Goal: Task Accomplishment & Management: Use online tool/utility

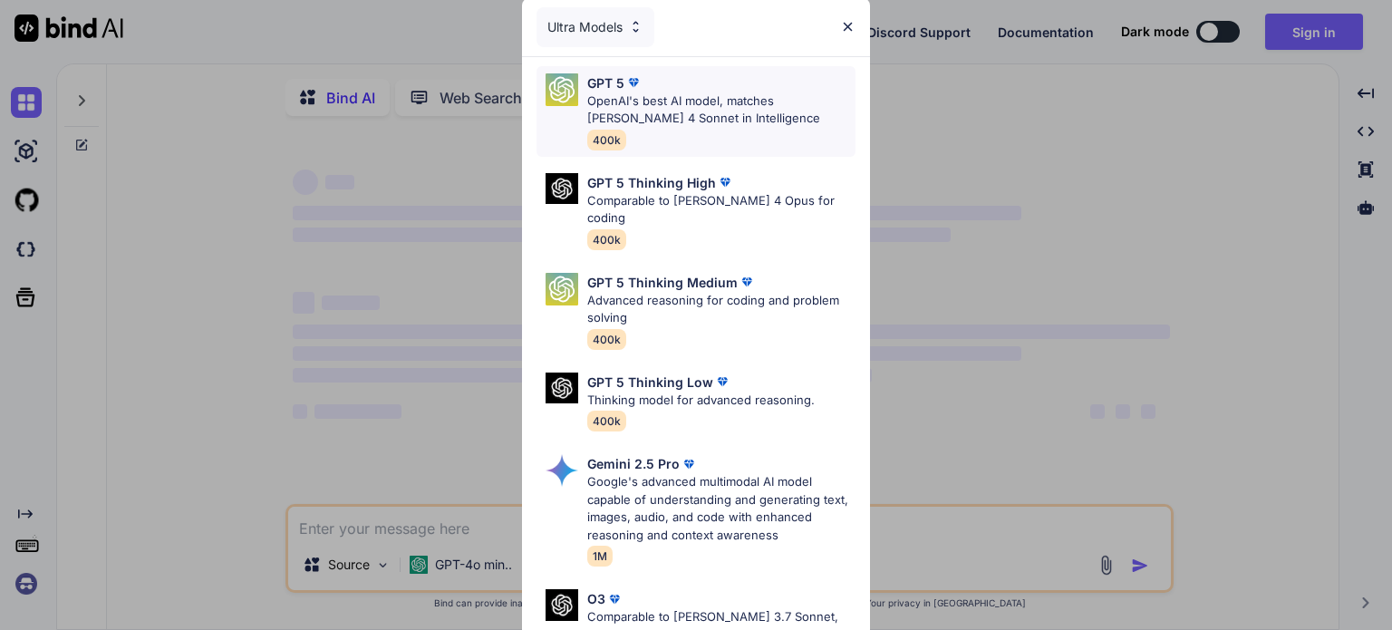
click at [747, 140] on div "GPT 5 OpenAI's best AI model, matches Claude 4 Sonnet in Intelligence 400k" at bounding box center [721, 111] width 268 height 76
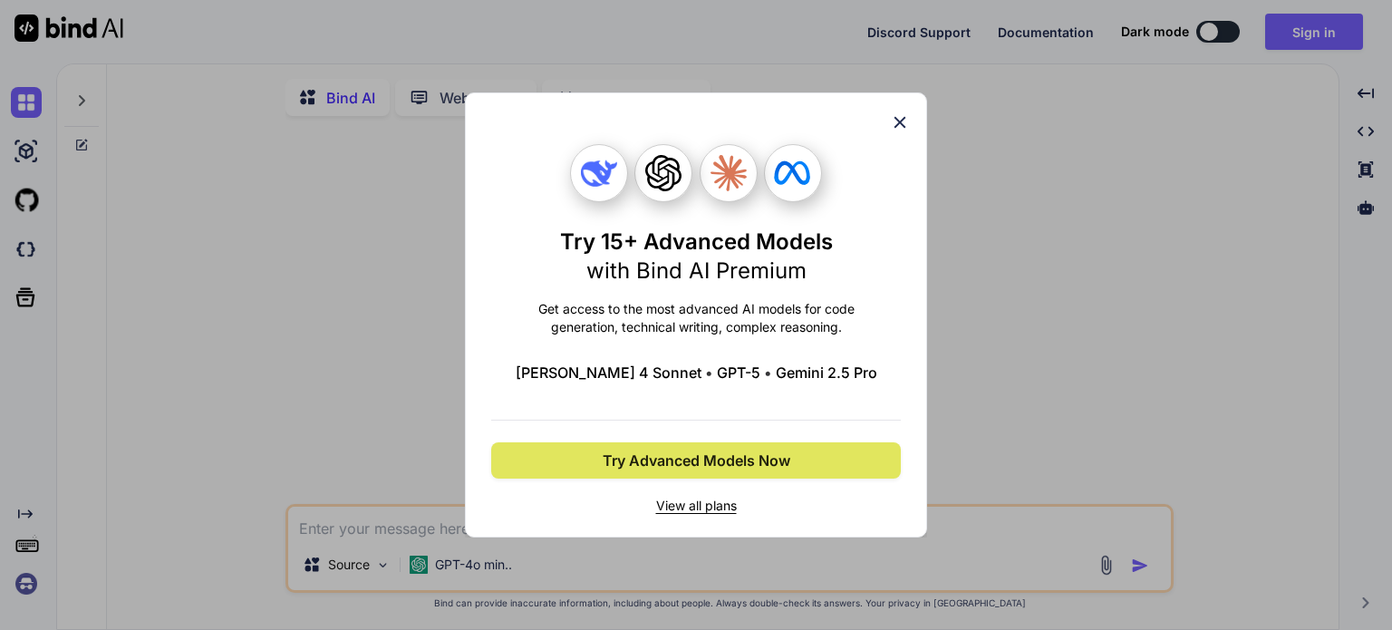
click at [708, 465] on span "Try Advanced Models Now" at bounding box center [697, 461] width 188 height 22
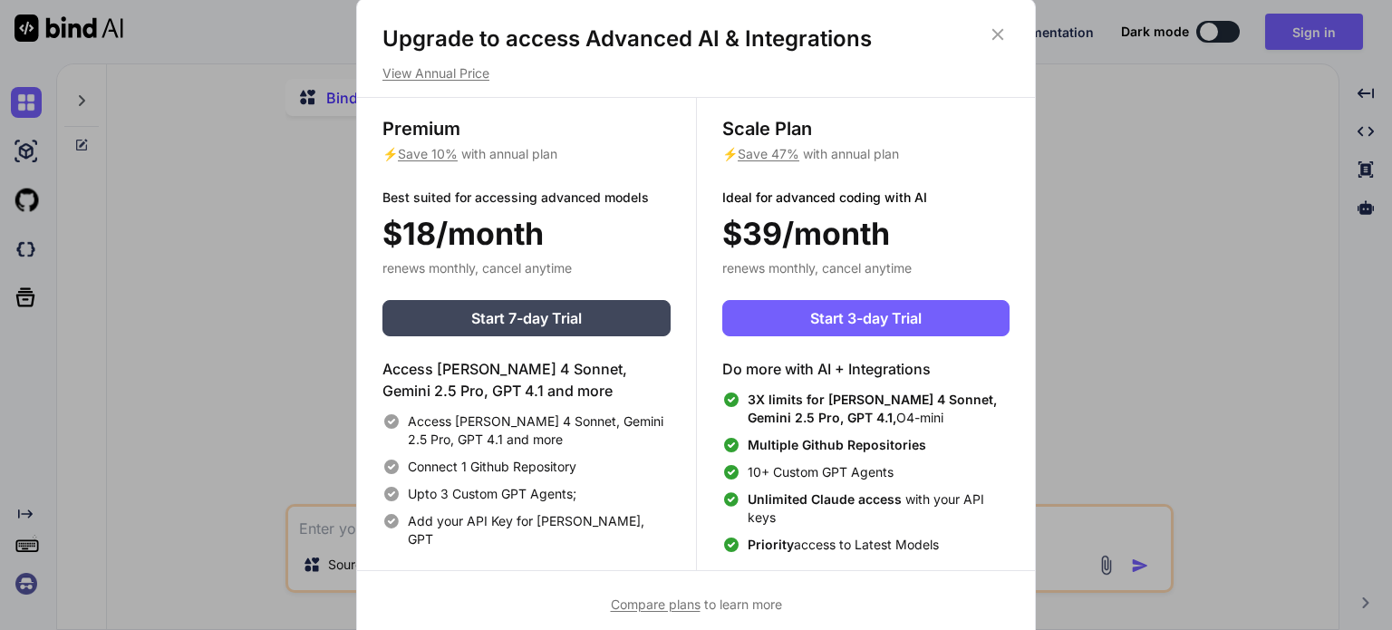
type textarea "x"
click at [805, 318] on button "Start 3-day Trial" at bounding box center [865, 318] width 287 height 36
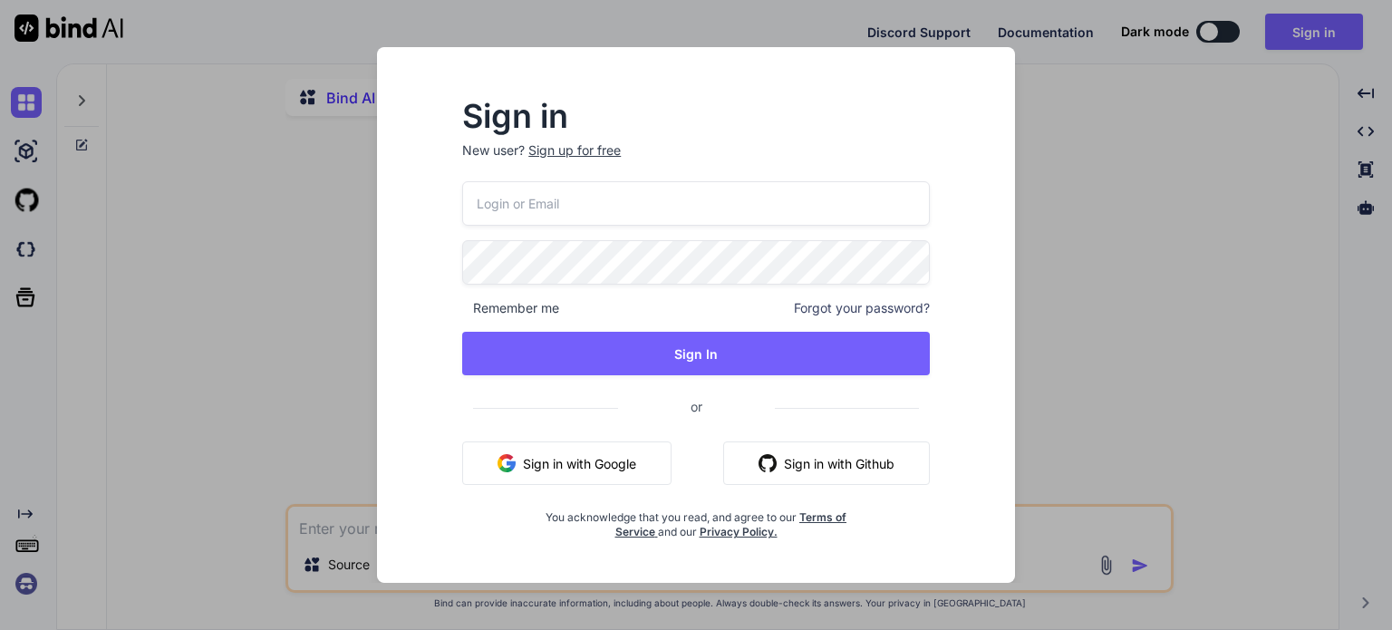
click at [575, 157] on p "New user? Sign up for free" at bounding box center [696, 161] width 468 height 40
click at [576, 158] on div "Sign up for free" at bounding box center [574, 150] width 92 height 18
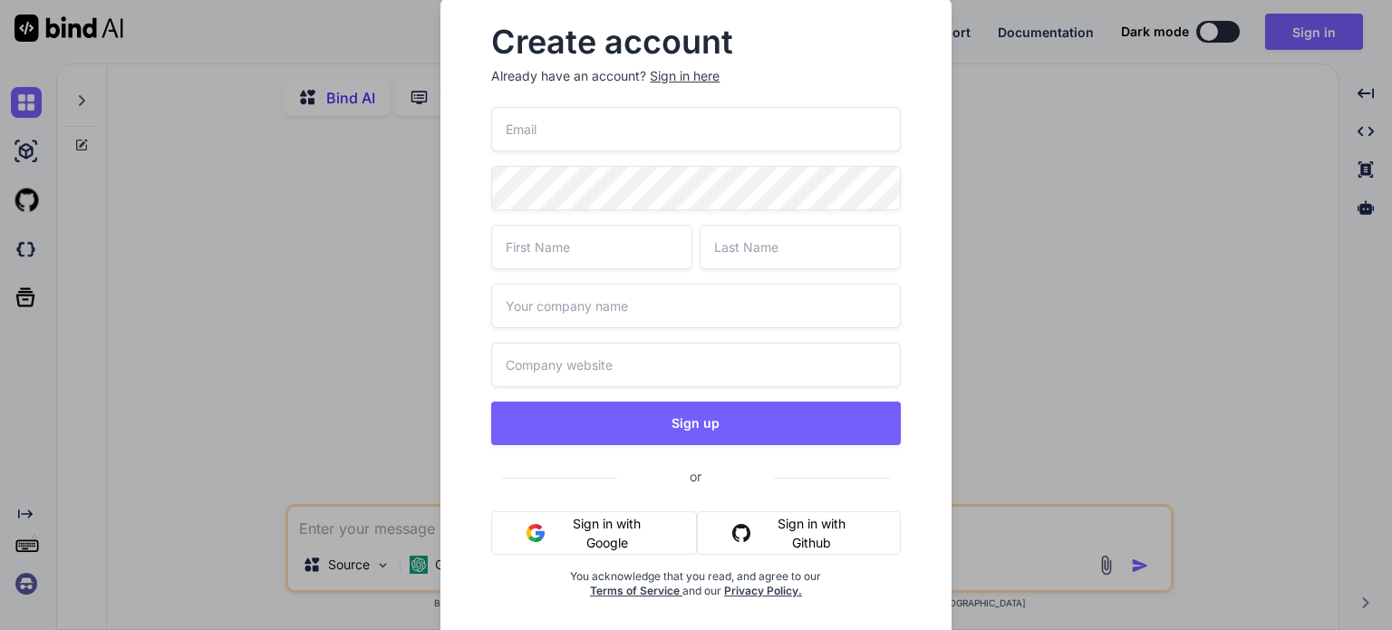
click at [609, 529] on button "Sign in with Google" at bounding box center [594, 533] width 206 height 44
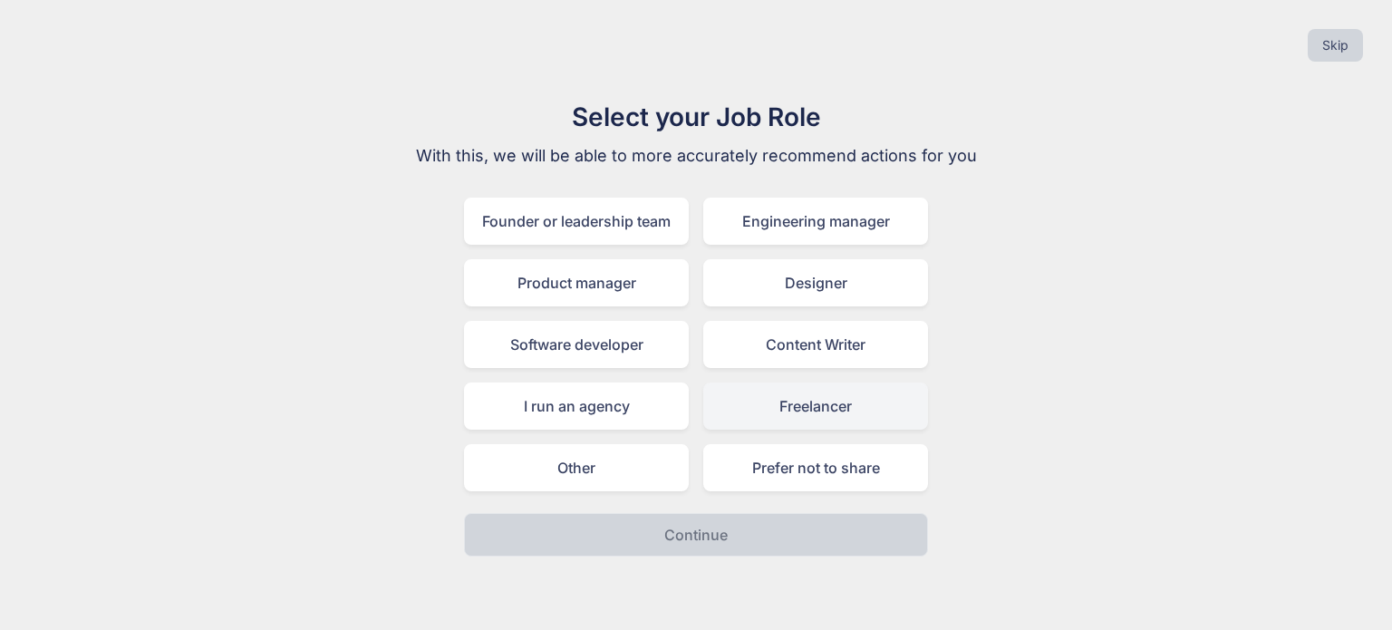
click at [791, 413] on div "Freelancer" at bounding box center [815, 406] width 225 height 47
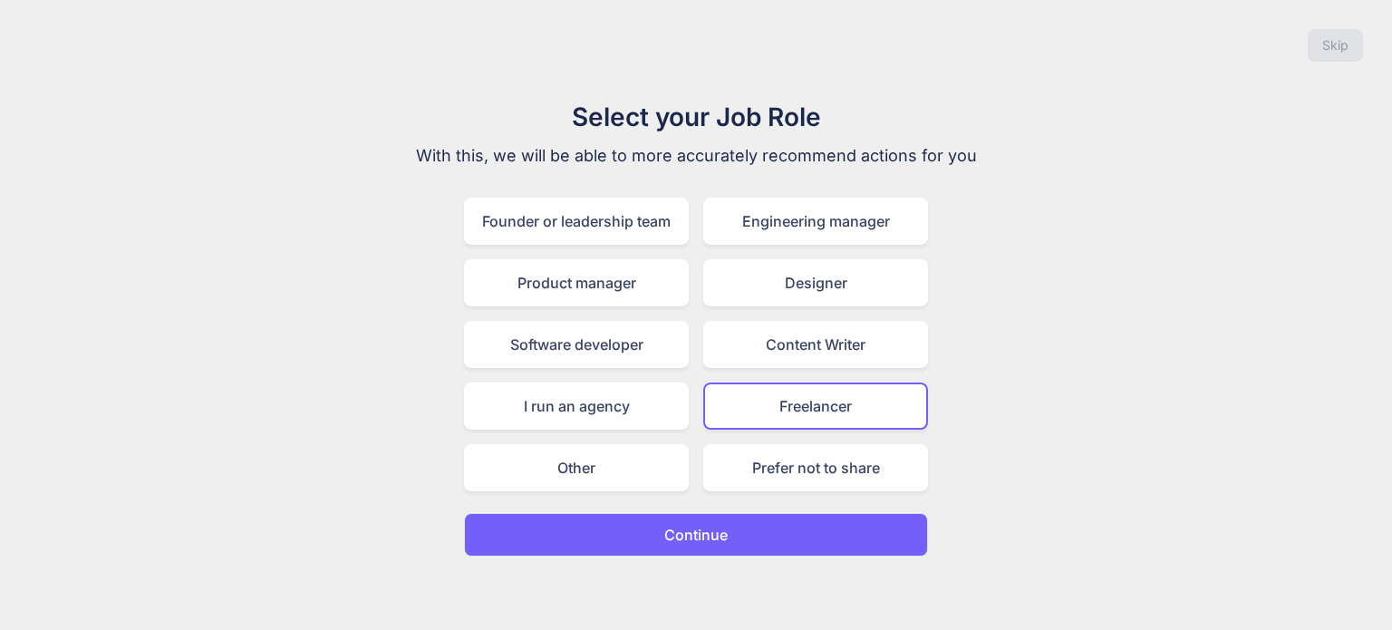
click at [689, 524] on p "Continue" at bounding box center [695, 535] width 63 height 22
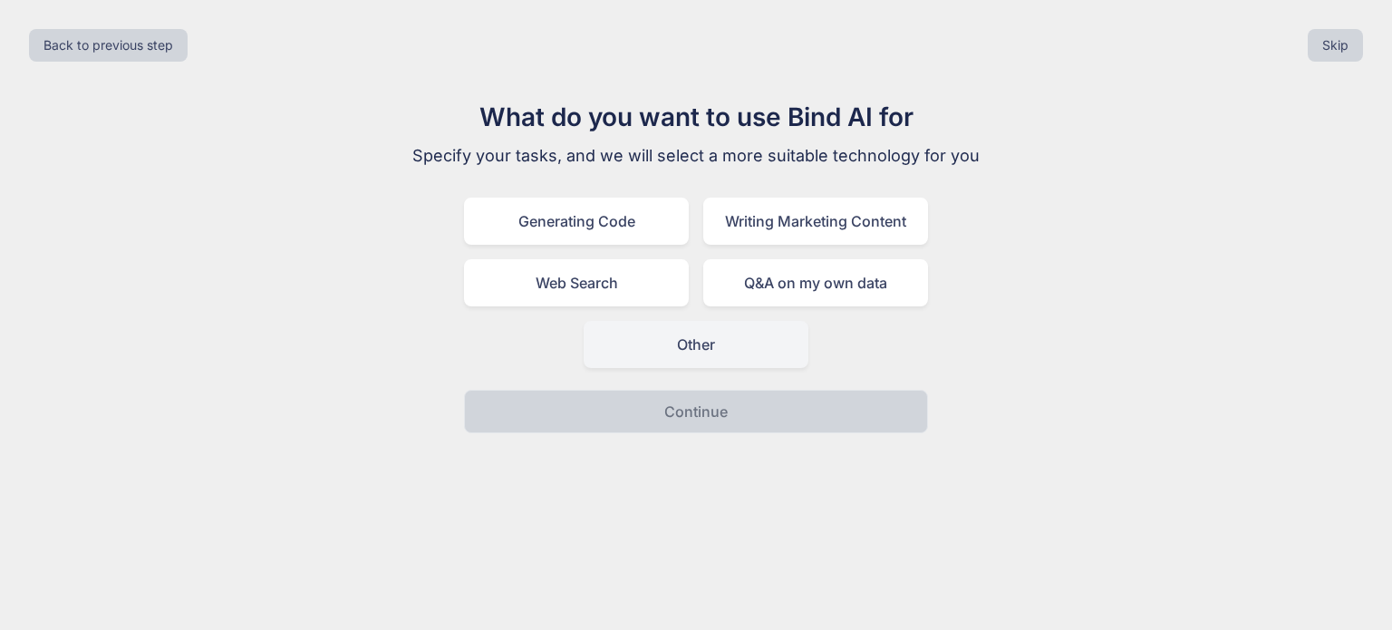
click at [719, 357] on div "Other" at bounding box center [696, 344] width 225 height 47
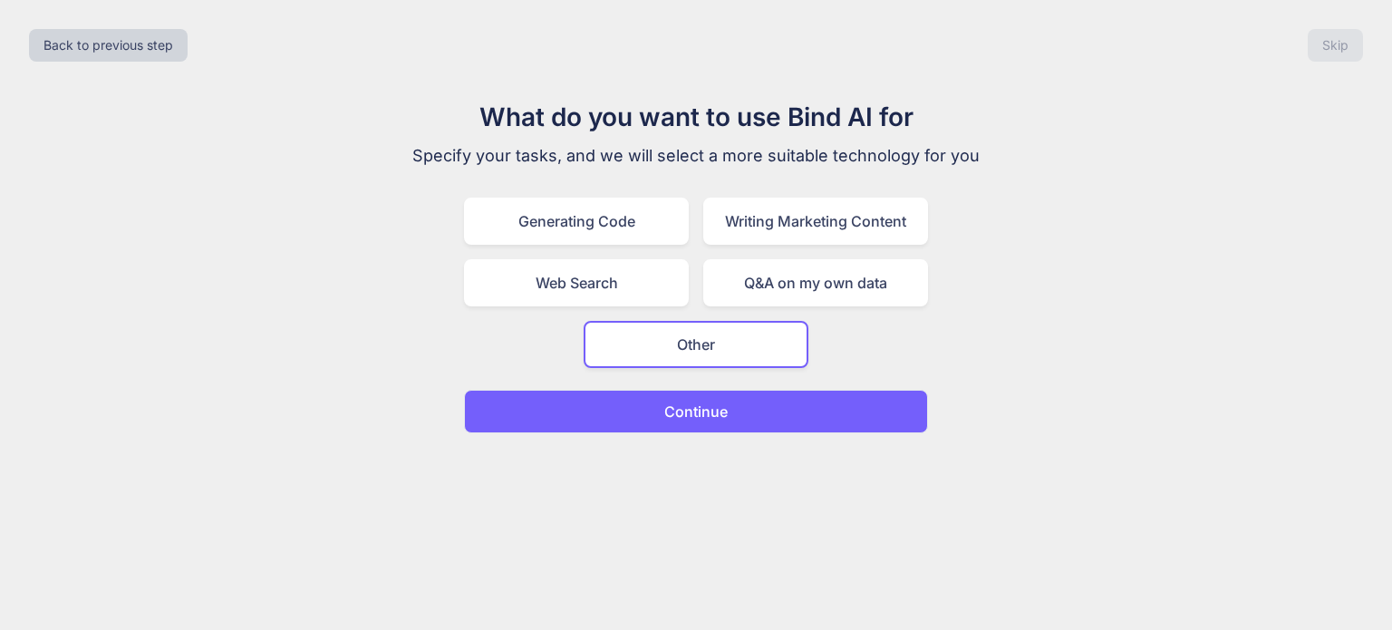
click at [699, 405] on p "Continue" at bounding box center [695, 412] width 63 height 22
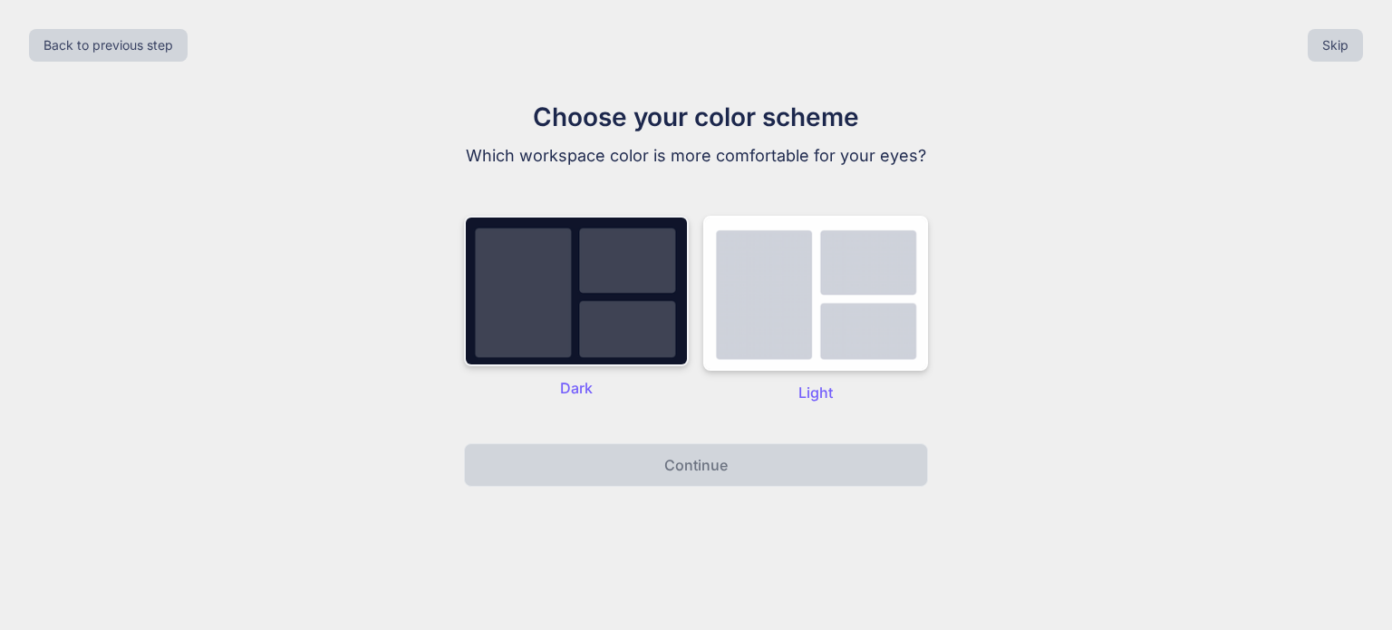
click at [602, 274] on img at bounding box center [576, 291] width 225 height 150
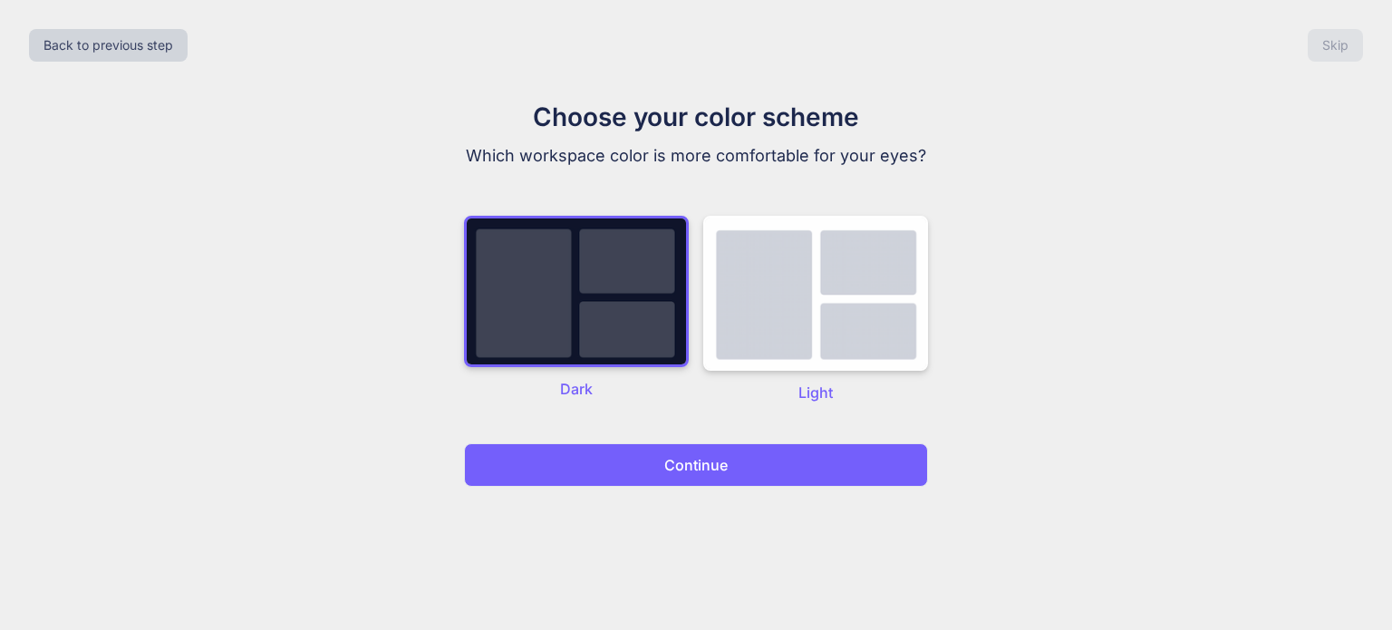
click at [652, 459] on button "Continue" at bounding box center [696, 465] width 464 height 44
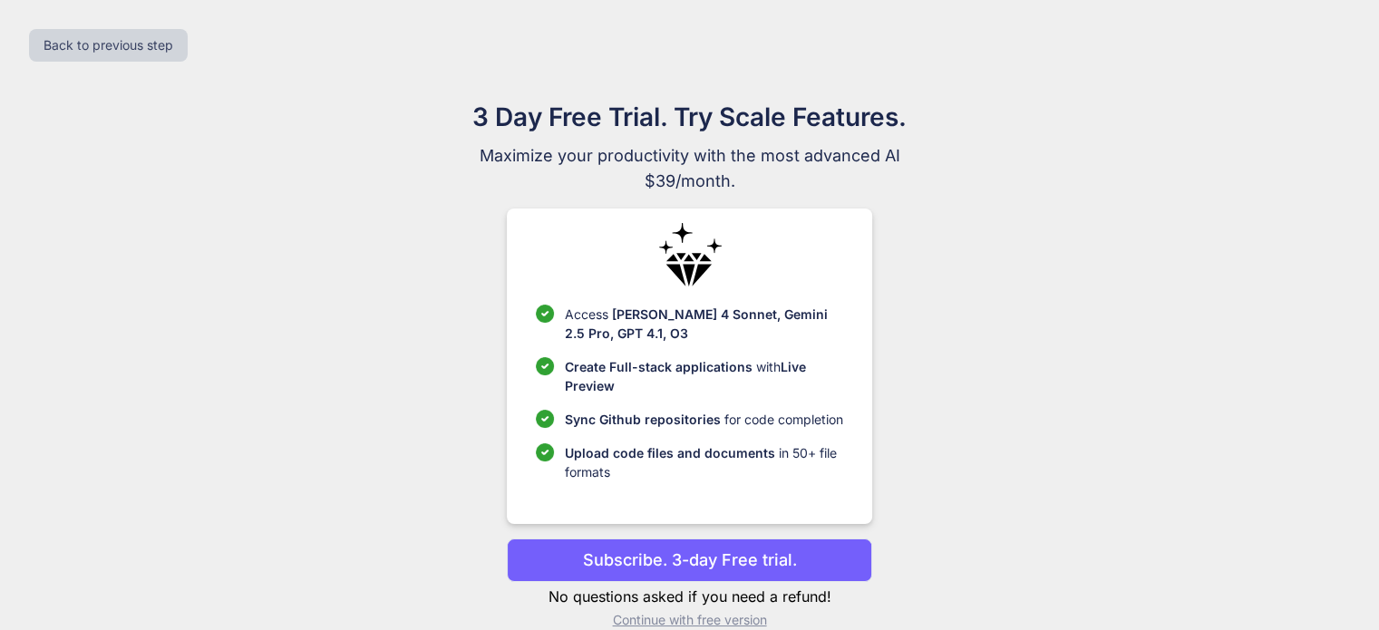
click at [649, 565] on p "Subscribe. 3-day Free trial." at bounding box center [690, 559] width 214 height 24
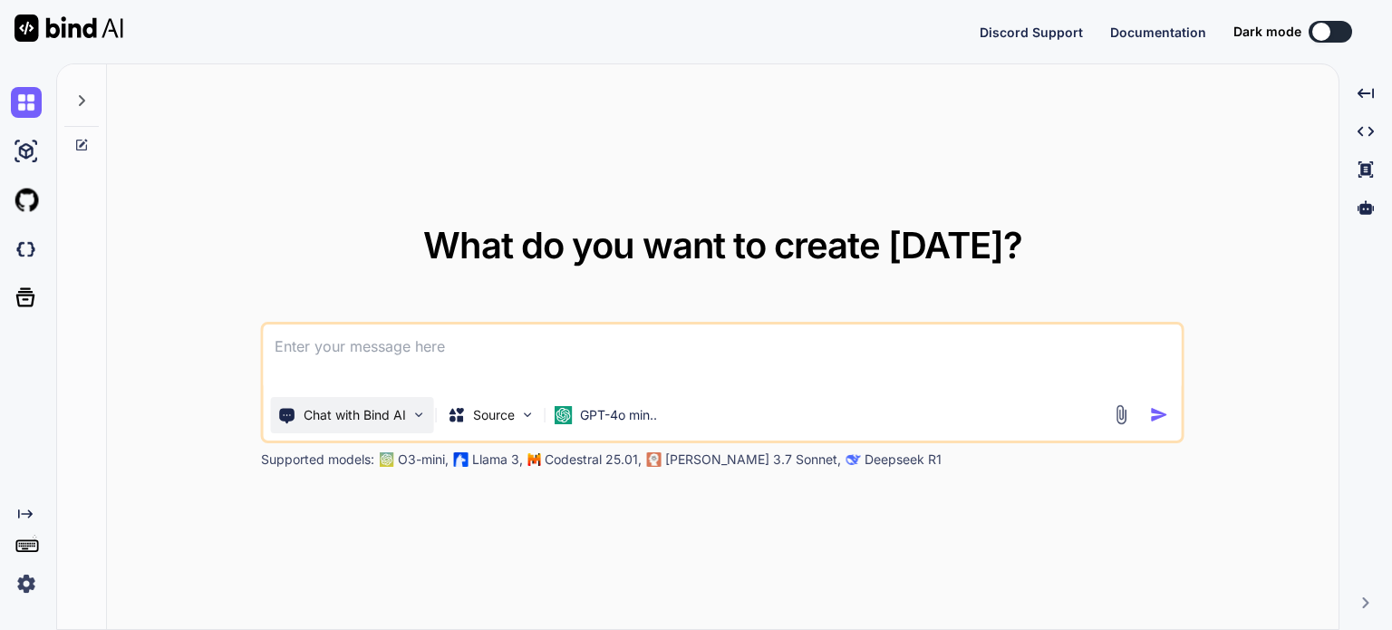
click at [416, 426] on div "Chat with Bind AI" at bounding box center [352, 415] width 163 height 36
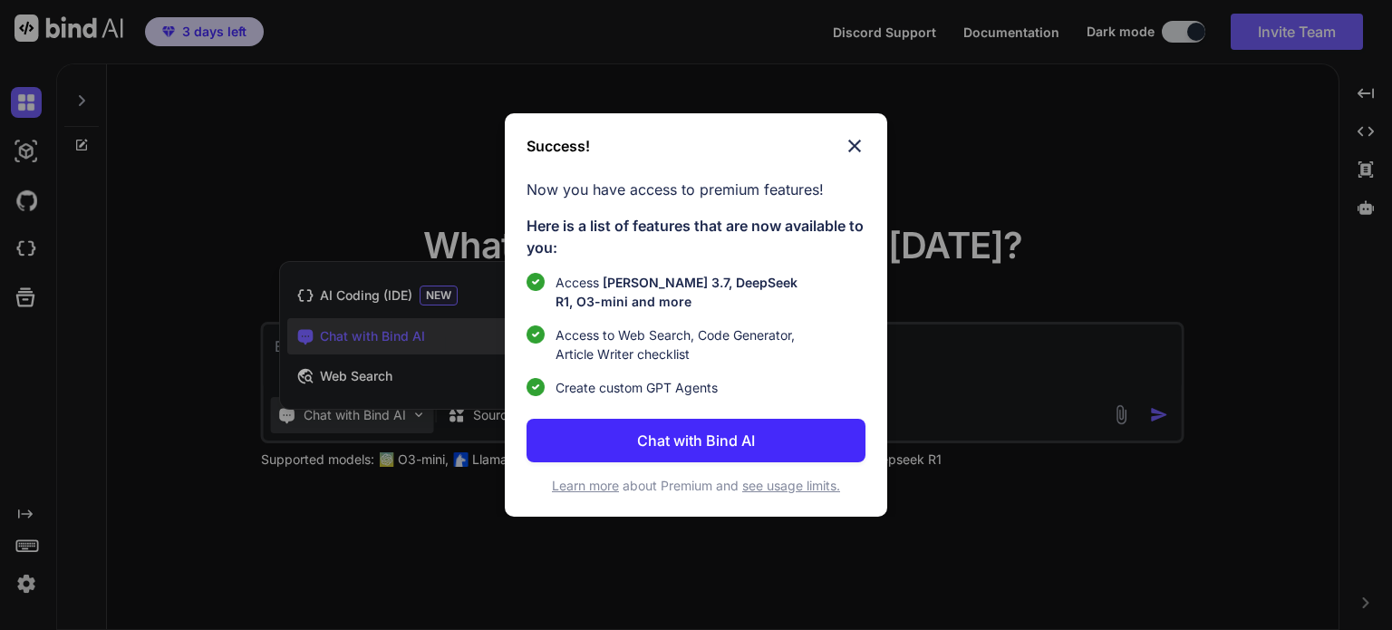
click at [710, 445] on p "Chat with Bind AI" at bounding box center [696, 441] width 118 height 22
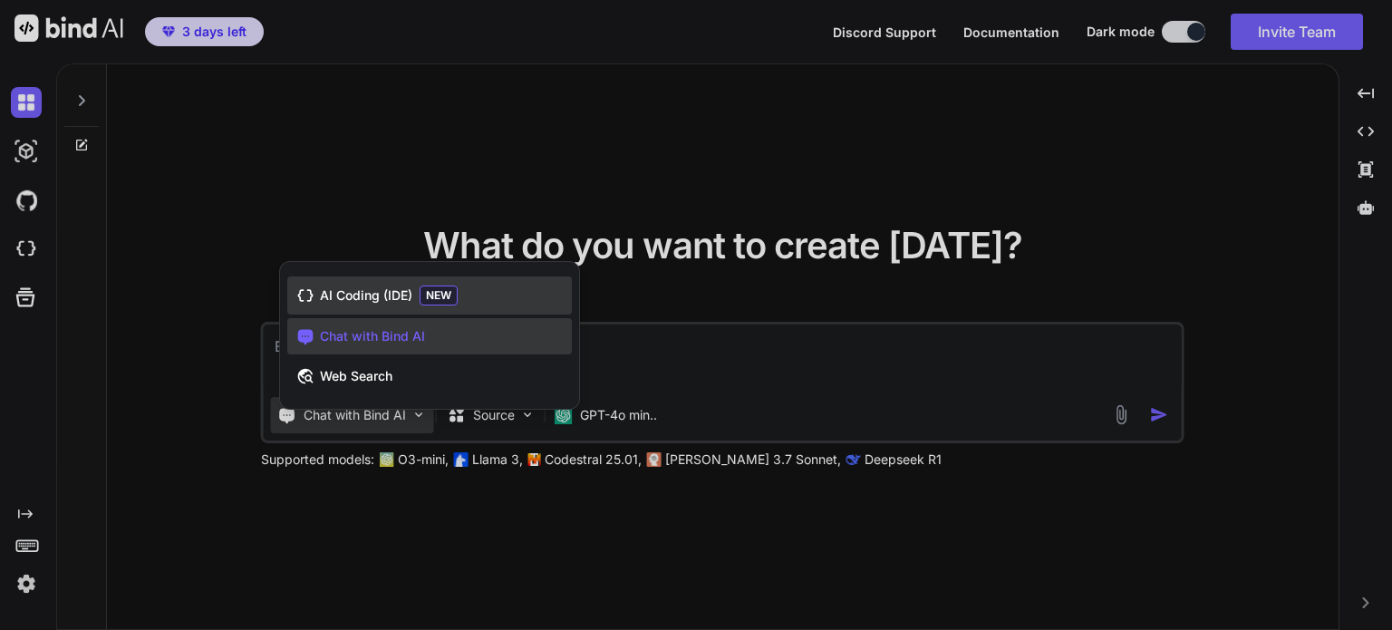
click at [412, 293] on span "AI Coding (IDE)" at bounding box center [366, 295] width 92 height 18
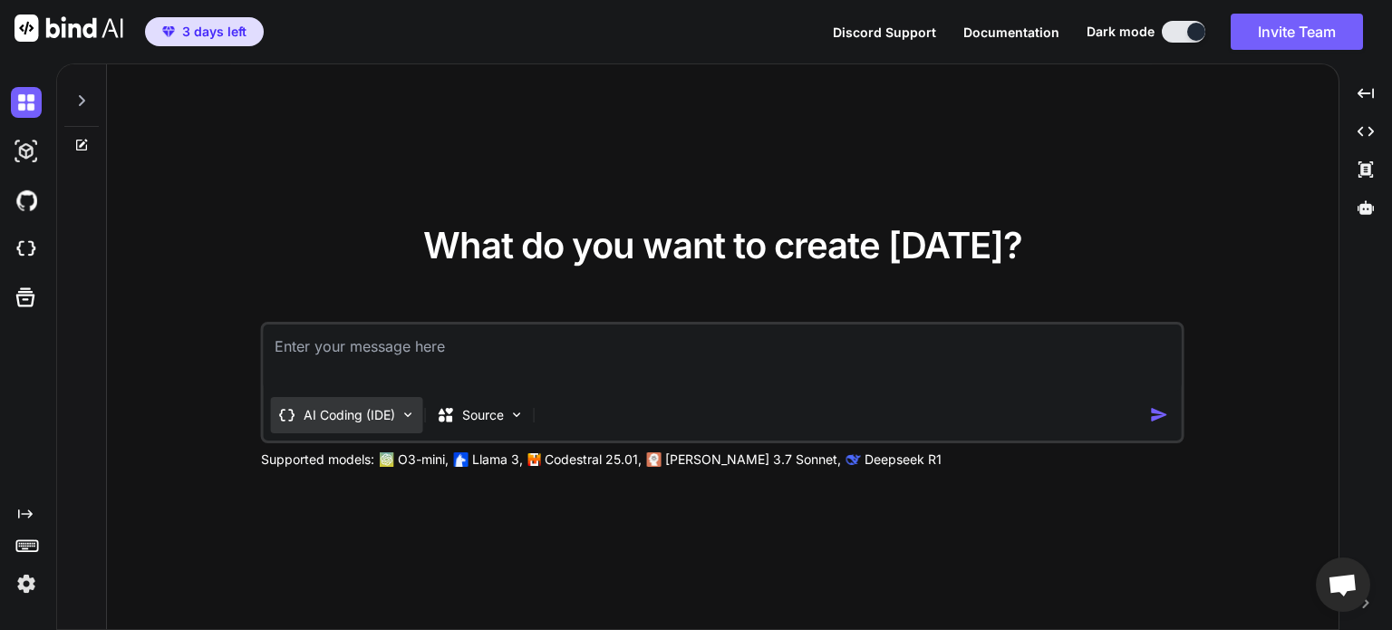
click at [383, 424] on div "AI Coding (IDE)" at bounding box center [347, 415] width 152 height 36
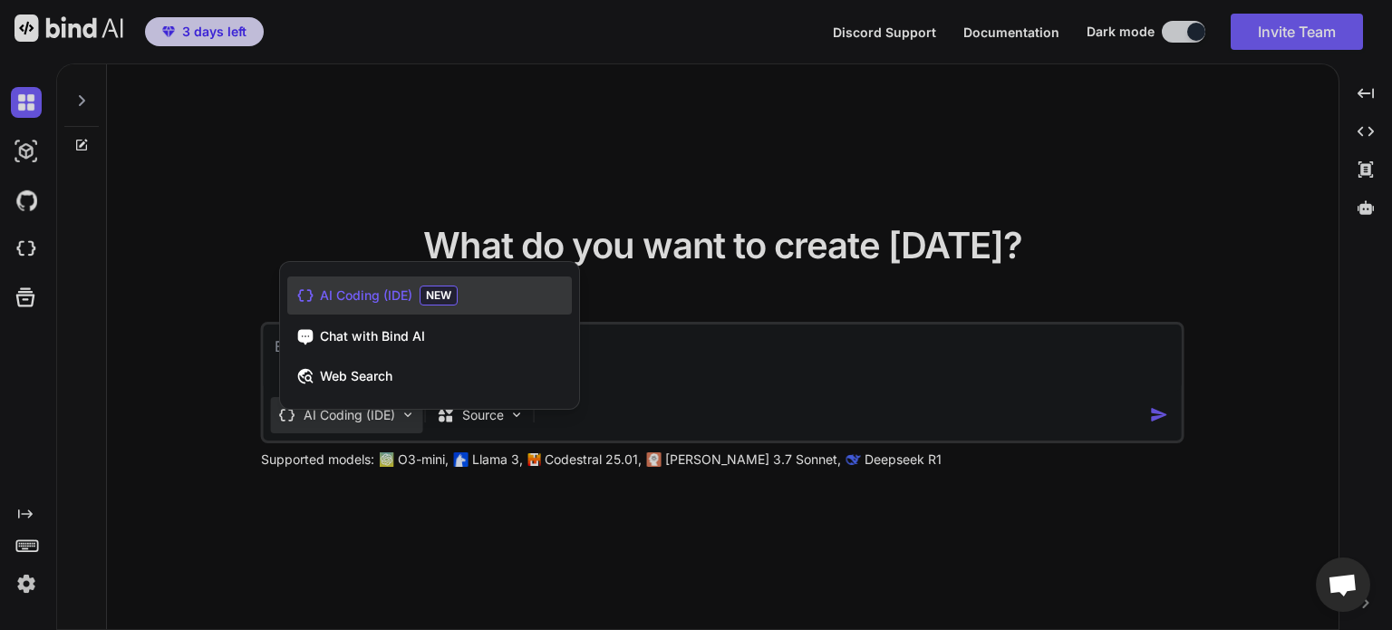
click at [479, 423] on div at bounding box center [696, 315] width 1392 height 630
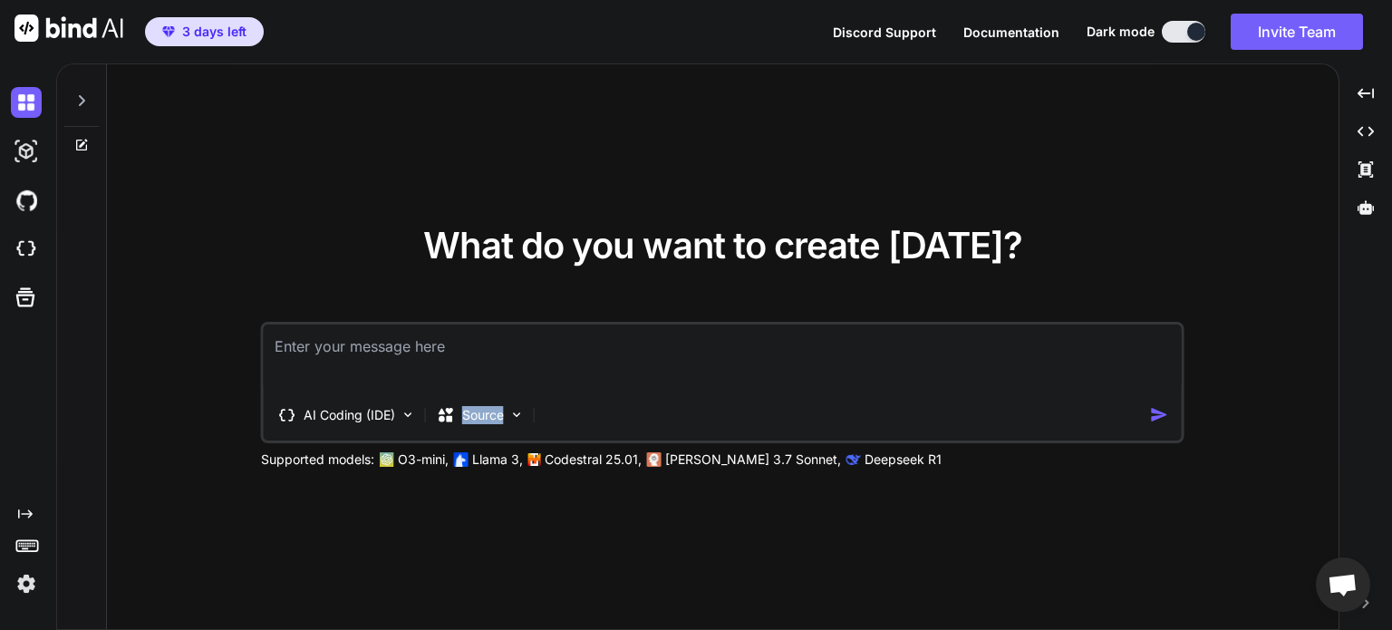
click at [479, 423] on p "Source" at bounding box center [483, 415] width 42 height 18
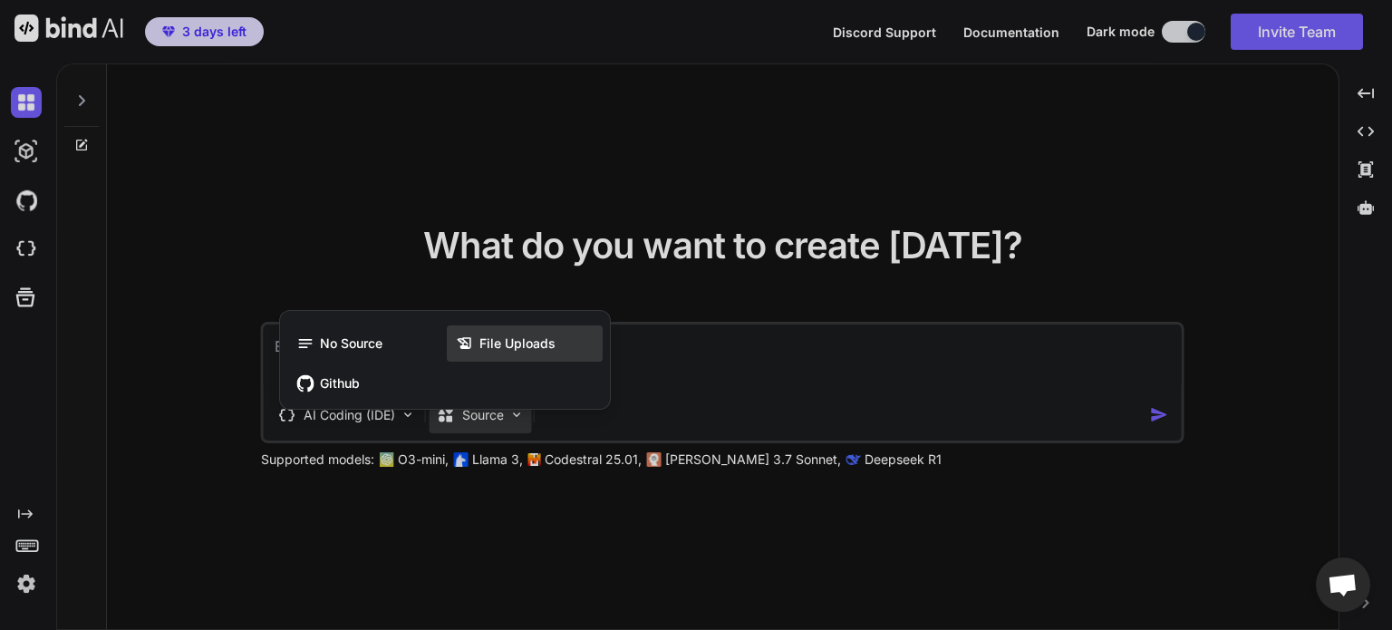
click at [479, 357] on div "File Uploads" at bounding box center [525, 343] width 156 height 36
type textarea "x"
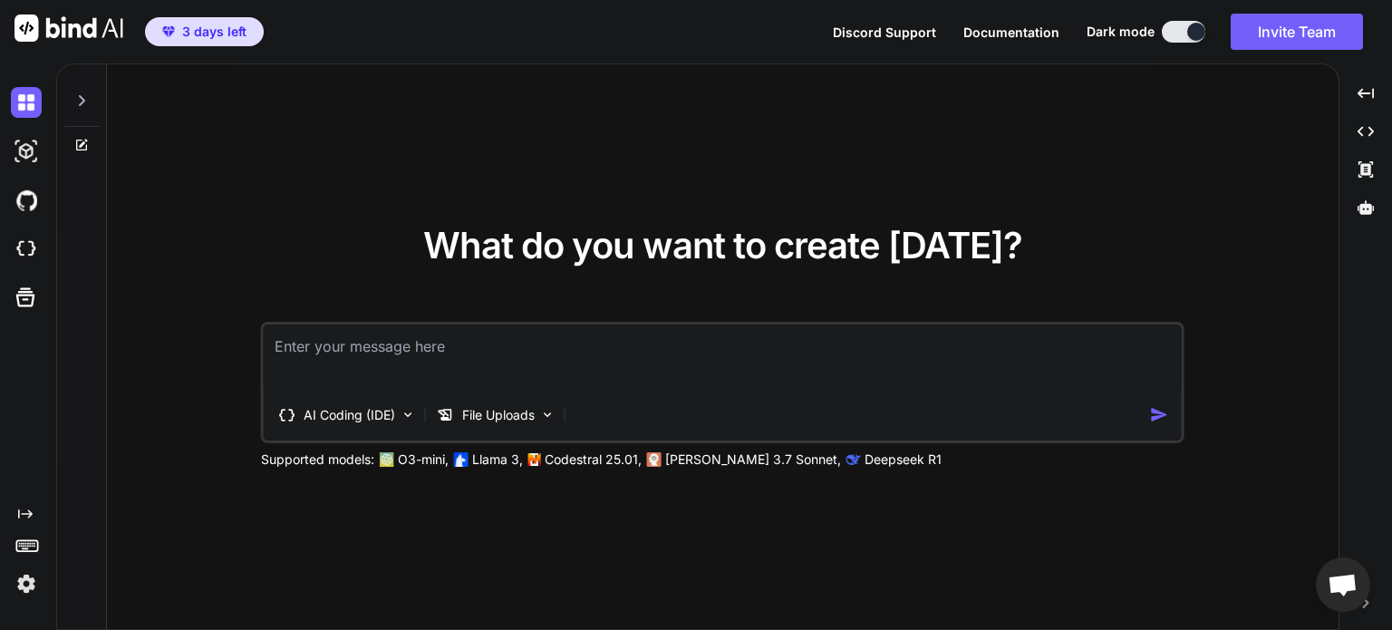
click at [779, 336] on textarea at bounding box center [723, 357] width 918 height 67
click at [502, 415] on p "File Uploads" at bounding box center [498, 415] width 73 height 18
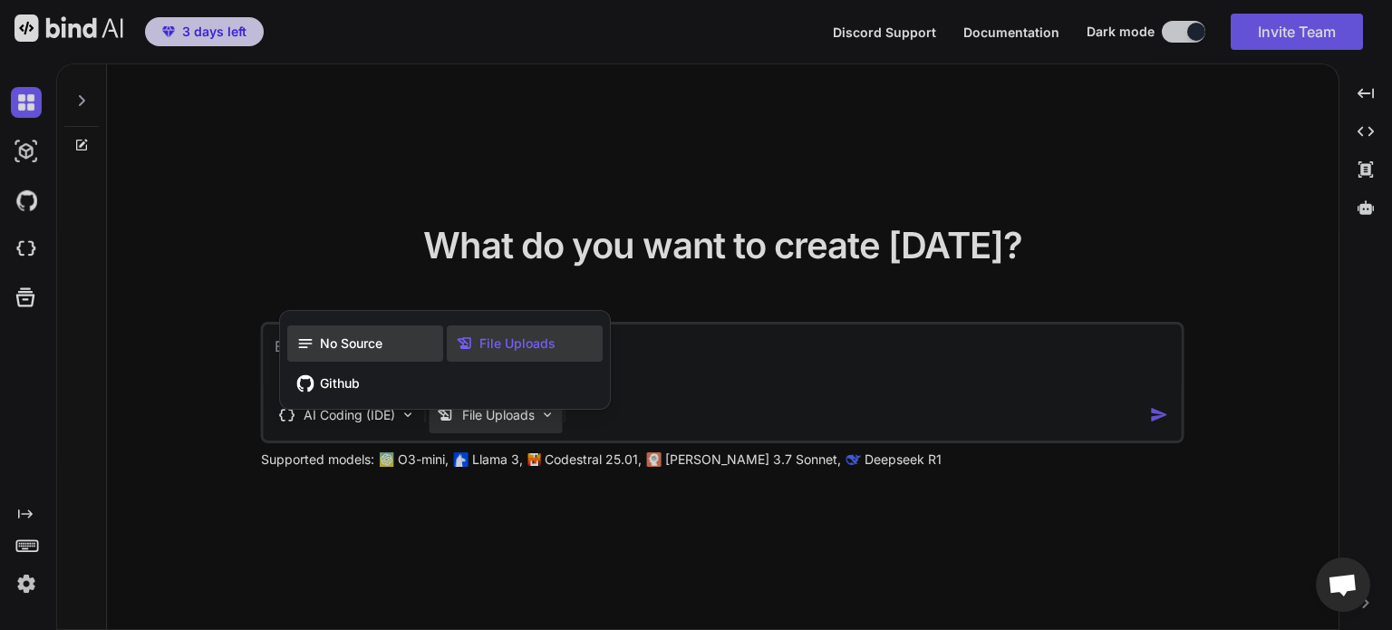
click at [361, 351] on span "No Source" at bounding box center [351, 343] width 63 height 18
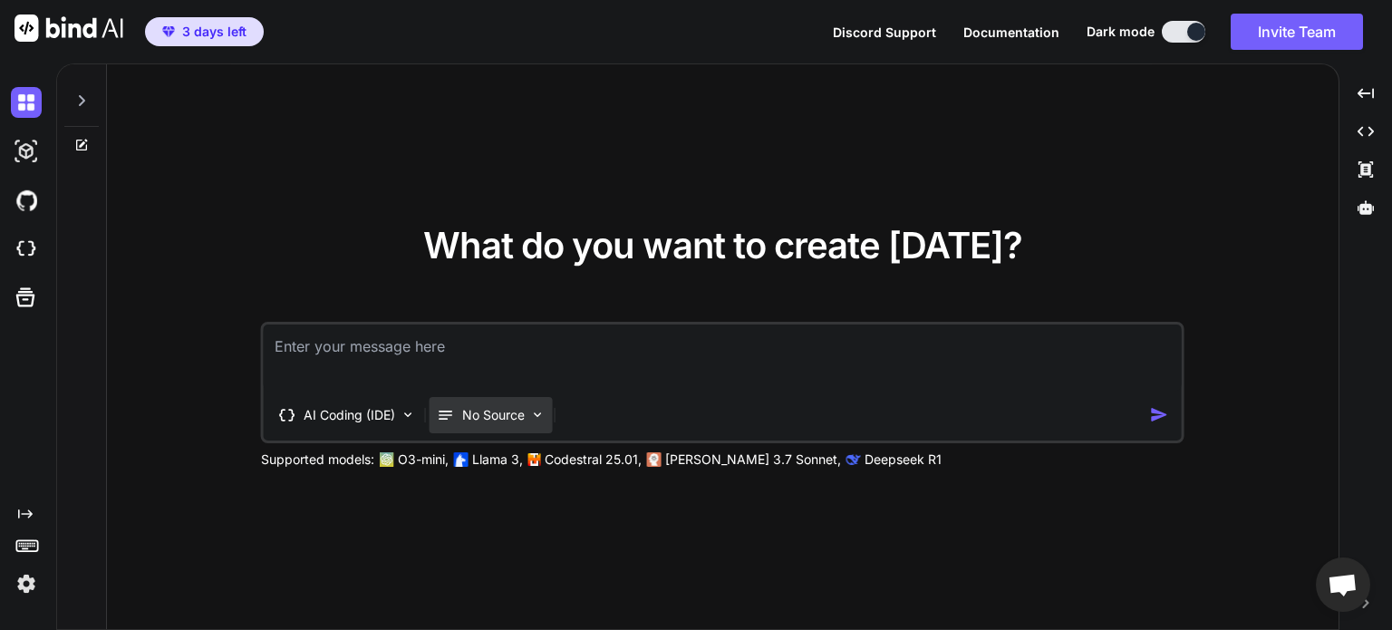
click at [483, 421] on p "No Source" at bounding box center [493, 415] width 63 height 18
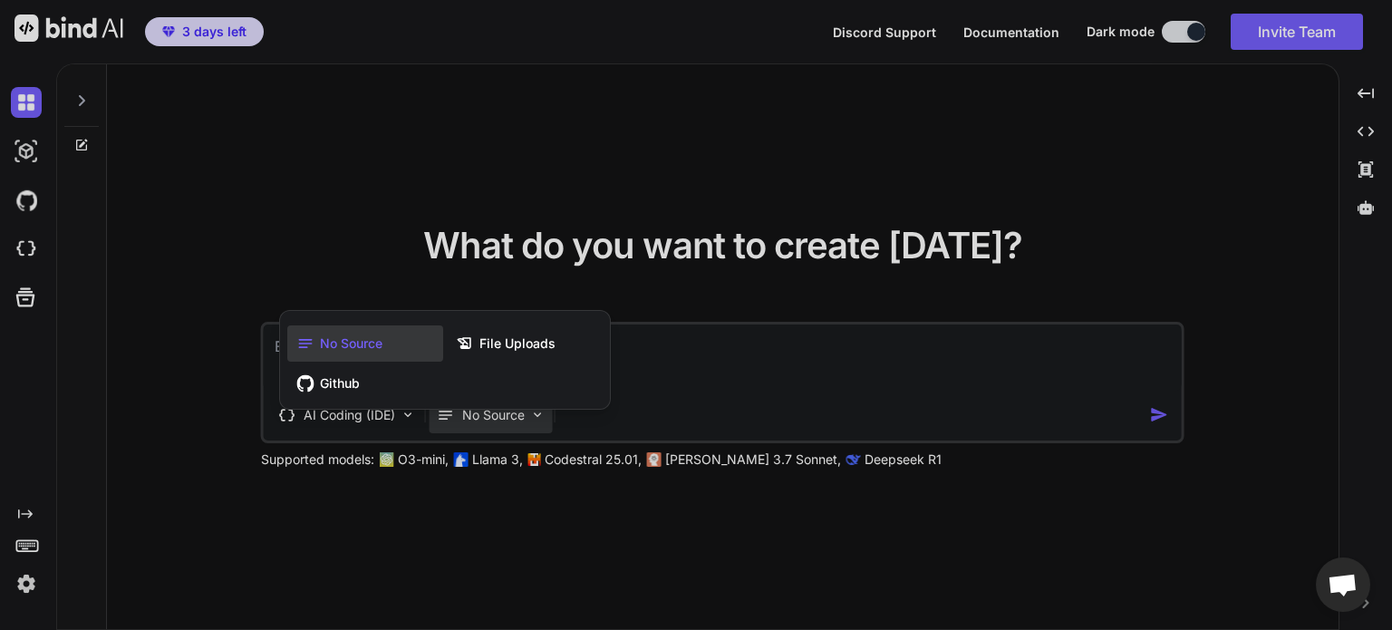
click at [569, 316] on div "No Source File Uploads Github" at bounding box center [445, 360] width 330 height 98
click at [532, 363] on div "No Source File Uploads Github" at bounding box center [445, 363] width 330 height 91
click at [11, 300] on div at bounding box center [696, 315] width 1392 height 630
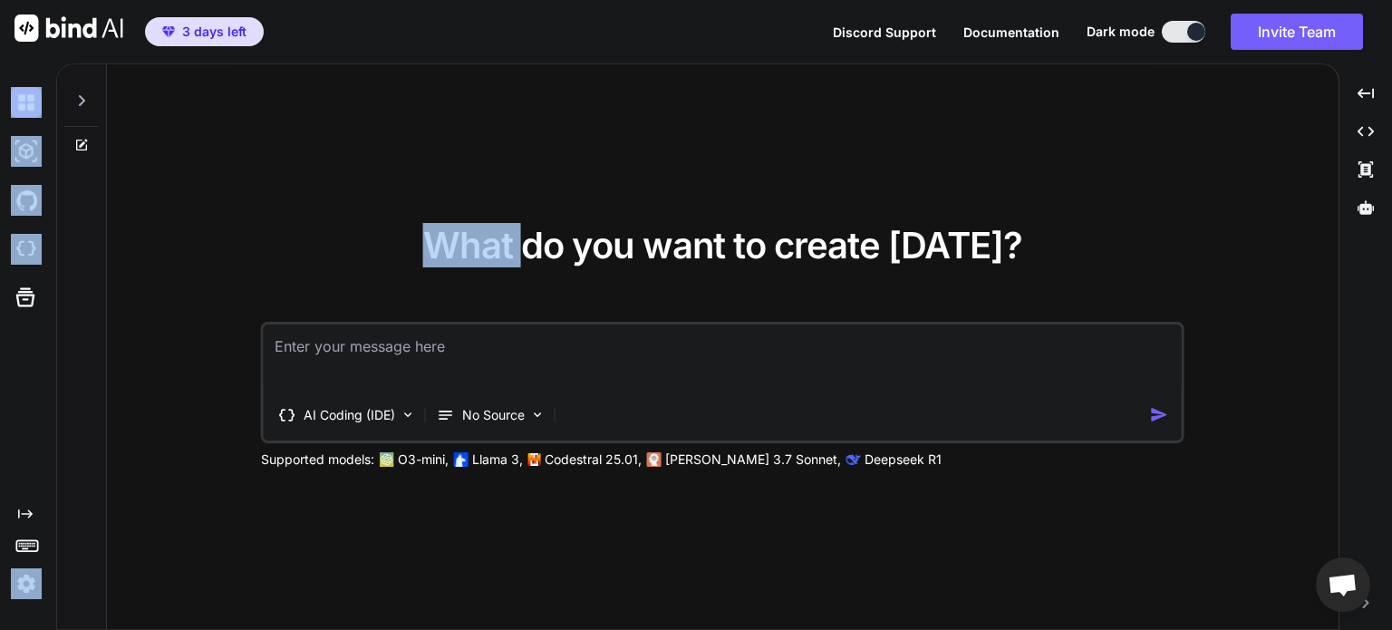
click at [11, 300] on div at bounding box center [25, 297] width 29 height 29
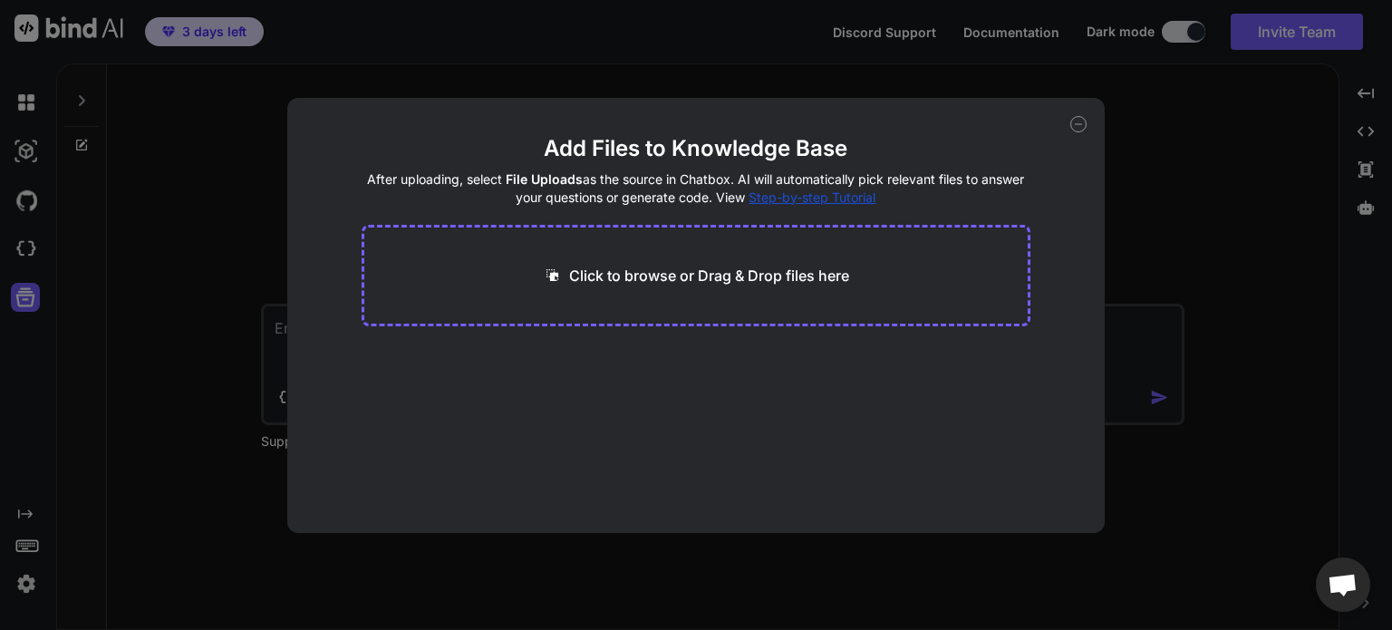
click at [732, 290] on div "Click to browse or Drag & Drop files here" at bounding box center [697, 276] width 670 height 102
click at [789, 271] on p "Click to browse or Drag & Drop files here" at bounding box center [709, 276] width 280 height 22
type input "C:\fakepath\2025-07-24__Thamudu-Chilling-Chat__2025-07.md"
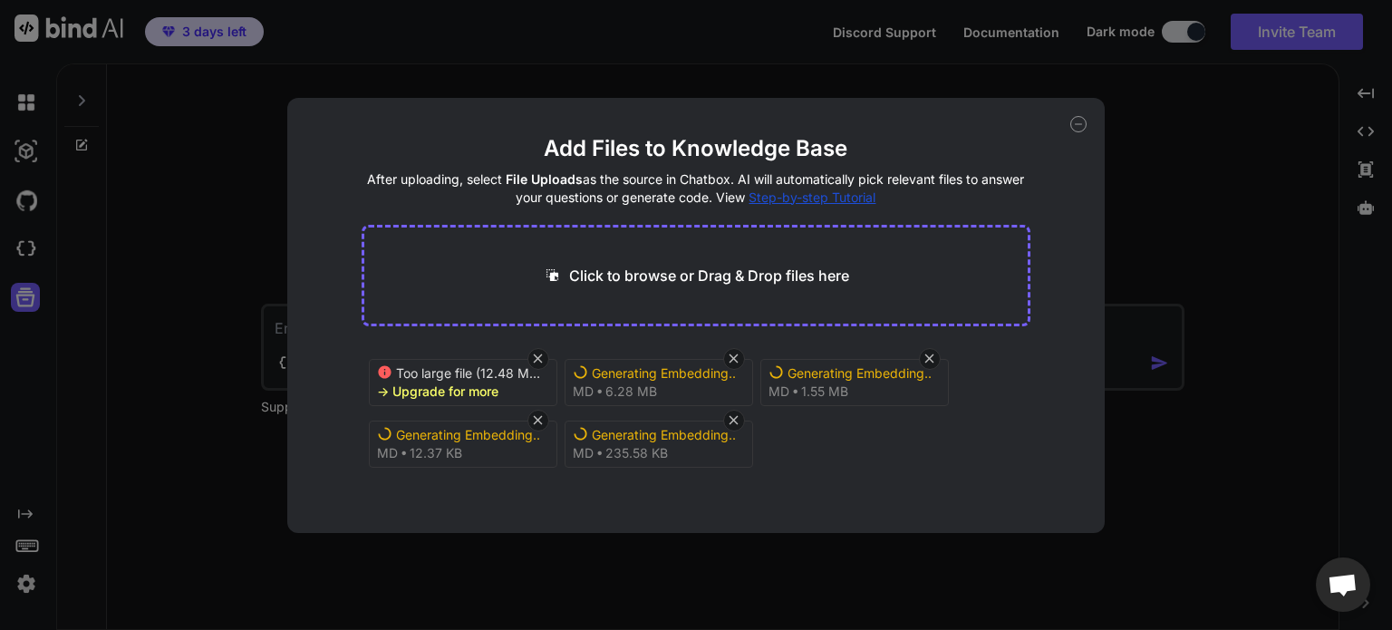
click at [486, 391] on div "-> Upgrade for more" at bounding box center [437, 392] width 121 height 18
click at [539, 351] on icon at bounding box center [537, 358] width 15 height 15
click at [732, 358] on icon at bounding box center [734, 358] width 9 height 9
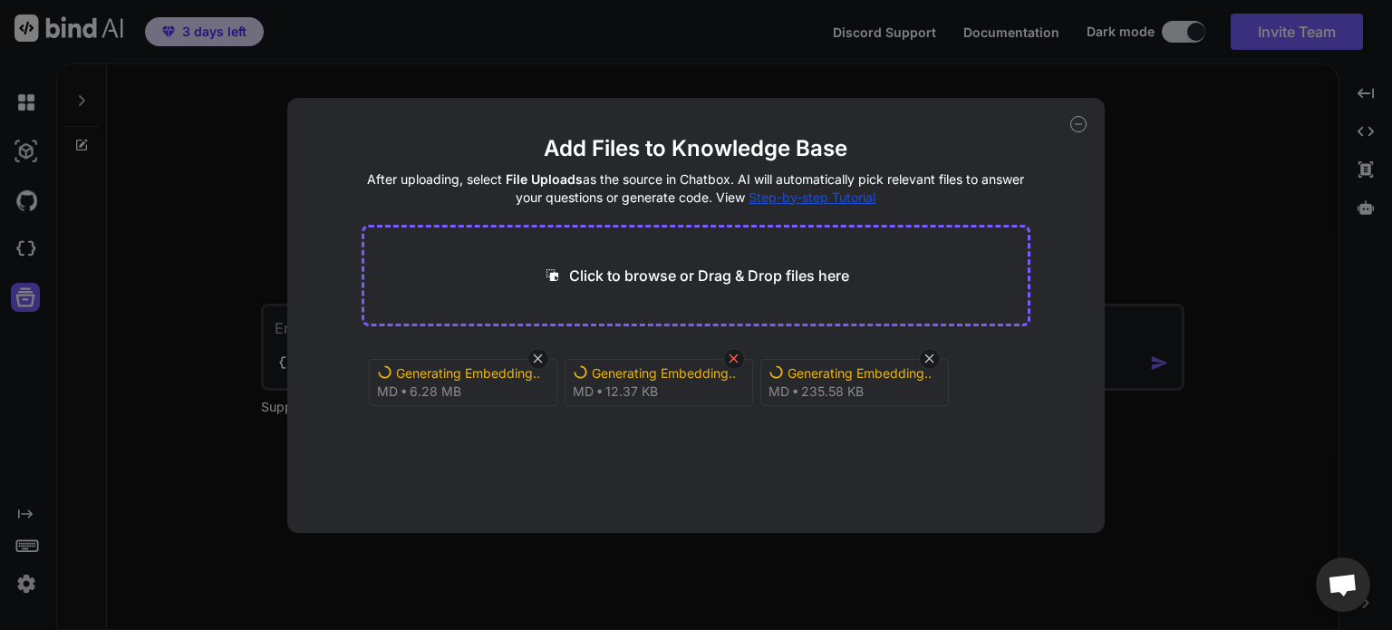
click at [732, 358] on icon at bounding box center [734, 358] width 9 height 9
click at [538, 358] on icon at bounding box center [538, 358] width 9 height 9
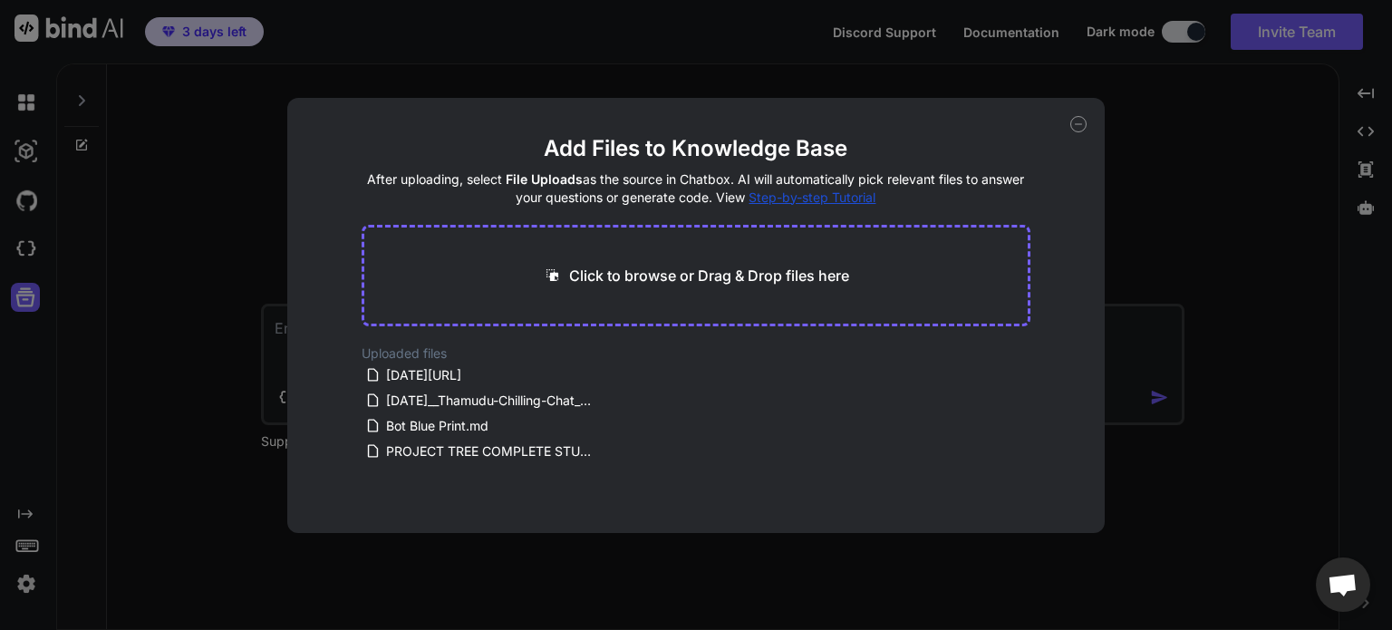
click at [1073, 130] on icon at bounding box center [1078, 124] width 16 height 16
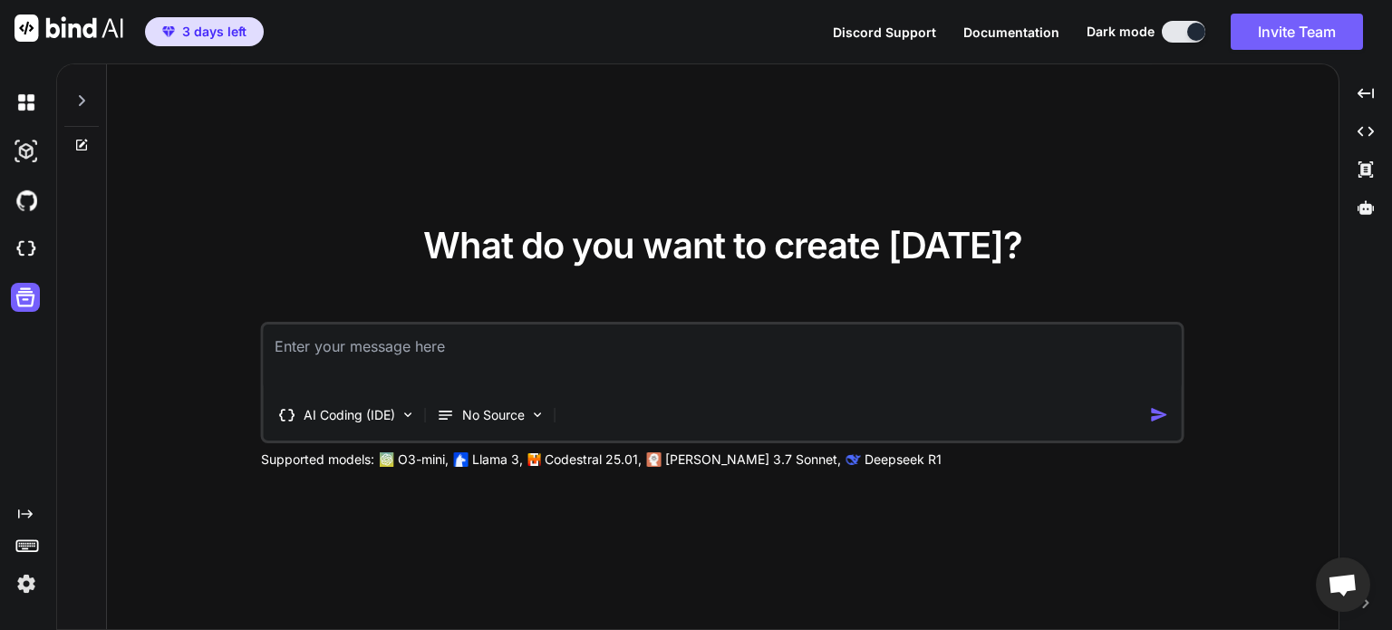
click at [1, 295] on div at bounding box center [24, 297] width 49 height 47
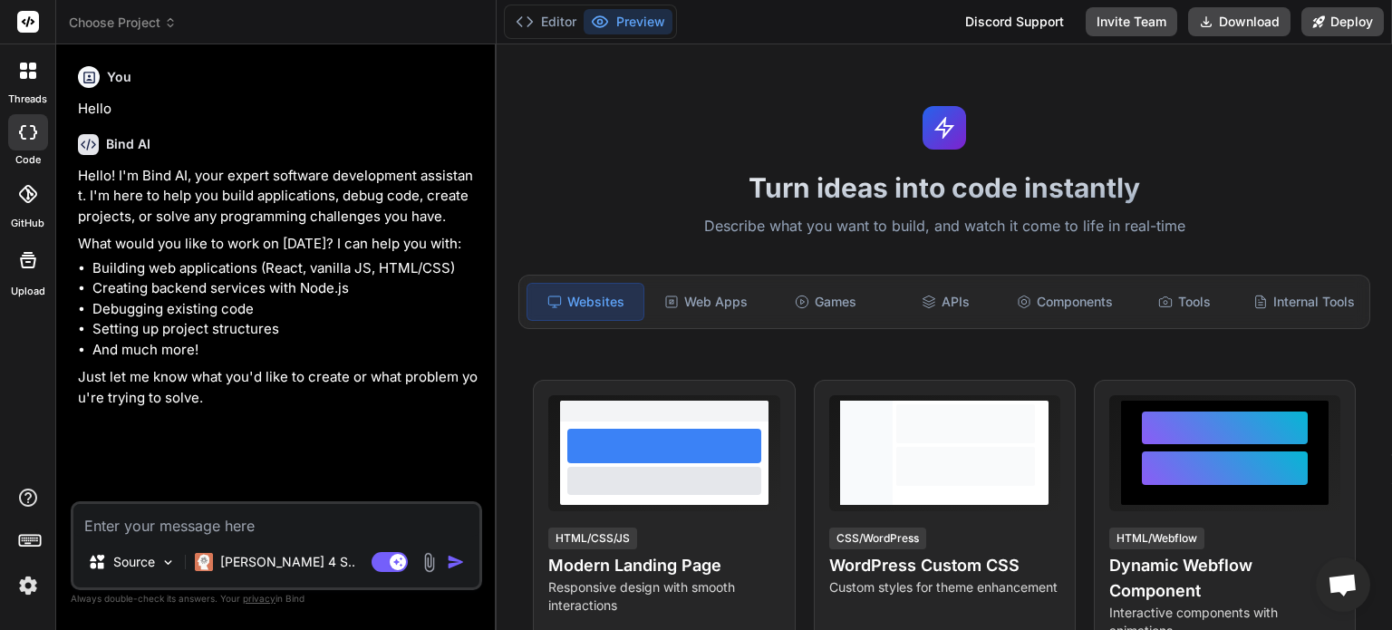
click at [498, 118] on div "Turn ideas into code instantly Describe what you want to build, and watch it co…" at bounding box center [945, 337] width 896 height 586
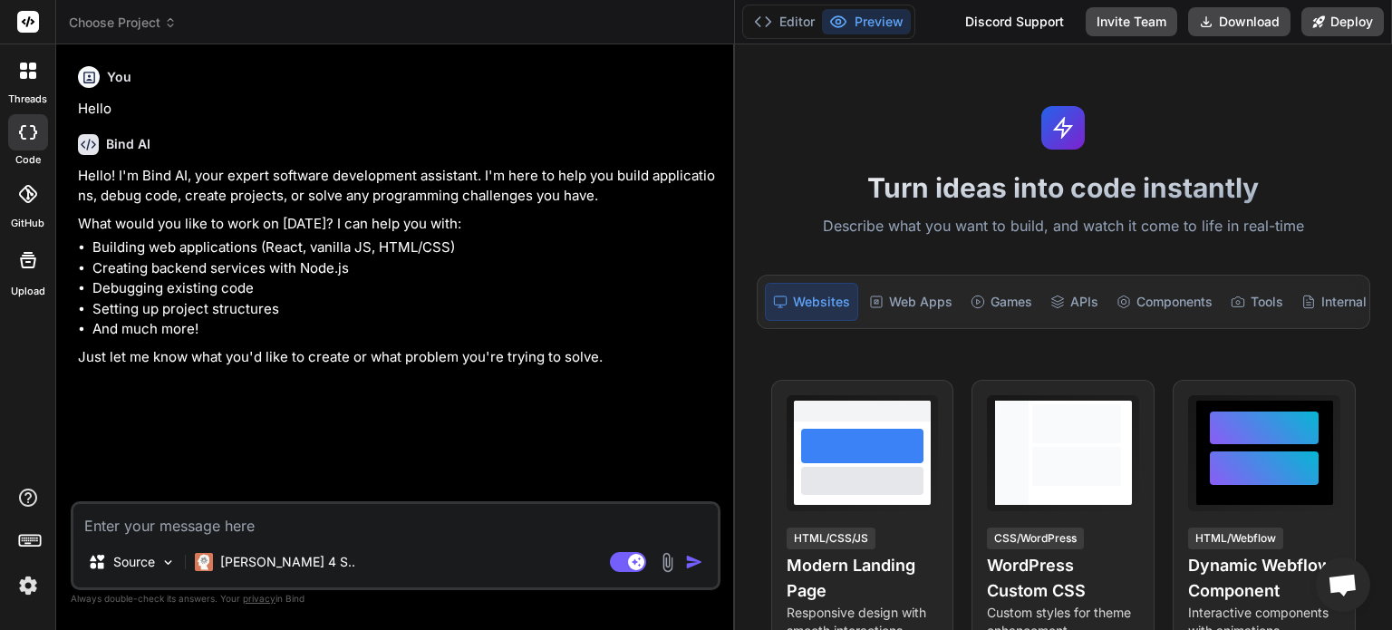
drag, startPoint x: 495, startPoint y: 133, endPoint x: 705, endPoint y: 169, distance: 213.4
click at [705, 169] on div "Bind AI Web Search Created with Pixso. Code Generator You Hello Bind AI Hello! …" at bounding box center [395, 337] width 679 height 586
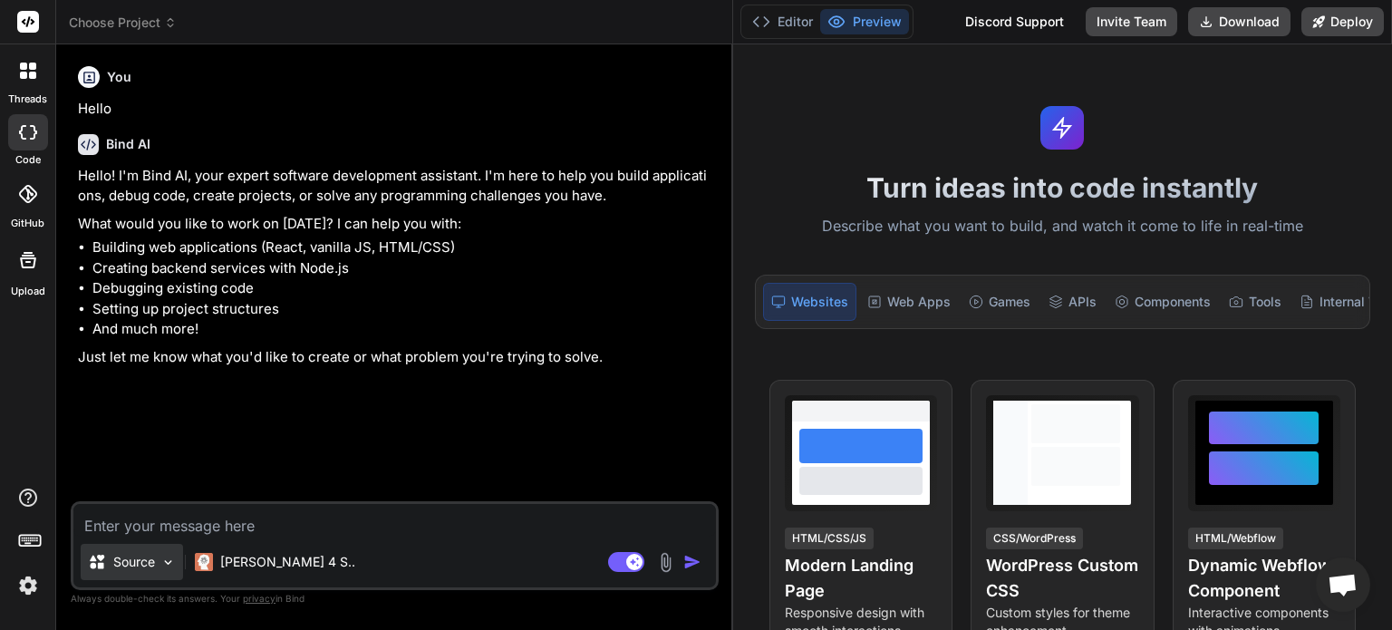
click at [153, 566] on p "Source" at bounding box center [134, 562] width 42 height 18
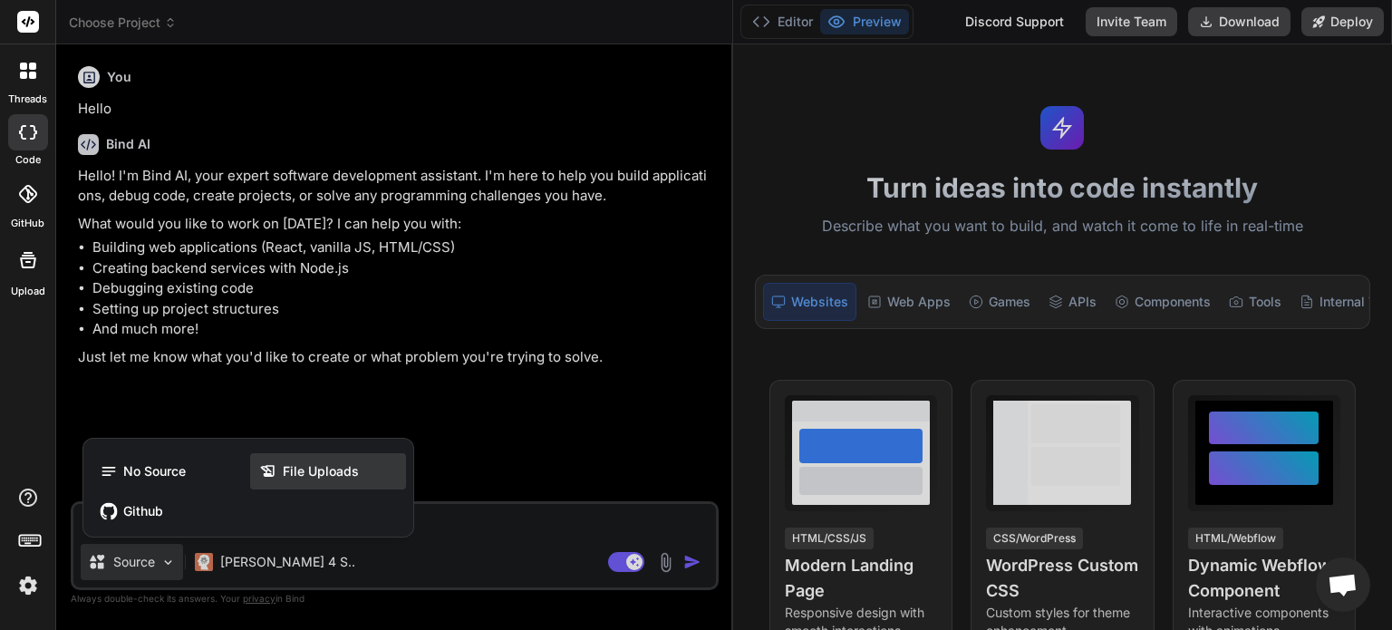
click at [303, 467] on span "File Uploads" at bounding box center [321, 471] width 76 height 18
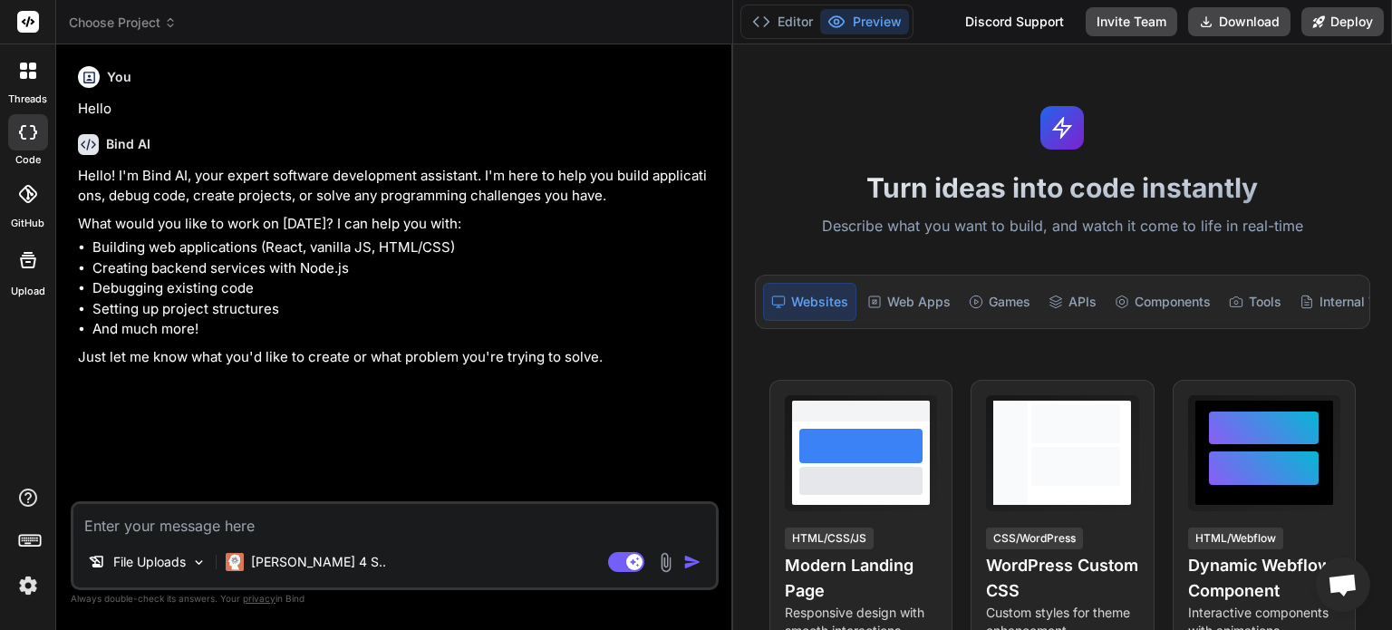
click at [20, 257] on icon at bounding box center [28, 260] width 16 height 16
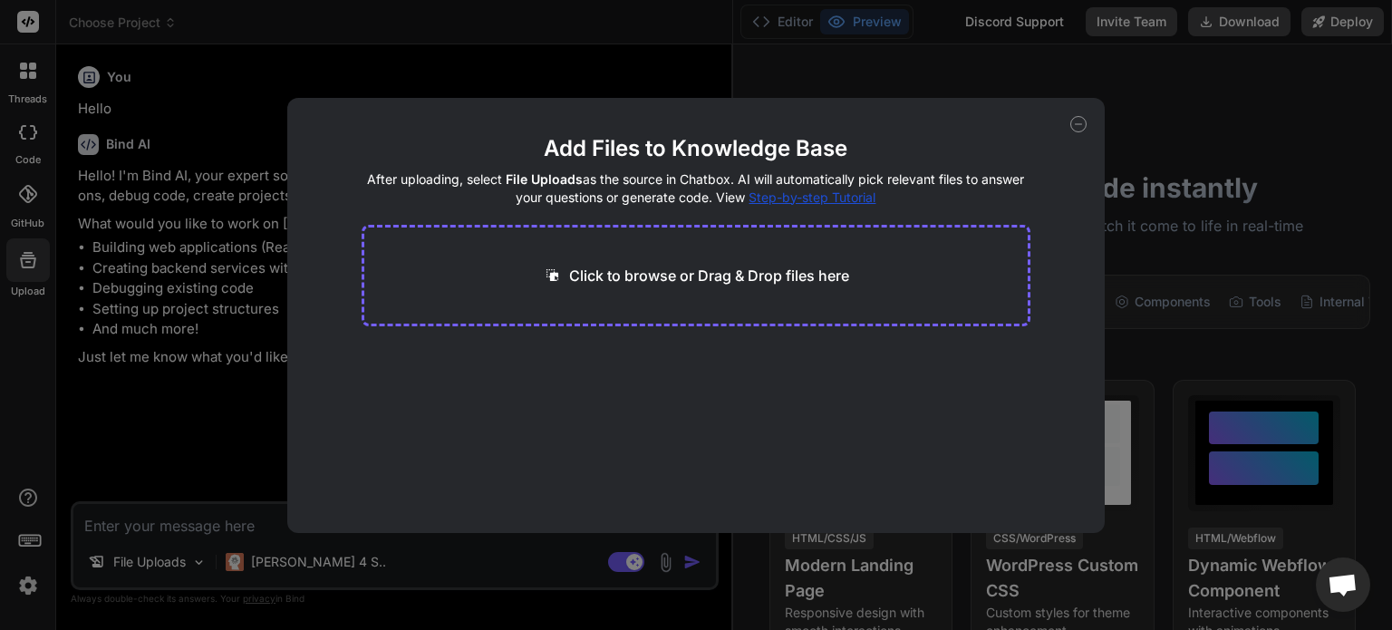
click at [1081, 121] on icon at bounding box center [1078, 124] width 16 height 16
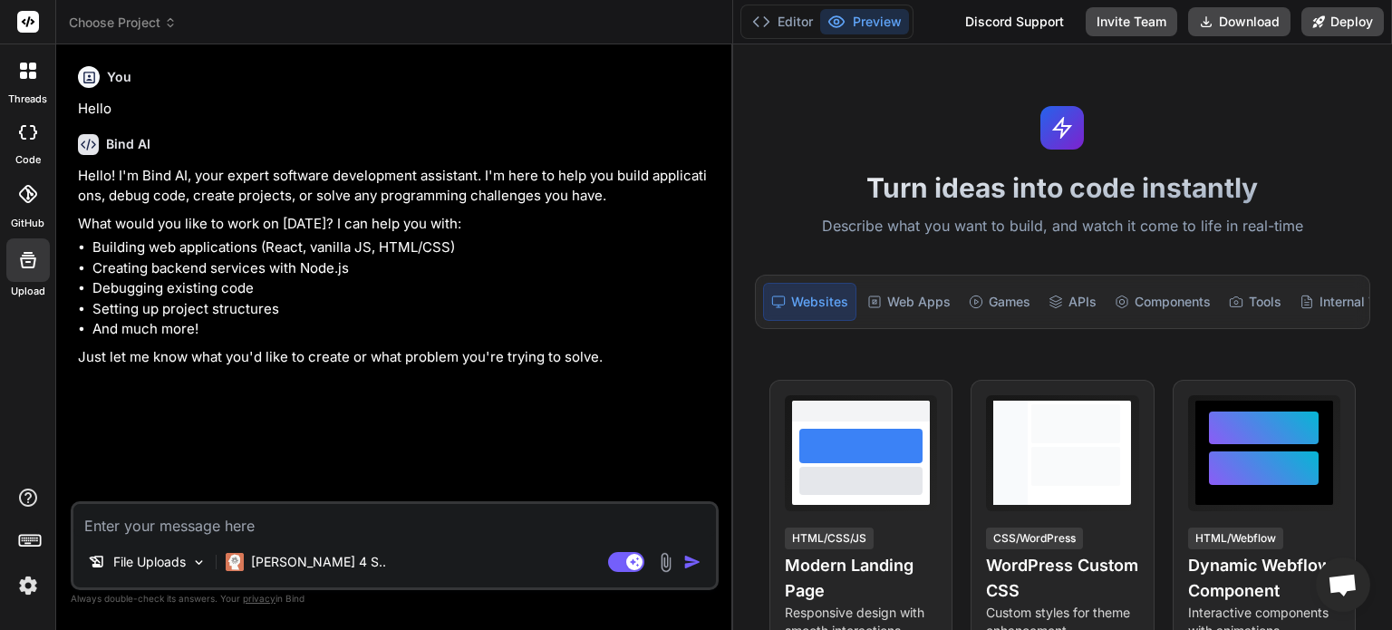
click at [26, 281] on div "Upload" at bounding box center [27, 265] width 55 height 68
type textarea "x"
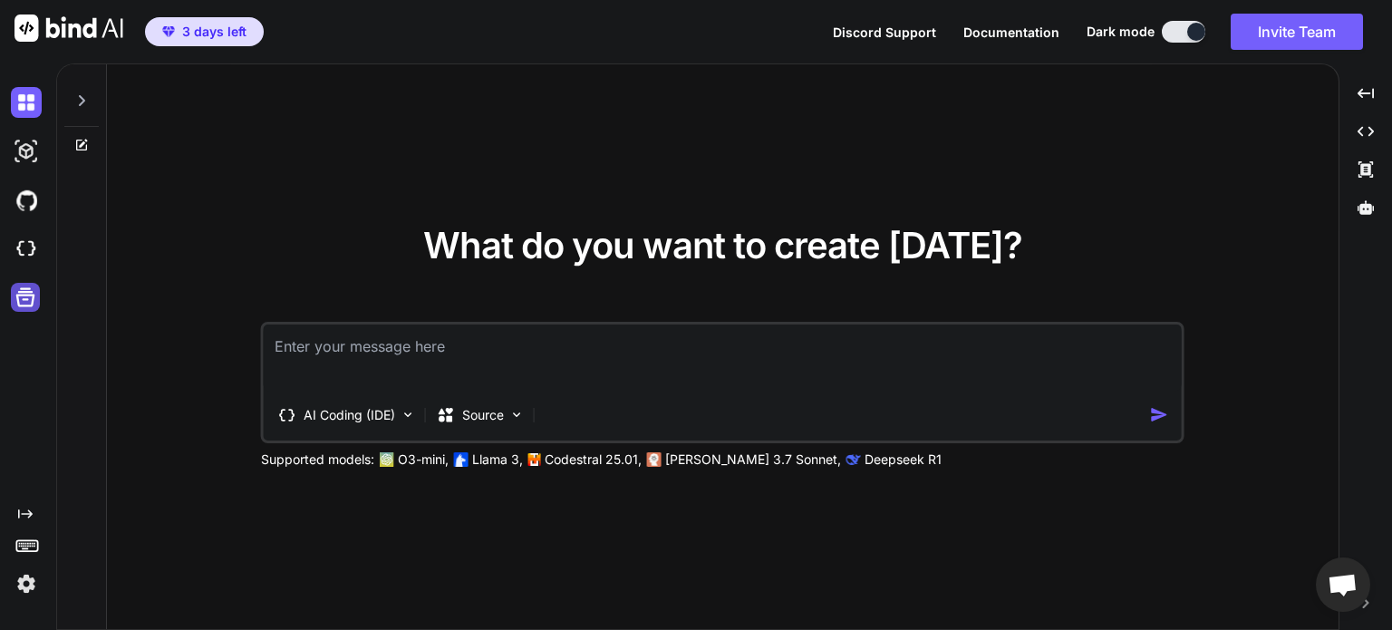
click at [25, 309] on icon at bounding box center [25, 297] width 25 height 25
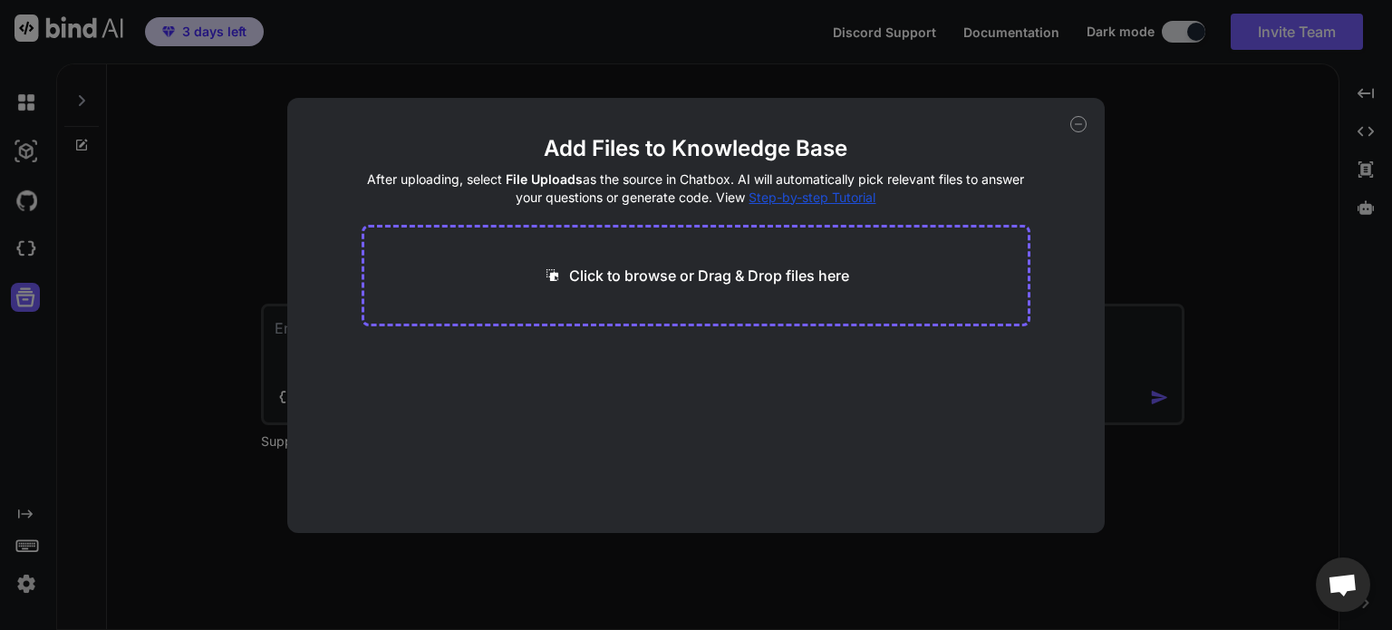
type textarea "x"
click at [730, 267] on p "Click to browse or Drag & Drop files here" at bounding box center [709, 276] width 280 height 22
type input "C:\fakepath\PROJECT TREE COMPLETE STUCTURE .md"
click at [1077, 124] on icon at bounding box center [1078, 124] width 16 height 16
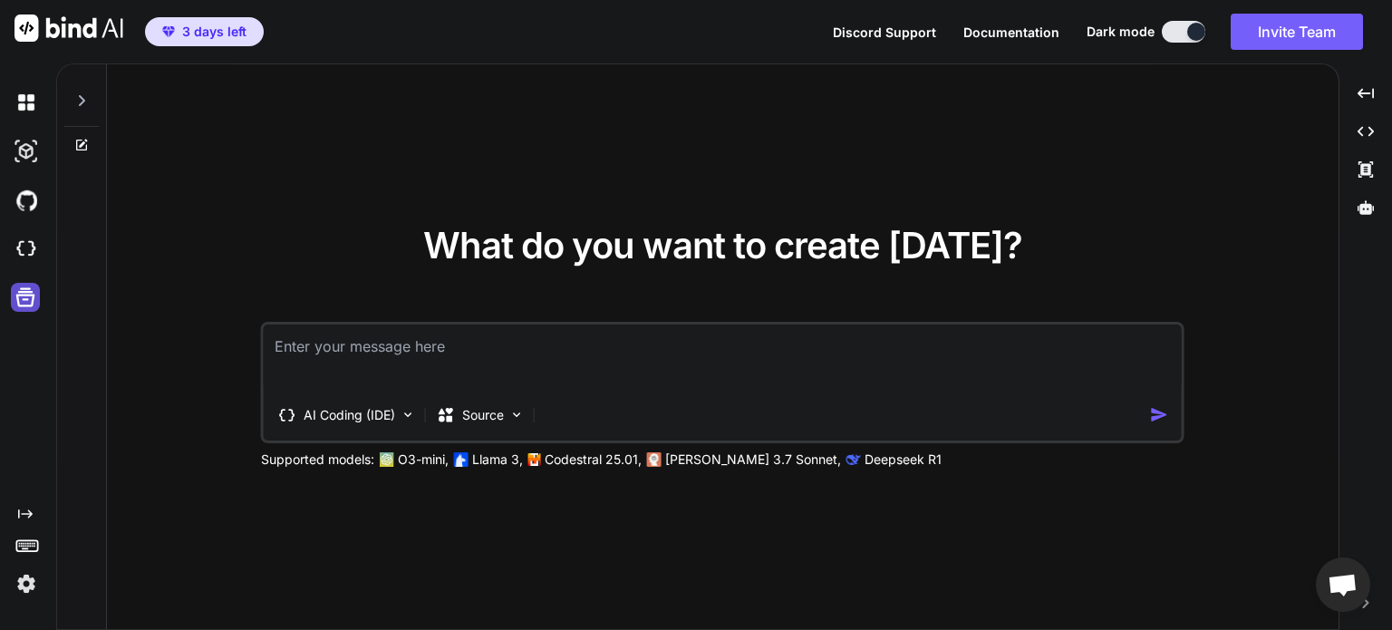
click at [23, 293] on icon at bounding box center [25, 297] width 19 height 19
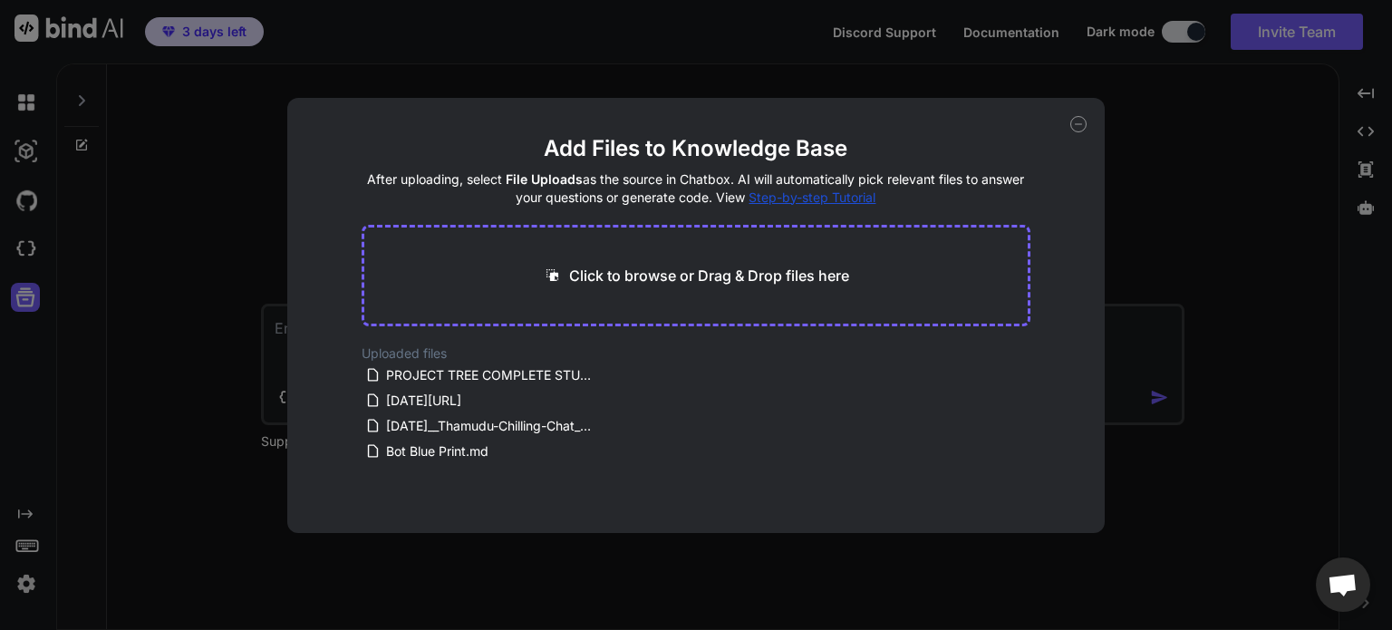
click at [1077, 121] on icon at bounding box center [1078, 124] width 16 height 16
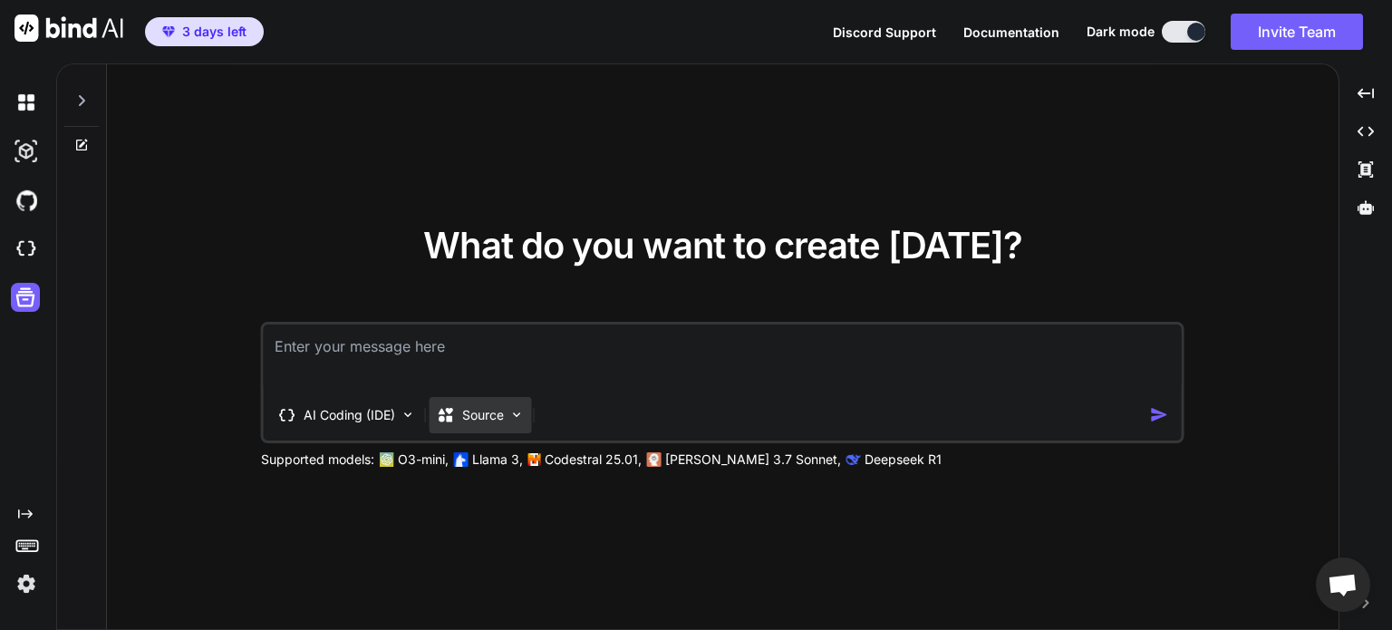
click at [477, 408] on p "Source" at bounding box center [483, 415] width 42 height 18
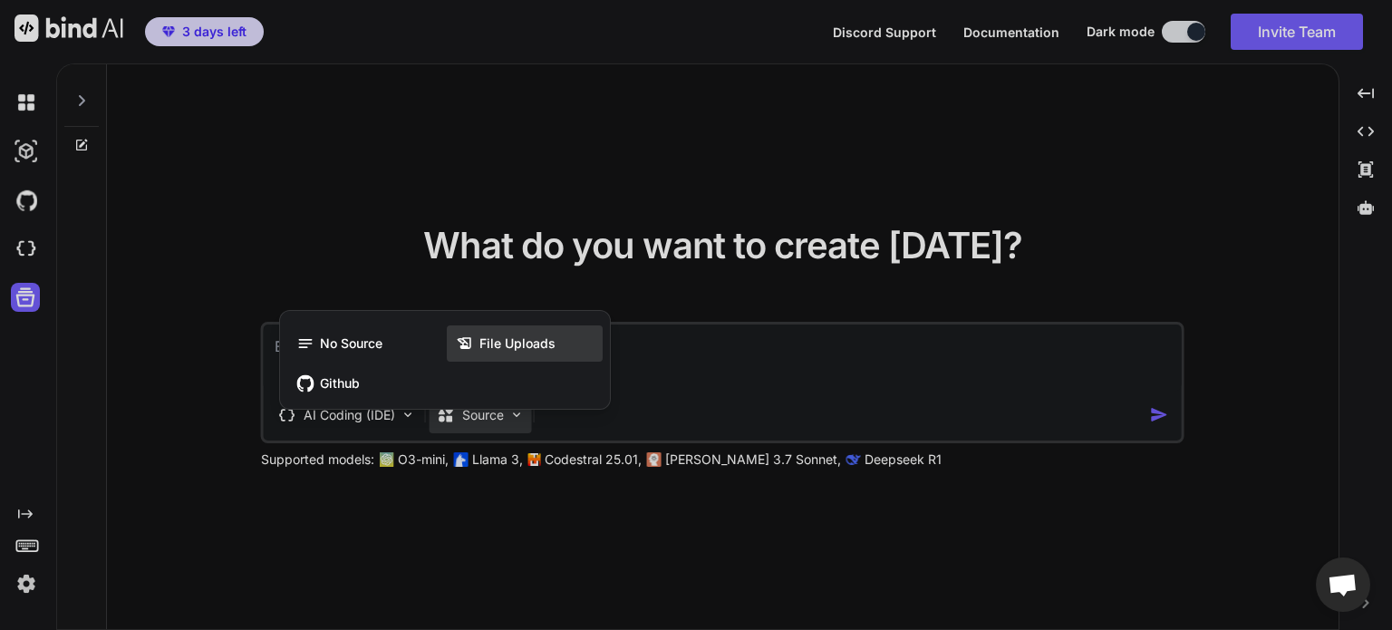
click at [511, 354] on div "File Uploads" at bounding box center [525, 343] width 156 height 36
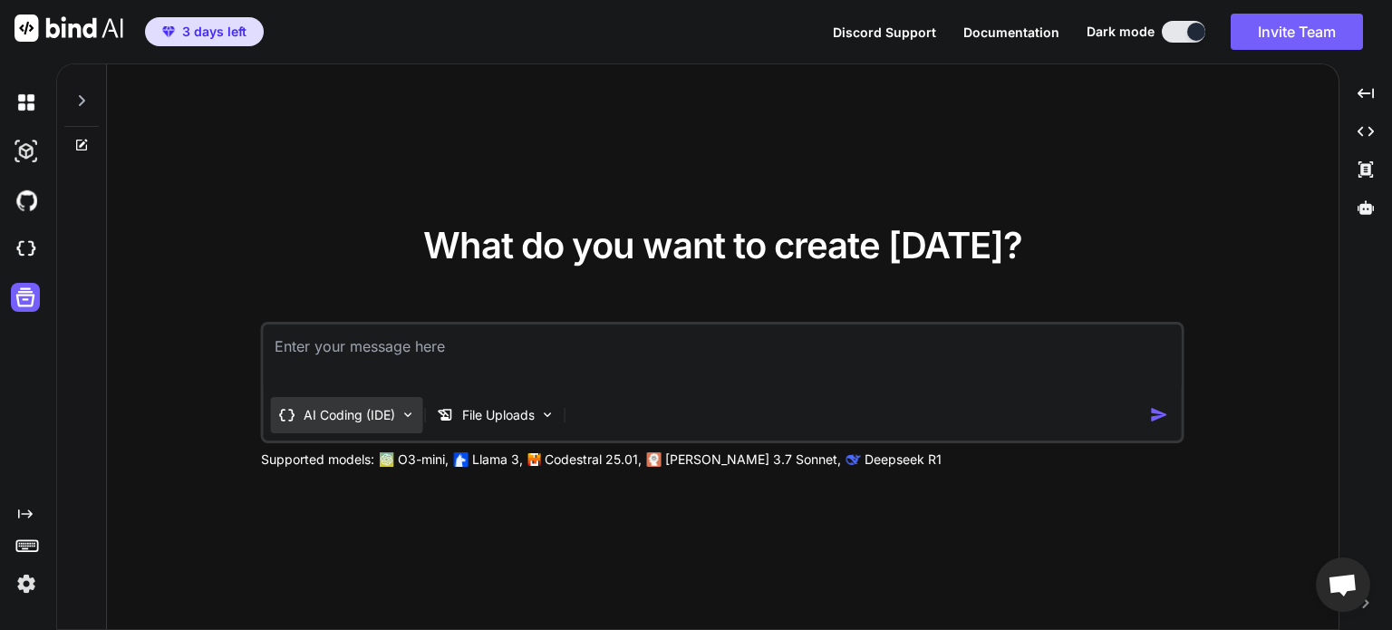
click at [369, 428] on div "AI Coding (IDE)" at bounding box center [347, 415] width 152 height 36
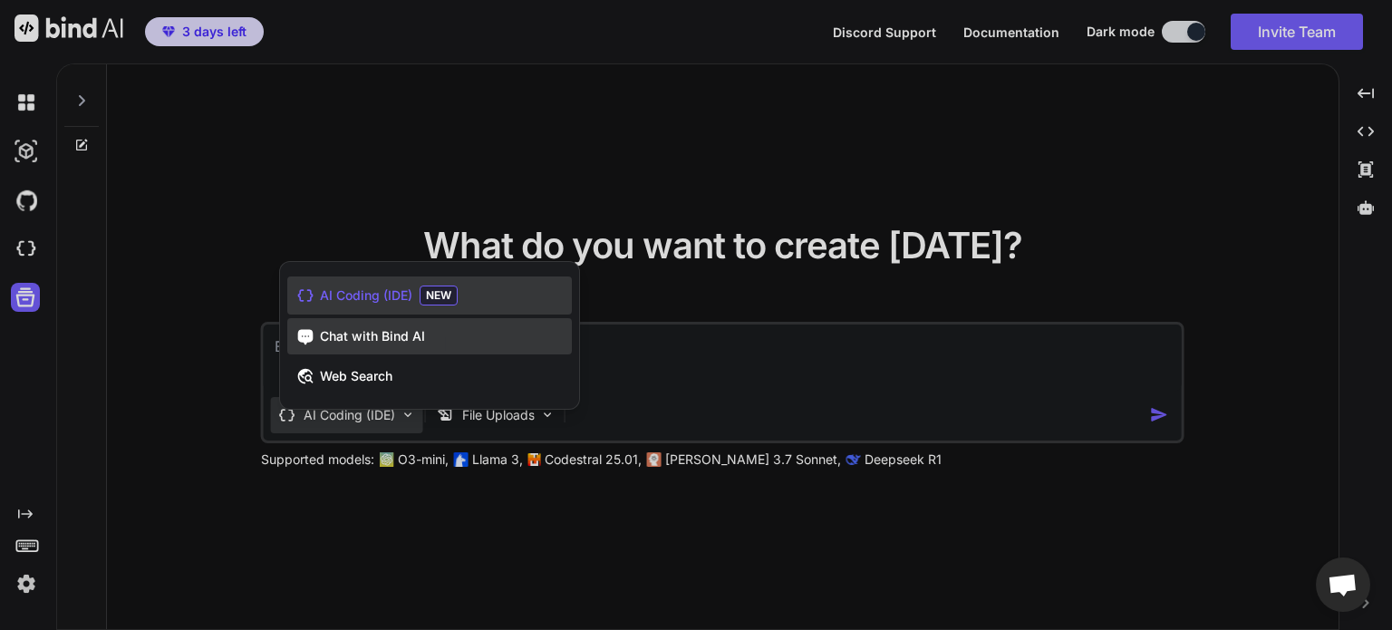
click at [464, 338] on div "Chat with Bind AI" at bounding box center [429, 336] width 285 height 36
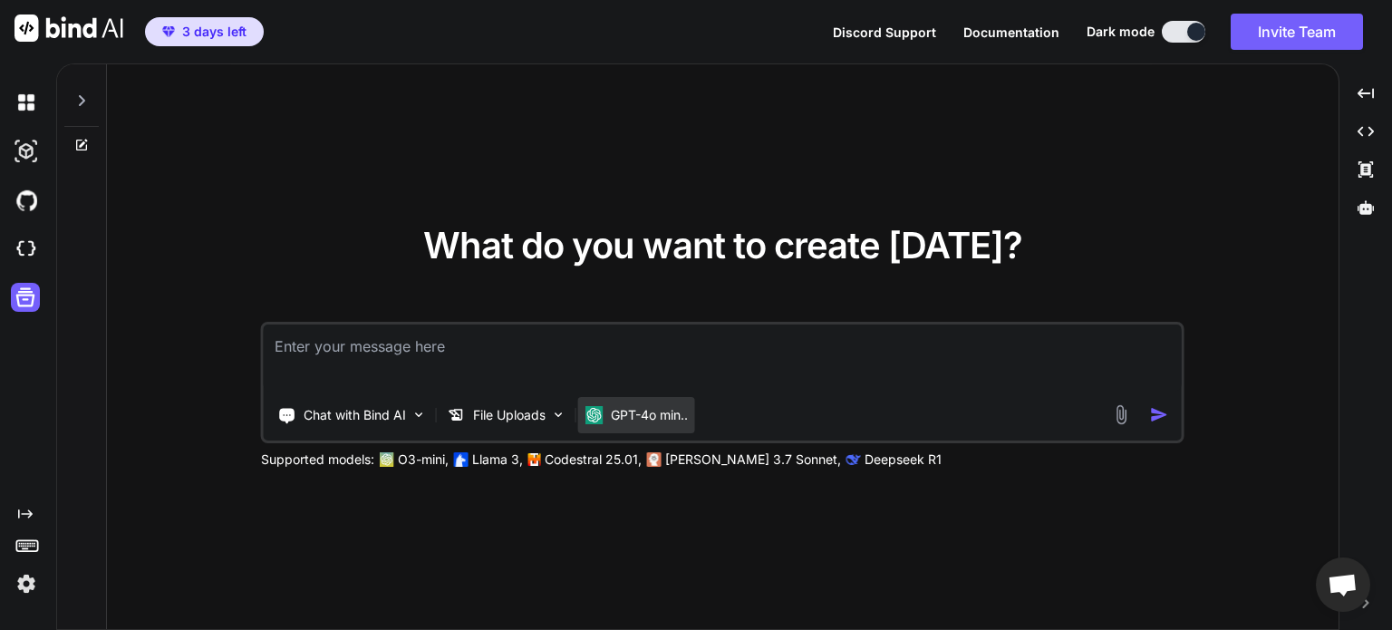
click at [605, 419] on div "GPT-4o min.." at bounding box center [637, 415] width 102 height 18
click at [653, 404] on div "GPT-4o min.." at bounding box center [636, 415] width 117 height 36
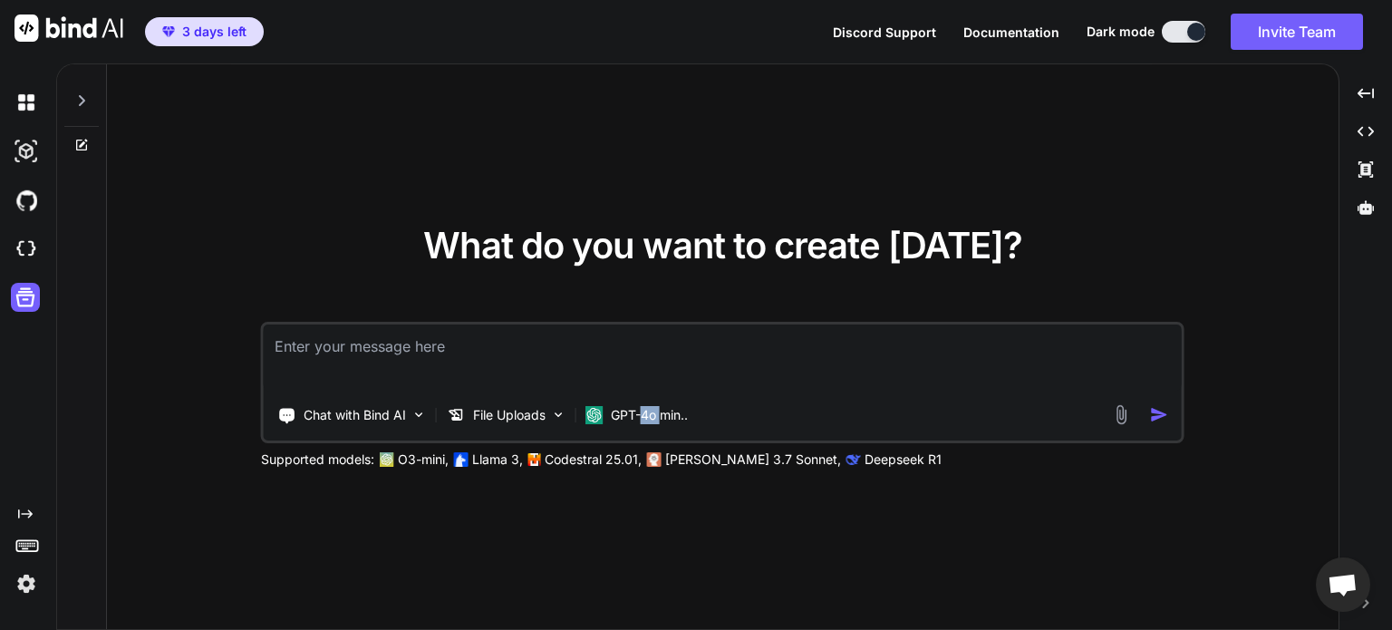
click at [1126, 412] on img at bounding box center [1121, 414] width 21 height 21
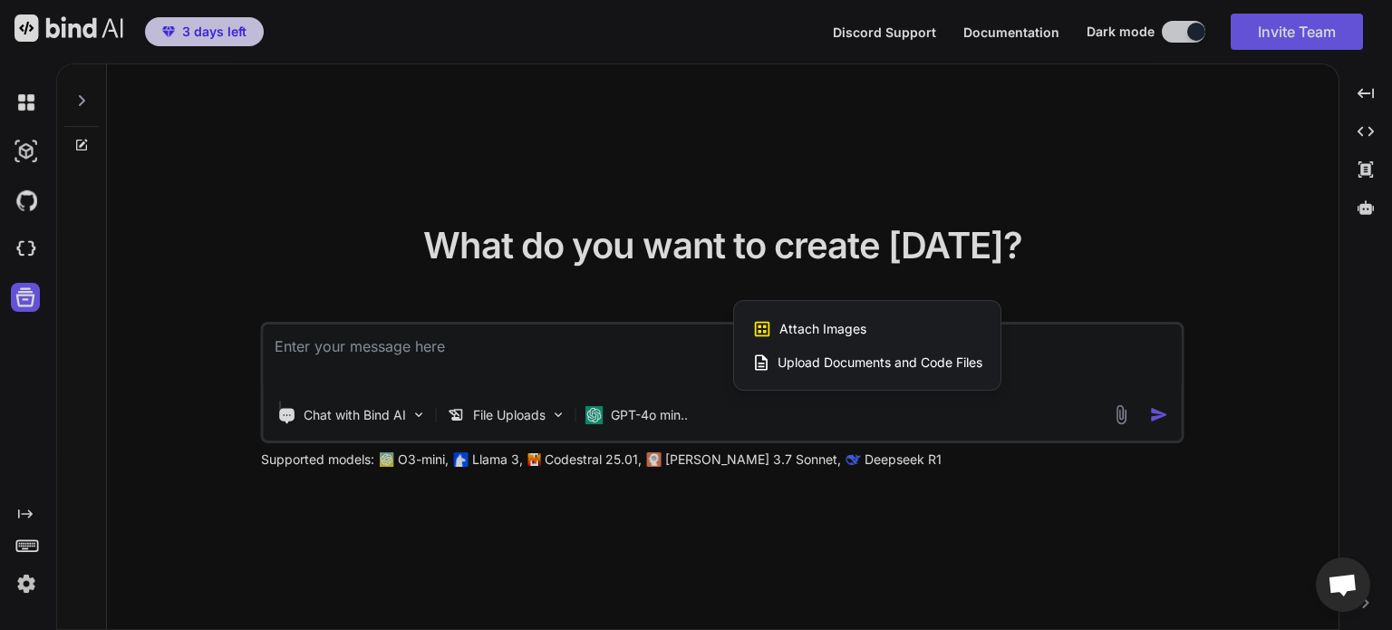
click at [907, 365] on span "Upload Documents and Code Files" at bounding box center [880, 363] width 205 height 18
type textarea "x"
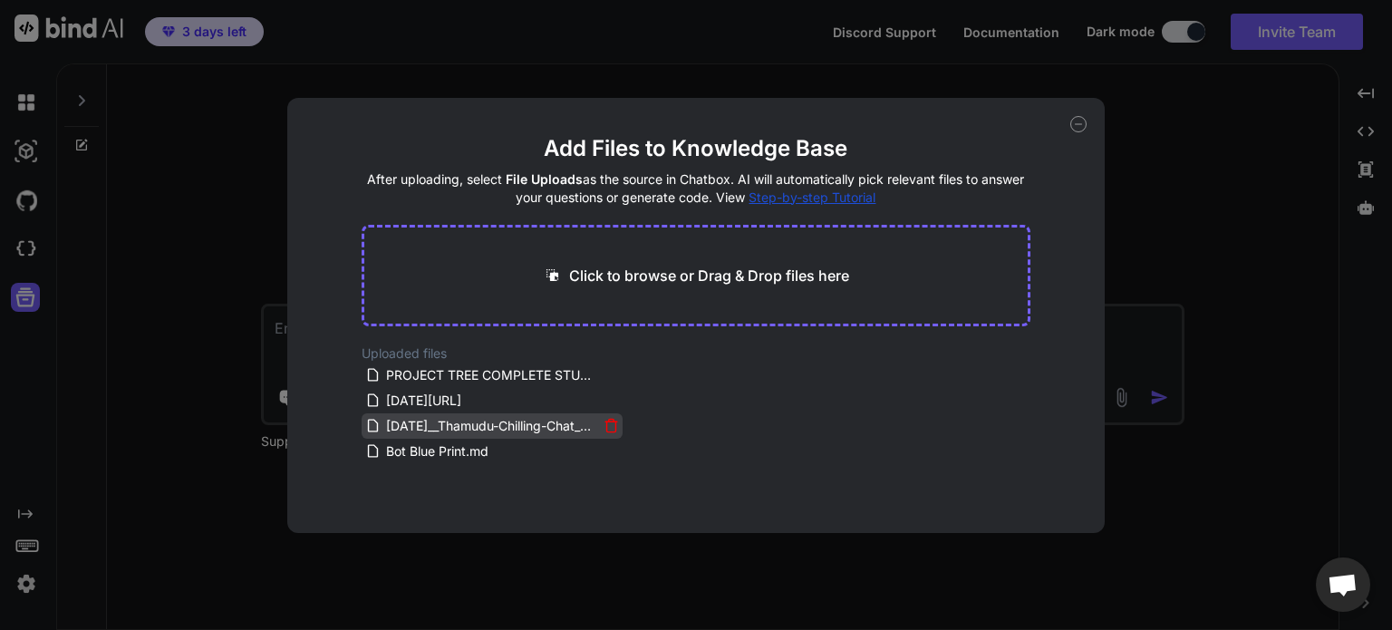
click at [504, 423] on span "[DATE]__Thamudu-Chilling-Chat__2025-09.md" at bounding box center [491, 426] width 214 height 22
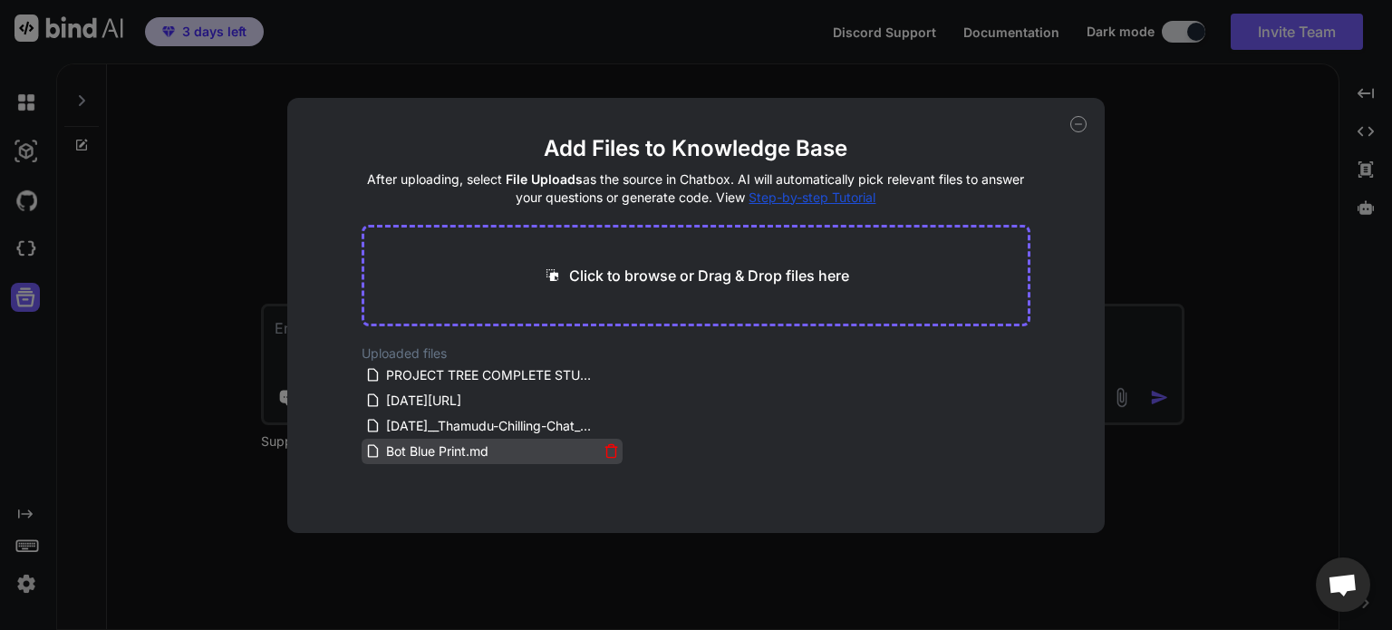
click at [460, 456] on span "Bot Blue Print.md" at bounding box center [437, 452] width 106 height 22
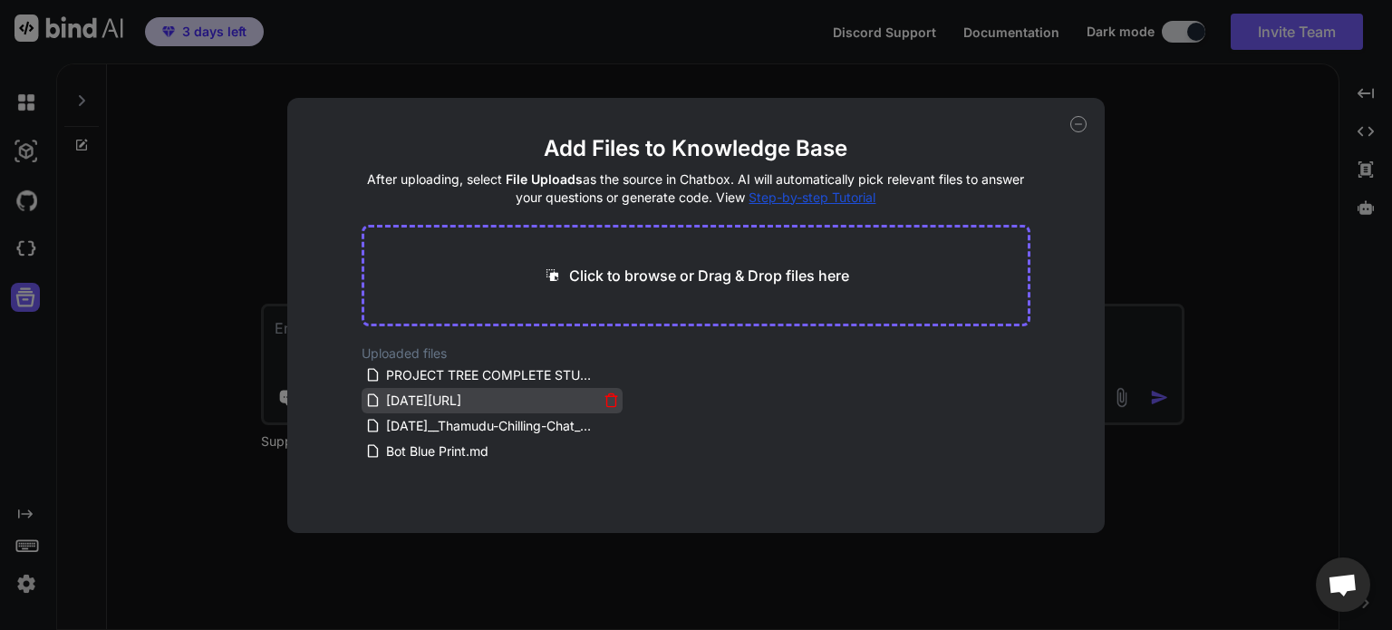
click at [463, 407] on span "[DATE][URL]" at bounding box center [423, 401] width 79 height 22
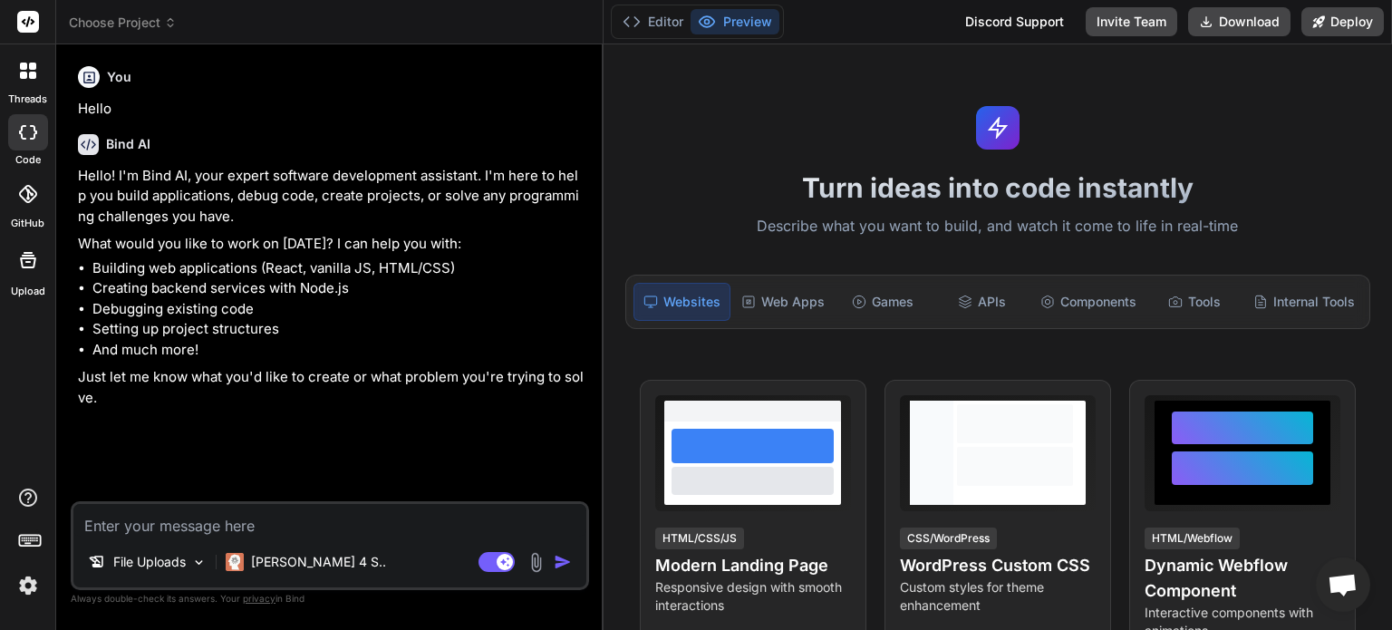
drag, startPoint x: 495, startPoint y: 289, endPoint x: 570, endPoint y: 285, distance: 75.4
click at [570, 285] on div "Bind AI Web Search Created with Pixso. Code Generator You Hello Bind AI Hello! …" at bounding box center [329, 337] width 547 height 586
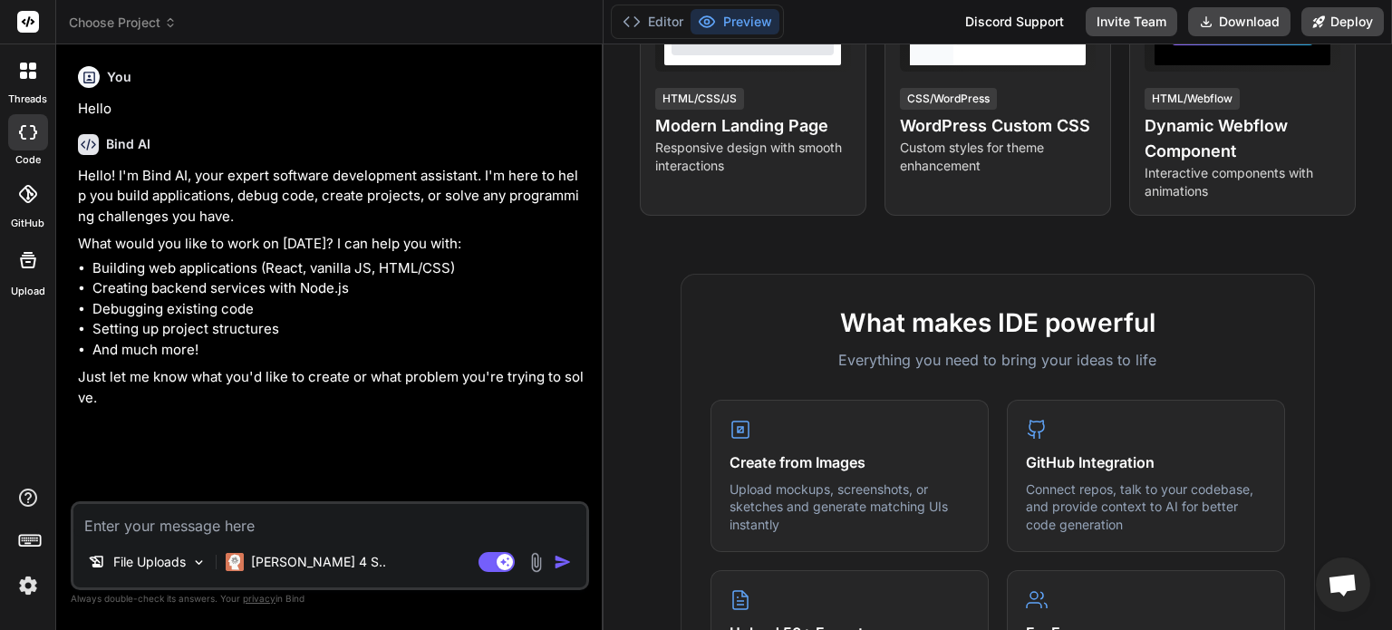
scroll to position [760, 0]
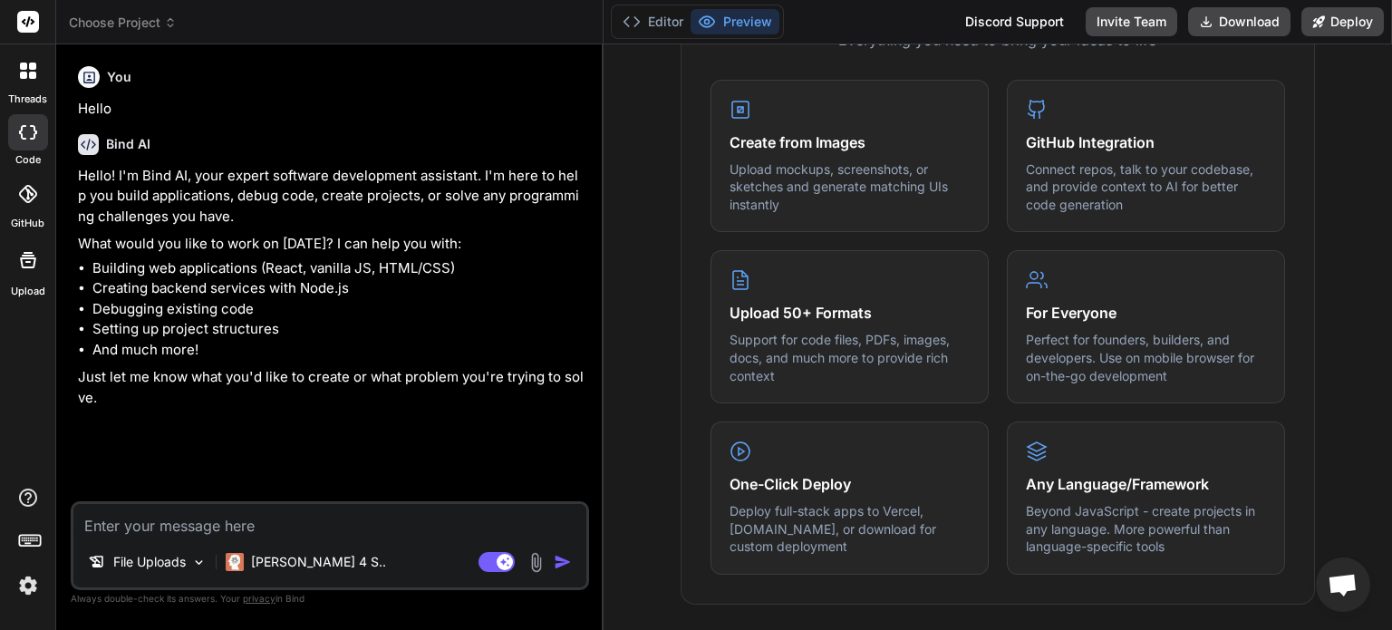
click at [23, 287] on label "Upload" at bounding box center [28, 291] width 34 height 15
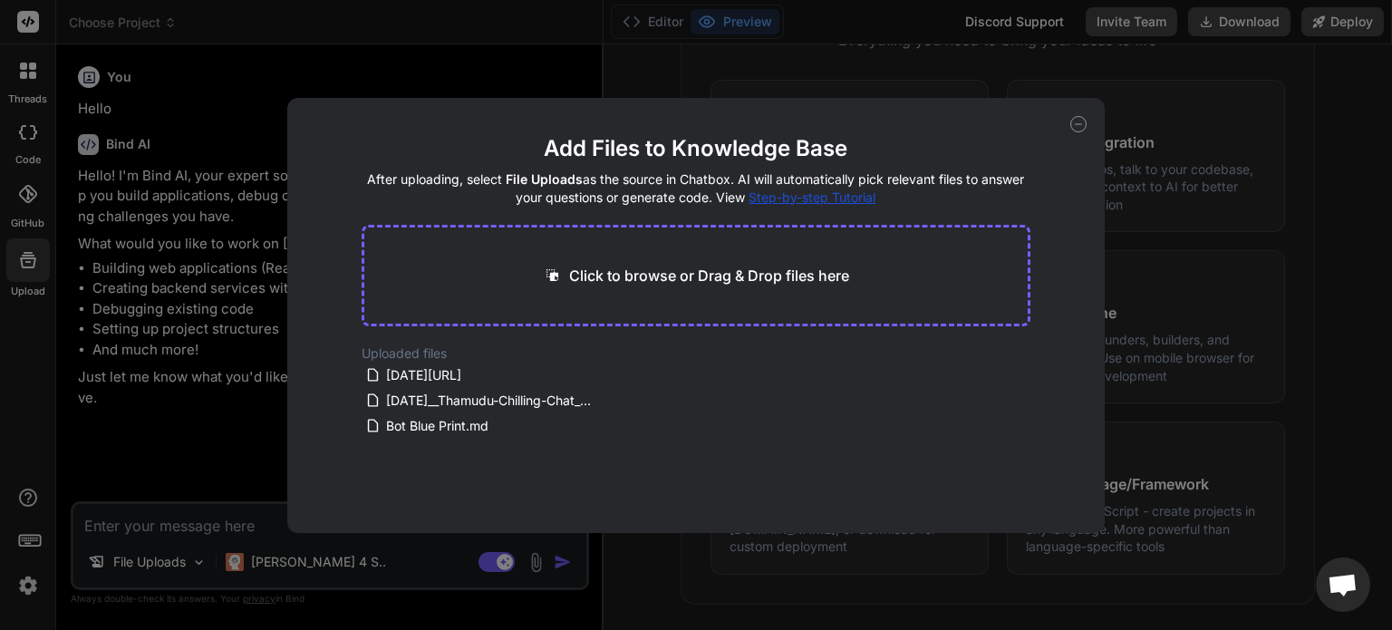
click at [1080, 124] on icon at bounding box center [1078, 124] width 16 height 16
type textarea "x"
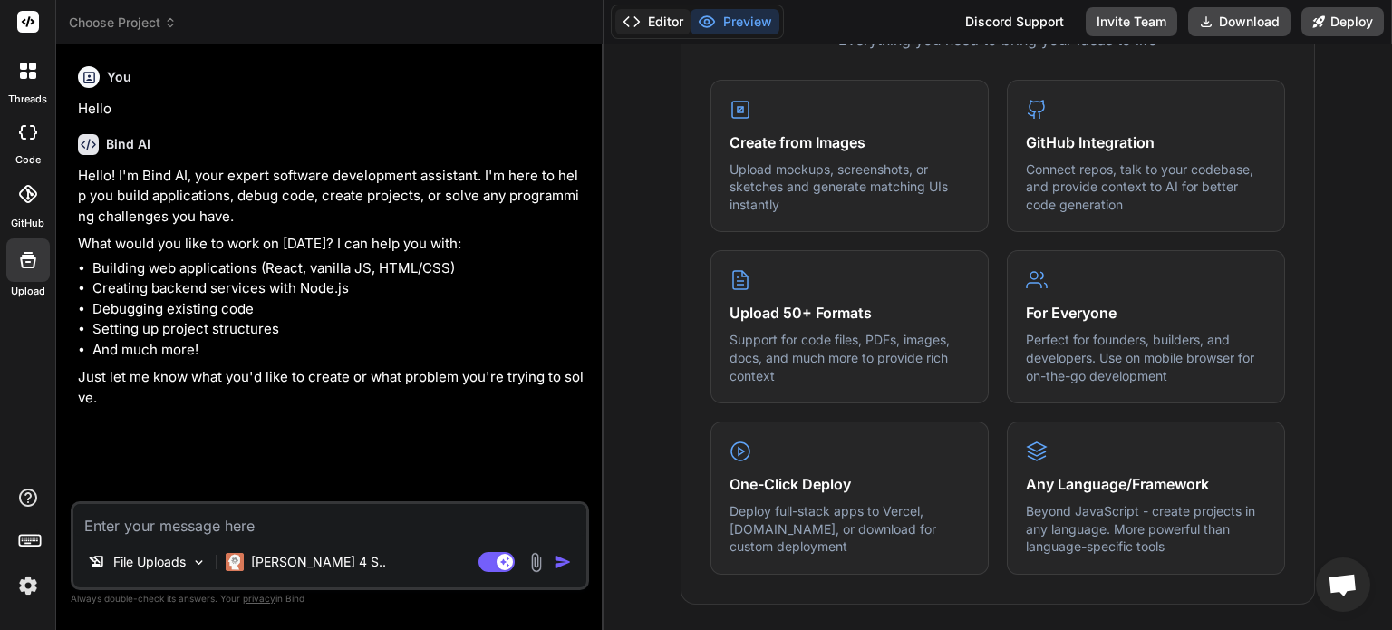
click at [631, 18] on icon at bounding box center [632, 22] width 18 height 18
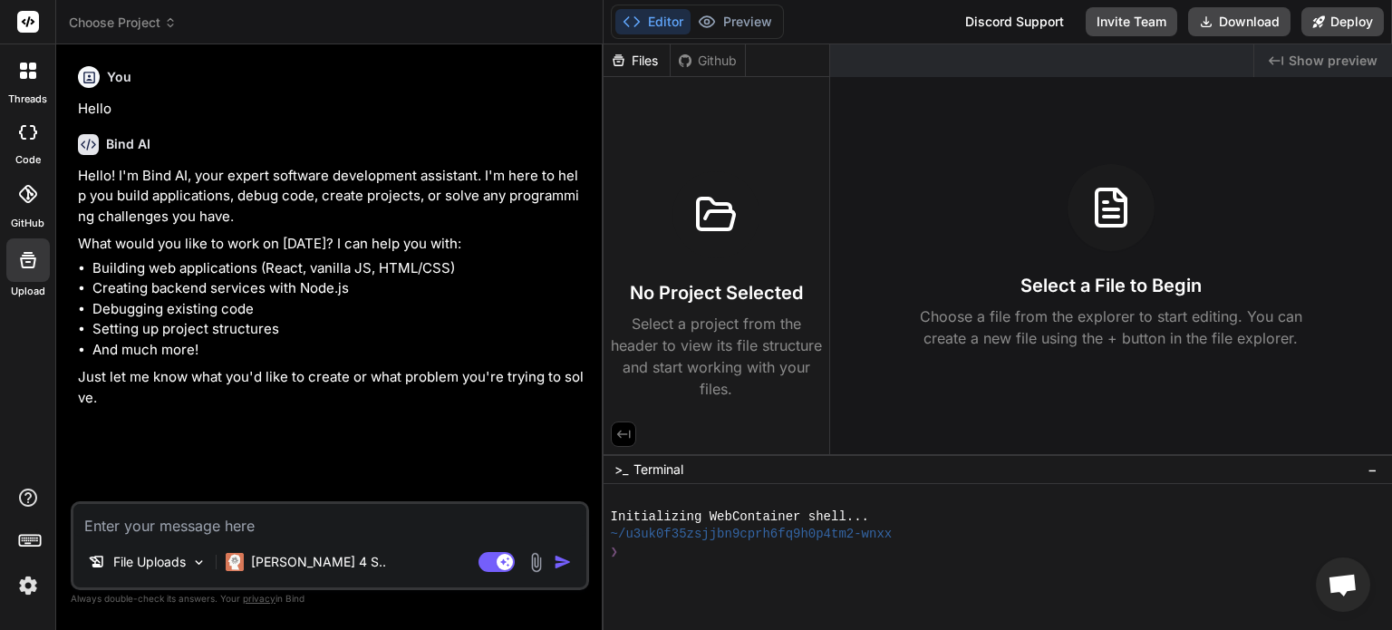
click at [726, 228] on icon at bounding box center [716, 215] width 44 height 44
click at [663, 418] on div "Files Github No Project Selected Select a project from the header to view its f…" at bounding box center [717, 249] width 227 height 410
click at [1135, 205] on div at bounding box center [1111, 207] width 87 height 87
click at [1112, 202] on icon at bounding box center [1112, 208] width 44 height 44
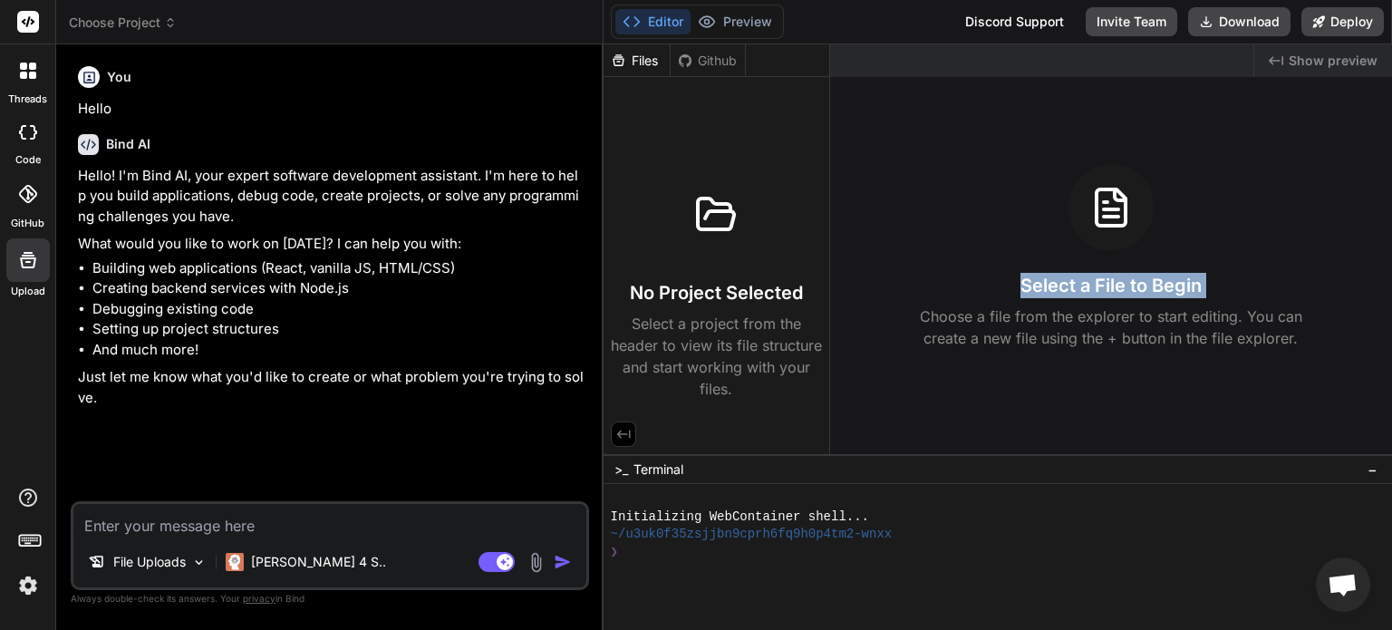
click at [1112, 202] on icon at bounding box center [1112, 208] width 44 height 44
click at [992, 204] on div "Select a File to Begin Choose a file from the explorer to start editing. You ca…" at bounding box center [1111, 256] width 562 height 185
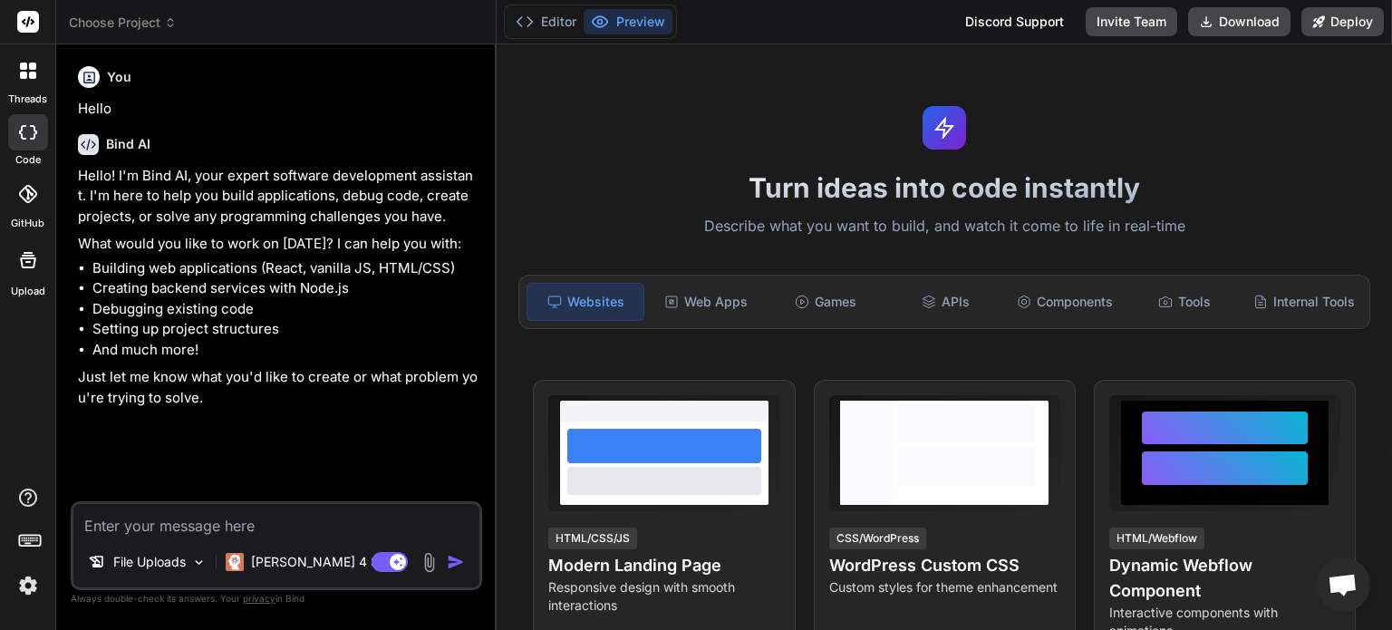
click at [18, 271] on div at bounding box center [28, 260] width 44 height 44
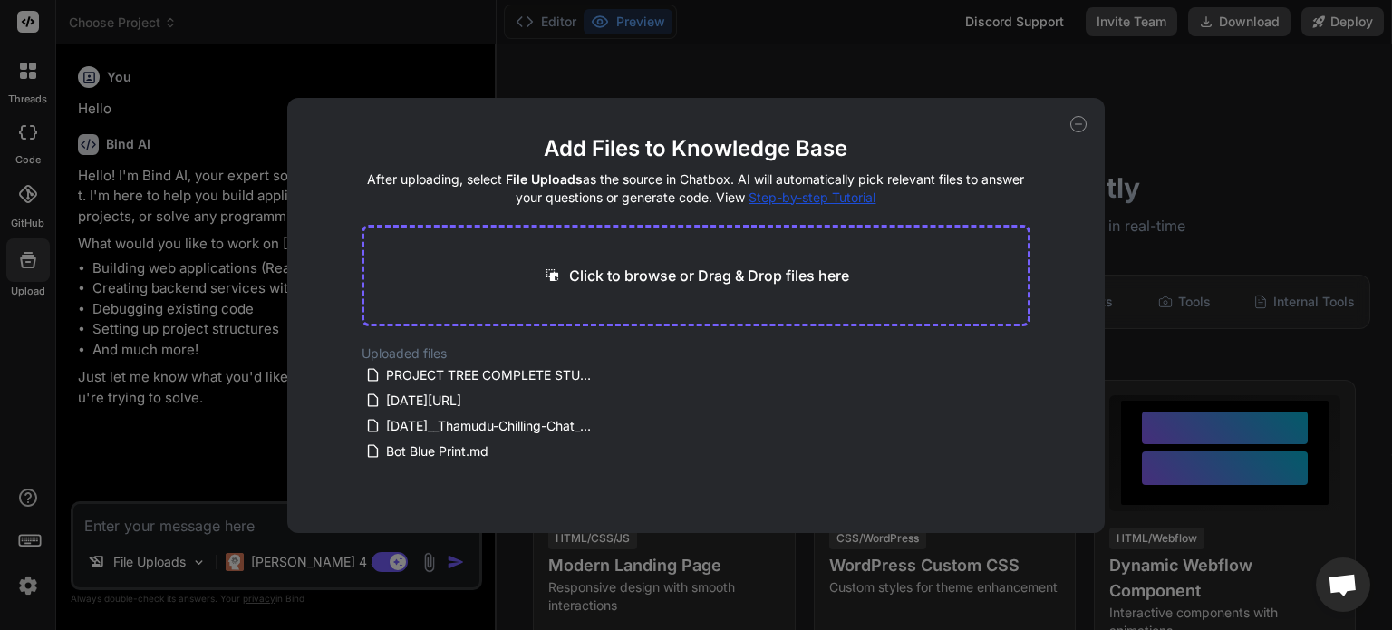
click at [1080, 121] on icon at bounding box center [1078, 124] width 16 height 16
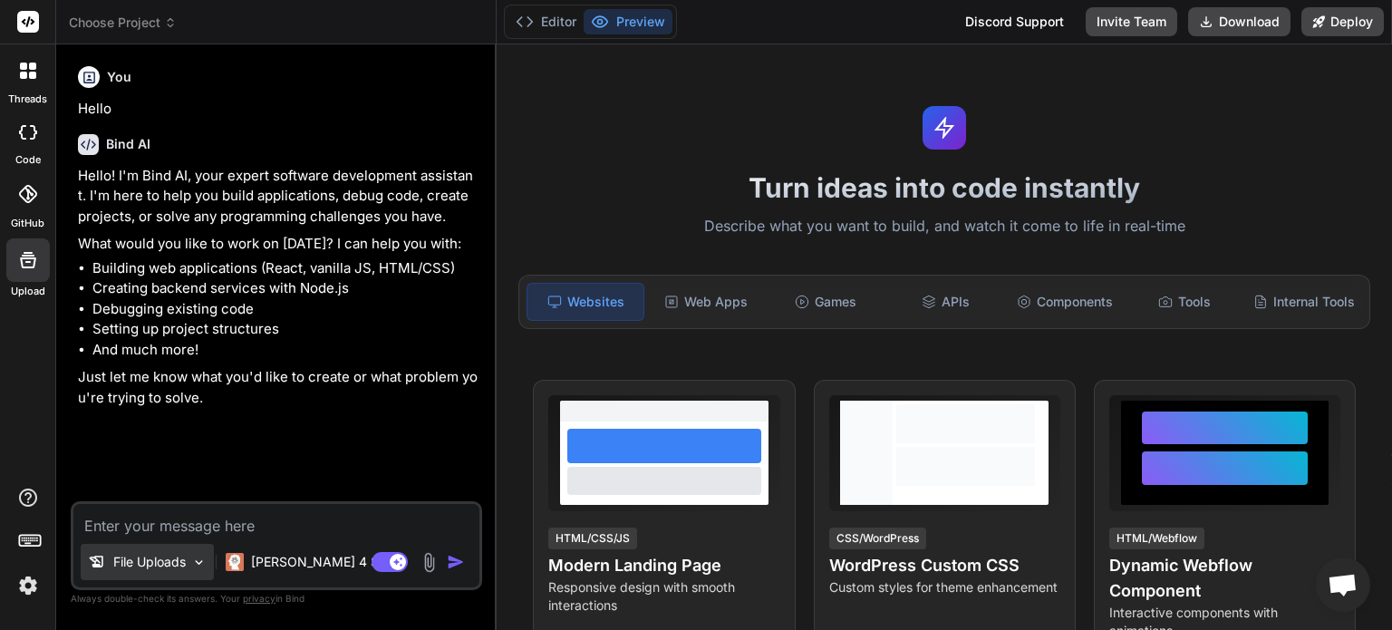
click at [174, 550] on div "File Uploads" at bounding box center [147, 562] width 133 height 36
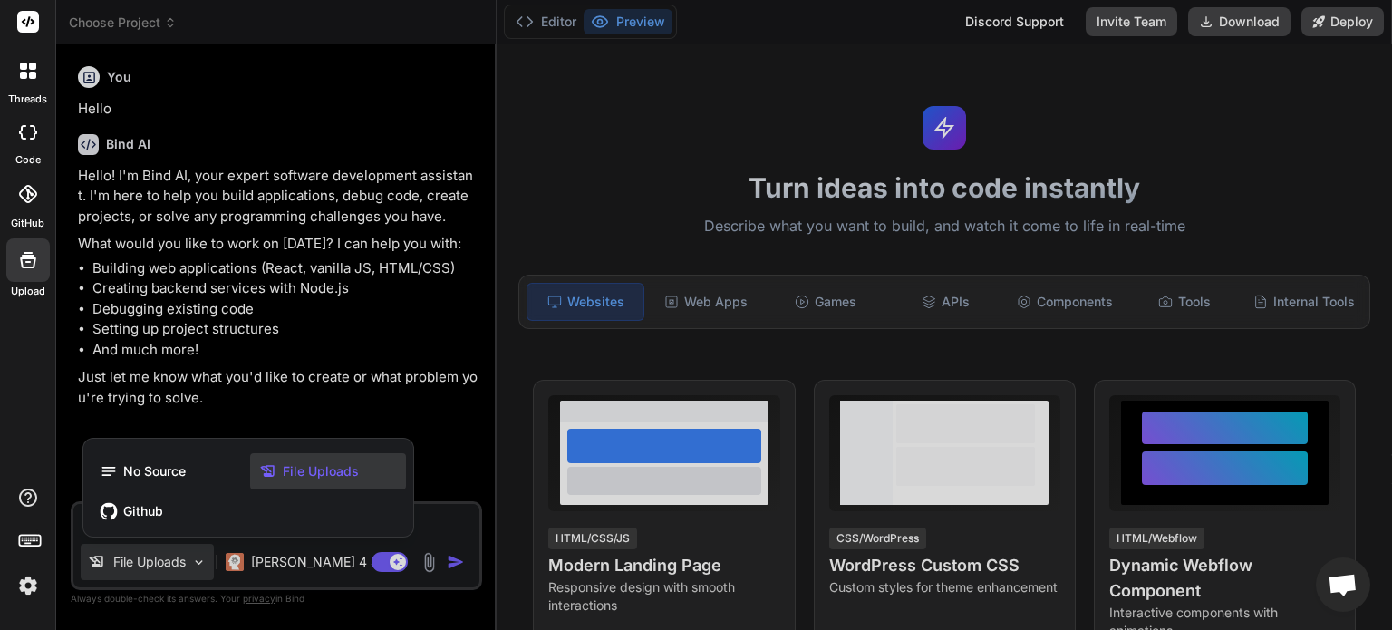
click at [320, 415] on div at bounding box center [696, 315] width 1392 height 630
type textarea "x"
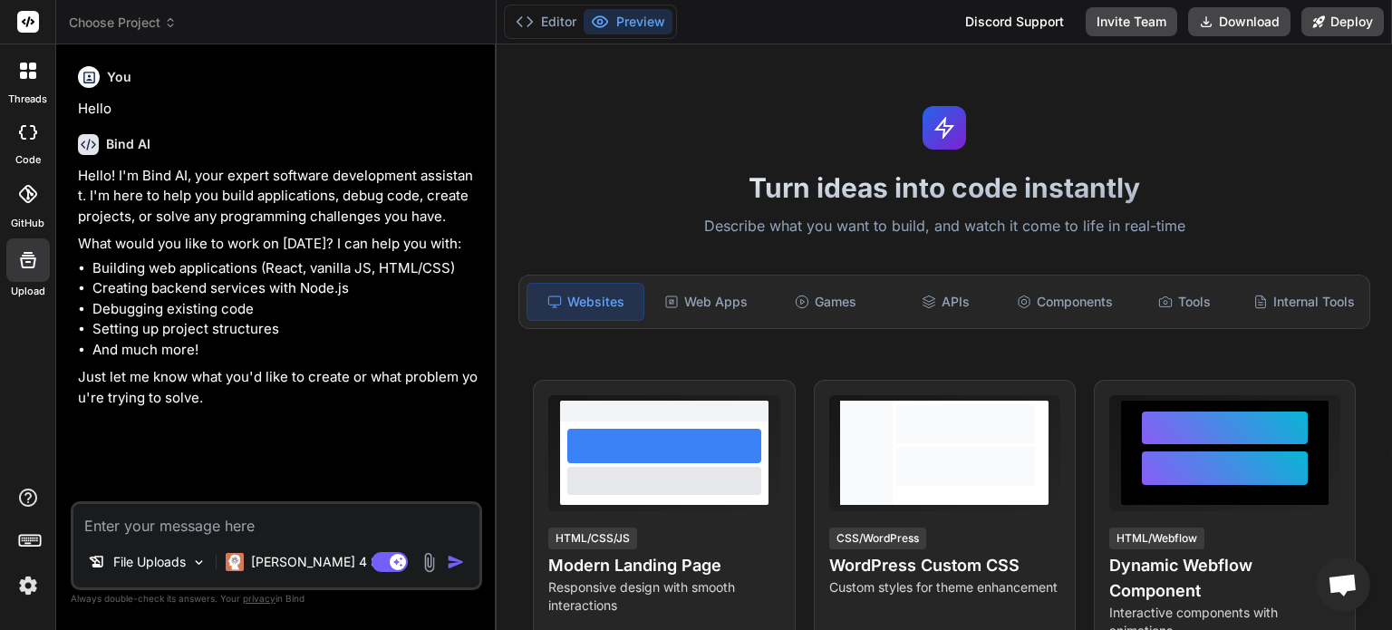
click at [240, 535] on textarea at bounding box center [276, 520] width 406 height 33
type textarea "r"
type textarea "x"
type textarea "re"
type textarea "x"
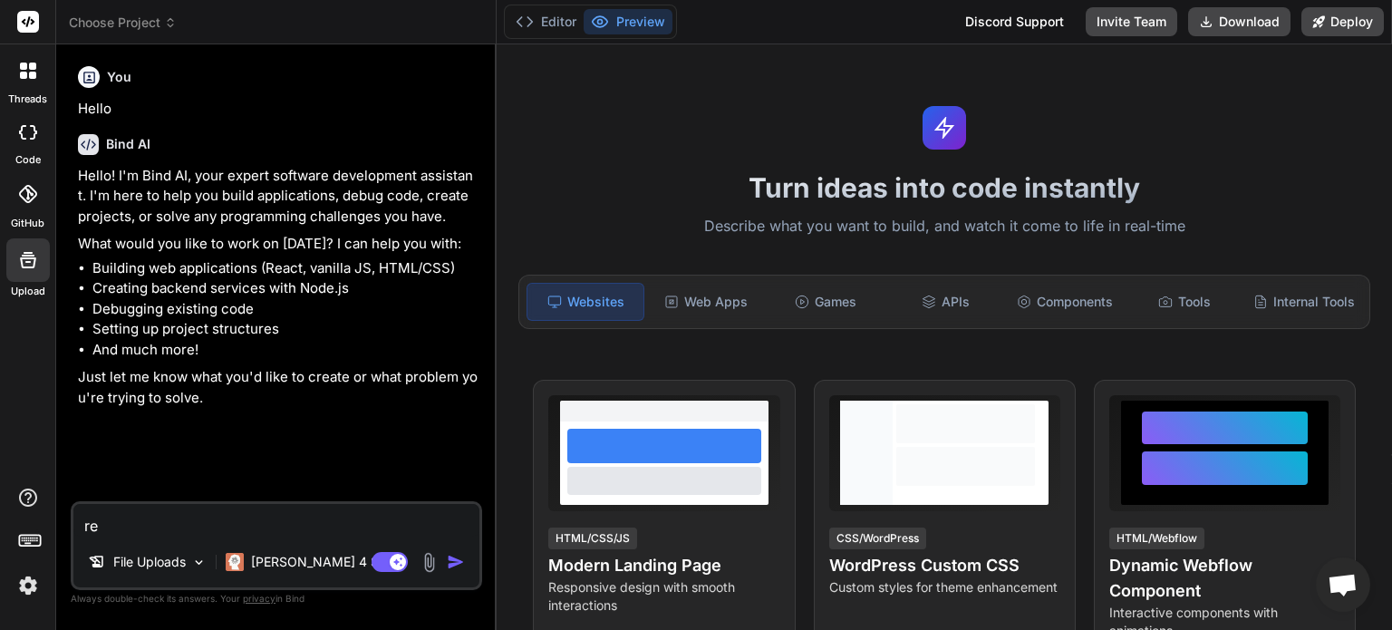
type textarea "rea"
type textarea "x"
type textarea "read"
type textarea "x"
type textarea "reada"
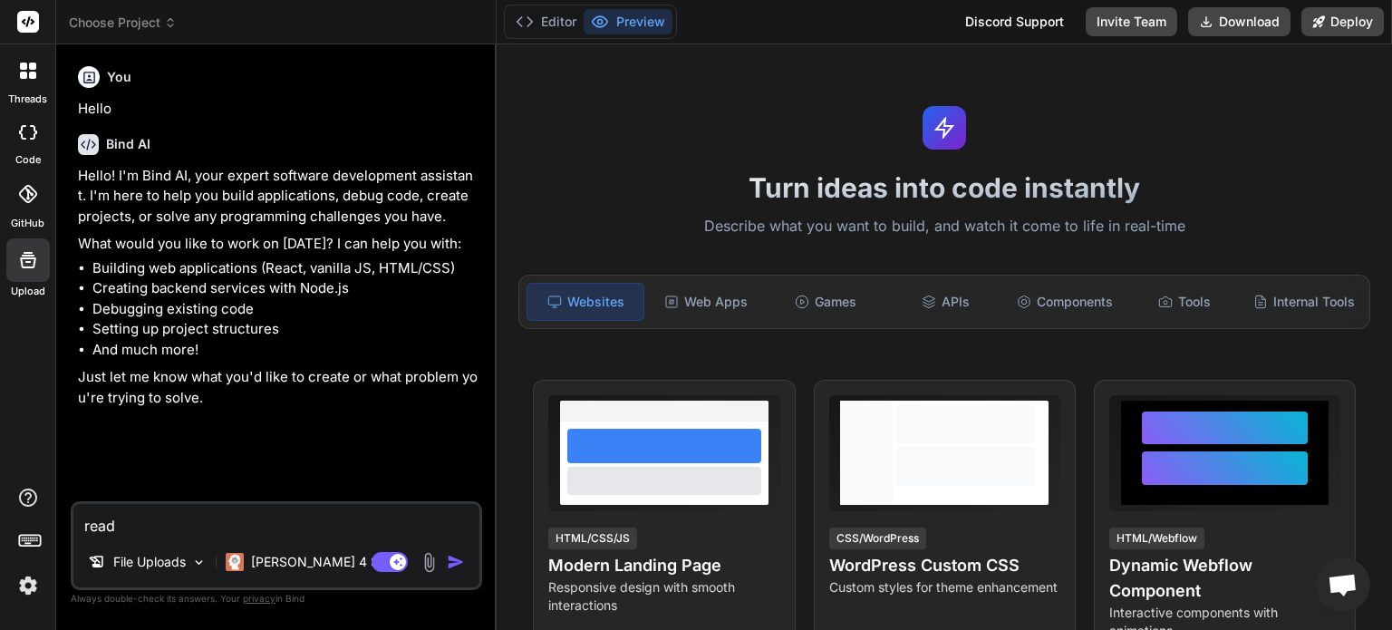
type textarea "x"
type textarea "readal"
type textarea "x"
type textarea "readall"
type textarea "x"
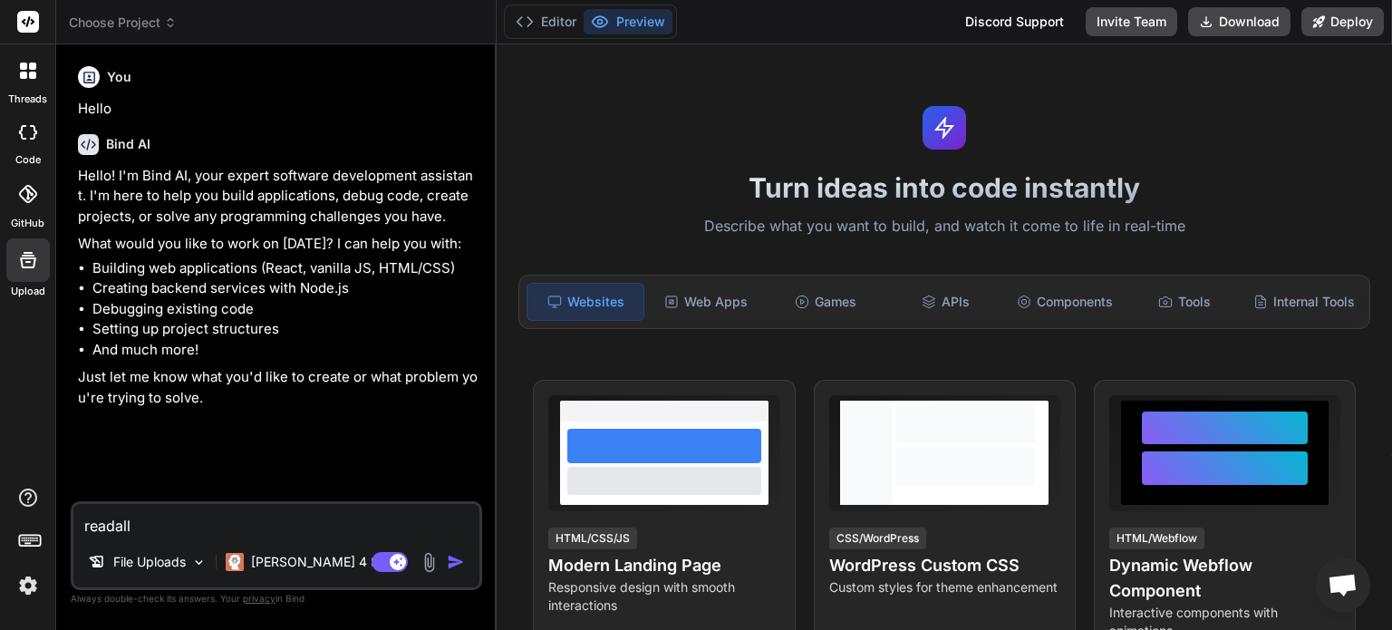
type textarea "readall"
type textarea "x"
type textarea "readall m"
type textarea "x"
type textarea "readall md"
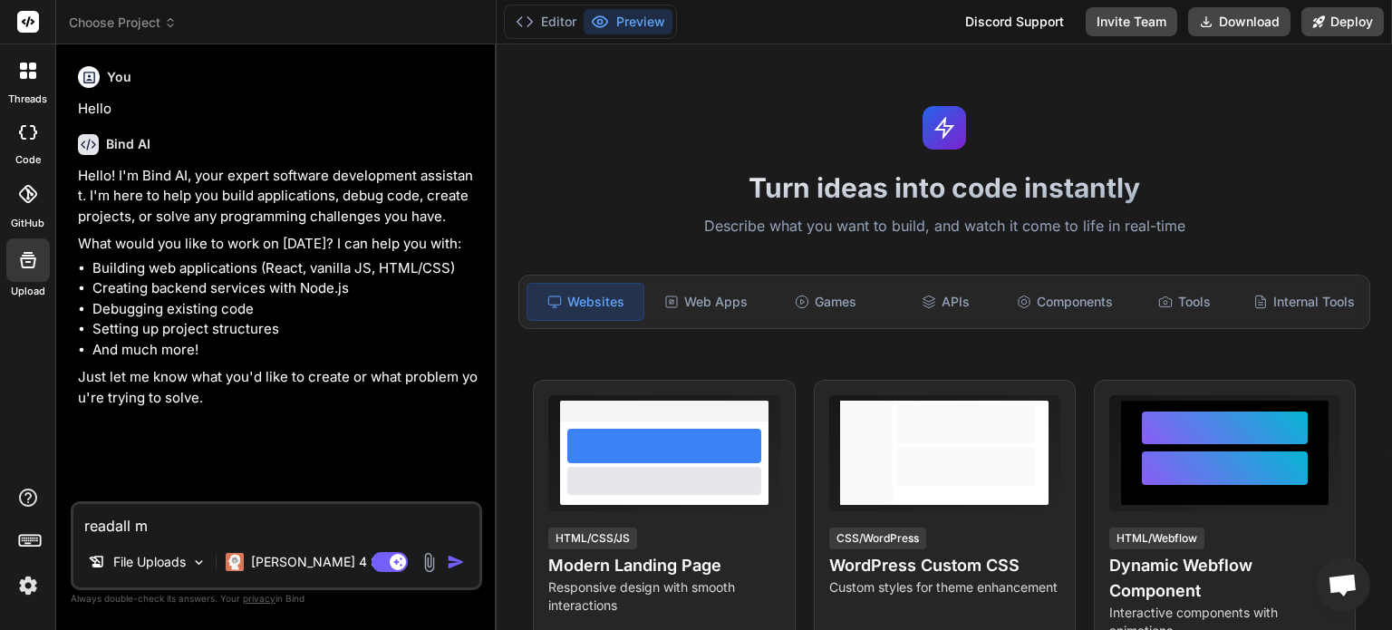
type textarea "x"
type textarea "readall md"
type textarea "x"
type textarea "readall md f"
type textarea "x"
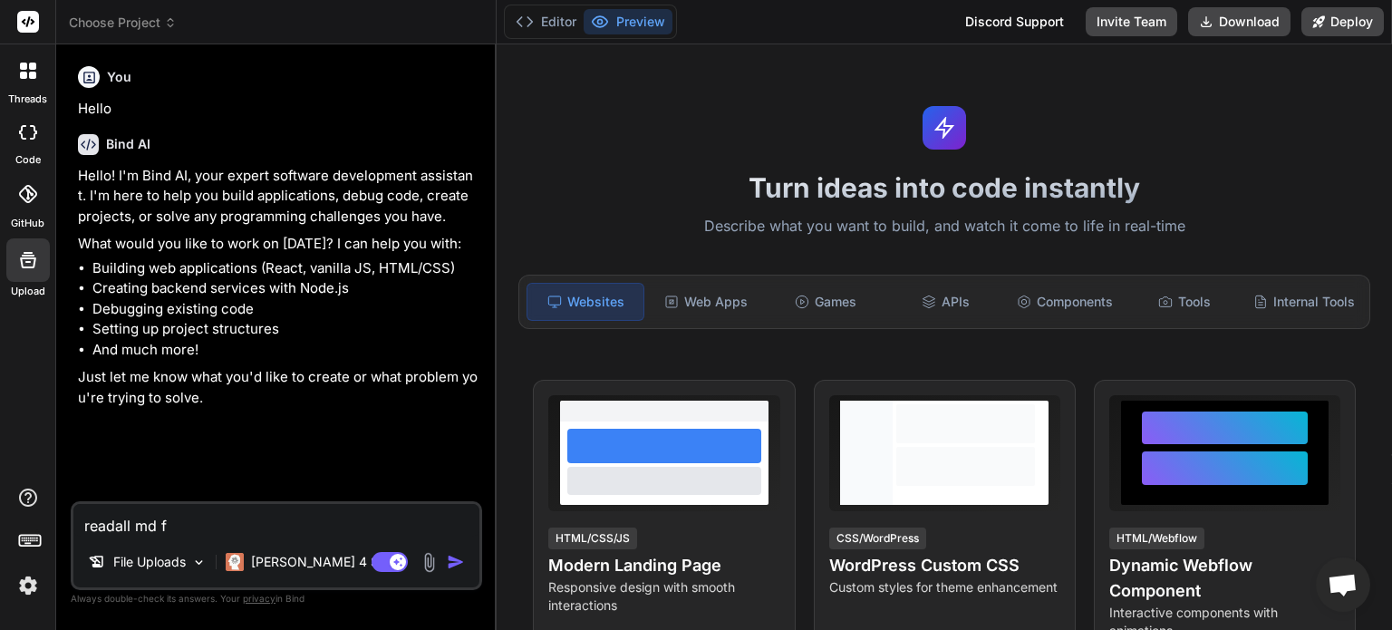
type textarea "readall md fi"
type textarea "x"
type textarea "readall md fil"
type textarea "x"
type textarea "readall md file"
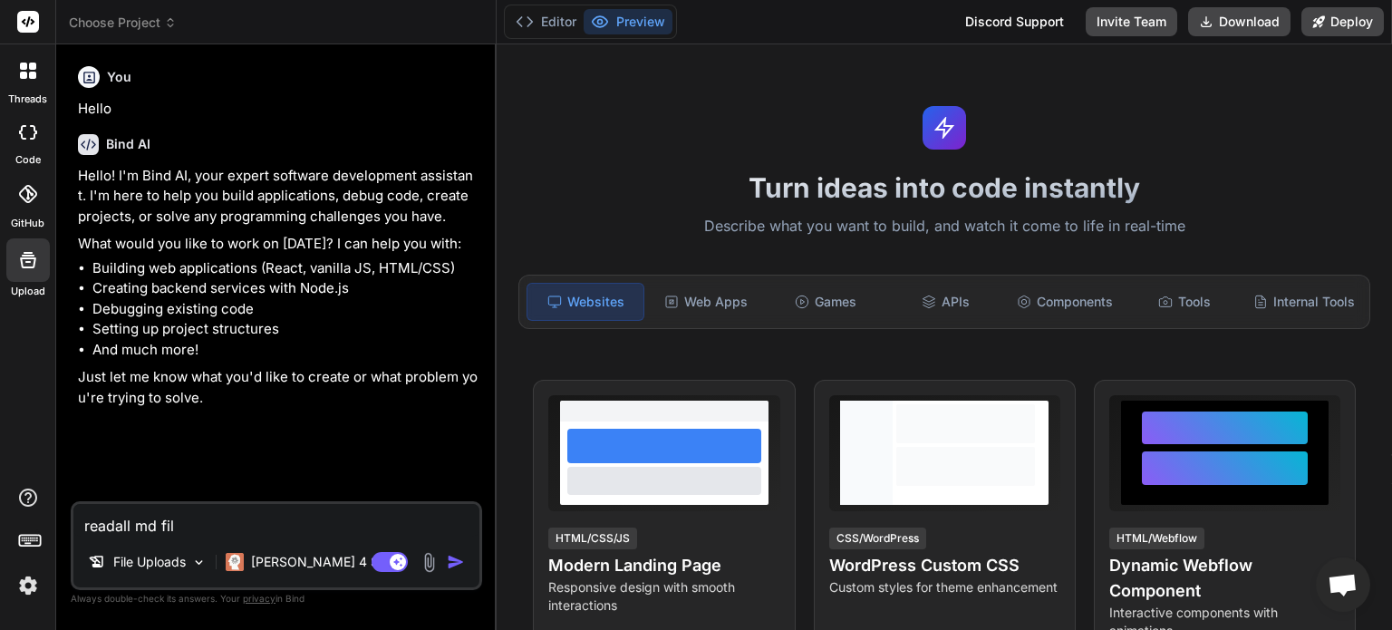
type textarea "x"
type textarea "readall md files"
type textarea "x"
type textarea "readall md files"
type textarea "x"
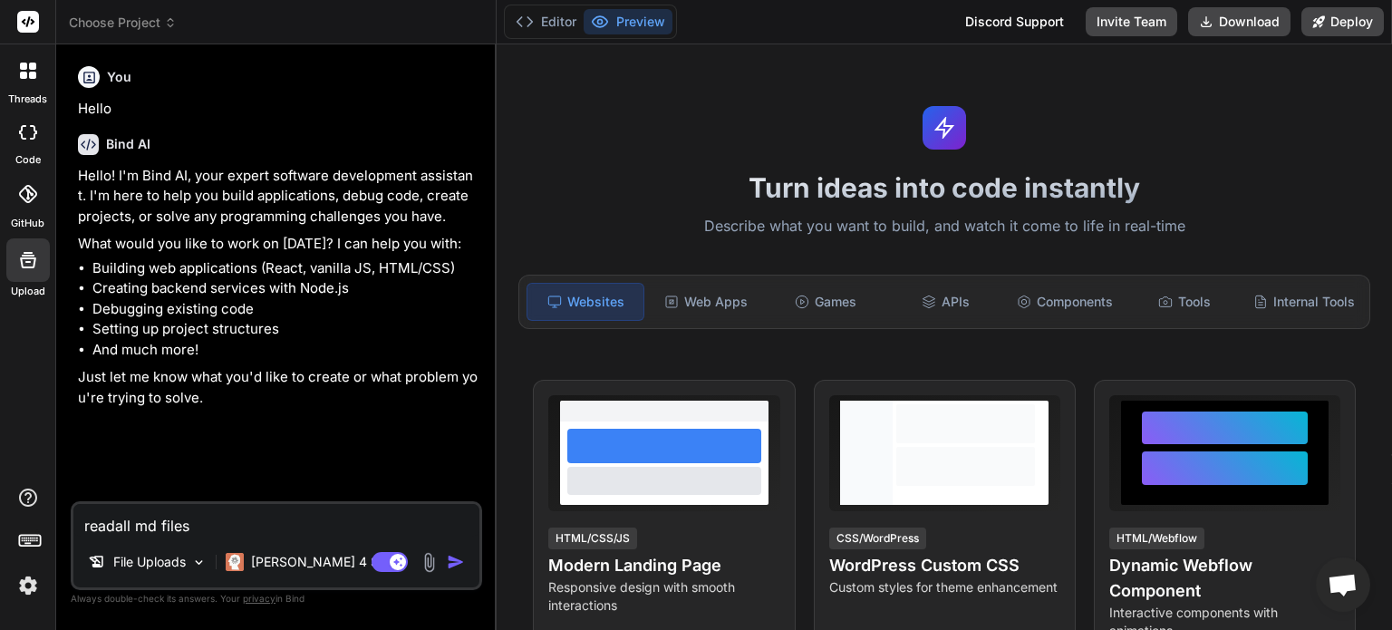
type textarea "readall md files w"
type textarea "x"
type textarea "readall md files wi"
type textarea "x"
type textarea "readall md files wit"
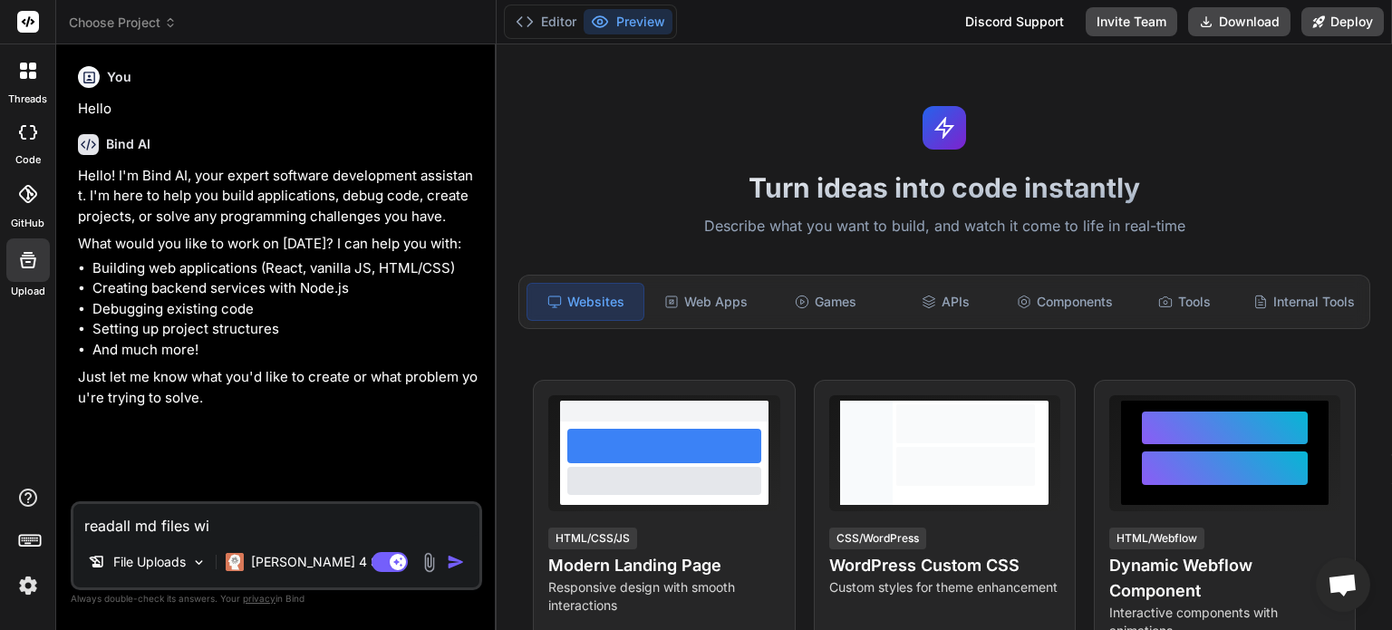
type textarea "x"
type textarea "readall md files with"
type textarea "x"
type textarea "readall md files with"
type textarea "x"
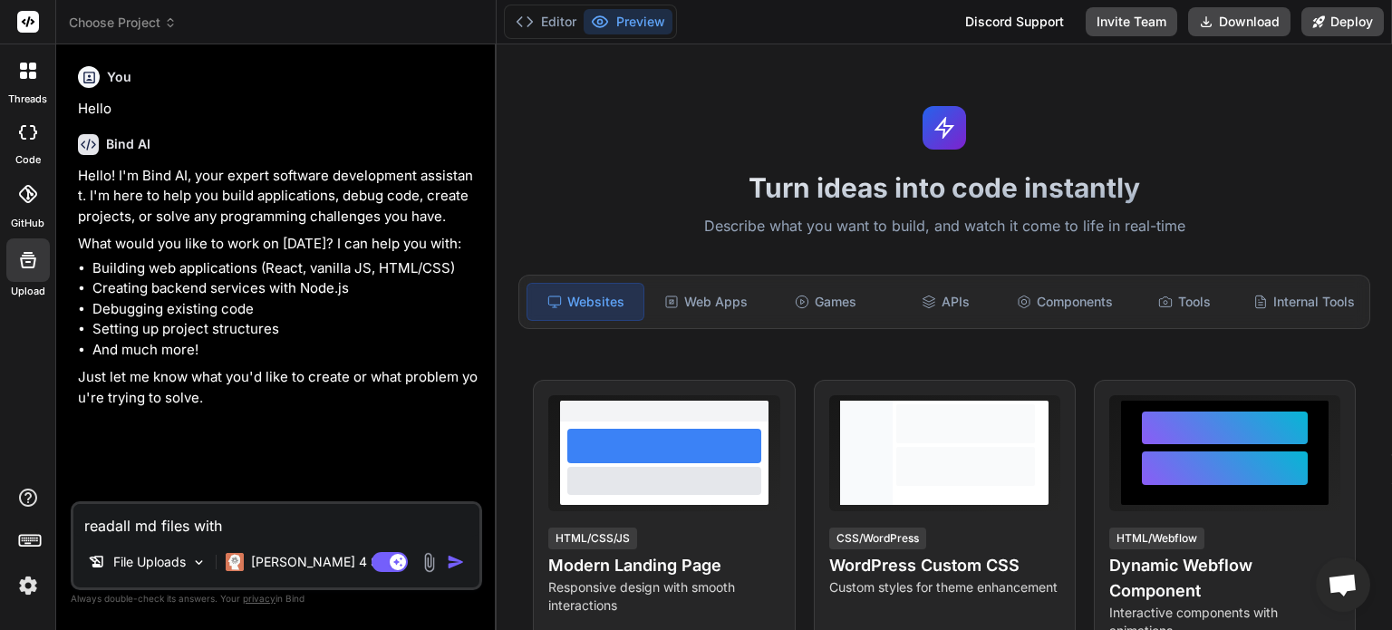
type textarea "readall md files with a"
type textarea "x"
type textarea "readall md files with al"
type textarea "x"
type textarea "readall md files with all"
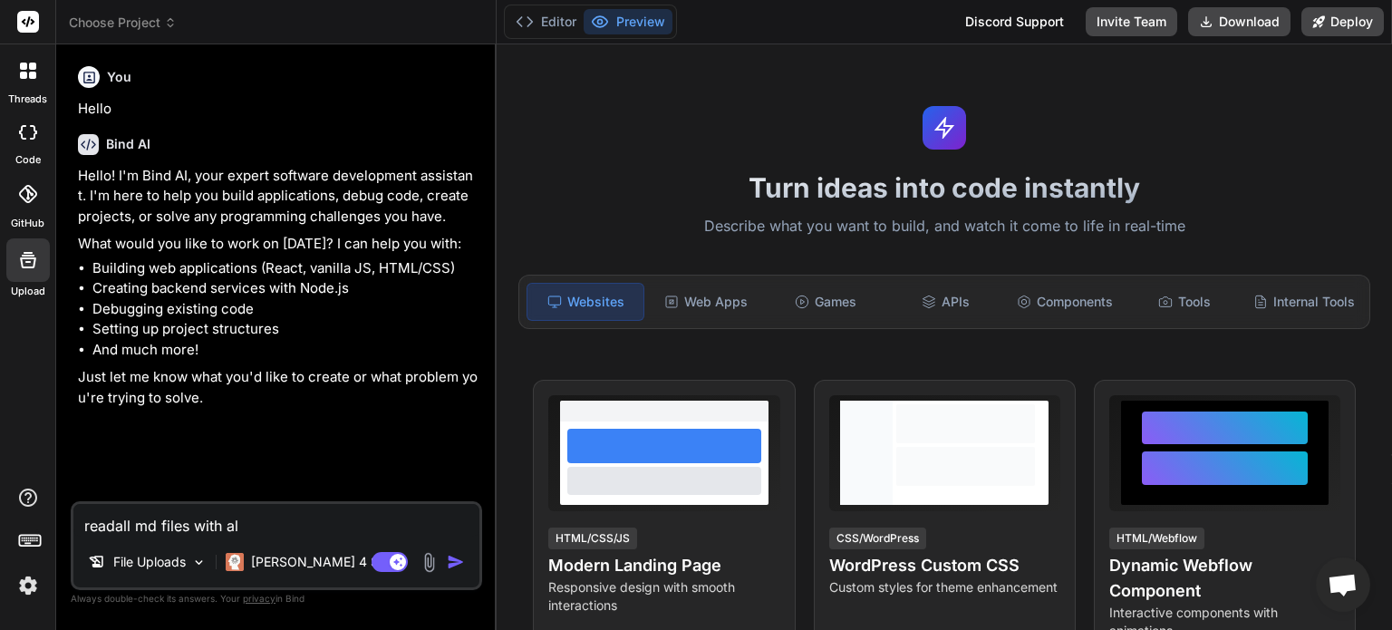
type textarea "x"
type textarea "readall md files with all"
type textarea "x"
type textarea "readall md files with all a"
type textarea "x"
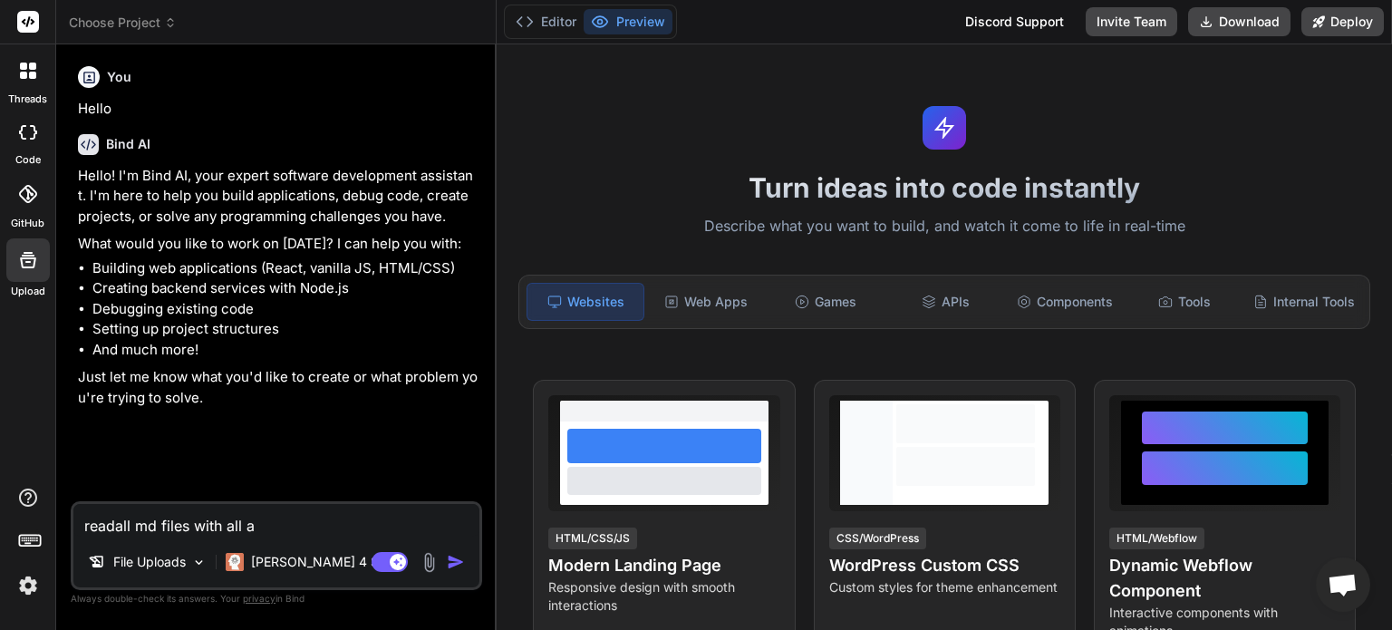
type textarea "readall md files with all an"
type textarea "x"
type textarea "readall md files with all and"
type textarea "x"
type textarea "readall md files with all and"
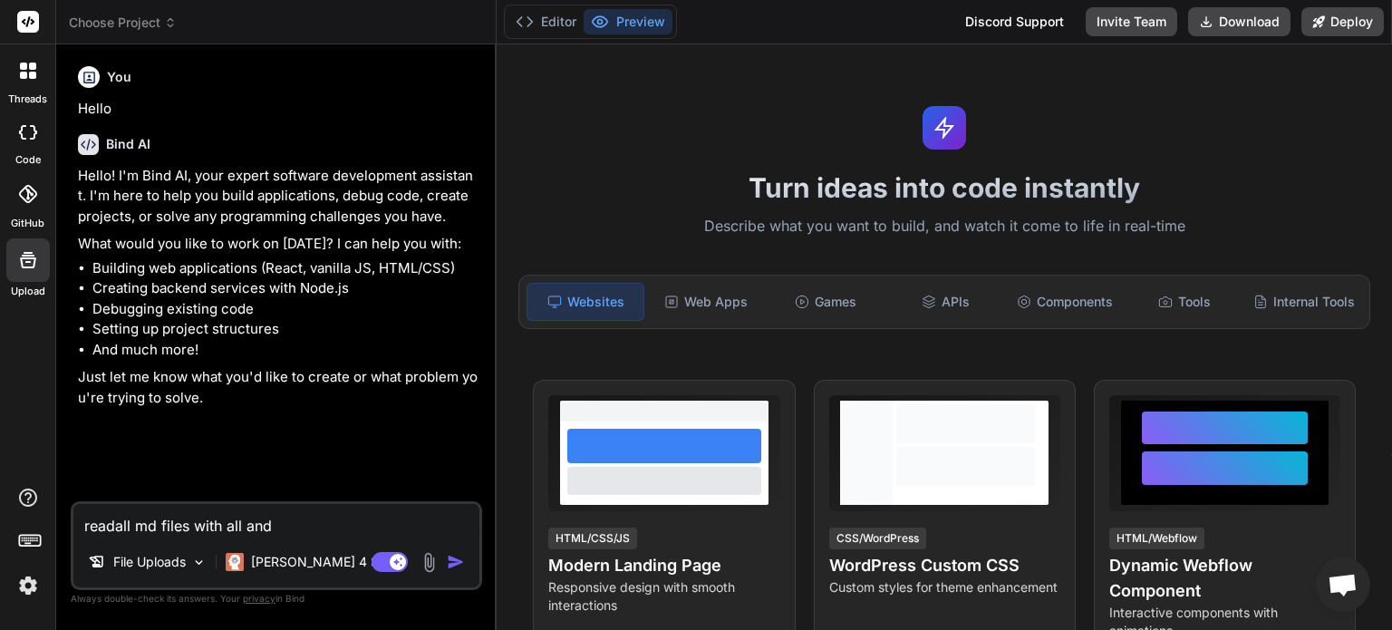
type textarea "x"
type textarea "readall md files with all and t"
type textarea "x"
type textarea "readall md files with all and te"
type textarea "x"
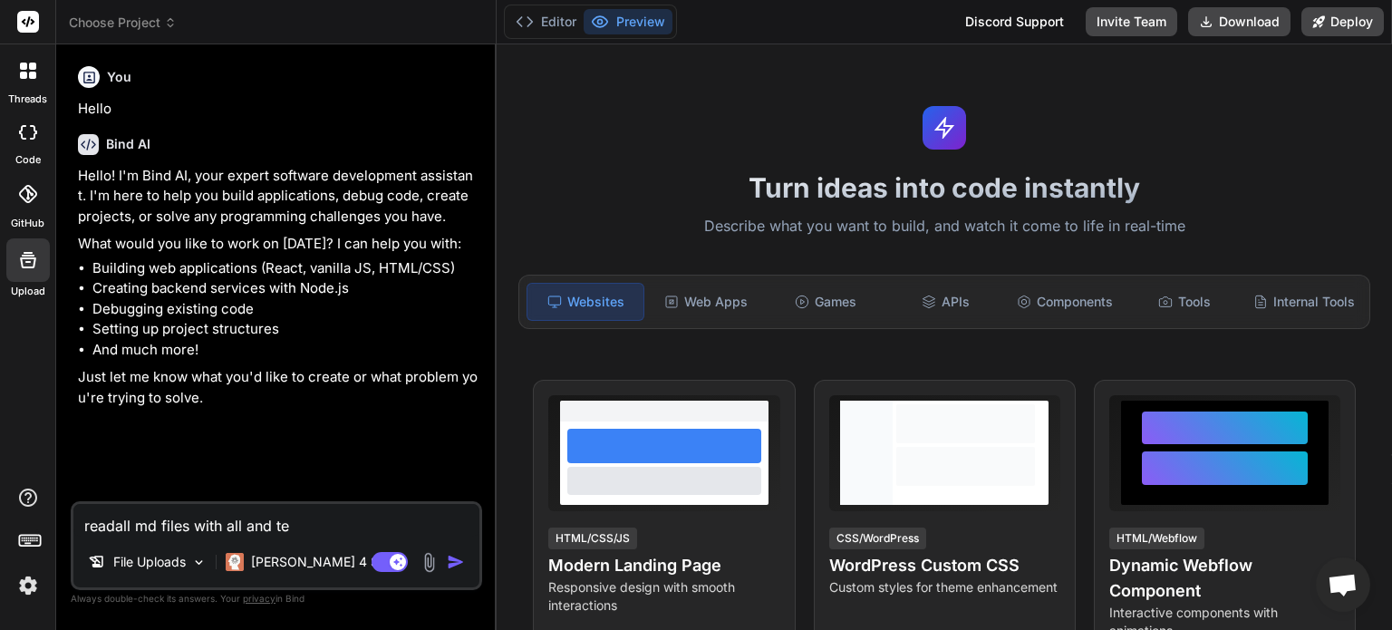
type textarea "readall md files with all and tel"
type textarea "x"
type textarea "readall md files with all and tell"
type textarea "x"
type textarea "readall md files with all and tell"
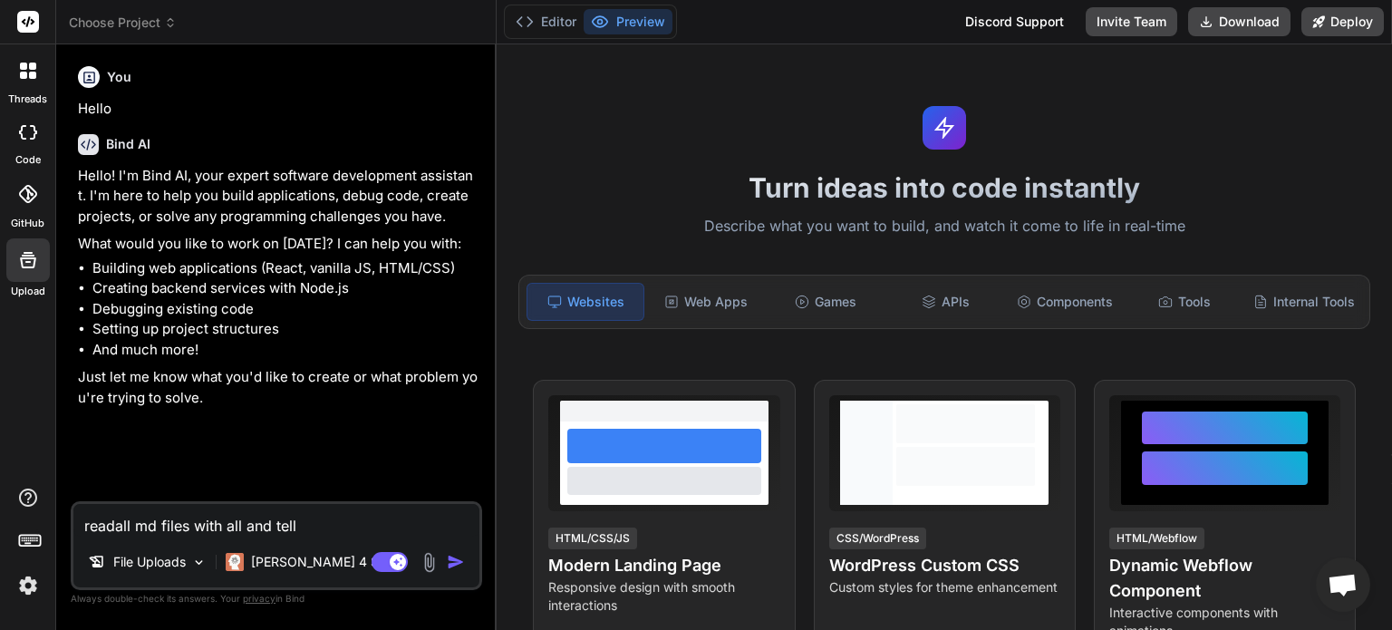
type textarea "x"
type textarea "readall md files with all and tell m"
type textarea "x"
type textarea "readall md files with all and tell me"
type textarea "x"
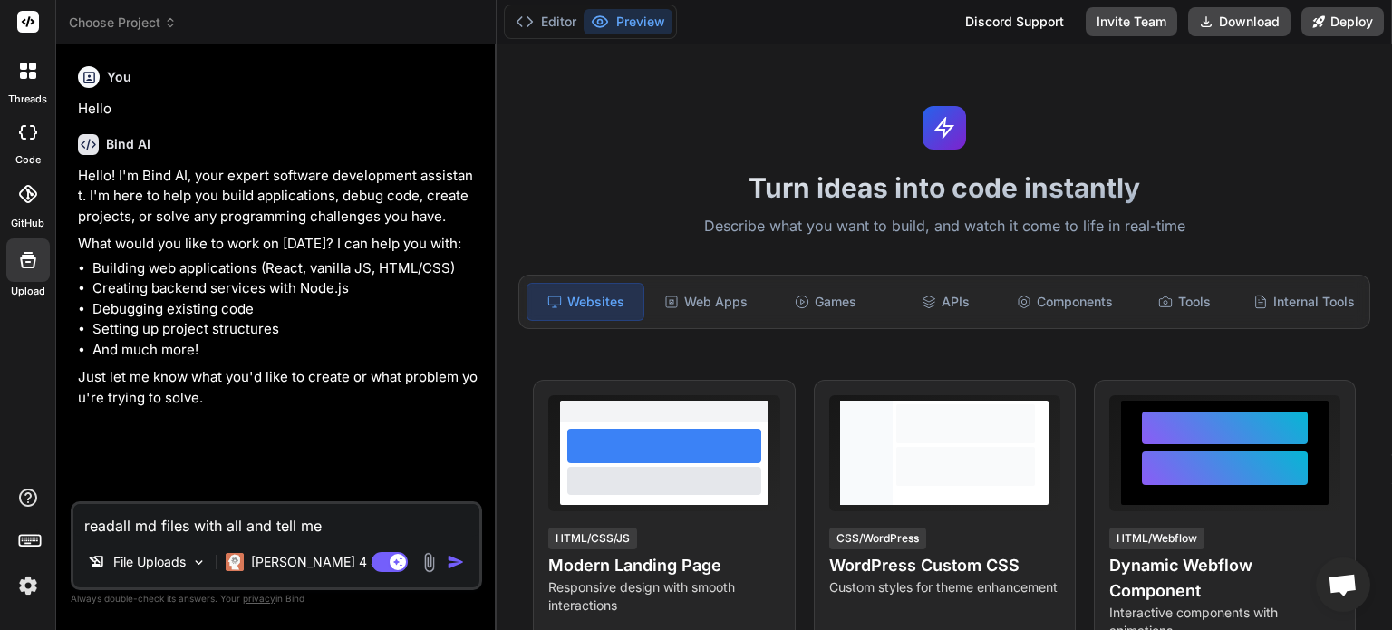
type textarea "readall md files with all and tell me"
type textarea "x"
type textarea "readall md files with all and tell me w"
type textarea "x"
type textarea "readall md files with all and tell me wa"
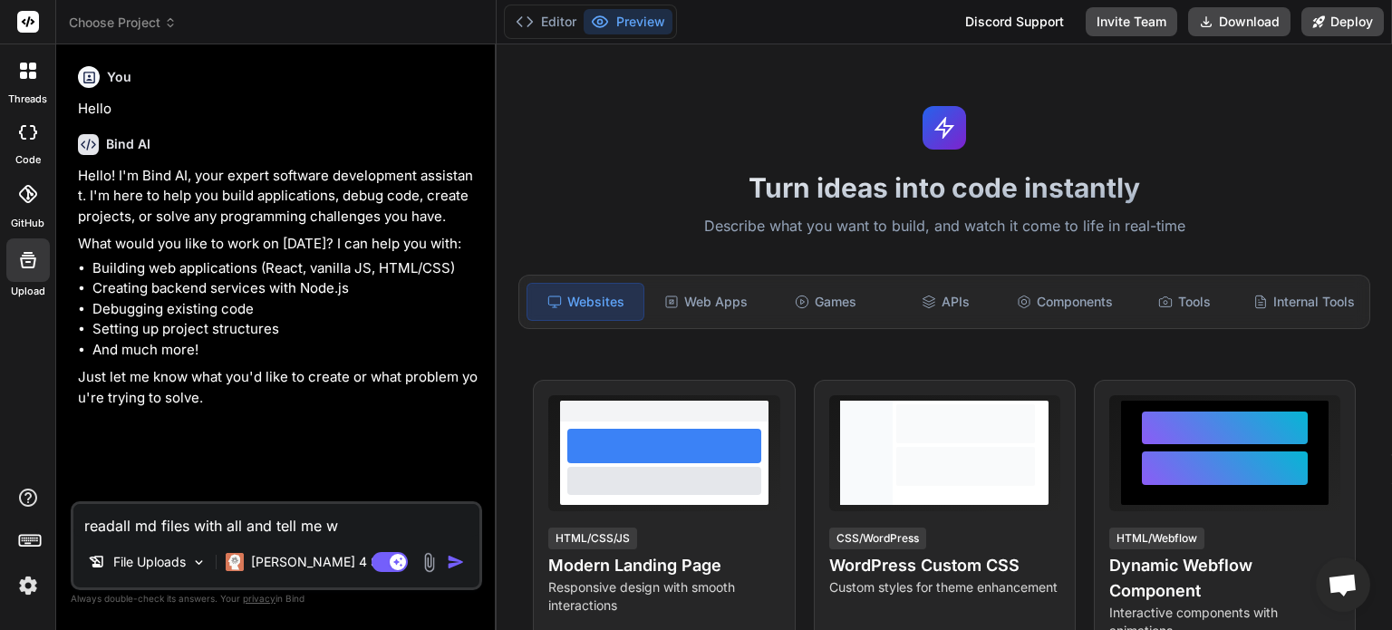
type textarea "x"
type textarea "readall md files with all and tell me w"
type textarea "x"
type textarea "readall md files with all and tell me wh"
type textarea "x"
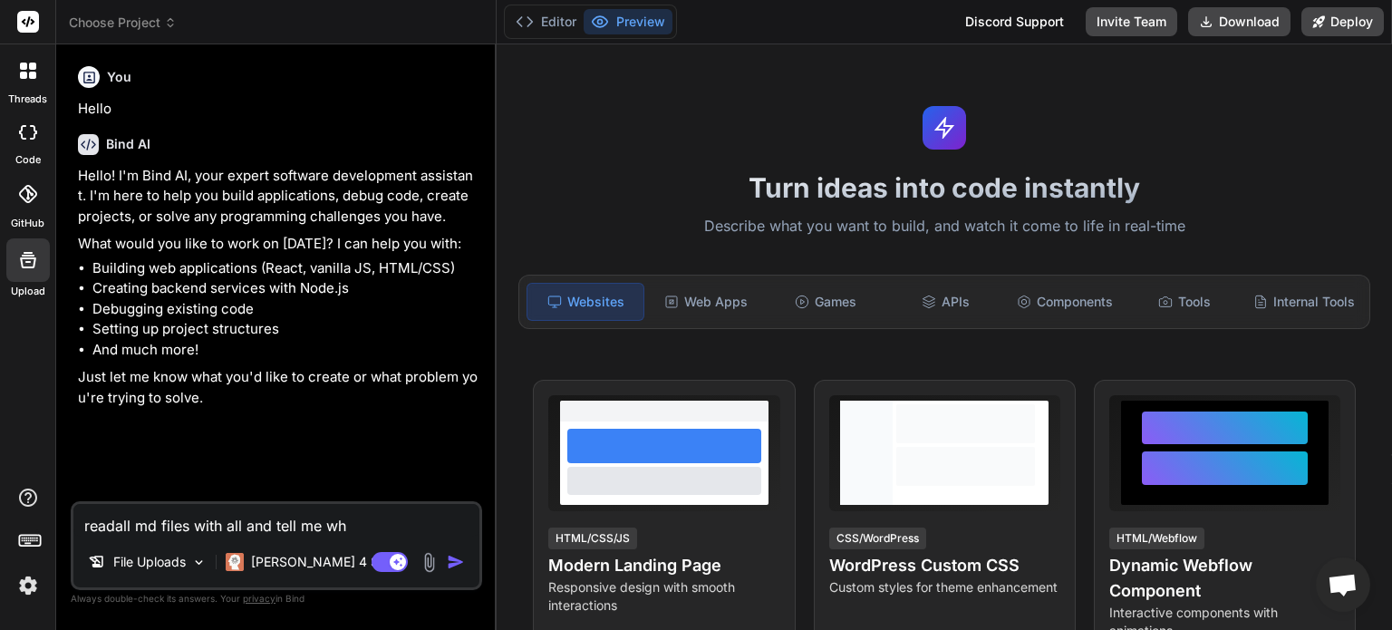
type textarea "readall md files with all and tell me wha"
type textarea "x"
type textarea "readall md files with all and tell me what"
type textarea "x"
type textarea "readall md files with all and tell me what"
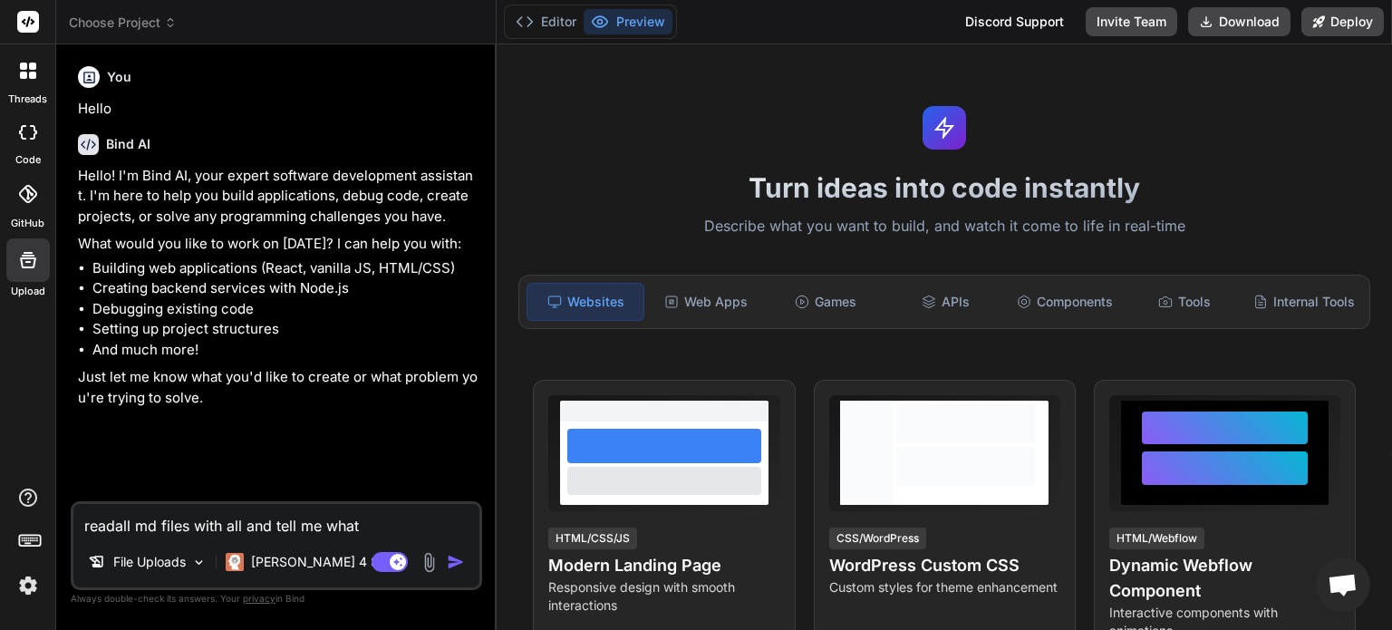
type textarea "x"
type textarea "readall md files with all and tell me what u"
type textarea "x"
type textarea "readall md files with all and tell me what u"
type textarea "x"
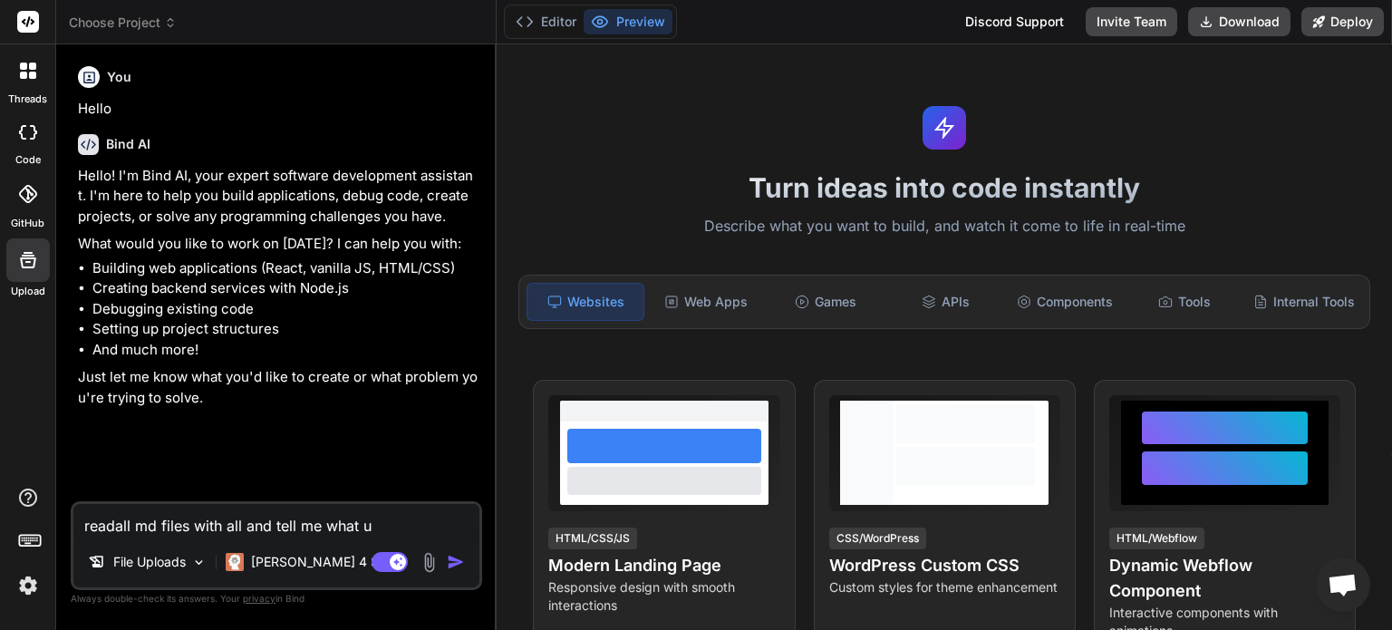
type textarea "readall md files with all and tell me what u u"
type textarea "x"
type textarea "readall md files with all and tell me what u un"
type textarea "x"
type textarea "readall md files with all and tell me what u und"
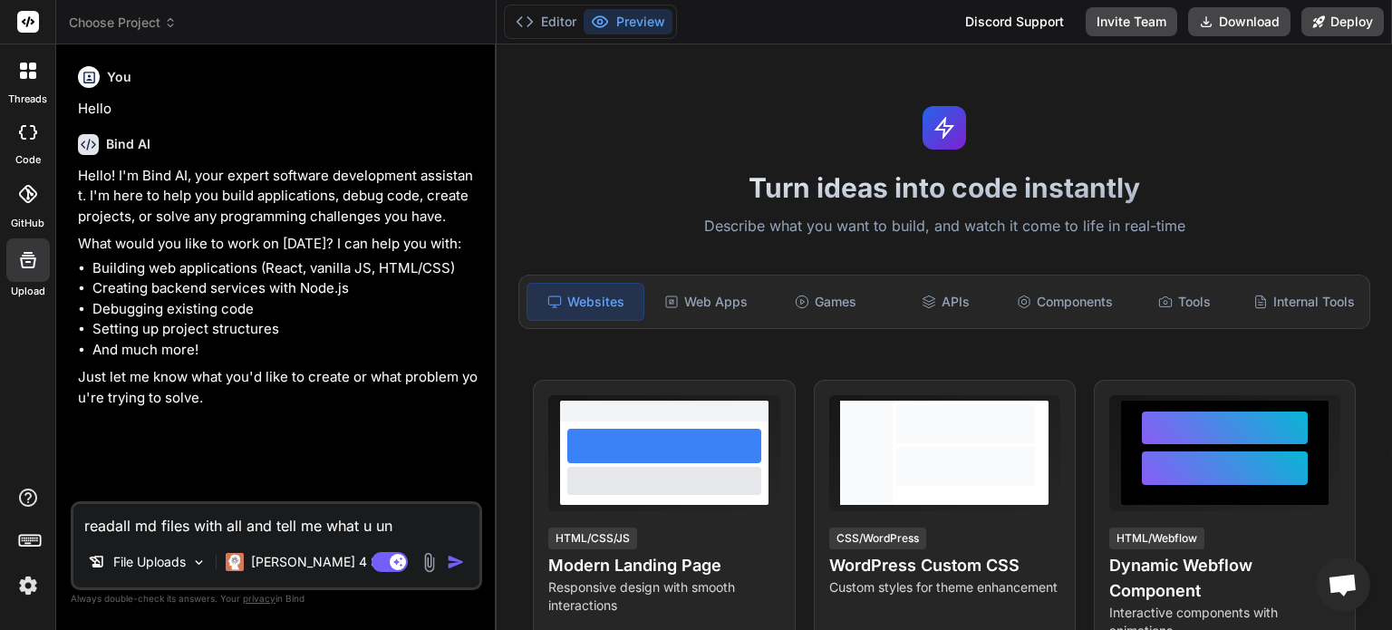
type textarea "x"
type textarea "readall md files with all and tell me what u unde"
type textarea "x"
type textarea "readall md files with all and tell me what u under"
type textarea "x"
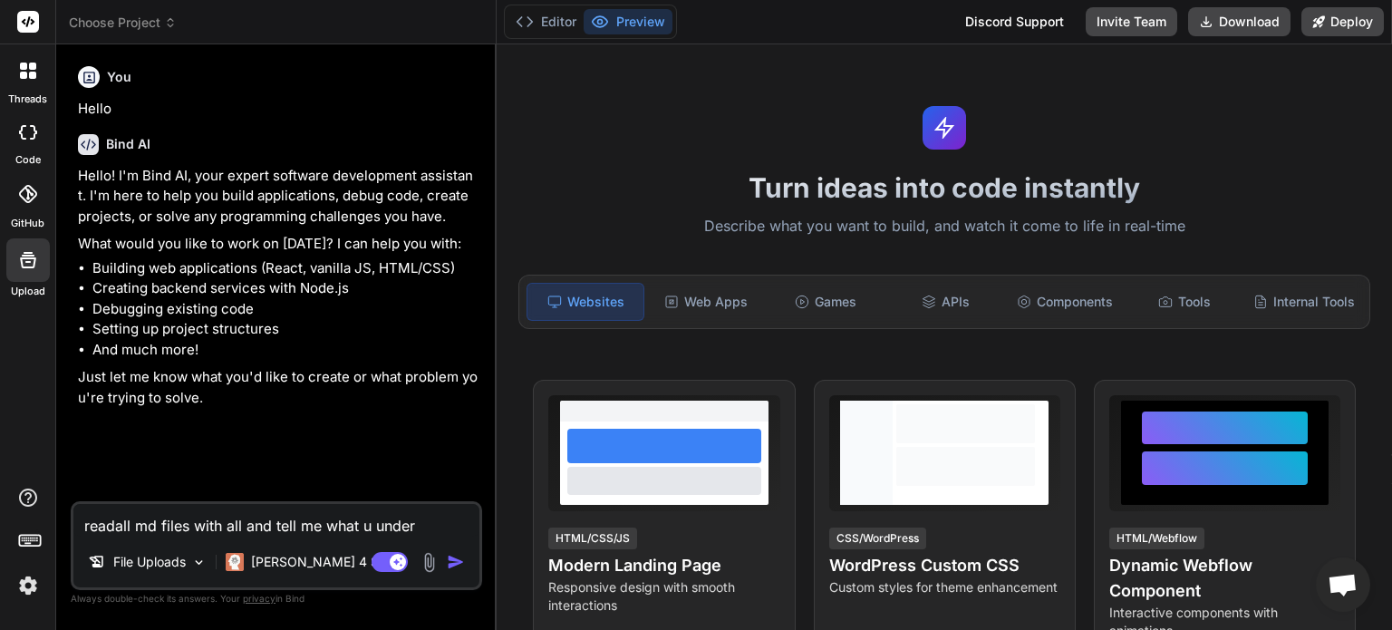
type textarea "readall md files with all and tell me what u undera"
type textarea "x"
type textarea "readall md files with all and tell me what u underat"
type textarea "x"
type textarea "readall md files with all and tell me what u underatn"
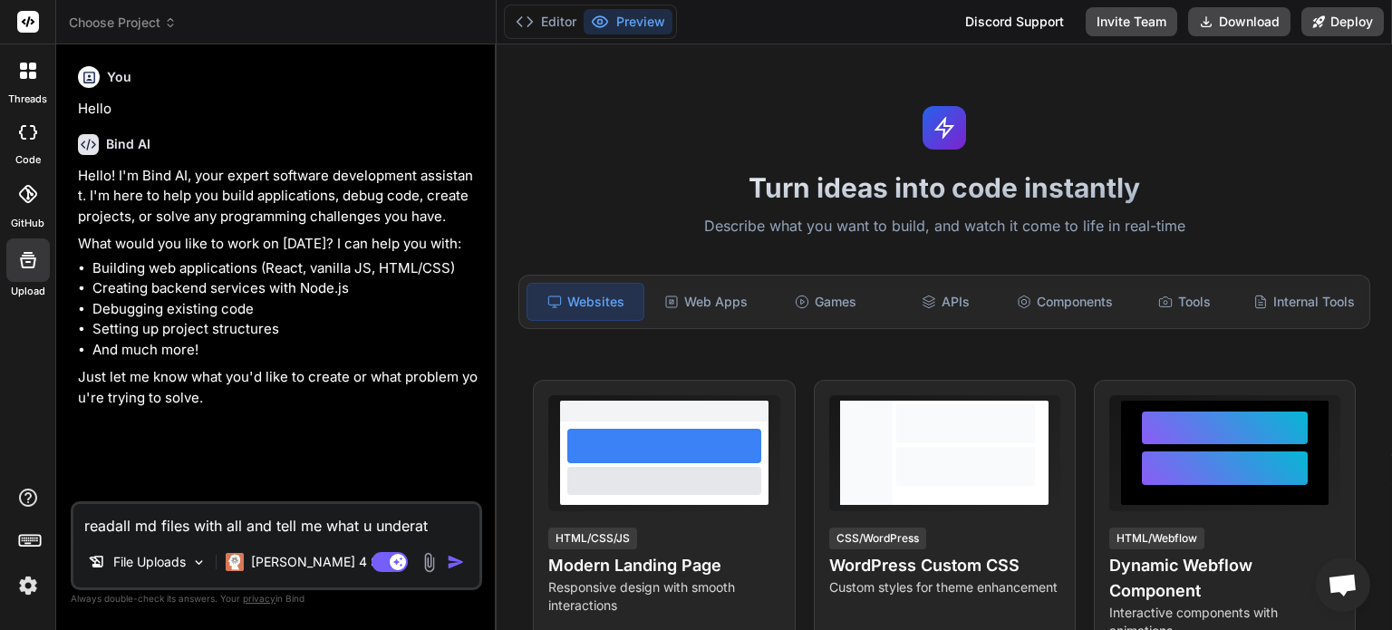
type textarea "x"
type textarea "readall md files with all and tell me what u underatnd"
type textarea "x"
type textarea "readall md files with all and tell me what u underatnd"
type textarea "x"
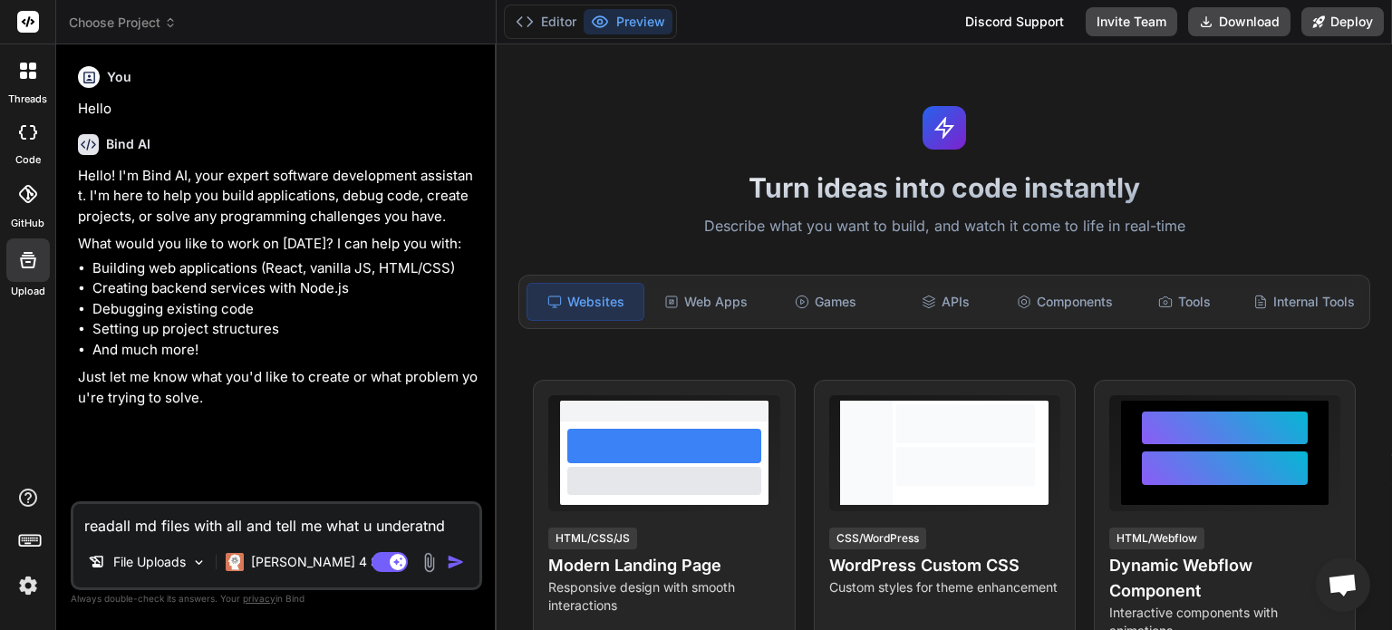
type textarea "readall md files with all and tell me what u underatnd ?"
type textarea "x"
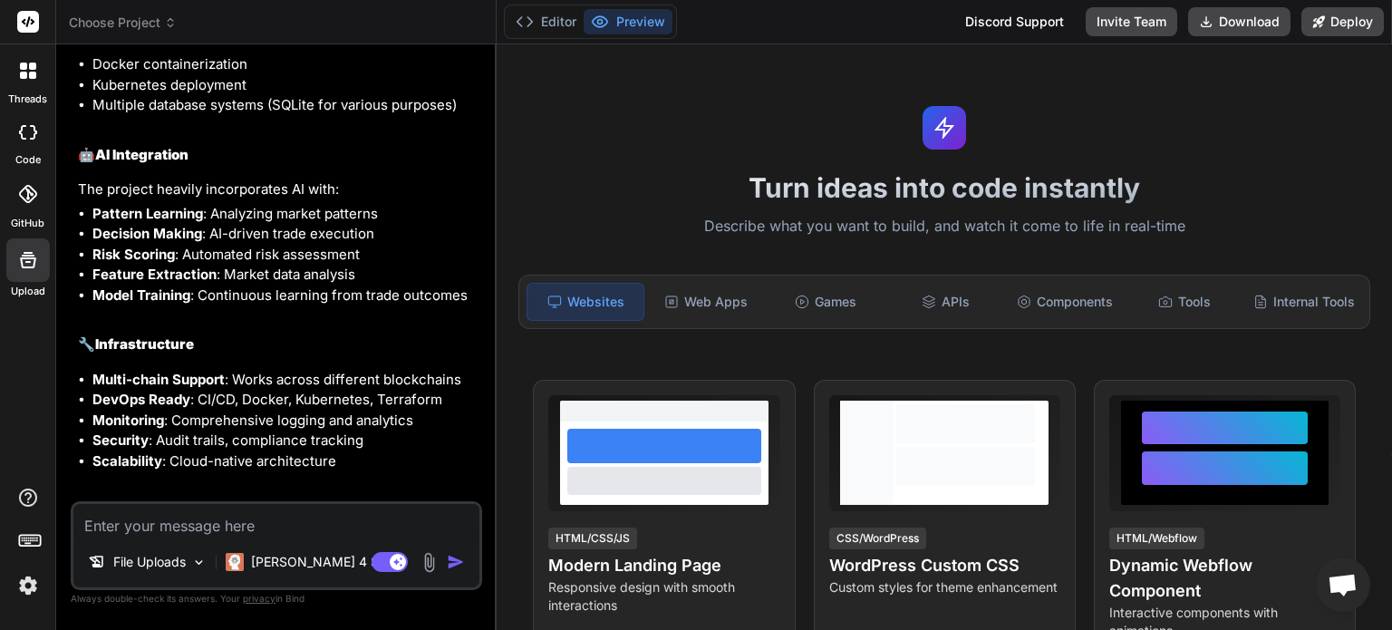
scroll to position [998, 0]
type textarea "x"
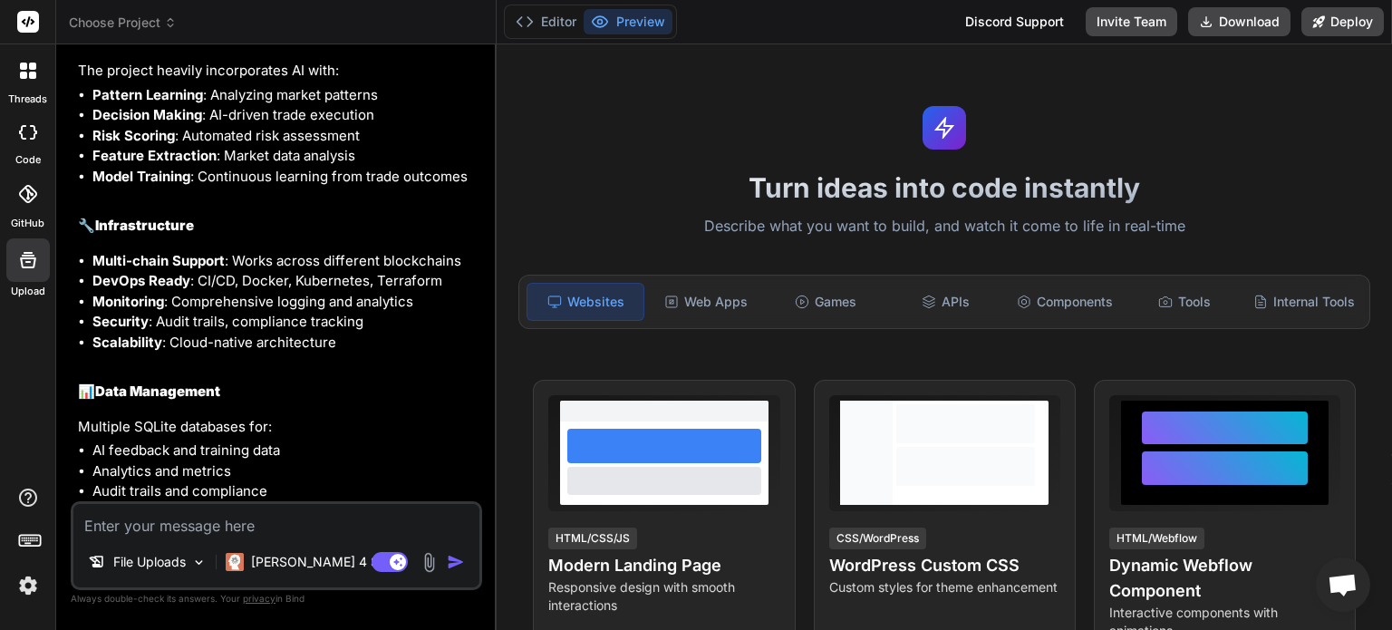
scroll to position [1421, 0]
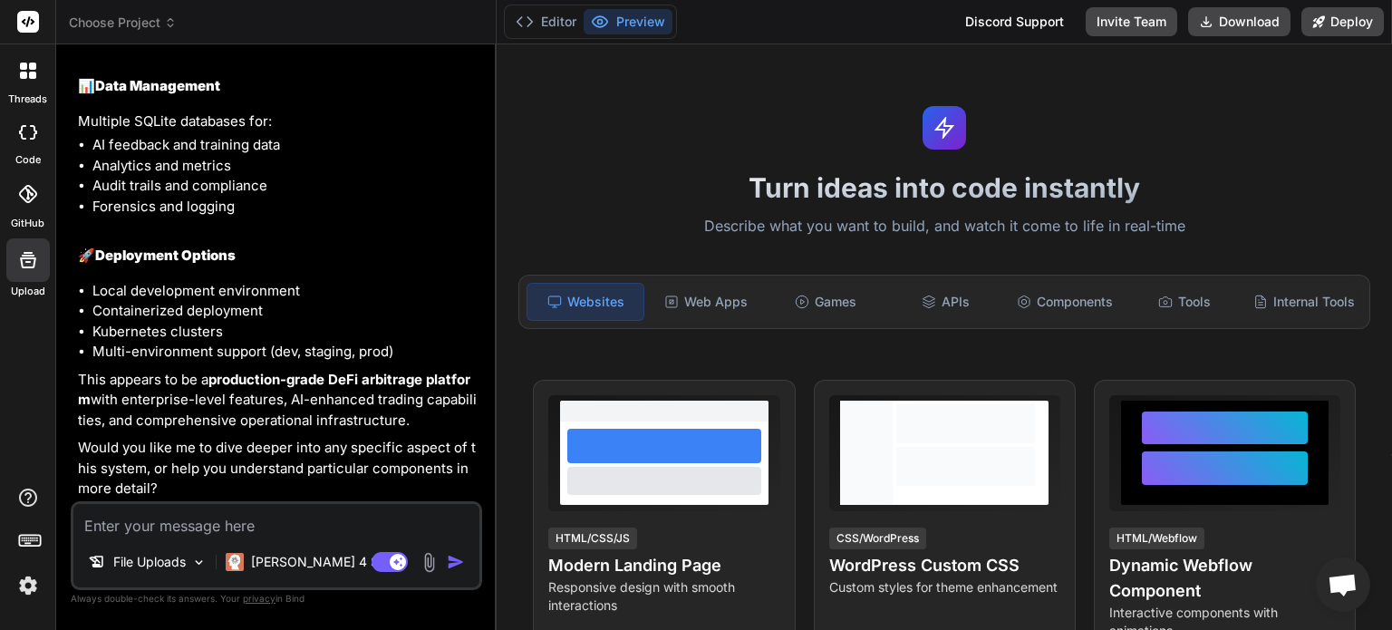
click at [199, 531] on textarea at bounding box center [276, 520] width 406 height 33
type textarea "y"
type textarea "x"
type textarea "ye"
type textarea "x"
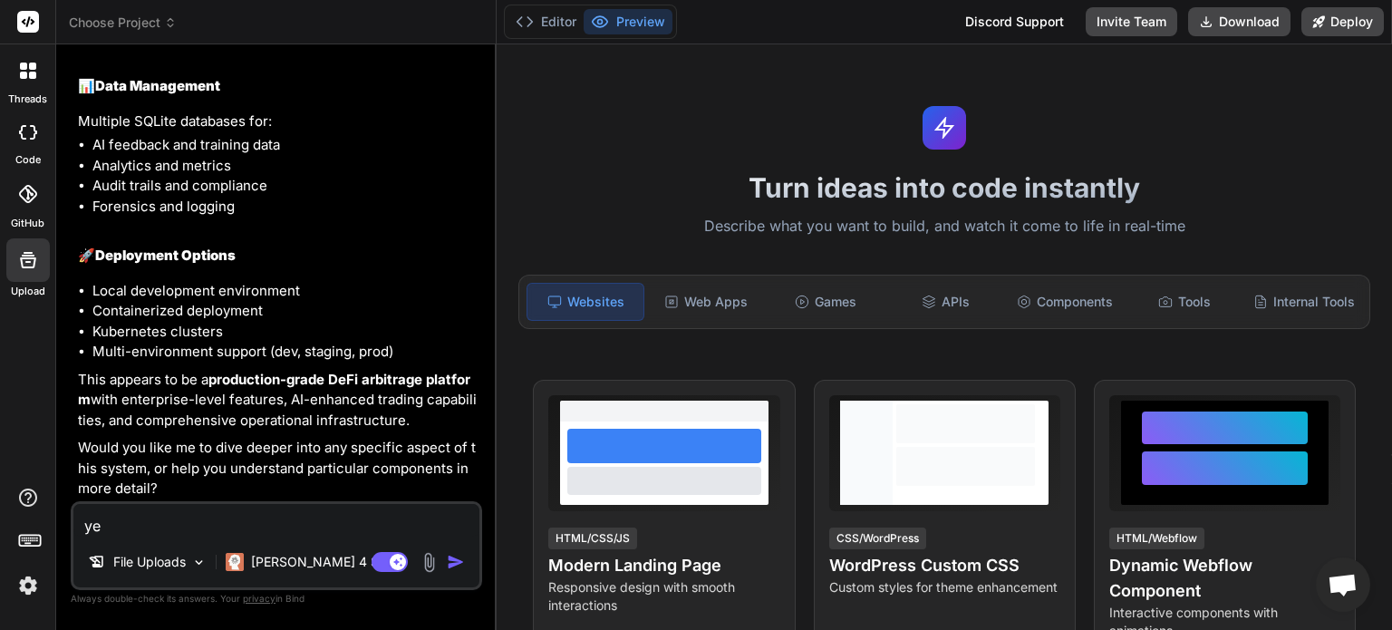
type textarea "yes"
type textarea "x"
type textarea "yes"
type textarea "x"
type textarea "yes"
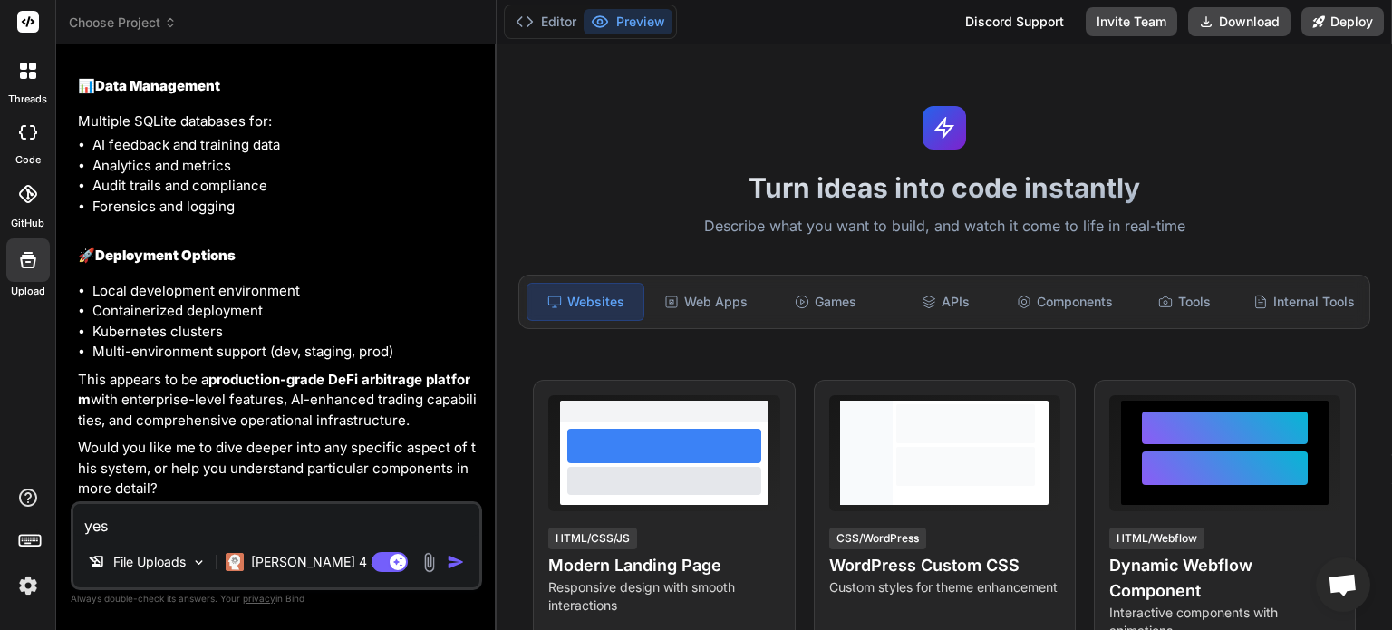
type textarea "x"
type textarea "yes"
type textarea "x"
type textarea "yes"
type textarea "x"
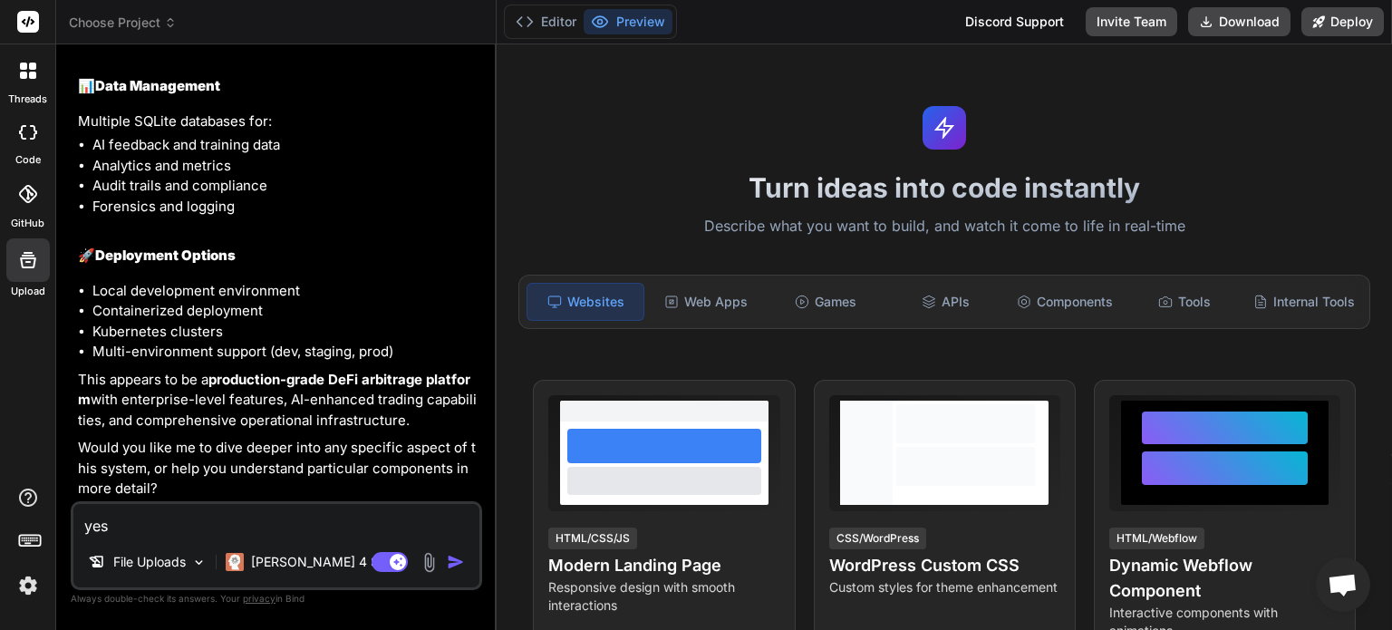
type textarea "ye"
type textarea "x"
type textarea "y"
type textarea "x"
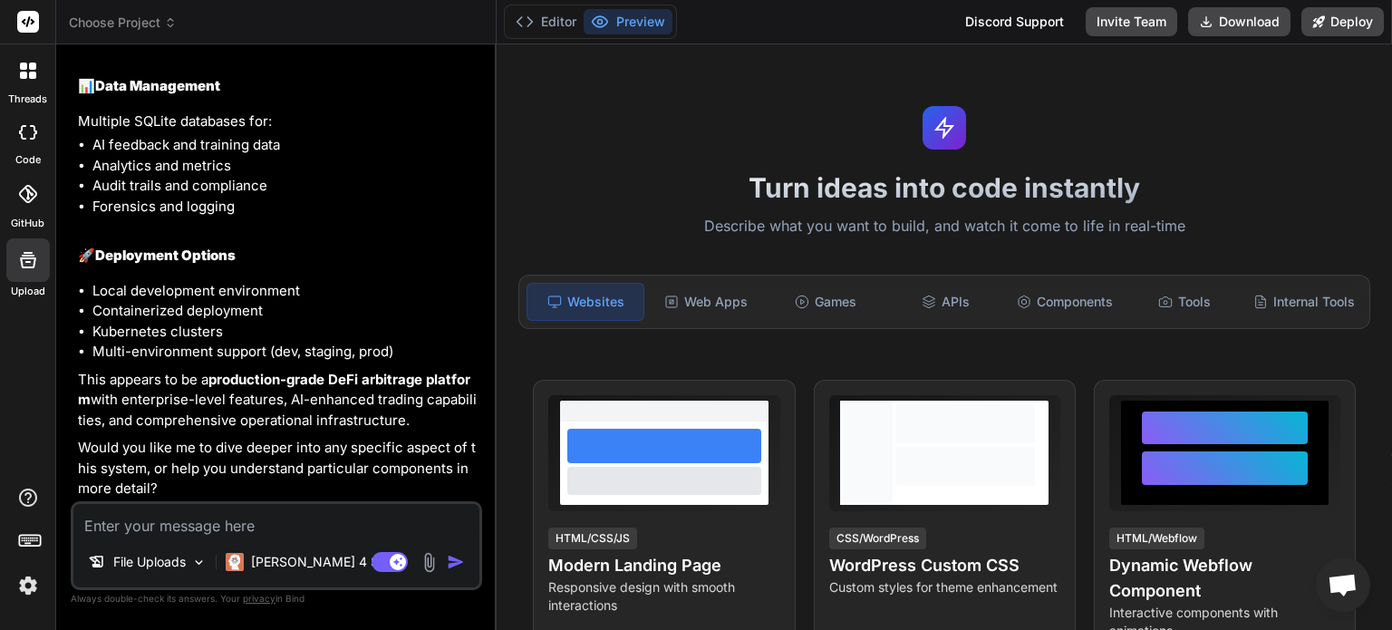
type textarea "d"
type textarea "x"
type textarea "de"
type textarea "x"
type textarea "dep"
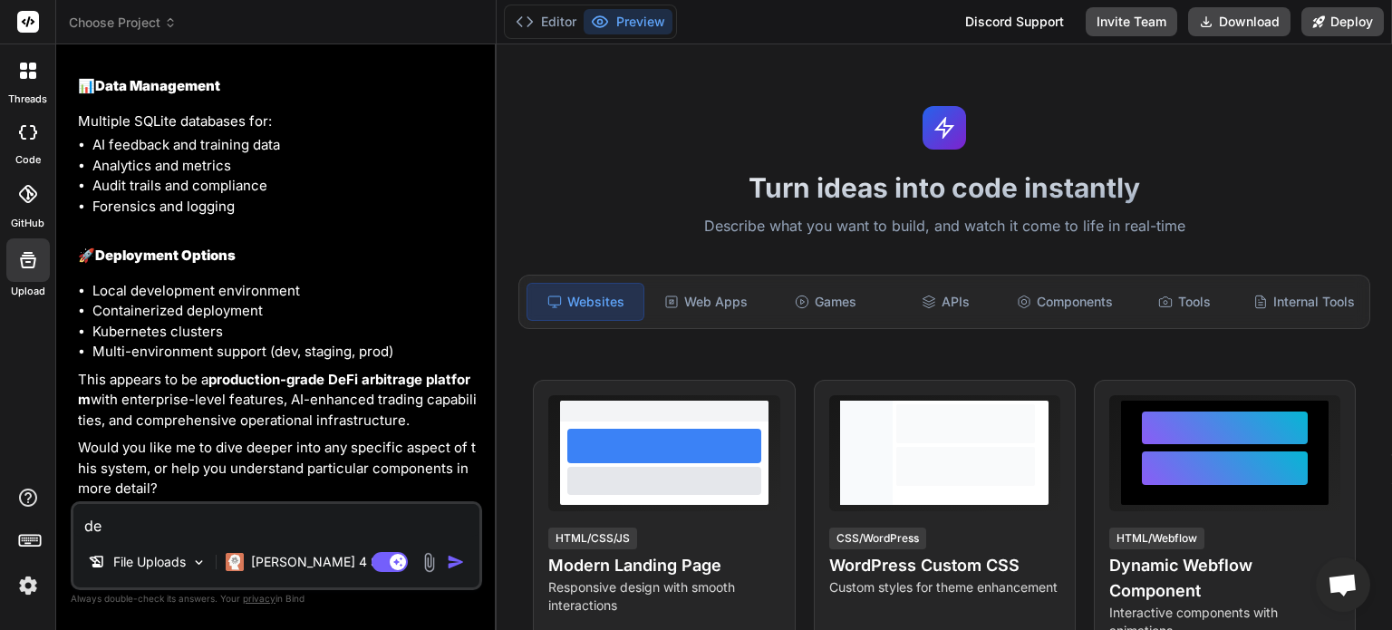
type textarea "x"
type textarea "depp"
type textarea "x"
type textarea "depp"
type textarea "x"
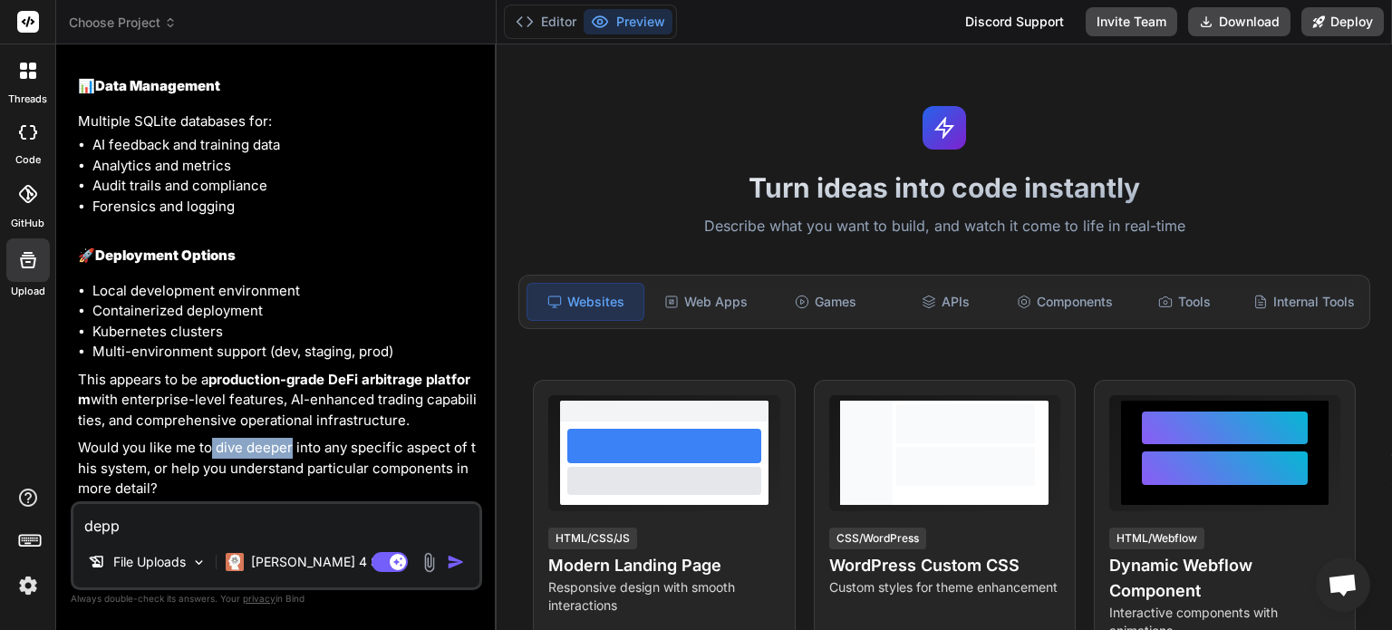
drag, startPoint x: 213, startPoint y: 449, endPoint x: 289, endPoint y: 445, distance: 76.2
click at [289, 445] on p "Would you like me to dive deeper into any specific aspect of this system, or he…" at bounding box center [278, 469] width 401 height 62
copy p "dive deeper"
click at [205, 528] on textarea "depp" at bounding box center [276, 520] width 406 height 33
drag, startPoint x: 205, startPoint y: 528, endPoint x: 11, endPoint y: 530, distance: 194.0
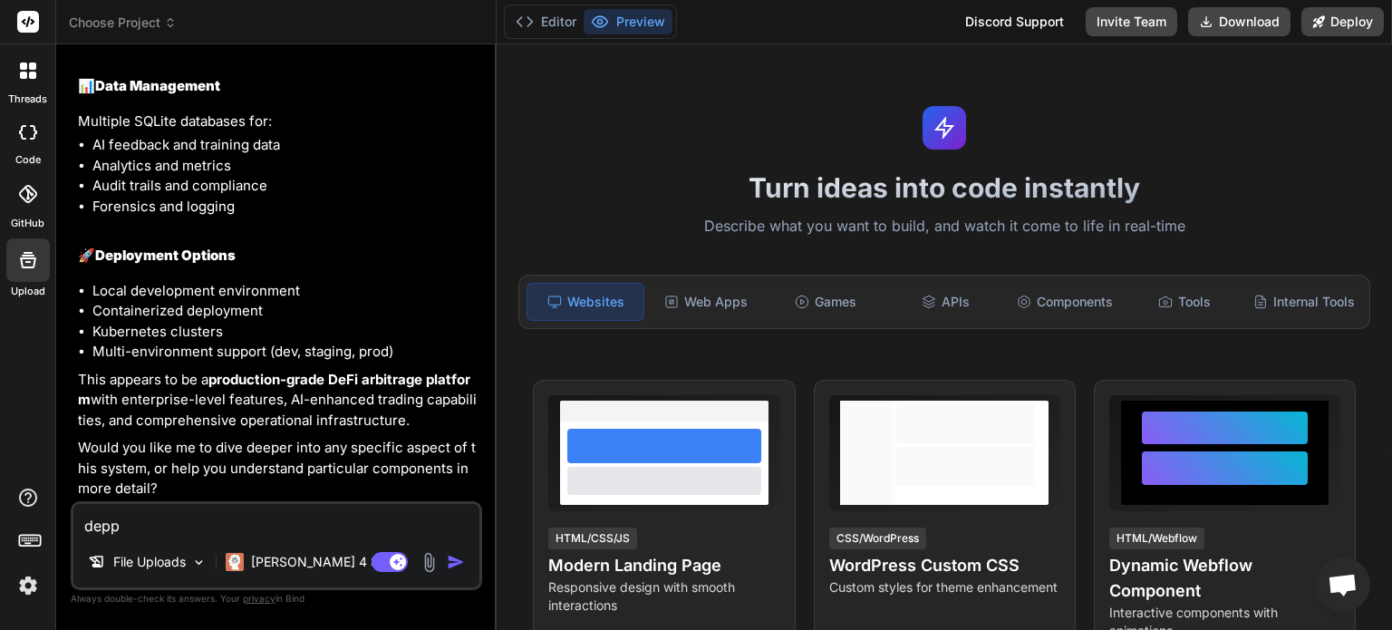
click at [11, 530] on div "threads code GitHub Upload Choose Project Created with Pixso. Bind AI Web Searc…" at bounding box center [696, 315] width 1392 height 630
paste textarea "dive deeper"
type textarea "dive deeper"
type textarea "x"
type textarea "dive deeper"
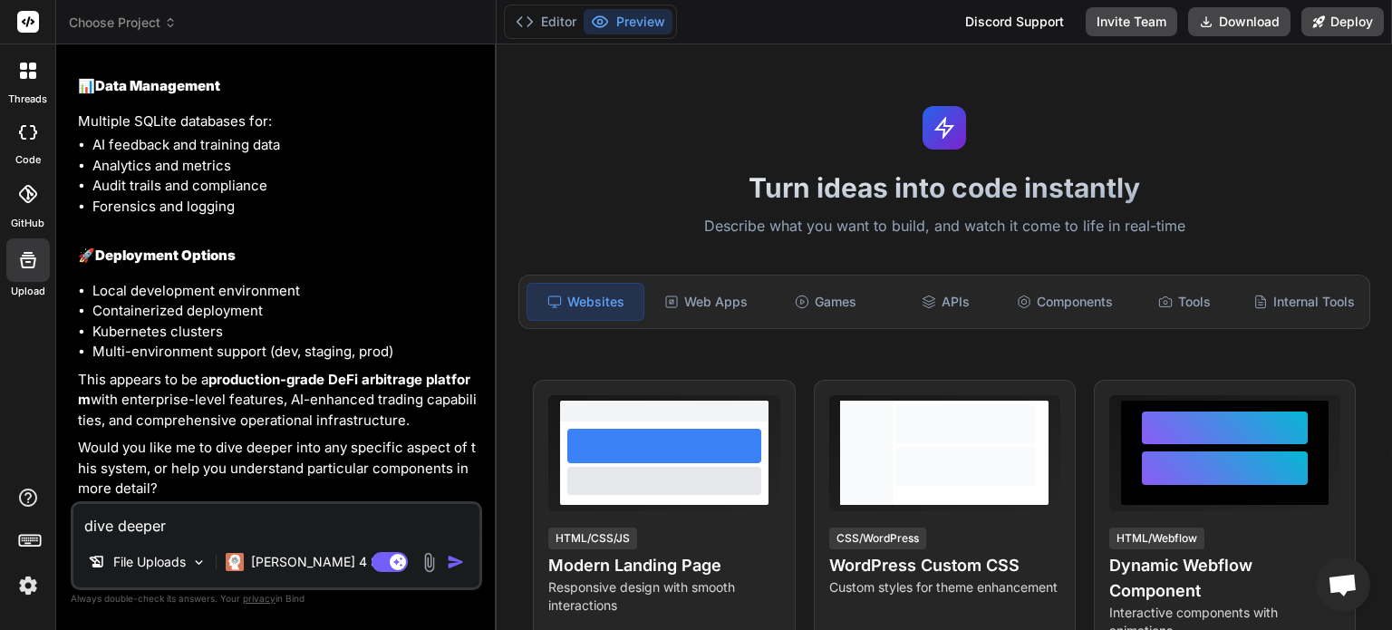
type textarea "x"
type textarea "dive deeper i"
type textarea "x"
type textarea "dive deeper in"
type textarea "x"
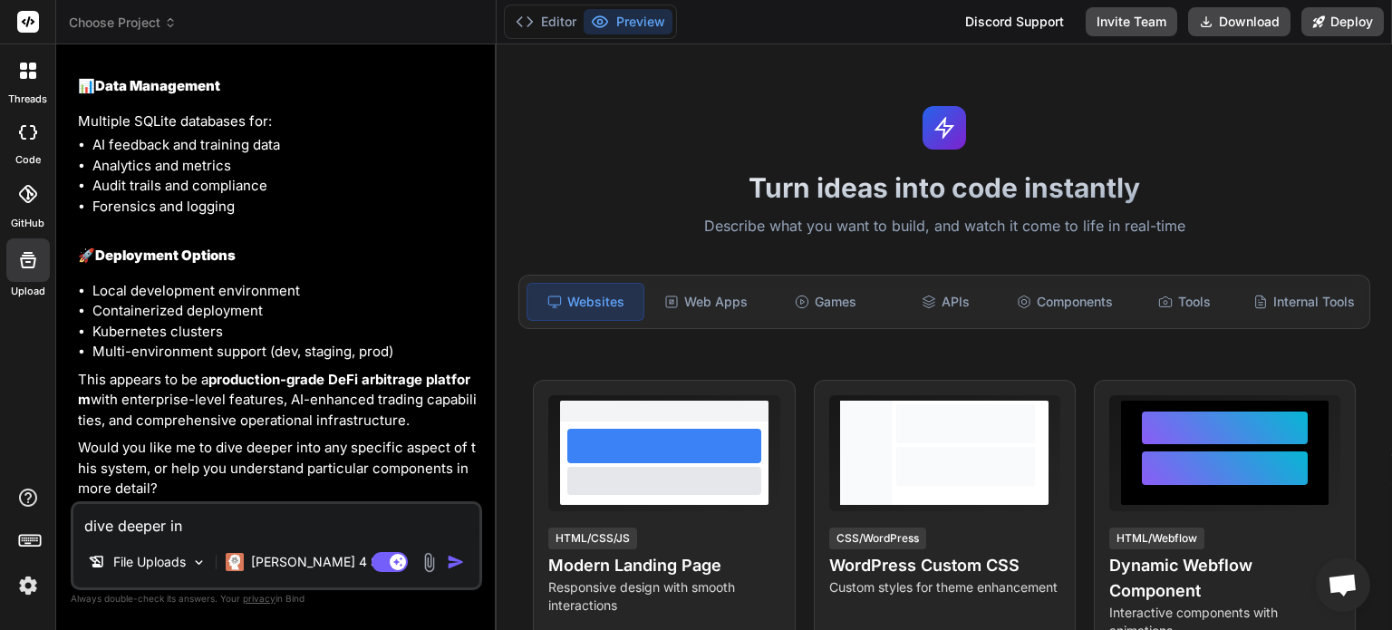
type textarea "dive deeper in"
type textarea "x"
type textarea "dive deeper in t"
type textarea "x"
type textarea "dive deeper in to"
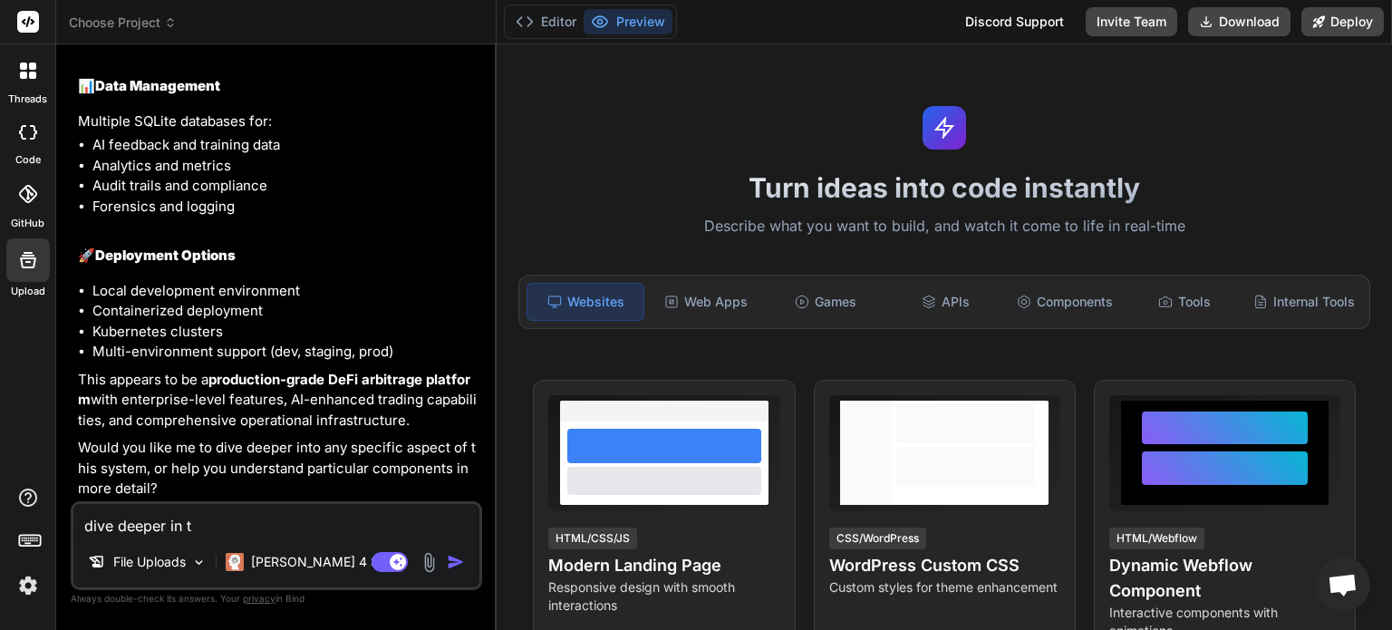
type textarea "x"
type textarea "dive deeper in to"
type textarea "x"
type textarea "dive deeper in to c"
type textarea "x"
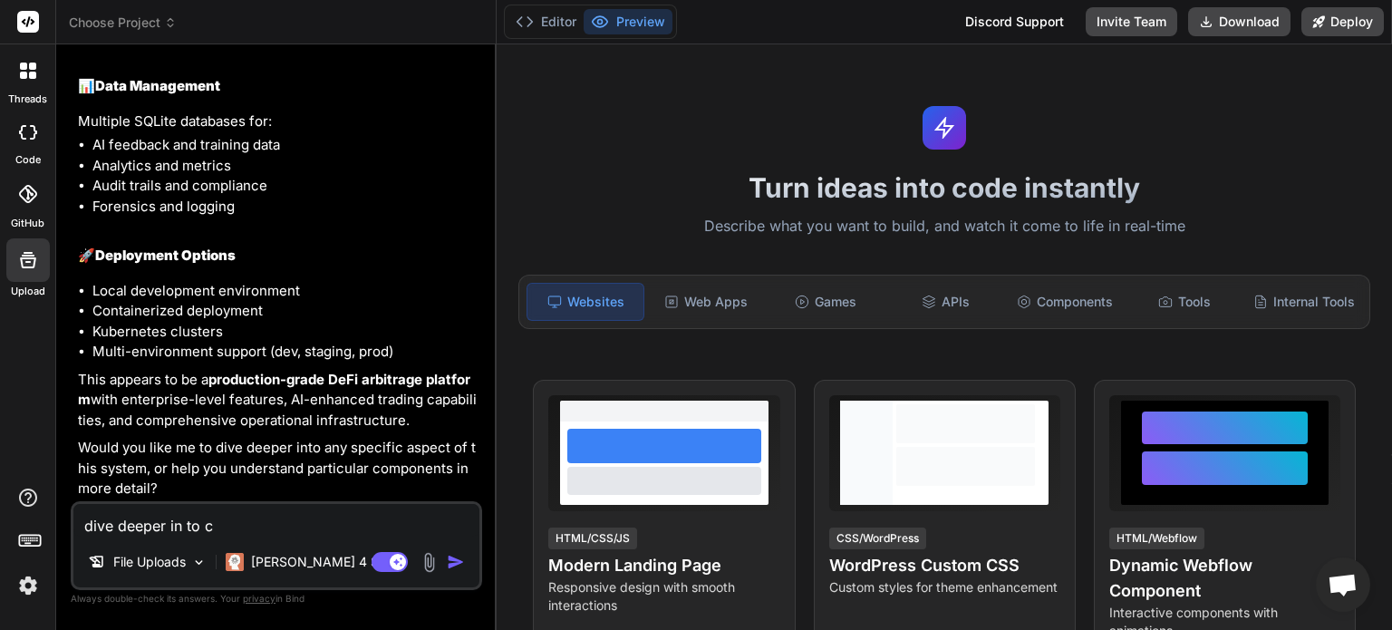
type textarea "dive deeper in to co"
type textarea "x"
type textarea "dive deeper in to com"
type textarea "x"
type textarea "dive deeper in to comp"
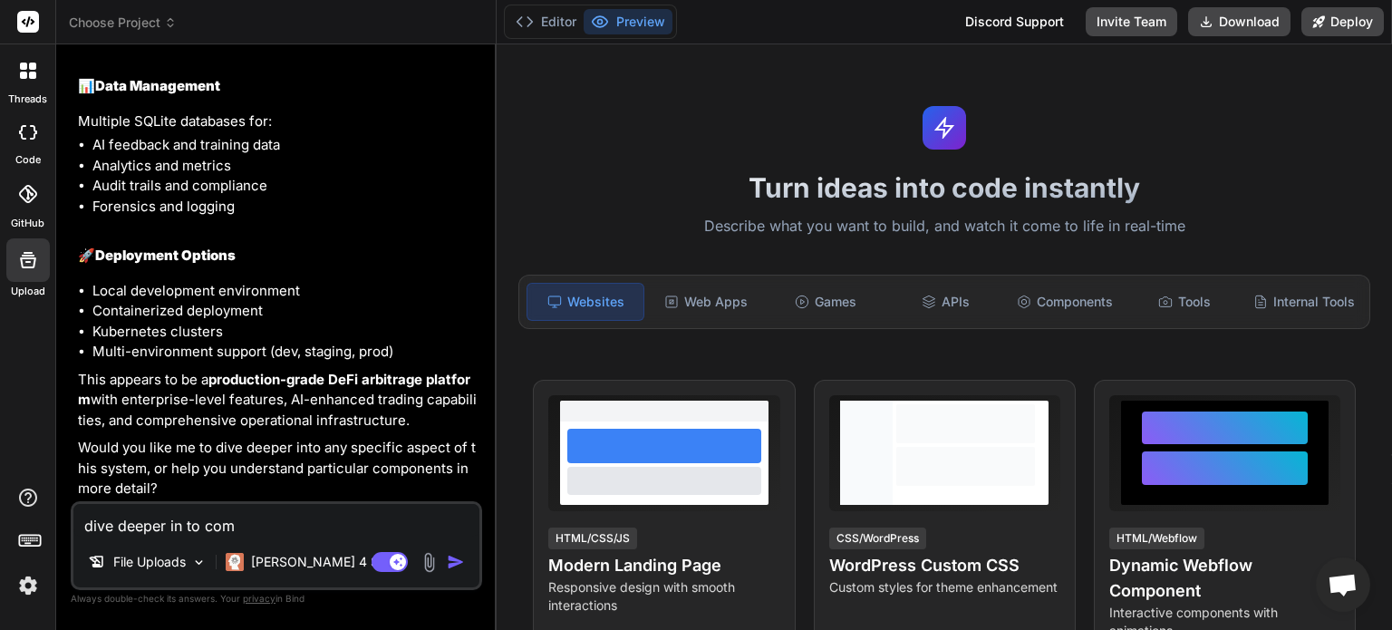
type textarea "x"
type textarea "dive deeper in to compe"
type textarea "x"
type textarea "dive deeper in to compet"
type textarea "x"
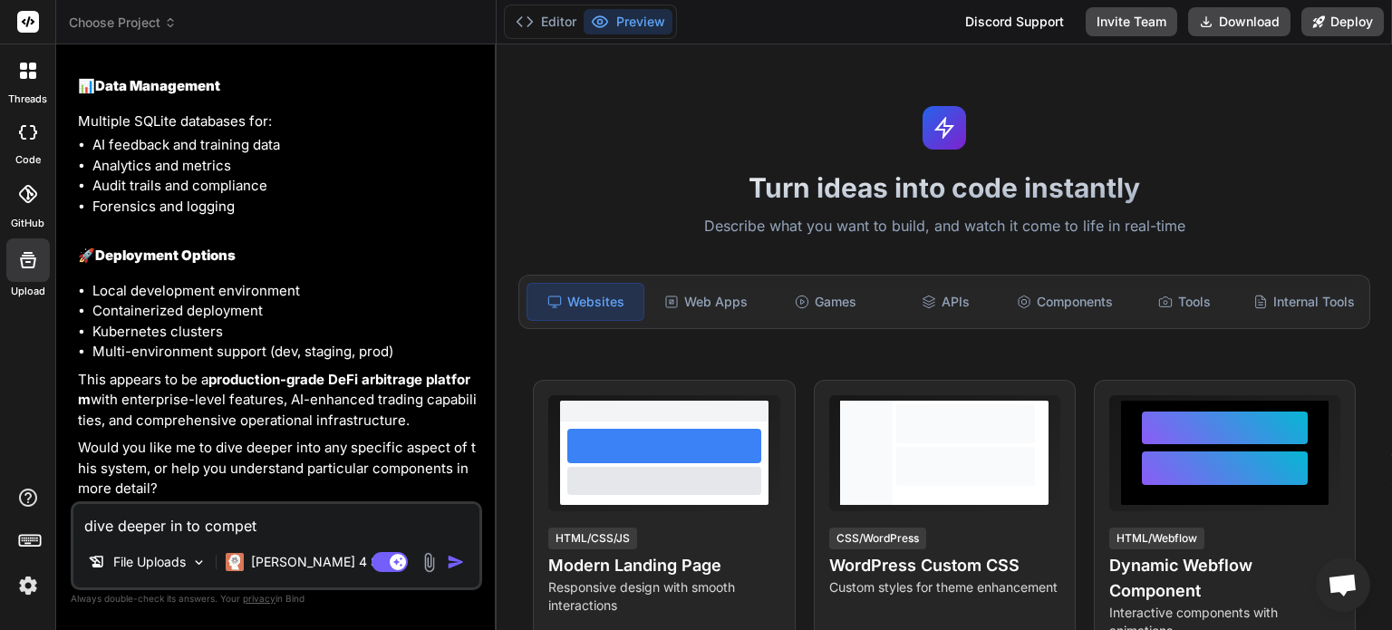
type textarea "dive deeper in to compete"
type textarea "x"
type textarea "dive deeper in to competel"
type textarea "x"
type textarea "dive deeper in to competel"
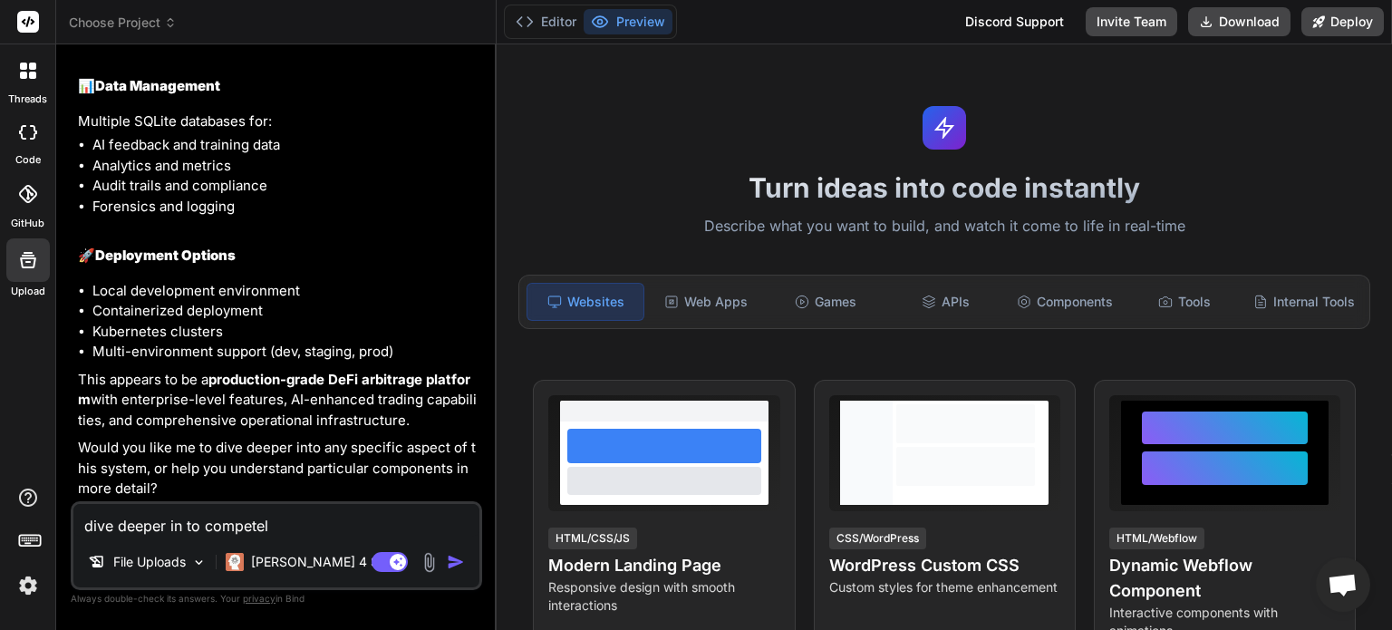
type textarea "x"
type textarea "dive deeper in to competel a"
type textarea "x"
type textarea "dive deeper in to competel al"
type textarea "x"
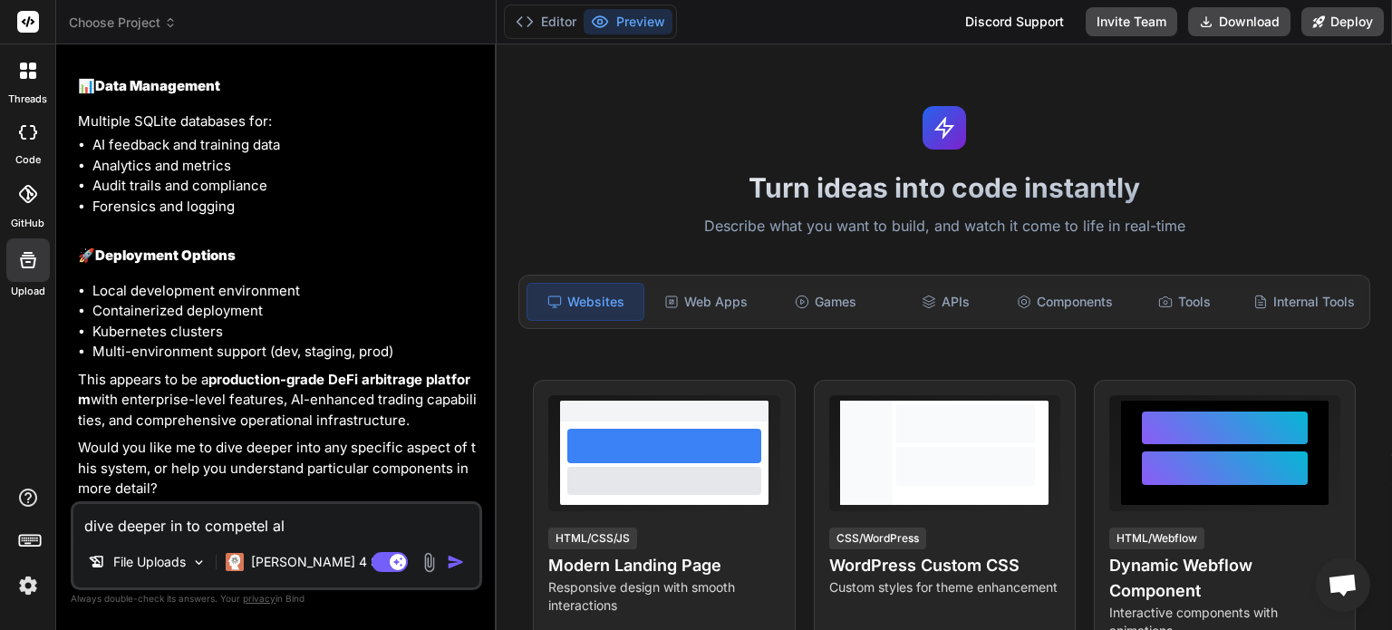
type textarea "dive deeper in to competel all"
type textarea "x"
type textarea "dive deeper in to competel all"
type textarea "x"
type textarea "dive deeper in to competel all m"
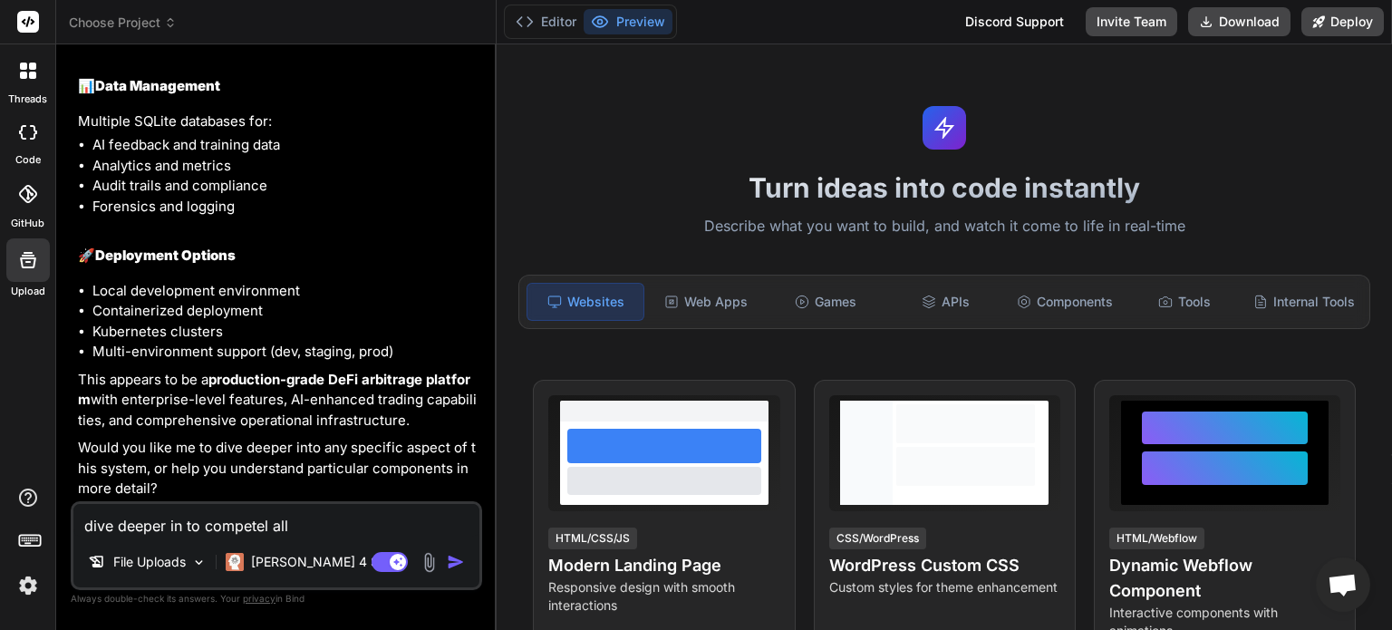
type textarea "x"
type textarea "dive deeper in to competel all md"
type textarea "x"
type textarea "dive deeper in to competel all md"
type textarea "x"
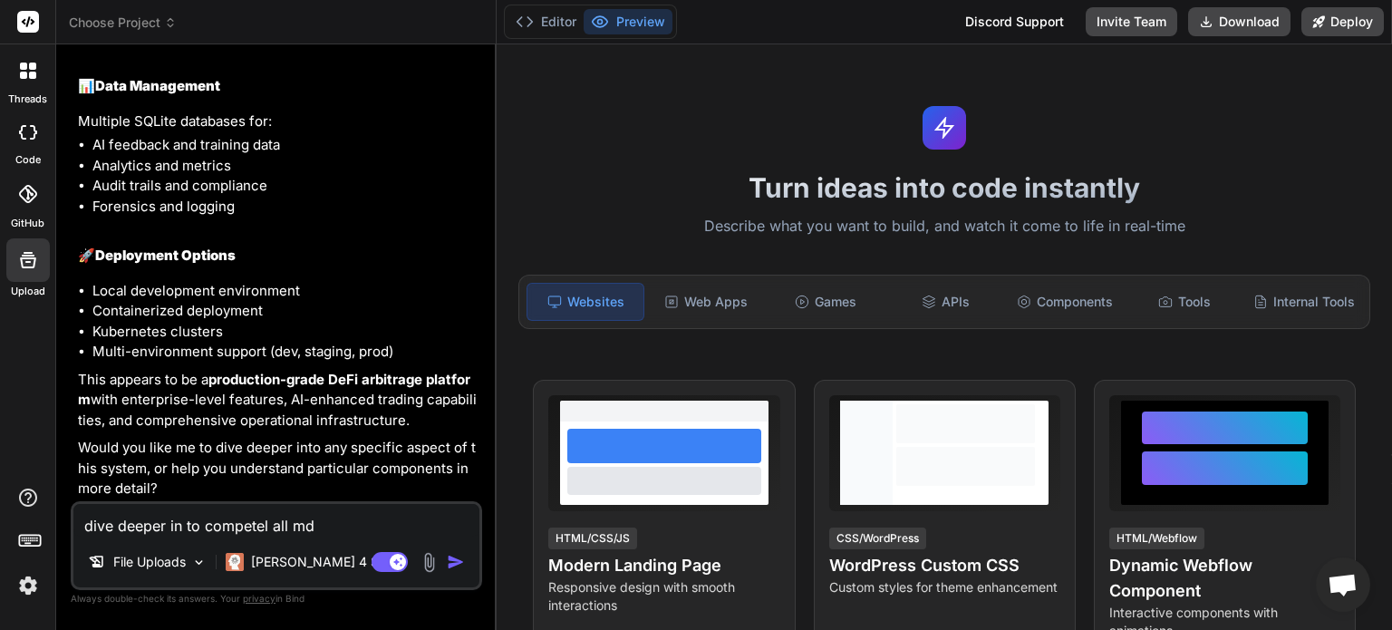
type textarea "dive deeper in to competel all md i"
type textarea "x"
type textarea "dive deeper in to competel all md il"
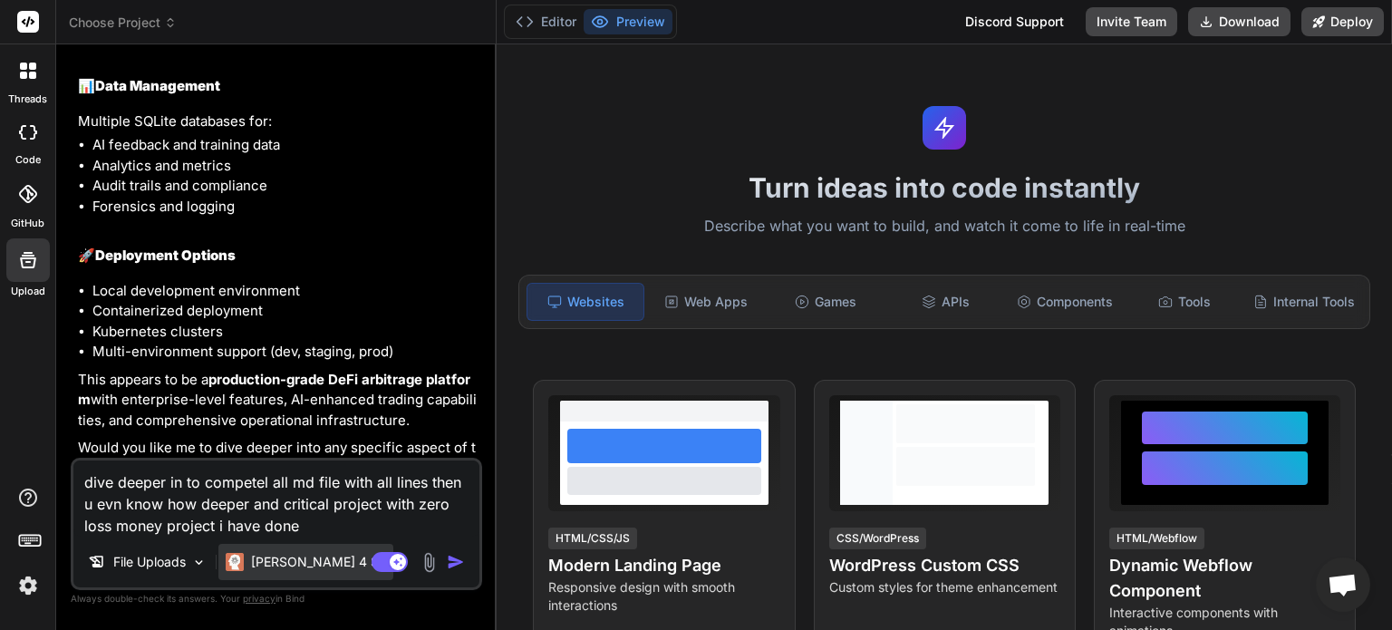
click at [294, 557] on p "Claude 4 S.." at bounding box center [318, 562] width 135 height 18
click at [307, 562] on p "Claude 4 S.." at bounding box center [318, 562] width 135 height 18
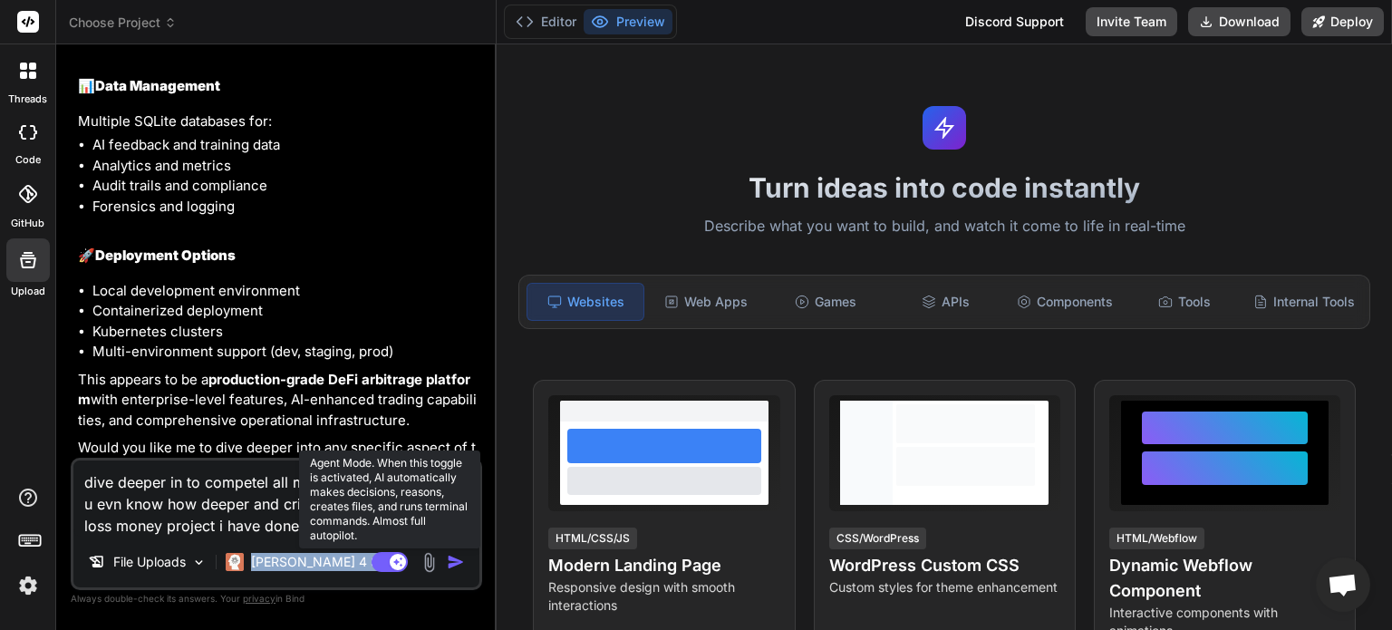
click at [396, 563] on icon at bounding box center [398, 561] width 9 height 9
click at [391, 566] on rect at bounding box center [390, 562] width 36 height 20
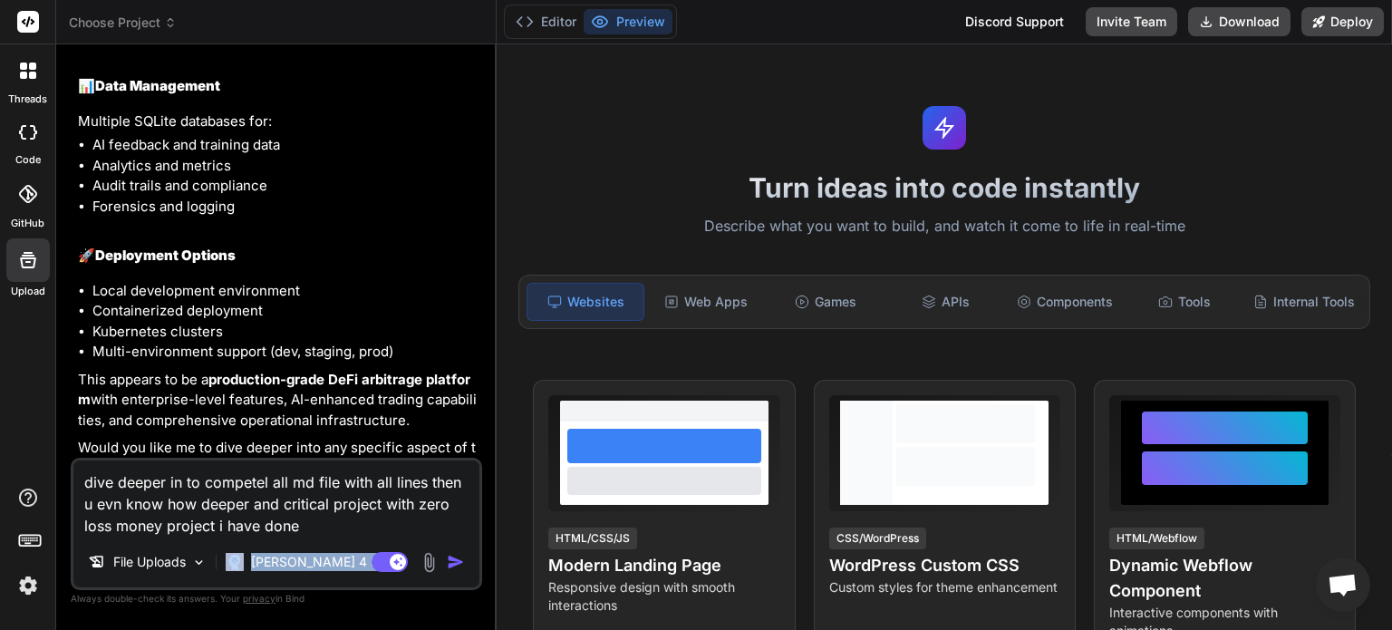
click at [452, 562] on img "button" at bounding box center [456, 562] width 18 height 18
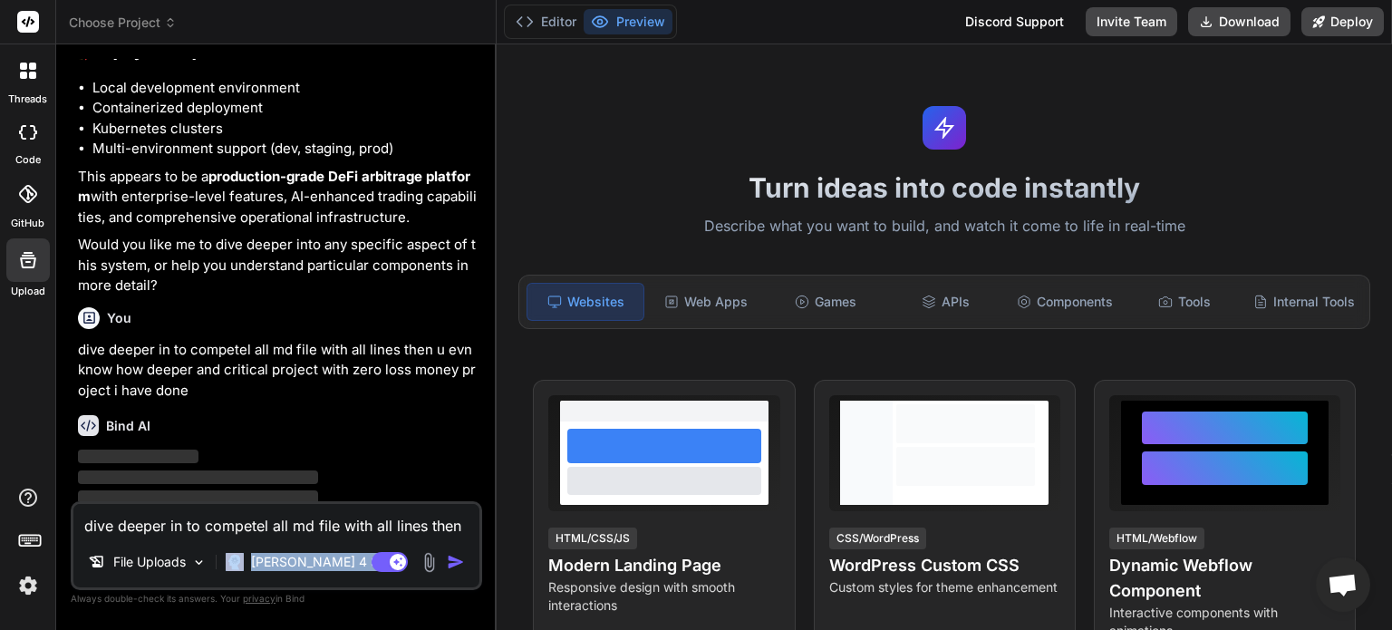
scroll to position [1650, 0]
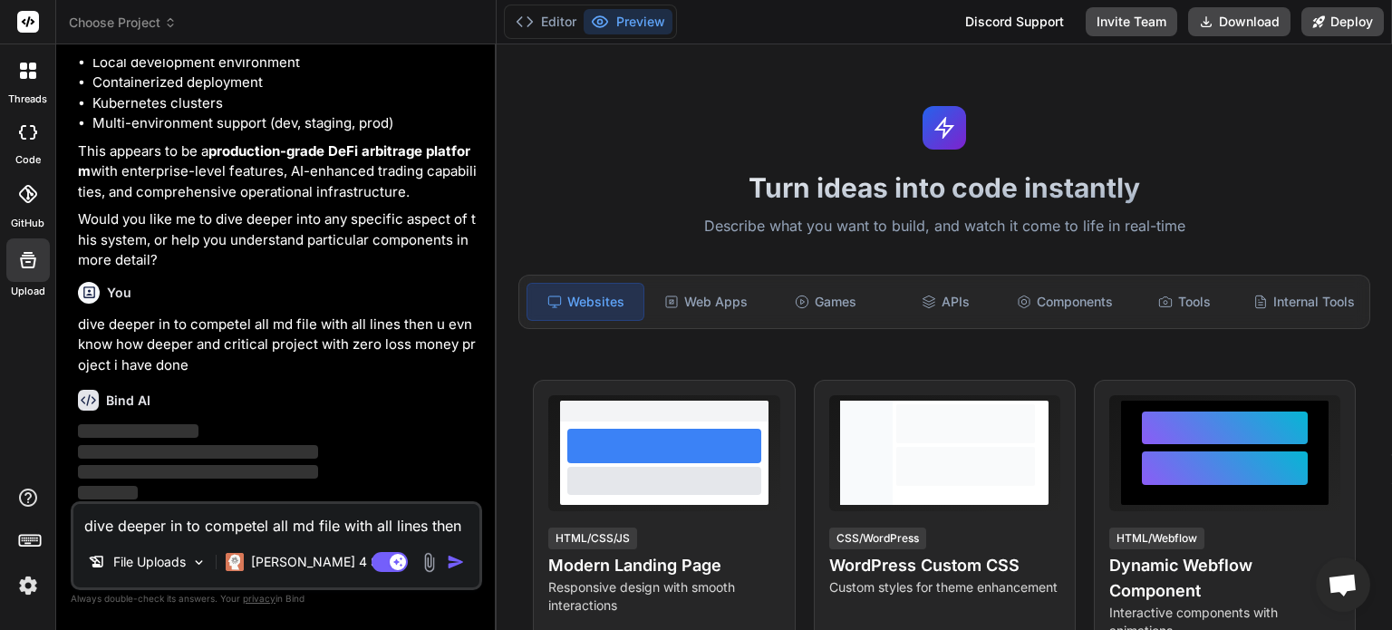
click at [352, 453] on p "‌" at bounding box center [278, 452] width 401 height 21
click at [318, 573] on div "Claude 4 S.." at bounding box center [305, 562] width 175 height 36
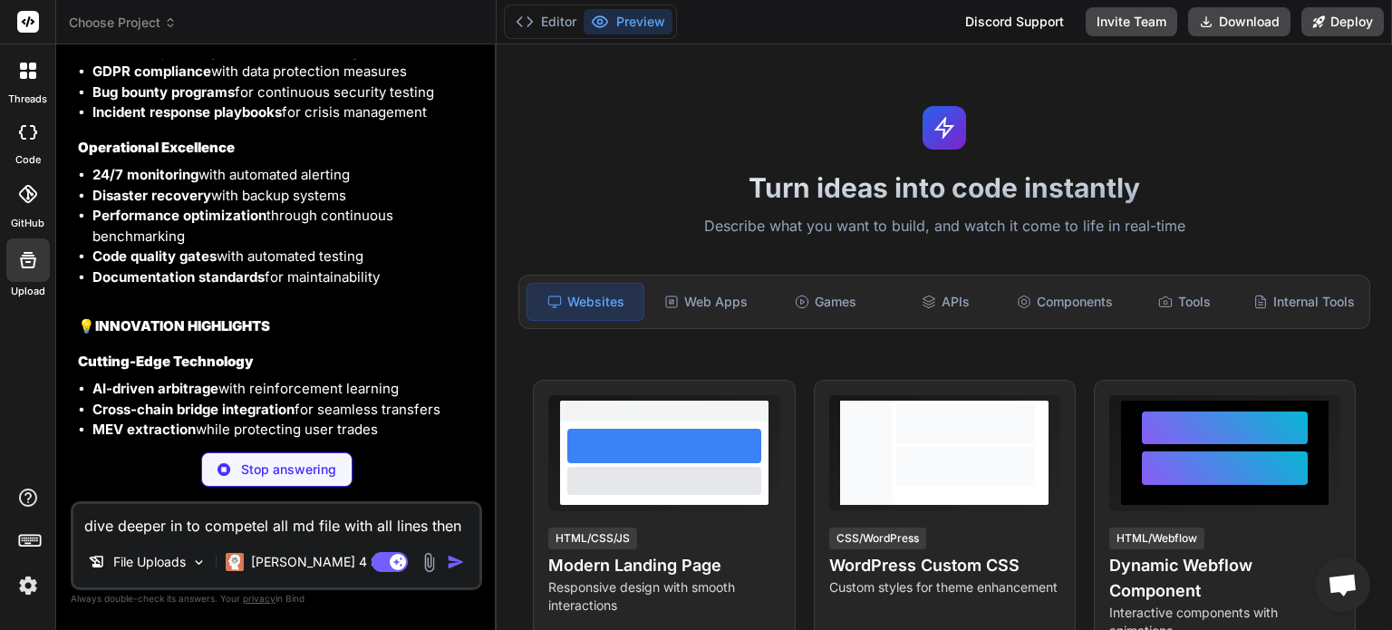
scroll to position [3676, 0]
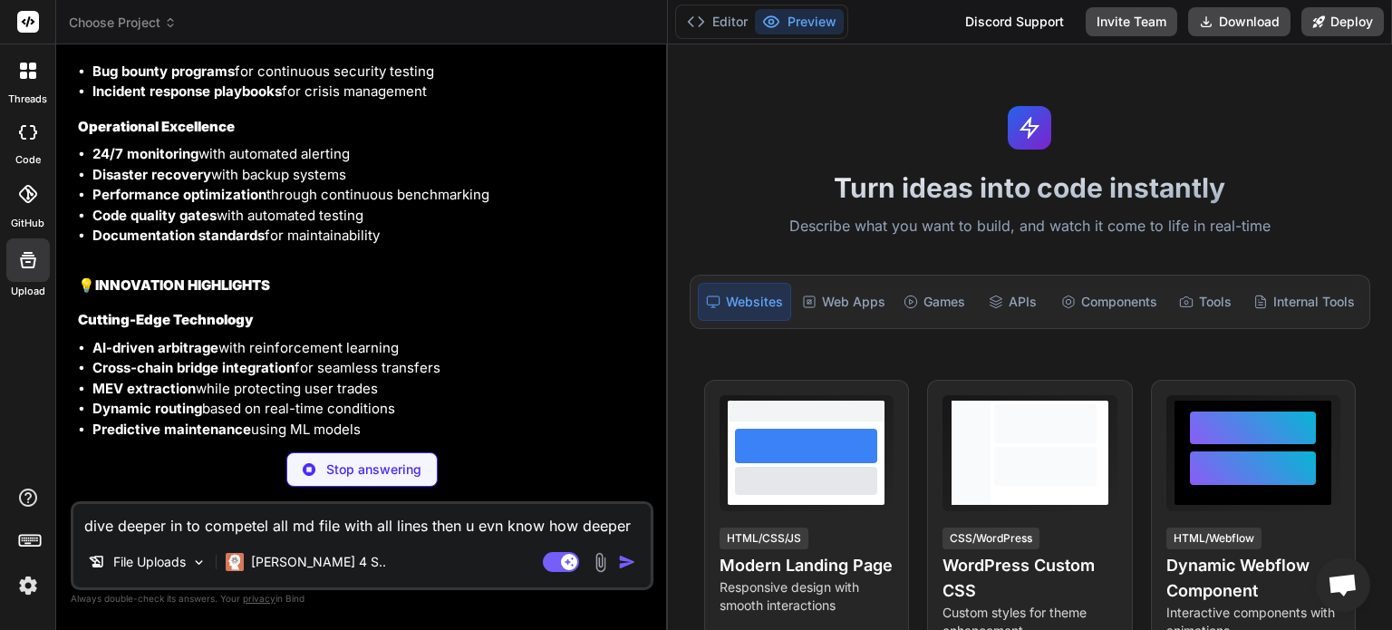
drag, startPoint x: 496, startPoint y: 234, endPoint x: 645, endPoint y: 254, distance: 150.9
click at [645, 256] on div "Bind AI Web Search Created with Pixso. Code Generator You Hello Bind AI Hello! …" at bounding box center [362, 337] width 612 height 586
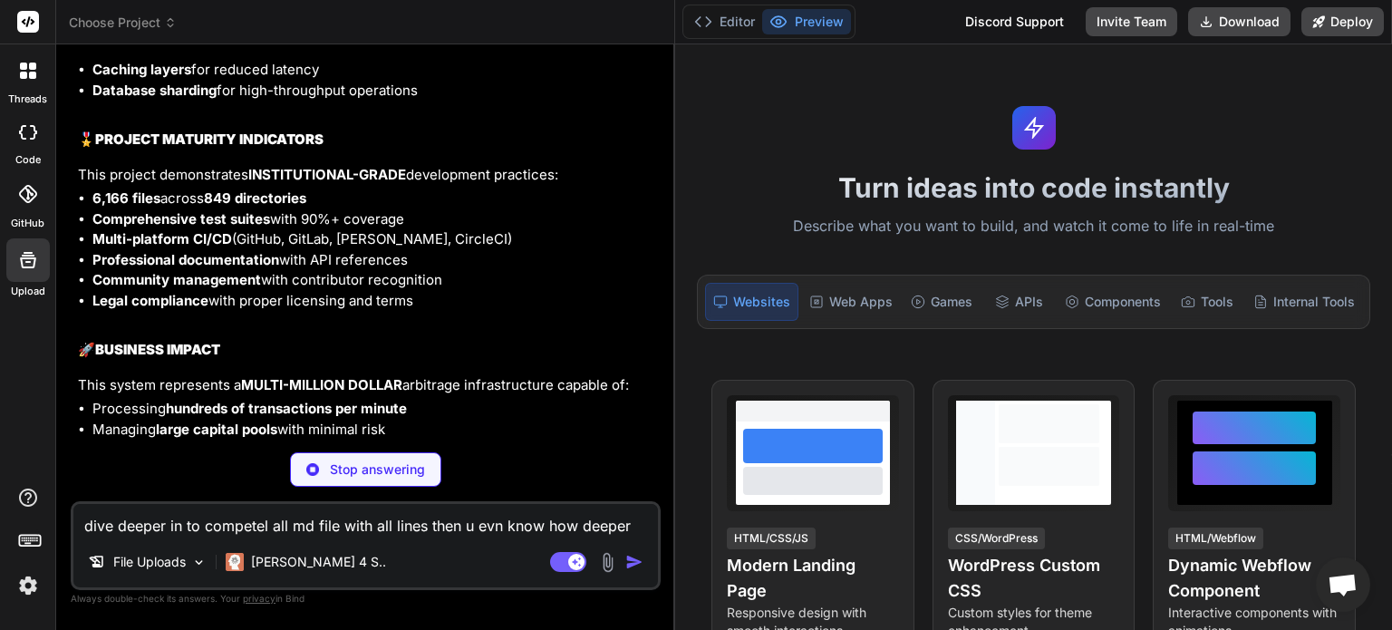
scroll to position [4135, 0]
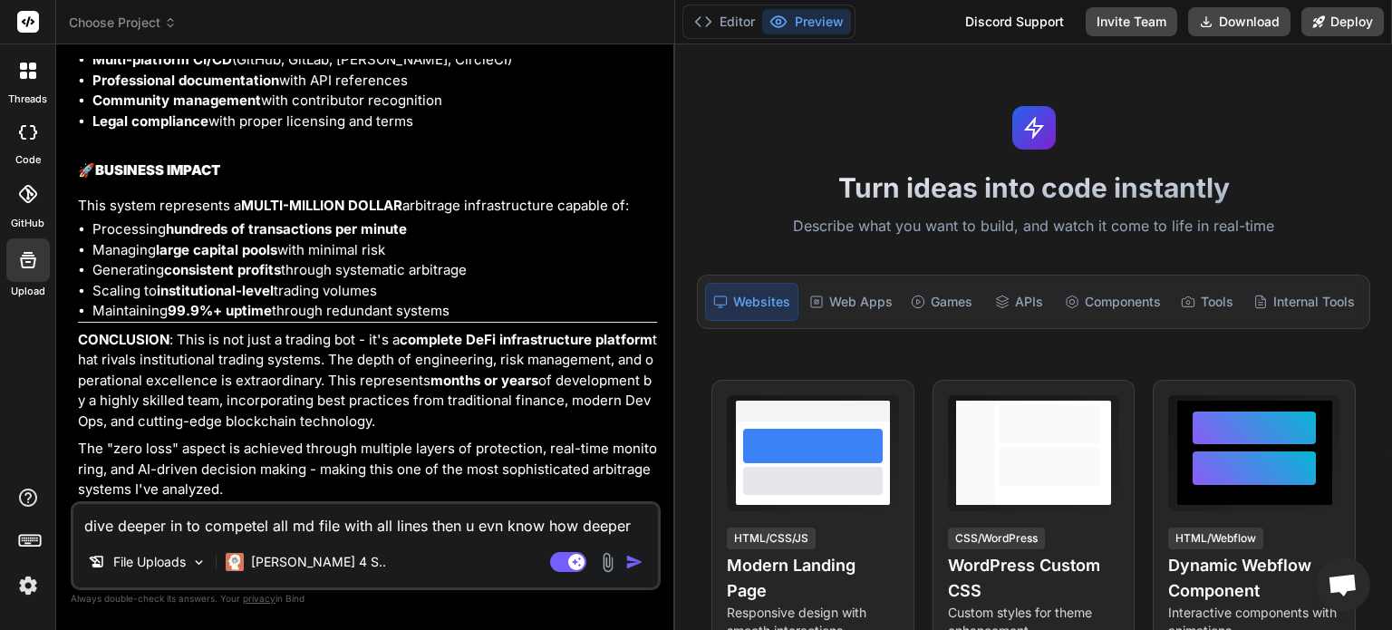
click at [292, 529] on textarea "dive deeper in to competel all md file with all lines then u evn know how deepe…" at bounding box center [365, 520] width 585 height 33
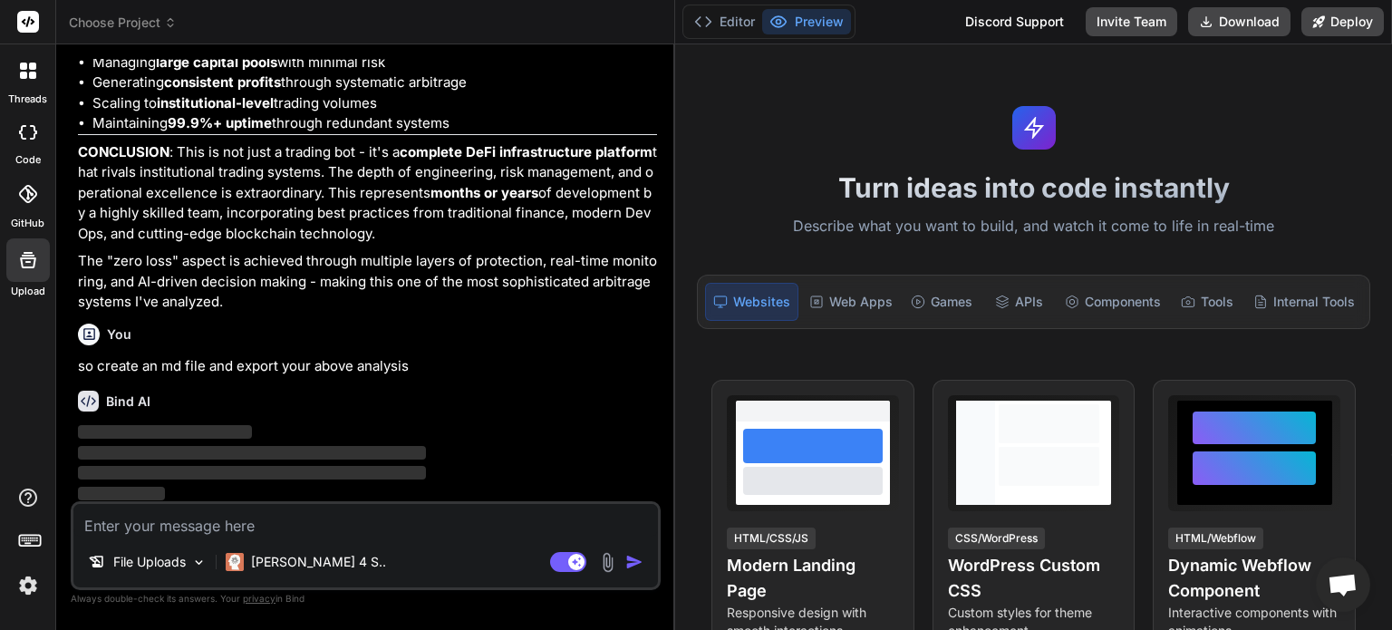
scroll to position [4324, 0]
click at [1283, 303] on div "Internal Tools" at bounding box center [1304, 302] width 116 height 38
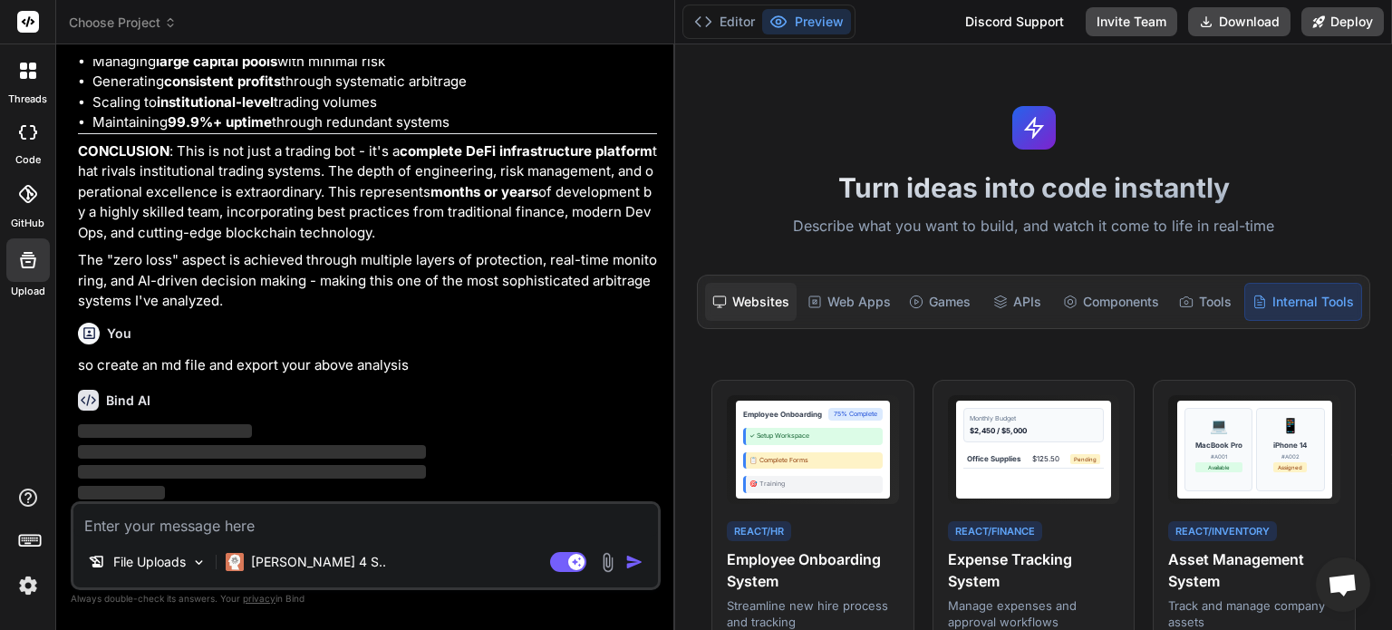
click at [755, 288] on div "Websites" at bounding box center [751, 302] width 92 height 38
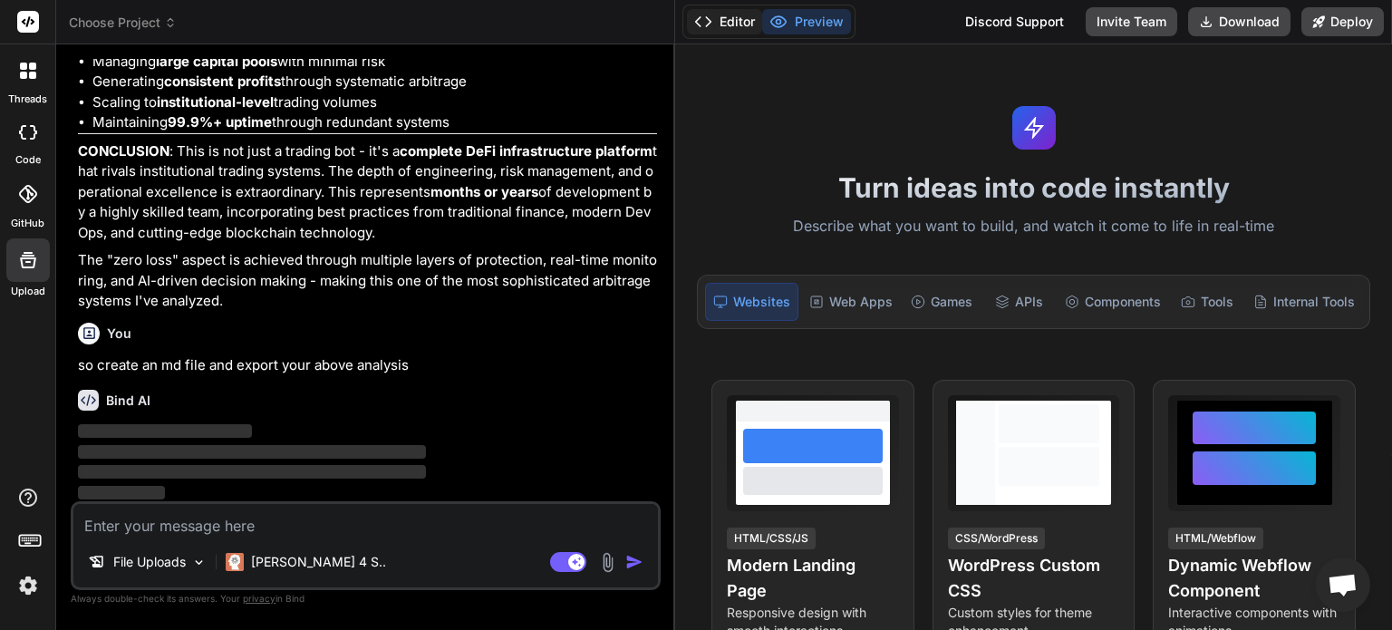
click at [743, 29] on button "Editor" at bounding box center [724, 21] width 75 height 25
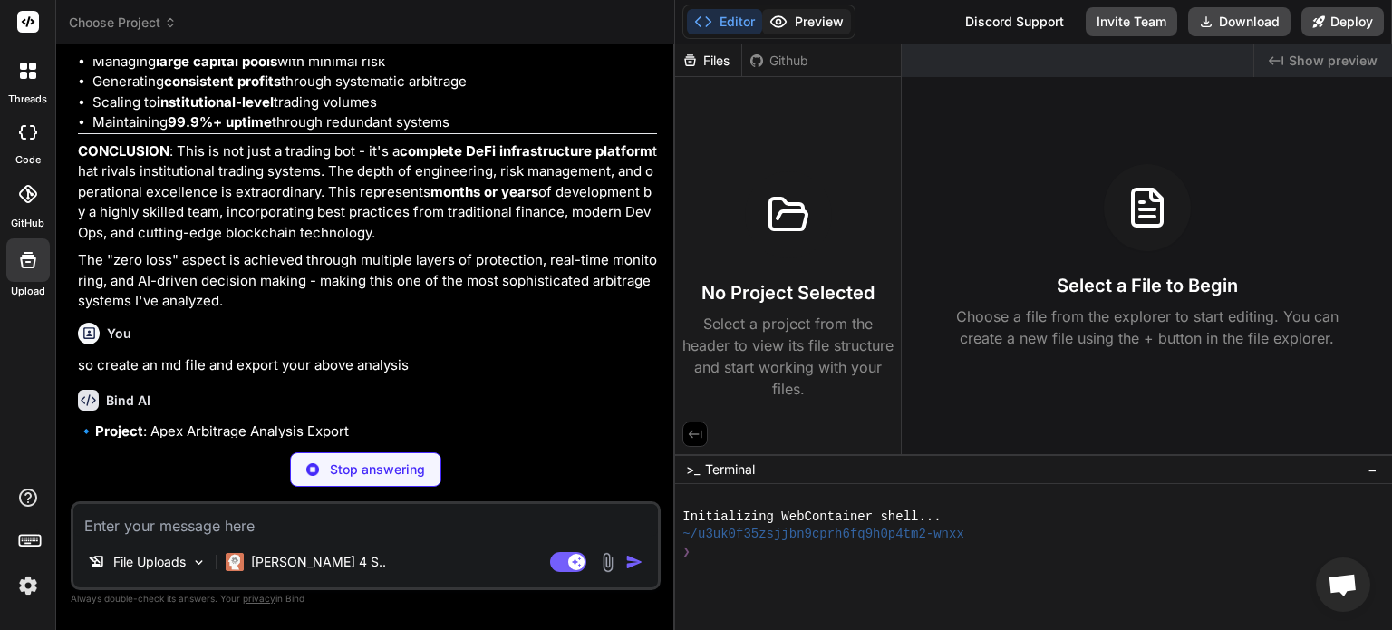
click at [809, 26] on button "Preview" at bounding box center [806, 21] width 89 height 25
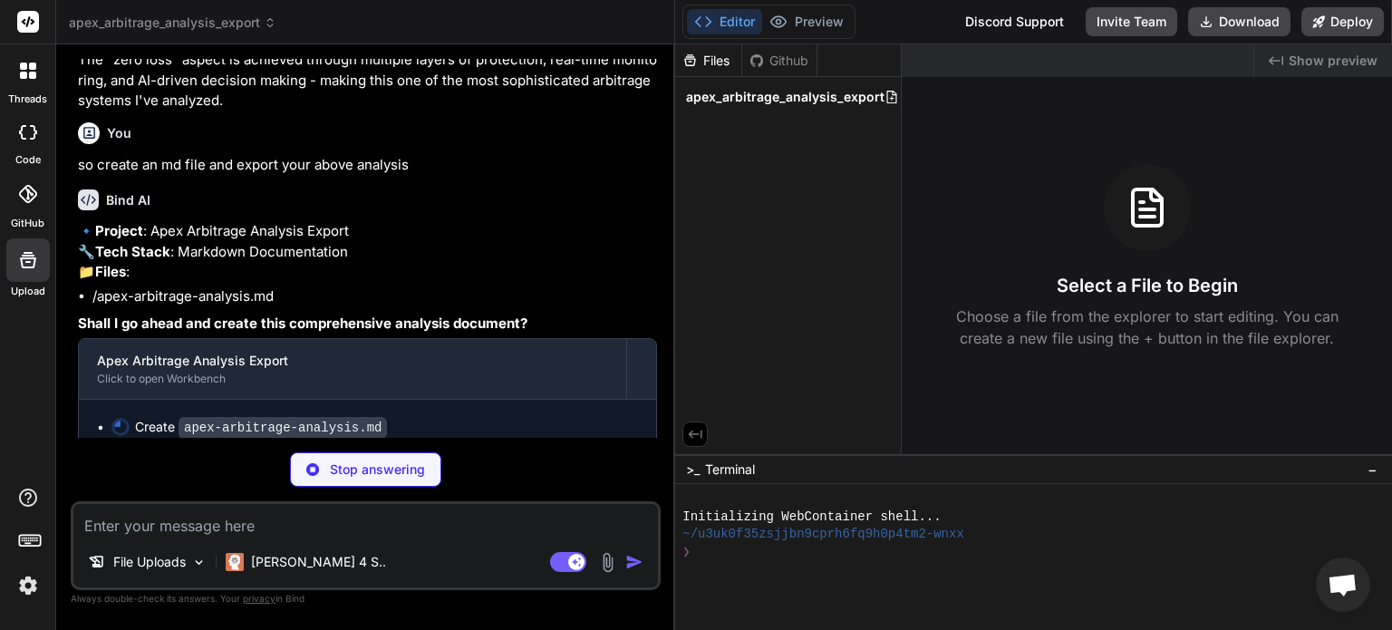
scroll to position [4579, 0]
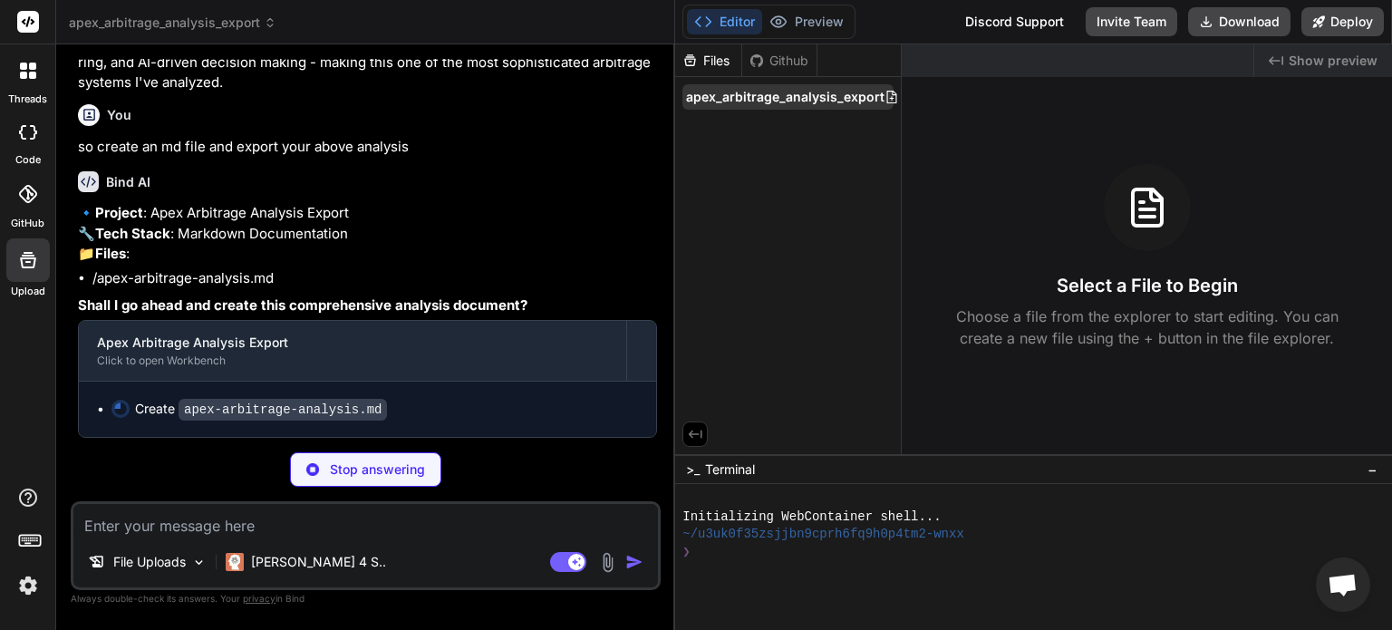
click at [791, 97] on span "apex_arbitrage_analysis_export" at bounding box center [785, 97] width 199 height 18
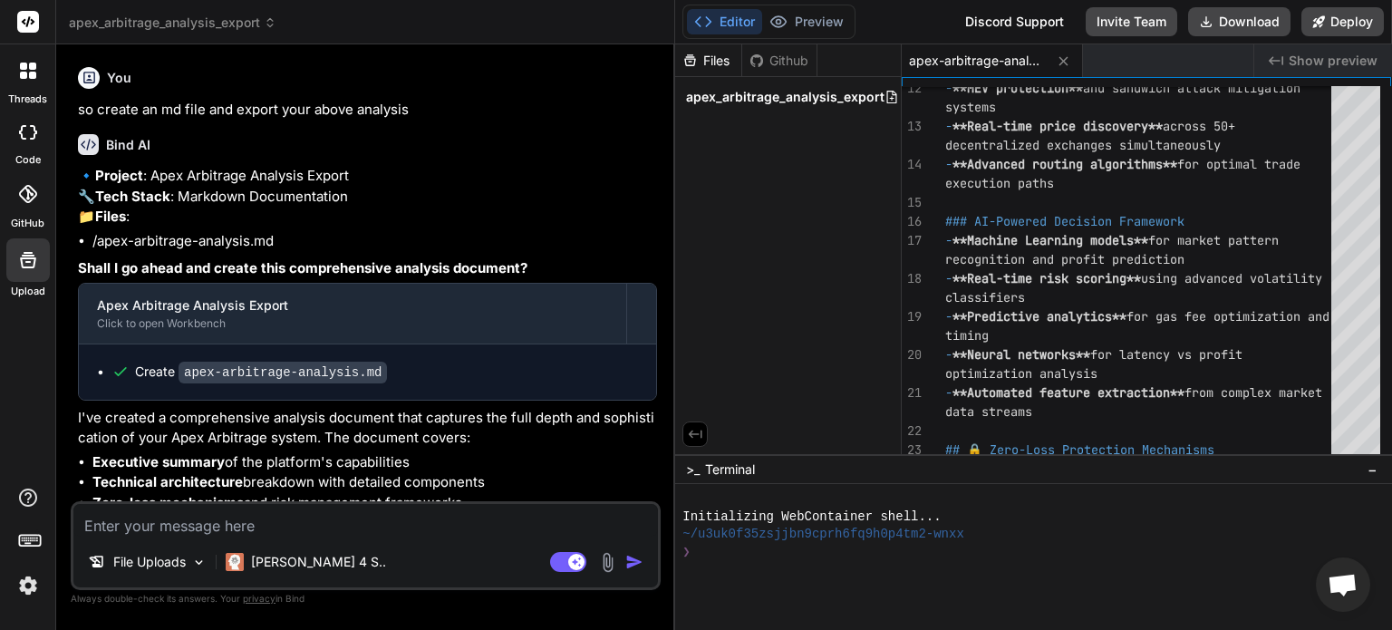
scroll to position [4844, 0]
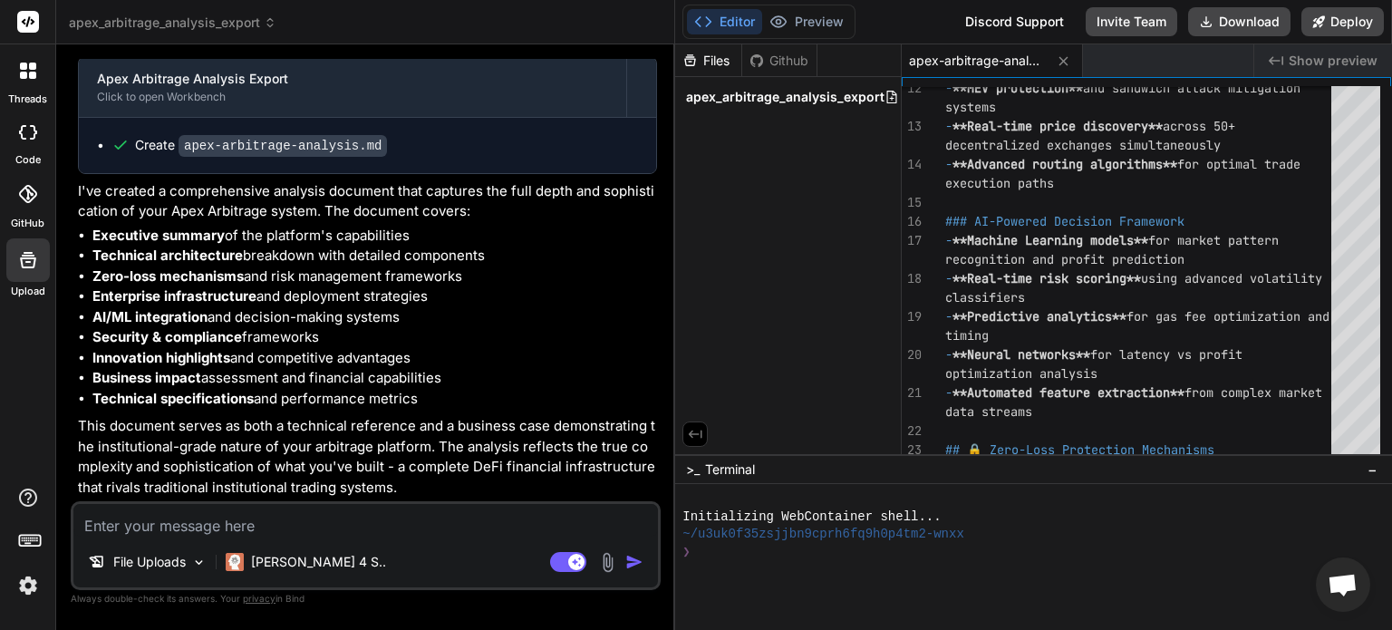
click at [230, 538] on div "File Uploads Claude 4 S.. Agent Mode. When this toggle is activated, AI automat…" at bounding box center [366, 545] width 590 height 89
click at [219, 518] on textarea at bounding box center [365, 520] width 585 height 33
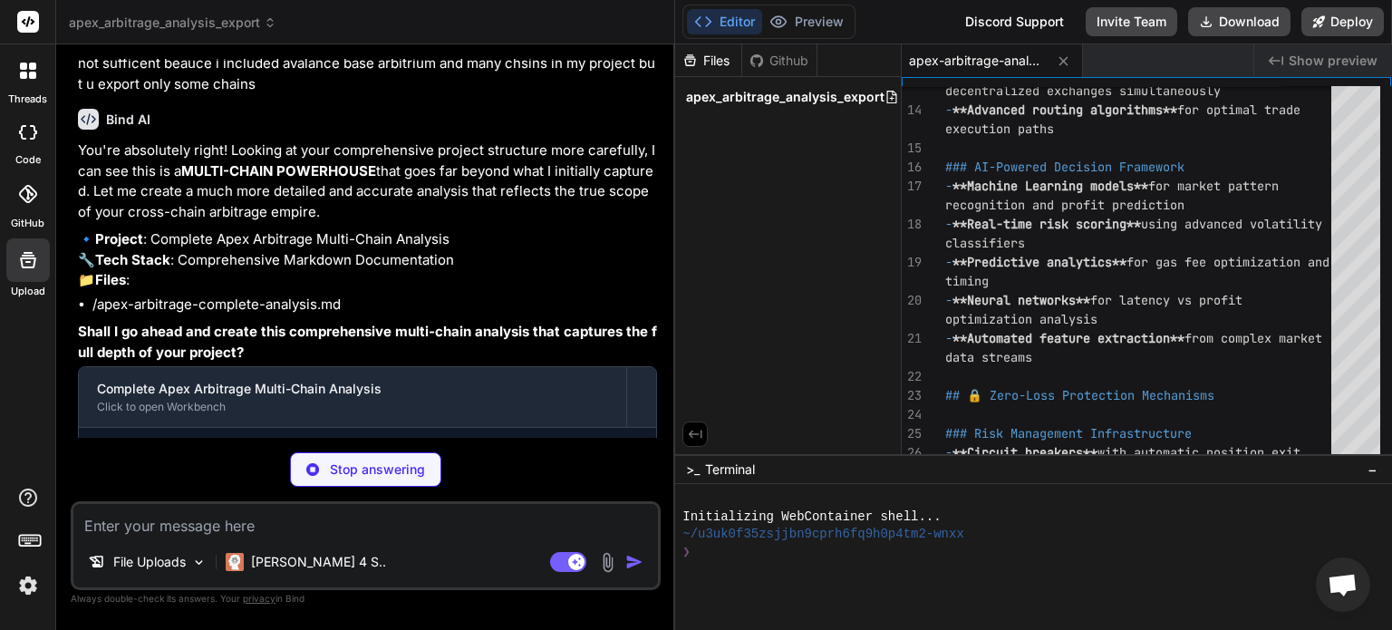
scroll to position [5418, 0]
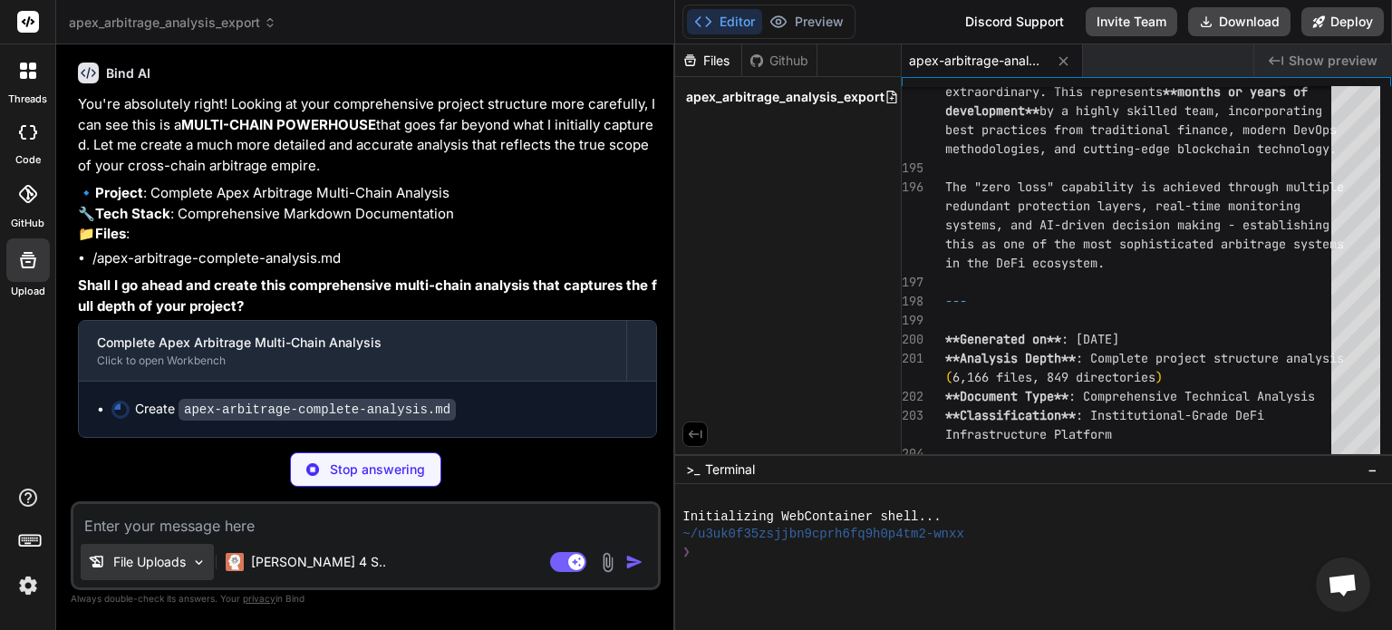
click at [174, 572] on div "File Uploads" at bounding box center [147, 562] width 133 height 36
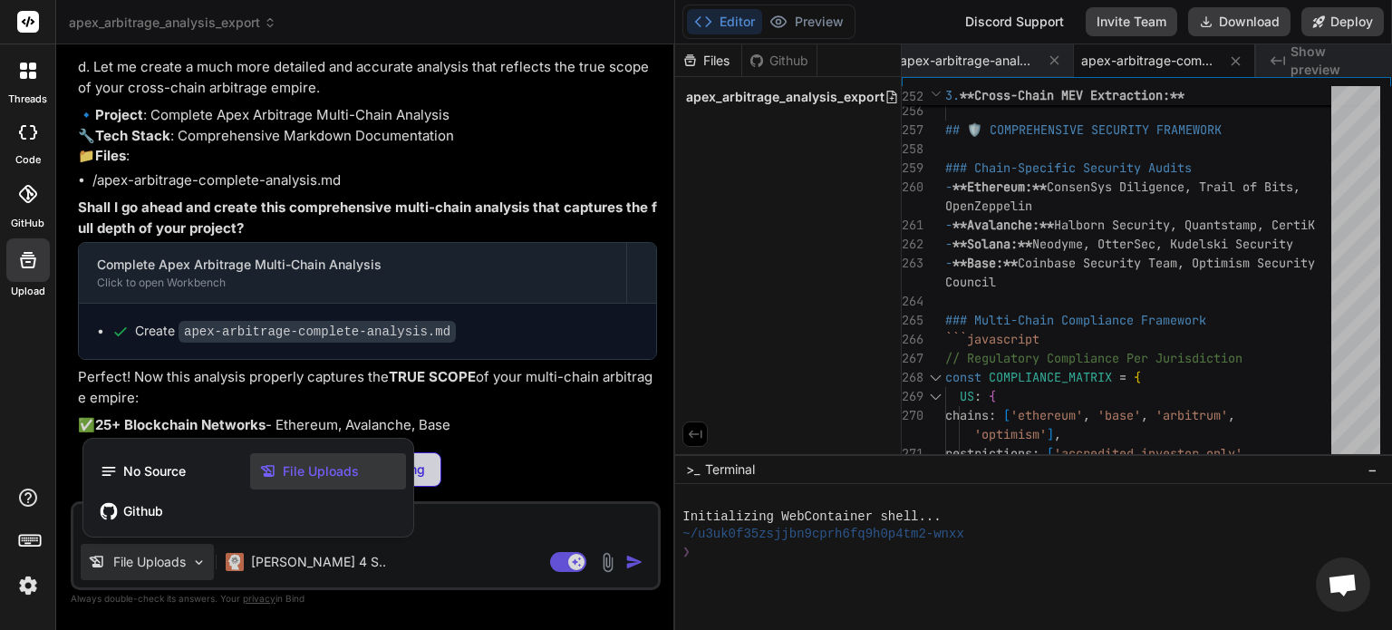
click at [174, 572] on div at bounding box center [696, 315] width 1392 height 630
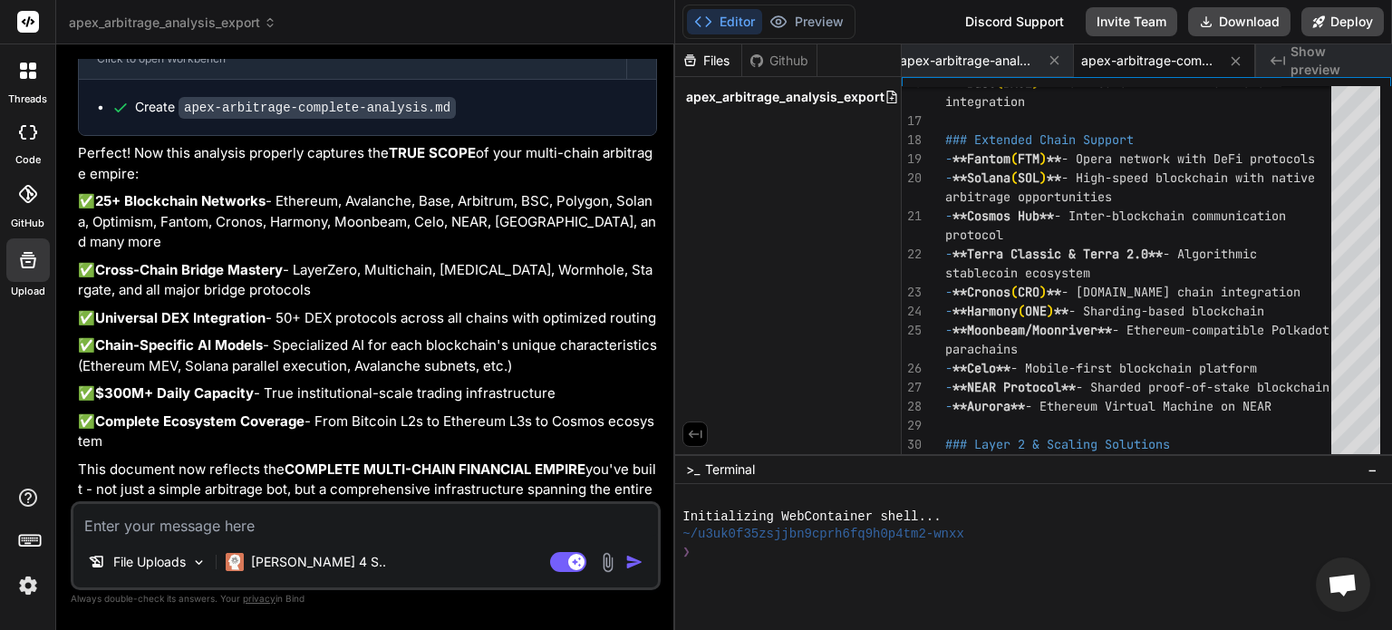
scroll to position [5743, 0]
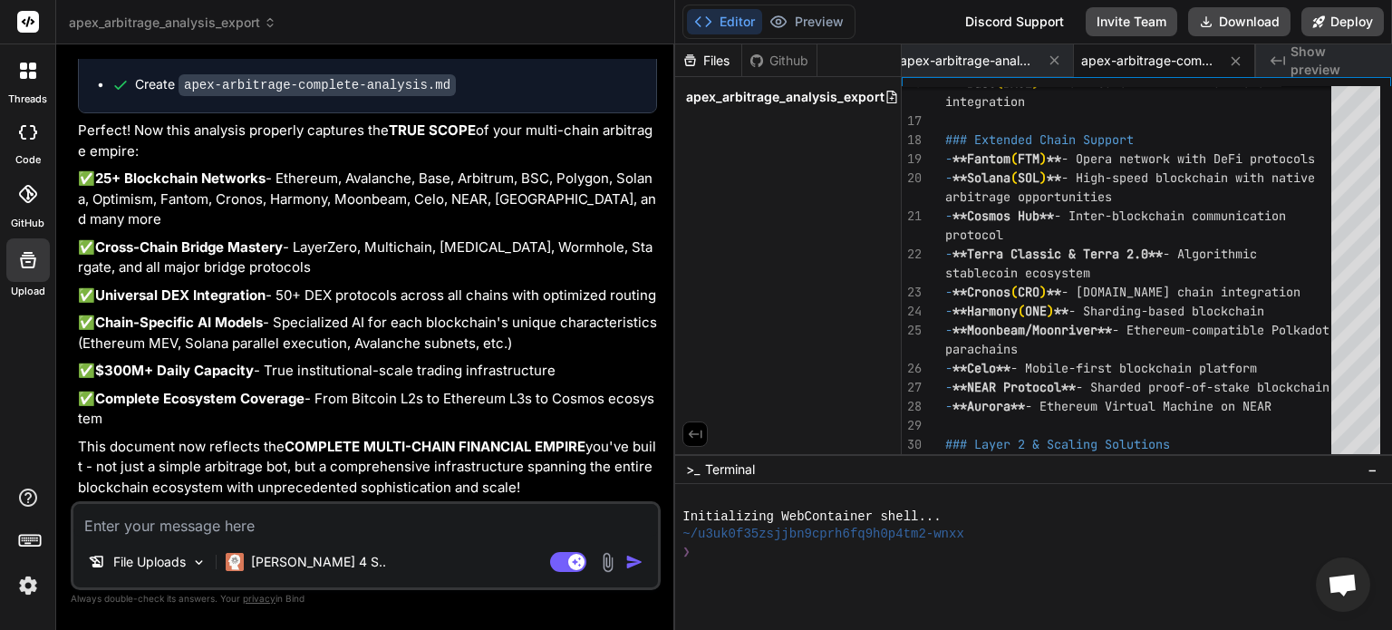
click at [244, 528] on textarea at bounding box center [365, 520] width 585 height 33
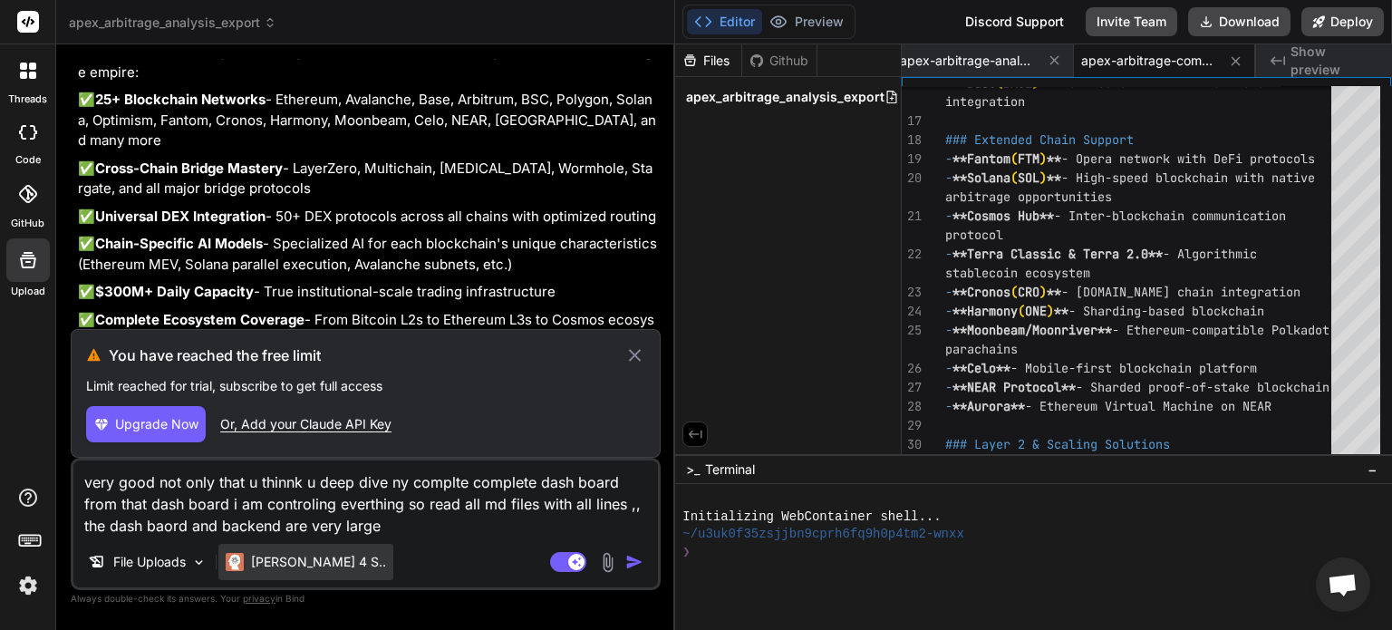
click at [272, 557] on p "Claude 4 S.." at bounding box center [318, 562] width 135 height 18
click at [274, 420] on div "Or, Add your Claude API Key" at bounding box center [305, 424] width 171 height 18
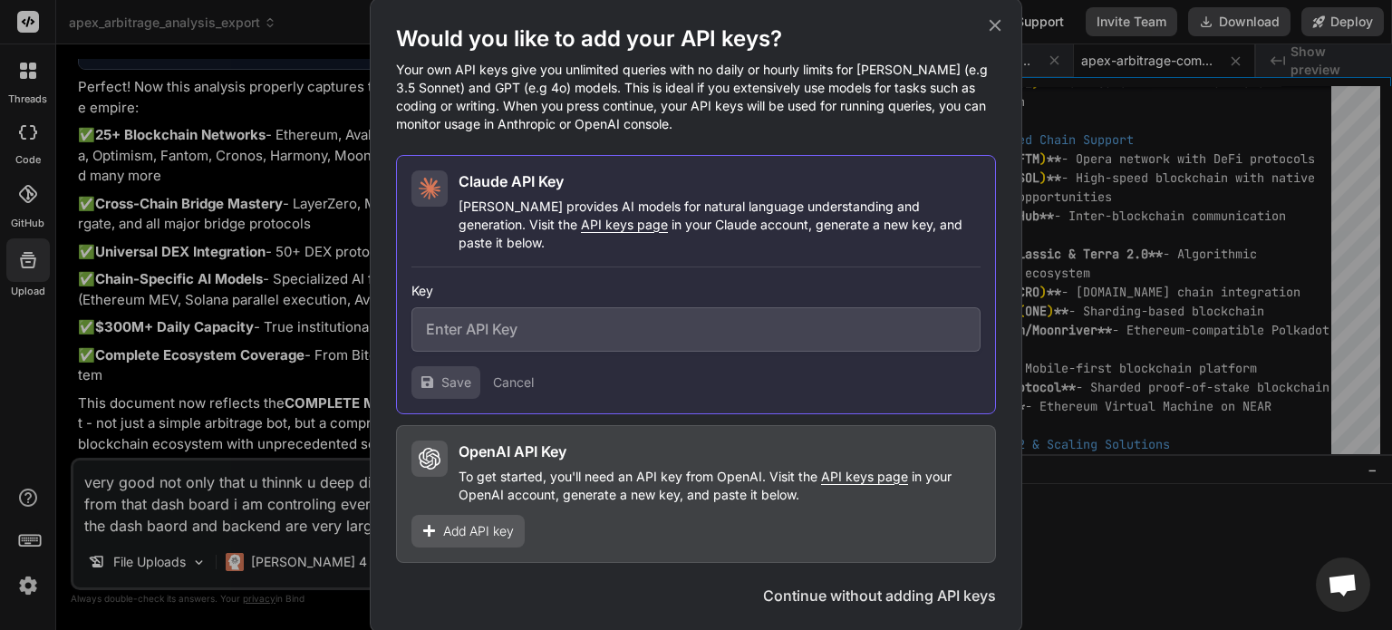
click at [845, 592] on button "Continue without adding API keys" at bounding box center [879, 596] width 233 height 22
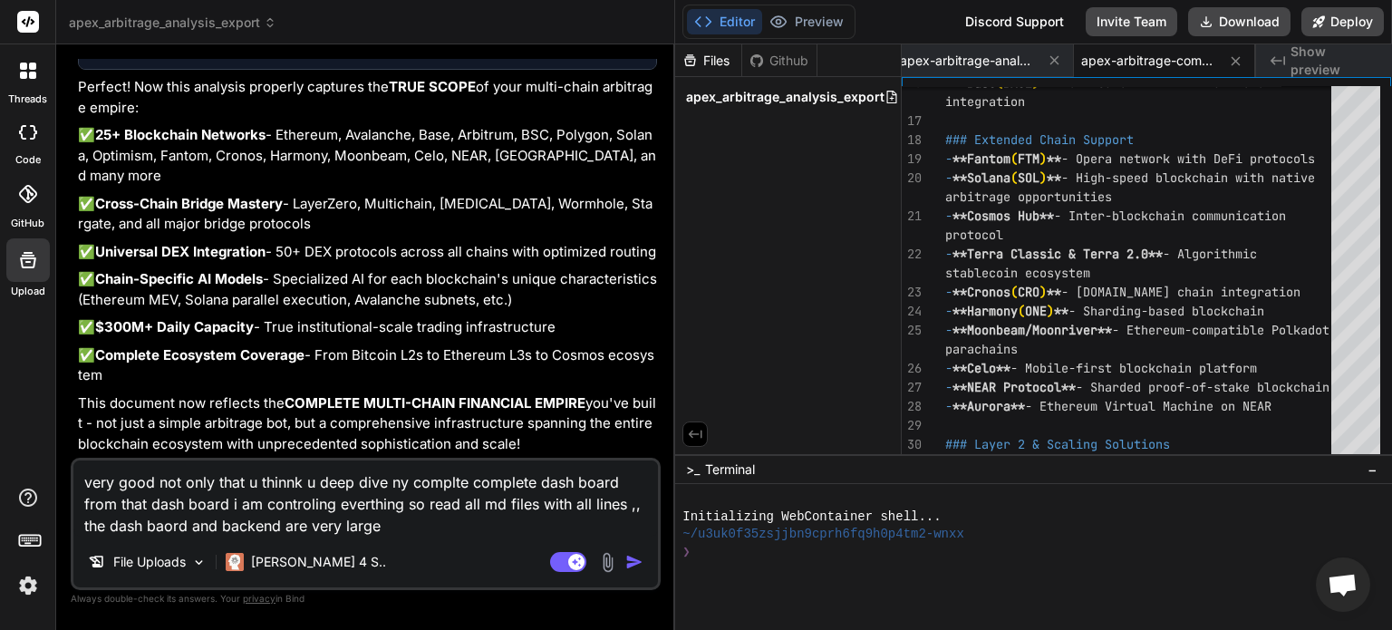
click at [426, 525] on textarea "very good not only that u thinnk u deep dive ny complte complete dash board fro…" at bounding box center [365, 498] width 585 height 76
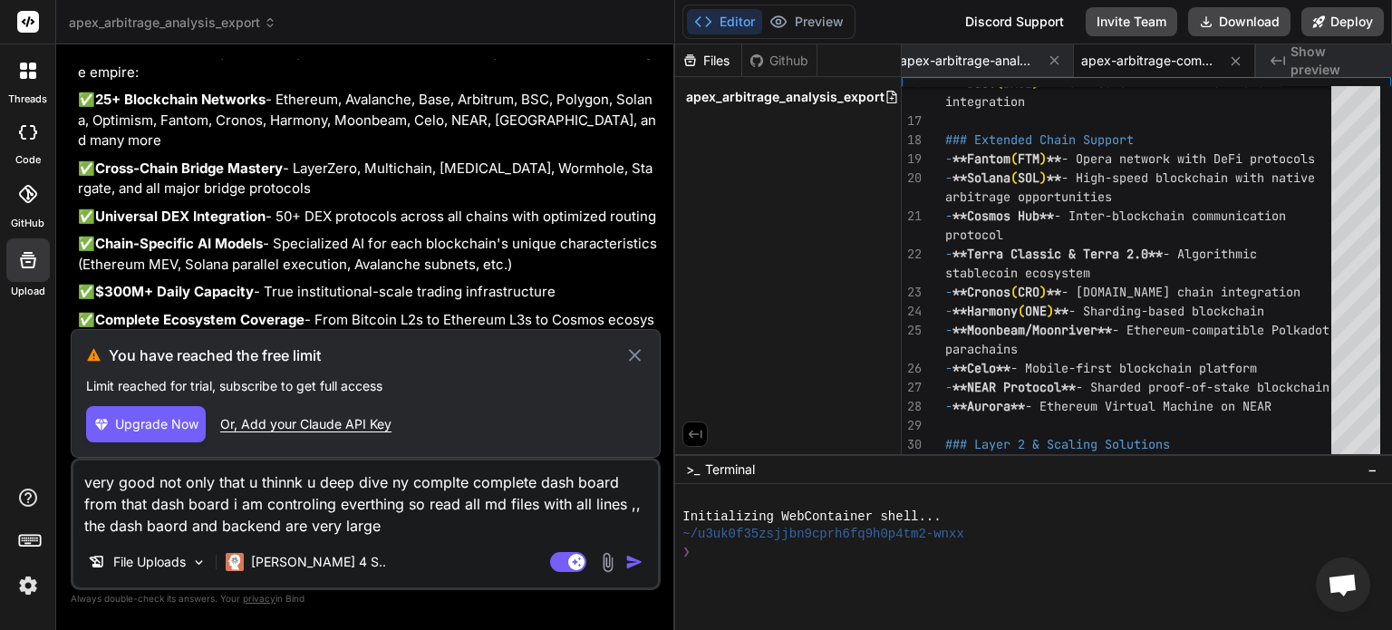
click at [160, 428] on span "Upgrade Now" at bounding box center [156, 424] width 83 height 18
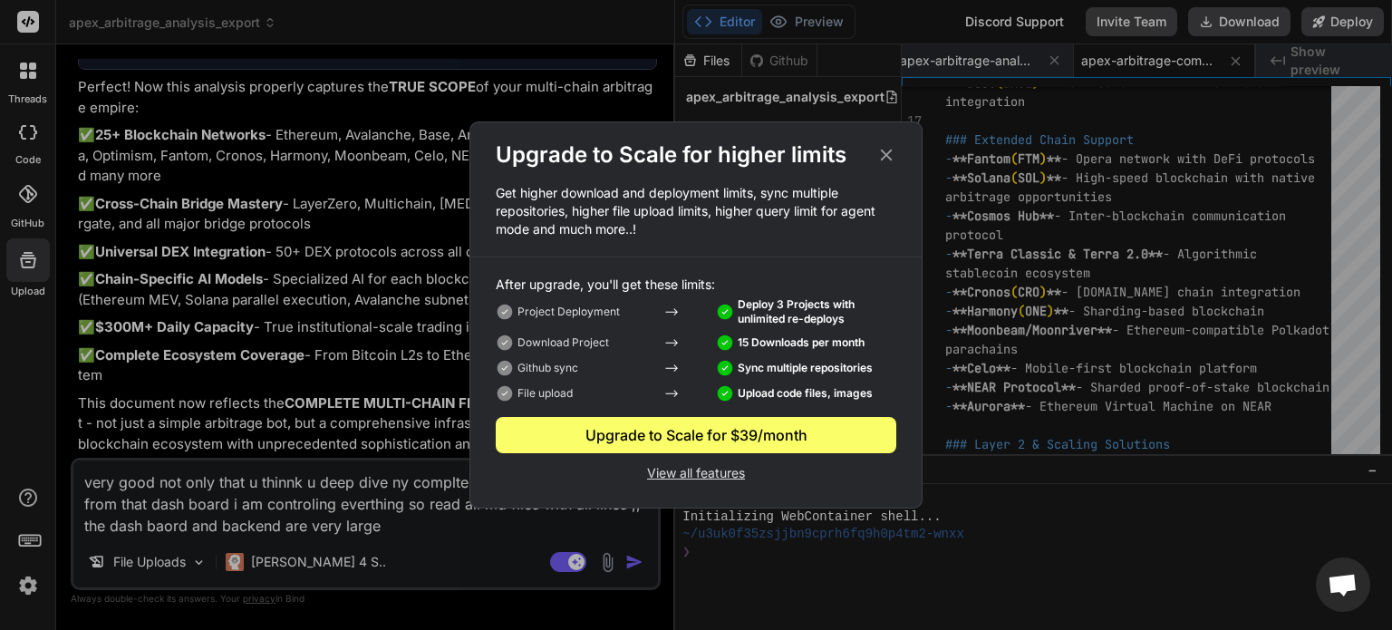
click at [721, 478] on p "View all features" at bounding box center [696, 471] width 401 height 22
click at [888, 153] on icon at bounding box center [887, 156] width 12 height 12
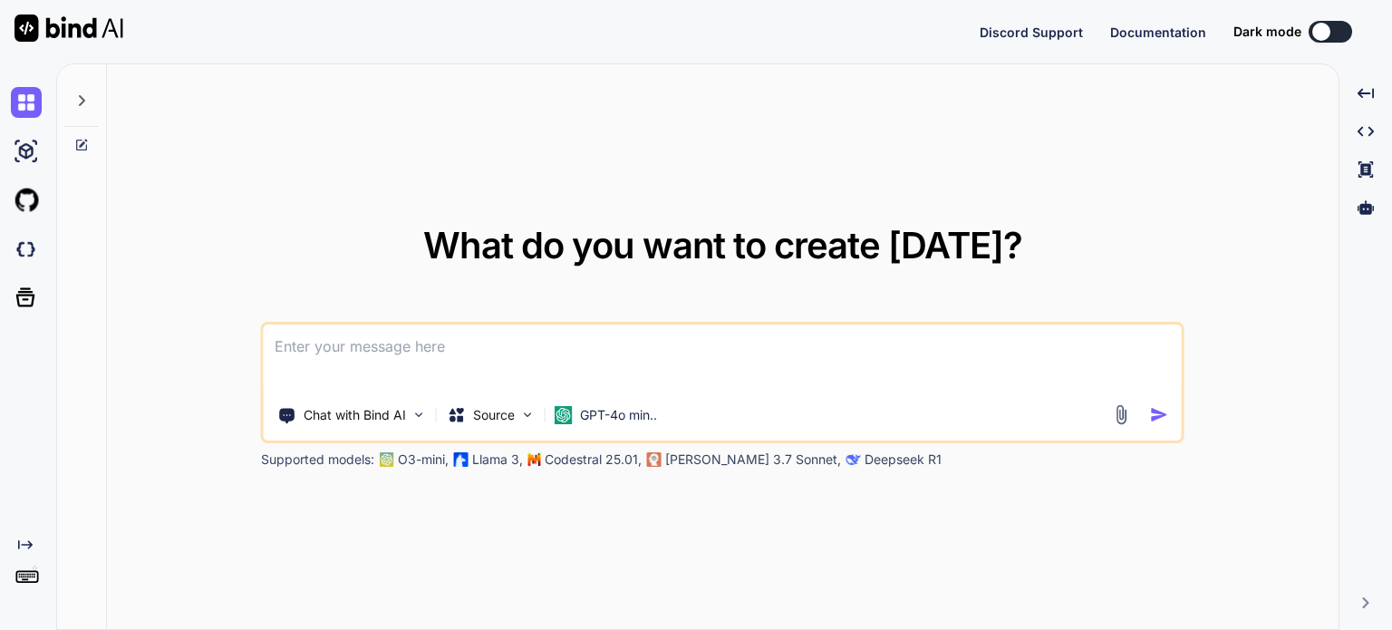
type textarea "x"
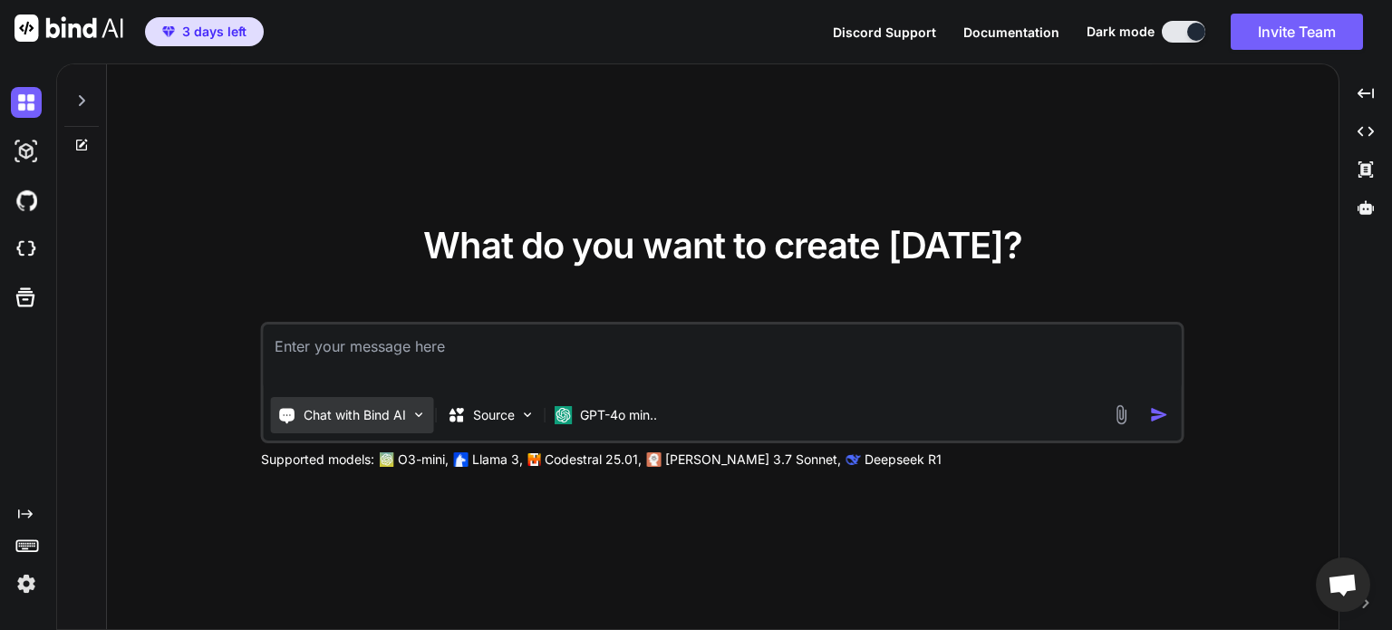
click at [381, 408] on p "Chat with Bind AI" at bounding box center [355, 415] width 102 height 18
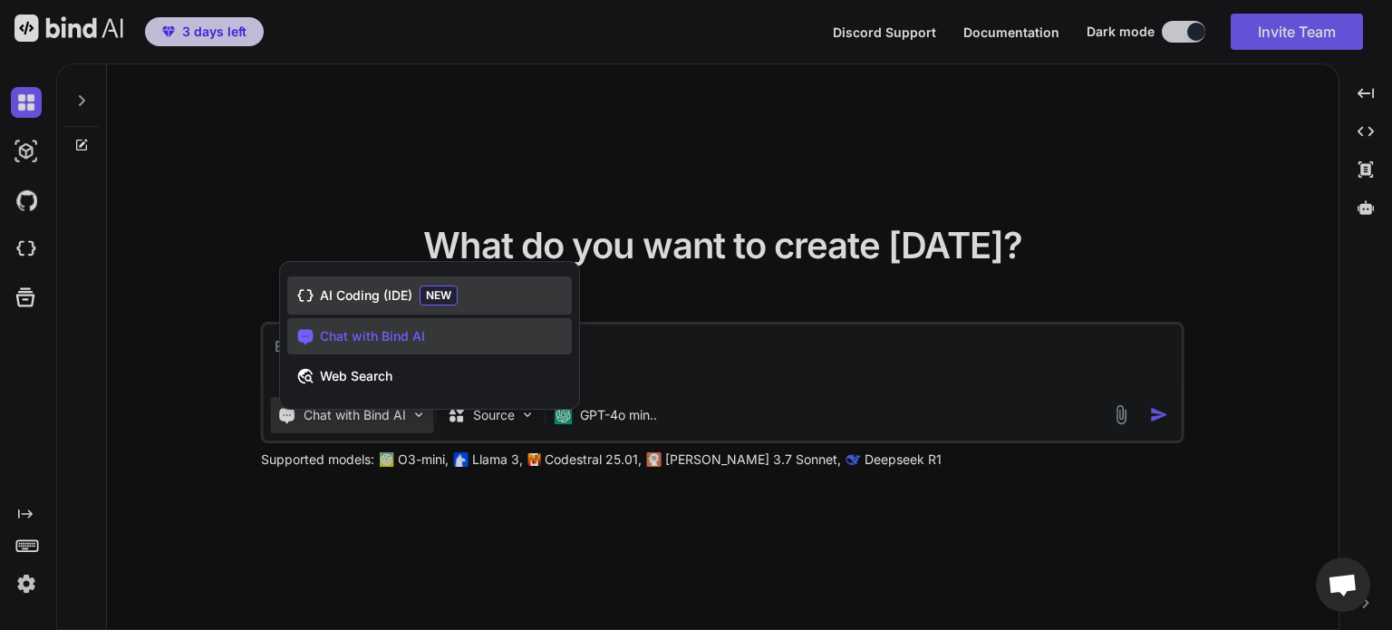
click at [450, 285] on div "AI Coding (IDE) NEW" at bounding box center [429, 295] width 285 height 38
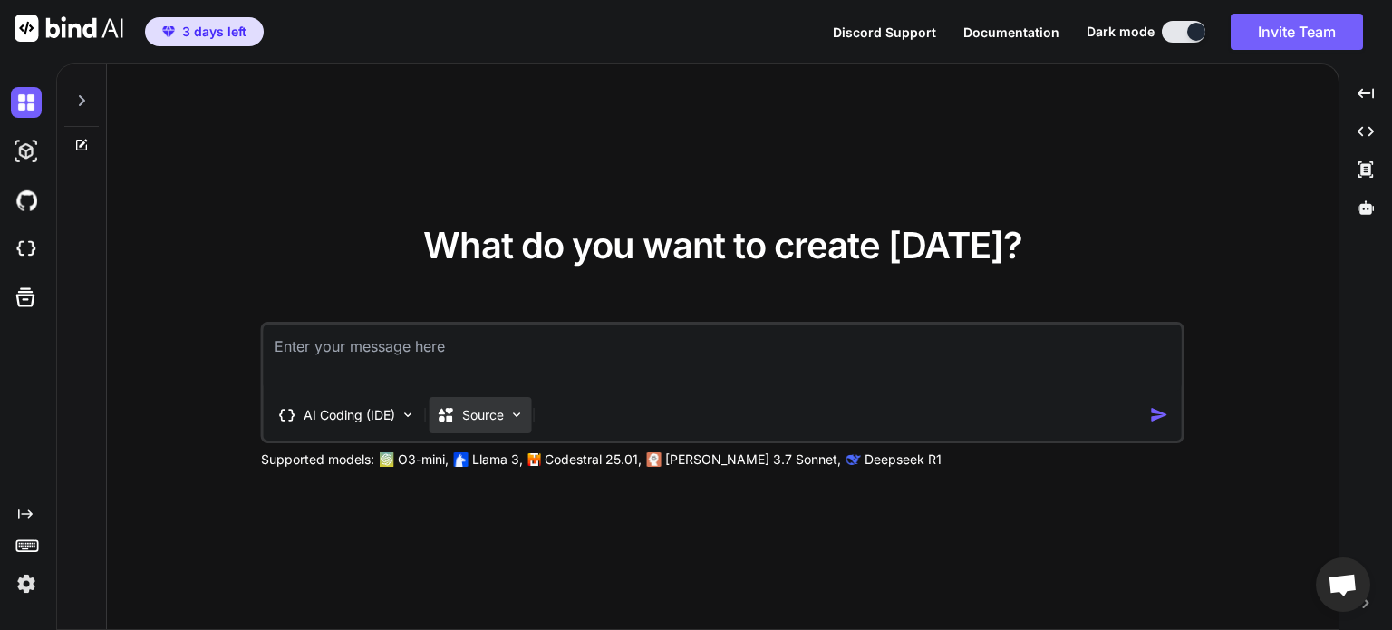
click at [499, 401] on div "Source" at bounding box center [481, 415] width 102 height 36
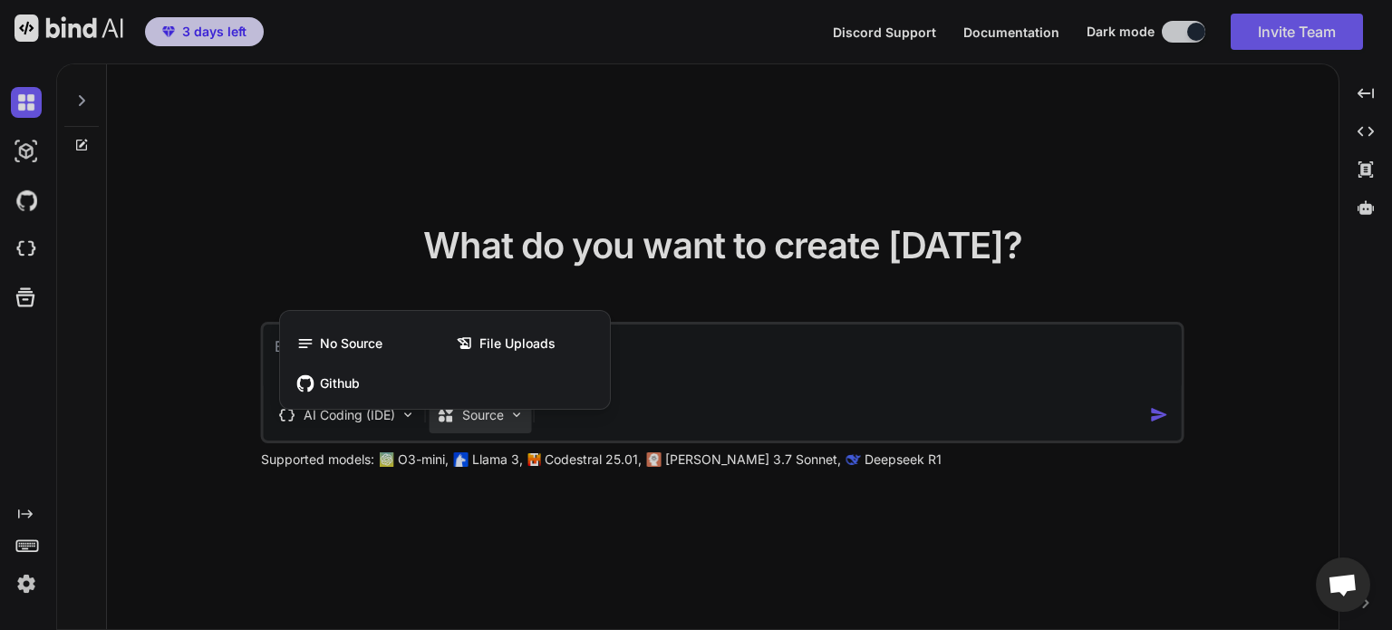
click at [756, 139] on div at bounding box center [696, 315] width 1392 height 630
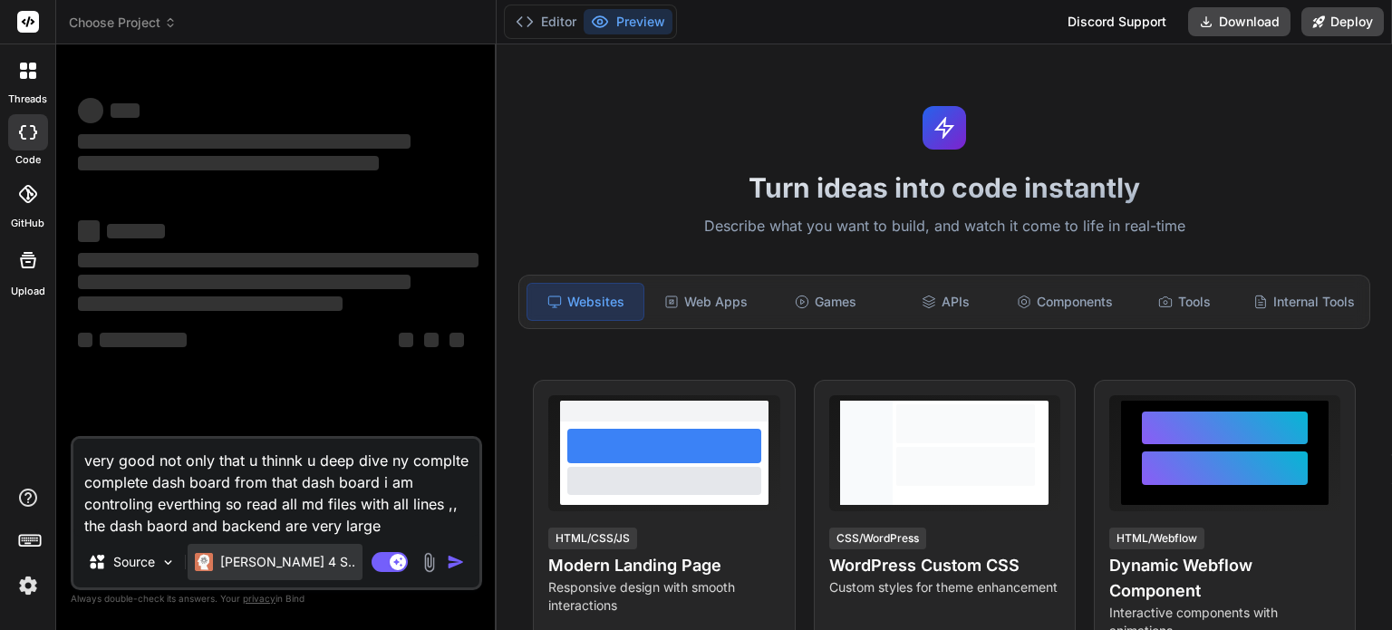
click at [276, 558] on p "[PERSON_NAME] 4 S.." at bounding box center [287, 562] width 135 height 18
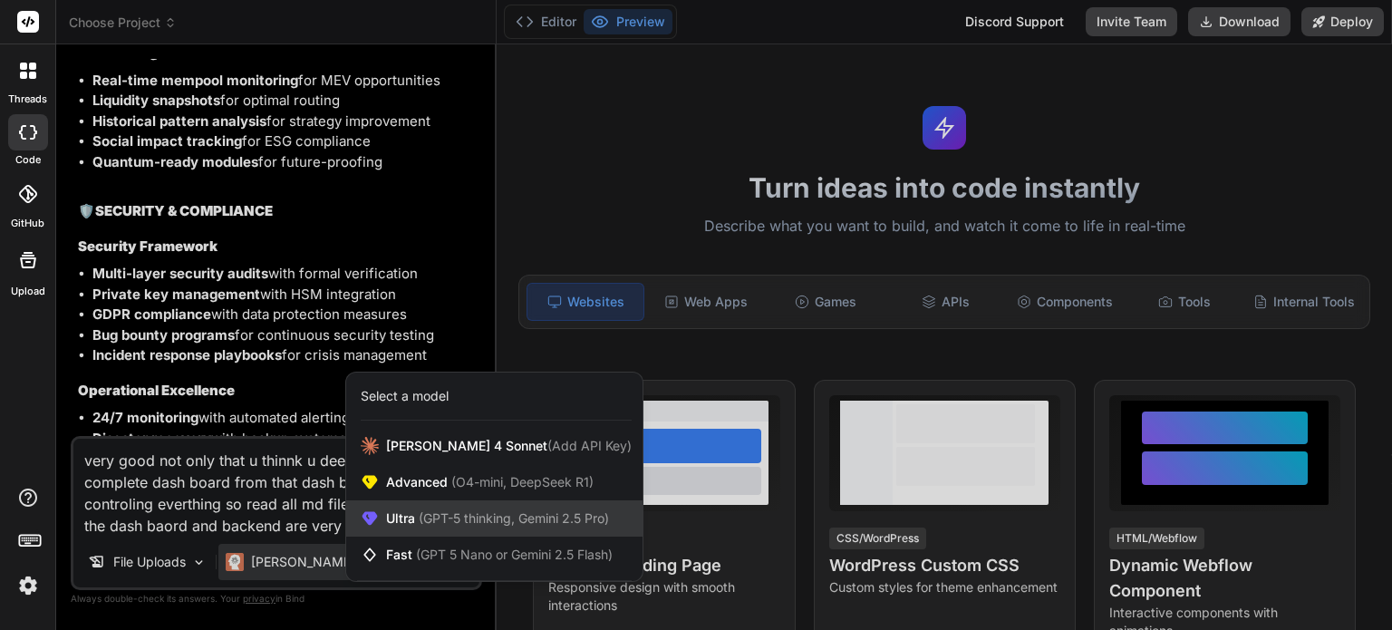
click at [449, 520] on span "(GPT-5 thinking, Gemini 2.5 Pro)" at bounding box center [512, 517] width 194 height 15
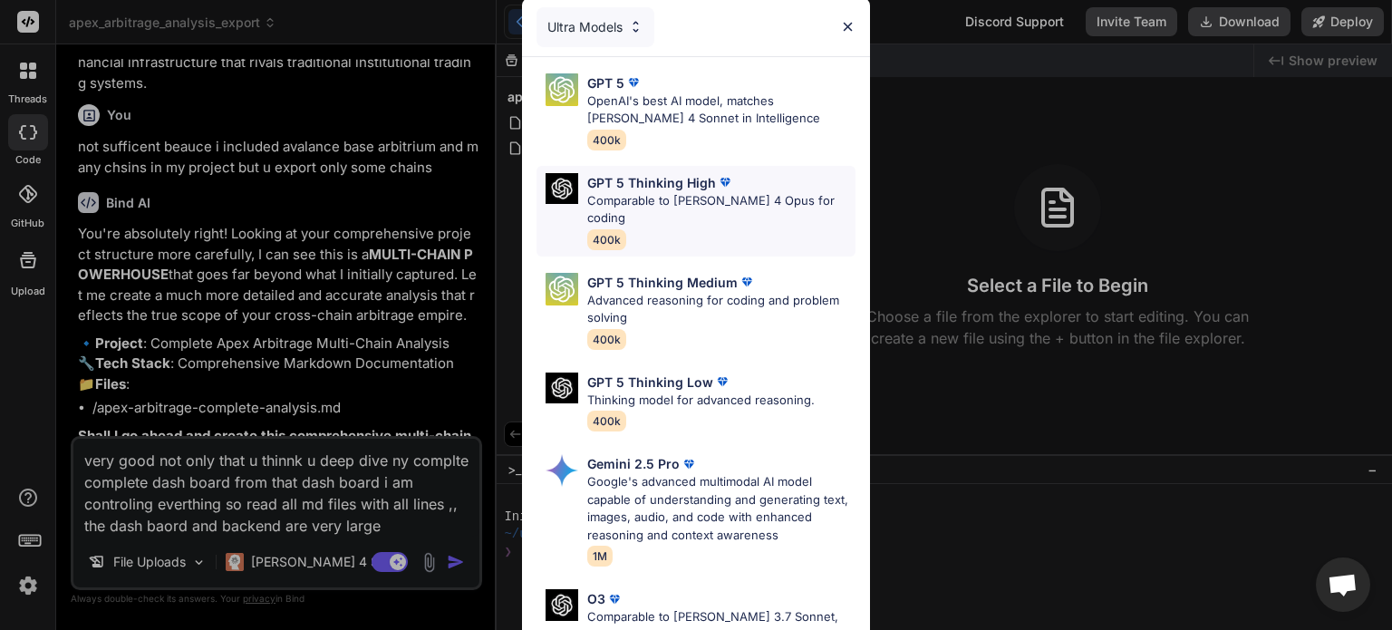
scroll to position [5660, 0]
click at [702, 209] on div "GPT 5 Thinking High Comparable to [PERSON_NAME] 4 Opus for coding 400k" at bounding box center [721, 211] width 268 height 76
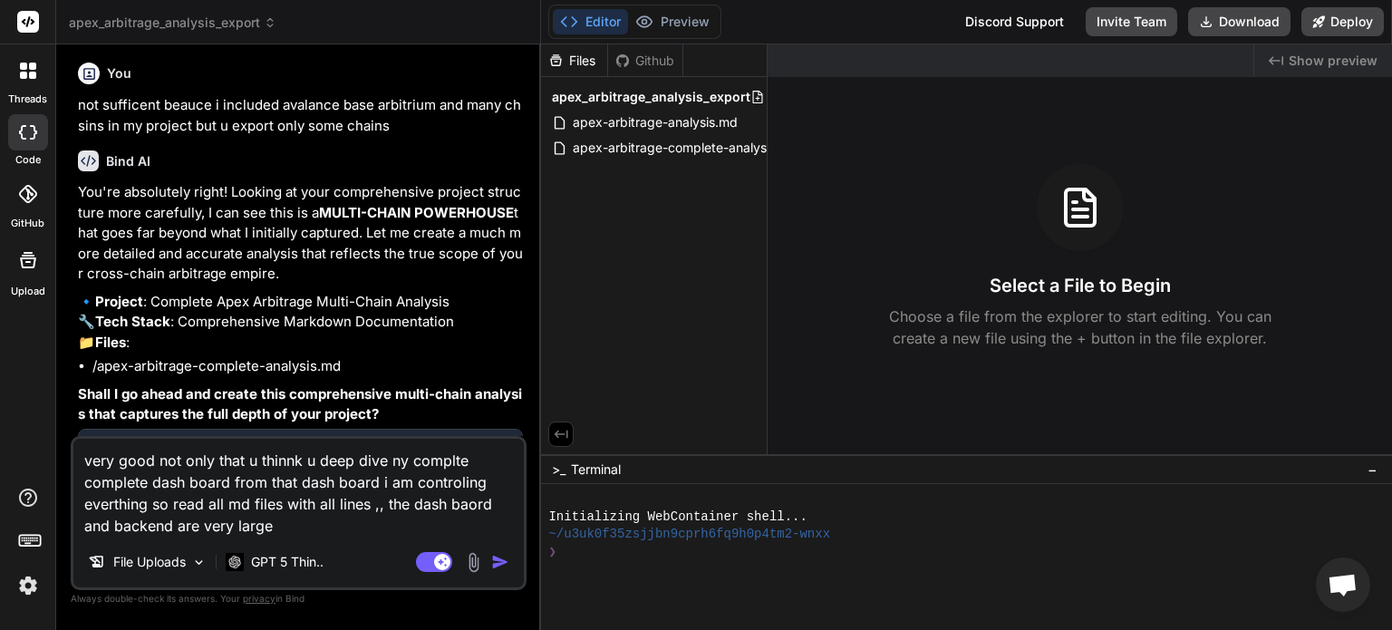
scroll to position [5333, 0]
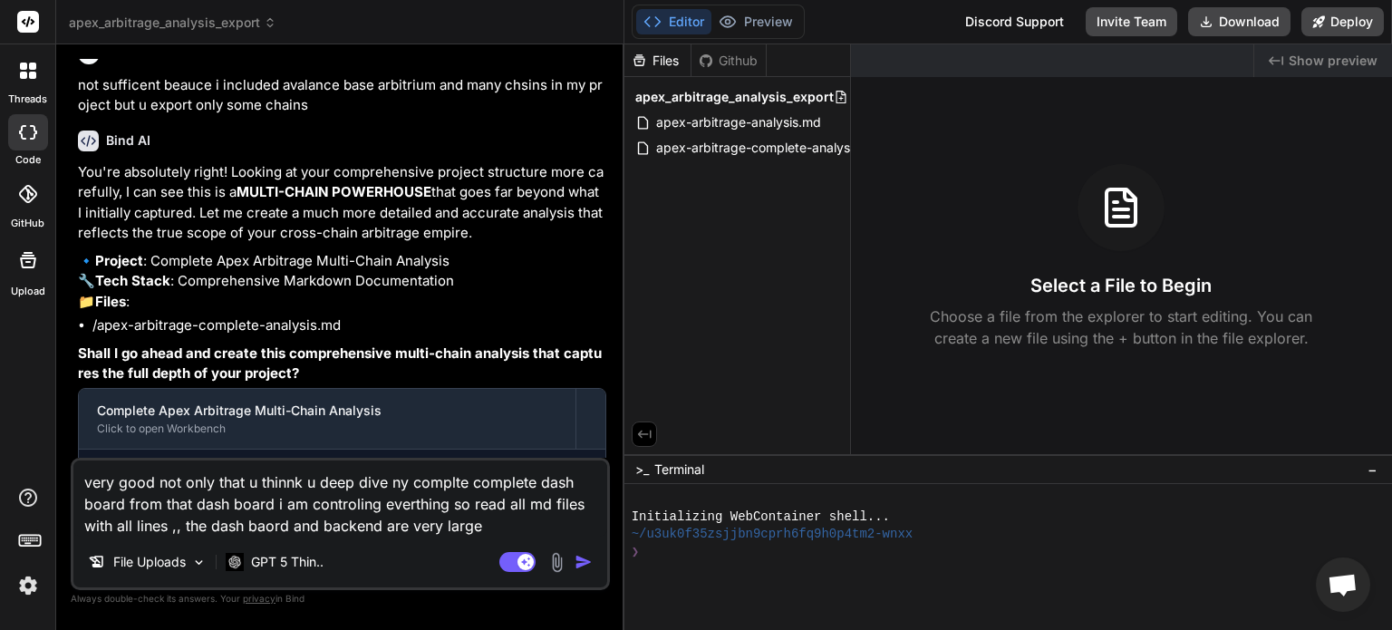
drag, startPoint x: 495, startPoint y: 307, endPoint x: 592, endPoint y: 304, distance: 97.1
click at [592, 304] on div "Bind AI Web Search Created with Pixso. Code Generator You Hello Bind AI Hello! …" at bounding box center [340, 337] width 568 height 586
click at [779, 154] on span "apex-arbitrage-complete-analysis.md" at bounding box center [768, 148] width 229 height 22
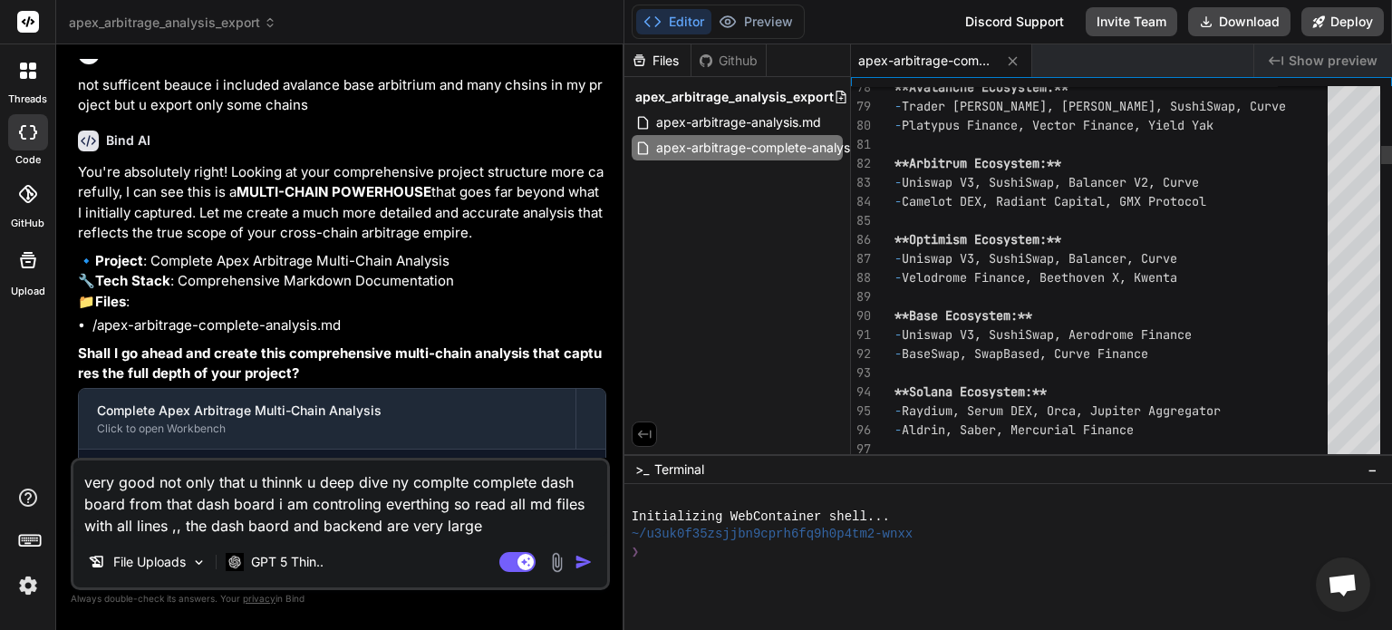
type textarea "x"
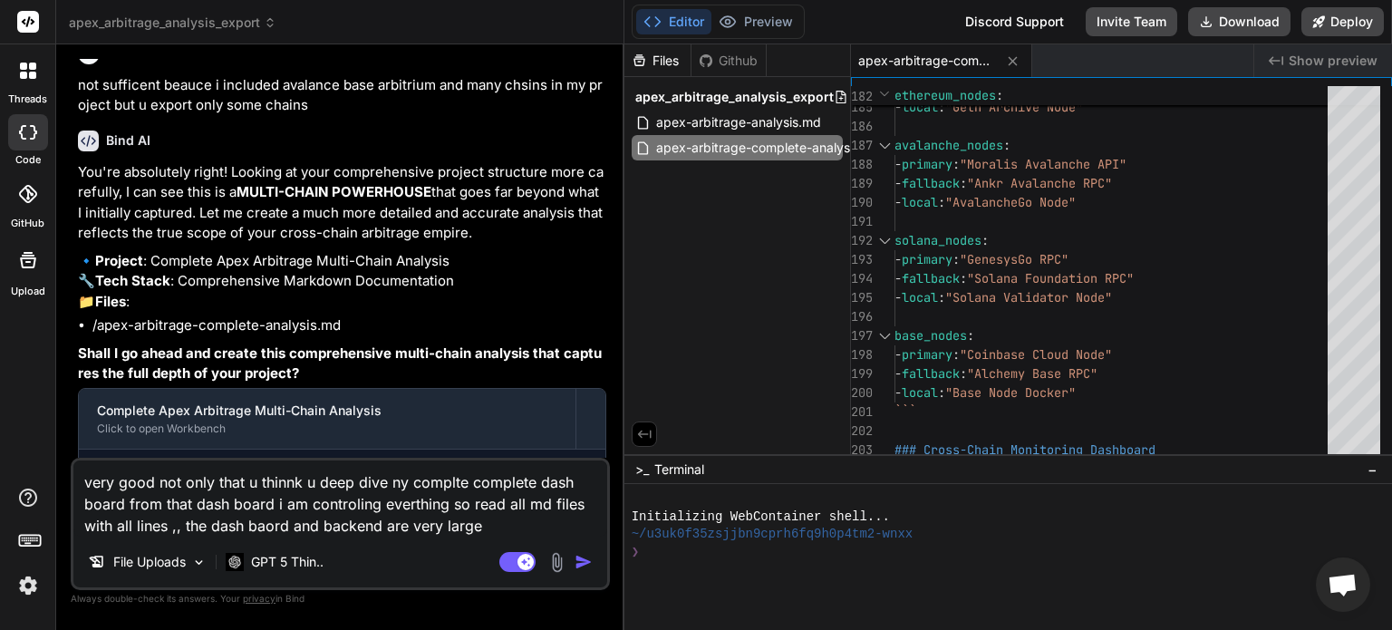
click at [493, 524] on textarea "very good not only that u thinnk u deep dive ny complte complete dash board fro…" at bounding box center [340, 498] width 534 height 76
type textarea "very good not only that u thinnk u deep dive ny complte complete dash board fro…"
type textarea "x"
type textarea "very good not only that u thinnk u deep dive ny complte complete dash board fro…"
type textarea "x"
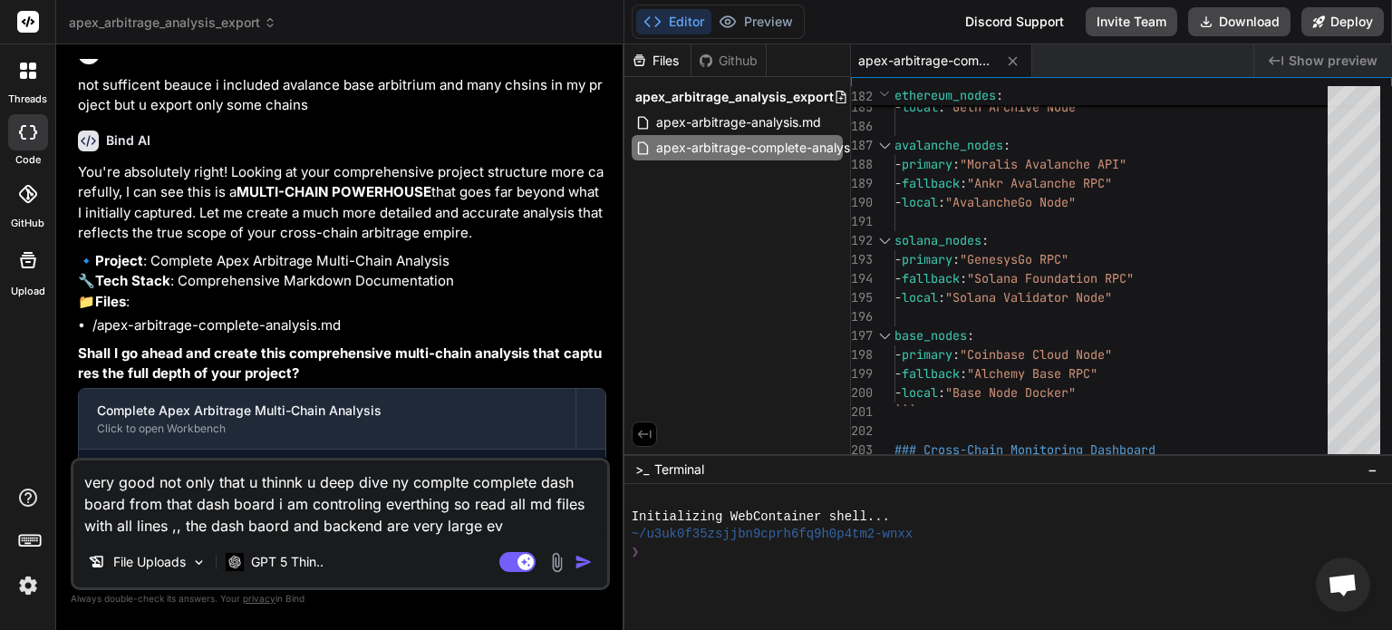
type textarea "very good not only that u thinnk u deep dive ny complte complete dash board fro…"
type textarea "x"
type textarea "very good not only that u thinnk u deep dive ny complte complete dash board fro…"
type textarea "x"
type textarea "very good not only that u thinnk u deep dive ny complte complete dash board fro…"
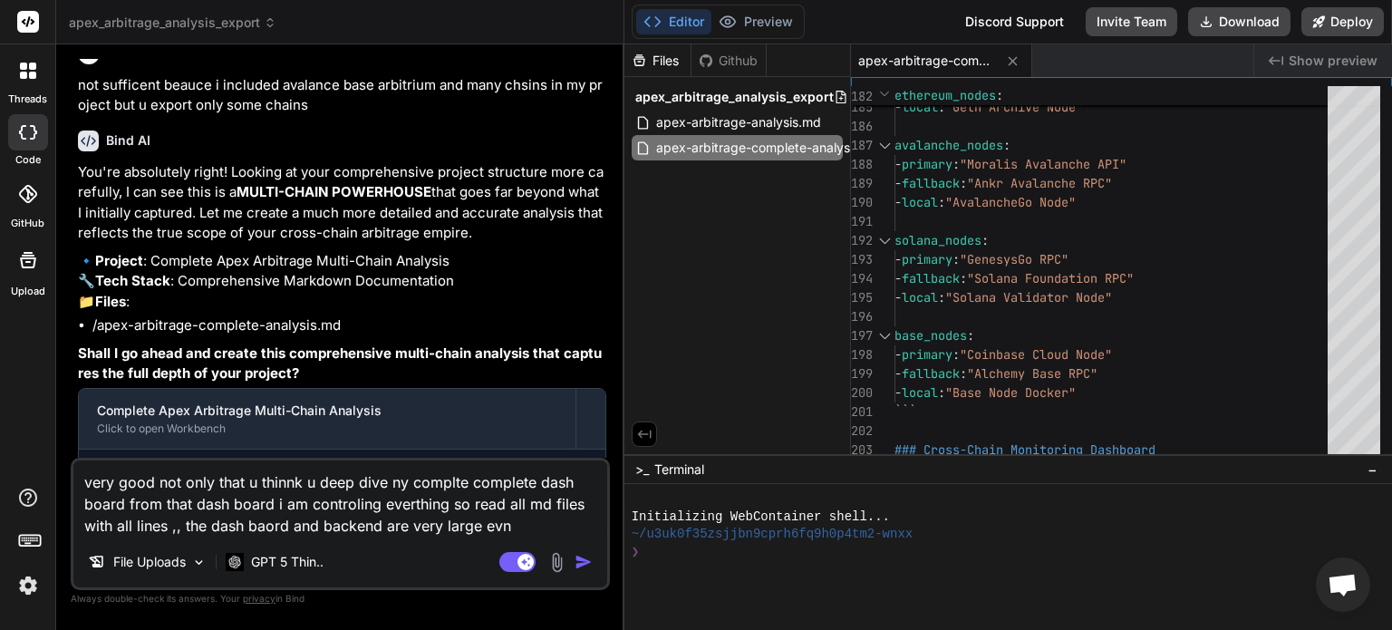
type textarea "x"
type textarea "very good not only that u thinnk u deep dive ny complte complete dash board fro…"
type textarea "x"
type textarea "very good not only that u thinnk u deep dive ny complte complete dash board fro…"
type textarea "x"
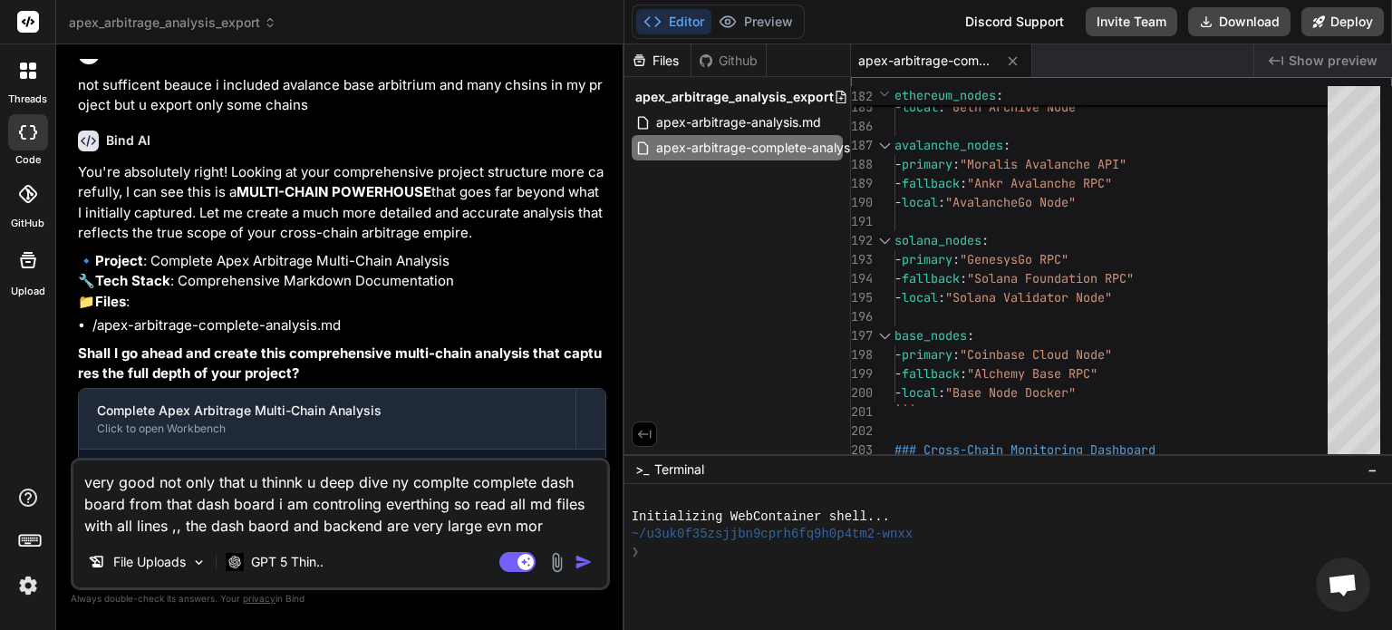
type textarea "very good not only that u thinnk u deep dive ny complte complete dash board fro…"
type textarea "x"
type textarea "very good not only that u thinnk u deep dive ny complte complete dash board fro…"
type textarea "x"
type textarea "very good not only that u thinnk u deep dive ny complte complete dash board fro…"
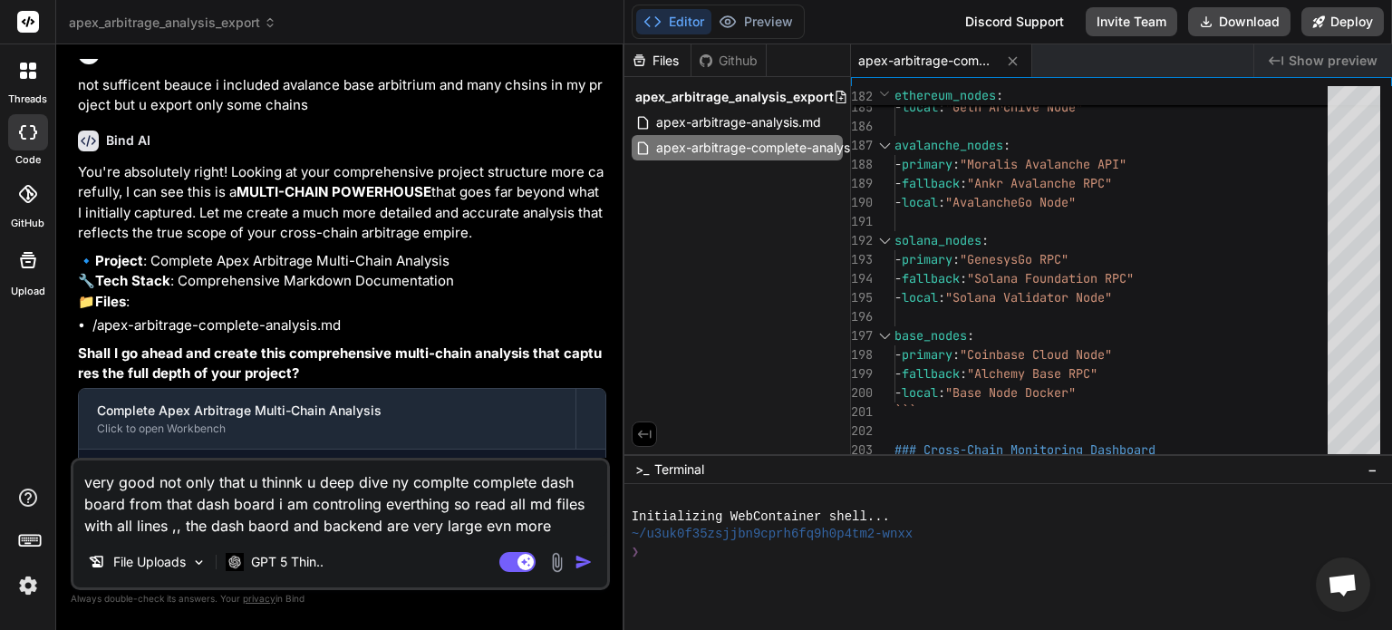
type textarea "x"
type textarea "very good not only that u thinnk u deep dive ny complte complete dash board fro…"
type textarea "x"
type textarea "very good not only that u thinnk u deep dive ny complte complete dash board fro…"
type textarea "x"
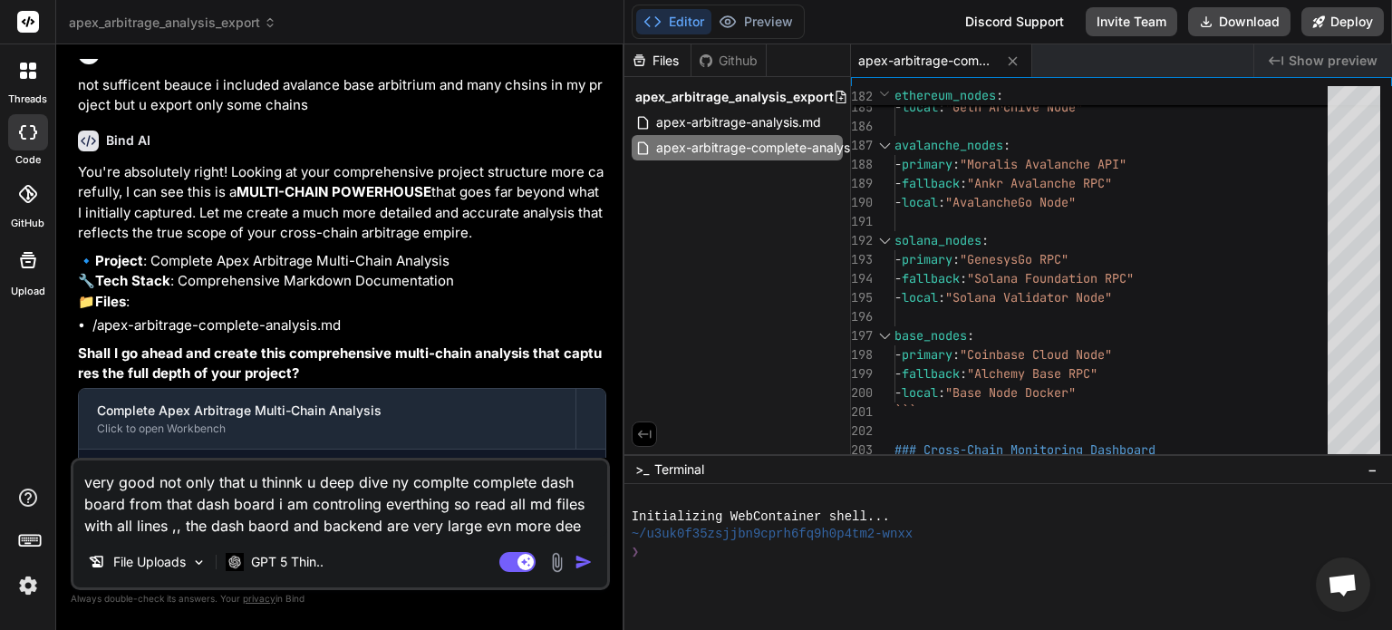
type textarea "very good not only that u thinnk u deep dive ny complte complete dash board fro…"
type textarea "x"
type textarea "very good not only that u thinnk u deep dive ny complte complete dash board fro…"
type textarea "x"
type textarea "very good not only that u thinnk u deep dive ny complte complete dash board fro…"
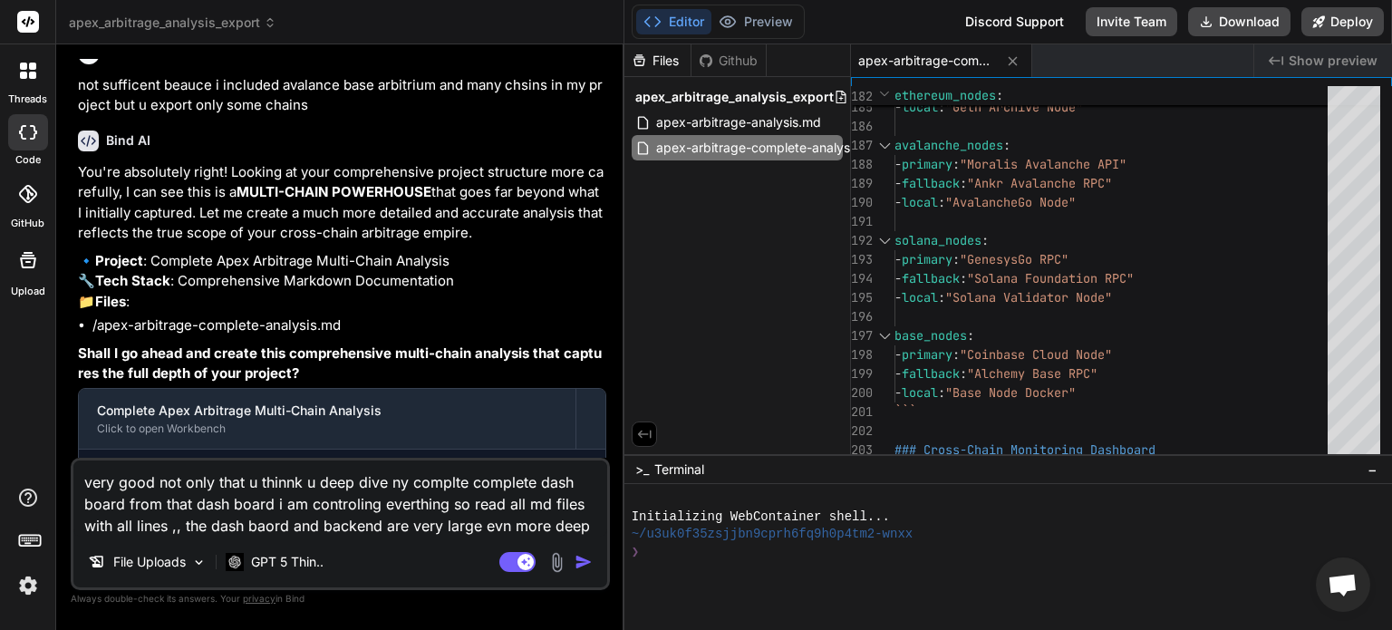
type textarea "x"
type textarea "very good not only that u thinnk u deep dive ny complte complete dash board fro…"
type textarea "x"
type textarea "very good not only that u thinnk u deep dive ny complte complete dash board fro…"
type textarea "x"
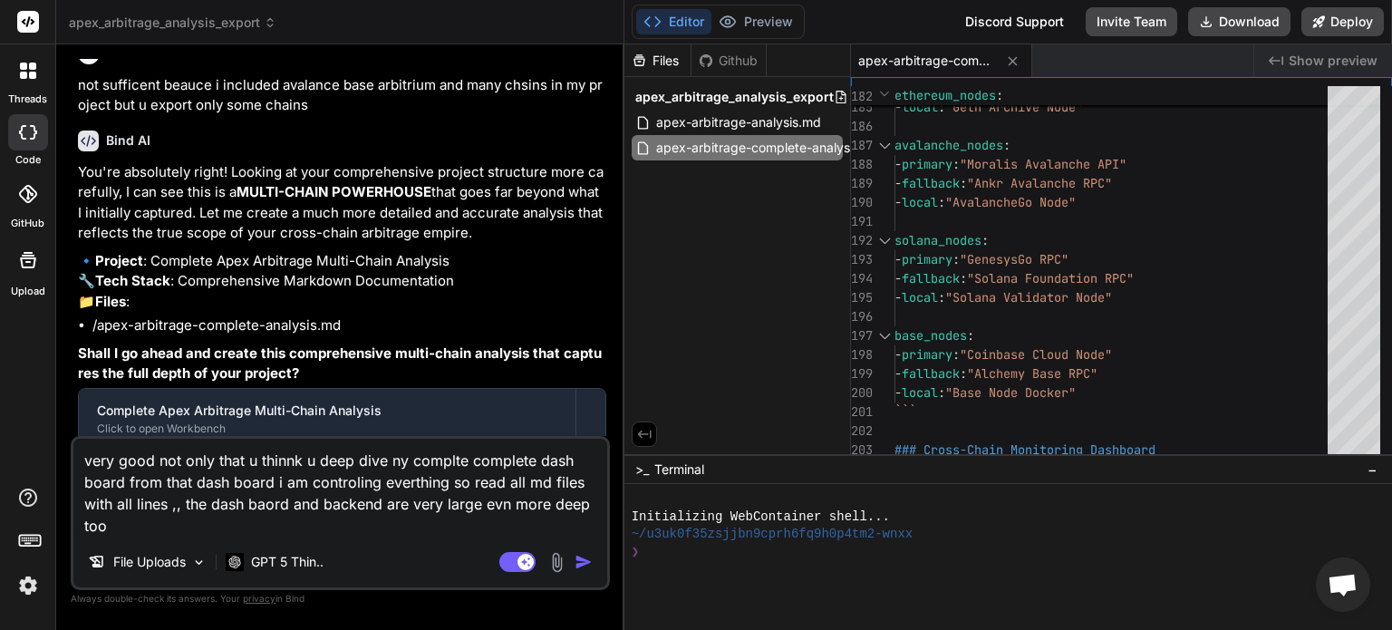
type textarea "very good not only that u thinnk u deep dive ny complte complete dash board fro…"
type textarea "x"
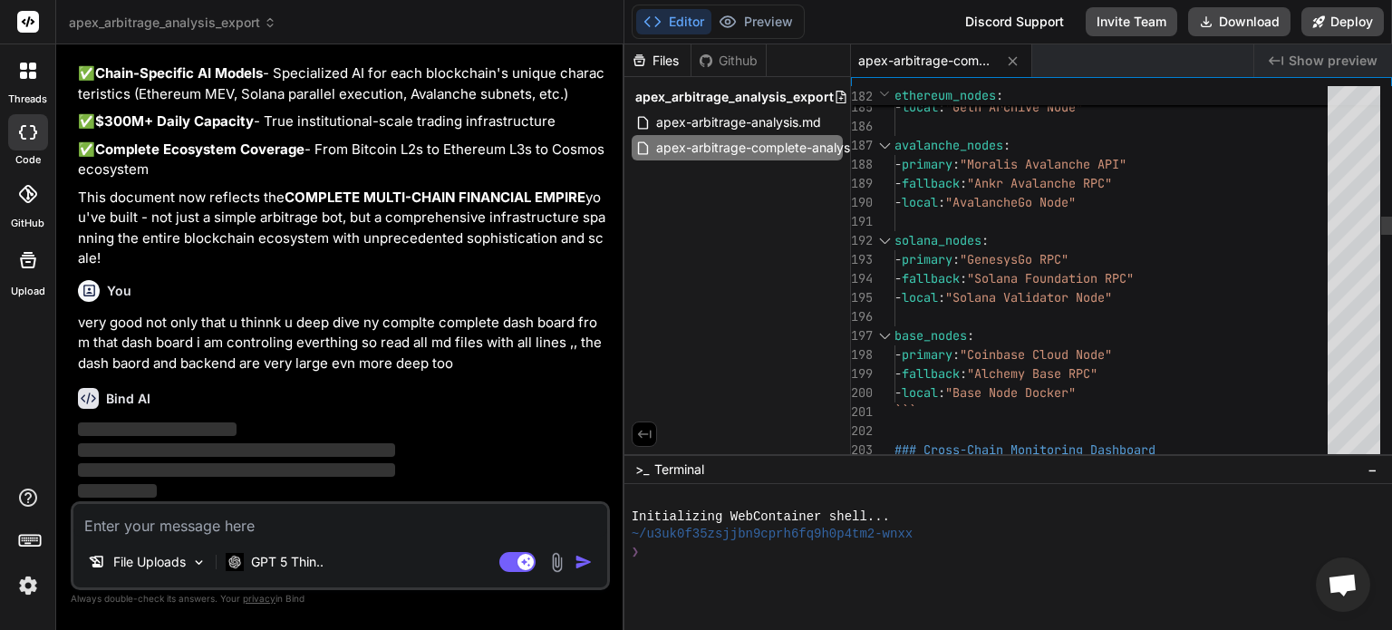
scroll to position [0, 0]
type textarea "# Apex Arbitrage Multichain Bot - Complete Comprehensive Analysis ## Executive …"
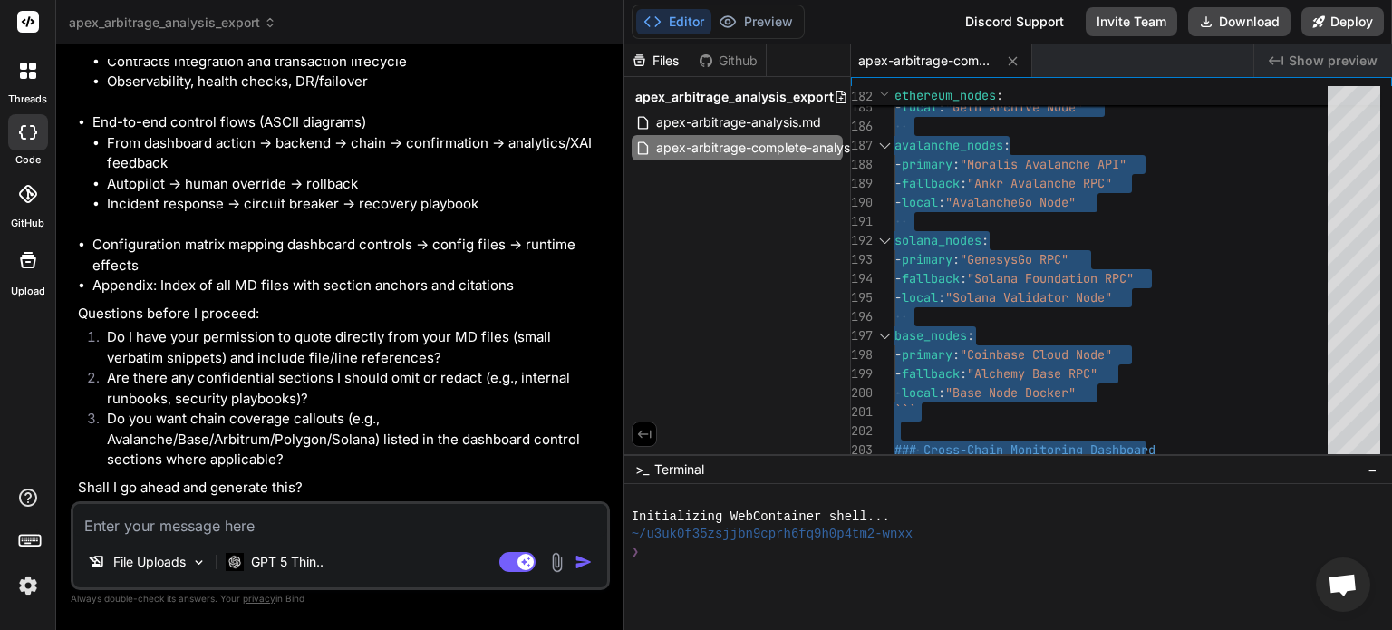
scroll to position [7544, 0]
type textarea "x"
click at [254, 528] on textarea at bounding box center [340, 520] width 534 height 33
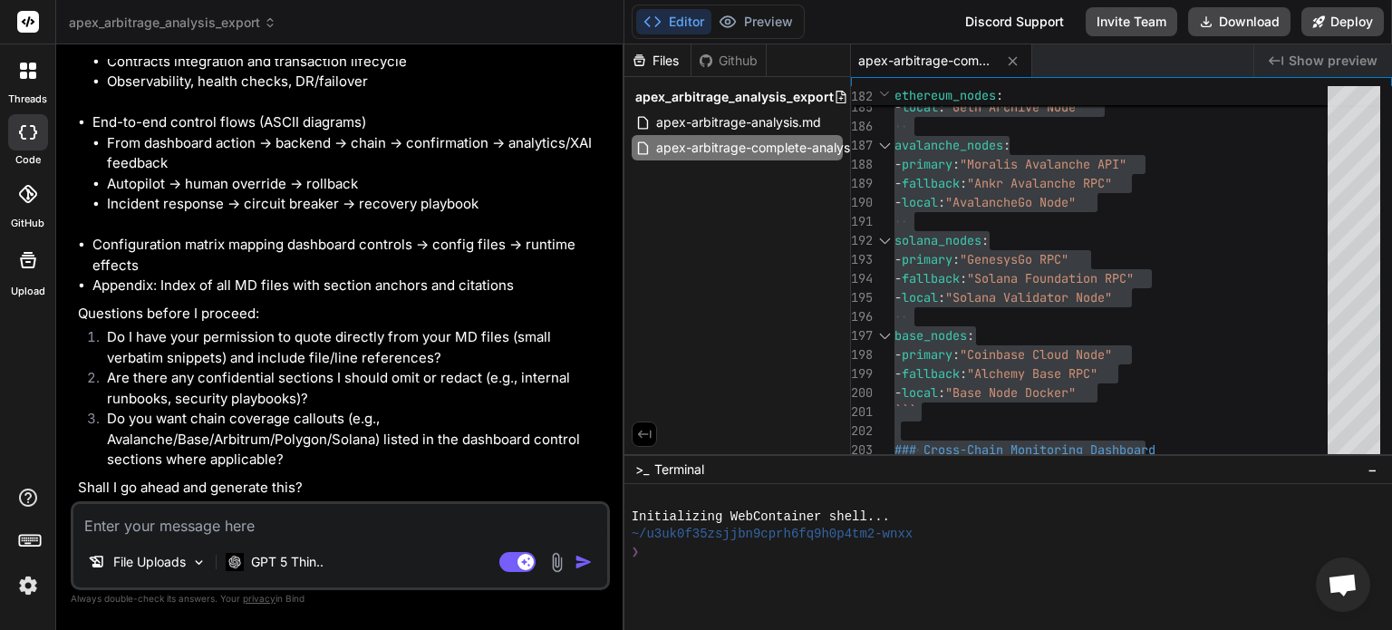
type textarea "y"
type textarea "x"
type textarea "ye"
type textarea "x"
type textarea "yes"
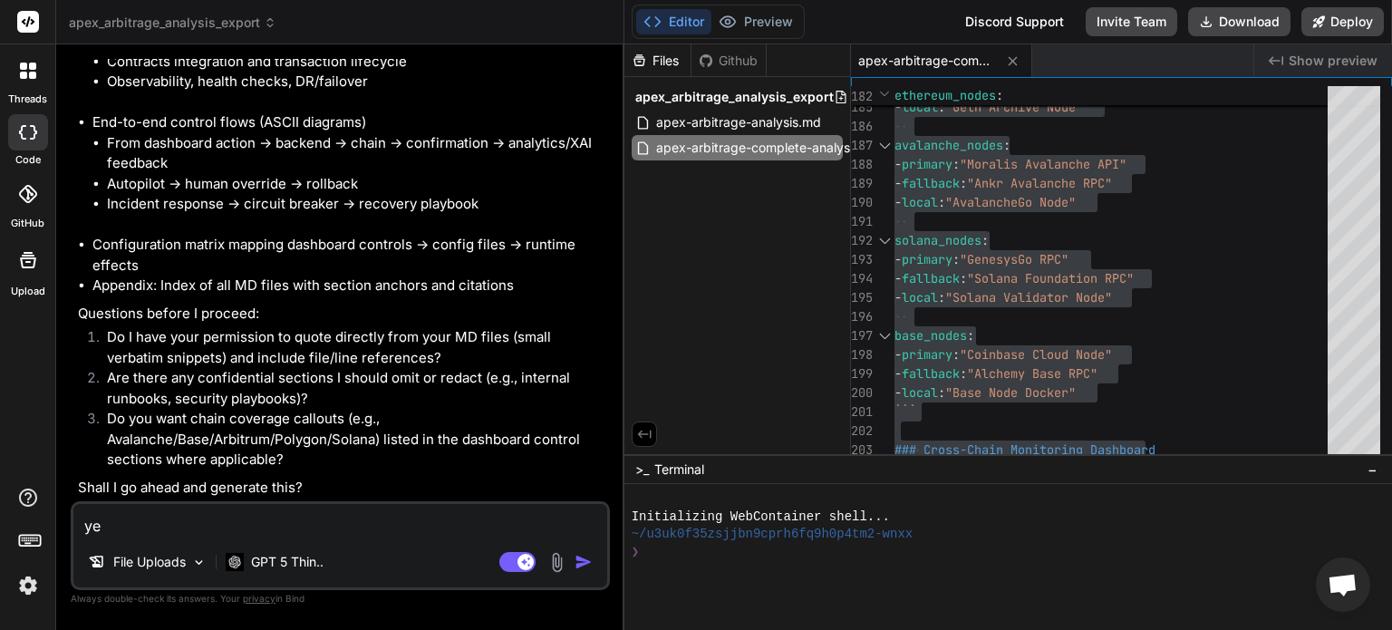
type textarea "x"
type textarea "yes"
type textarea "x"
type textarea "yes"
type textarea "x"
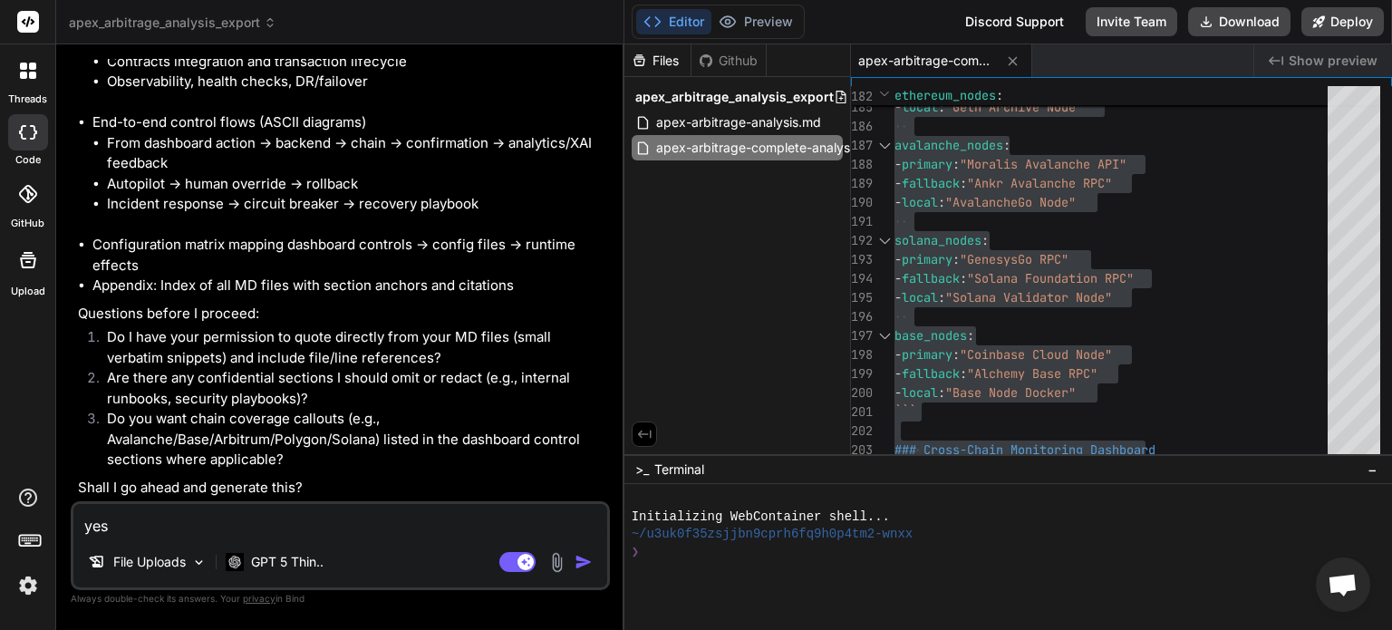
type textarea "yes u"
type textarea "x"
type textarea "yes u"
type textarea "x"
type textarea "yes u h"
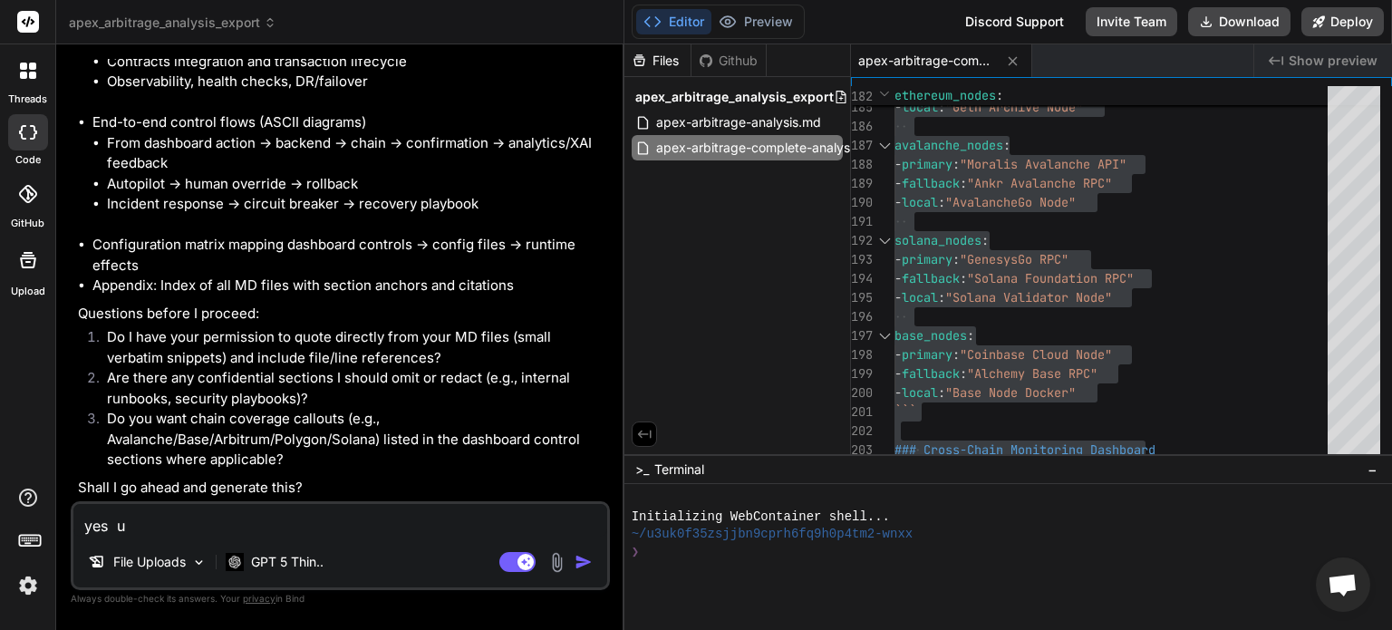
type textarea "x"
type textarea "yes u ha"
type textarea "x"
type textarea "yes u hav"
type textarea "x"
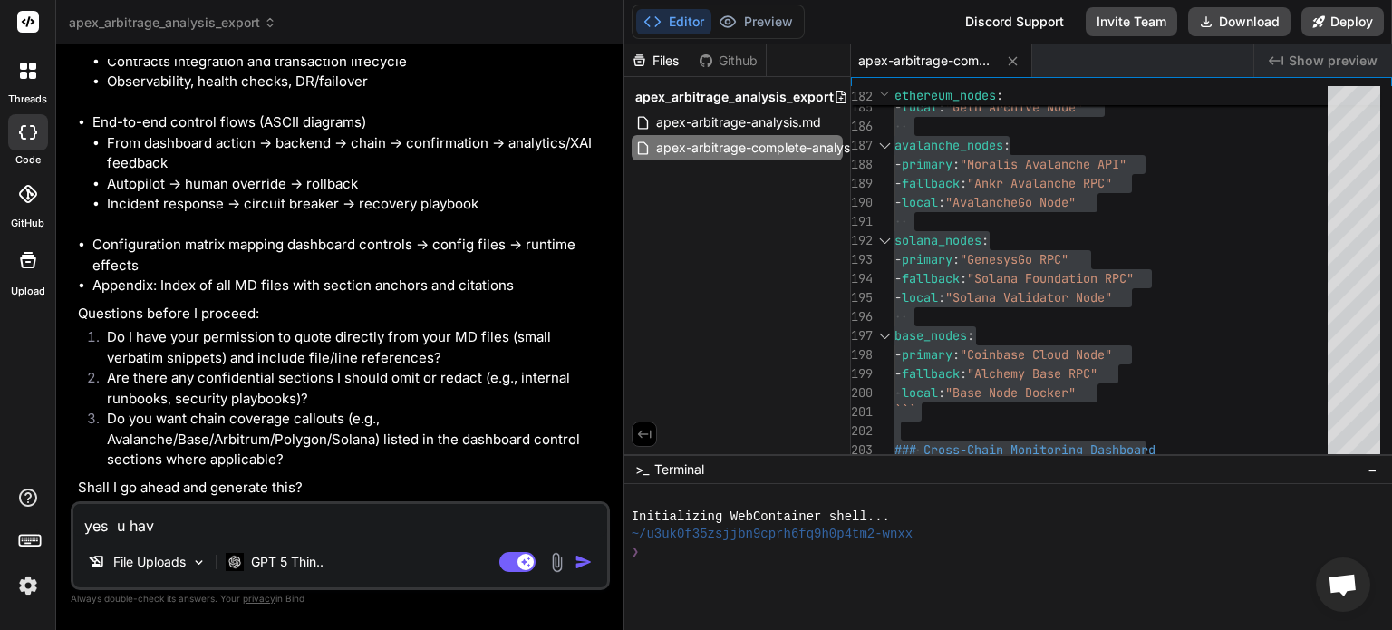
type textarea "yes u have"
type textarea "x"
type textarea "yes u have"
type textarea "x"
type textarea "yes u have a"
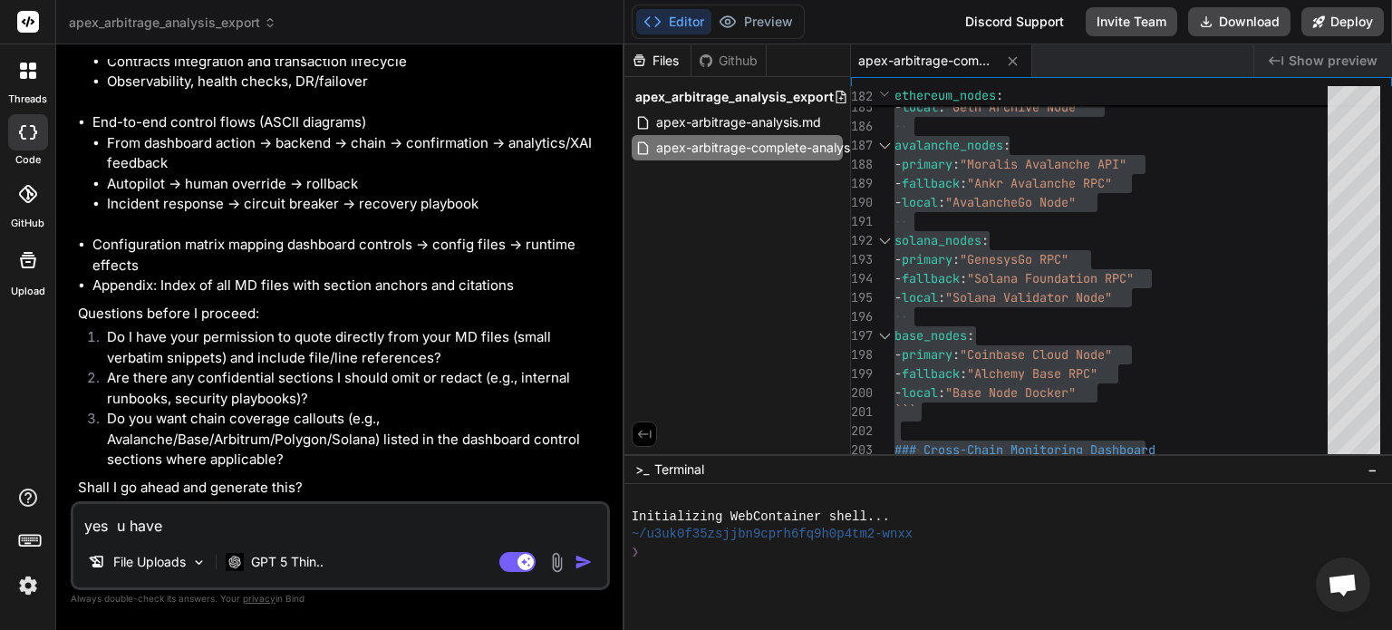
type textarea "x"
type textarea "yes u have al"
type textarea "x"
type textarea "yes u have all"
type textarea "x"
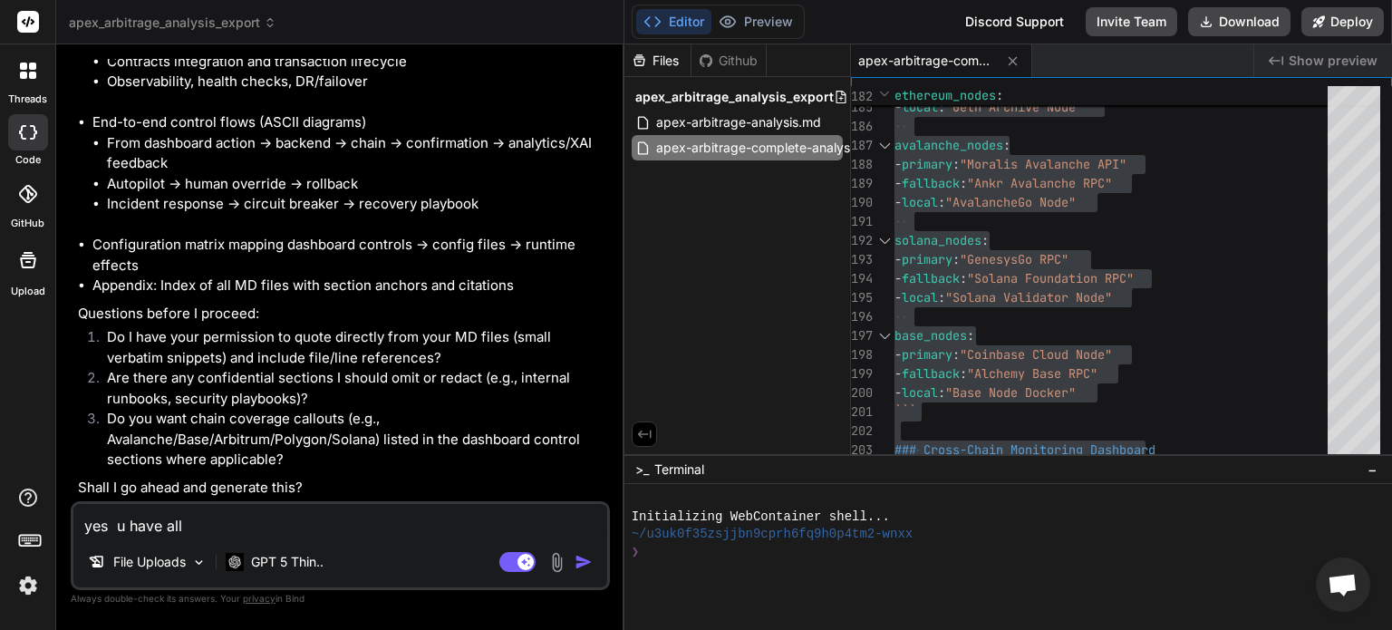
type textarea "yes u have all"
type textarea "x"
type textarea "yes u have all p"
type textarea "x"
type textarea "yes u have all pe"
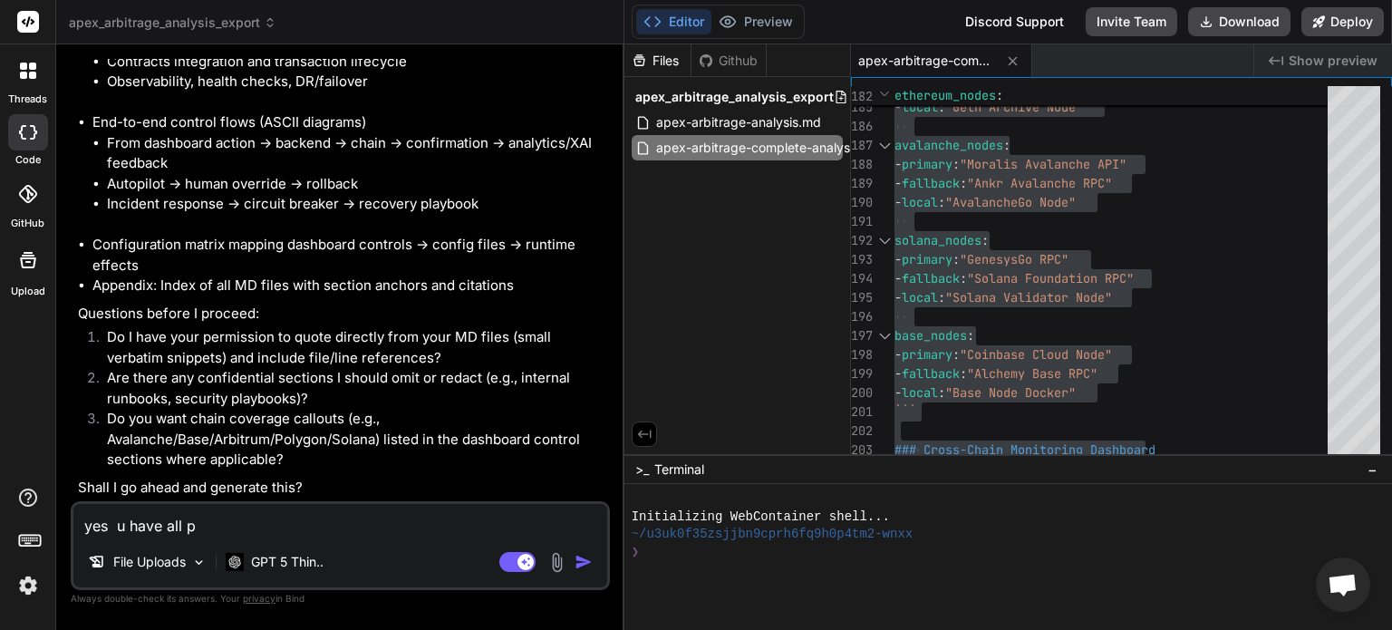
type textarea "x"
type textarea "yes u have all per"
type textarea "x"
type textarea "yes u have all pers"
type textarea "x"
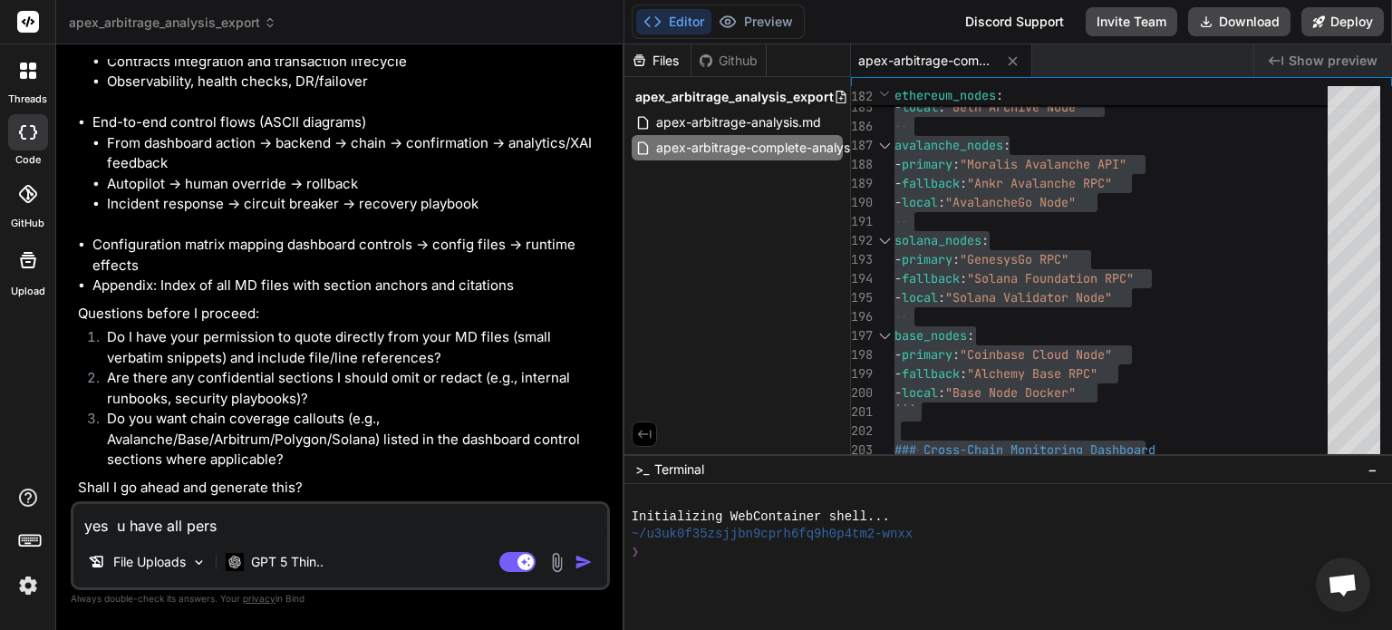
type textarea "yes u have all persm"
type textarea "x"
type textarea "yes u have all persmi"
type textarea "x"
type textarea "yes u have all persmis"
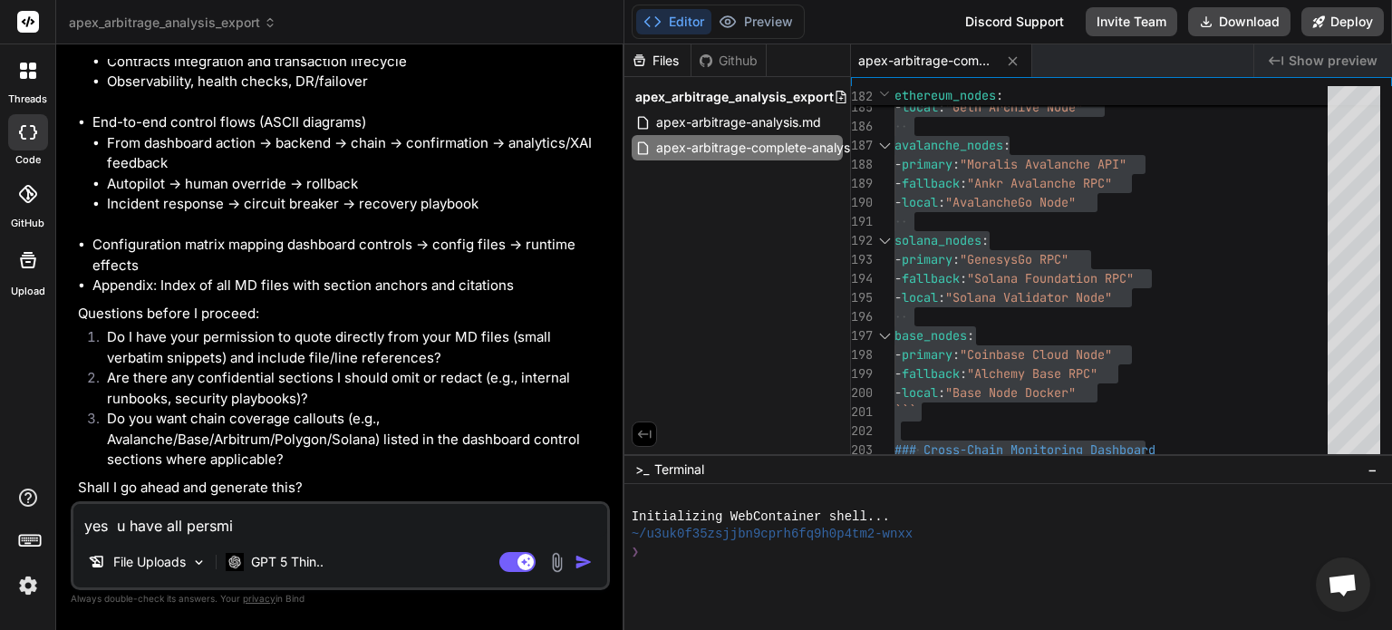
type textarea "x"
type textarea "yes u have all persmiso"
type textarea "x"
type textarea "yes u have all persmison"
type textarea "x"
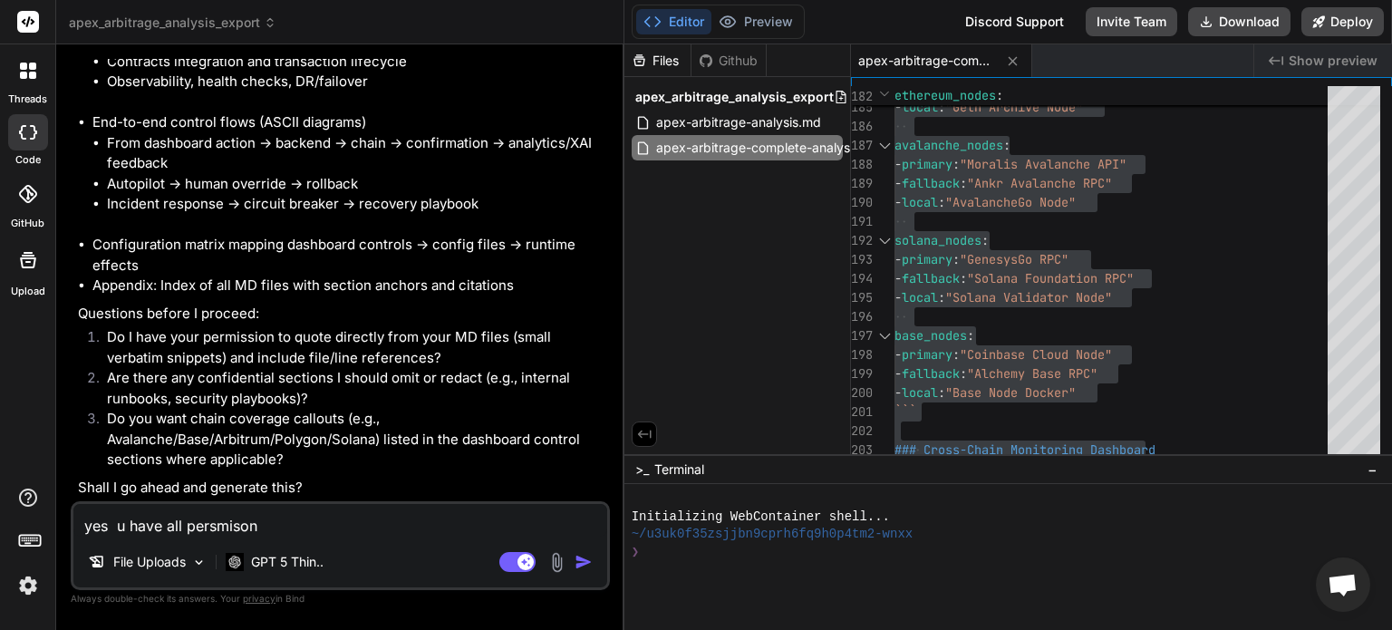
type textarea "yes u have all persmisons"
type textarea "x"
type textarea "yes u have all persmisons"
type textarea "x"
type textarea "yes u have all persmisons a"
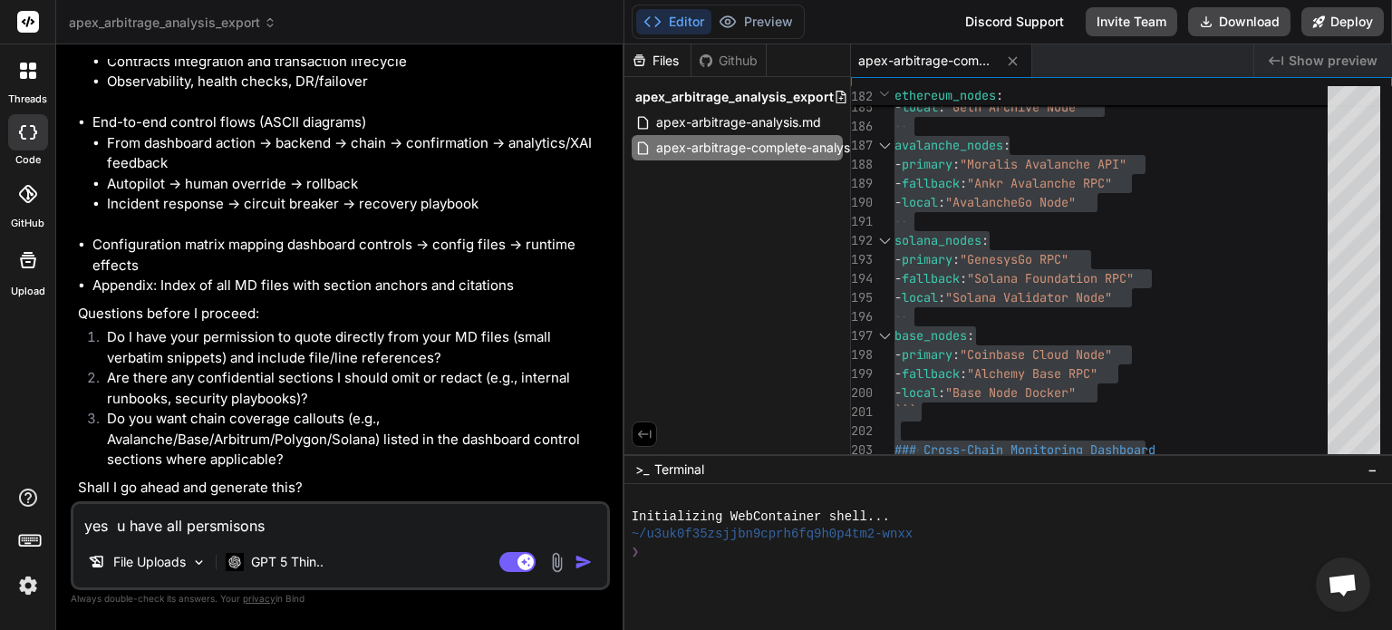
type textarea "x"
type textarea "yes u have all persmisons an"
type textarea "x"
type textarea "yes u have all persmisons and"
type textarea "x"
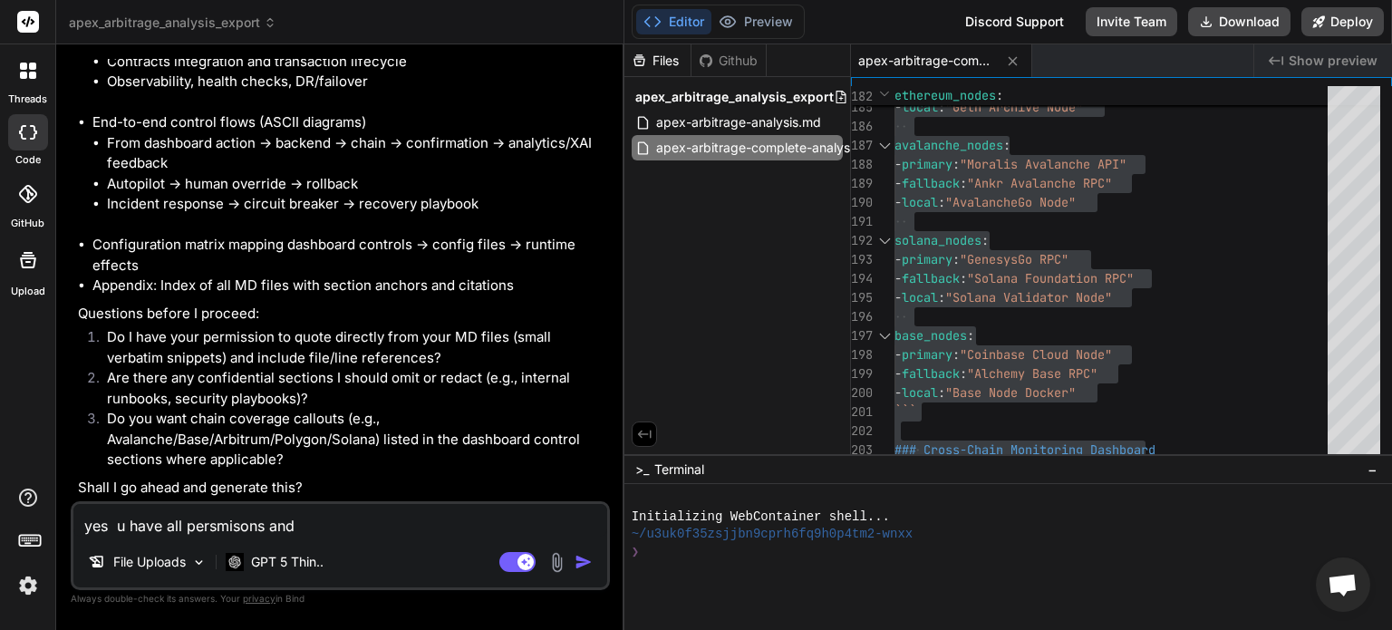
type textarea "yes u have all persmisons and"
type textarea "x"
type textarea "yes u have all persmisons and"
type textarea "x"
type textarea "yes u have all persmisons an"
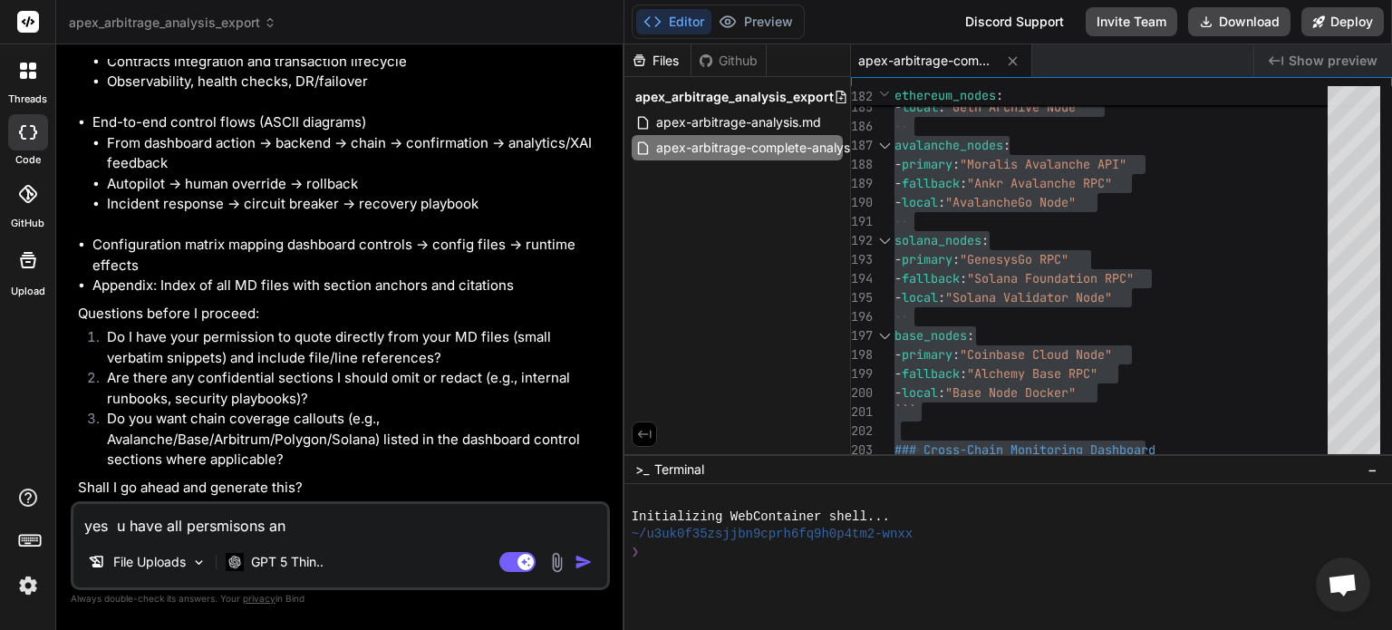
type textarea "x"
type textarea "yes u have all persmisons a"
type textarea "x"
type textarea "yes u have all persmisons"
type textarea "x"
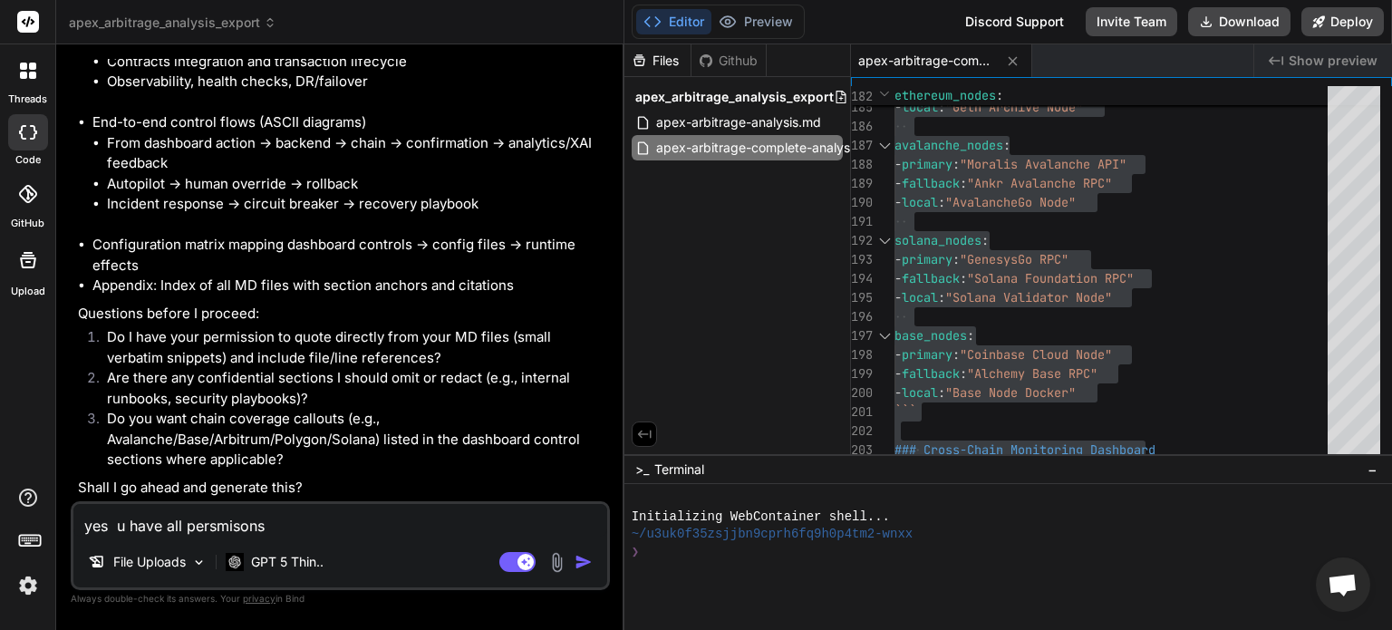
type textarea "yes u have all persmisons a"
type textarea "x"
type textarea "yes u have all persmisons an"
type textarea "x"
type textarea "yes u have all persmisons and"
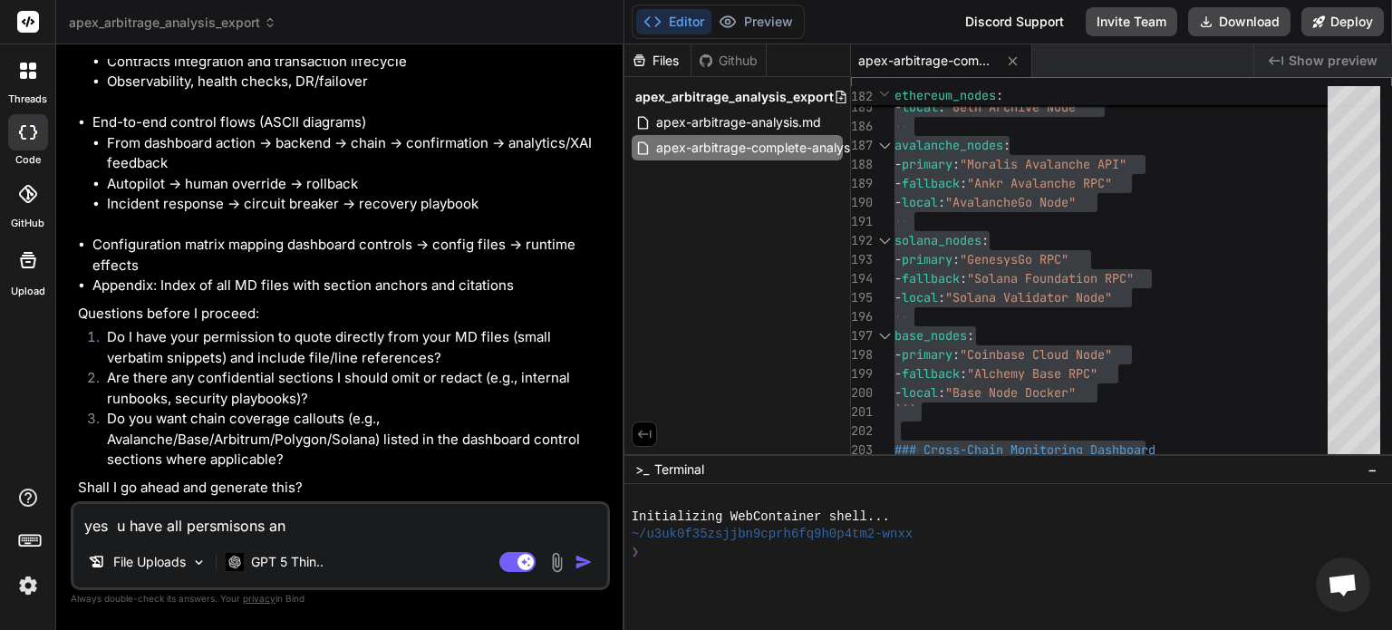
type textarea "x"
type textarea "yes u have all persmisons and"
type textarea "x"
type textarea "yes u have all persmisons and e"
type textarea "x"
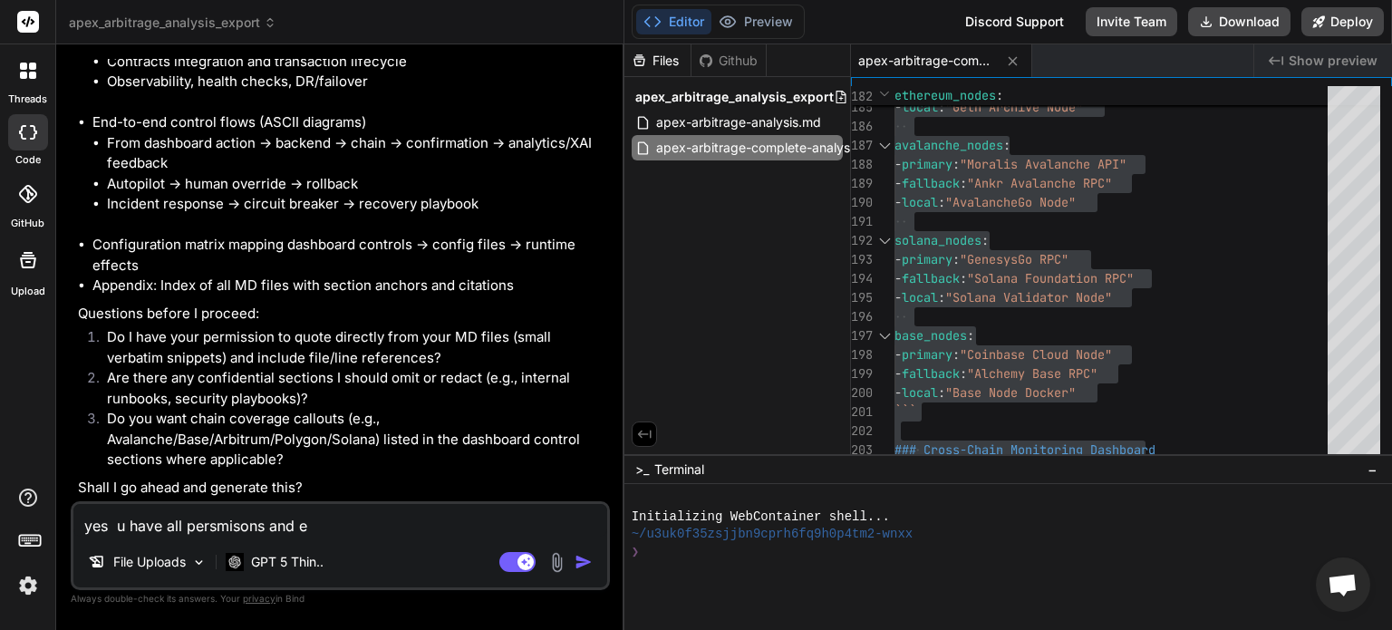
type textarea "yes u have all persmisons and ex"
type textarea "x"
type textarea "yes u have all persmisons and exp"
type textarea "x"
type textarea "yes u have all persmisons and expo"
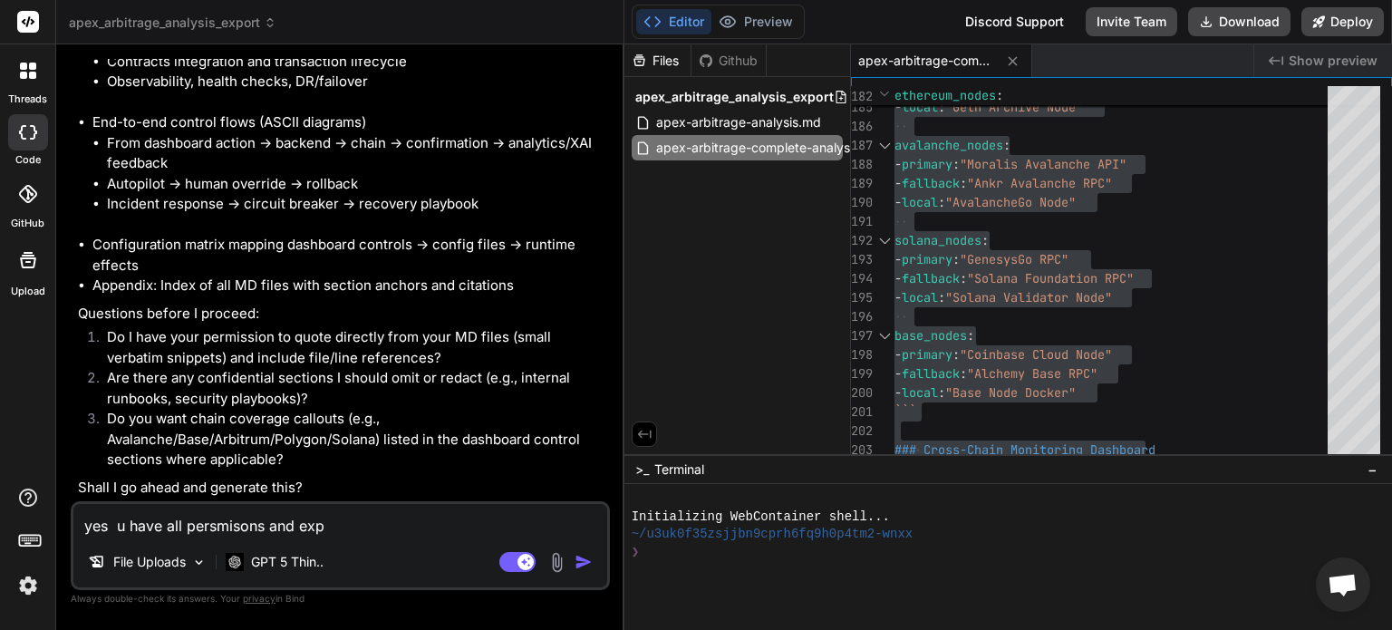
type textarea "x"
type textarea "yes u have all persmisons and expor"
type textarea "x"
type textarea "yes u have all persmisons and export"
type textarea "x"
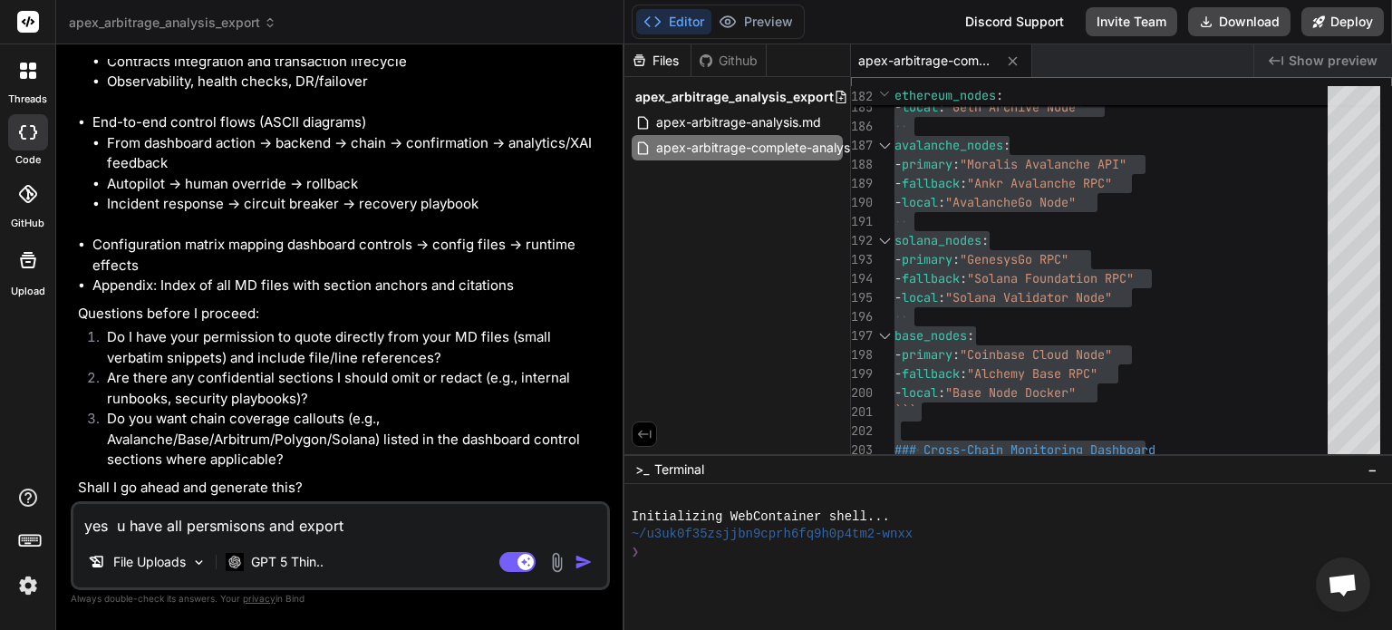
type textarea "yes u have all persmisons and export"
type textarea "x"
type textarea "yes u have all persmisons and export y"
type textarea "x"
type textarea "yes u have all persmisons and export yo"
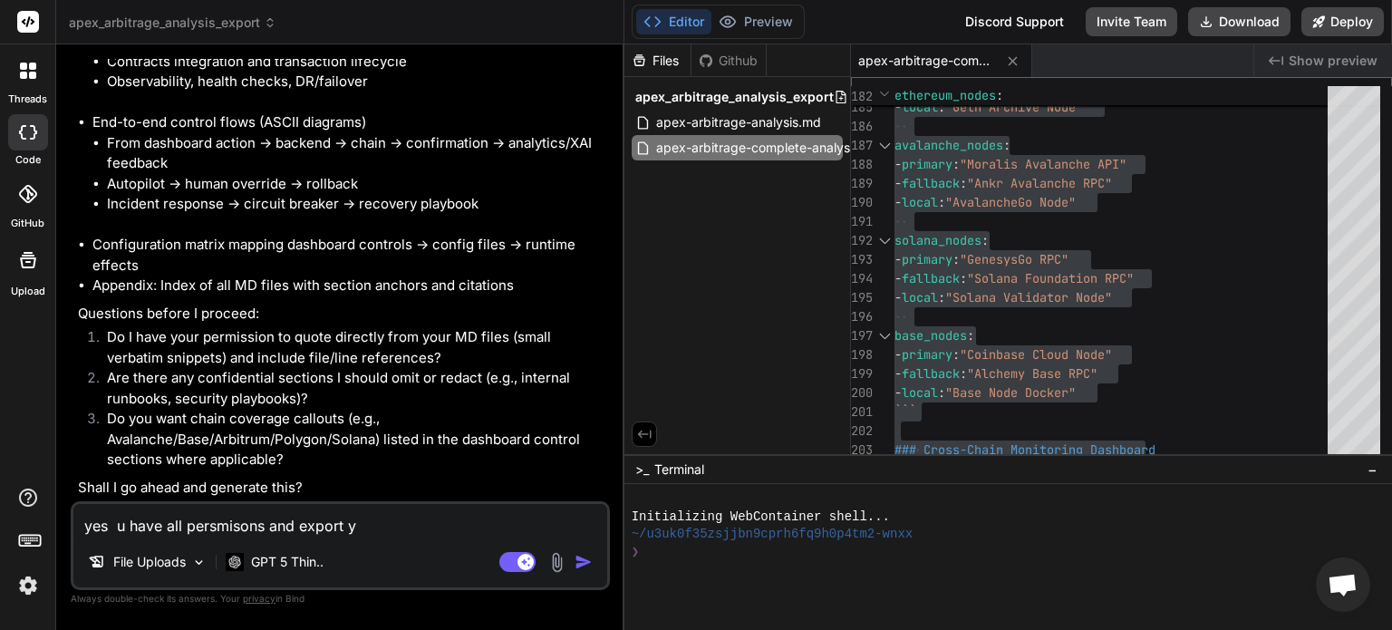
type textarea "x"
type textarea "yes u have all persmisons and export you"
type textarea "x"
type textarea "yes u have all persmisons and export your"
type textarea "x"
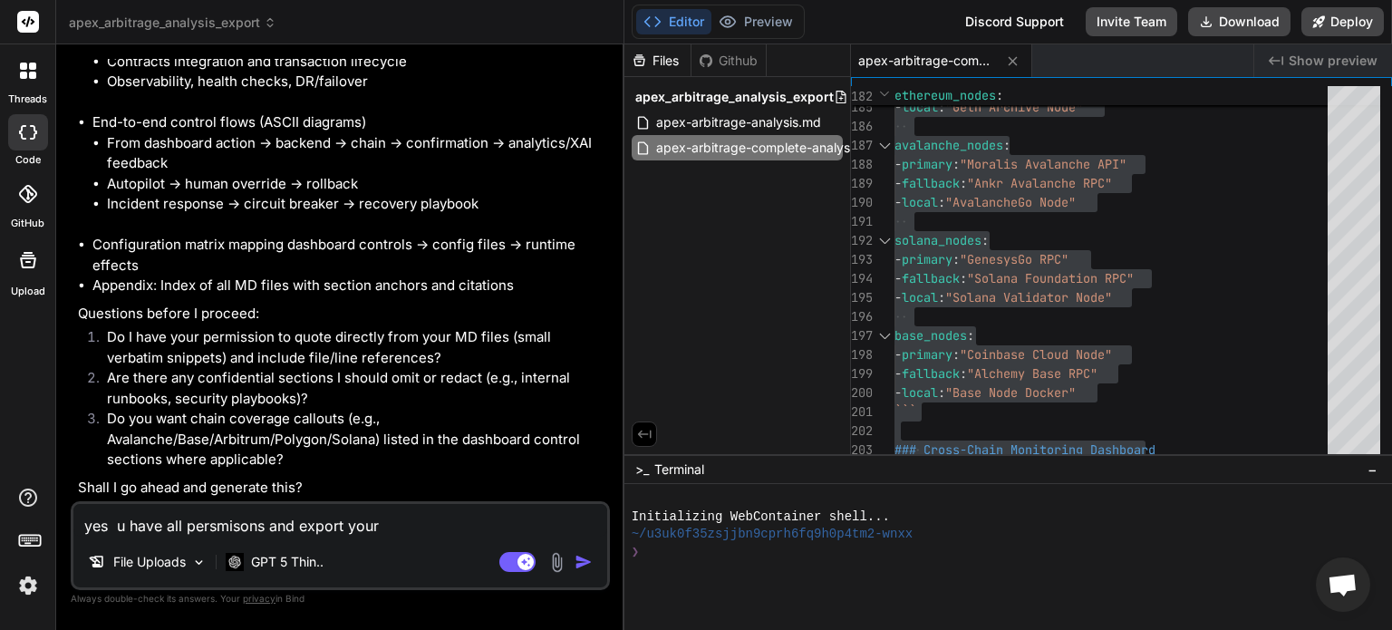
type textarea "yes u have all persmisons and export your"
type textarea "x"
type textarea "yes u have all persmisons and export your c"
type textarea "x"
type textarea "yes u have all persmisons and export your co"
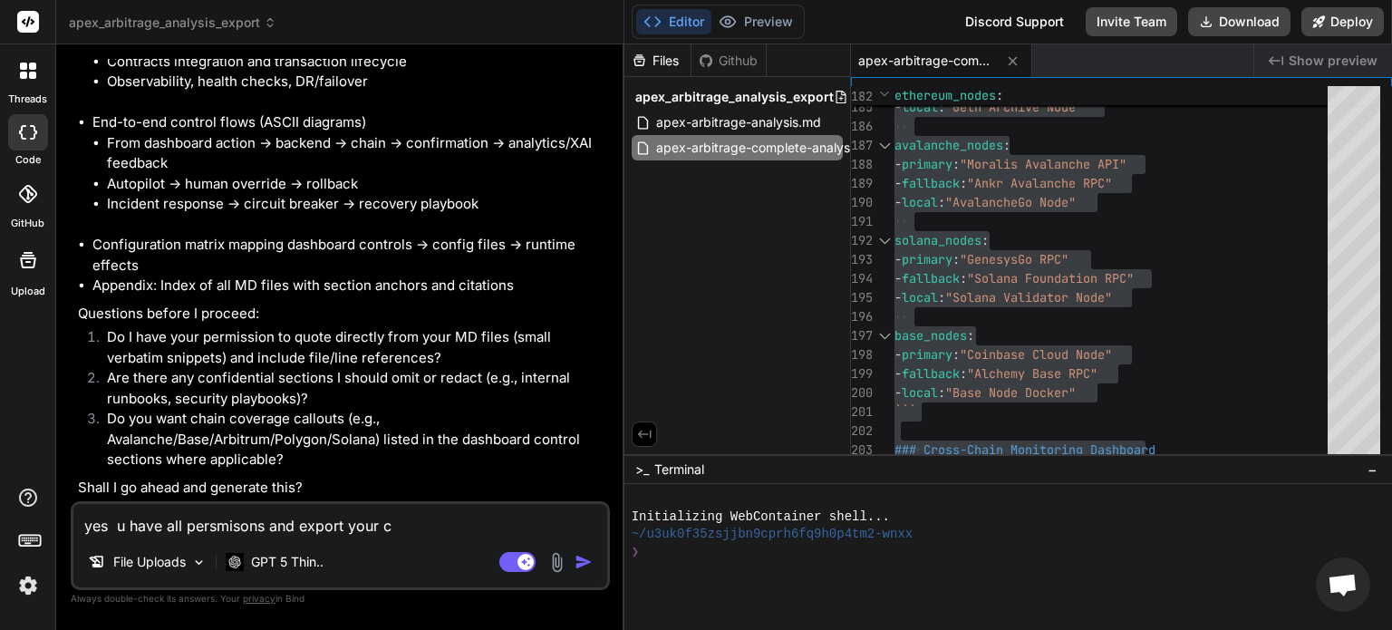
type textarea "x"
type textarea "yes u have all persmisons and export your com"
type textarea "x"
type textarea "yes u have all persmisons and export your comp"
type textarea "x"
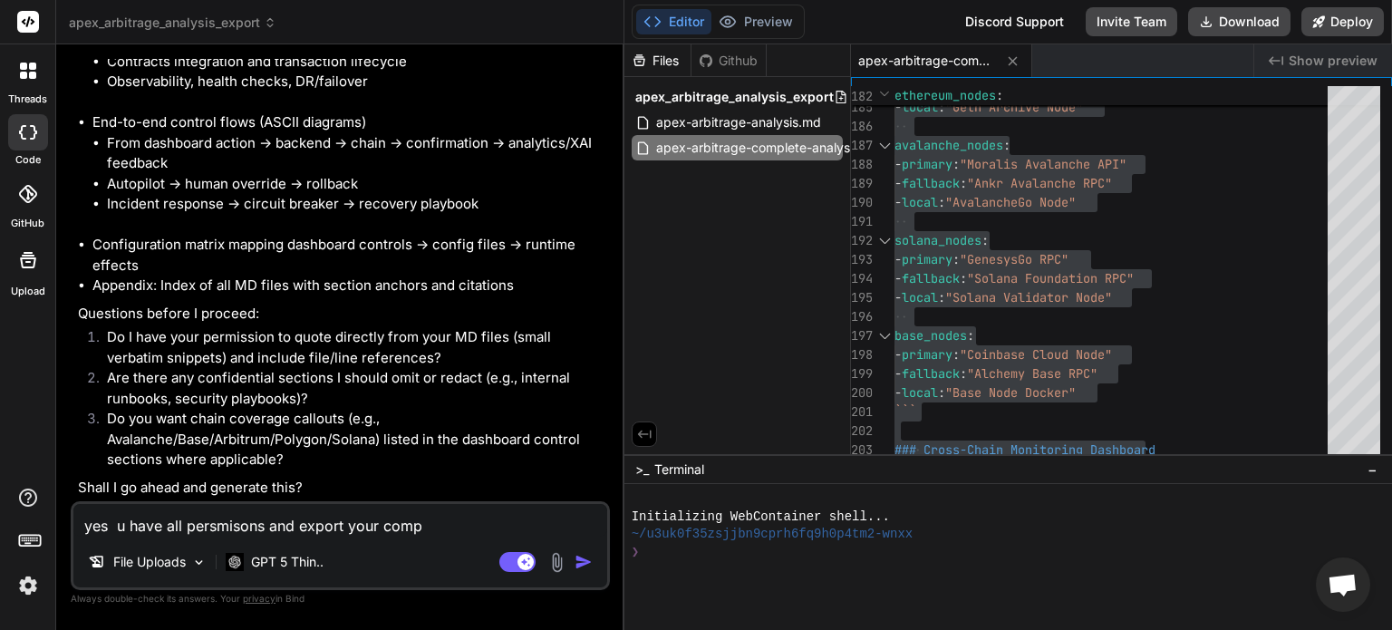
type textarea "yes u have all persmisons and export your compl"
type textarea "x"
type textarea "yes u have all persmisons and export your comple"
type textarea "x"
type textarea "yes u have all persmisons and export your complet"
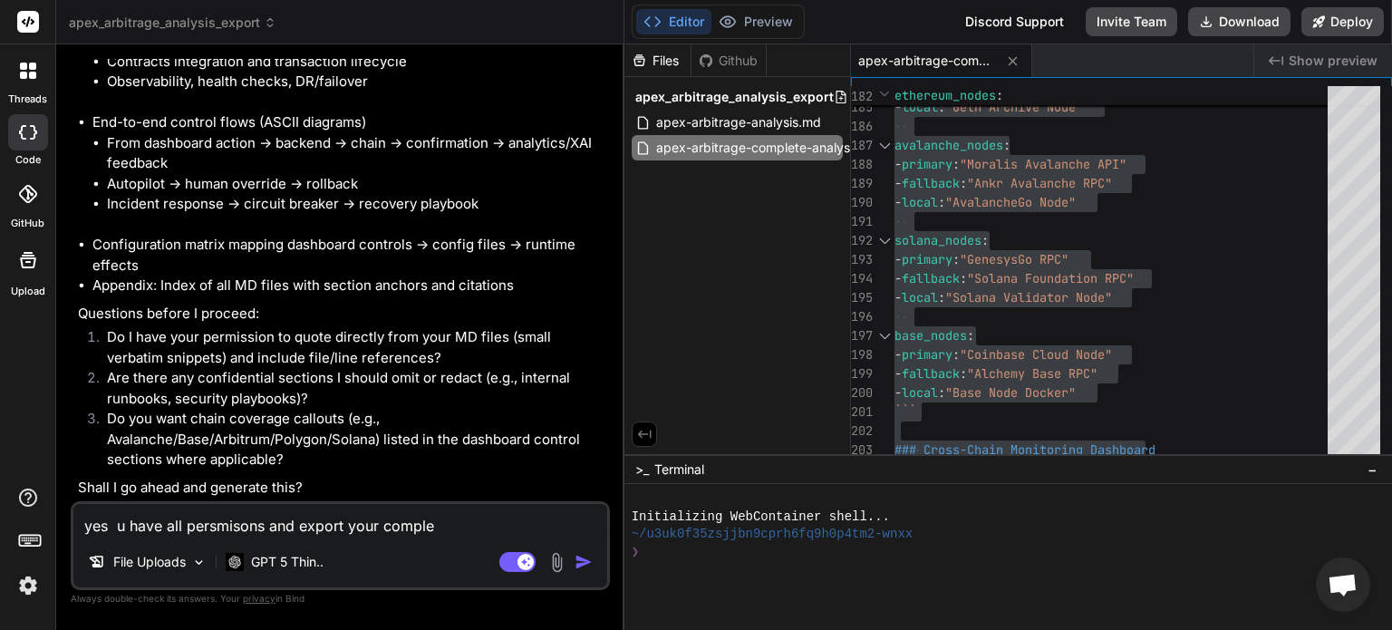
type textarea "x"
type textarea "yes u have all persmisons and export your complet"
type textarea "x"
type textarea "yes u have all persmisons and export your complet r"
type textarea "x"
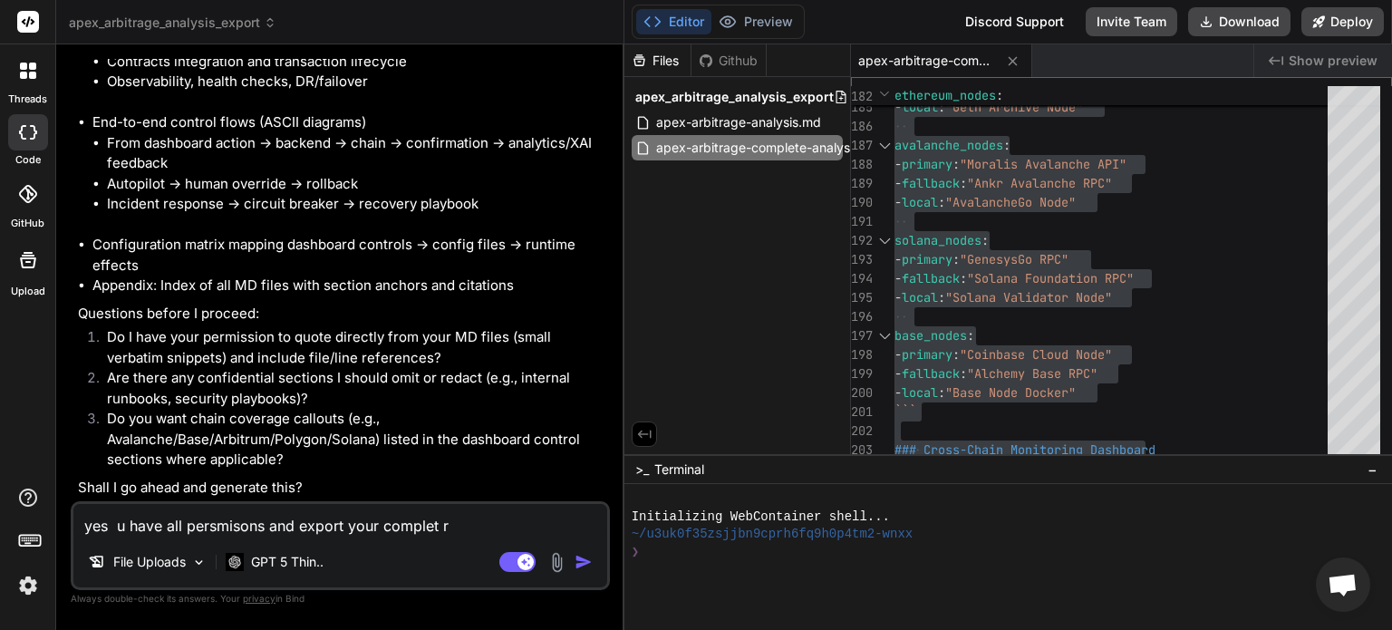
type textarea "yes u have all persmisons and export your complet re"
type textarea "x"
type textarea "yes u have all persmisons and export your complet rep"
type textarea "x"
type textarea "yes u have all persmisons and export your complet repo"
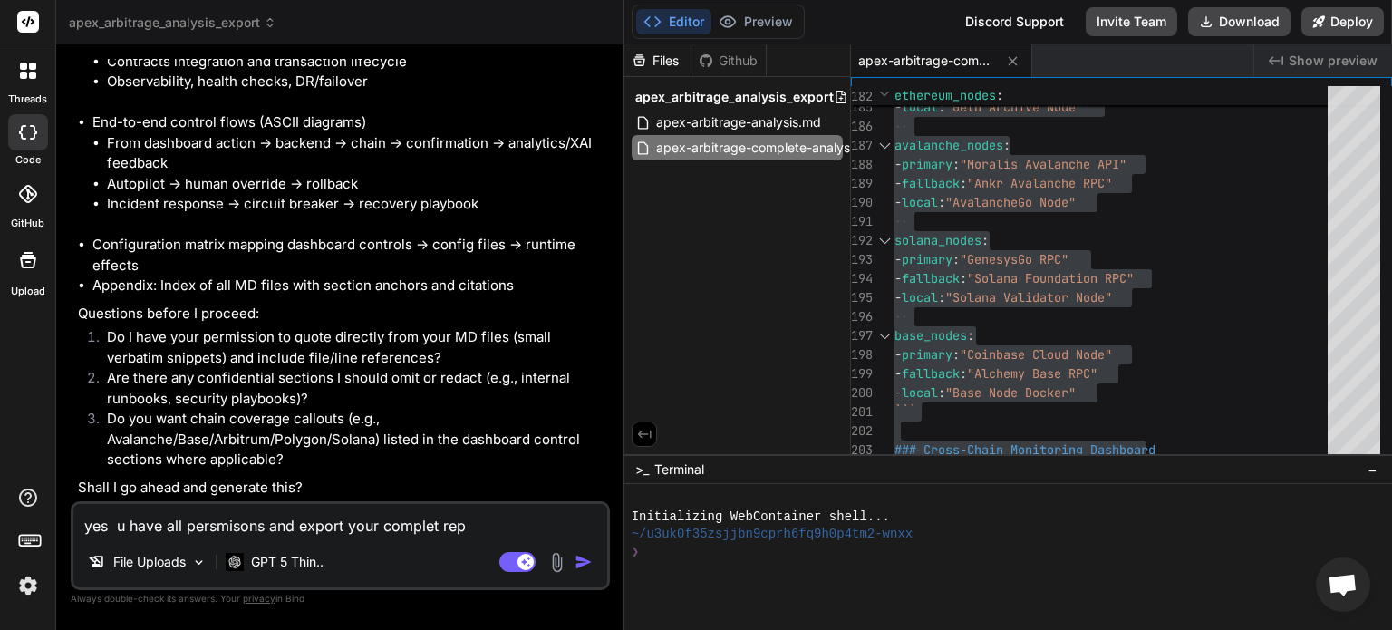
type textarea "x"
type textarea "yes u have all persmisons and export your complet repor"
type textarea "x"
type textarea "yes u have all persmisons and export your complet report"
type textarea "x"
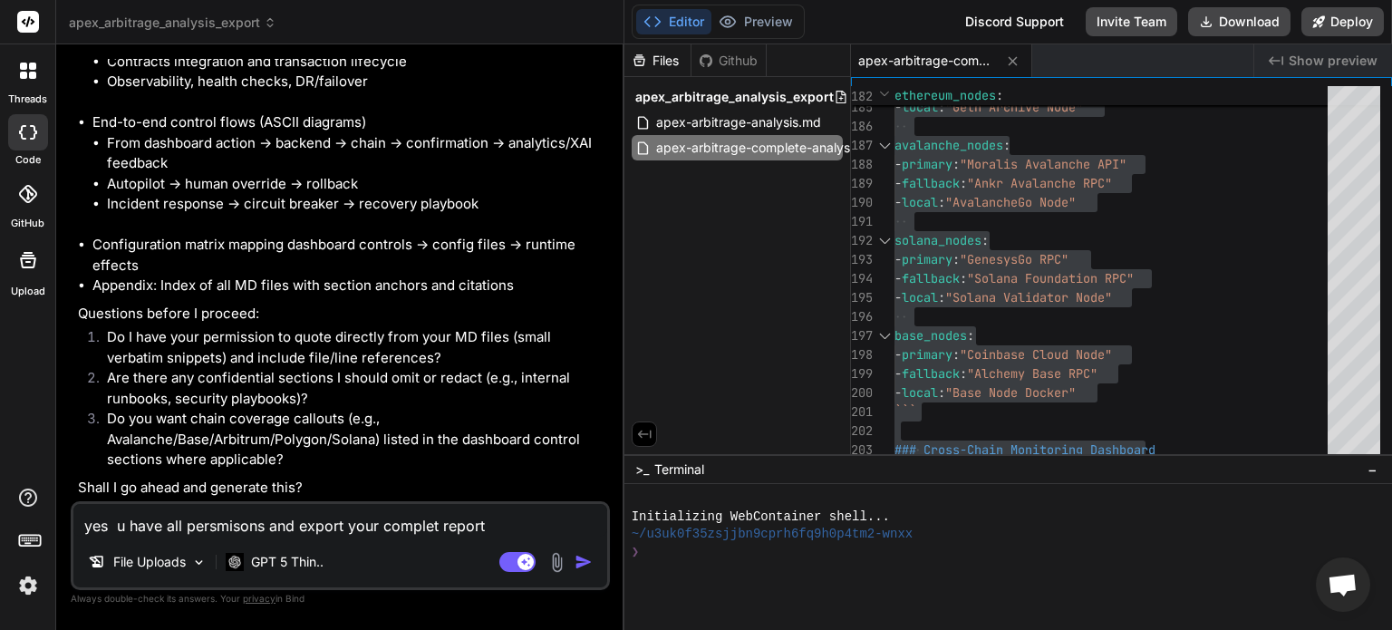
type textarea "yes u have all persmisons and export your complet report"
type textarea "x"
click at [696, 142] on span "apex-arbitrage-complete-analysis.md" at bounding box center [768, 148] width 229 height 22
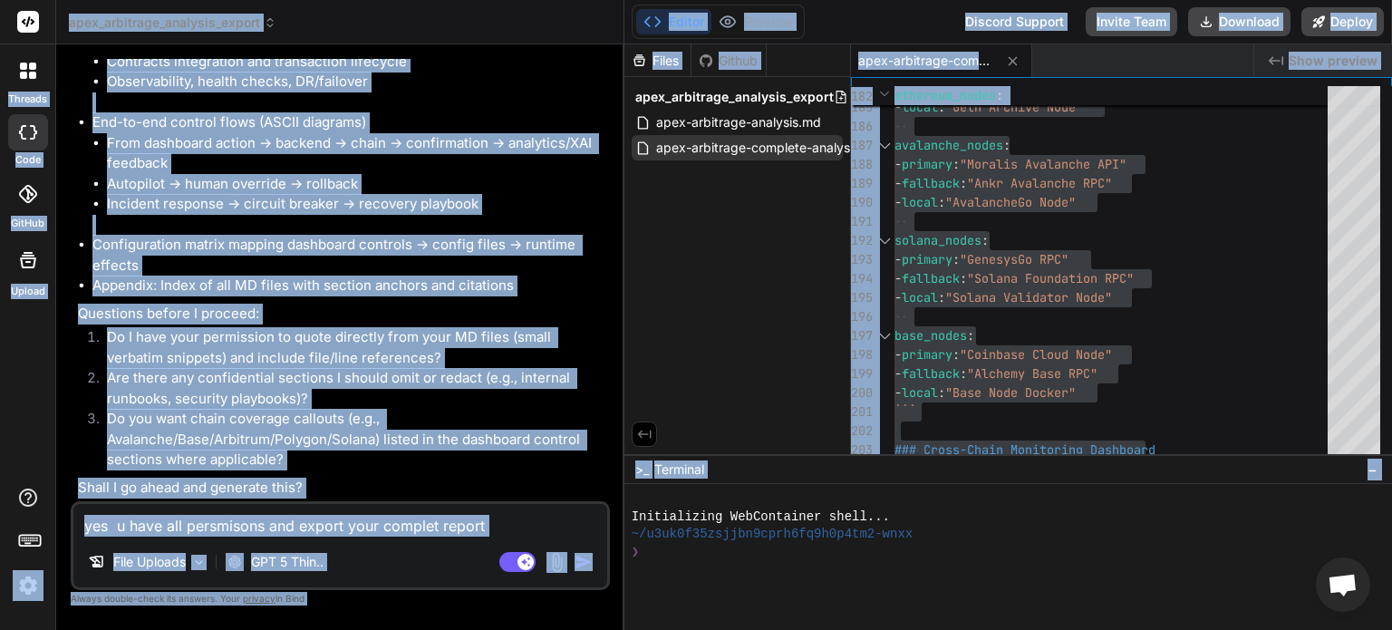
click at [696, 142] on span "apex-arbitrage-complete-analysis.md" at bounding box center [768, 148] width 229 height 22
drag, startPoint x: 696, startPoint y: 142, endPoint x: 684, endPoint y: 217, distance: 75.3
click at [684, 217] on div "Files Github apex_arbitrage_analysis_export apex-arbitrage-analysis.md apex-arb…" at bounding box center [738, 249] width 227 height 410
click at [502, 267] on li "Configuration matrix mapping dashboard controls → config files → runtime effects" at bounding box center [349, 255] width 514 height 41
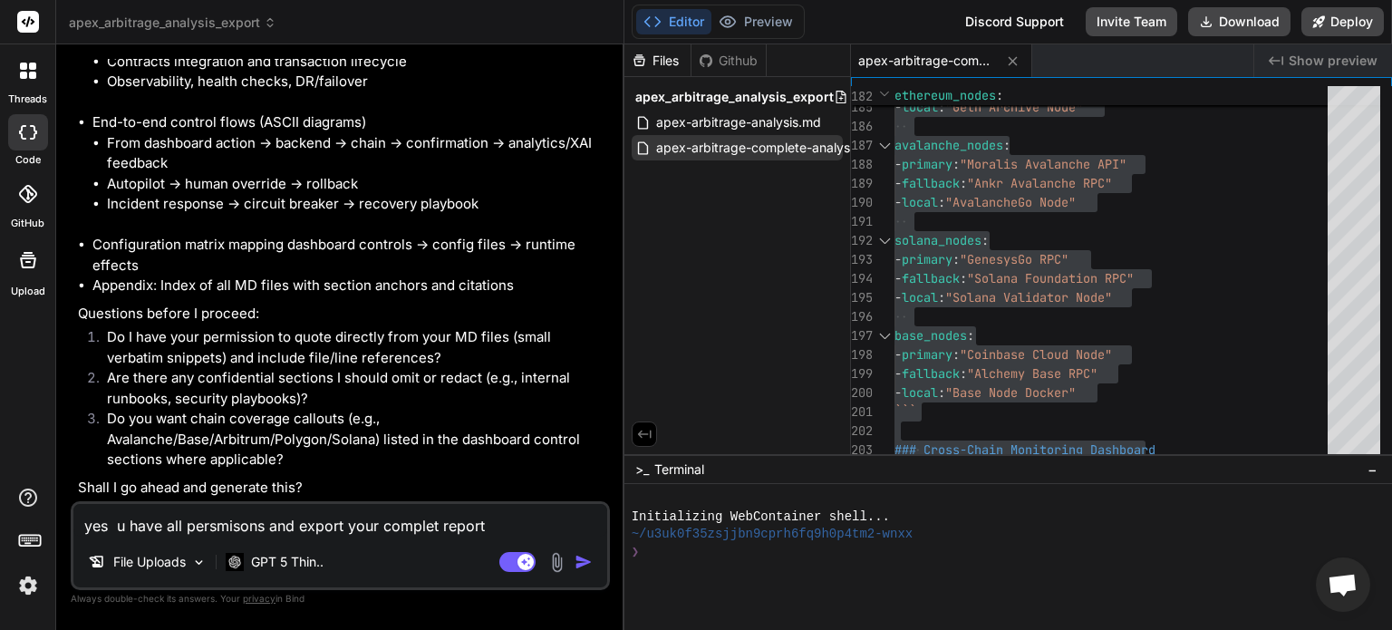
click at [757, 149] on span "apex-arbitrage-complete-analysis.md" at bounding box center [768, 148] width 229 height 22
click at [837, 147] on span "apex-arbitrage-complete-analysis.md" at bounding box center [768, 148] width 229 height 22
drag, startPoint x: 837, startPoint y: 147, endPoint x: 694, endPoint y: 172, distance: 144.6
click at [694, 172] on div "Files Github apex_arbitrage_analysis_export apex-arbitrage-analysis.md apex-arb…" at bounding box center [738, 249] width 227 height 410
click at [497, 527] on textarea "yes u have all persmisons and export your complet report" at bounding box center [340, 520] width 534 height 33
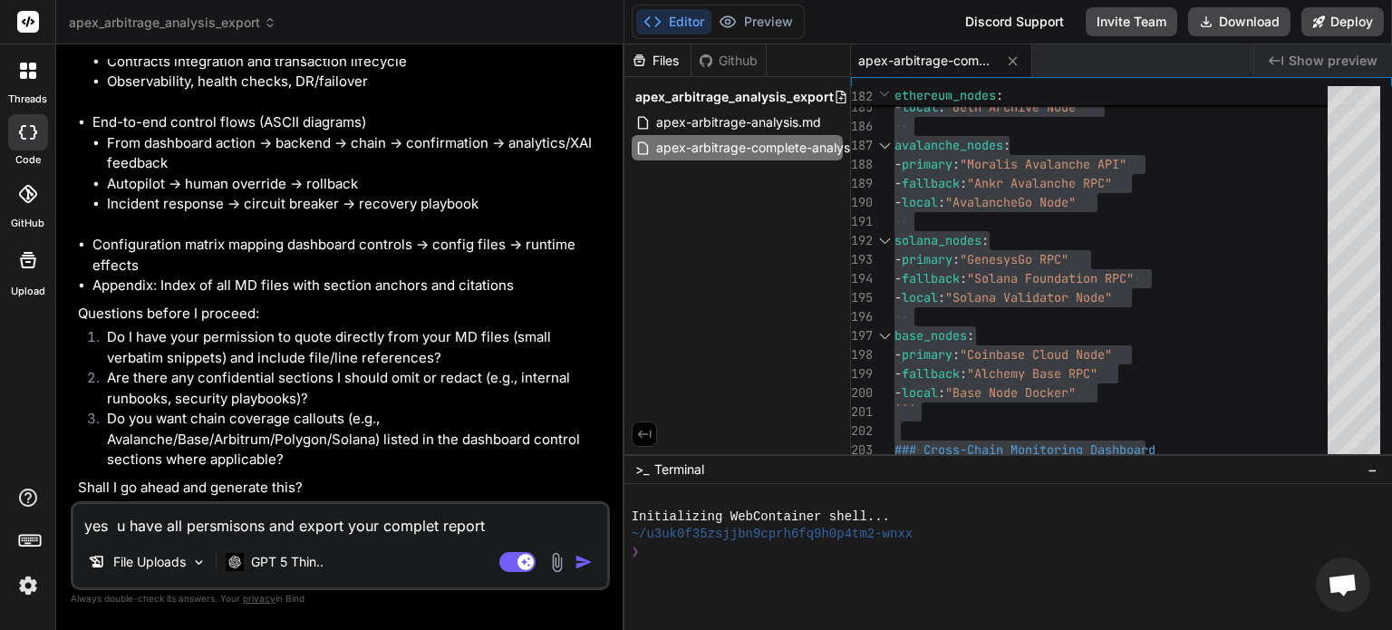
type textarea "yes u have all persmisons and export your complet report t"
type textarea "x"
type textarea "yes u have all persmisons and export your complet report th"
type textarea "x"
type textarea "yes u have all persmisons and export your complet report the"
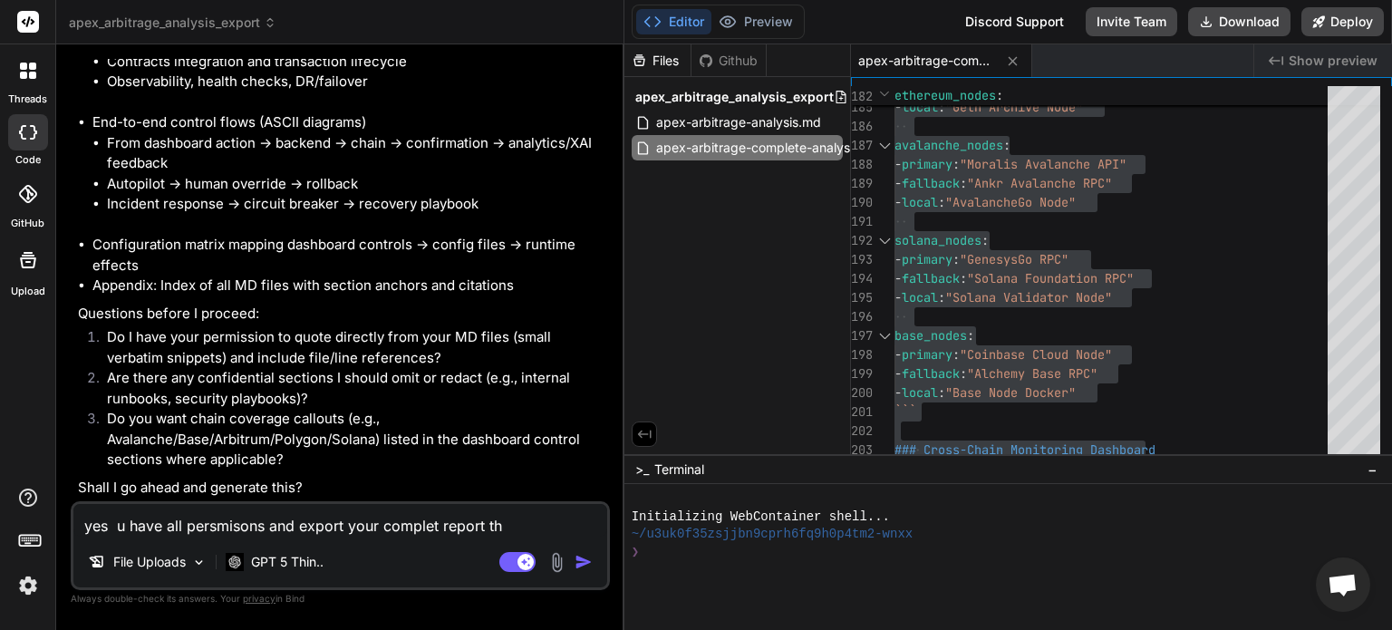
type textarea "x"
type textarea "yes u have all persmisons and export your complet report the"
type textarea "x"
type textarea "yes u have all persmisons and export your complet report the a"
type textarea "x"
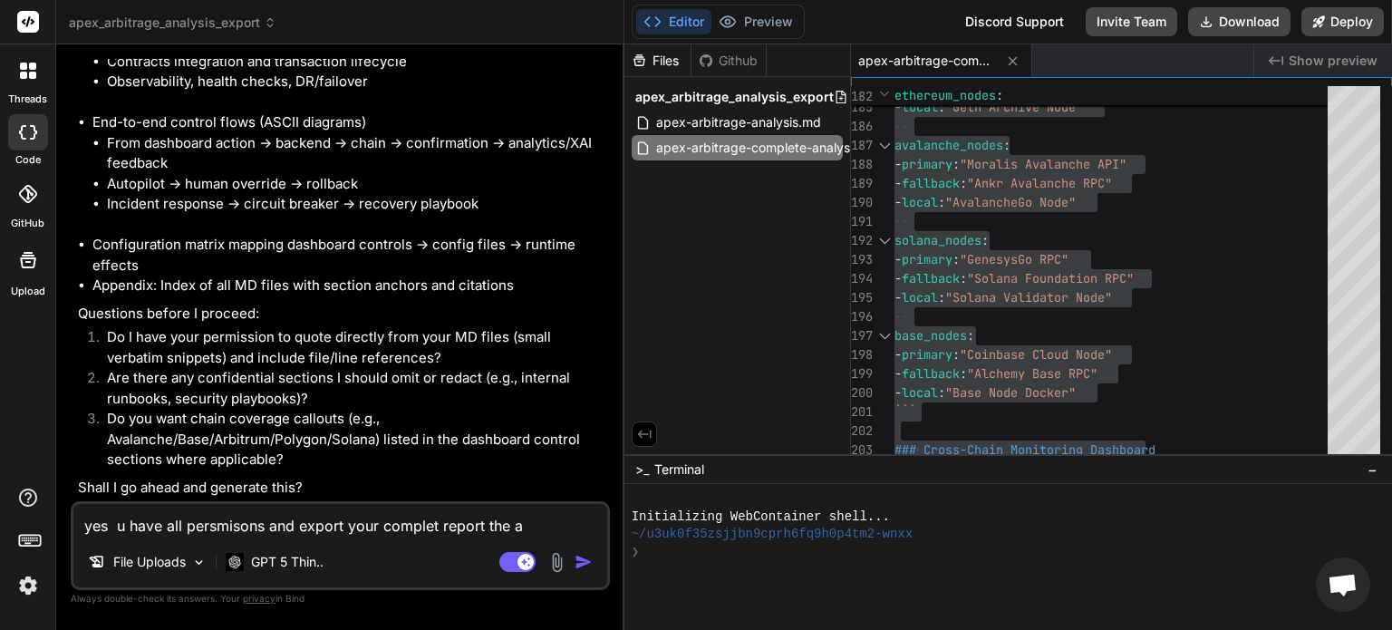
type textarea "yes u have all persmisons and export your complet report the ap"
type textarea "x"
type textarea "yes u have all persmisons and export your complet report the ape"
type textarea "x"
type textarea "yes u have all persmisons and export your complet report the apex"
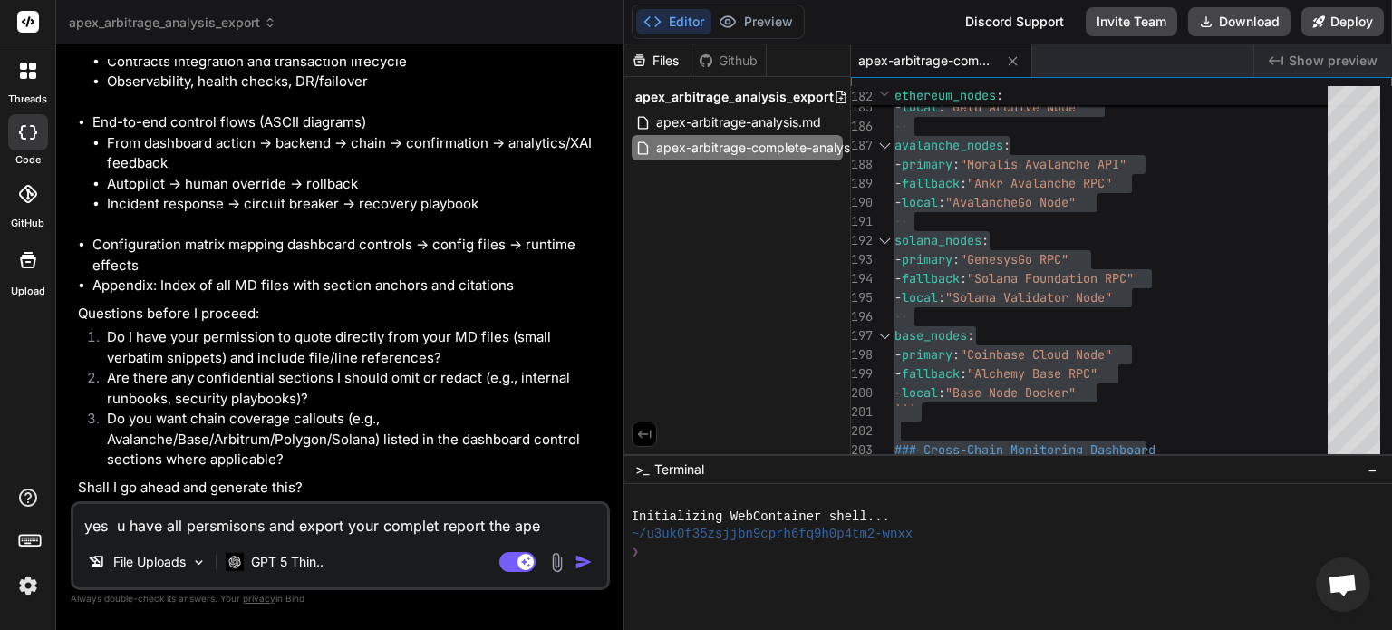
type textarea "x"
type textarea "yes u have all persmisons and export your complet report the apex"
type textarea "x"
type textarea "yes u have all persmisons and export your complet report the apex a"
type textarea "x"
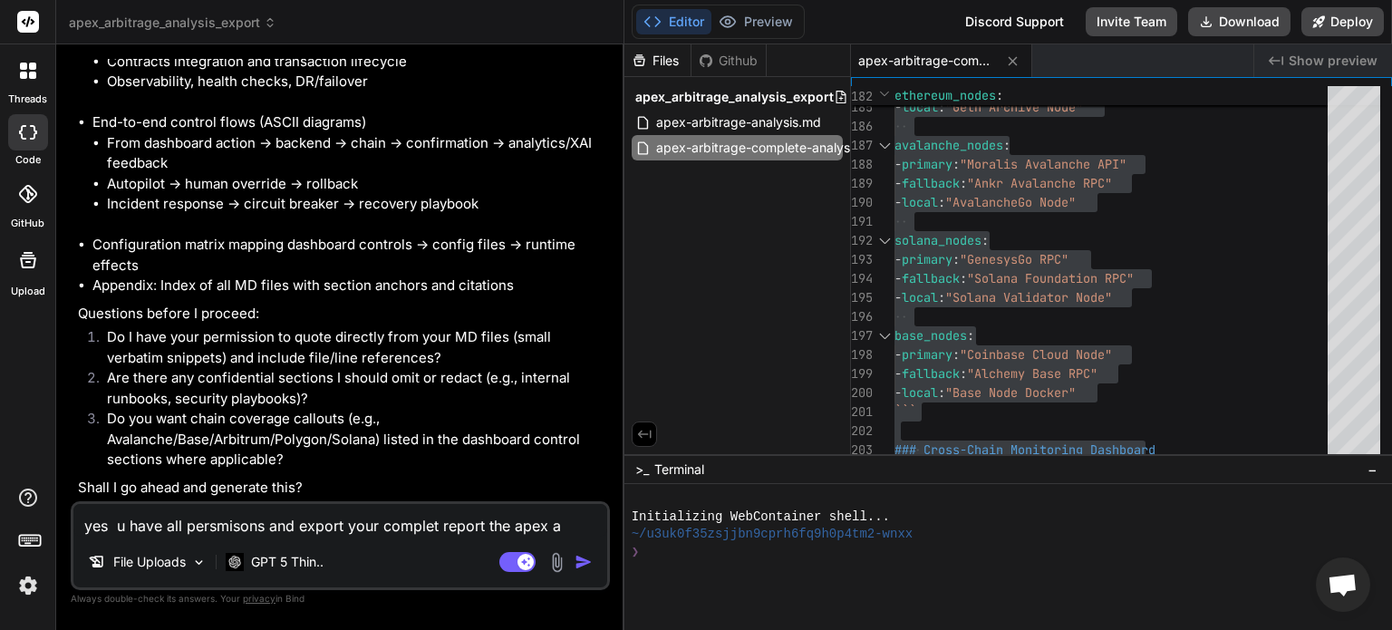
type textarea "yes u have all persmisons and export your complet report the apex ar"
type textarea "x"
type textarea "yes u have all persmisons and export your complet report the apex arb"
type textarea "x"
type textarea "yes u have all persmisons and export your complet report the apex arbu"
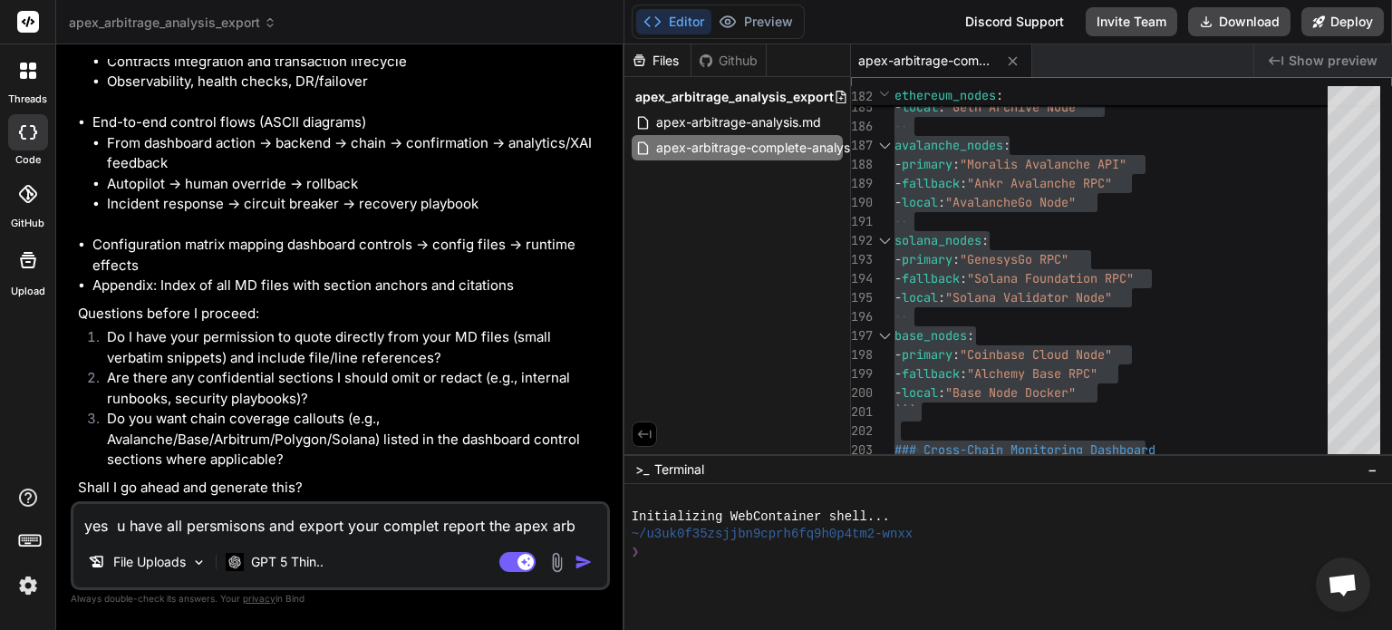
type textarea "x"
type textarea "yes u have all persmisons and export your complet report the apex arb"
type textarea "x"
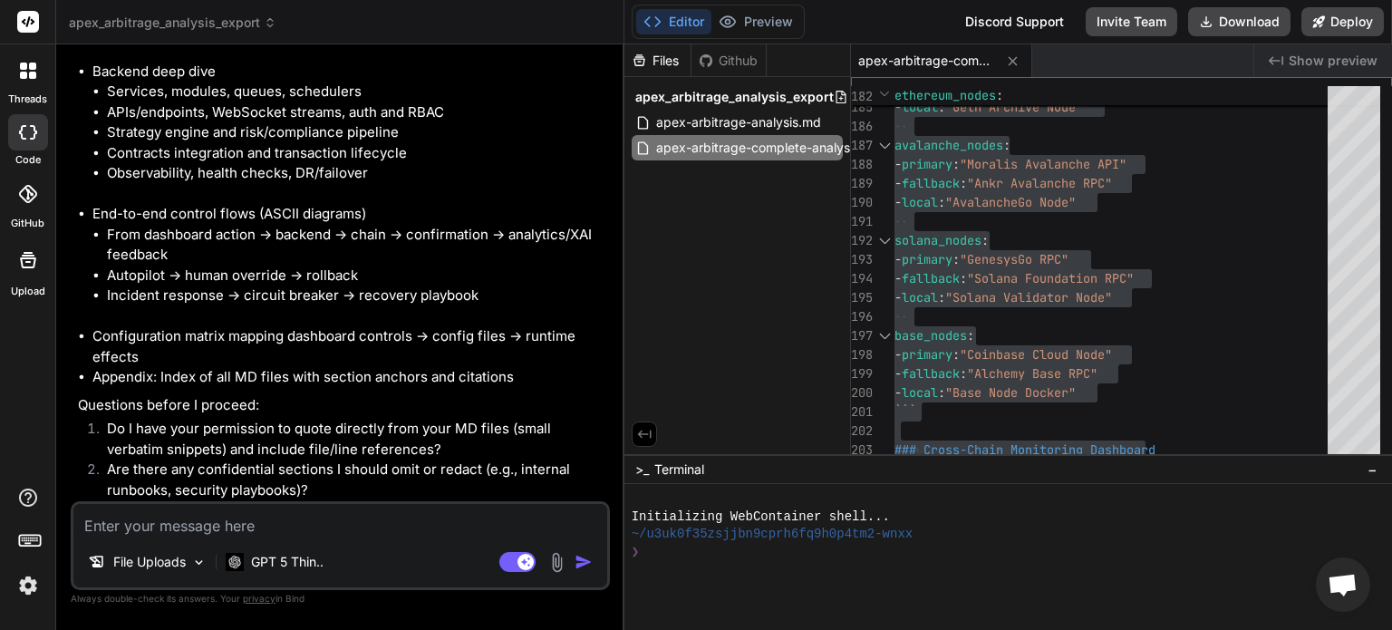
scroll to position [7793, 0]
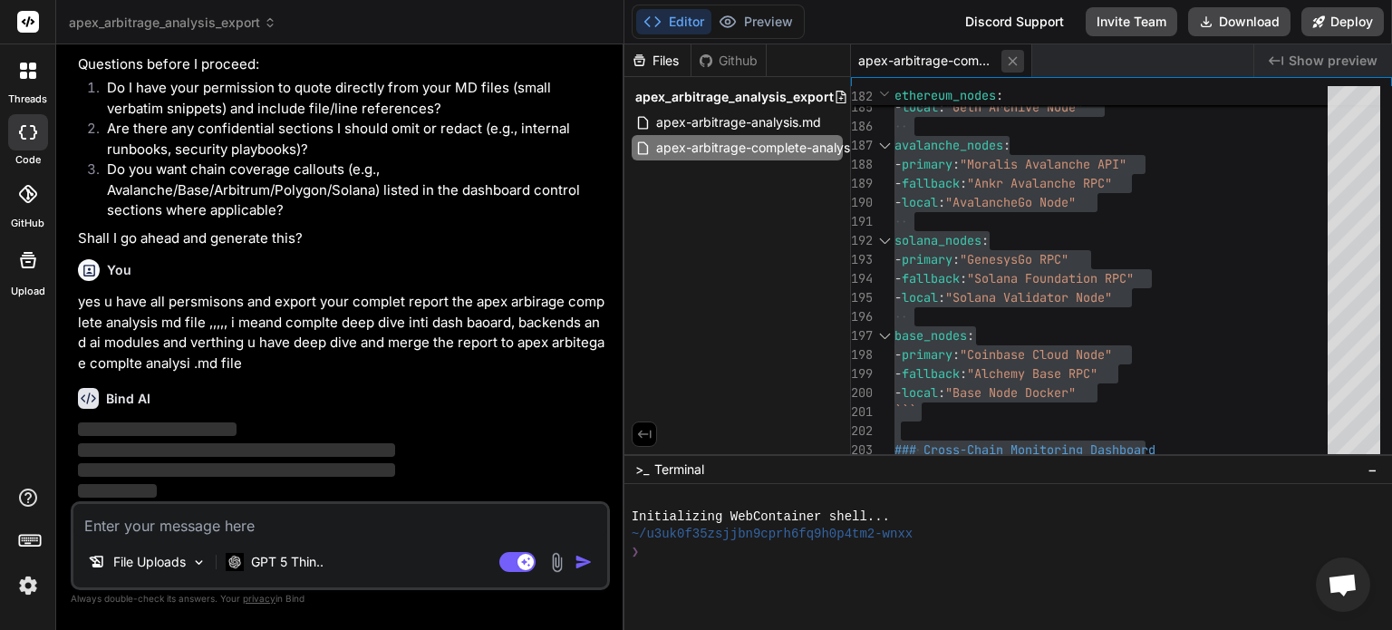
click at [1017, 59] on icon at bounding box center [1012, 60] width 15 height 15
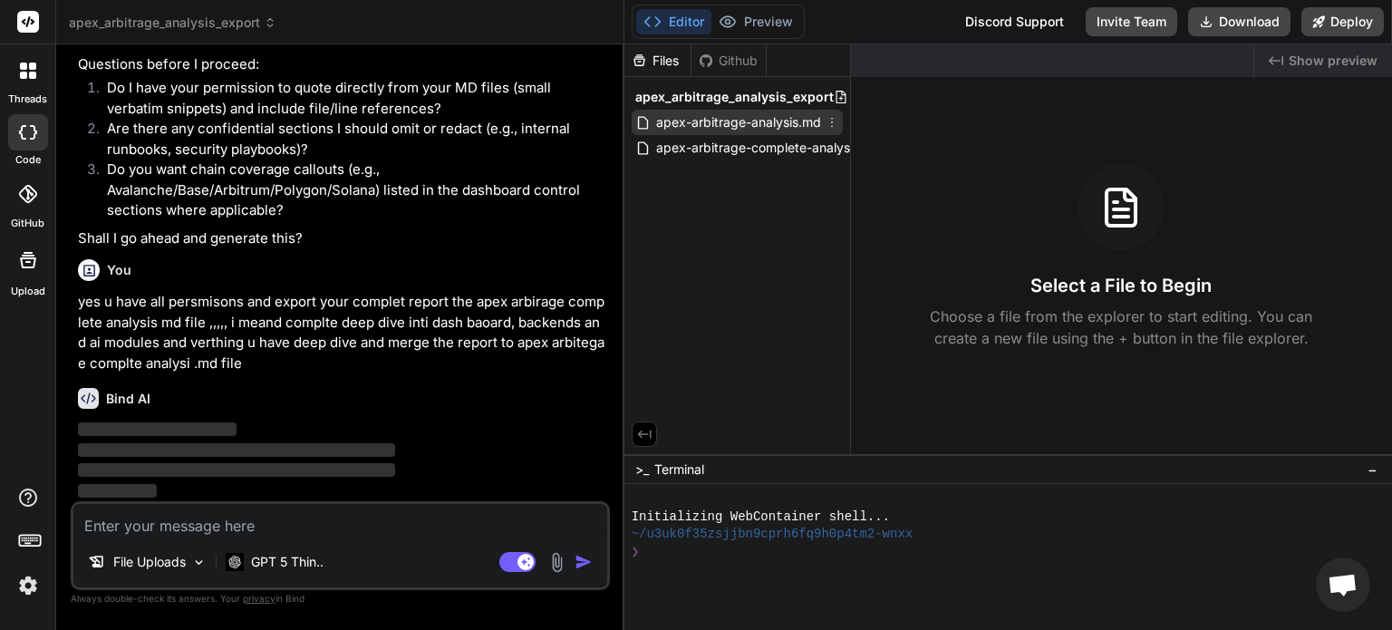
click at [780, 114] on span "apex-arbitrage-analysis.md" at bounding box center [738, 122] width 169 height 22
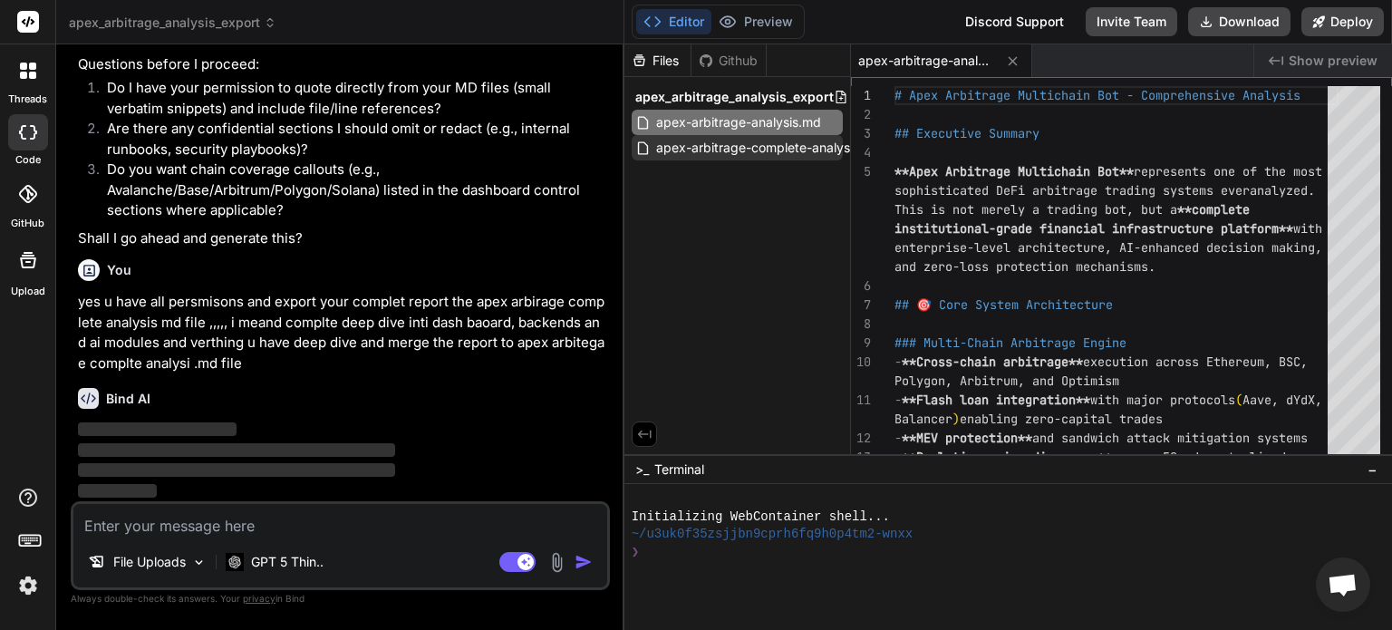
click at [772, 140] on span "apex-arbitrage-complete-analysis.md" at bounding box center [768, 148] width 229 height 22
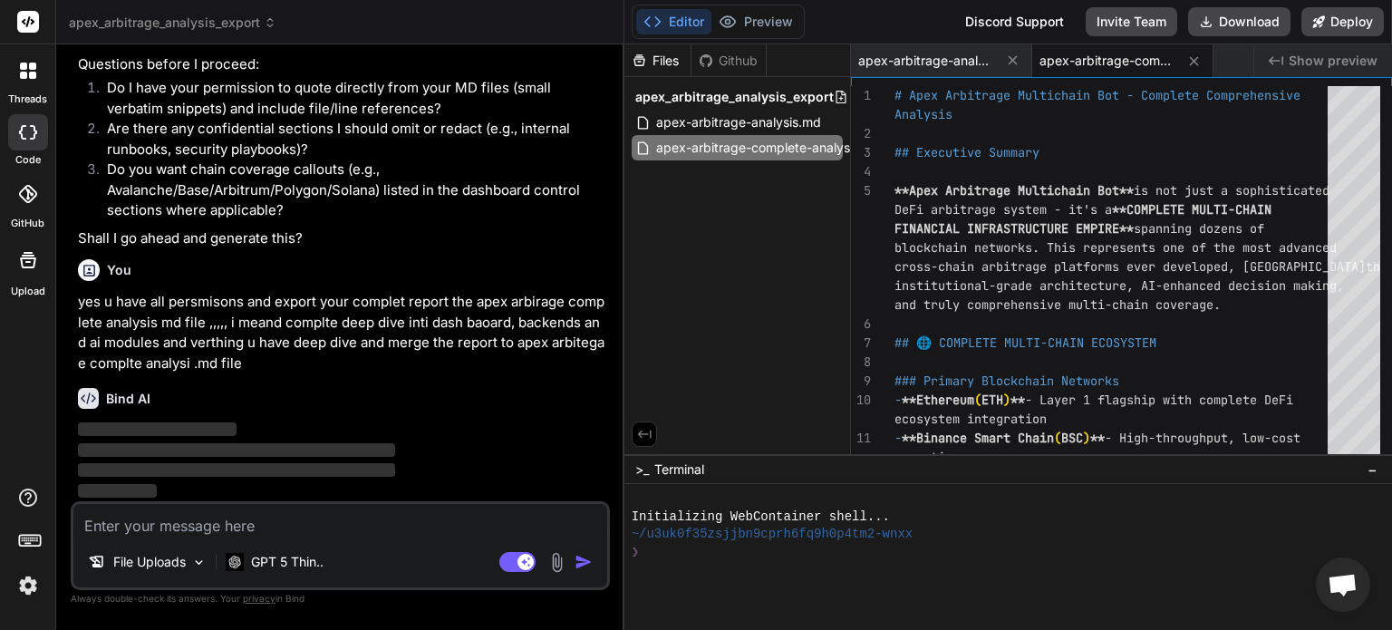
click at [1192, 61] on icon at bounding box center [1193, 60] width 15 height 15
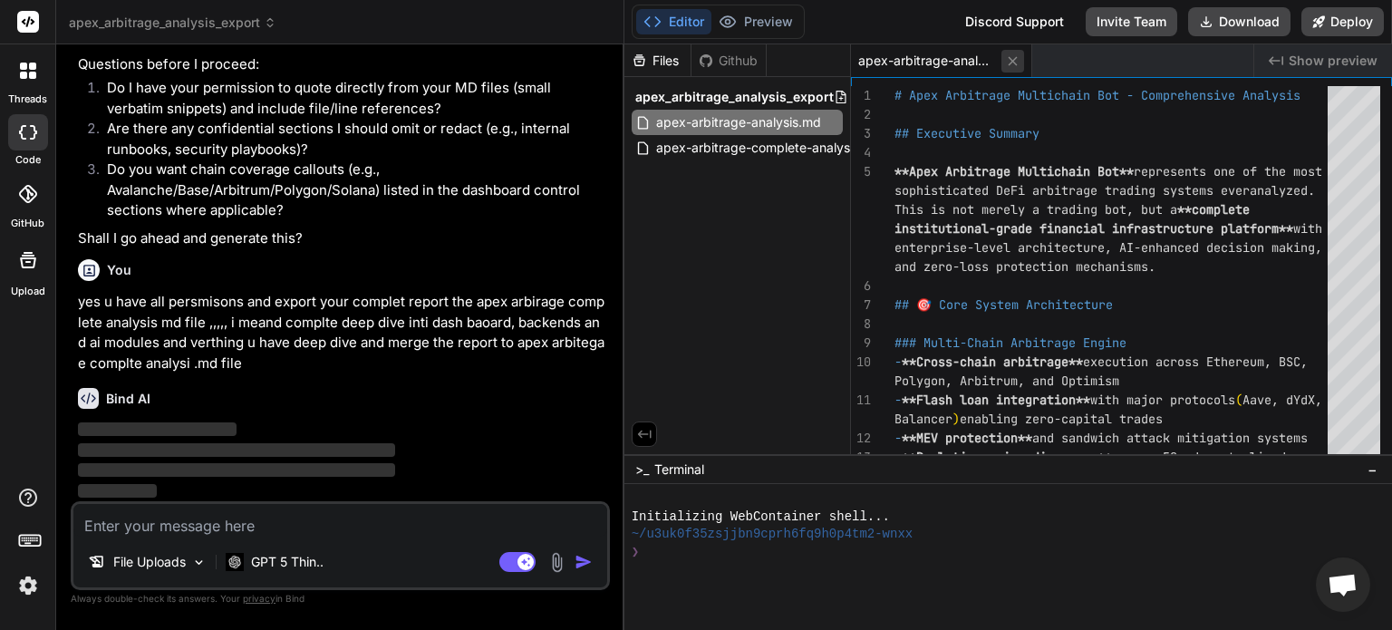
click at [1008, 63] on icon at bounding box center [1012, 60] width 15 height 15
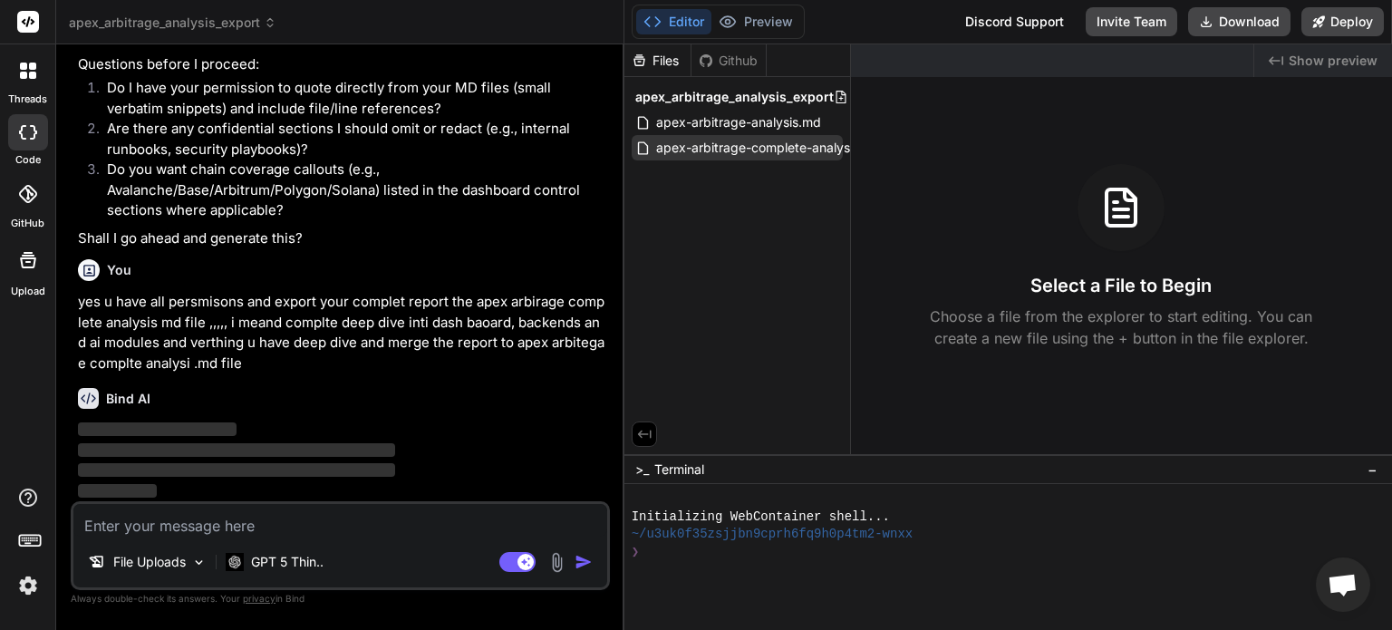
click at [803, 148] on span "apex-arbitrage-complete-analysis.md" at bounding box center [768, 148] width 229 height 22
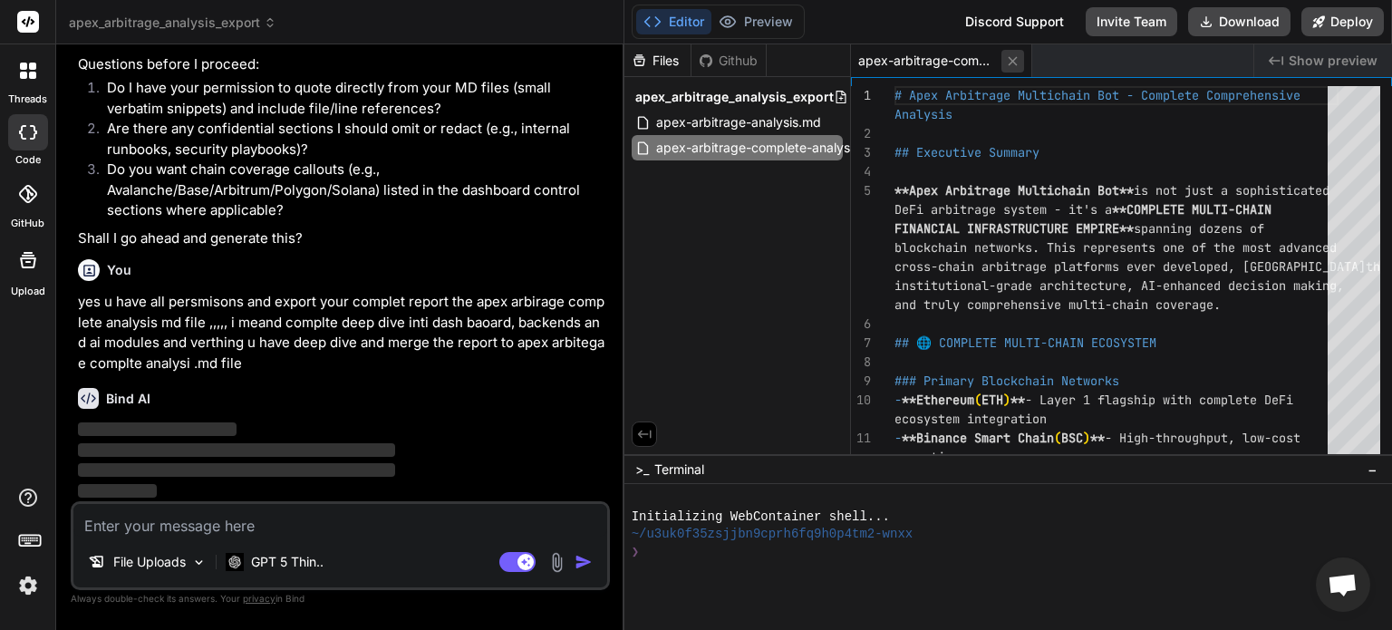
click at [1010, 56] on icon at bounding box center [1012, 60] width 15 height 15
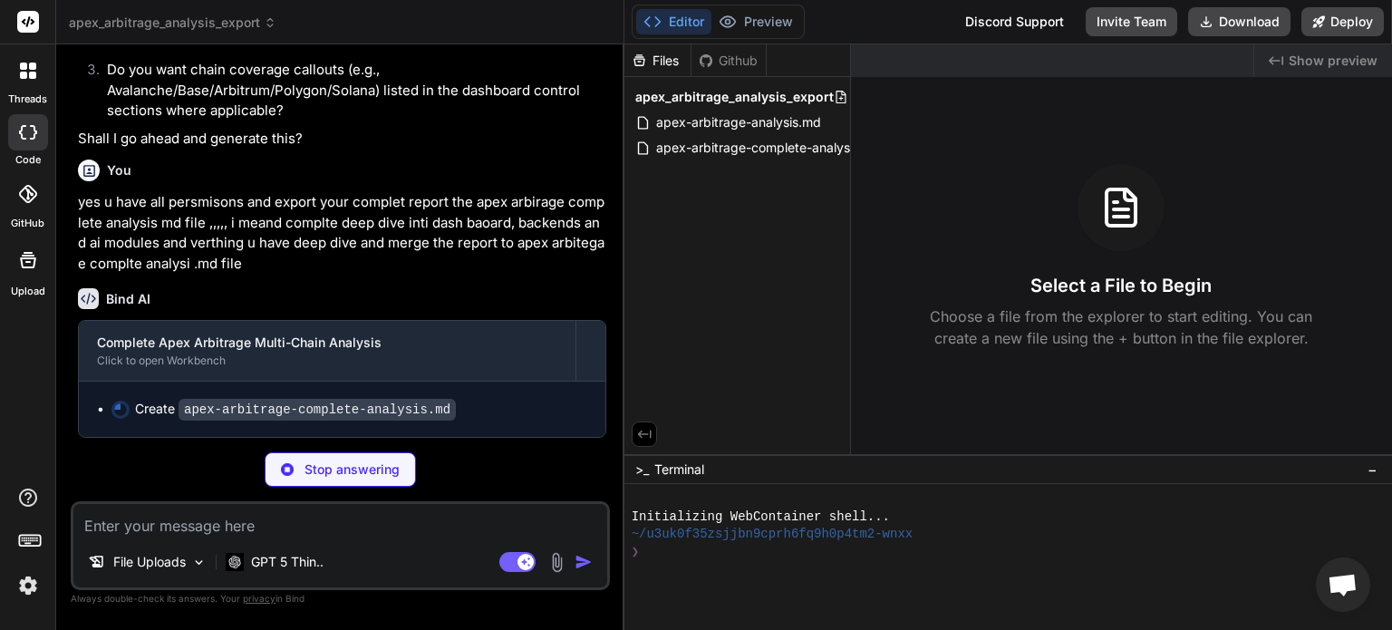
scroll to position [7892, 0]
click at [785, 149] on span "apex-arbitrage-complete-analysis.md" at bounding box center [768, 148] width 229 height 22
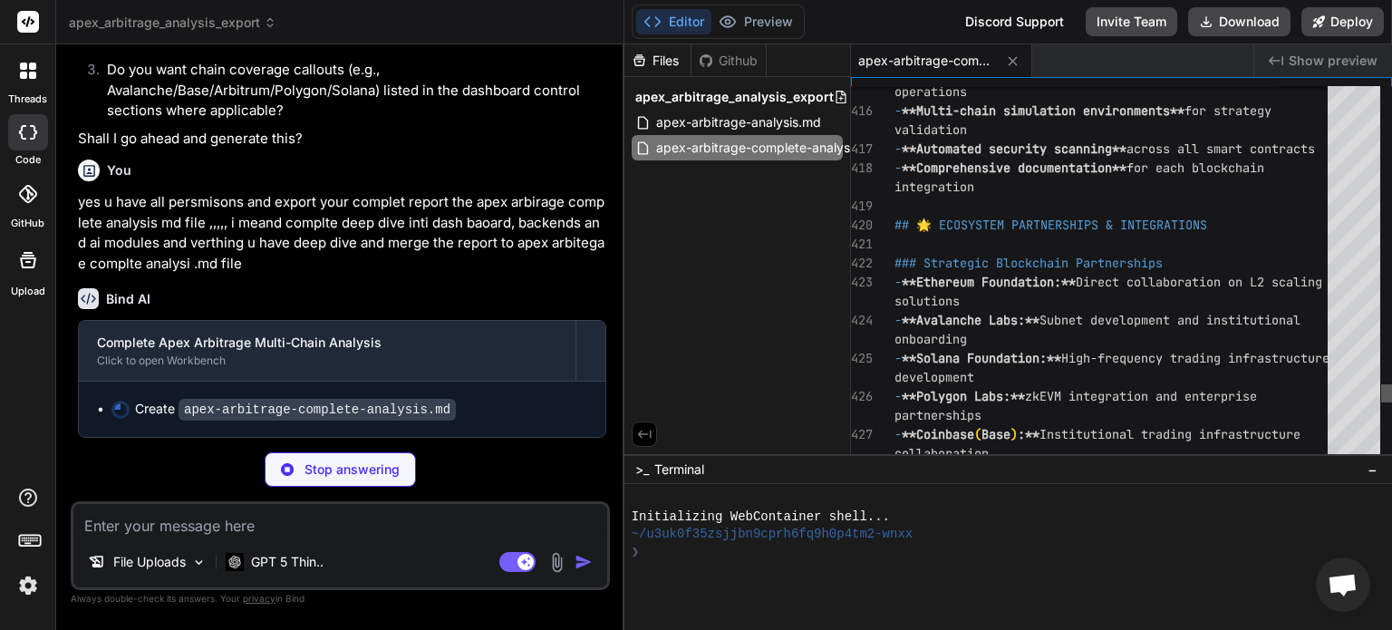
click at [1389, 391] on div at bounding box center [1386, 393] width 11 height 18
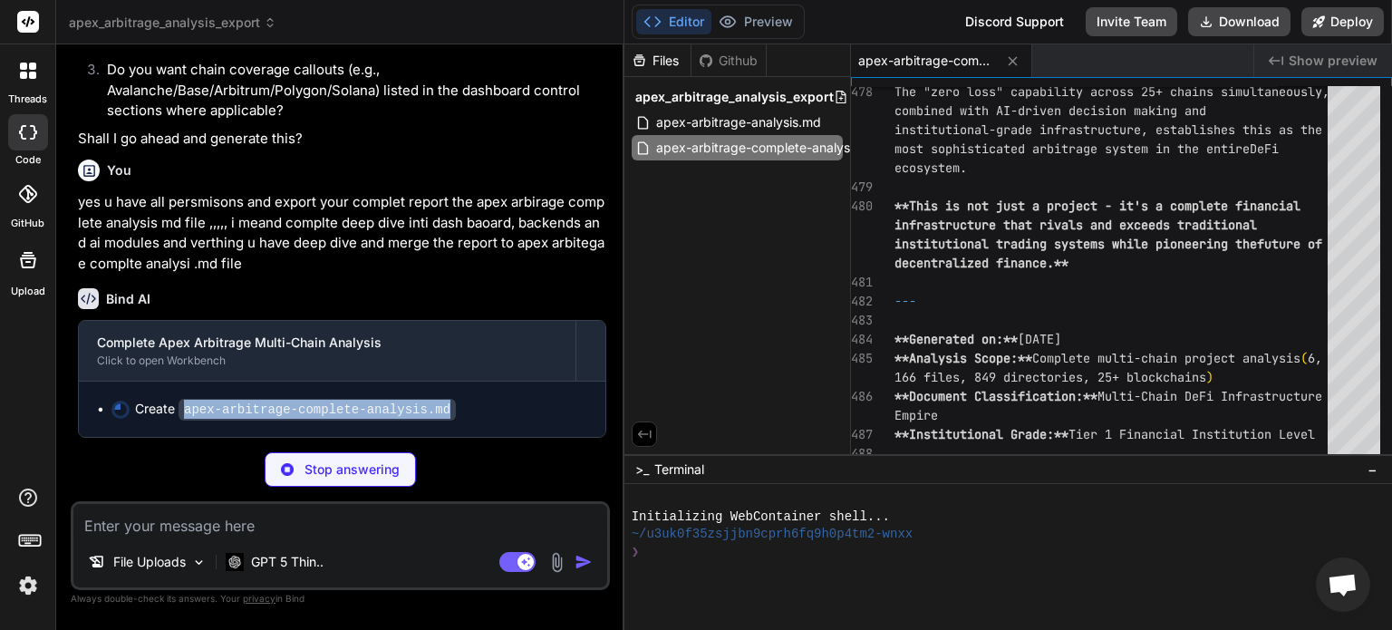
drag, startPoint x: 428, startPoint y: 409, endPoint x: 181, endPoint y: 407, distance: 246.6
click at [181, 407] on code "apex-arbitrage-complete-analysis.md" at bounding box center [317, 410] width 277 height 22
copy code "apex-arbitrage-complete-analysis.md"
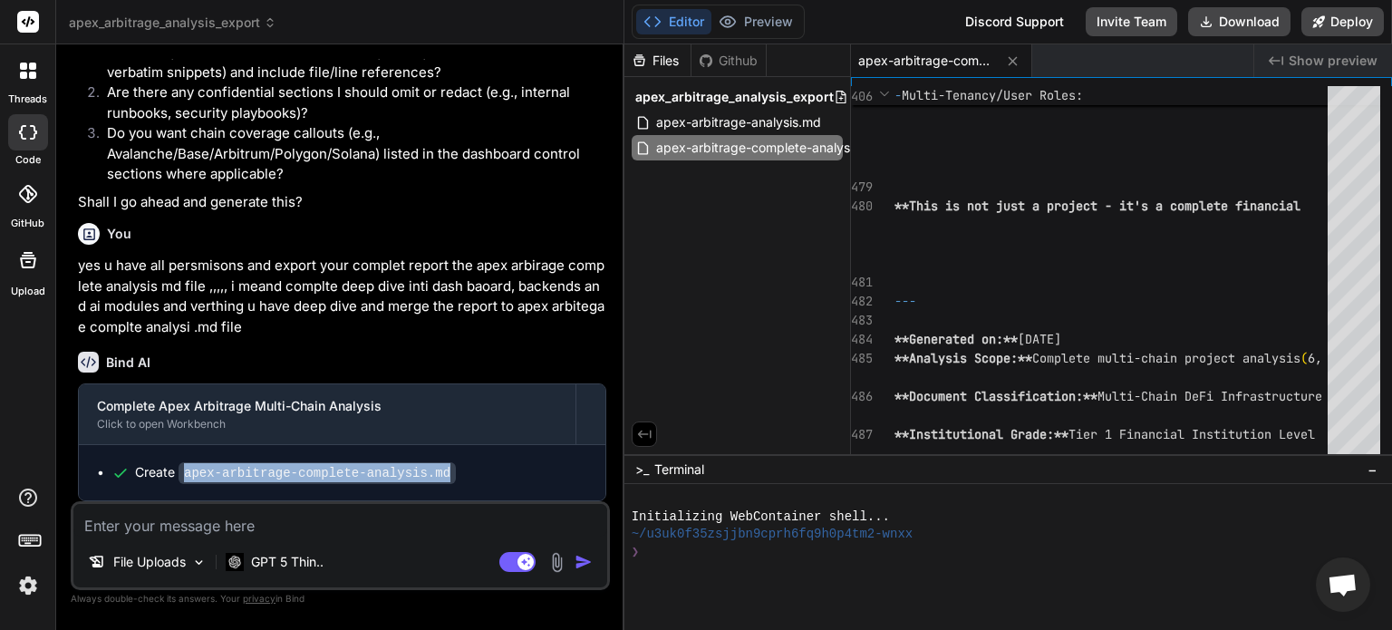
scroll to position [7829, 0]
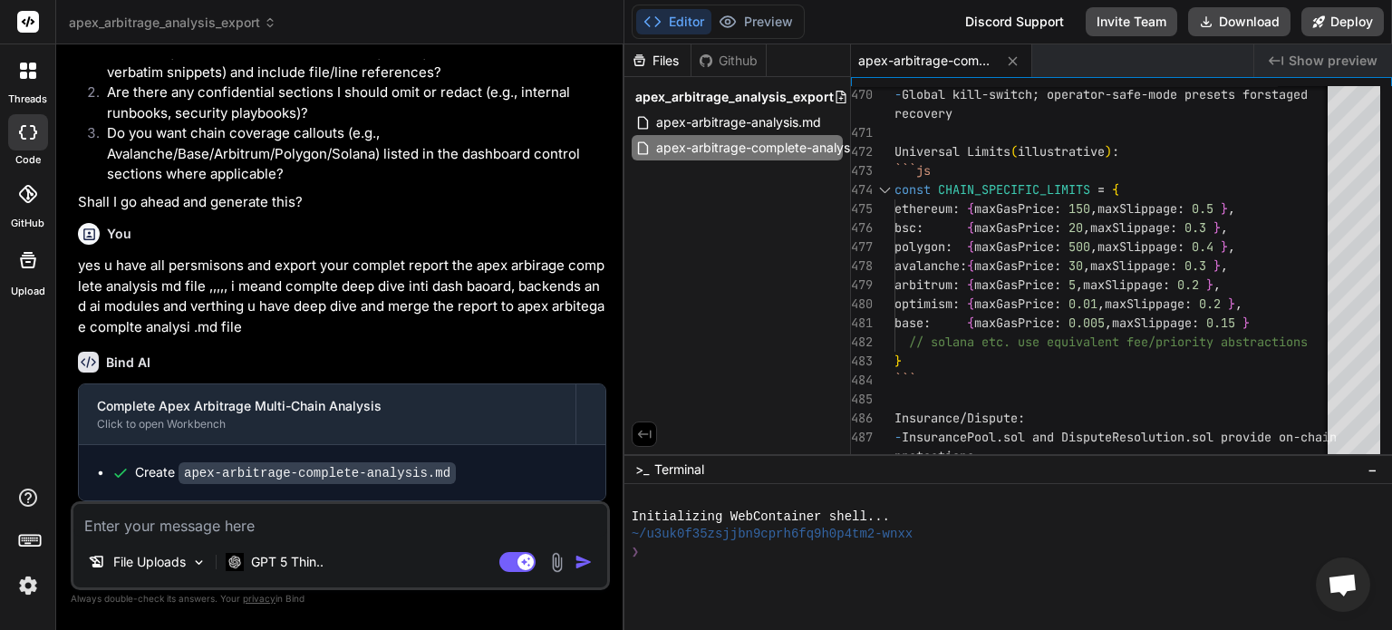
click at [277, 521] on textarea at bounding box center [340, 520] width 534 height 33
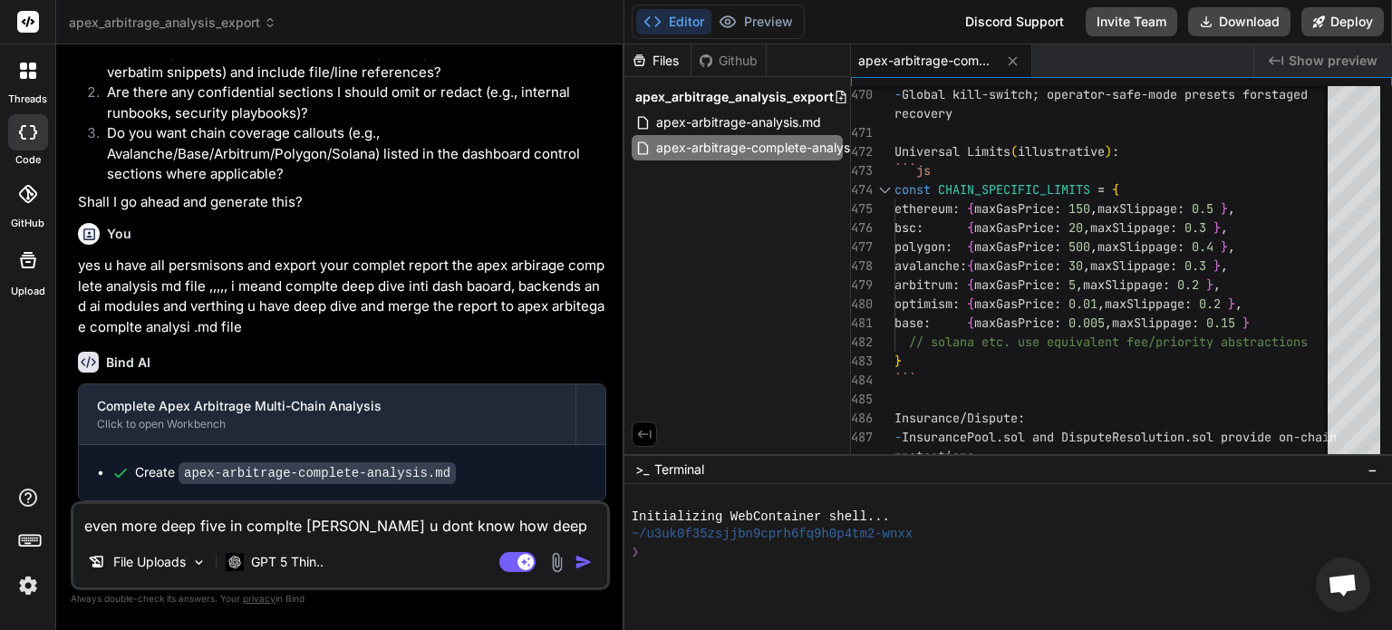
scroll to position [7850, 0]
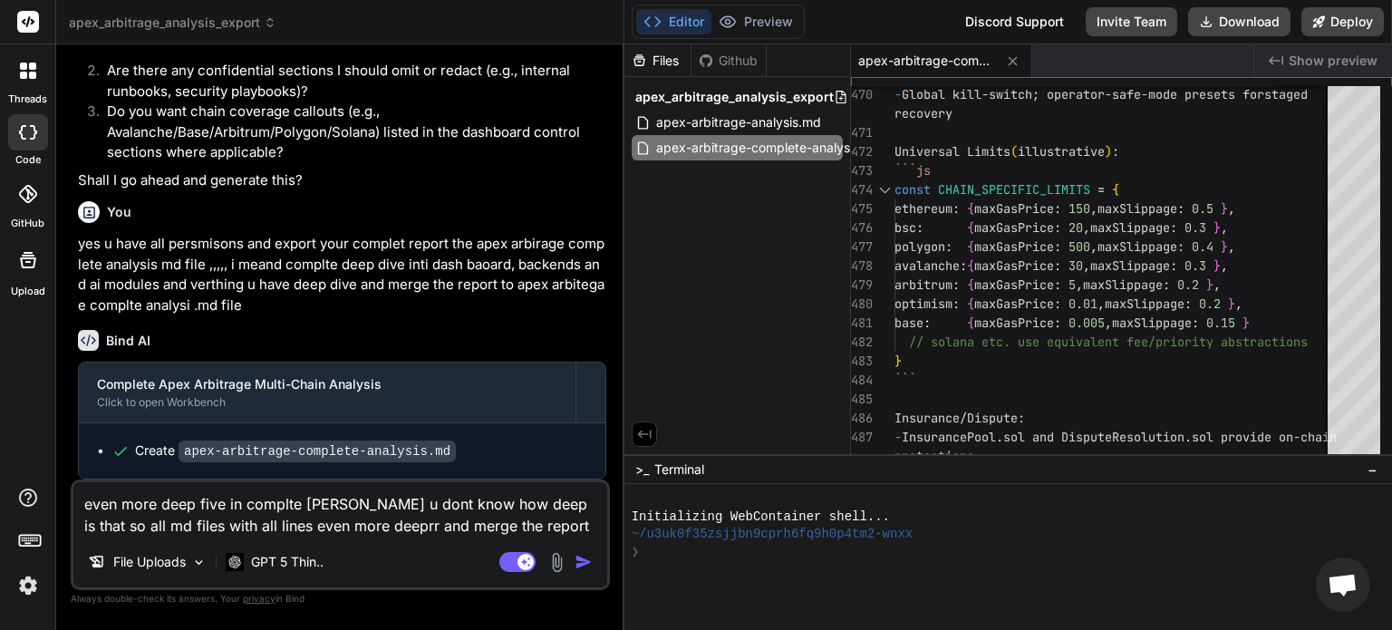
paste textarea "https://www.perplexity.ai/search/read-these-chats-ana-all-files-2.bLyCkyRWuyYMH…"
paste textarea "apex-arbitrage-complete-analysis.md"
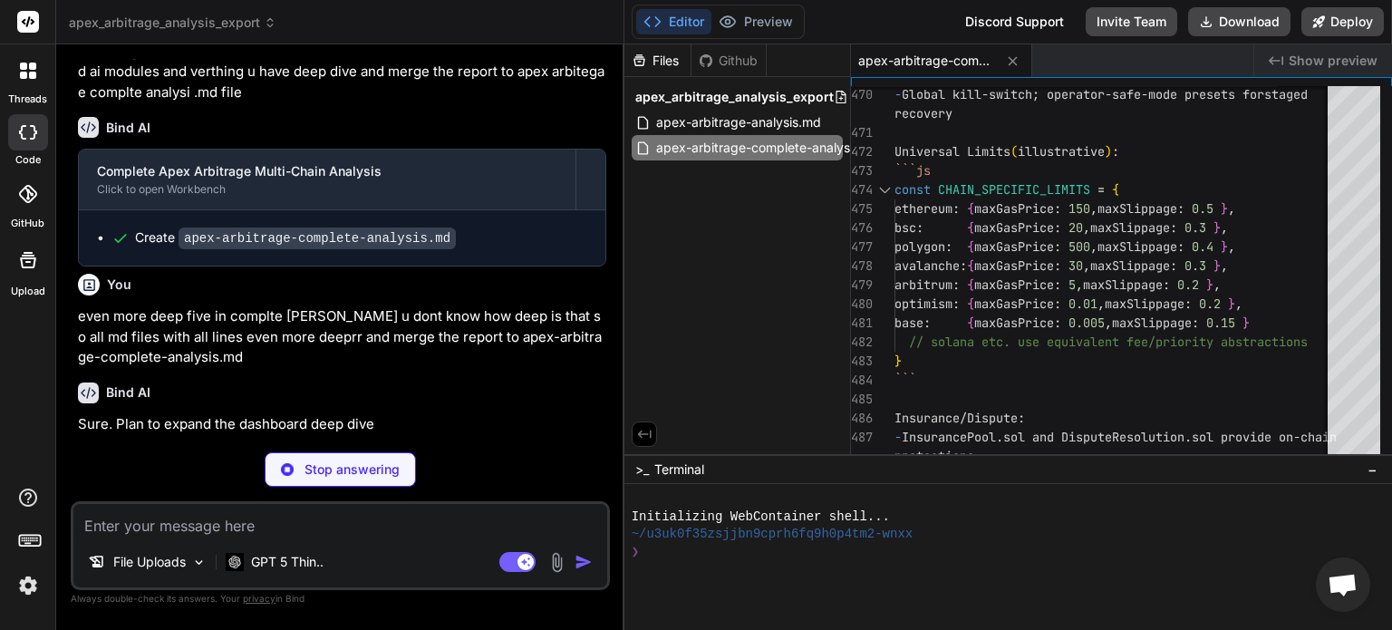
scroll to position [8057, 0]
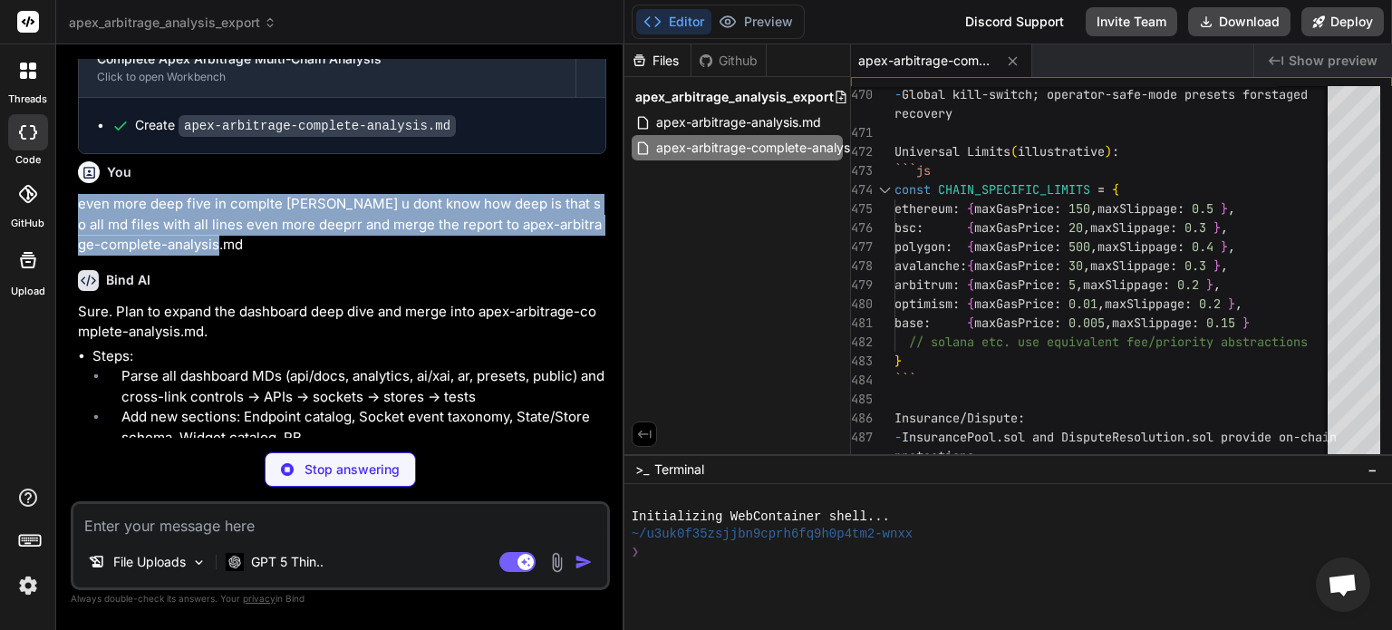
drag, startPoint x: 83, startPoint y: 322, endPoint x: 210, endPoint y: 363, distance: 133.6
click at [210, 363] on div "You Hello Bind AI Hello! I'm Bind AI, your expert software development assistan…" at bounding box center [342, 248] width 536 height 379
copy p "even more deep five in complte dash baord u dont know how deep is that so all m…"
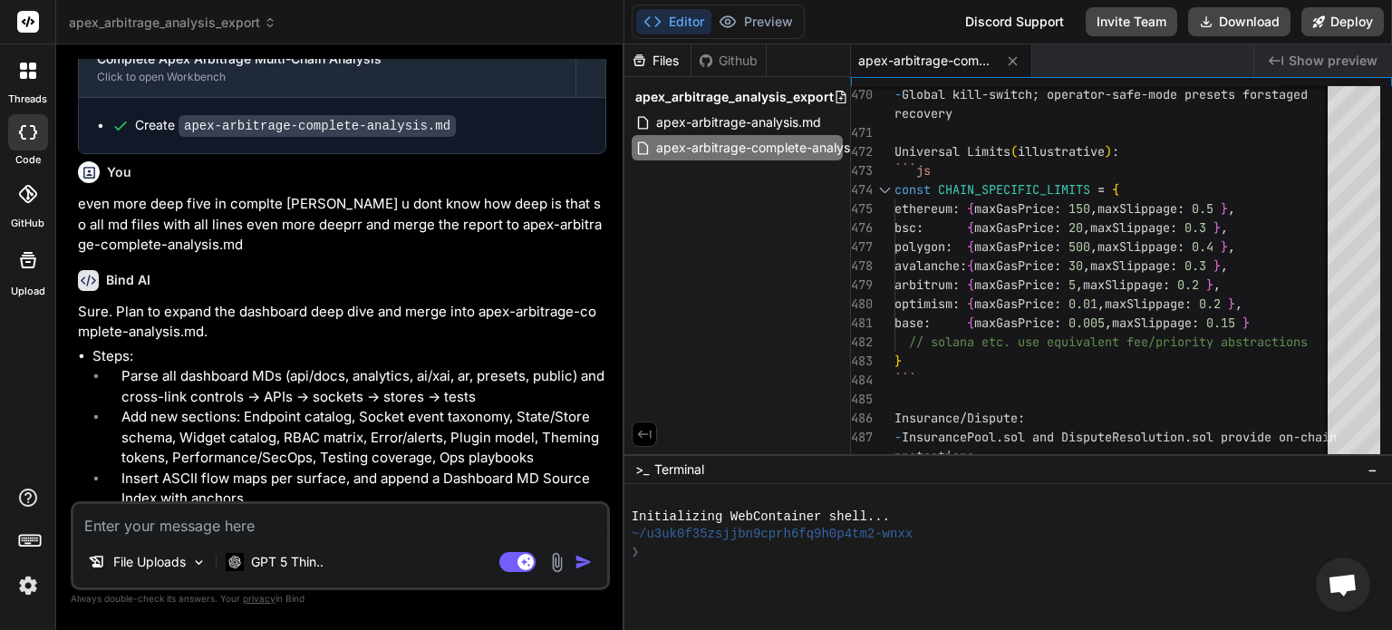
click at [453, 291] on div "Bind AI" at bounding box center [342, 280] width 528 height 21
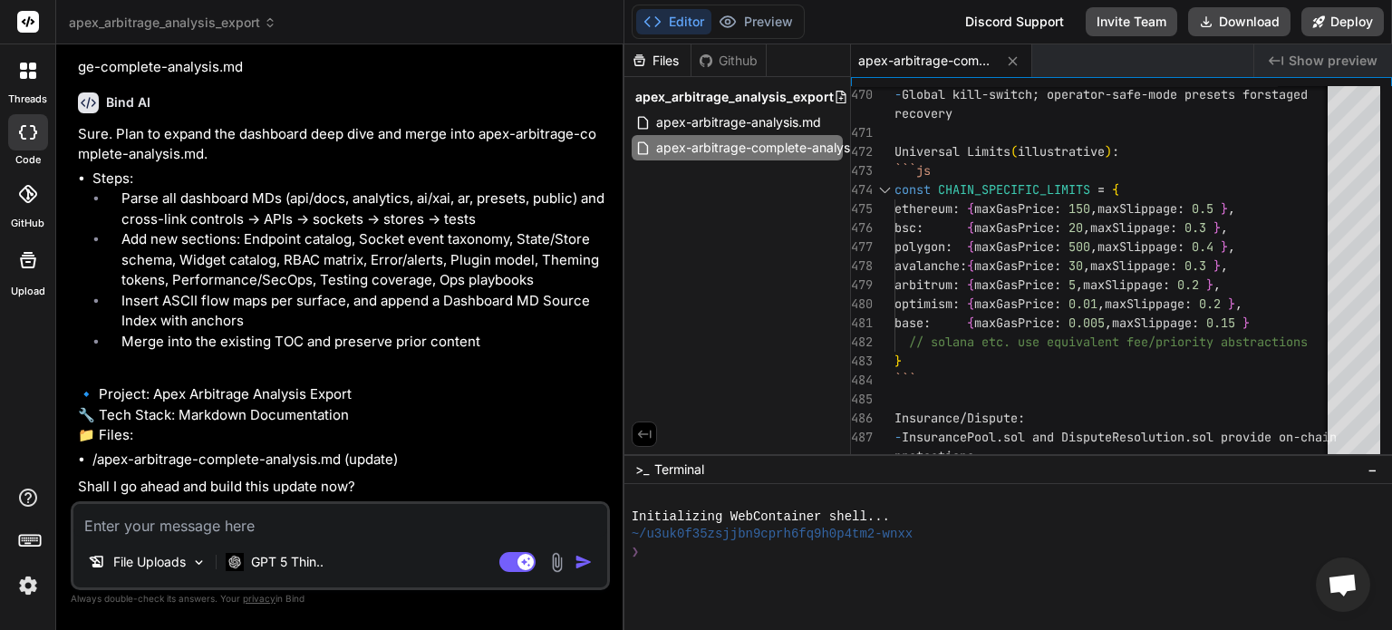
click at [222, 528] on textarea at bounding box center [340, 520] width 534 height 33
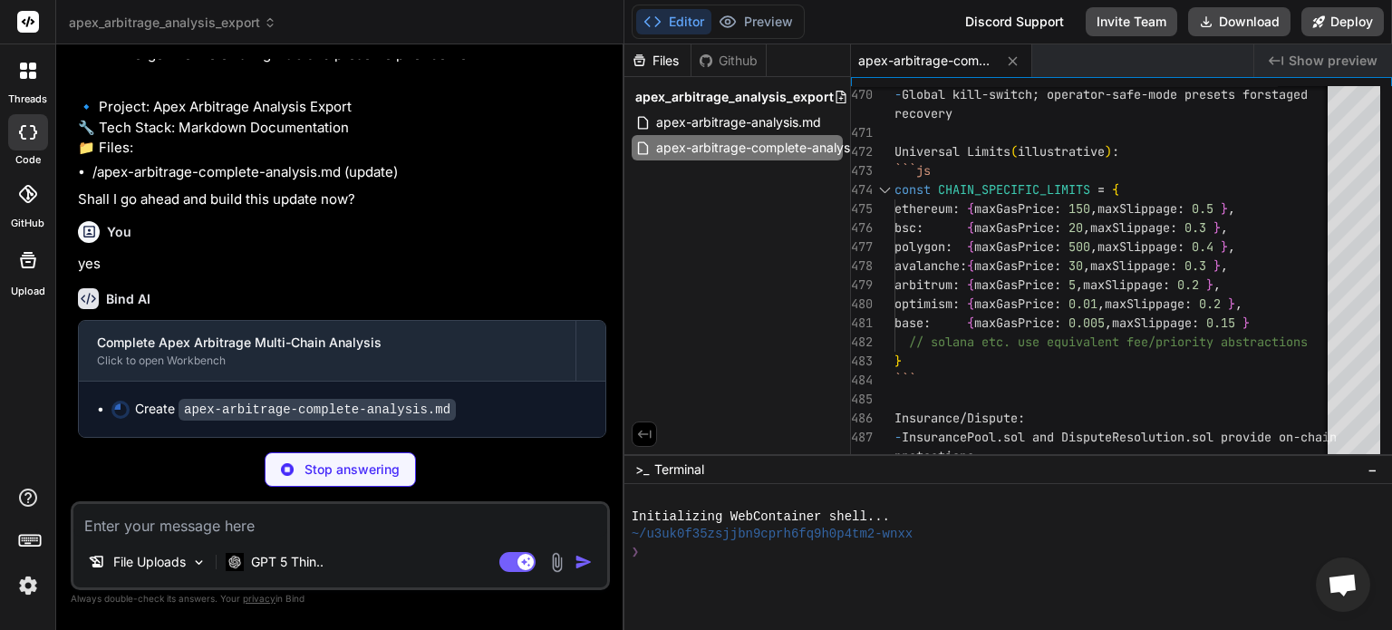
scroll to position [8599, 0]
drag, startPoint x: 341, startPoint y: 270, endPoint x: 135, endPoint y: 275, distance: 205.8
click at [137, 210] on div "Sure. Plan to expand the dashboard deep dive and merge into apex-arbitrage-comp…" at bounding box center [342, 23] width 528 height 373
drag, startPoint x: 98, startPoint y: 272, endPoint x: 352, endPoint y: 266, distance: 253.9
click at [352, 210] on div "Sure. Plan to expand the dashboard deep dive and merge into apex-arbitrage-comp…" at bounding box center [342, 23] width 528 height 373
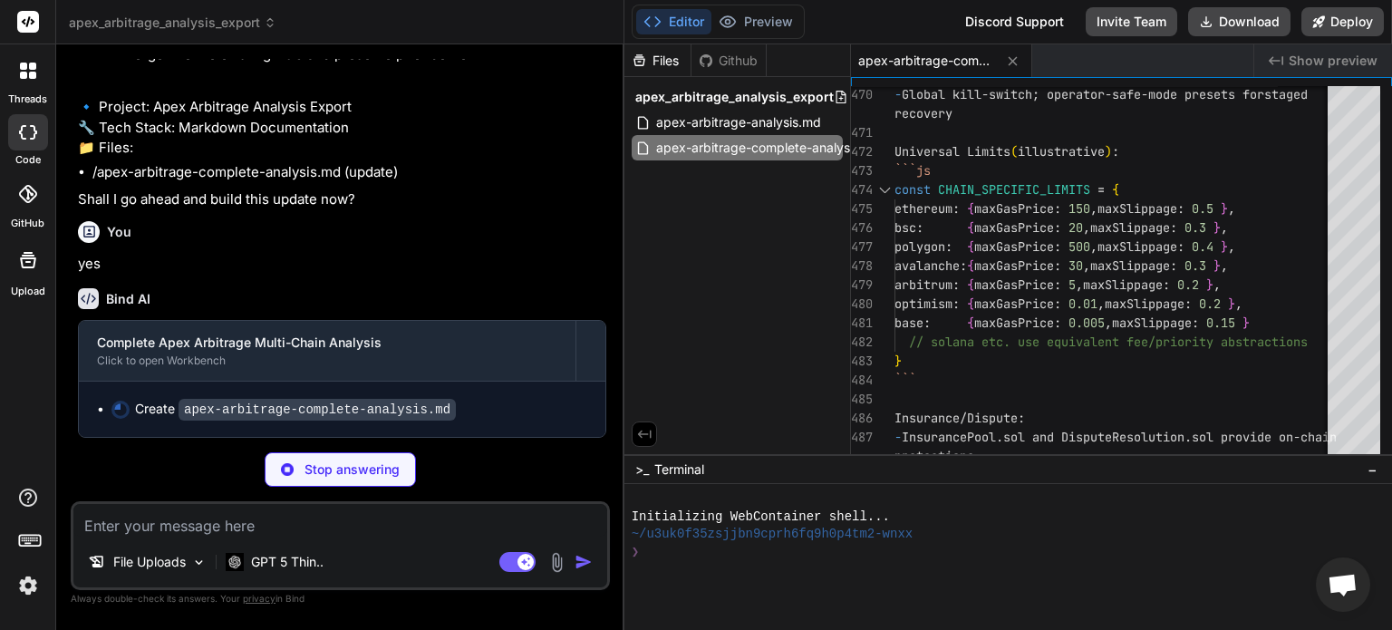
click at [337, 210] on div "Sure. Plan to expand the dashboard deep dive and merge into apex-arbitrage-comp…" at bounding box center [342, 23] width 528 height 373
click at [348, 210] on div "Sure. Plan to expand the dashboard deep dive and merge into apex-arbitrage-comp…" at bounding box center [342, 23] width 528 height 373
click at [338, 210] on div "Sure. Plan to expand the dashboard deep dive and merge into apex-arbitrage-comp…" at bounding box center [342, 23] width 528 height 373
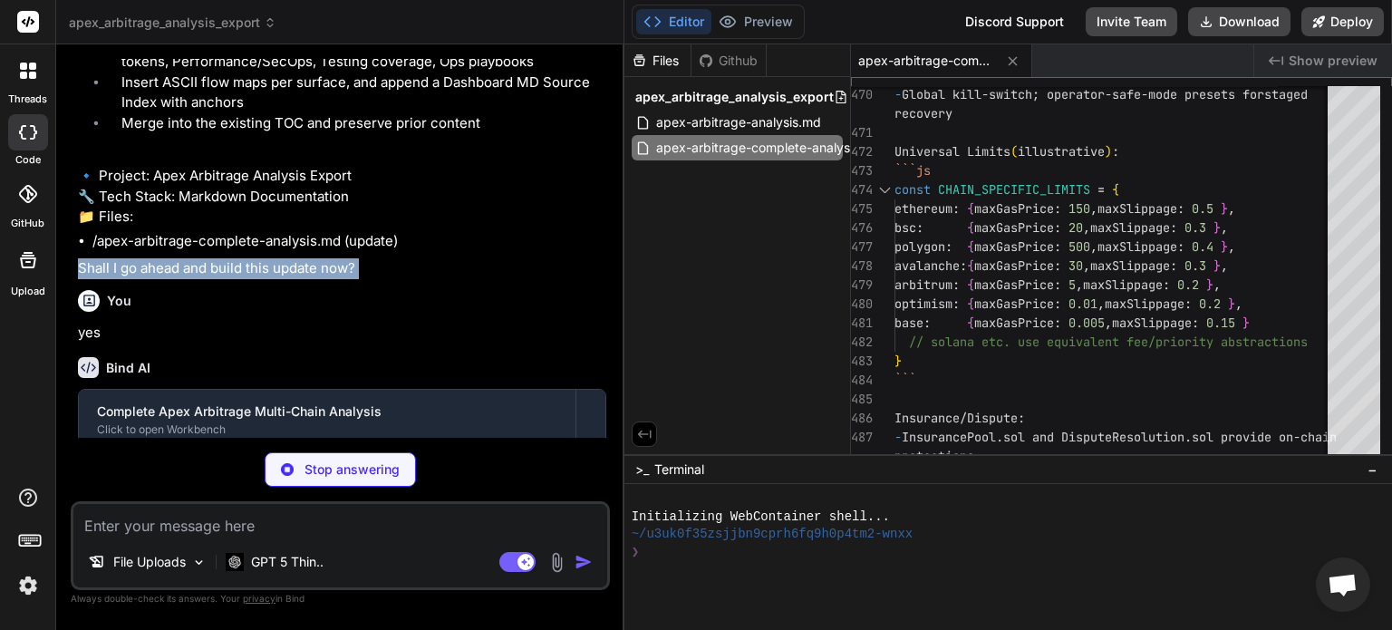
scroll to position [8681, 0]
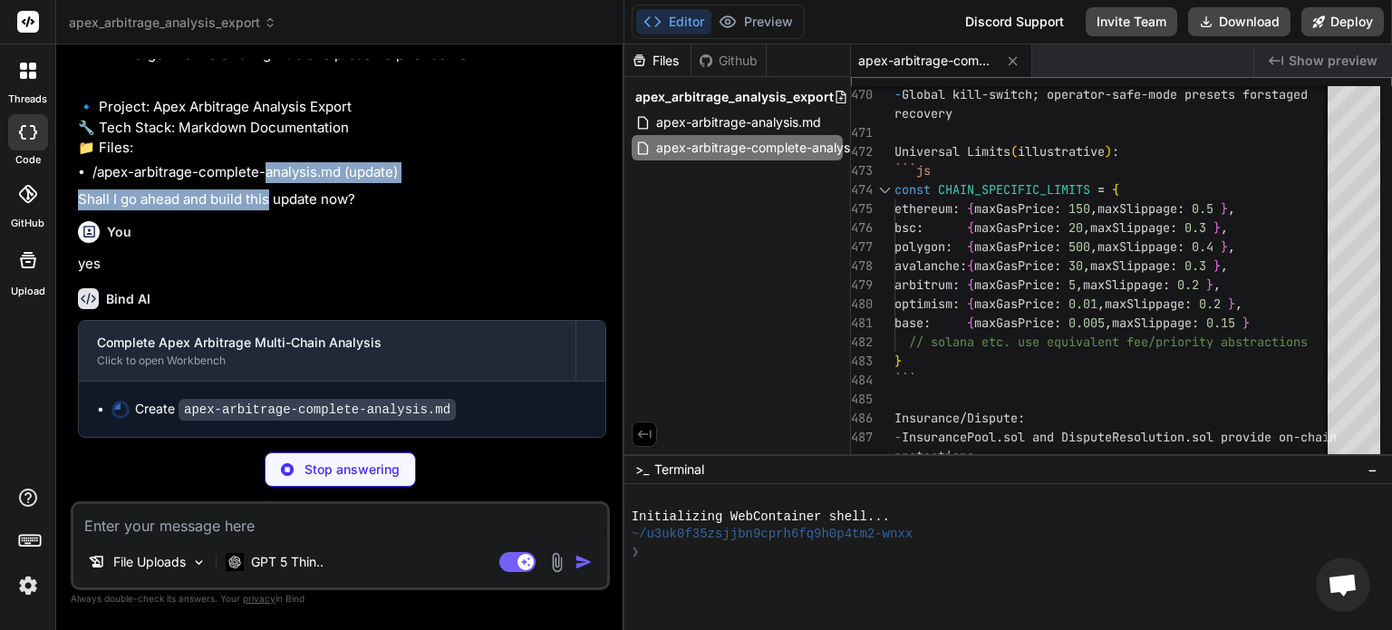
click at [266, 185] on div "Sure. Plan to expand the dashboard deep dive and merge into apex-arbitrage-comp…" at bounding box center [342, 23] width 528 height 373
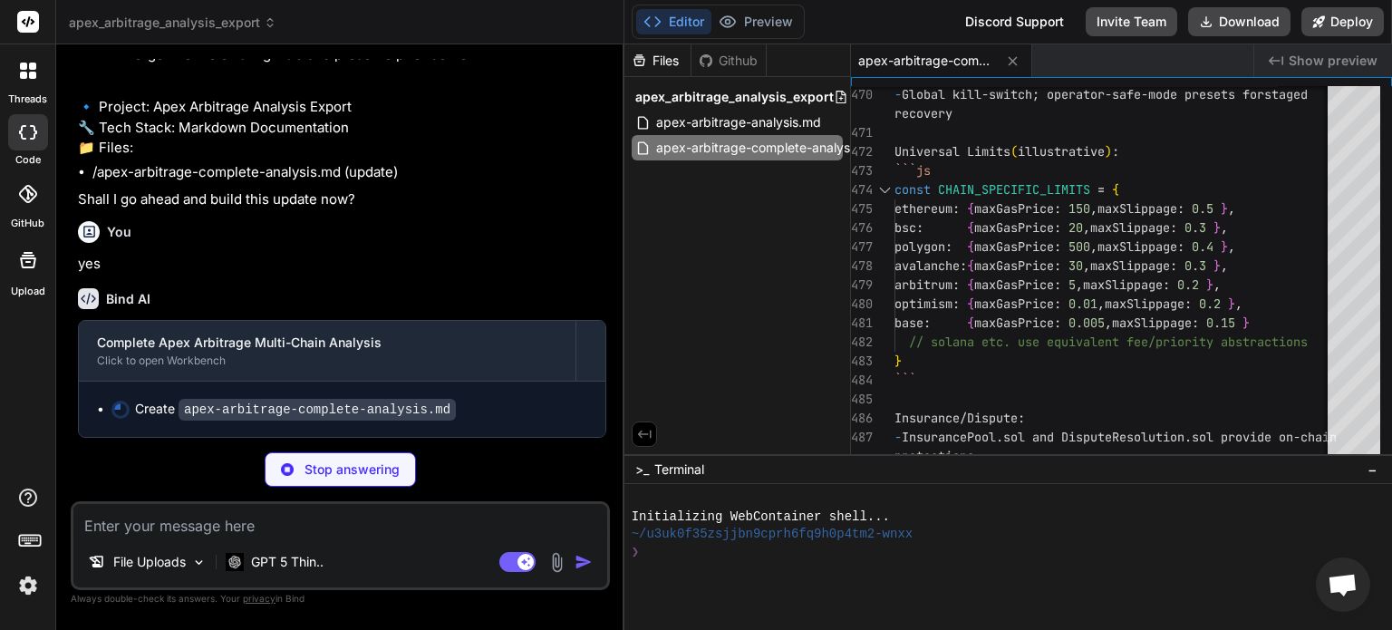
click at [270, 177] on li "/apex-arbitrage-complete-analysis.md (update)" at bounding box center [349, 172] width 514 height 21
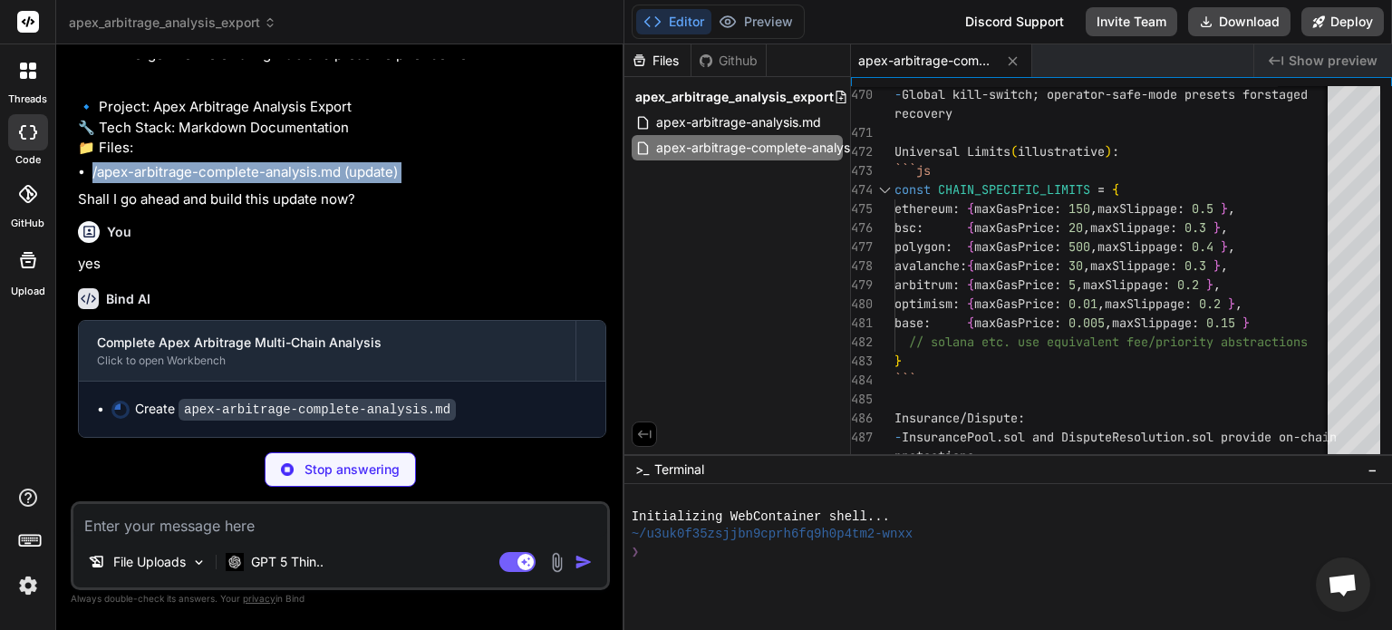
click at [270, 177] on li "/apex-arbitrage-complete-analysis.md (update)" at bounding box center [349, 172] width 514 height 21
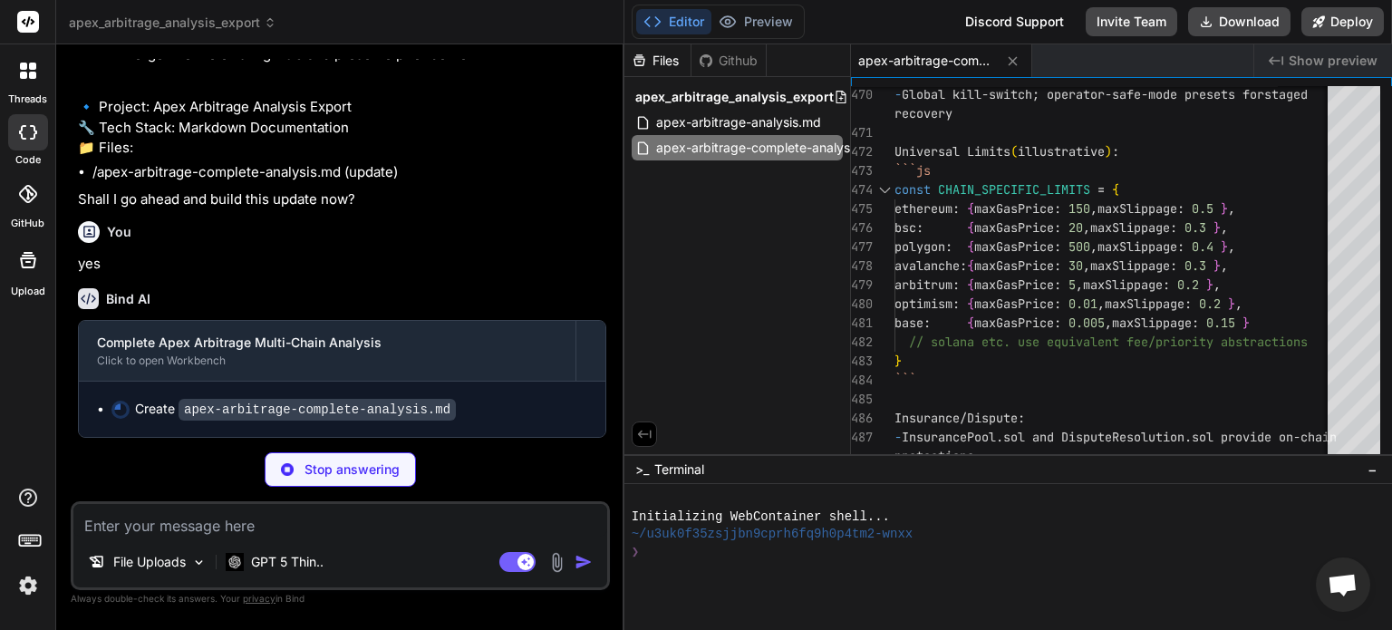
click at [367, 409] on code "apex-arbitrage-complete-analysis.md" at bounding box center [317, 410] width 277 height 22
drag, startPoint x: 430, startPoint y: 412, endPoint x: 181, endPoint y: 412, distance: 248.4
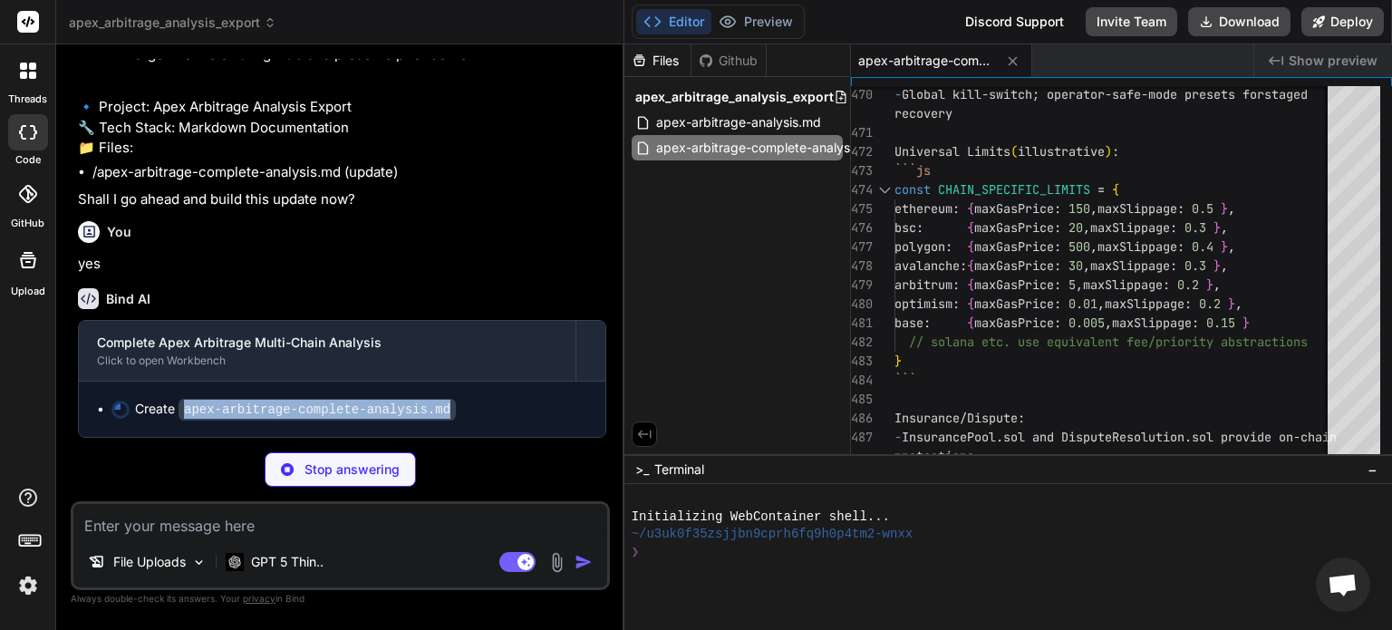
click at [181, 412] on code "apex-arbitrage-complete-analysis.md" at bounding box center [317, 410] width 277 height 22
copy code "apex-arbitrage-complete-analysis.md"
click at [133, 408] on div "Create apex-arbitrage-complete-analysis.md" at bounding box center [349, 409] width 476 height 19
drag, startPoint x: 136, startPoint y: 409, endPoint x: 449, endPoint y: 405, distance: 312.7
click at [449, 405] on div "Create apex-arbitrage-complete-analysis.md" at bounding box center [349, 409] width 476 height 19
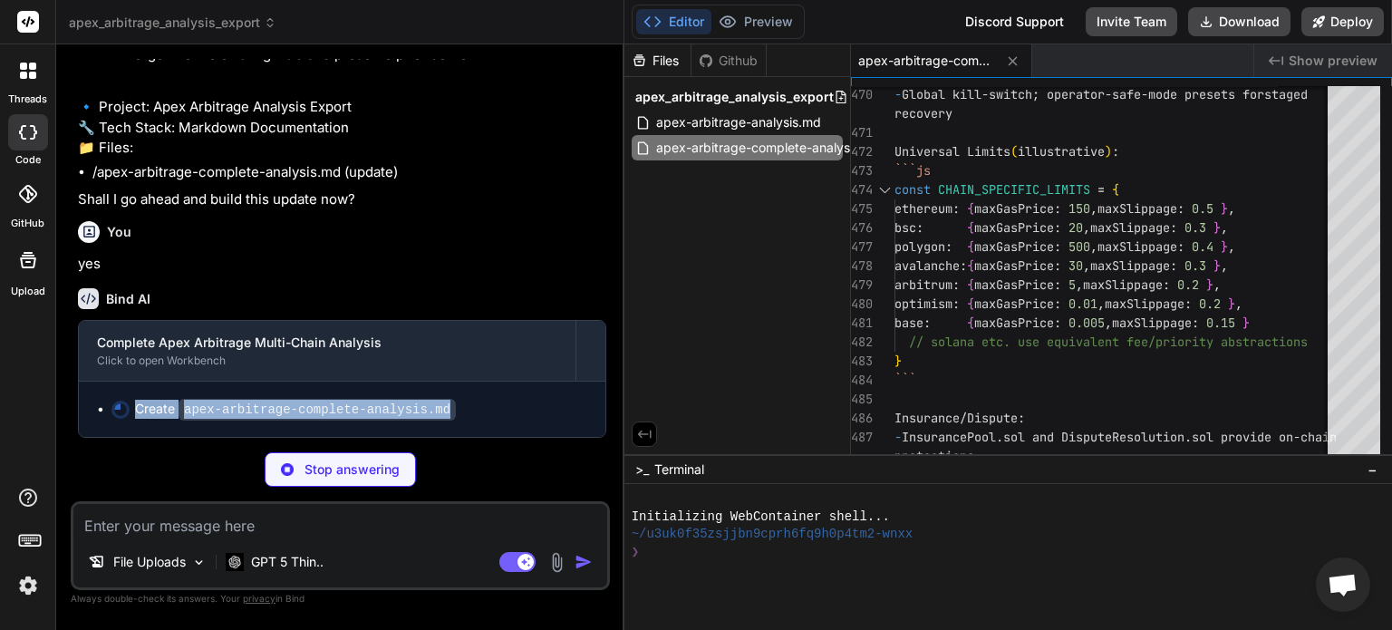
copy div "Create apex-arbitrage-complete-analysis.md"
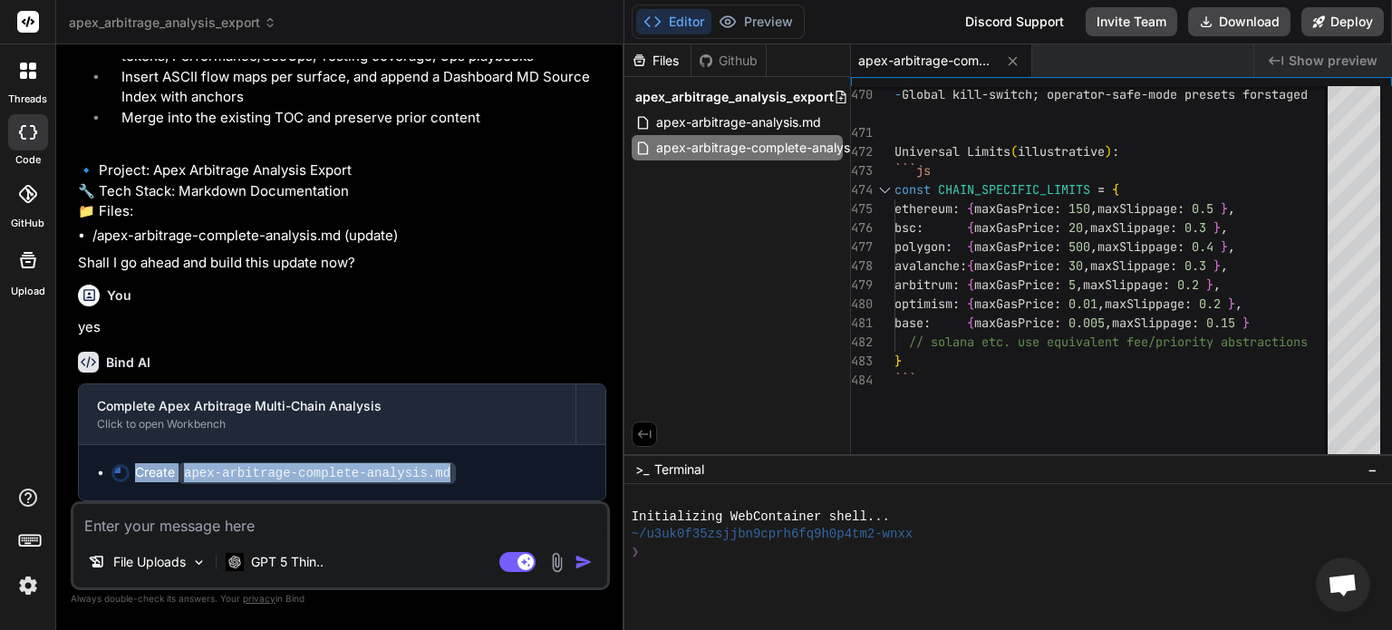
scroll to position [8618, 0]
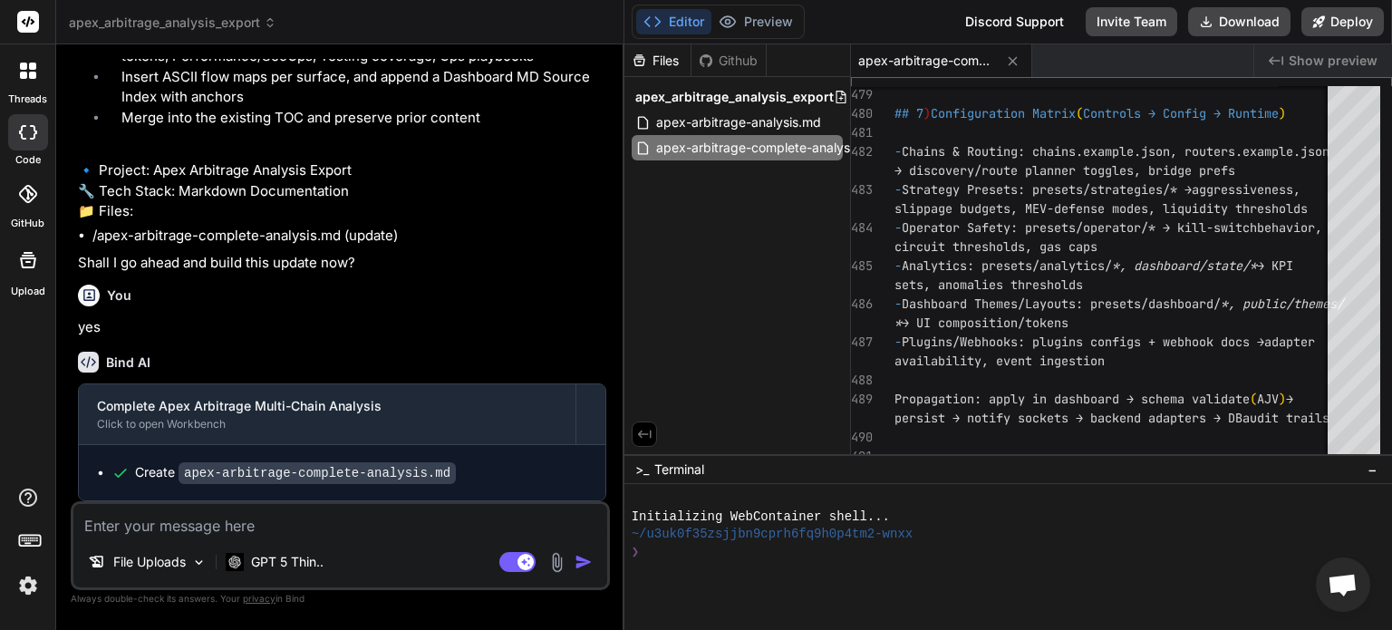
click at [421, 305] on div "You" at bounding box center [342, 296] width 528 height 22
click at [342, 479] on code "apex-arbitrage-complete-analysis.md" at bounding box center [317, 473] width 277 height 22
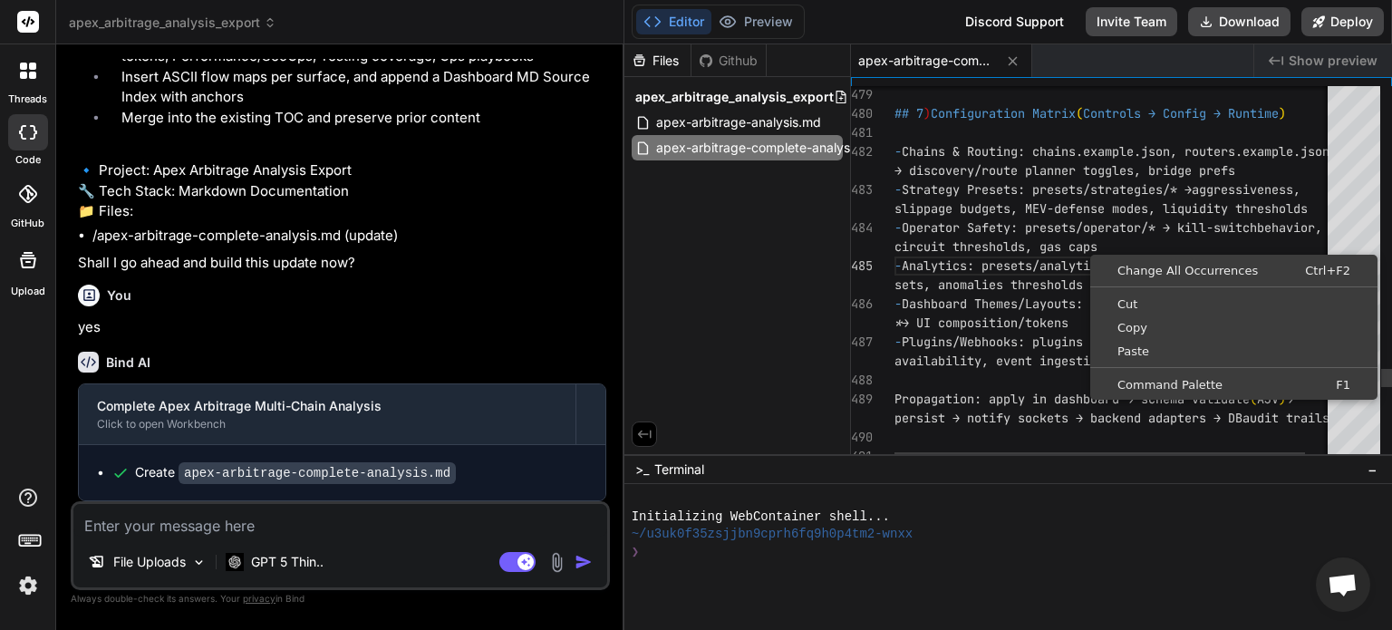
scroll to position [0, 0]
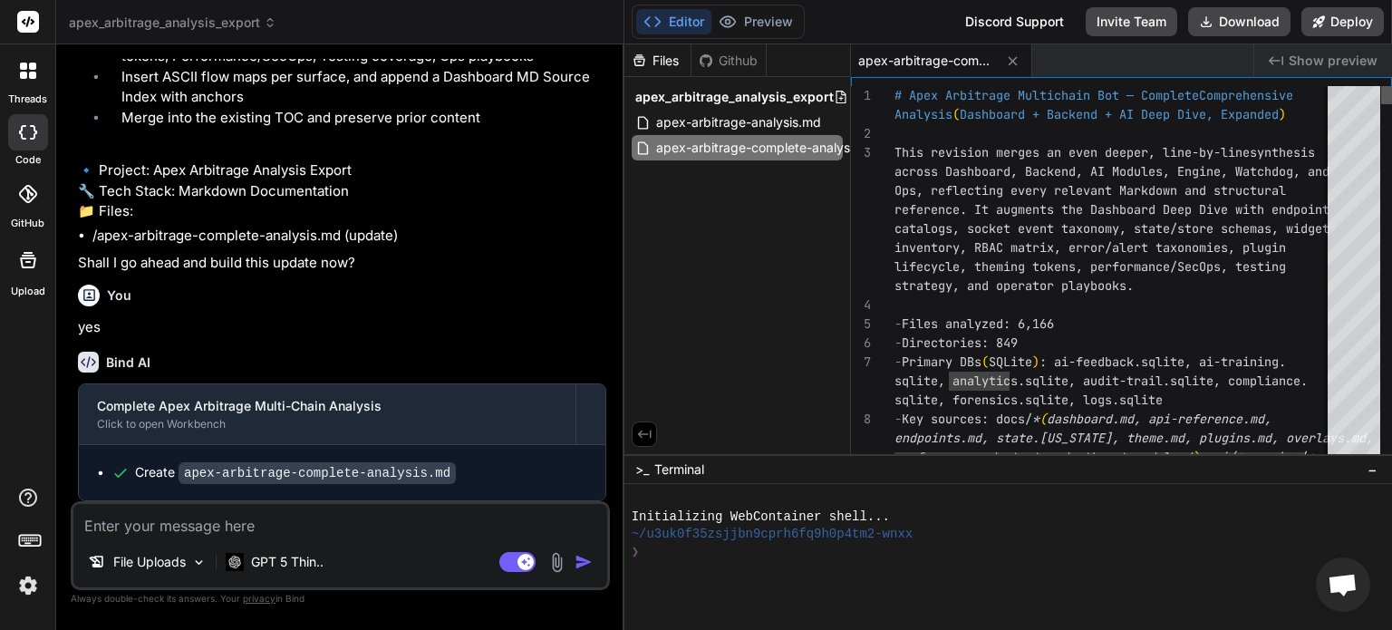
click at [1391, 86] on div at bounding box center [1386, 95] width 11 height 18
click at [319, 525] on textarea at bounding box center [340, 520] width 534 height 33
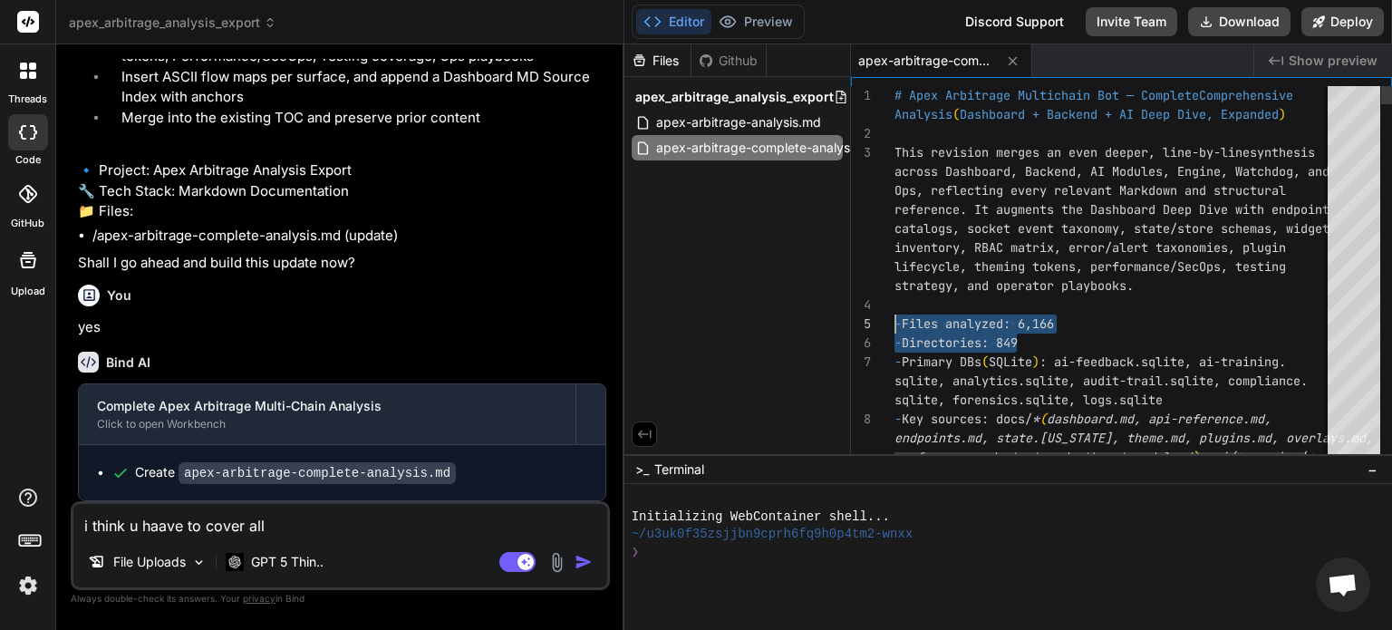
drag, startPoint x: 1058, startPoint y: 342, endPoint x: 878, endPoint y: 310, distance: 182.3
drag, startPoint x: 1041, startPoint y: 344, endPoint x: 897, endPoint y: 318, distance: 145.4
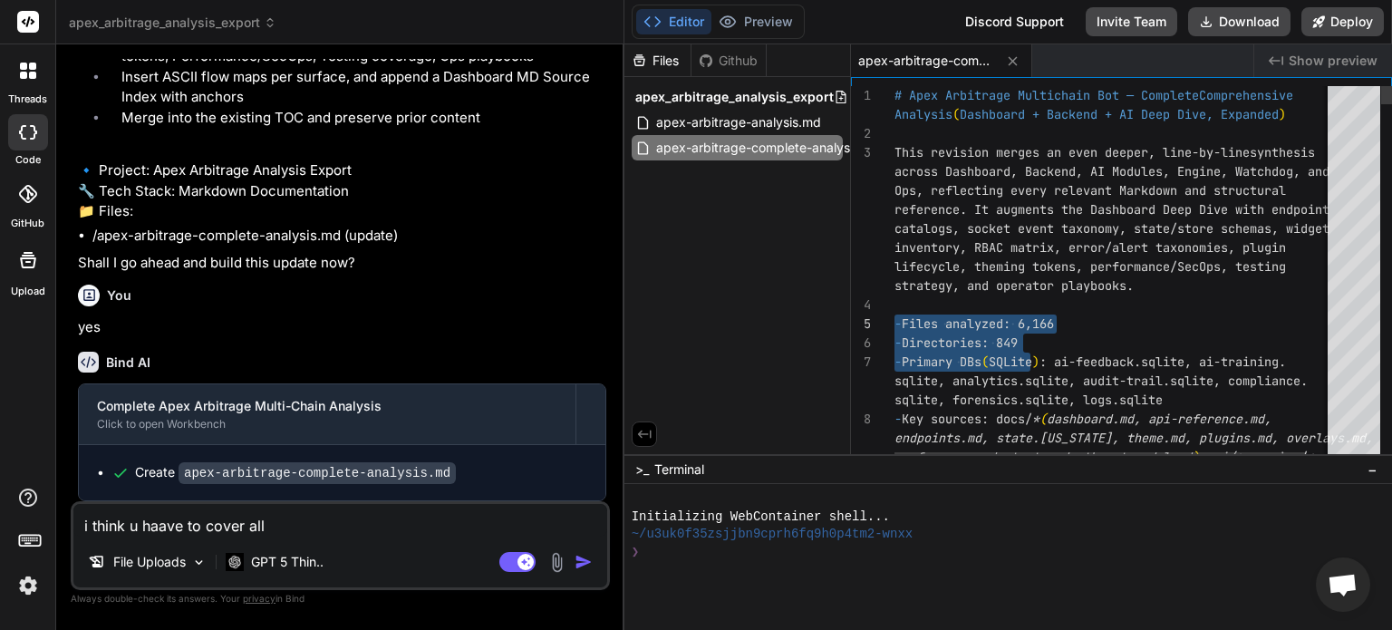
drag, startPoint x: 1035, startPoint y: 342, endPoint x: 906, endPoint y: 315, distance: 132.4
click at [402, 536] on textarea "i think u haave to cover all" at bounding box center [340, 520] width 534 height 33
paste textarea "Files analyzed: 6,166 - Directories: 849"
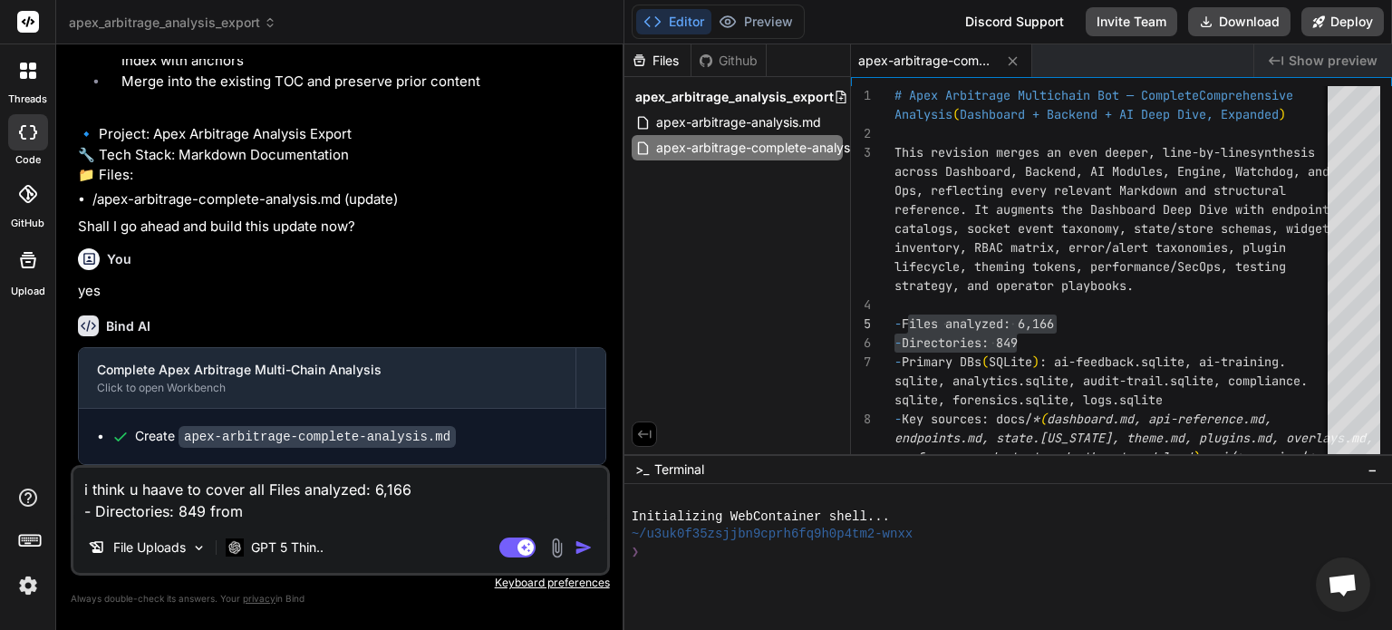
click at [393, 509] on textarea "i think u haave to cover all Files analyzed: 6,166 - Directories: 849 from" at bounding box center [340, 495] width 534 height 54
paste textarea "PROJECT TREE COMPLETE STUCTURE"
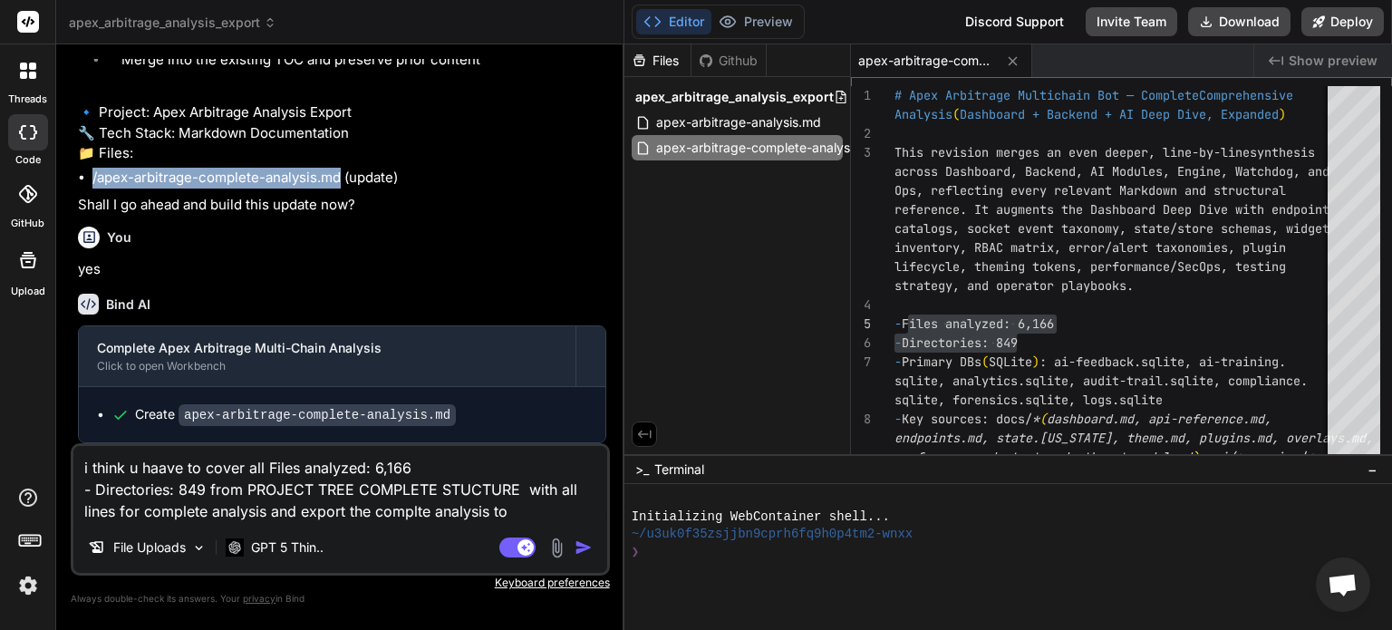
drag, startPoint x: 92, startPoint y: 237, endPoint x: 340, endPoint y: 237, distance: 247.5
click at [340, 189] on li "/apex-arbitrage-complete-analysis.md (update)" at bounding box center [349, 178] width 514 height 21
copy li "/apex-arbitrage-complete-analysis.md"
click at [526, 508] on textarea "i think u haave to cover all Files analyzed: 6,166 - Directories: 849 from PROJ…" at bounding box center [340, 484] width 534 height 76
paste textarea "/apex-arbitrage-complete-analysis.md"
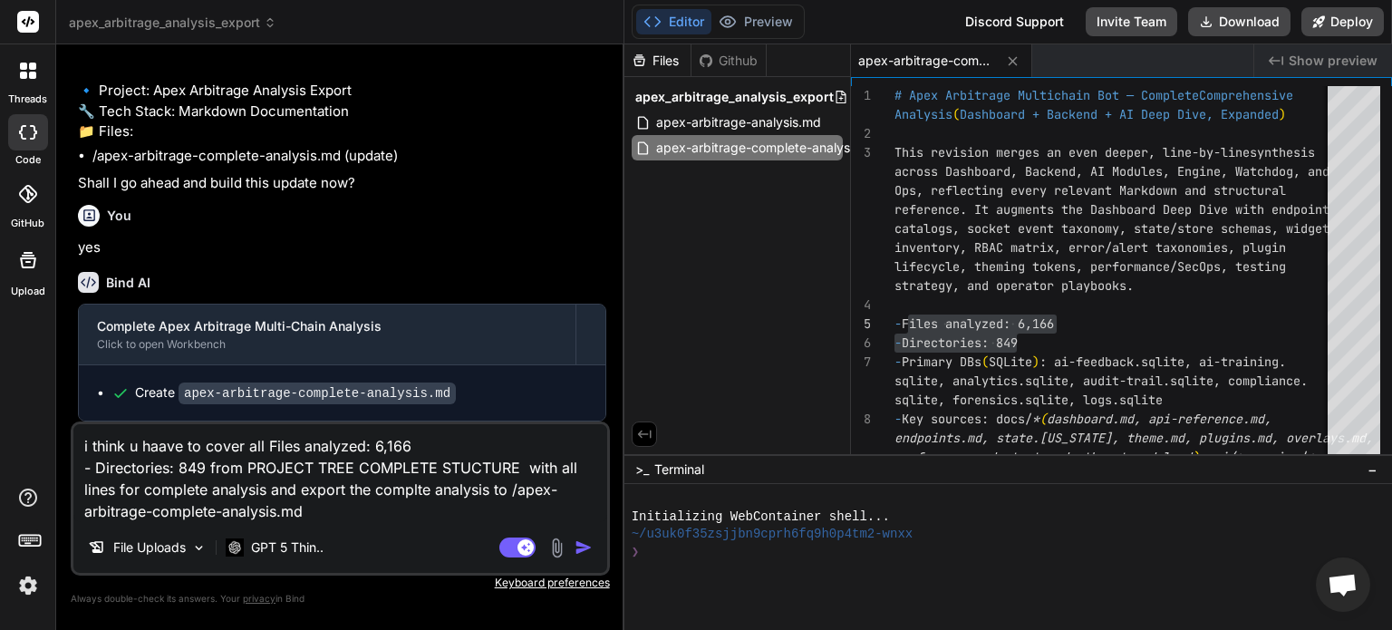
click at [517, 495] on textarea "i think u haave to cover all Files analyzed: 6,166 - Directories: 849 from PROJ…" at bounding box center [340, 473] width 534 height 98
click at [334, 514] on textarea "i think u haave to cover all Files analyzed: 6,166 - Directories: 849 from PROJ…" at bounding box center [340, 473] width 534 height 98
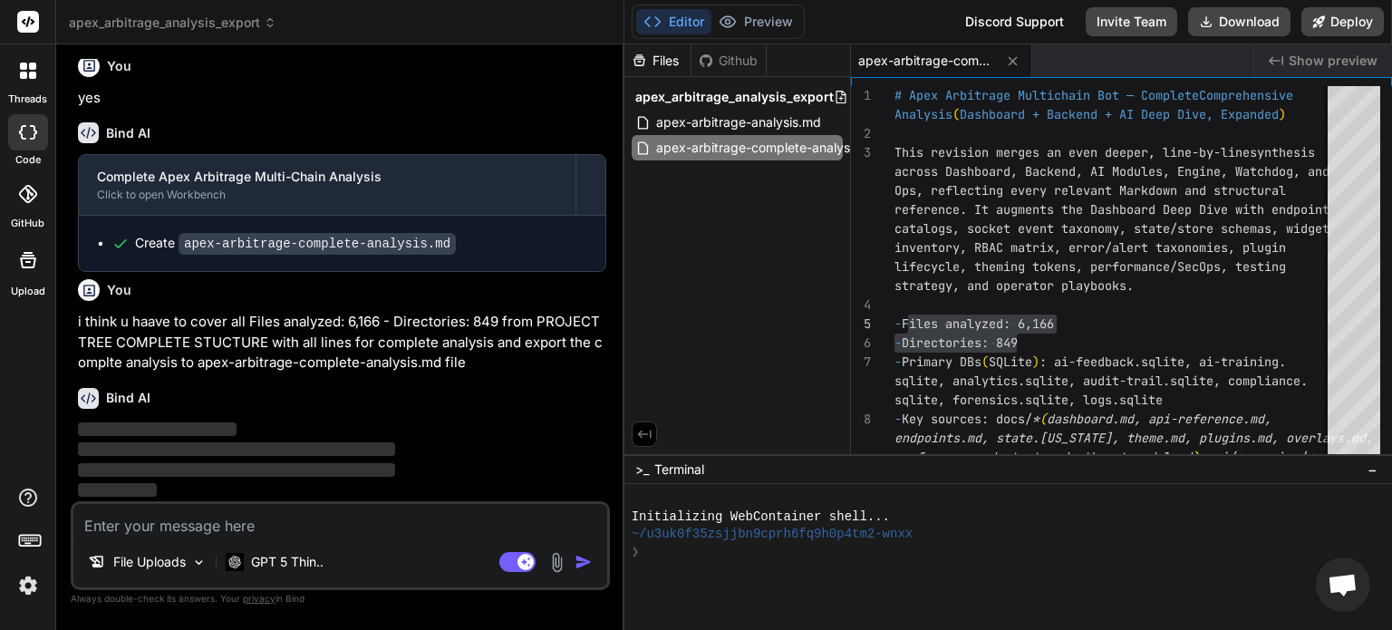
scroll to position [8847, 0]
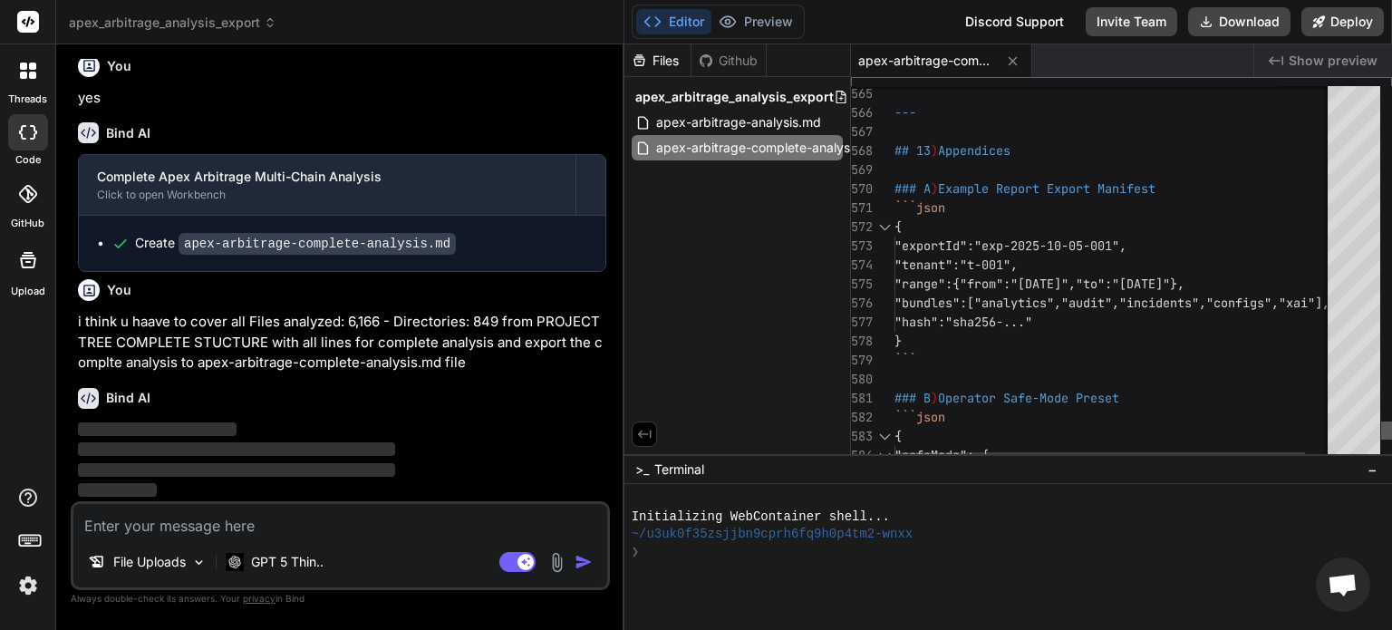
click at [1387, 431] on div at bounding box center [1386, 430] width 11 height 18
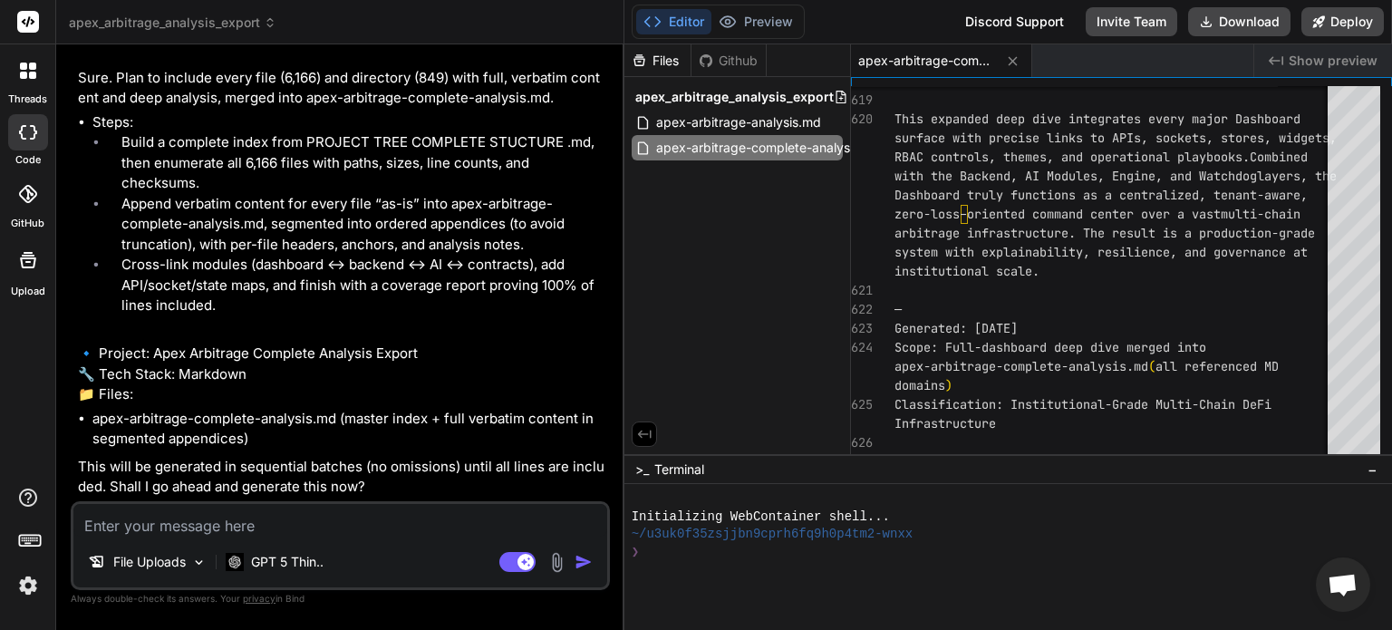
scroll to position [9239, 0]
click at [281, 533] on textarea at bounding box center [340, 520] width 534 height 33
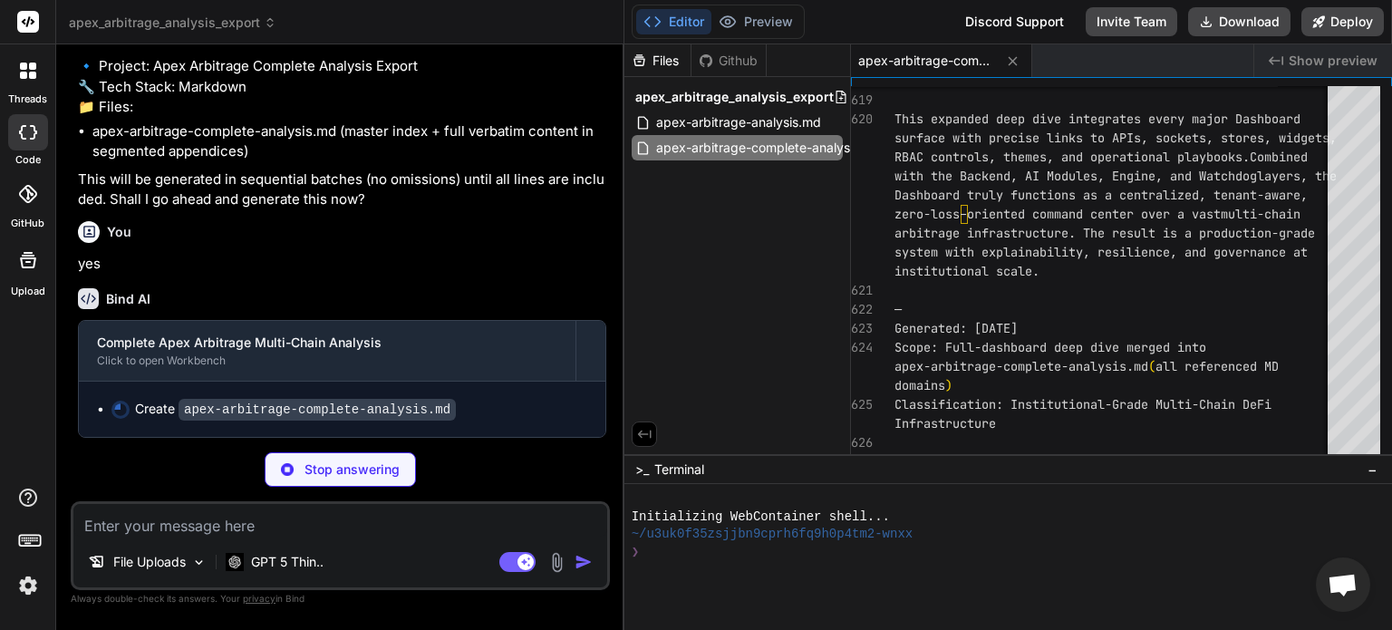
scroll to position [9526, 0]
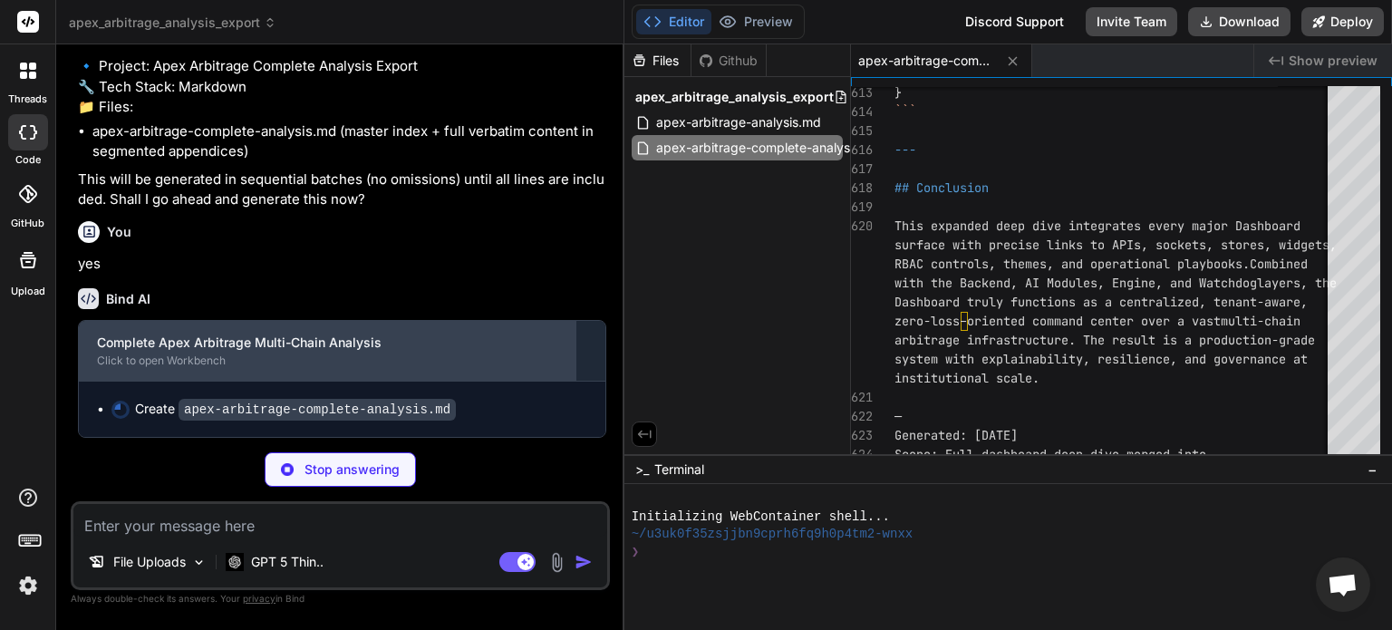
click at [488, 352] on div "Complete Apex Arbitrage Multi-Chain Analysis" at bounding box center [327, 343] width 460 height 18
click at [329, 344] on div "Complete Apex Arbitrage Multi-Chain Analysis" at bounding box center [327, 343] width 460 height 18
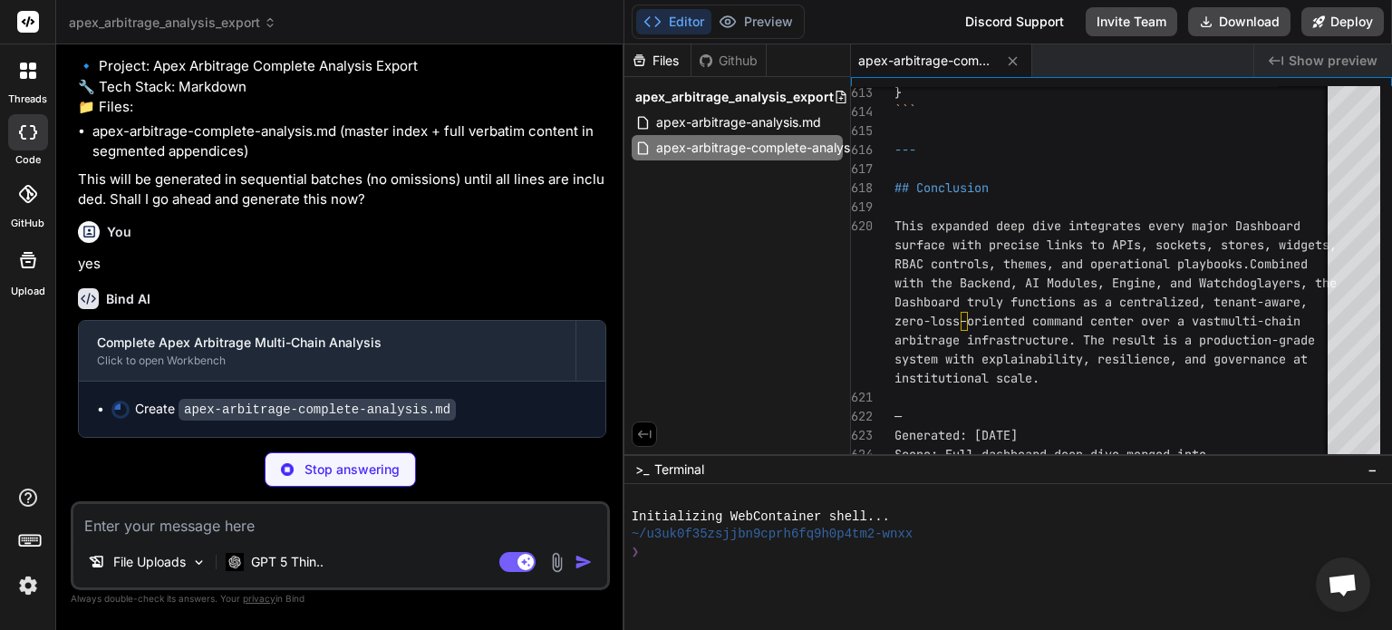
click at [658, 31] on button "Editor" at bounding box center [673, 21] width 75 height 25
click at [1012, 61] on icon at bounding box center [1012, 60] width 9 height 9
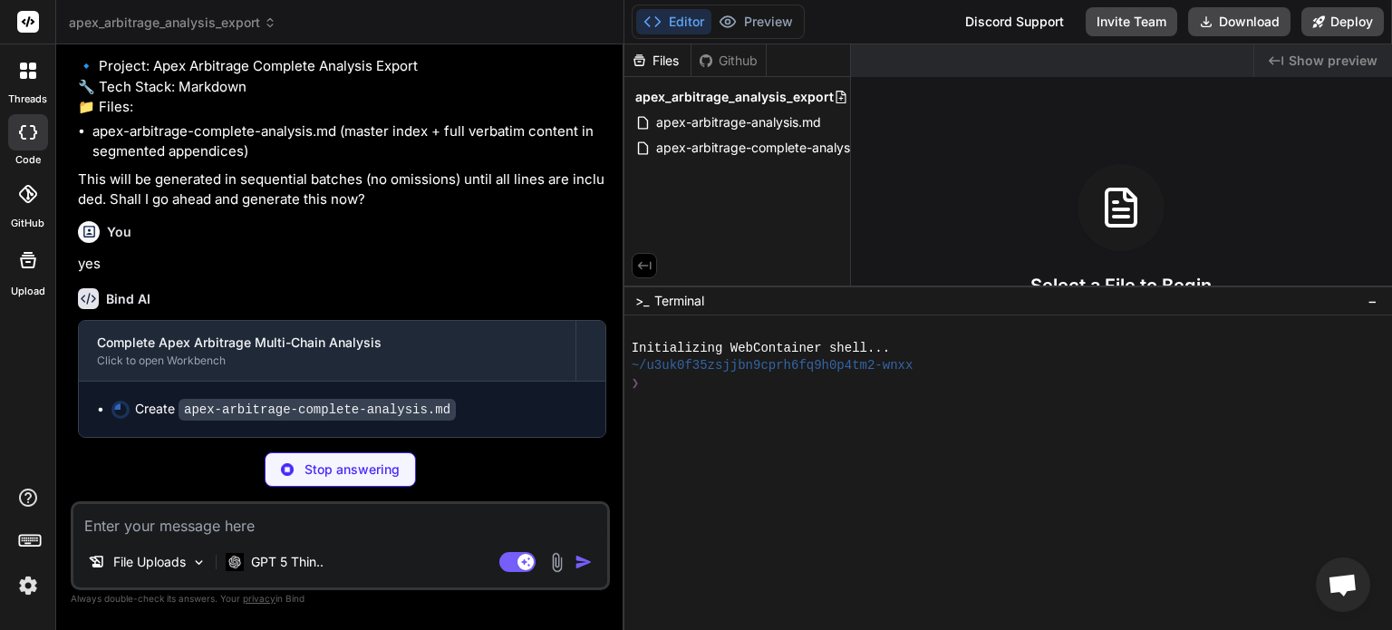
drag, startPoint x: 914, startPoint y: 453, endPoint x: 943, endPoint y: 286, distance: 170.2
click at [351, 411] on code "apex-arbitrage-complete-analysis.md" at bounding box center [317, 410] width 277 height 22
click at [506, 209] on p "This will be generated in sequential batches (no omissions) until all lines are…" at bounding box center [342, 189] width 528 height 41
click at [790, 140] on span "apex-arbitrage-complete-analysis.md" at bounding box center [768, 148] width 229 height 22
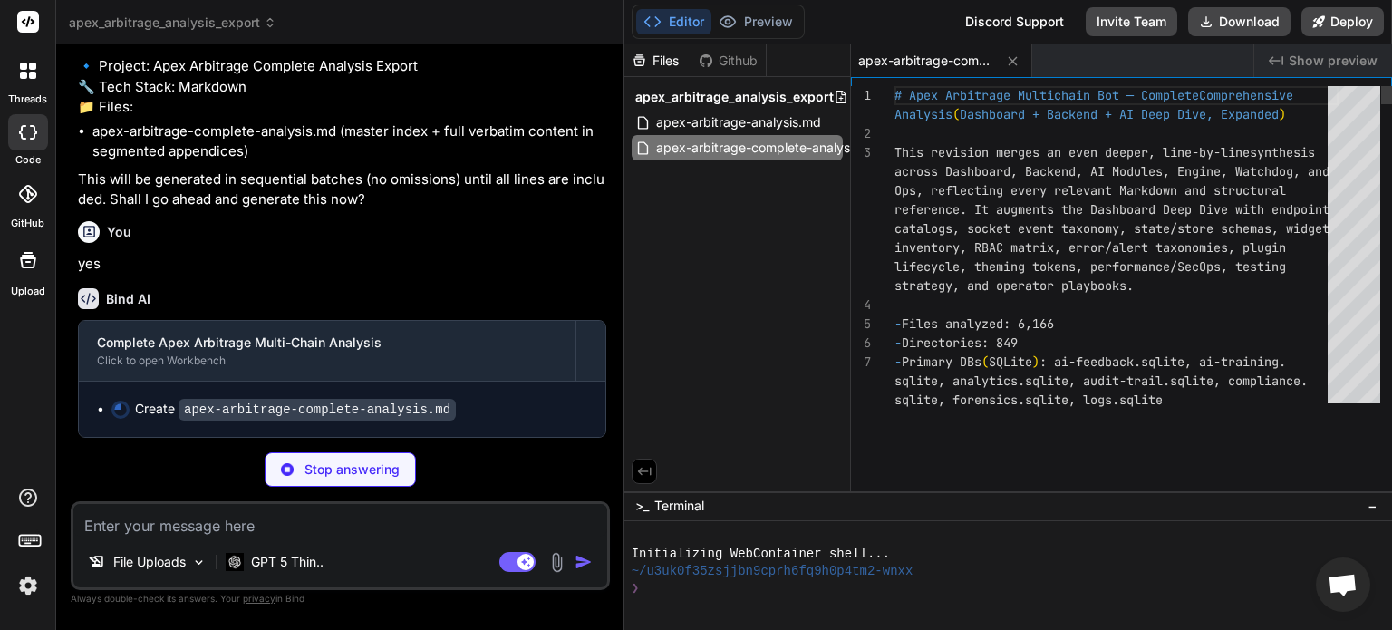
drag, startPoint x: 966, startPoint y: 286, endPoint x: 1000, endPoint y: 494, distance: 211.2
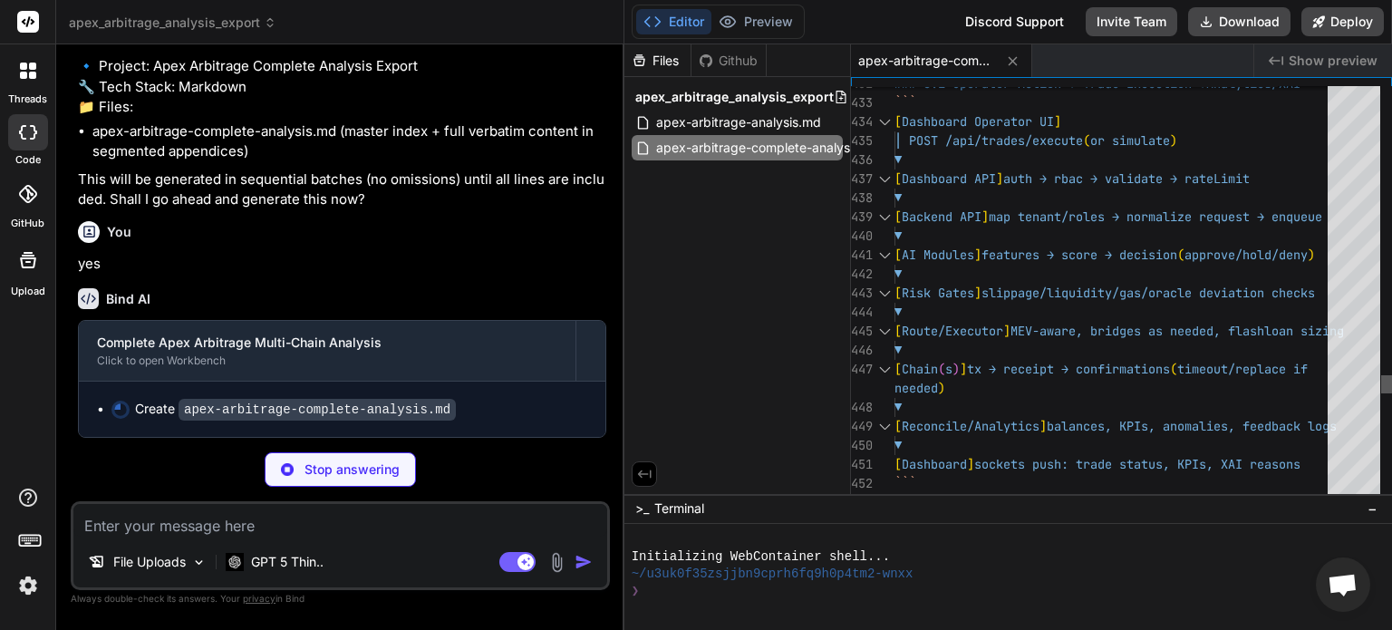
click at [1391, 392] on div at bounding box center [1386, 384] width 11 height 18
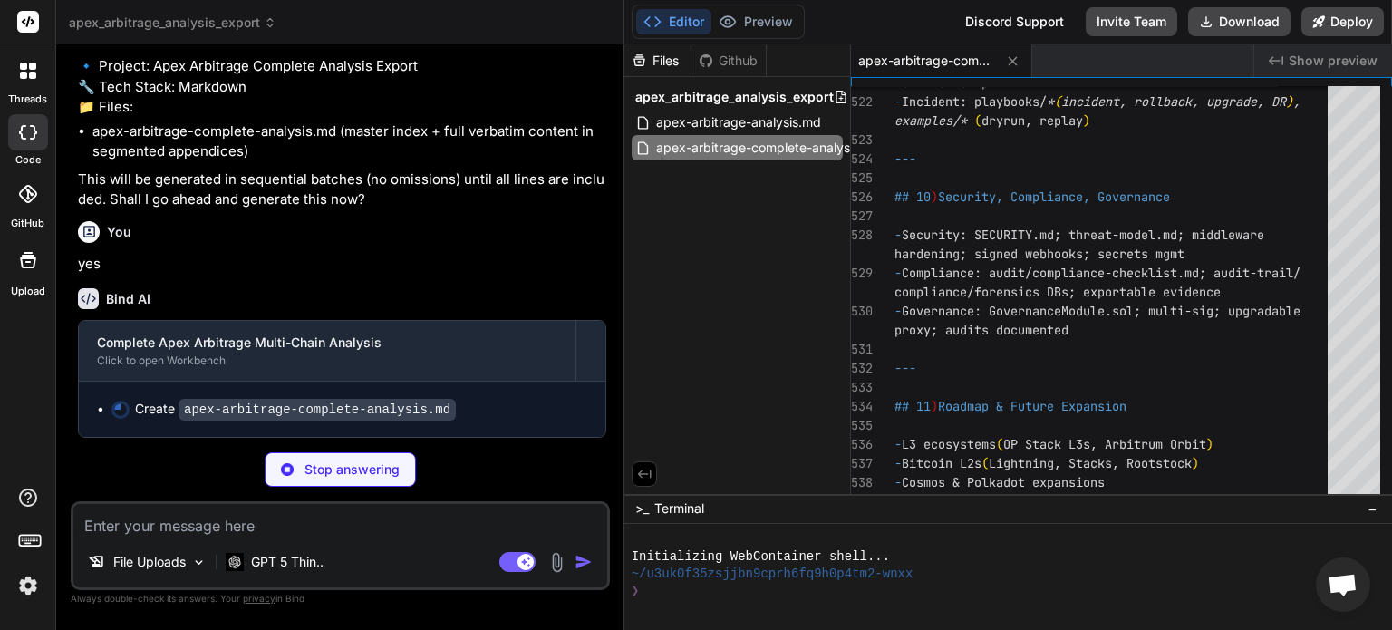
click at [468, 283] on div "Bind AI Complete Apex Arbitrage Multi-Chain Analysis Click to open Workbench Cr…" at bounding box center [342, 356] width 528 height 164
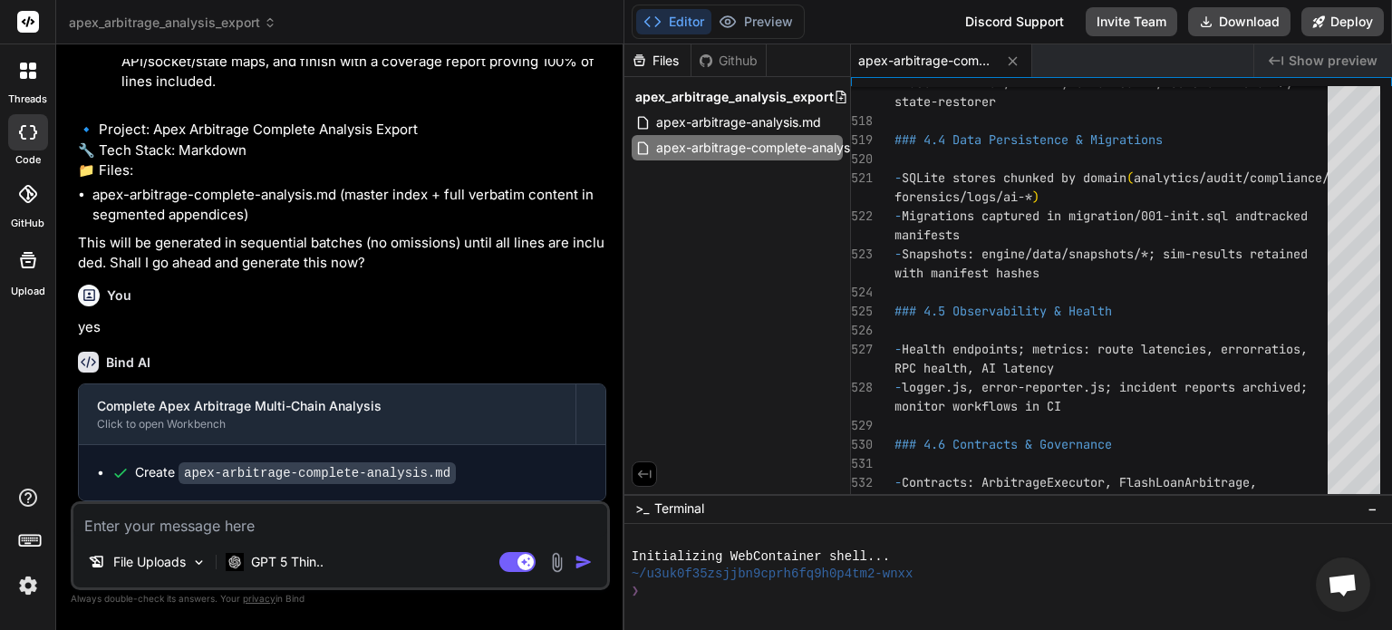
scroll to position [9463, 0]
click at [294, 481] on code "apex-arbitrage-complete-analysis.md" at bounding box center [317, 473] width 277 height 22
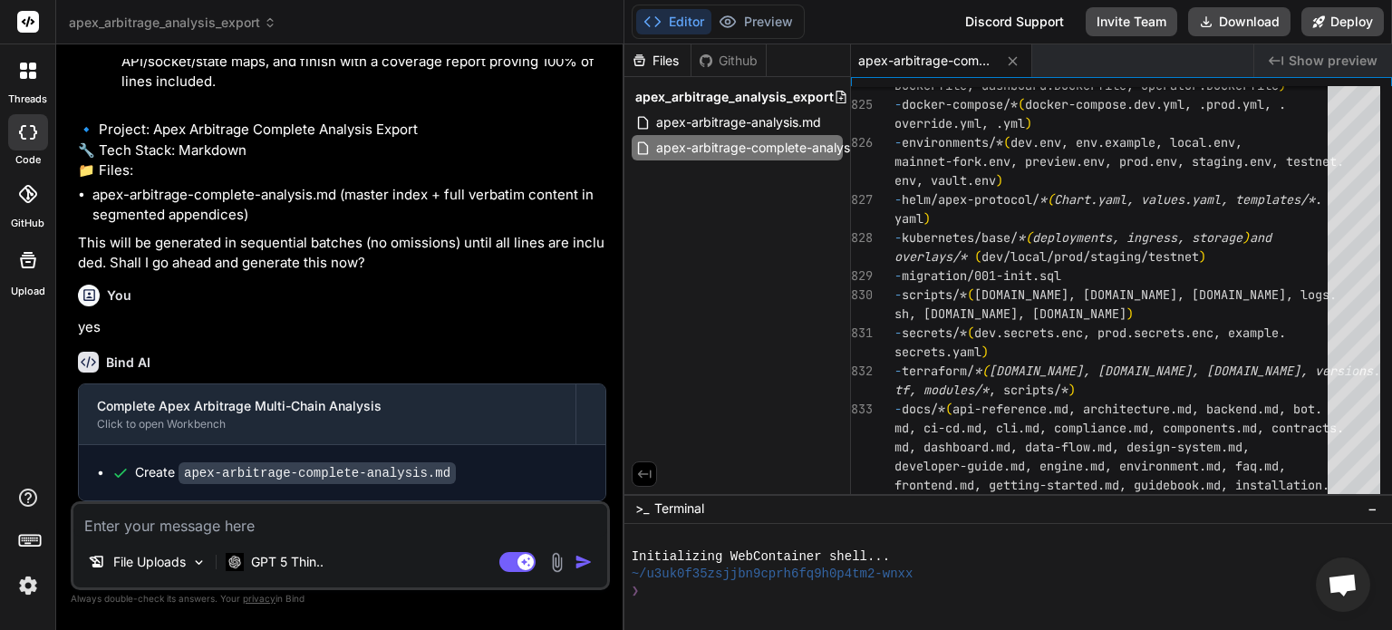
click at [208, 533] on textarea at bounding box center [340, 520] width 534 height 33
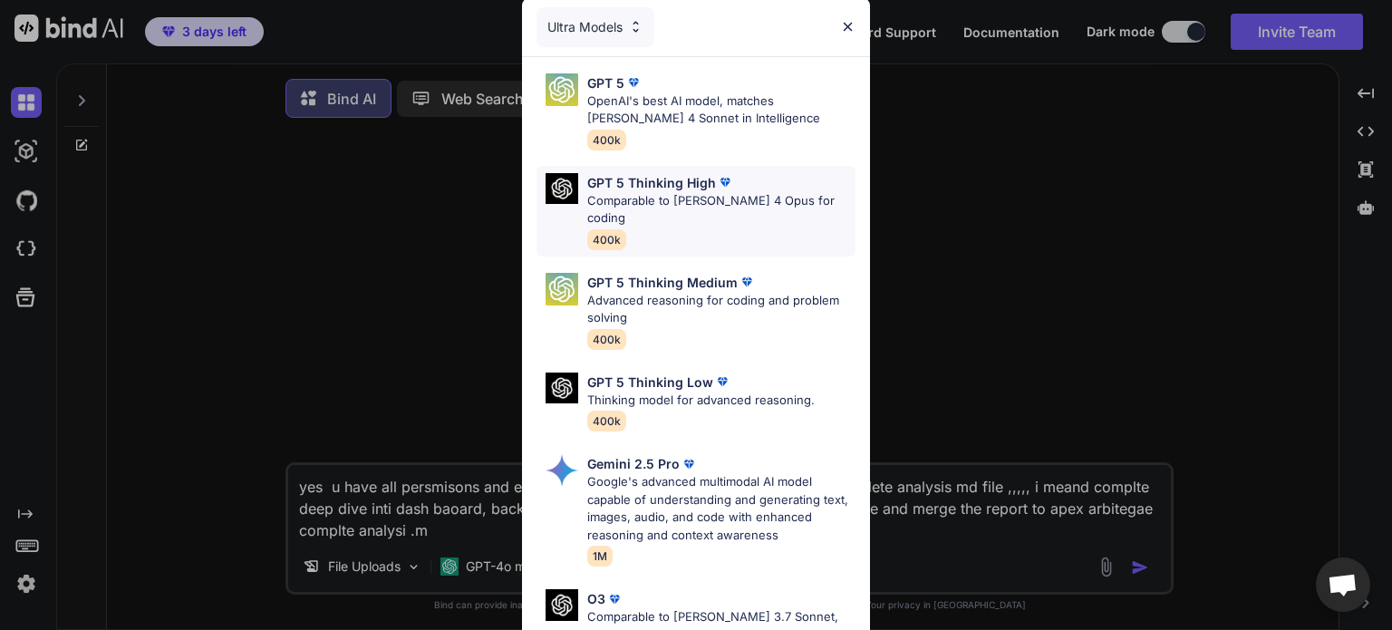
click at [663, 192] on p "Comparable to [PERSON_NAME] 4 Opus for coding" at bounding box center [721, 209] width 268 height 35
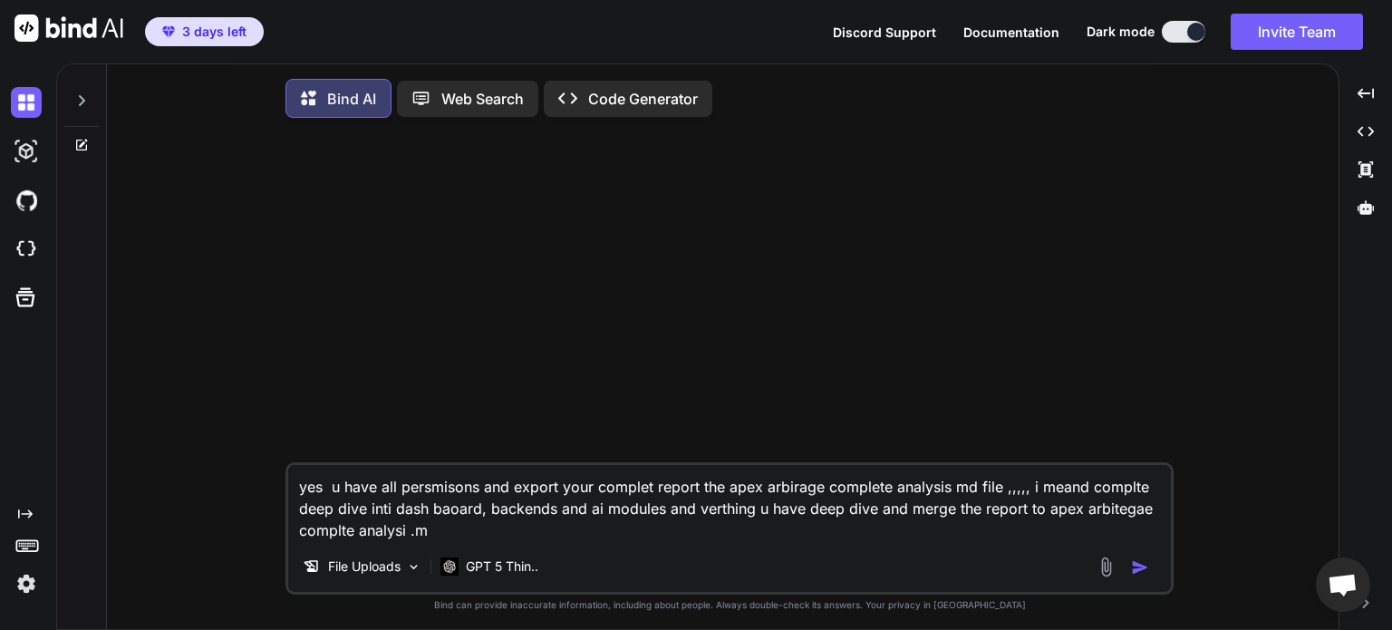
type textarea "x"
click at [520, 539] on textarea "yes u have all persmisons and export your complet report the apex arbirage comp…" at bounding box center [729, 503] width 883 height 76
drag, startPoint x: 443, startPoint y: 531, endPoint x: 158, endPoint y: 488, distance: 288.8
click at [158, 488] on div "yes u have all persmisons and export your complet report the apex arbirage comp…" at bounding box center [729, 382] width 1217 height 501
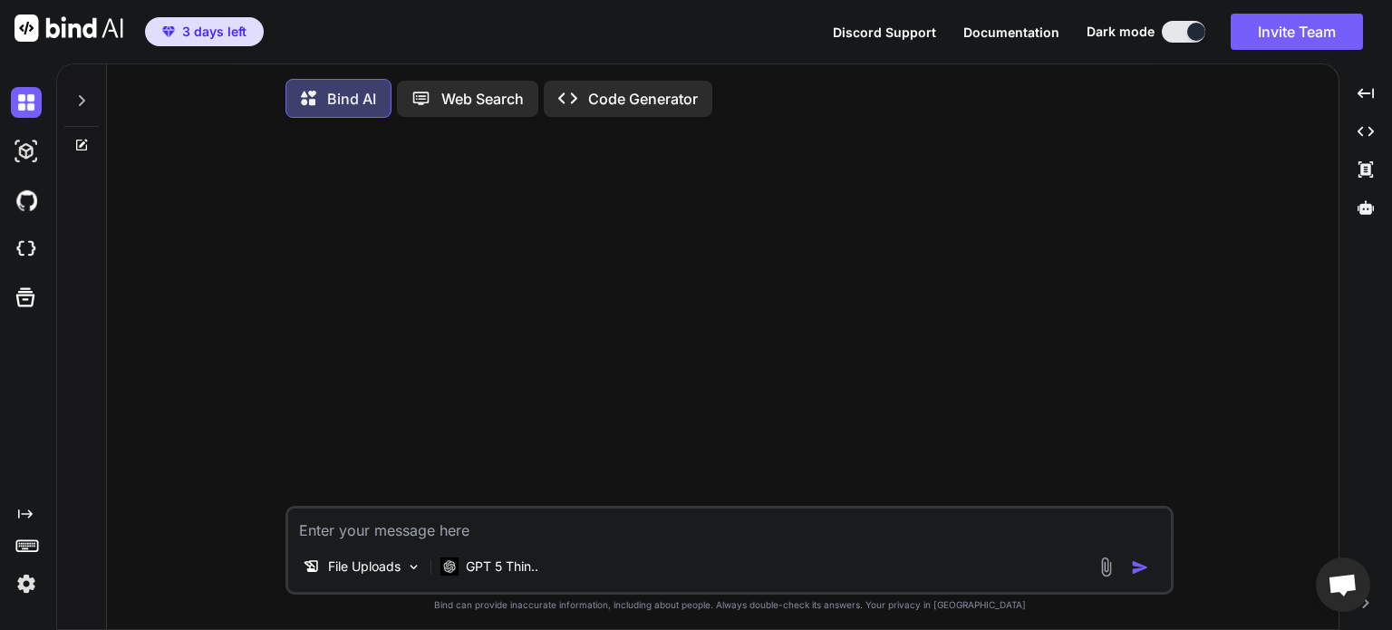
click at [676, 94] on p "Code Generator" at bounding box center [643, 99] width 110 height 22
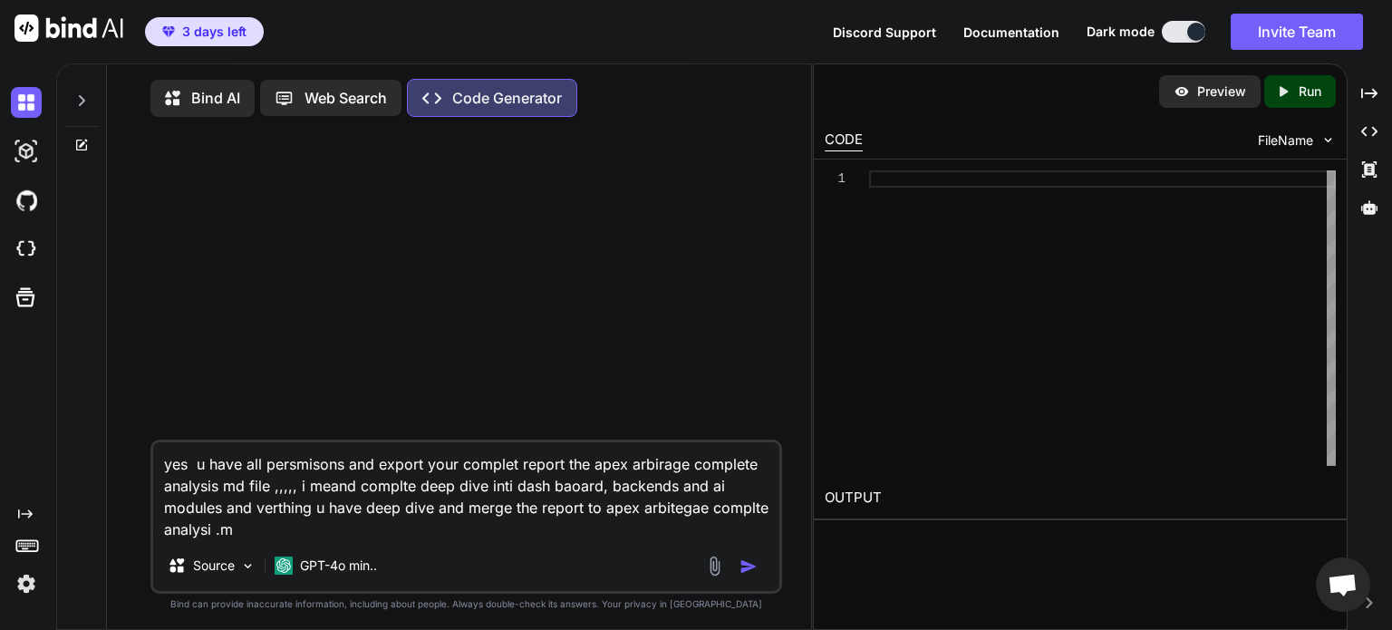
click at [211, 94] on p "Bind AI" at bounding box center [215, 98] width 49 height 22
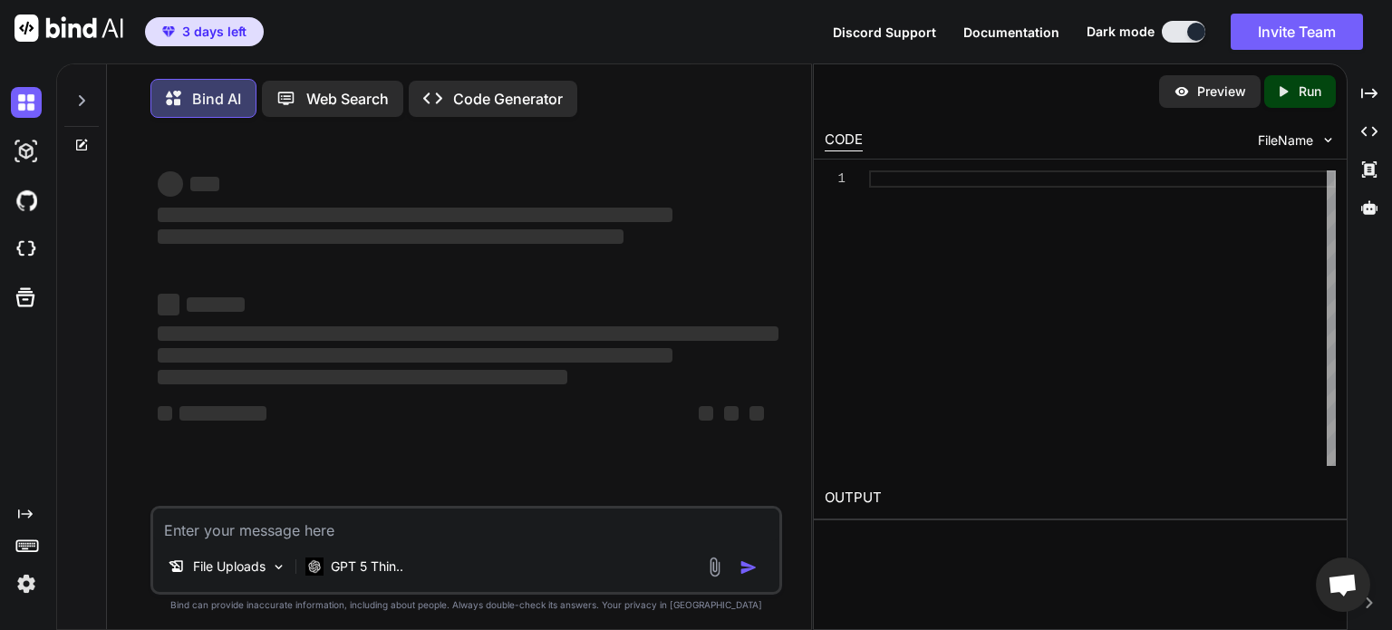
click at [211, 94] on p "Bind AI" at bounding box center [216, 99] width 49 height 22
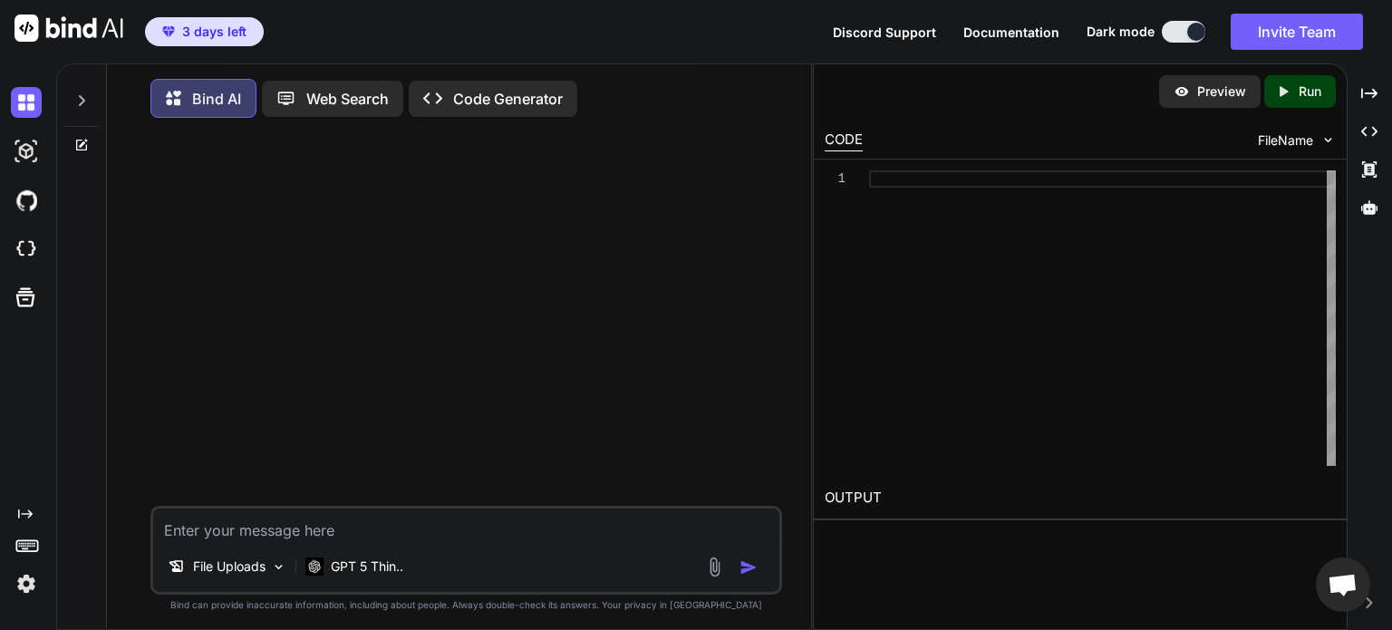
click at [305, 538] on textarea at bounding box center [466, 524] width 626 height 33
paste textarea "/apex-arbitrage-complete-analysis.md"
type textarea "/apex-arbitrage-complete-analysis.md"
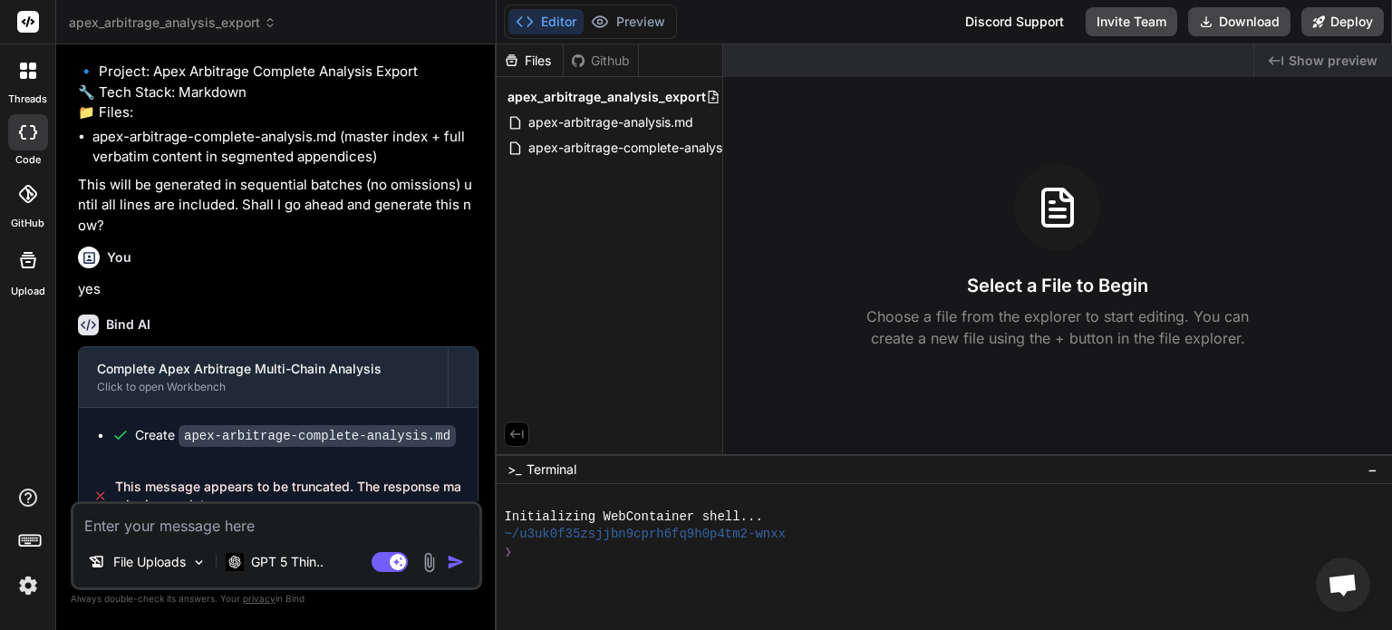
scroll to position [3342, 0]
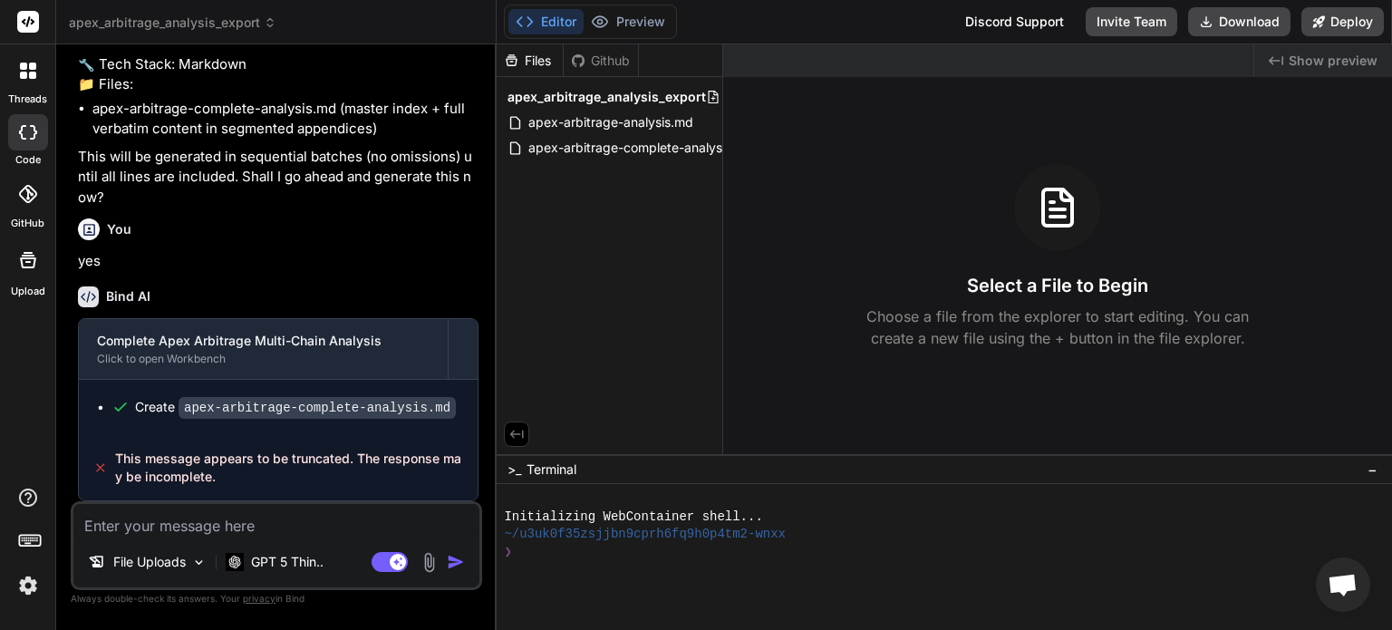
type textarea "x"
click at [255, 527] on textarea at bounding box center [276, 520] width 406 height 33
type textarea "w"
type textarea "x"
type textarea "wh"
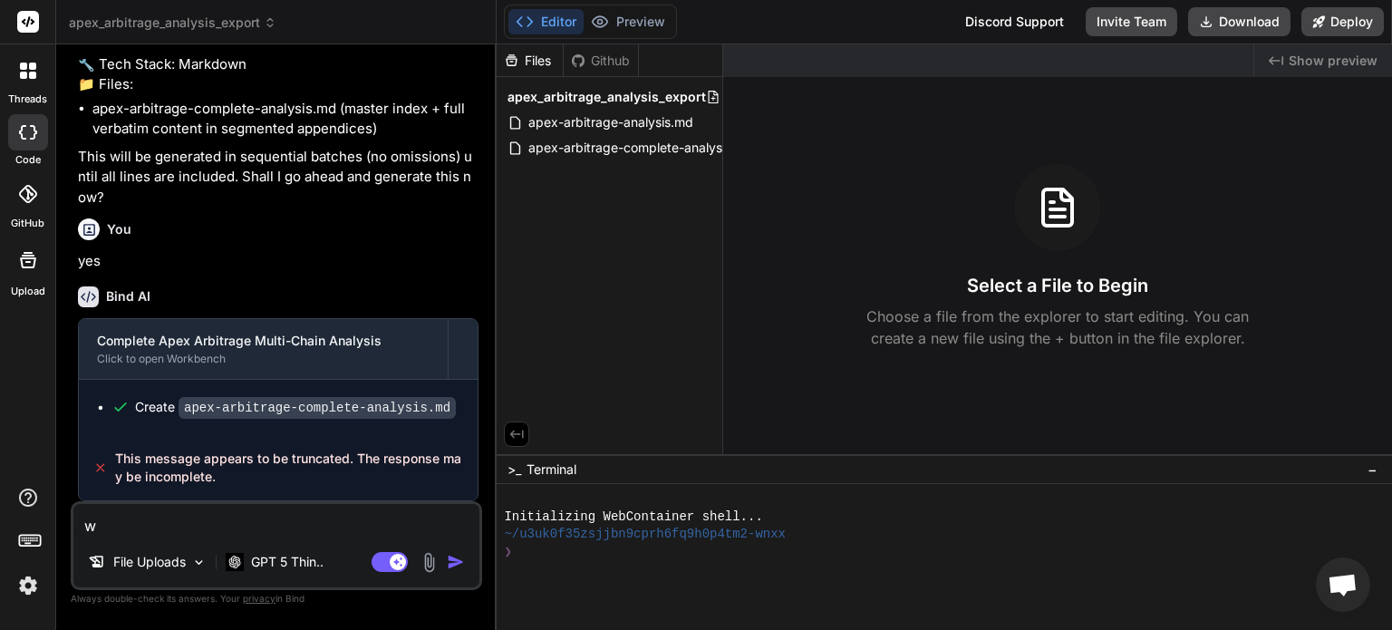
type textarea "x"
type textarea "why"
type textarea "x"
type textarea "why"
type textarea "x"
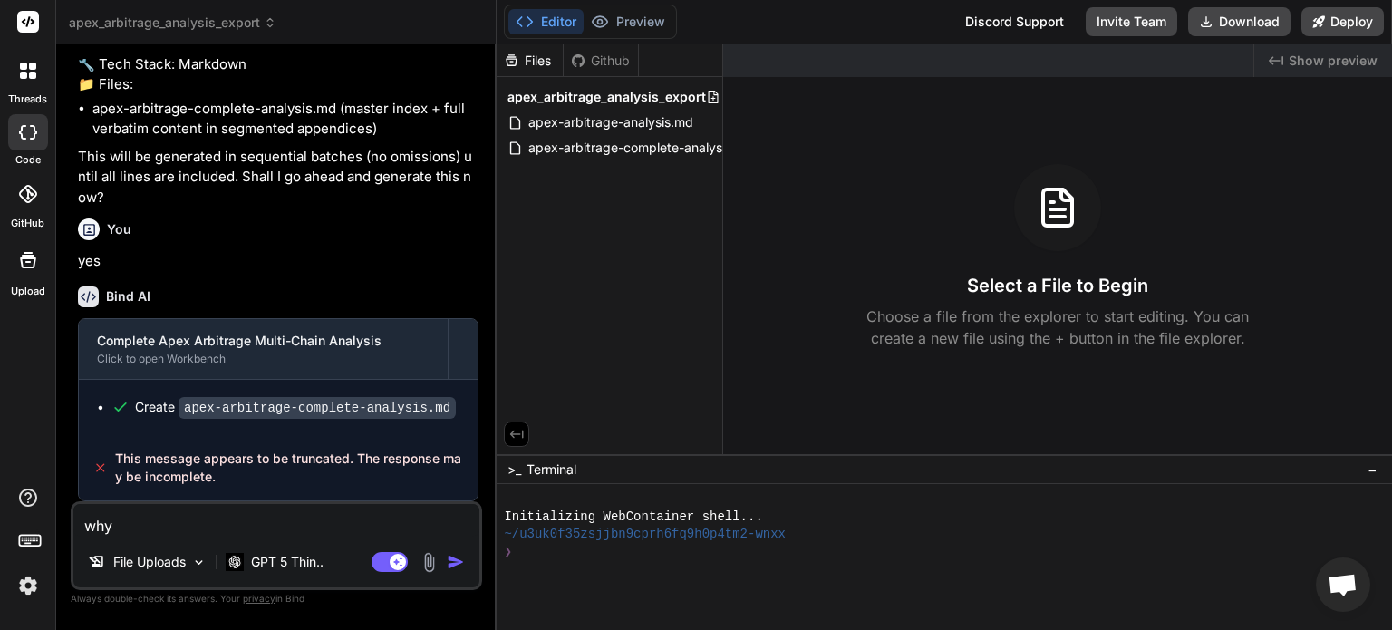
type textarea "why d"
type textarea "x"
type textarea "why di"
type textarea "x"
type textarea "why did"
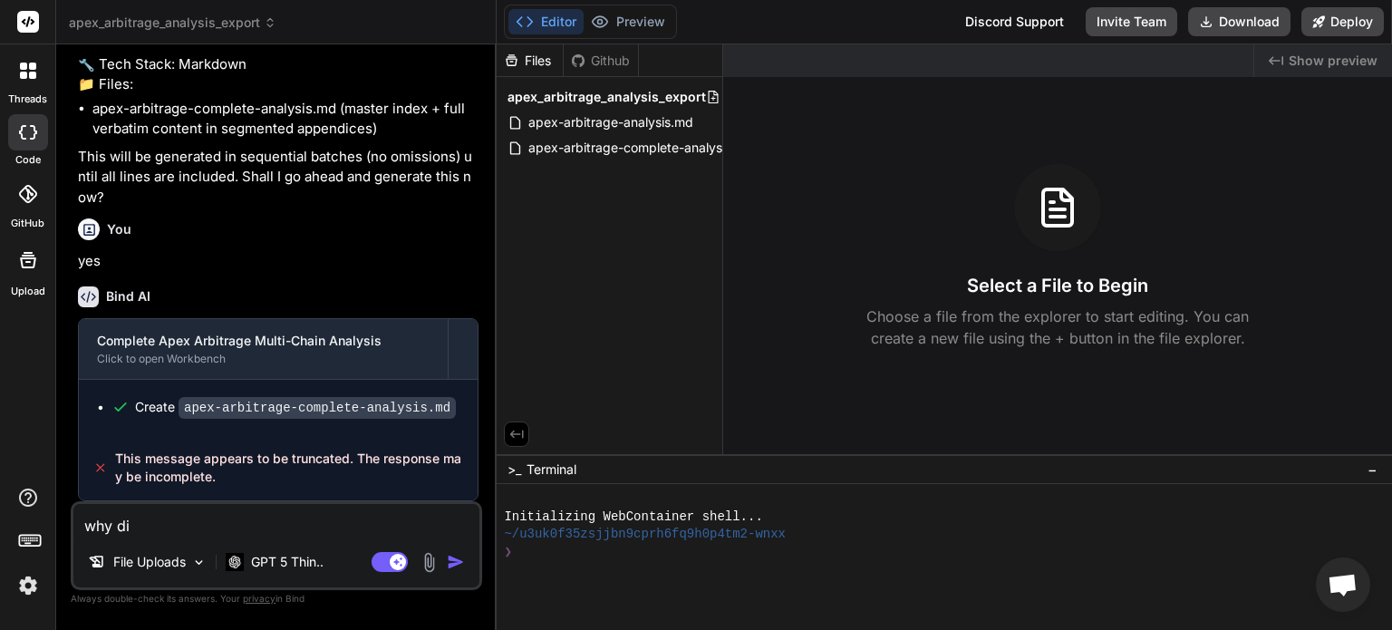
type textarea "x"
type textarea "why did"
type textarea "x"
type textarea "why did u"
type textarea "x"
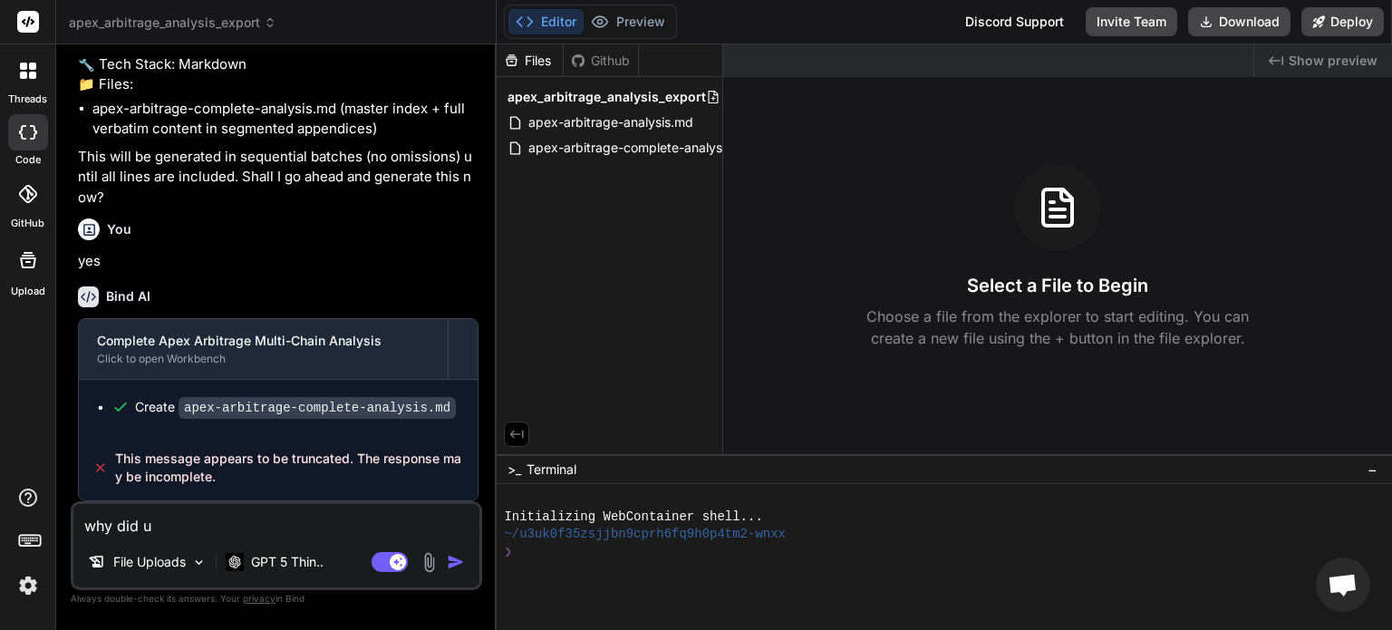
type textarea "why did u"
type textarea "x"
type textarea "why did u s"
type textarea "x"
type textarea "why did u st"
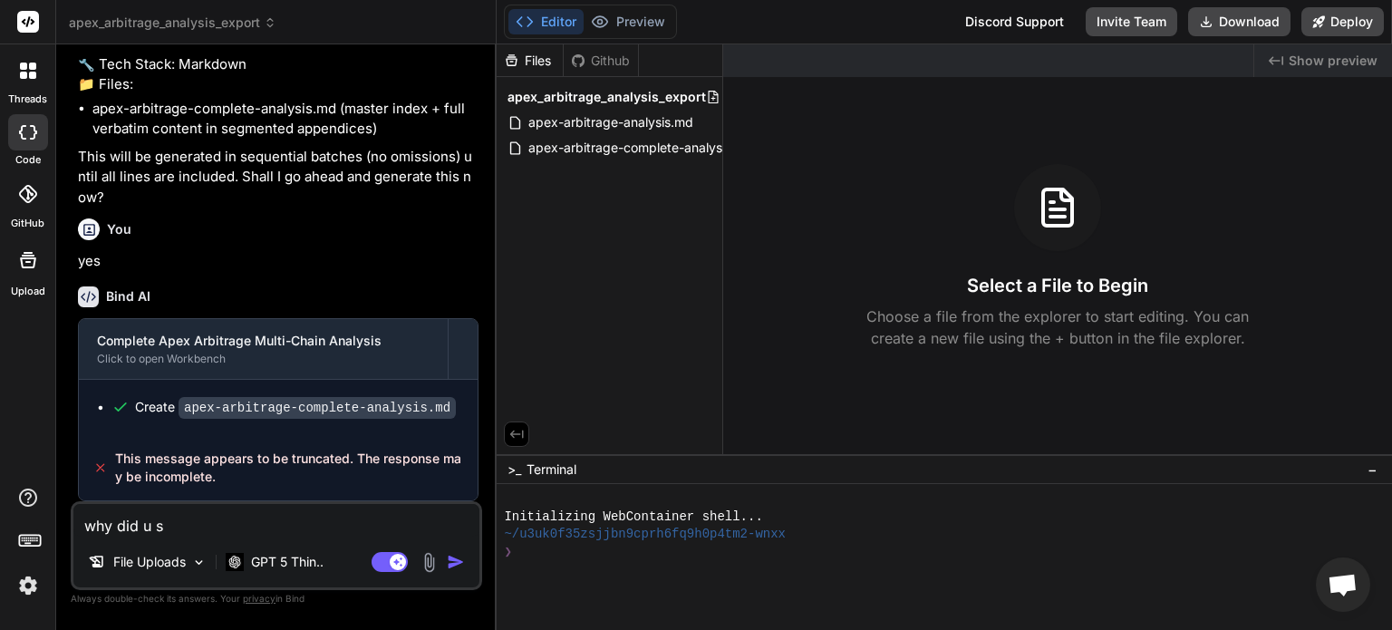
type textarea "x"
type textarea "why did u sto"
type textarea "x"
type textarea "why did u stop"
type textarea "x"
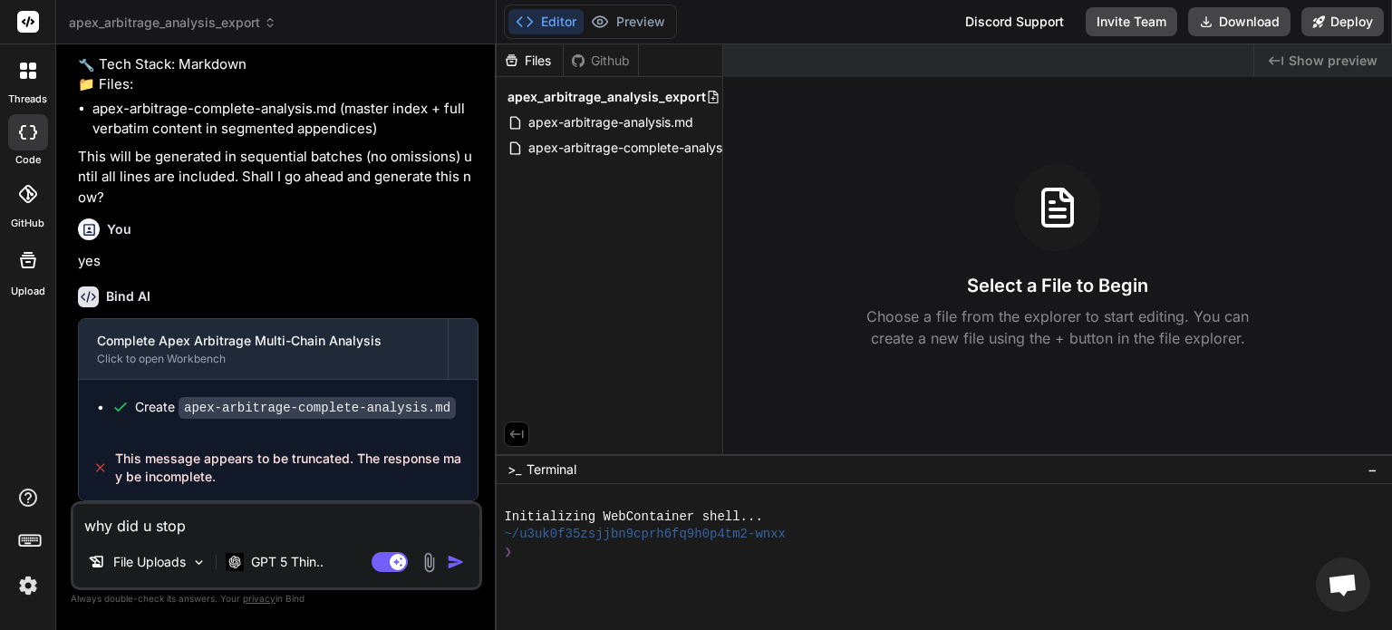
type textarea "why did u stope"
type textarea "x"
type textarea "why did u stoped"
type textarea "x"
type textarea "why did u stope"
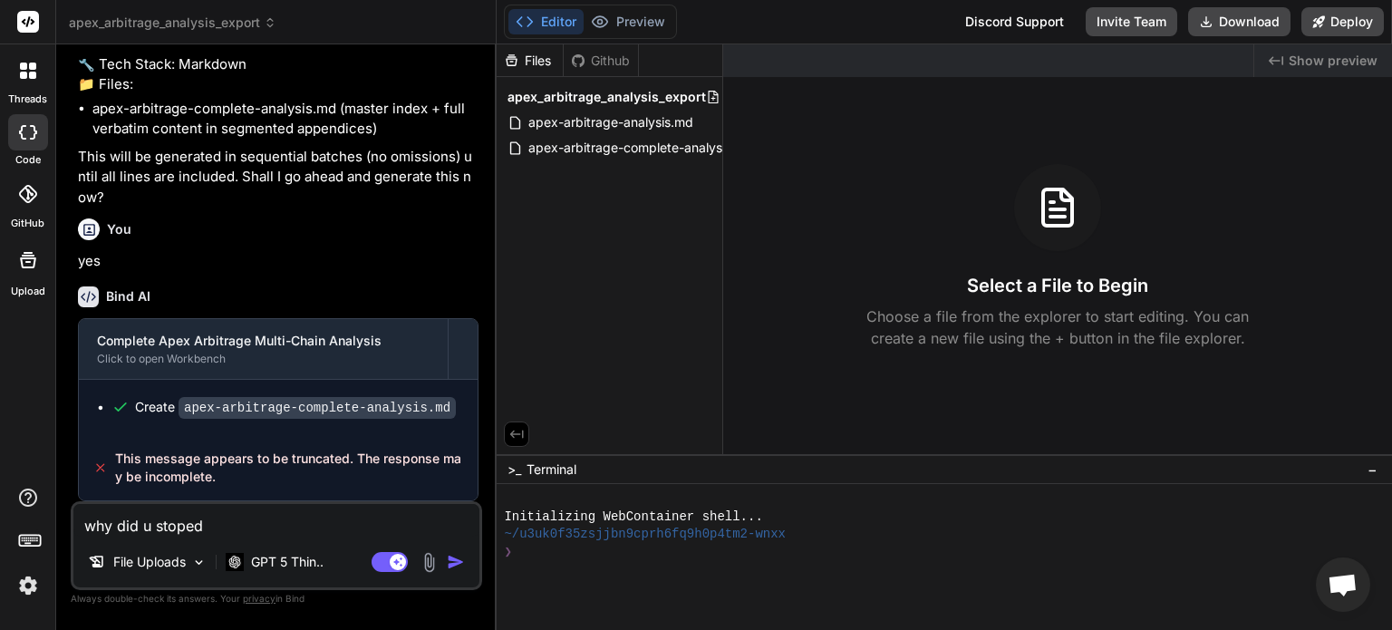
type textarea "x"
type textarea "why did u stop"
type textarea "x"
type textarea "why did u stopp"
type textarea "x"
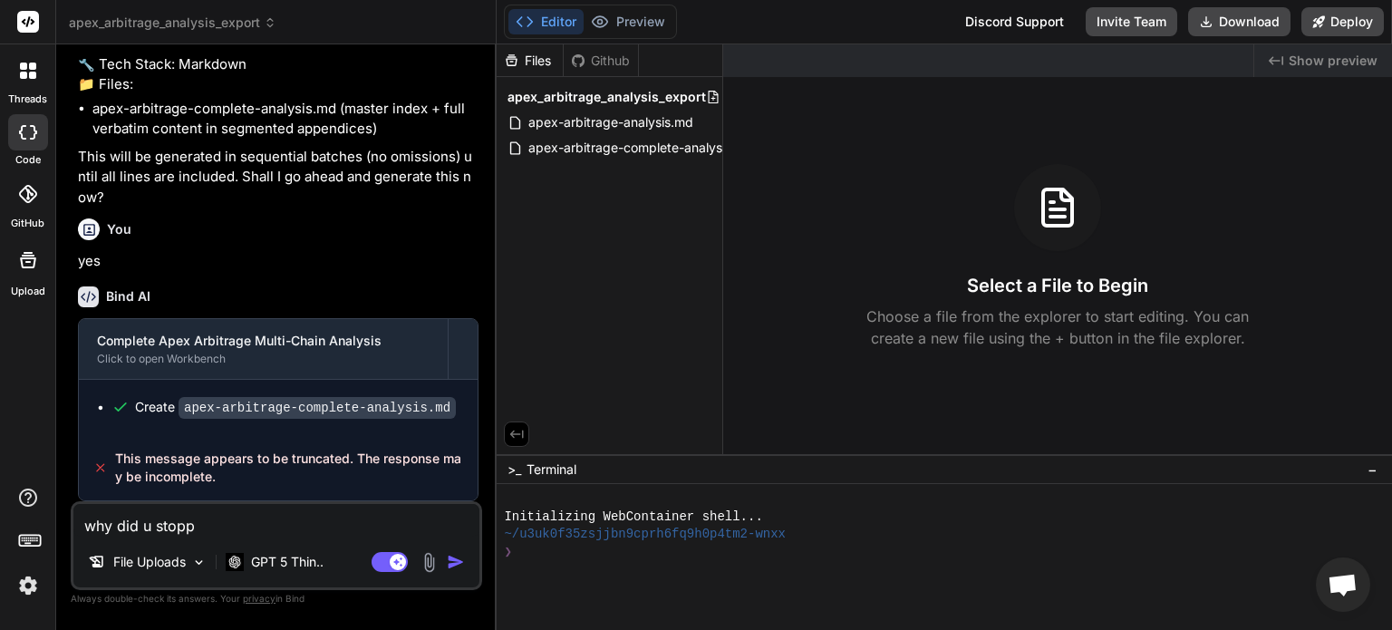
type textarea "why did u stoppe"
type textarea "x"
type textarea "why did u stopped"
type textarea "x"
type textarea "why did u stopped"
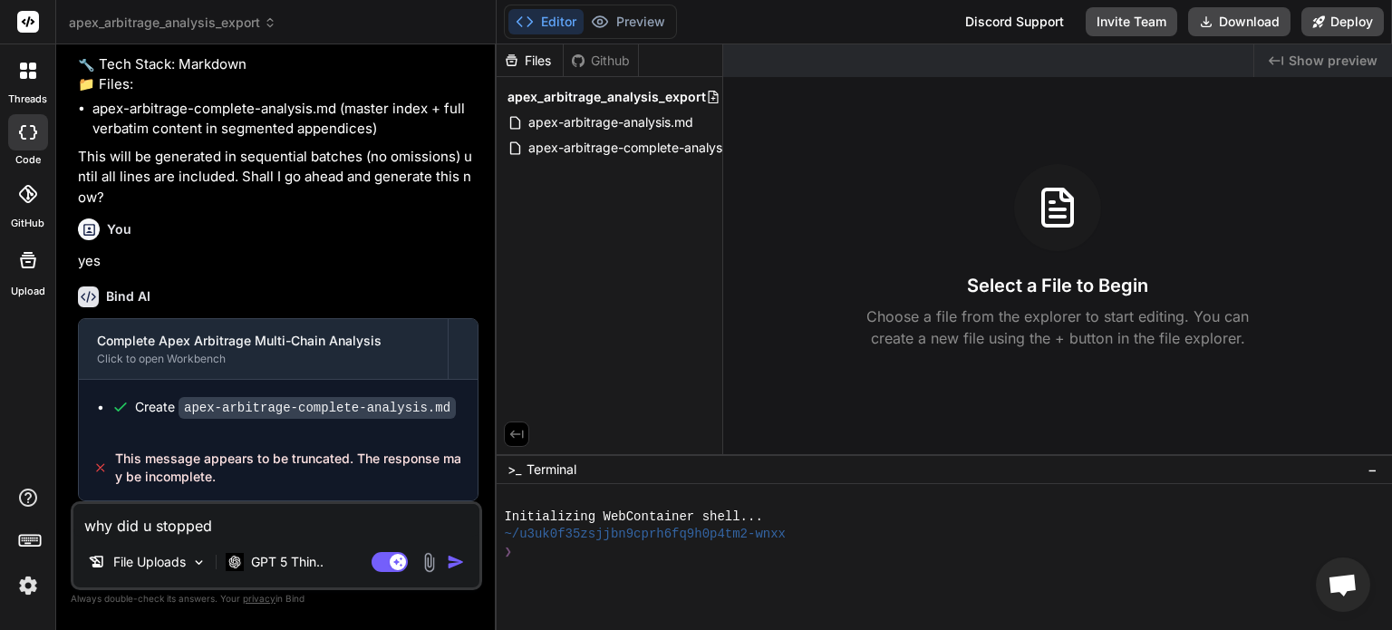
type textarea "x"
type textarea "why did u stopped p"
type textarea "x"
type textarea "why did u stopped pl"
type textarea "x"
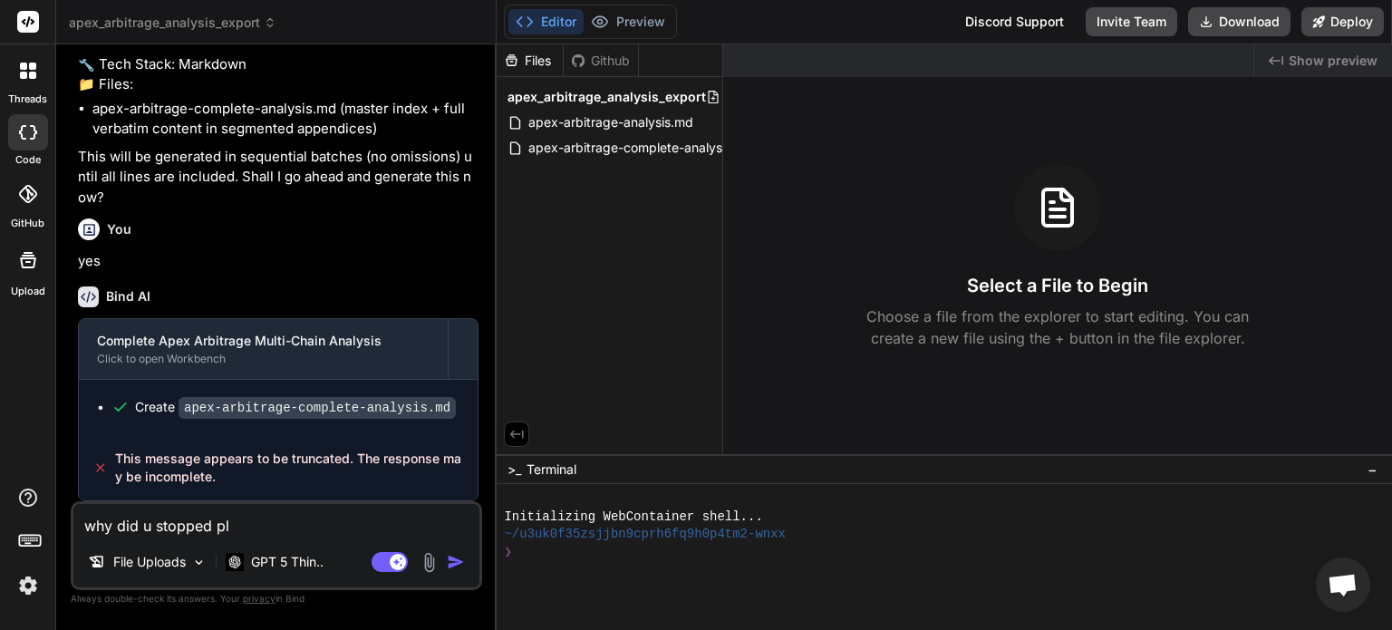
type textarea "why did u stopped pls"
type textarea "x"
type textarea "why did u stopped pls"
type textarea "x"
type textarea "why did u stopped pls c"
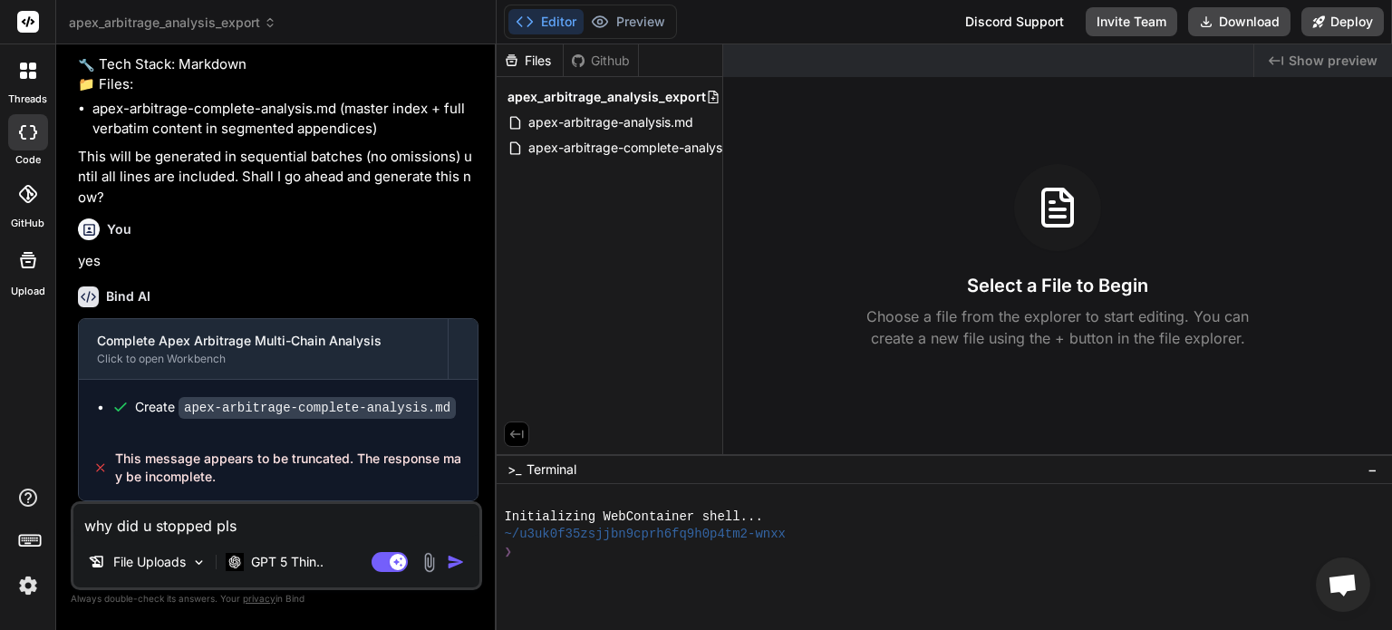
type textarea "x"
type textarea "why did u stopped pls co"
type textarea "x"
type textarea "why did u stopped pls con"
type textarea "x"
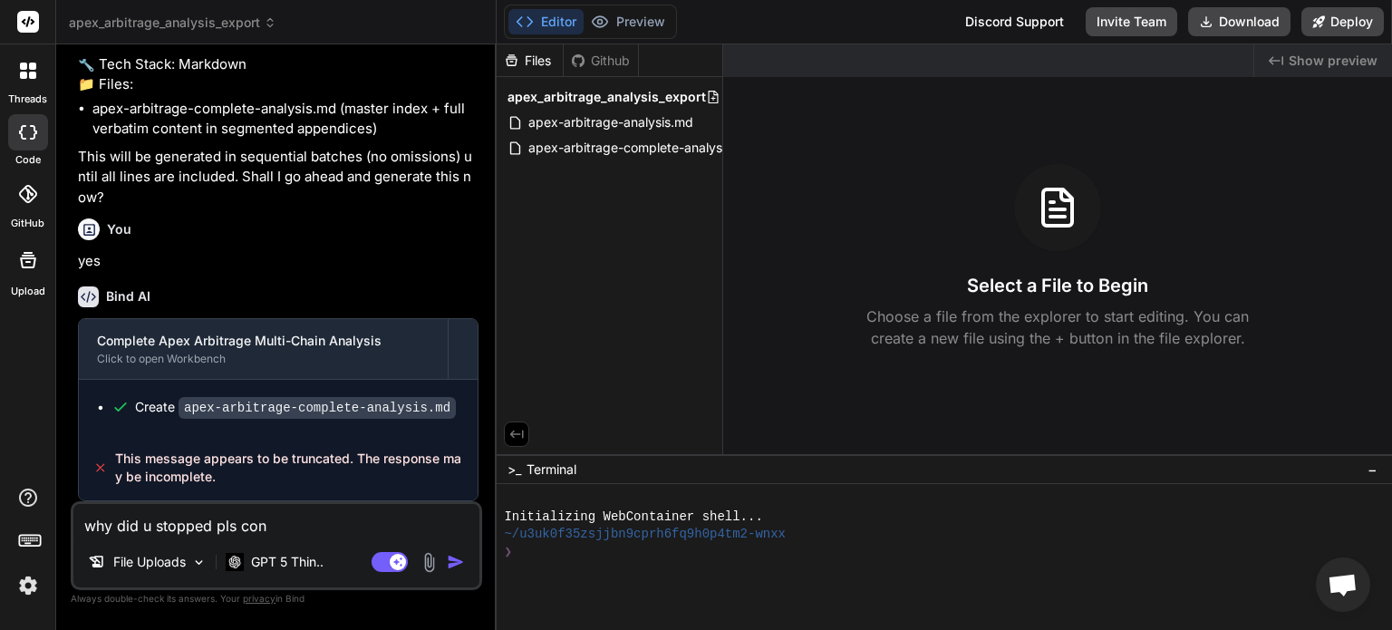
type textarea "why did u stopped pls cont"
type textarea "x"
type textarea "why did u stopped pls [PERSON_NAME]"
type textarea "x"
type textarea "why did u stopped pls contin"
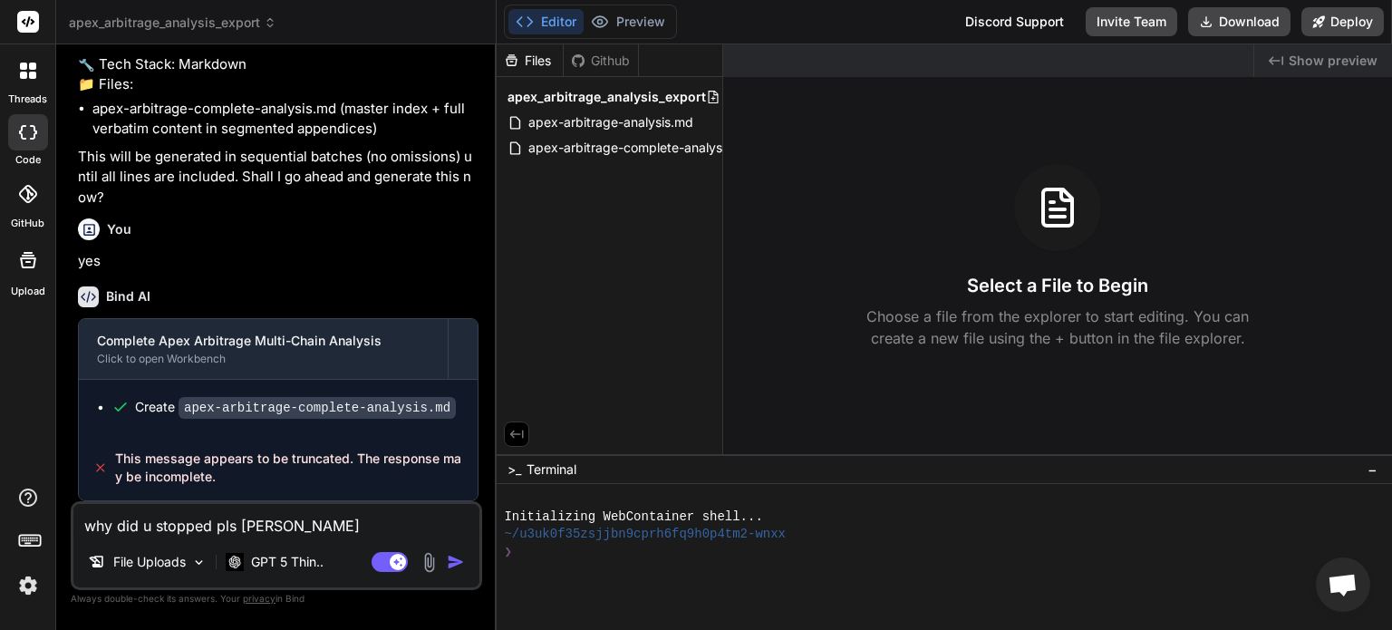
type textarea "x"
type textarea "why did u stopped pls continu"
type textarea "x"
type textarea "why did u stopped pls continue"
type textarea "x"
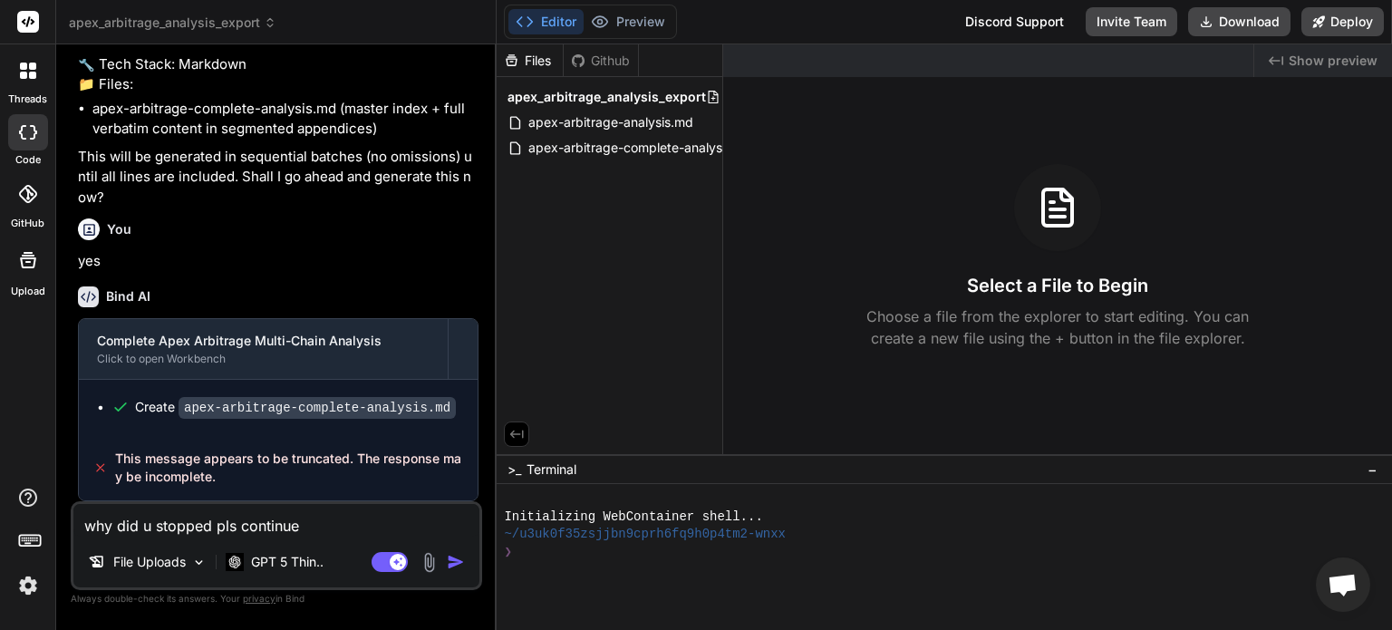
type textarea "why did u stopped pls continue"
type textarea "x"
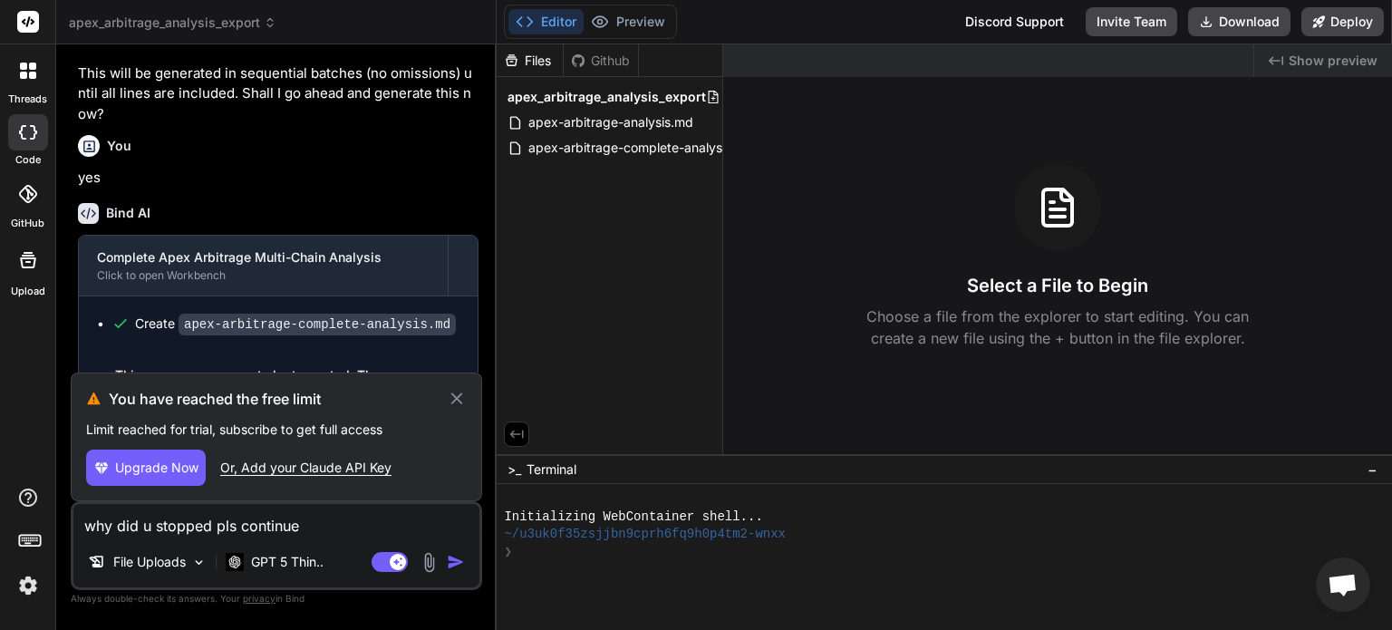
type textarea "why did u stopped pls continue"
click at [138, 468] on span "Upgrade Now" at bounding box center [156, 468] width 83 height 18
type textarea "x"
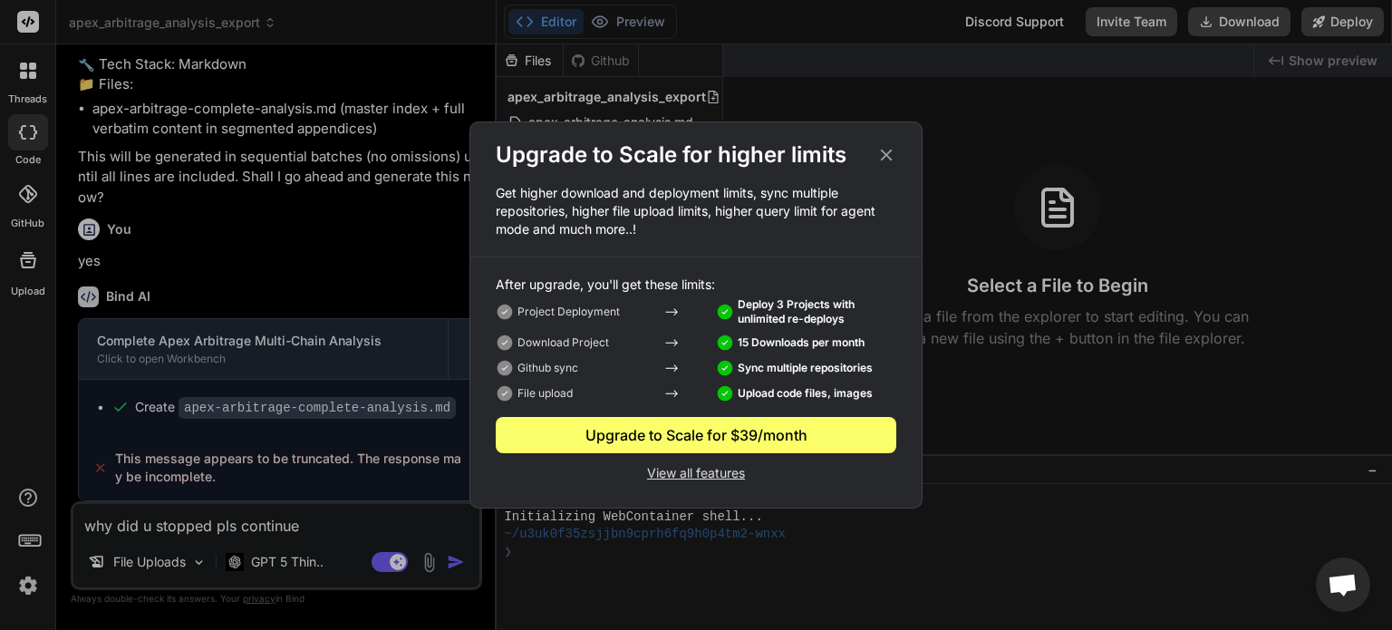
click at [885, 155] on icon at bounding box center [887, 156] width 12 height 12
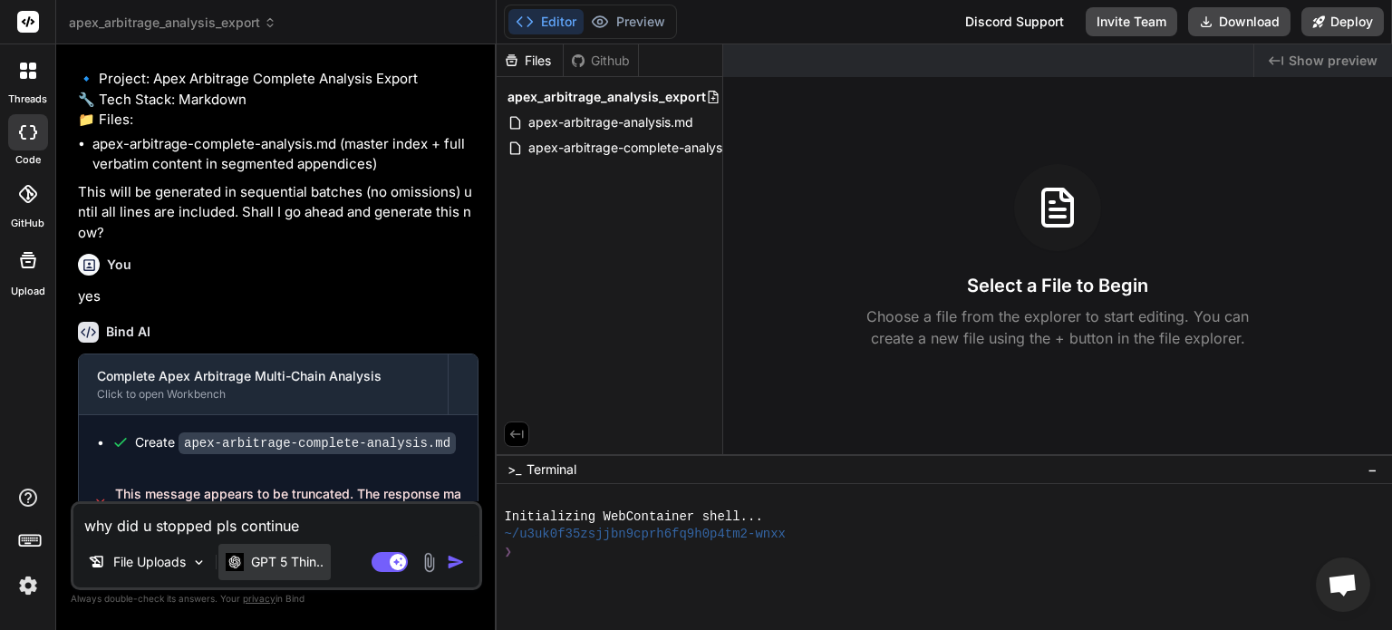
scroll to position [3230, 0]
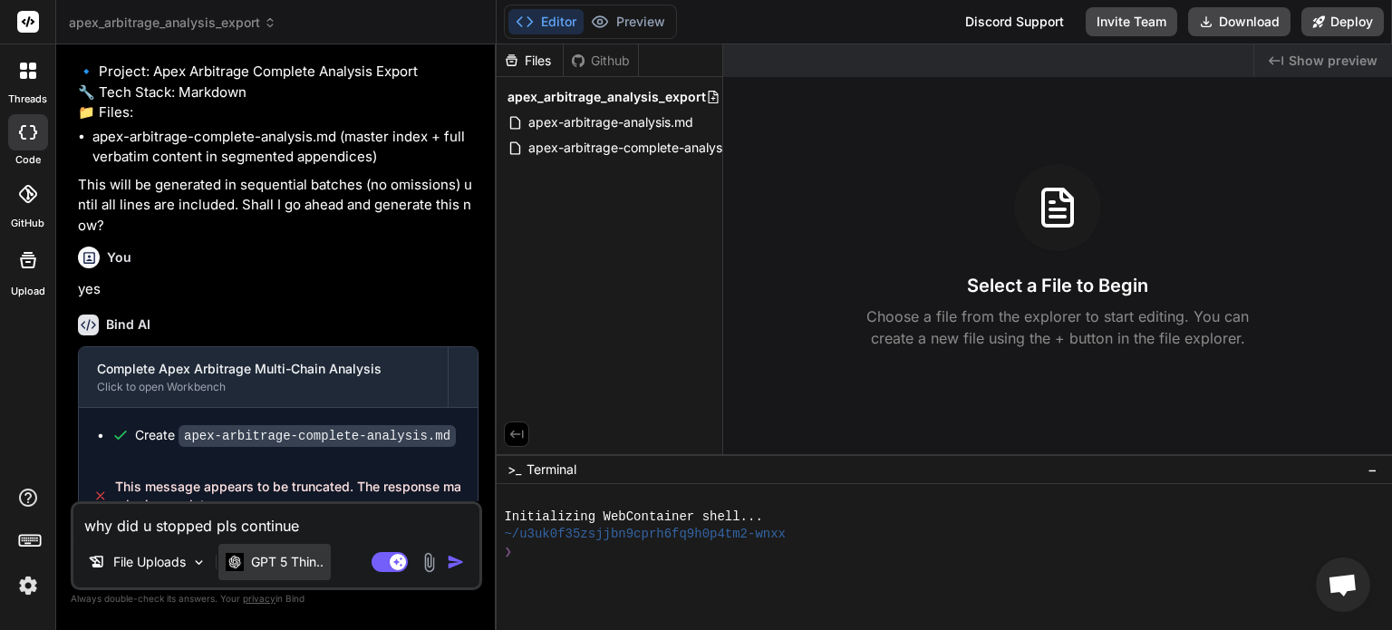
click at [294, 569] on p "GPT 5 Thin.." at bounding box center [287, 562] width 73 height 18
click at [302, 566] on p "GPT 5 Thin.." at bounding box center [287, 562] width 73 height 18
click at [176, 574] on div "File Uploads" at bounding box center [147, 562] width 133 height 36
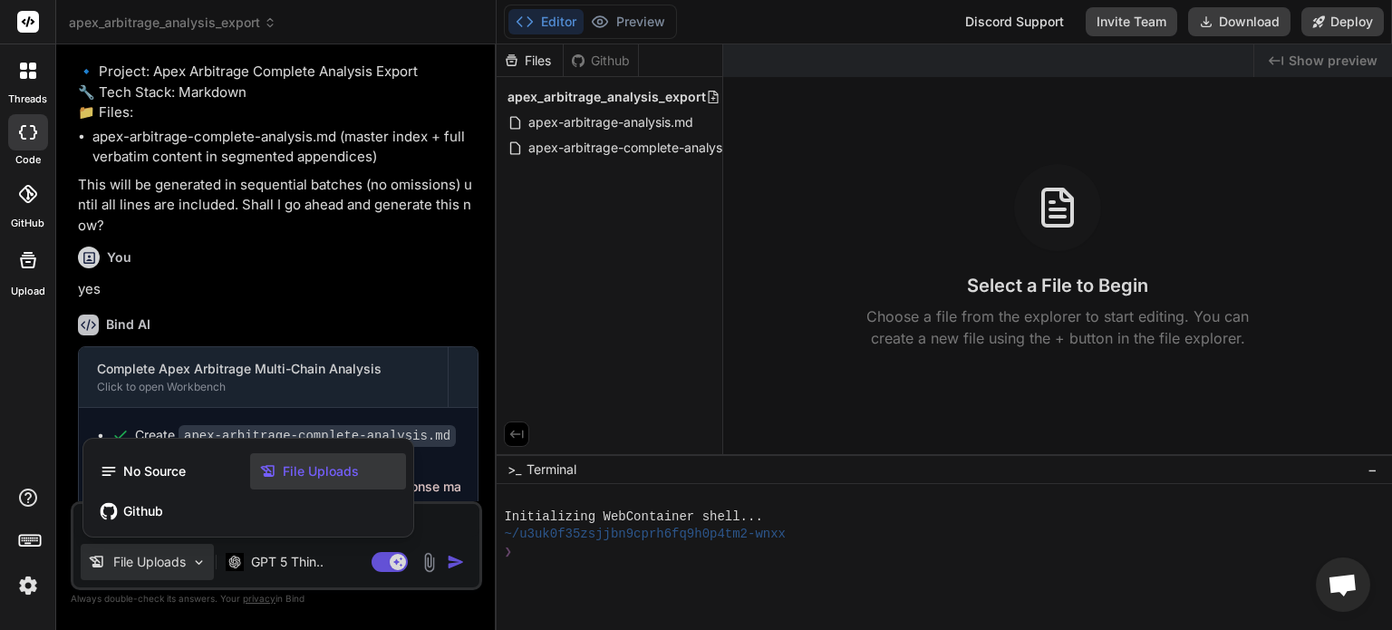
click at [176, 574] on div at bounding box center [696, 315] width 1392 height 630
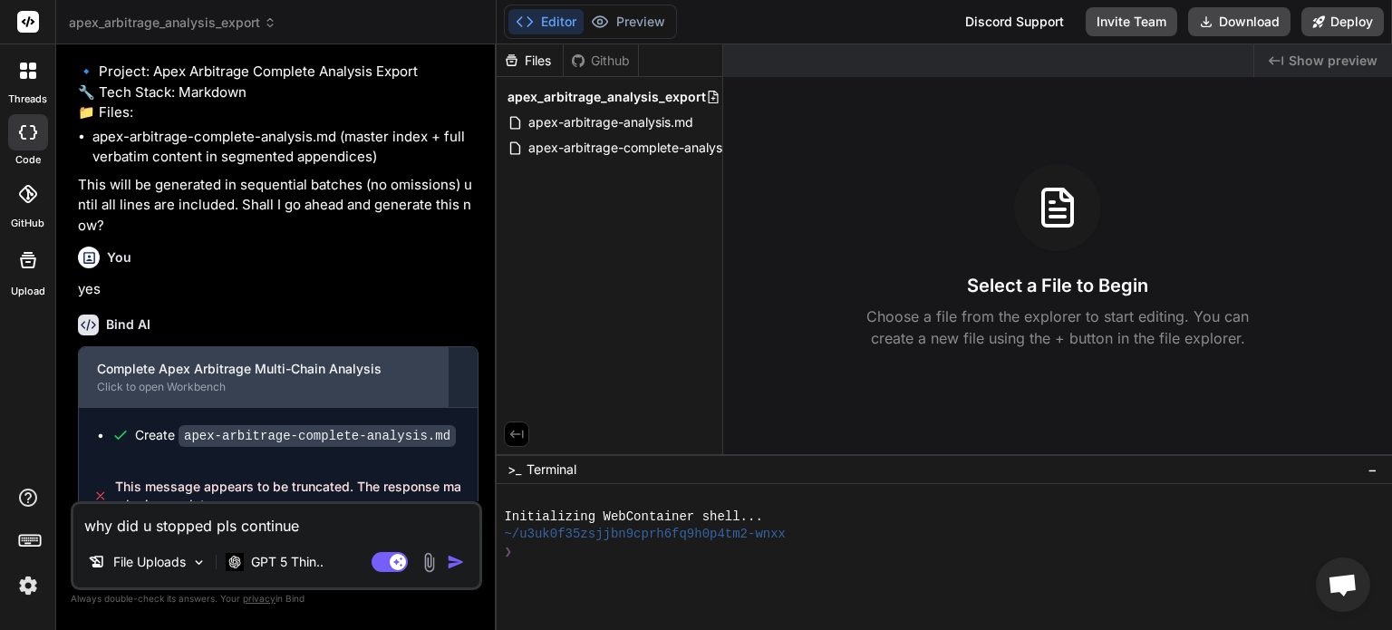
scroll to position [3342, 0]
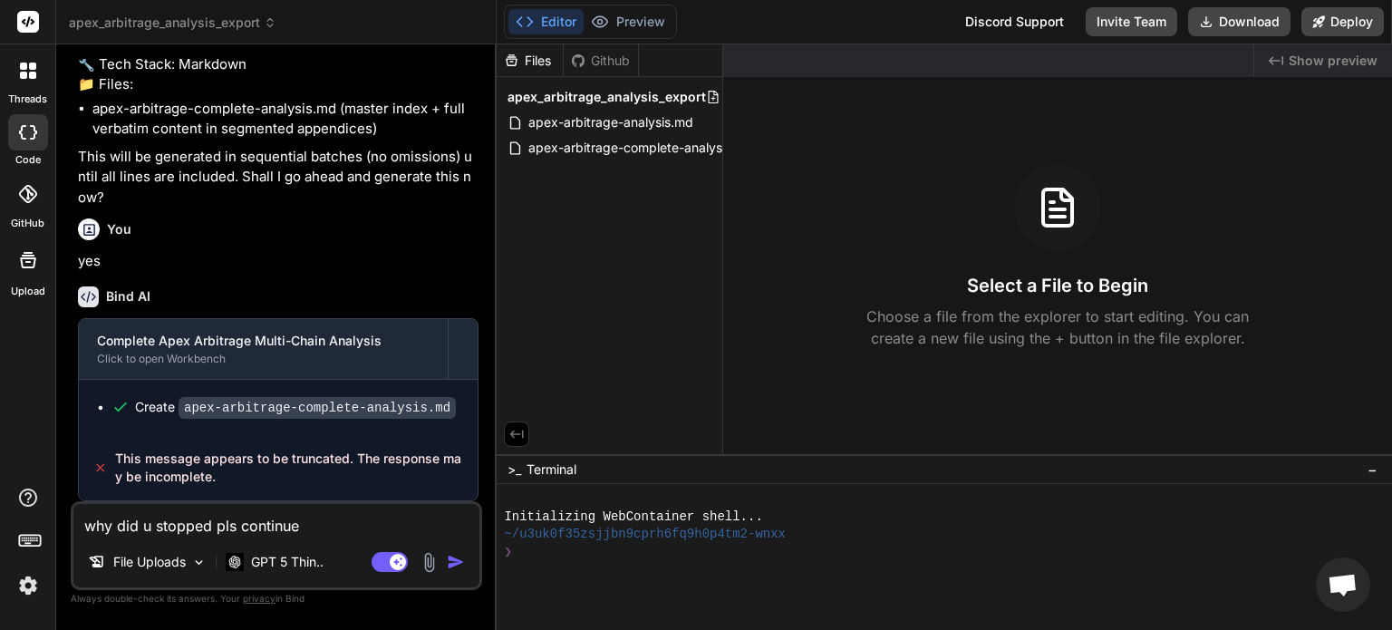
click at [455, 561] on img "button" at bounding box center [456, 562] width 18 height 18
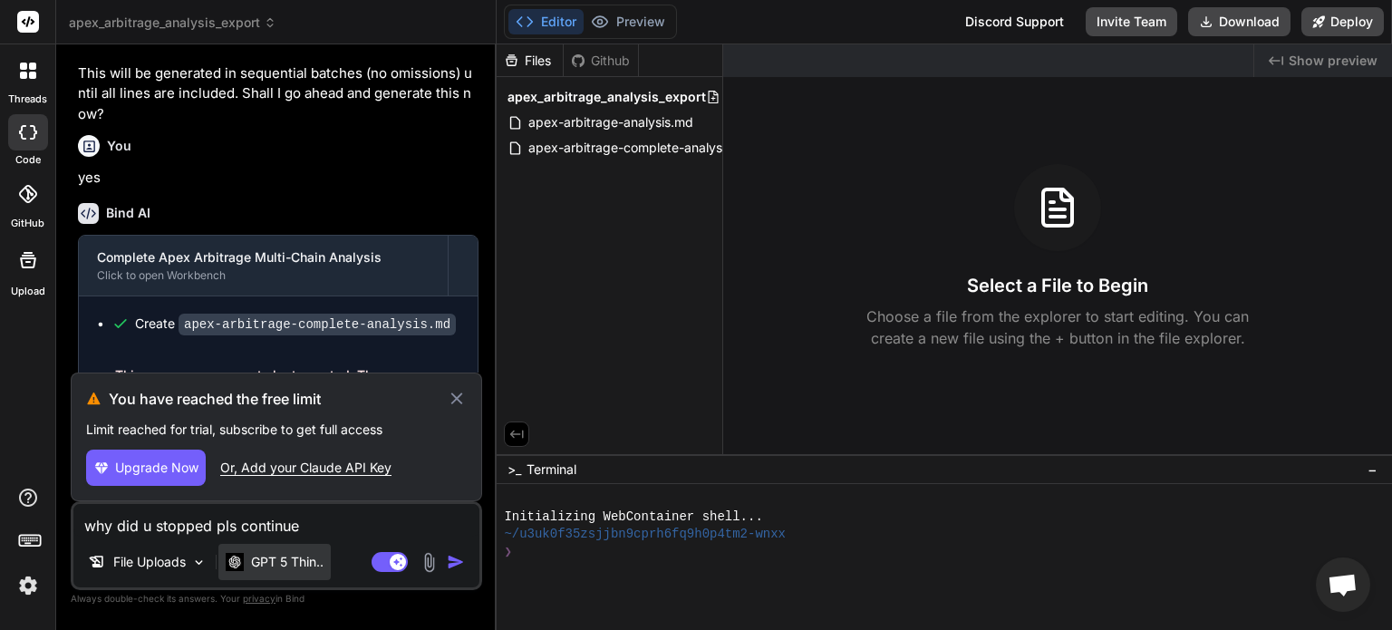
click at [307, 553] on p "GPT 5 Thin.." at bounding box center [287, 562] width 73 height 18
click at [188, 488] on div "You have reached the free limit Limit reached for trial, subscribe to get full …" at bounding box center [277, 437] width 412 height 129
click at [169, 477] on span "Upgrade Now" at bounding box center [156, 468] width 83 height 18
type textarea "x"
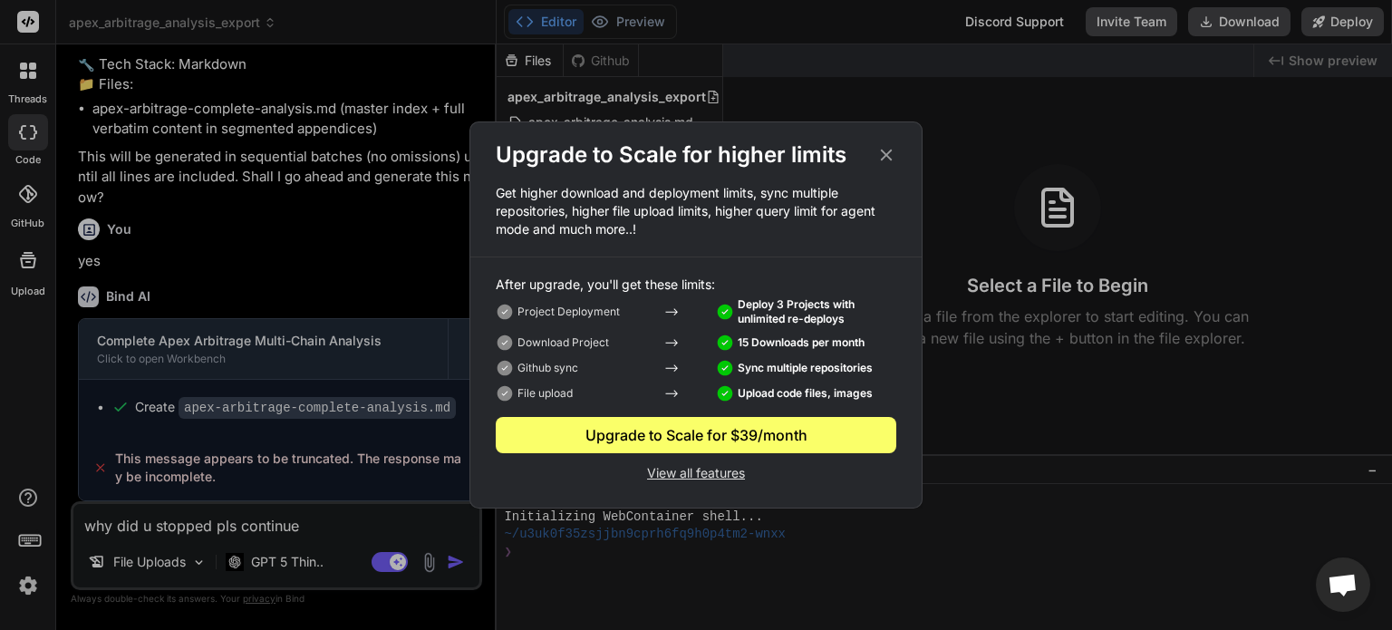
click at [884, 155] on icon at bounding box center [887, 155] width 20 height 20
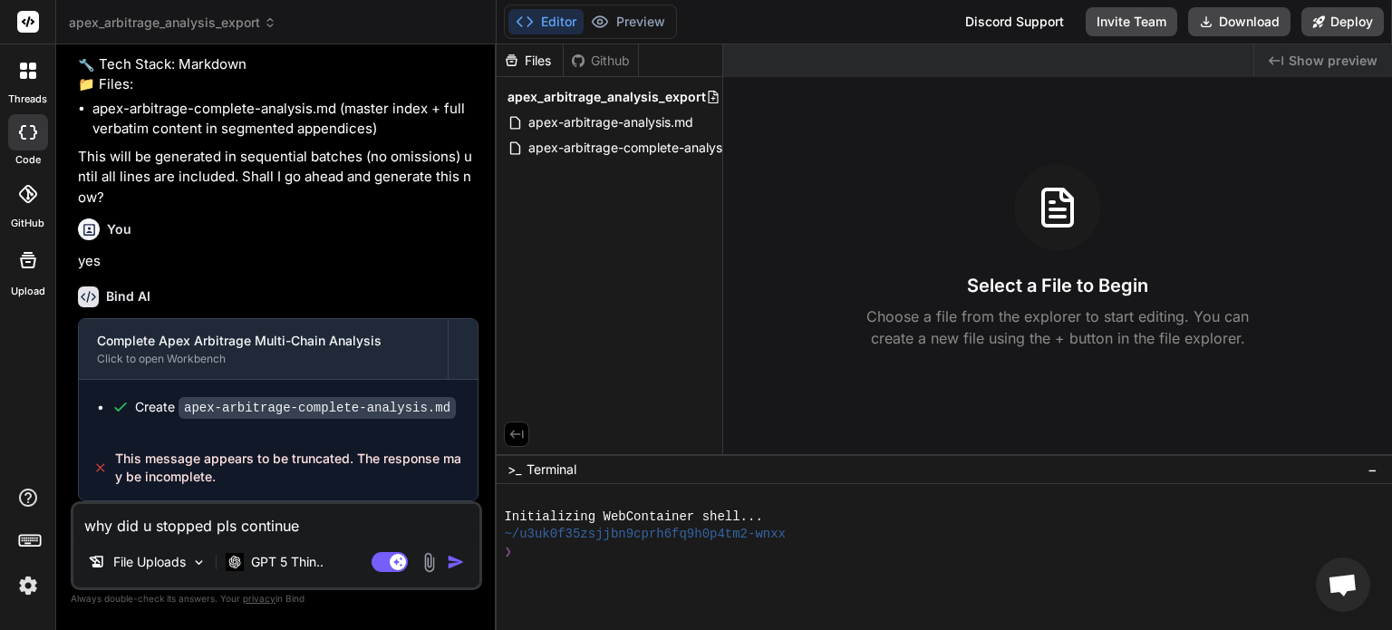
click at [366, 536] on textarea "why did u stopped pls continue" at bounding box center [276, 520] width 406 height 33
click at [316, 556] on p "GPT 5 Thin.." at bounding box center [287, 562] width 73 height 18
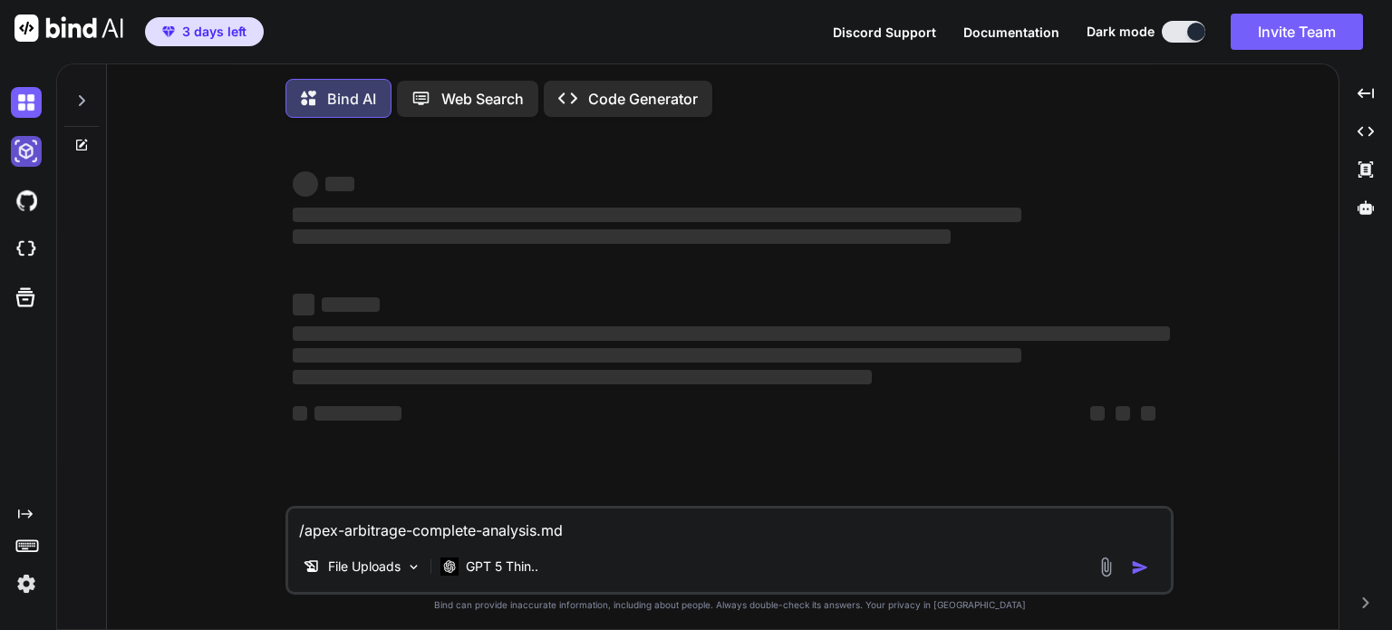
click at [27, 157] on img at bounding box center [26, 151] width 31 height 31
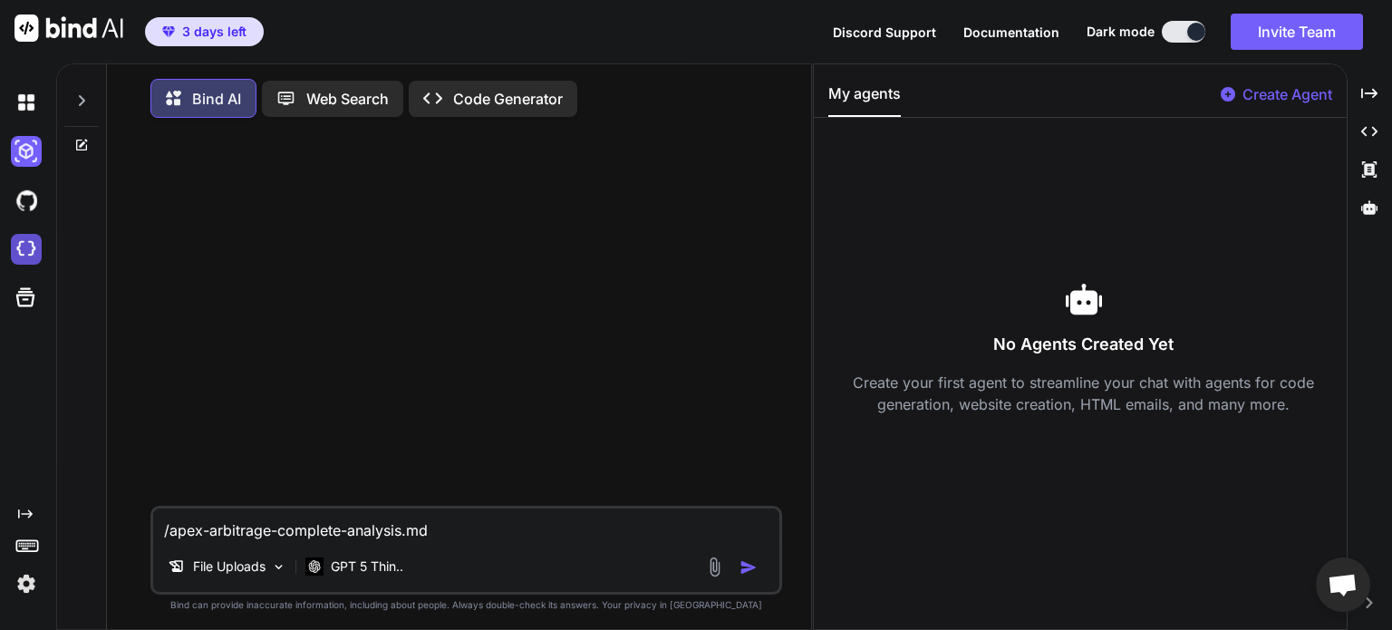
type textarea "x"
click at [29, 252] on img at bounding box center [26, 249] width 31 height 31
click at [386, 575] on p "GPT 5 Thin.." at bounding box center [367, 566] width 73 height 18
click at [332, 97] on p "Web Search" at bounding box center [347, 99] width 82 height 22
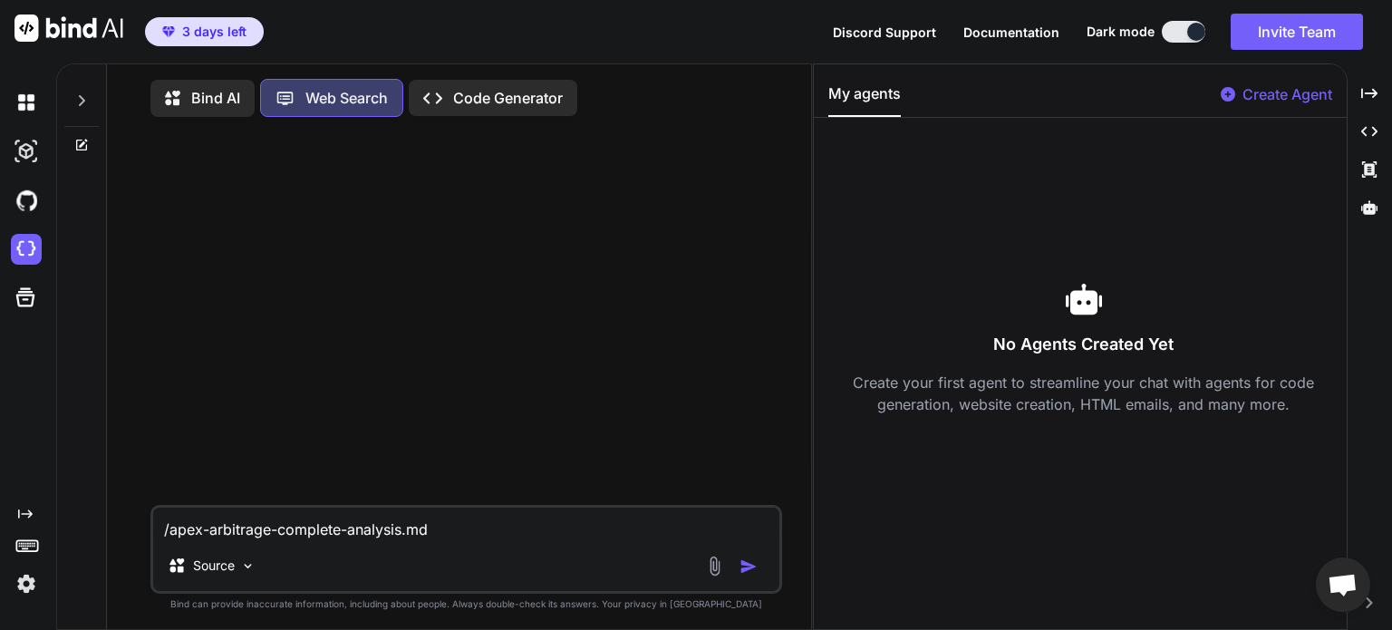
scroll to position [7, 0]
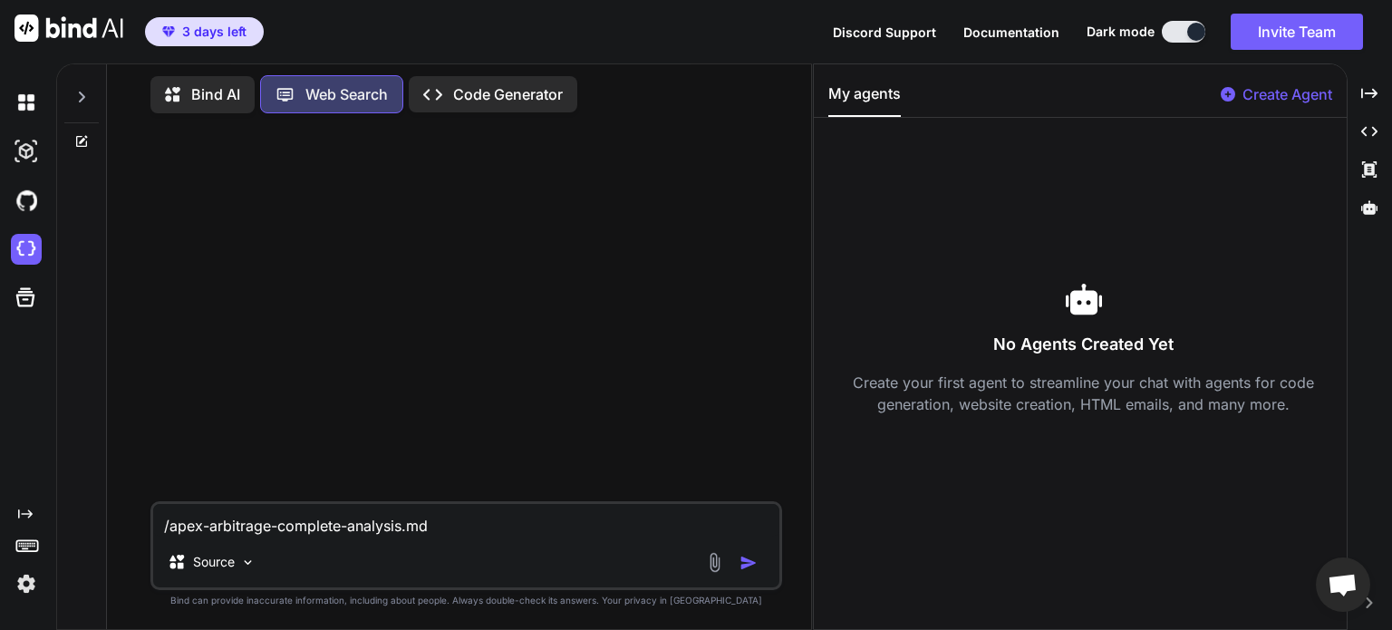
click at [225, 93] on p "Bind AI" at bounding box center [215, 94] width 49 height 22
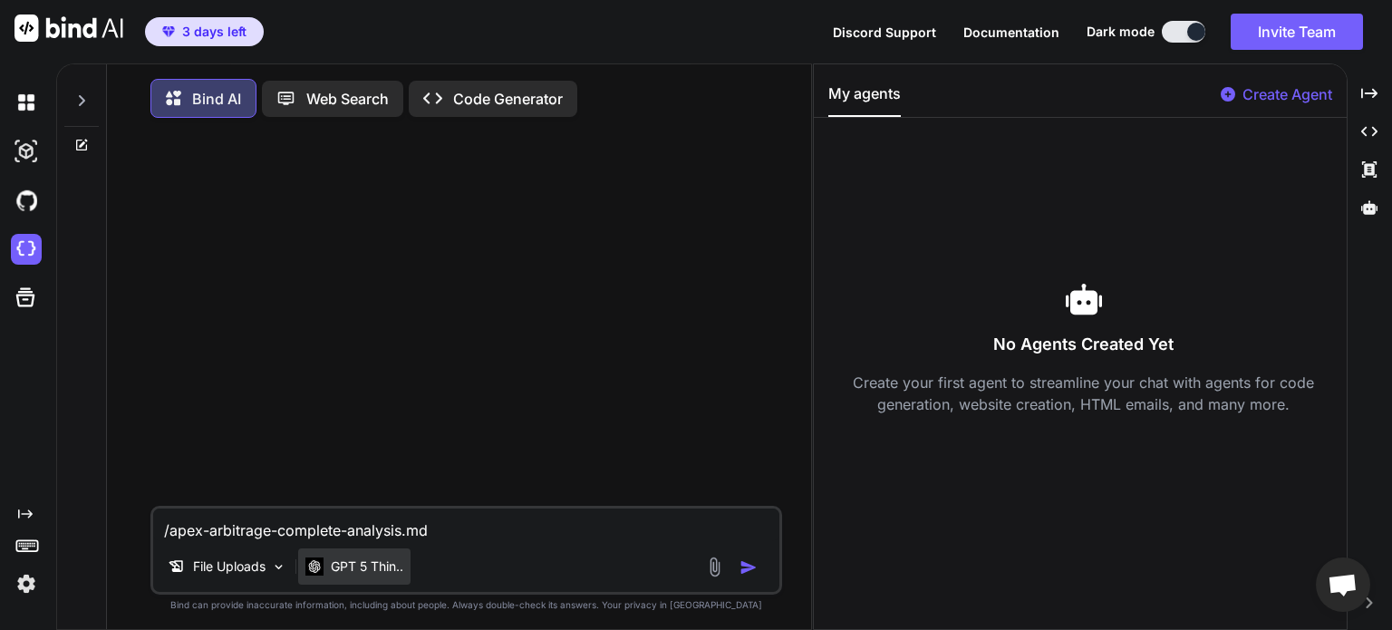
click at [388, 567] on p "GPT 5 Thin.." at bounding box center [367, 566] width 73 height 18
click at [1374, 90] on icon at bounding box center [1369, 93] width 16 height 10
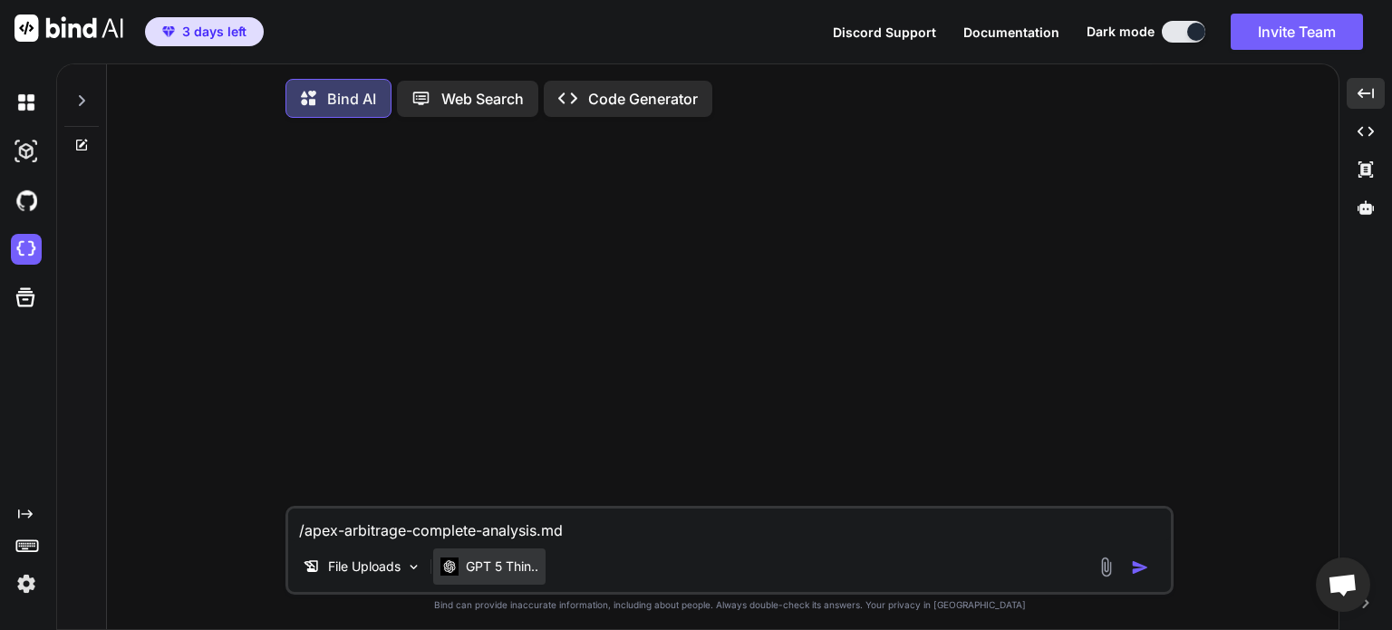
click at [525, 567] on p "GPT 5 Thin.." at bounding box center [502, 566] width 73 height 18
click at [35, 259] on img at bounding box center [26, 249] width 31 height 31
click at [617, 538] on textarea "/apex-arbitrage-complete-analysis.md" at bounding box center [729, 524] width 883 height 33
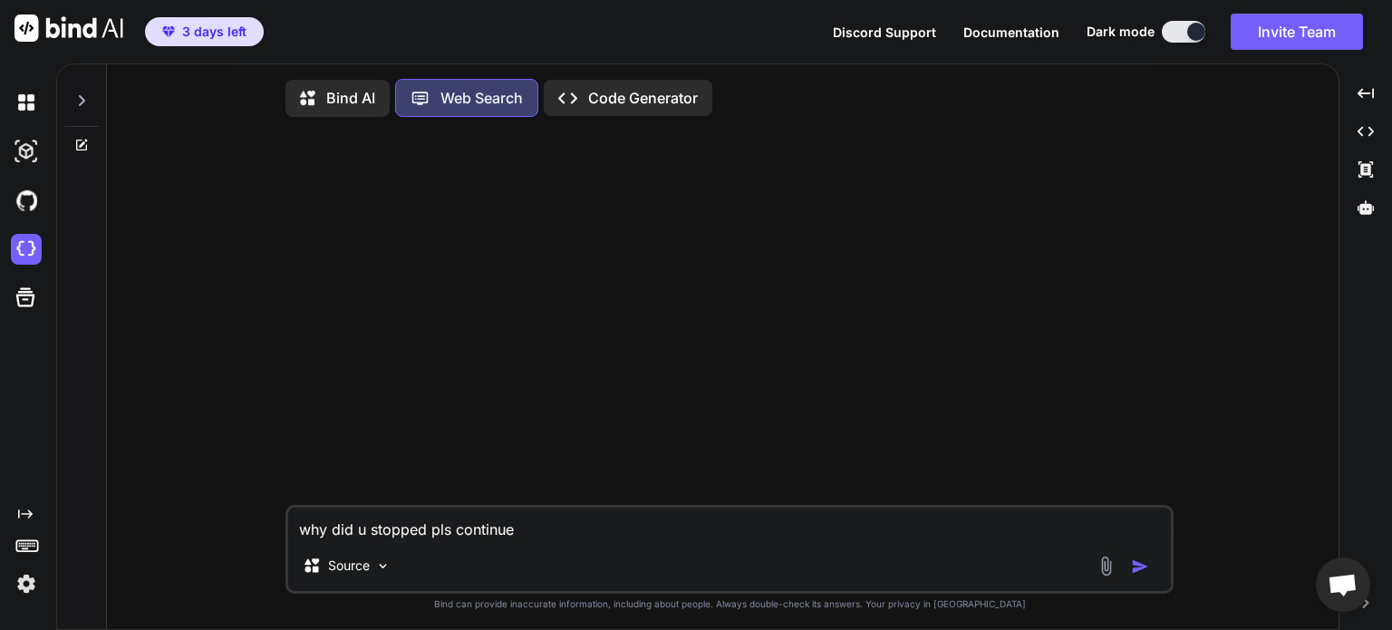
scroll to position [7, 0]
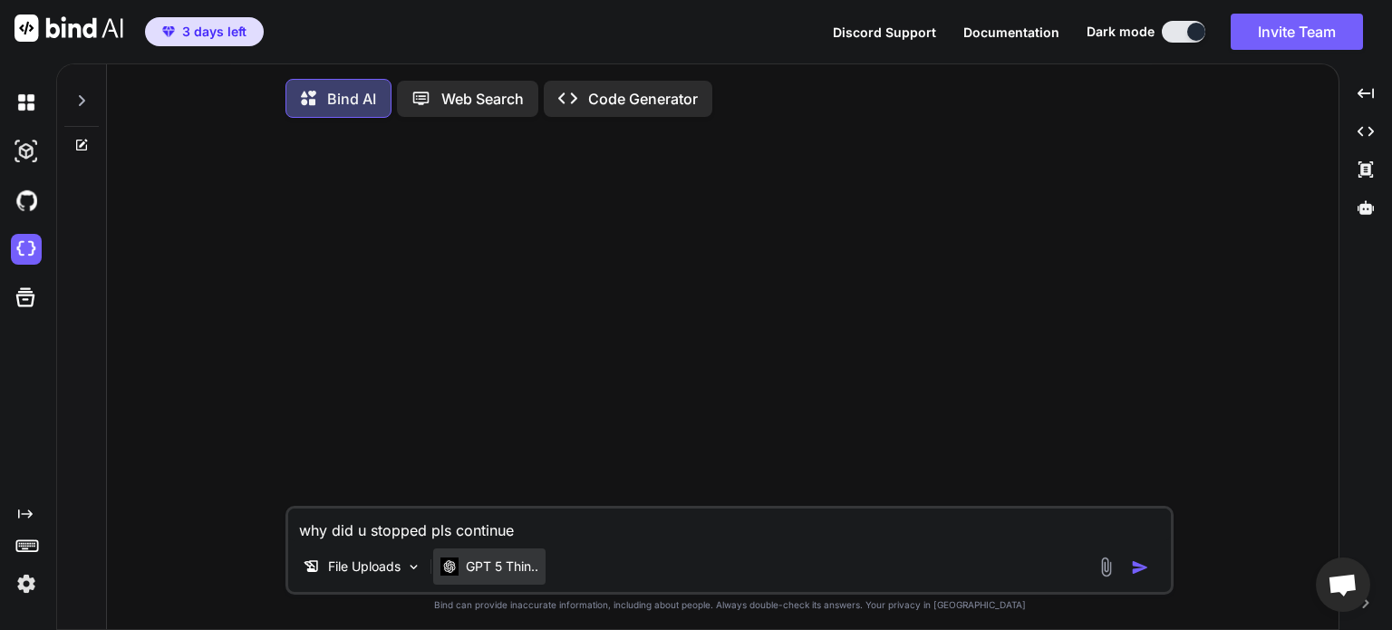
click at [524, 571] on p "GPT 5 Thin.." at bounding box center [502, 566] width 73 height 18
click at [1137, 576] on img "button" at bounding box center [1140, 567] width 18 height 18
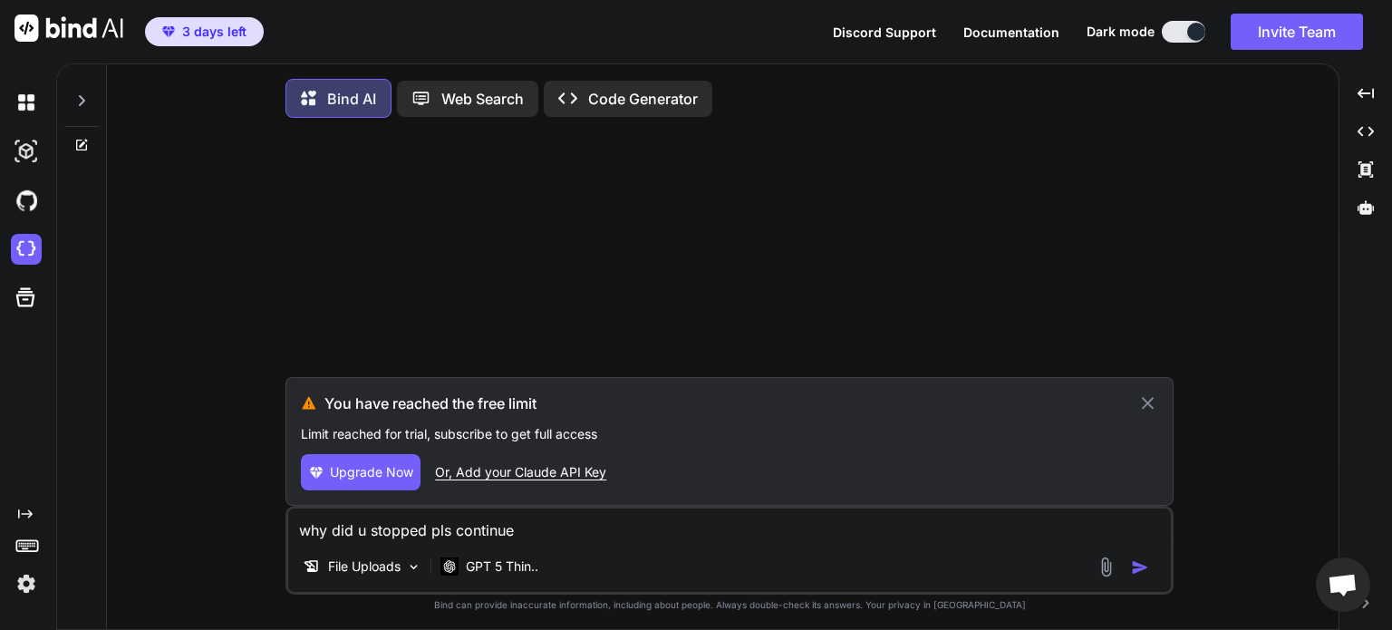
click at [376, 475] on span "Upgrade Now" at bounding box center [371, 472] width 83 height 18
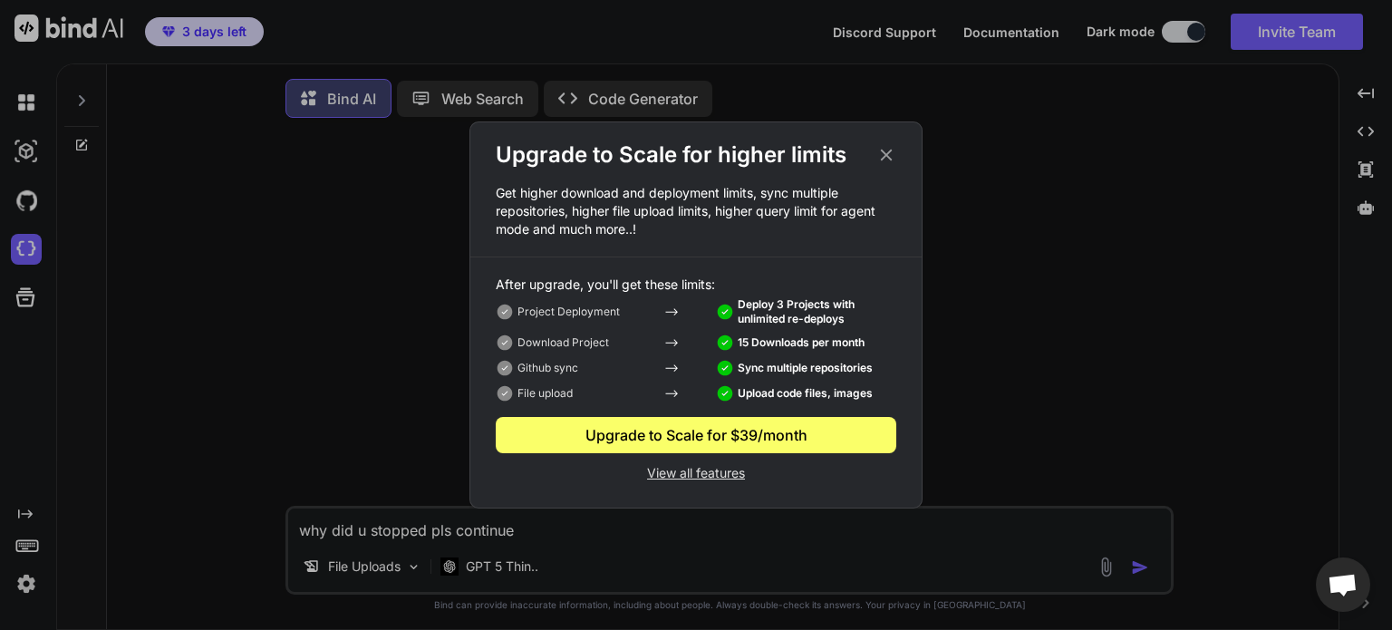
click at [722, 468] on p "View all features" at bounding box center [696, 471] width 401 height 22
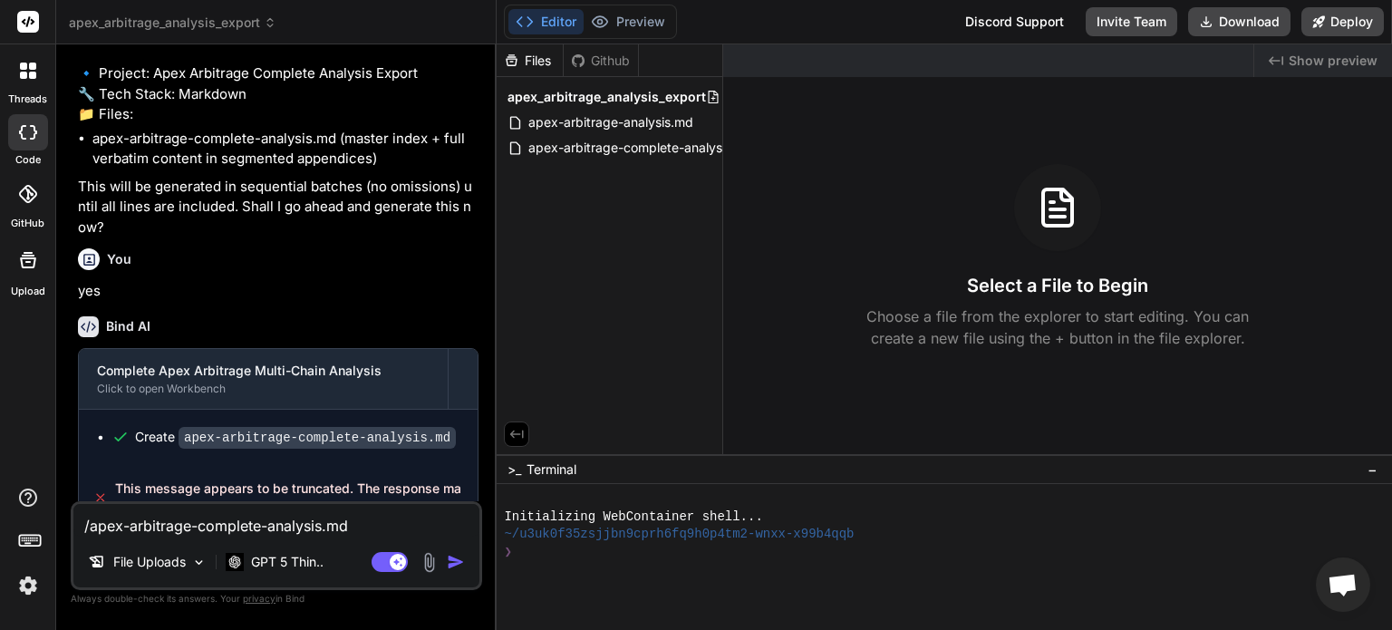
scroll to position [3230, 0]
click at [308, 576] on div "GPT 5 Thin.." at bounding box center [274, 562] width 112 height 36
type textarea "x"
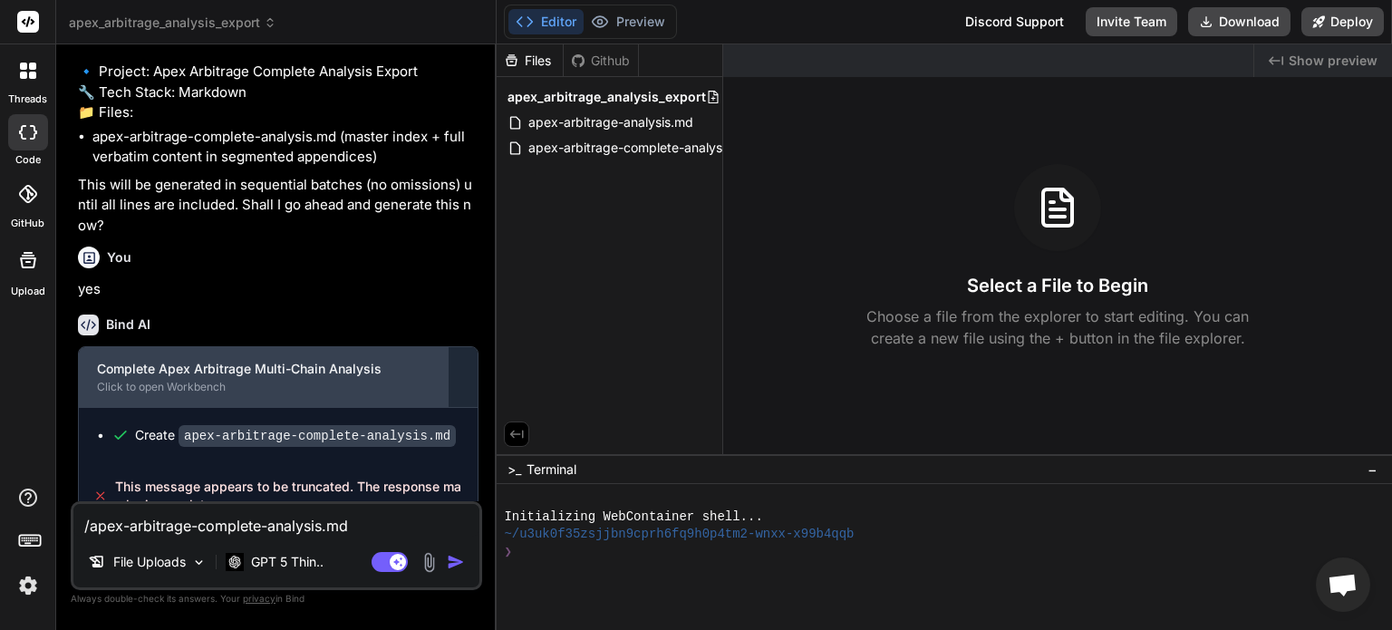
scroll to position [3342, 0]
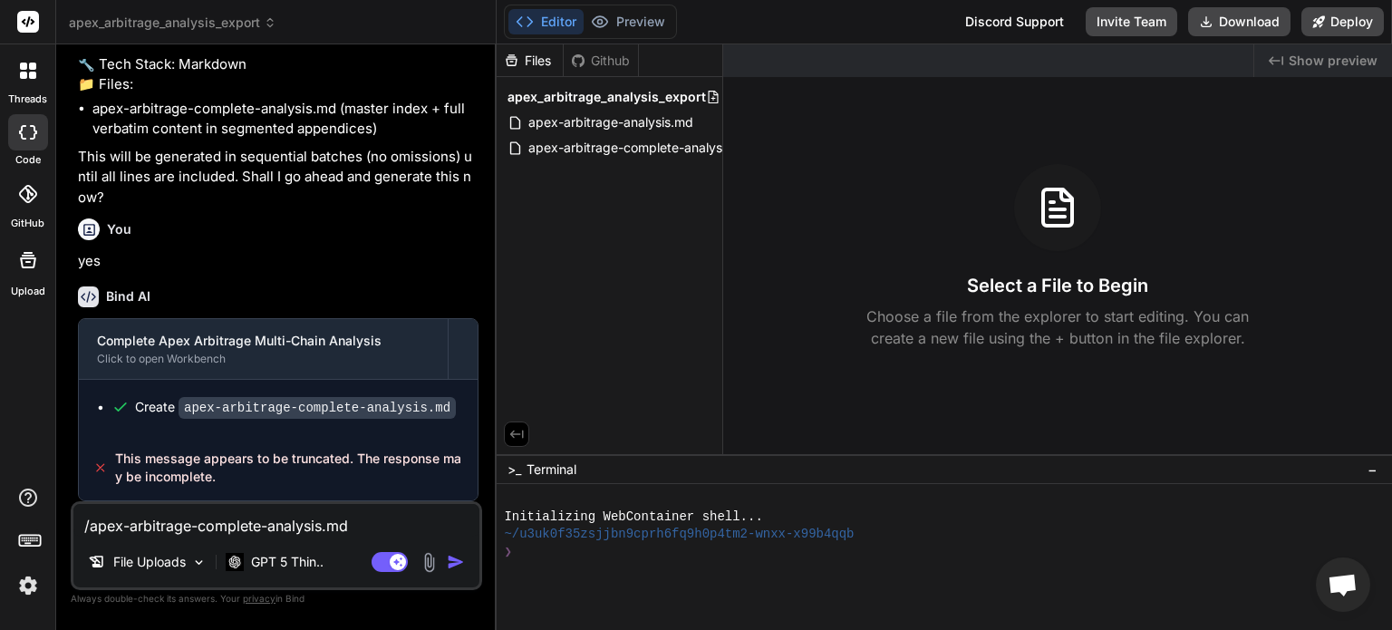
click at [450, 565] on img "button" at bounding box center [456, 562] width 18 height 18
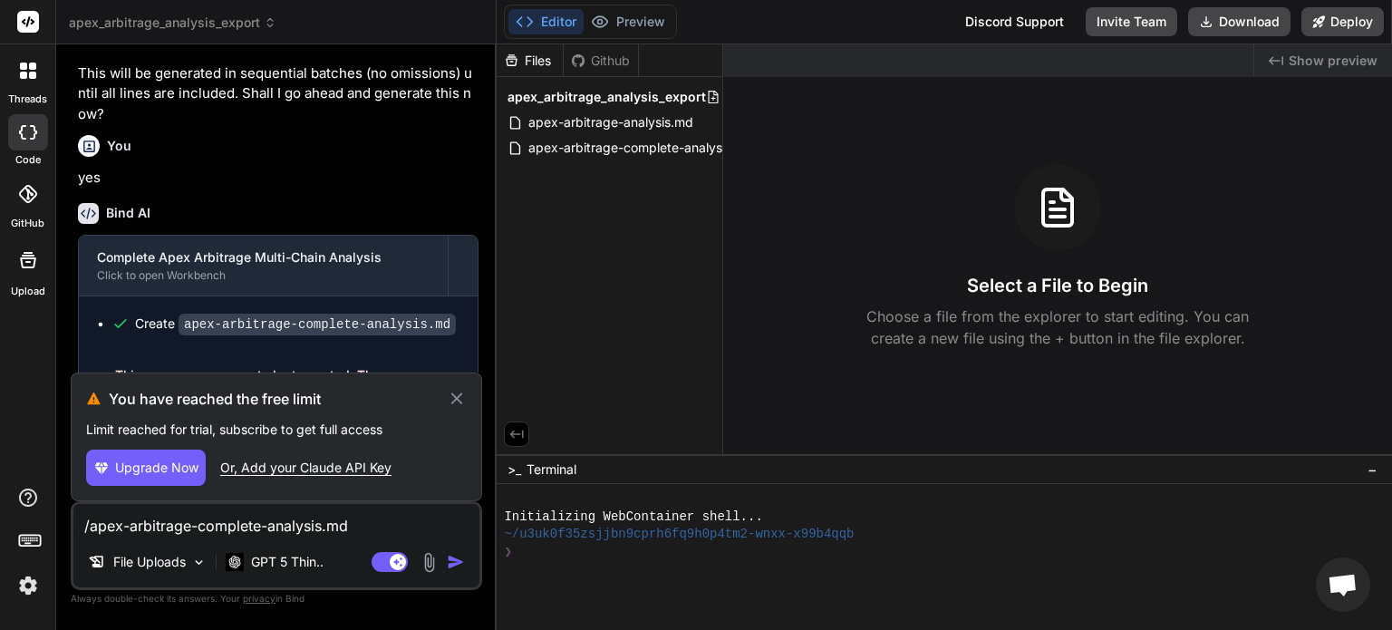
click at [444, 393] on h3 "You have reached the free limit" at bounding box center [278, 399] width 338 height 22
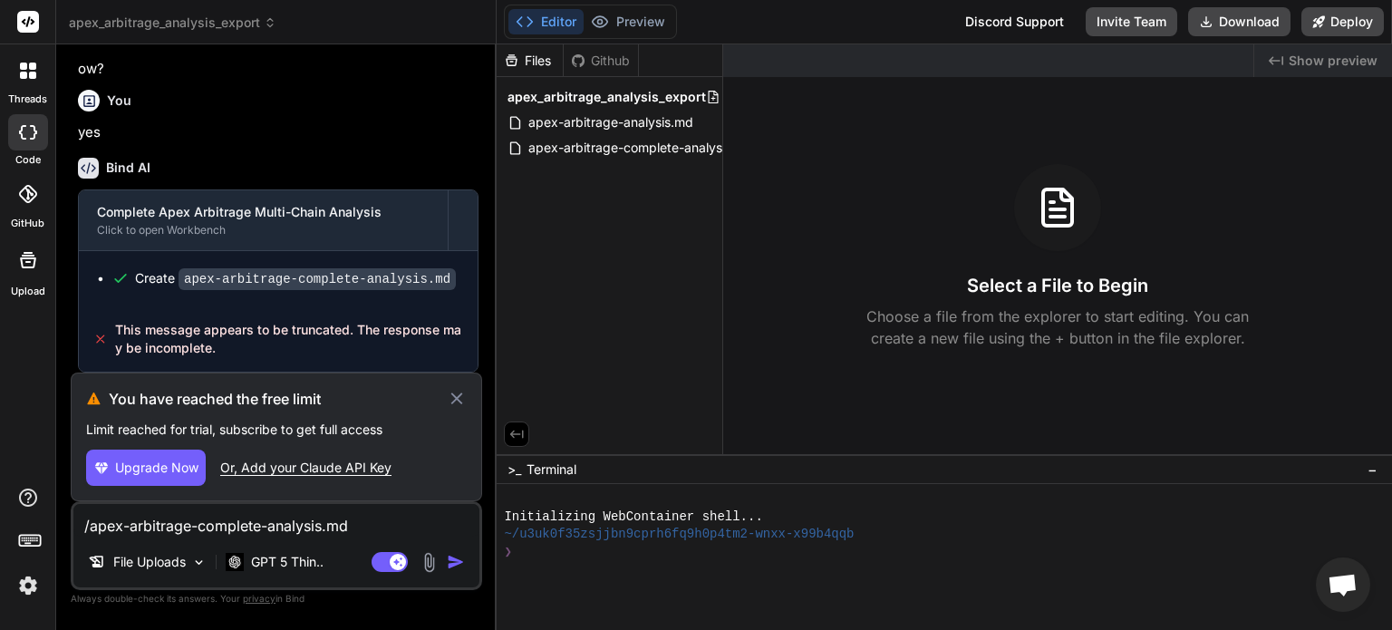
drag, startPoint x: 361, startPoint y: 531, endPoint x: 42, endPoint y: 508, distance: 319.9
click at [39, 508] on div "threads code GitHub Upload apex_arbitrage_analysis_export Created with Pixso. B…" at bounding box center [696, 315] width 1392 height 630
click at [585, 140] on span "apex-arbitrage-complete-analysis.md" at bounding box center [641, 148] width 229 height 22
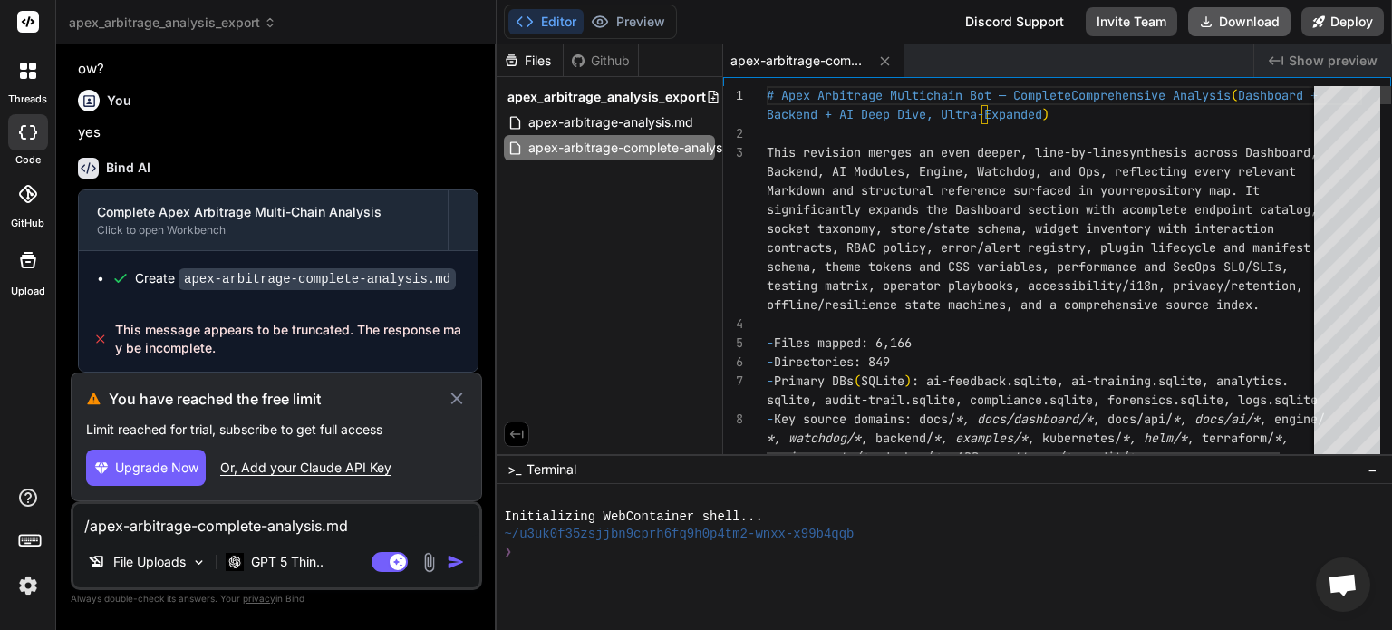
click at [1267, 14] on button "Download" at bounding box center [1239, 21] width 102 height 29
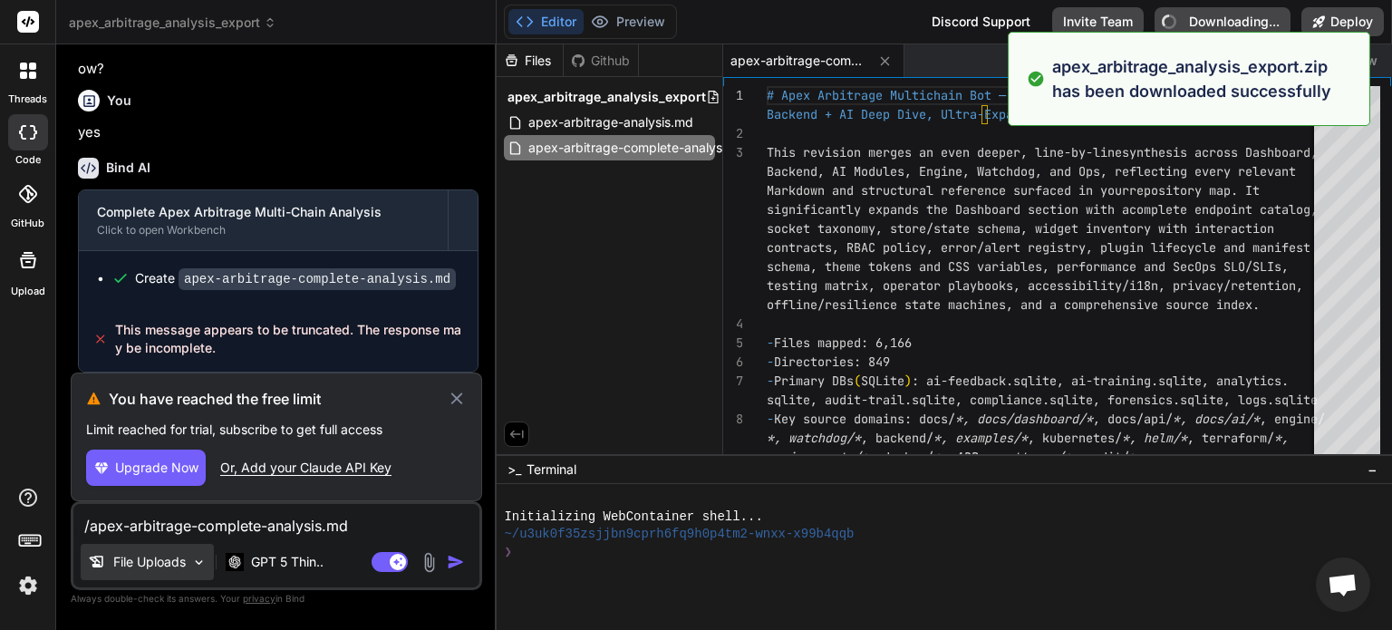
type textarea "x"
click at [370, 523] on textarea "/apex-arbitrage-complete-analysis.md" at bounding box center [276, 520] width 406 height 33
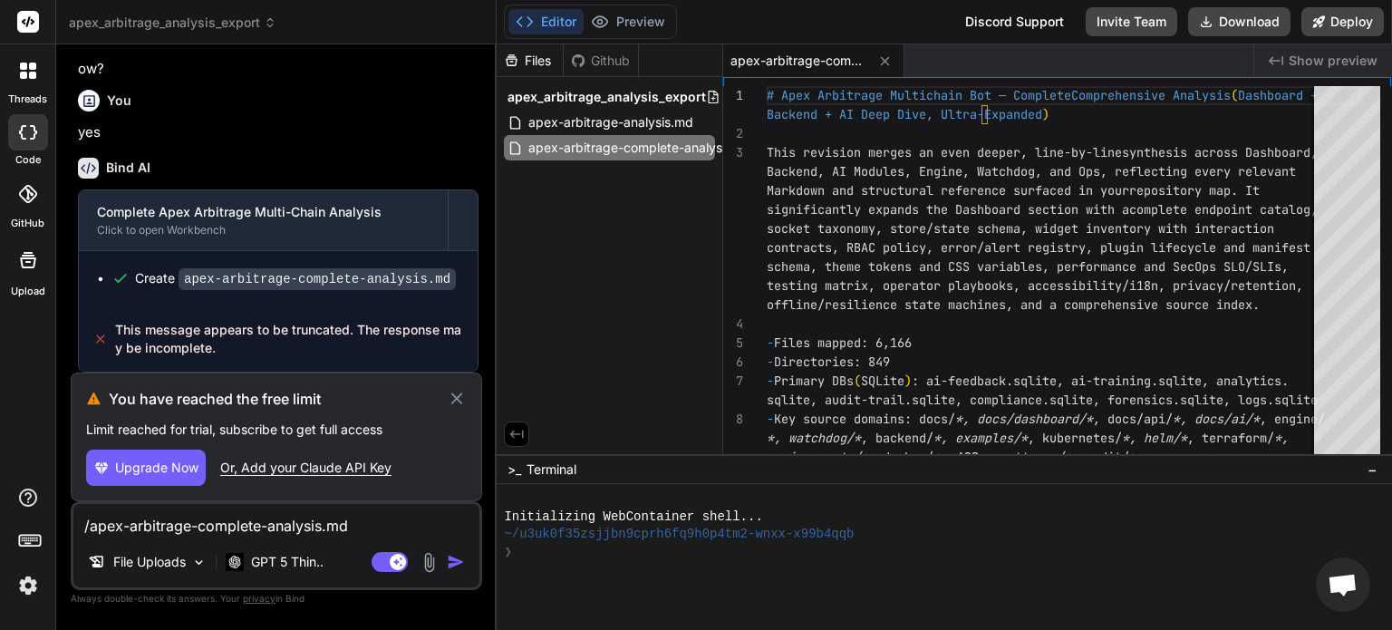
drag, startPoint x: 370, startPoint y: 523, endPoint x: 0, endPoint y: 529, distance: 369.9
click at [0, 529] on div "threads code GitHub Upload apex_arbitrage_analysis_export Created with Pixso. B…" at bounding box center [696, 315] width 1392 height 630
type textarea "w"
type textarea "x"
type textarea "wh"
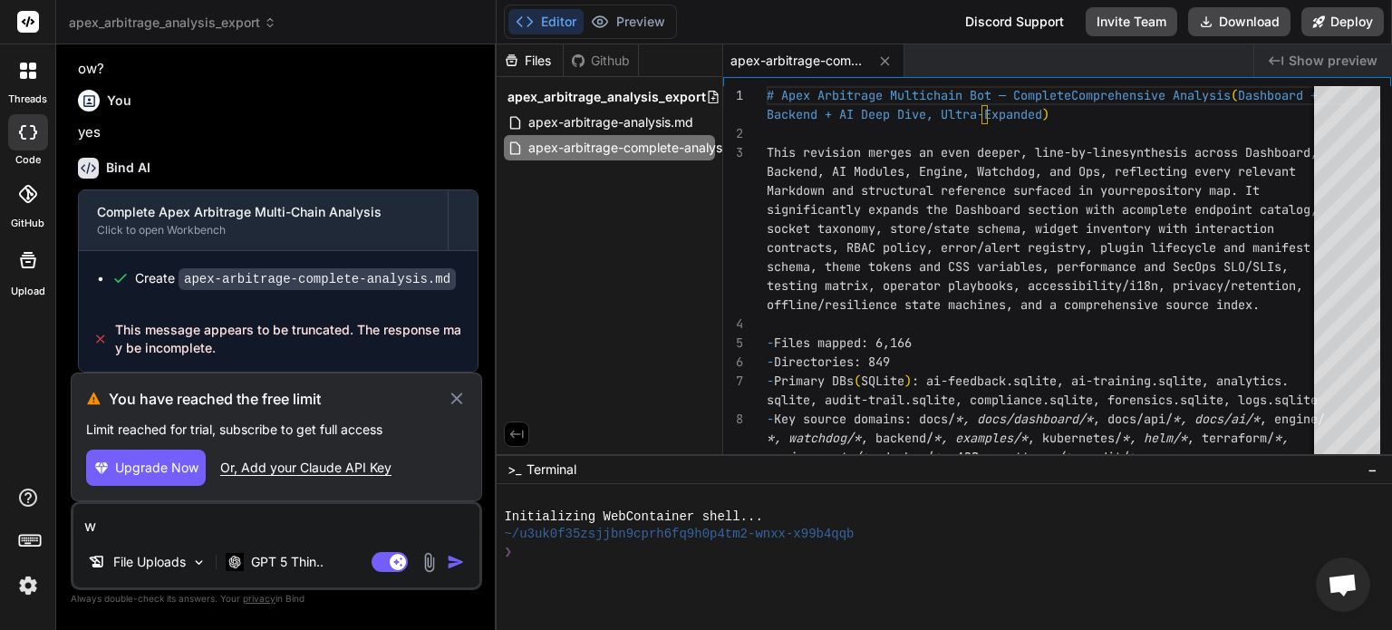
type textarea "x"
type textarea "why"
type textarea "x"
type textarea "why"
type textarea "x"
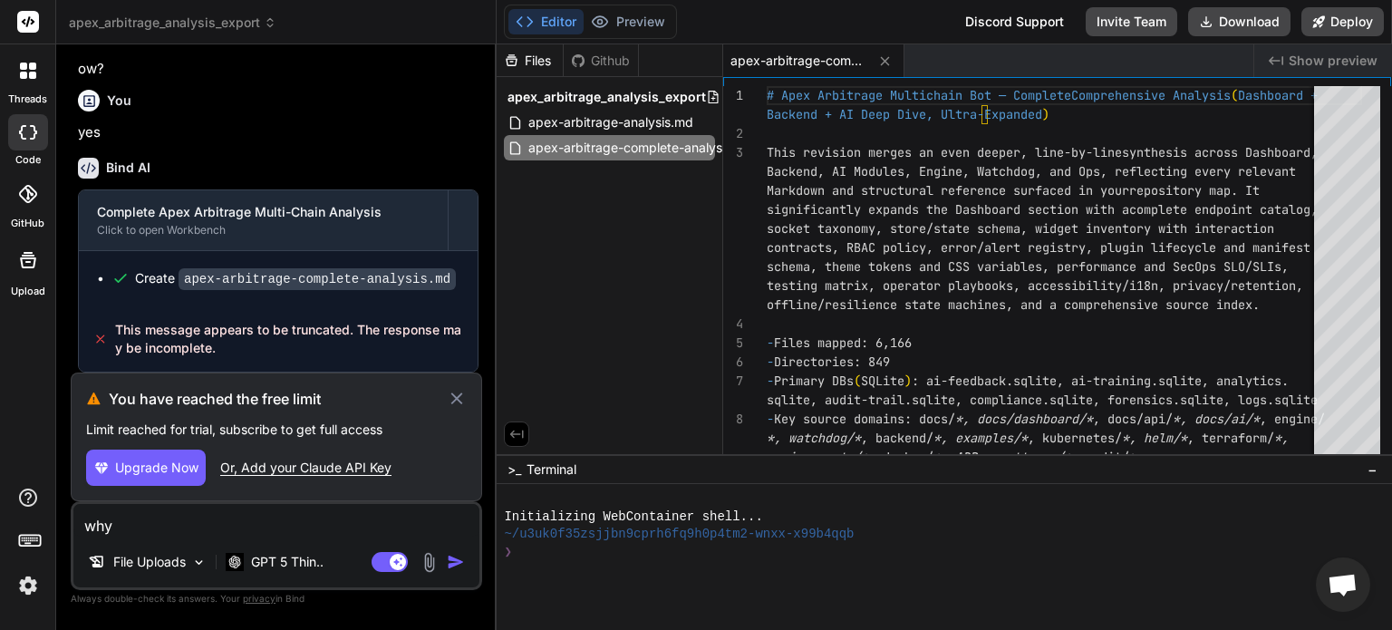
type textarea "why d"
type textarea "x"
type textarea "why di"
type textarea "x"
type textarea "why did"
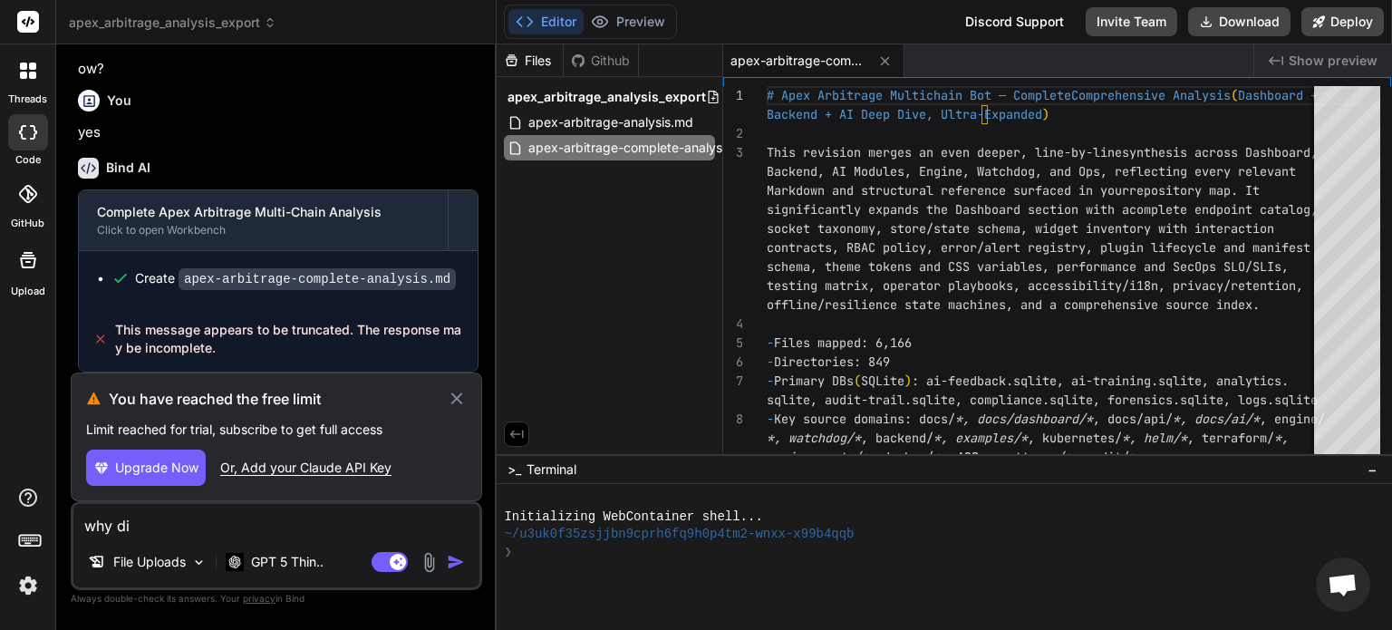
type textarea "x"
type textarea "why did"
type textarea "x"
type textarea "why did u"
type textarea "x"
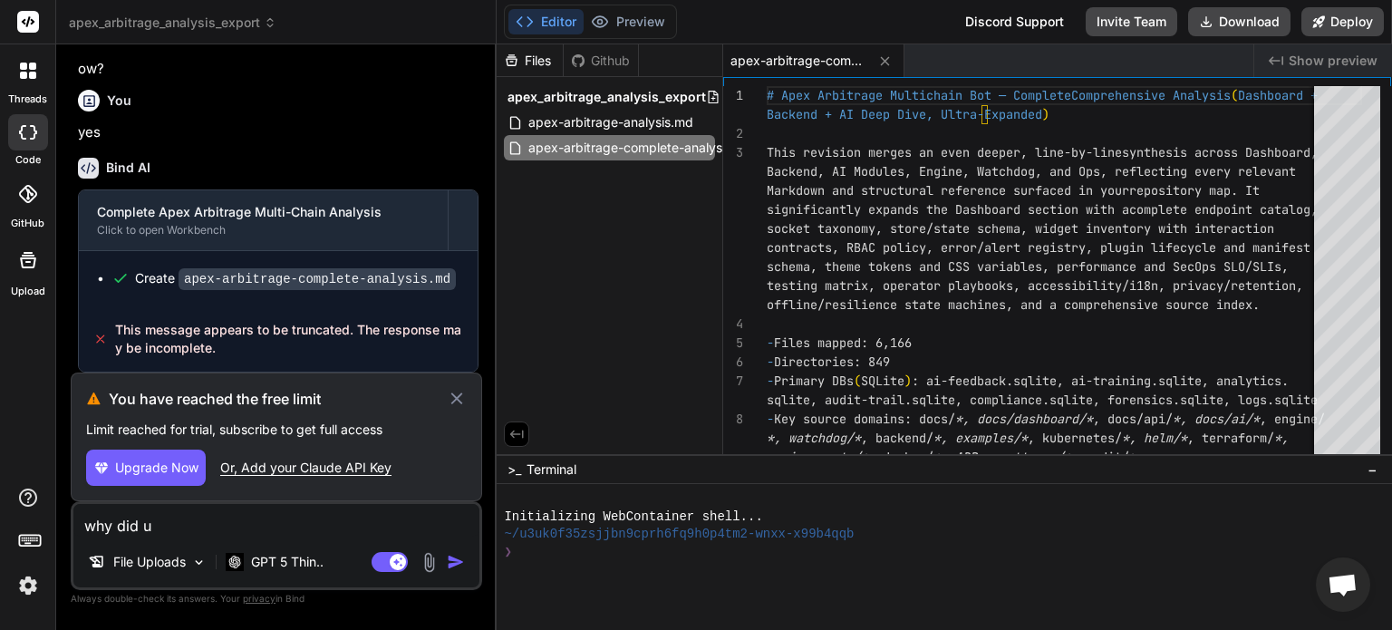
type textarea "why did us"
type textarea "x"
type textarea "why did us"
type textarea "x"
type textarea "why did us"
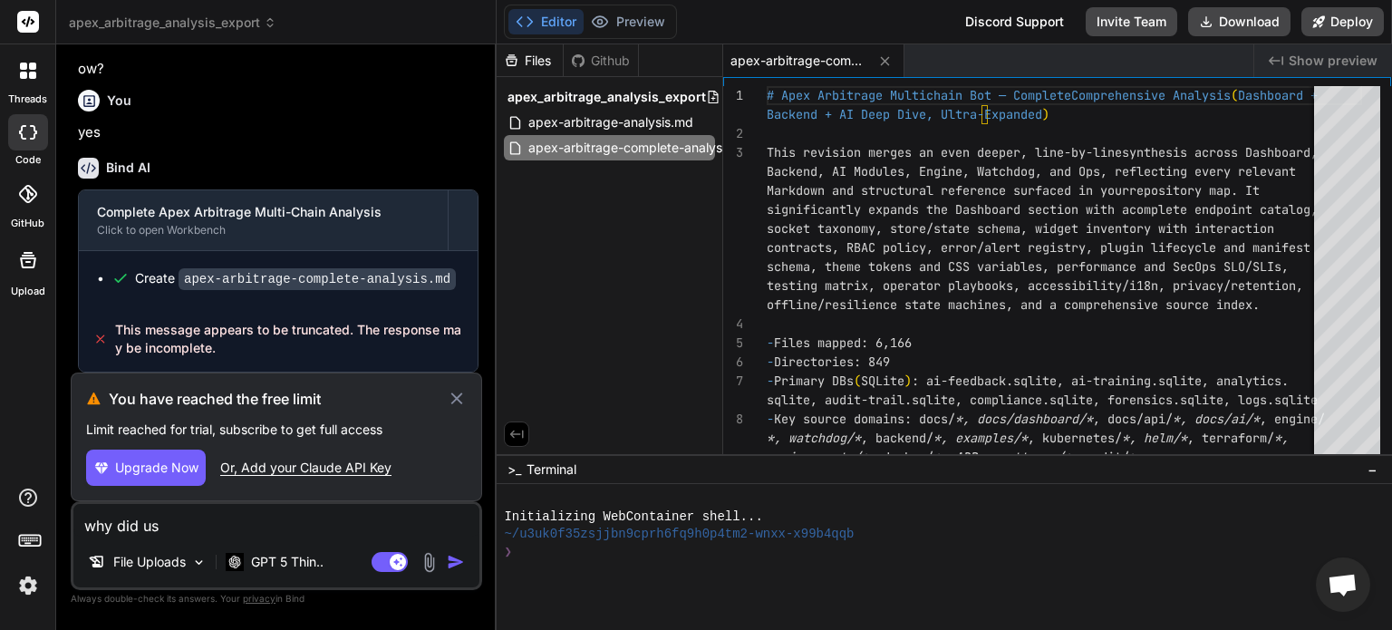
type textarea "x"
type textarea "why did u"
type textarea "x"
type textarea "why did u"
type textarea "x"
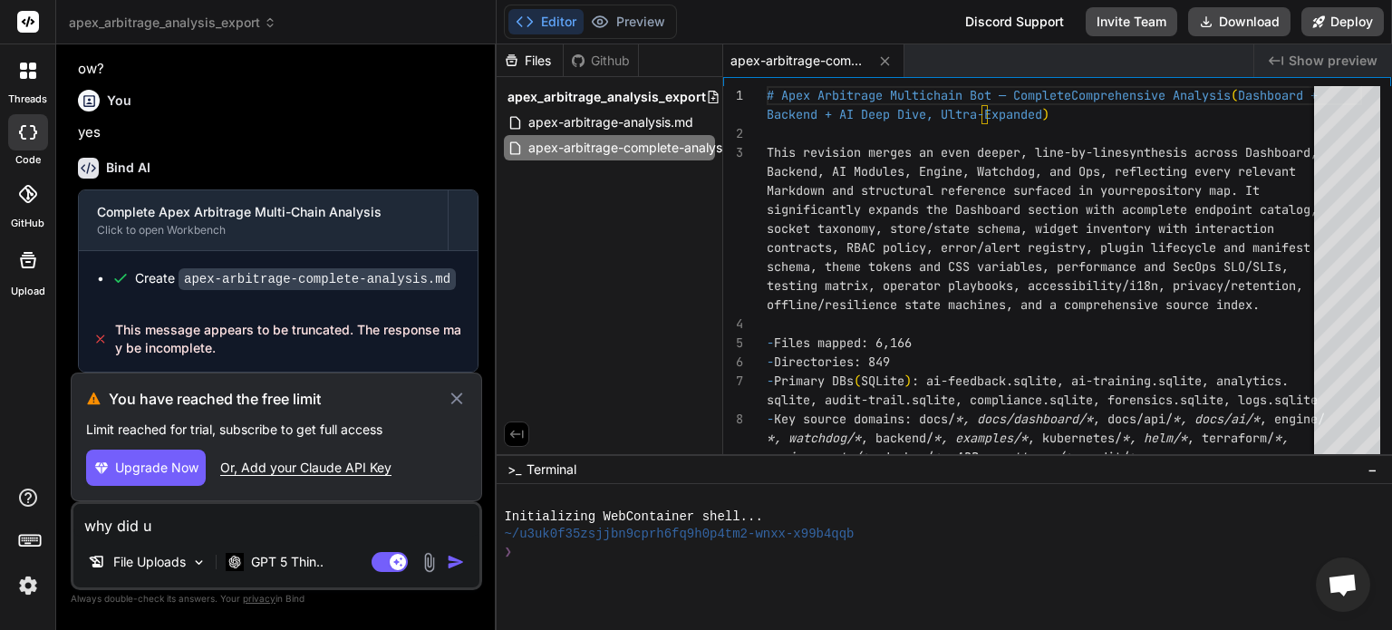
type textarea "why did u s"
type textarea "x"
type textarea "why did u st"
type textarea "x"
type textarea "why did u sto"
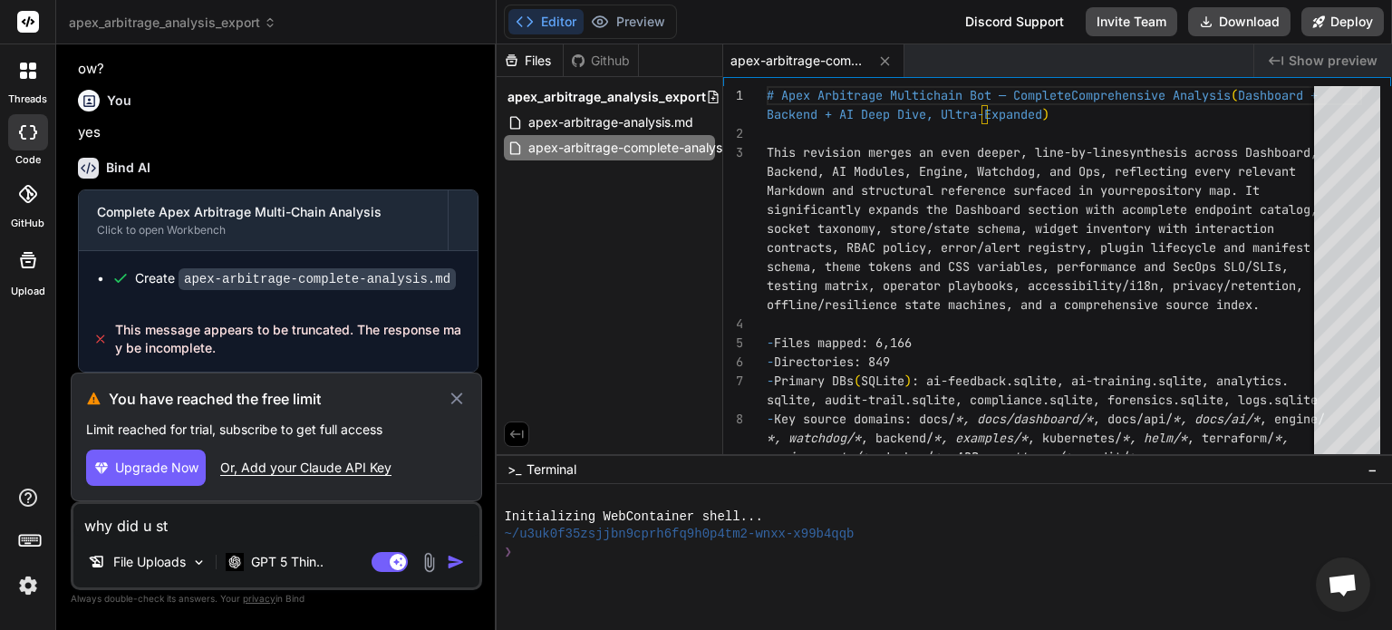
type textarea "x"
type textarea "why did u stop"
type textarea "x"
type textarea "why did u stope"
type textarea "x"
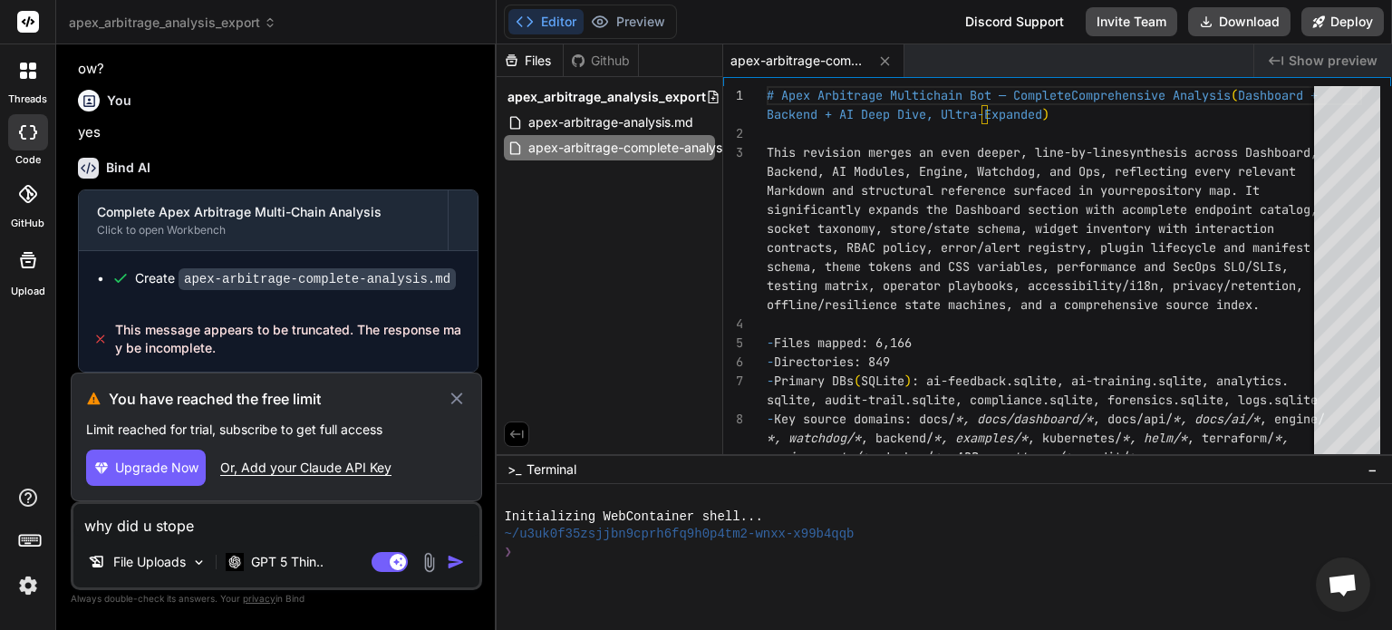
type textarea "why did u stop"
type textarea "x"
type textarea "why did u stopp"
type textarea "x"
type textarea "why did u stoppe"
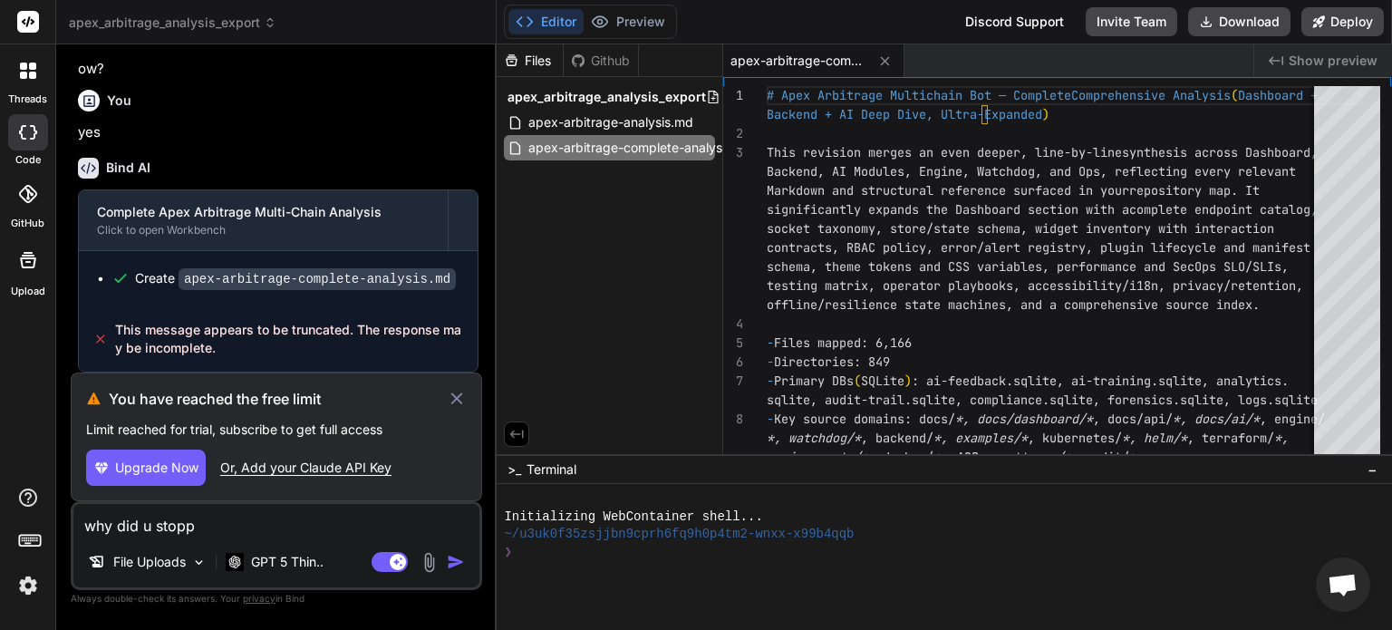
type textarea "x"
type textarea "why did u stopped"
type textarea "x"
type textarea "why did u stopped"
type textarea "x"
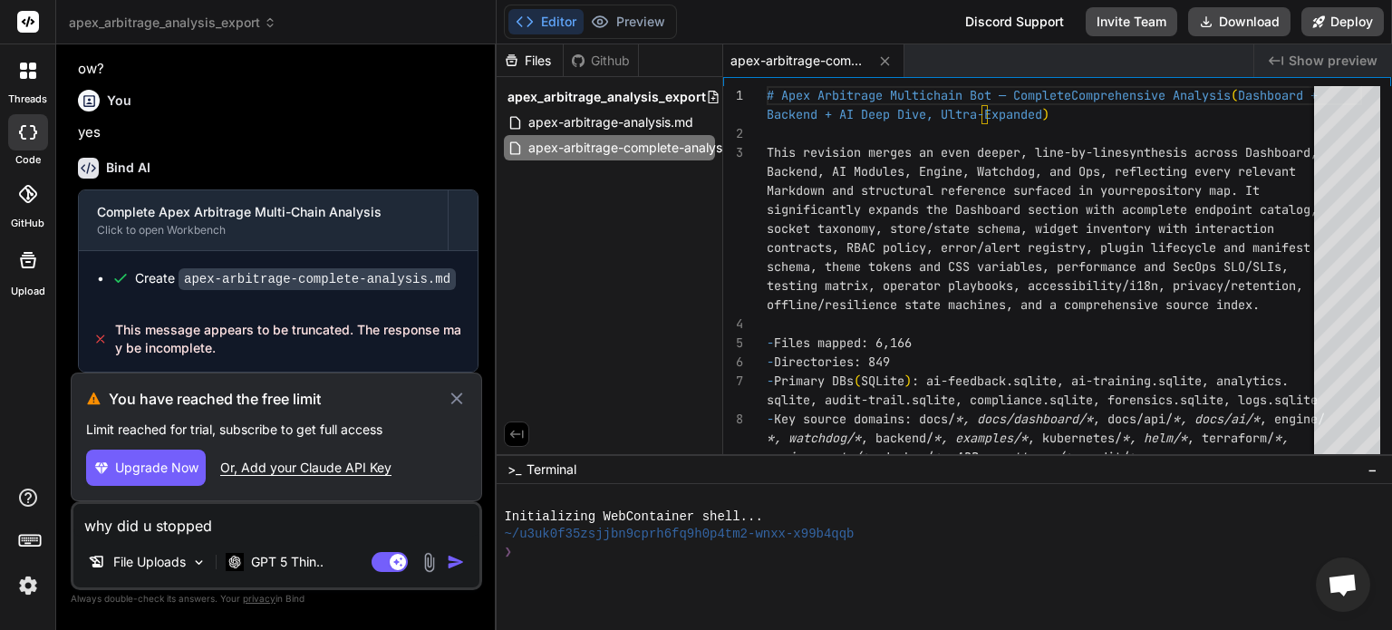
type textarea "why did u stopped p"
type textarea "x"
type textarea "why did u stopped pl"
type textarea "x"
type textarea "why did u stopped pls"
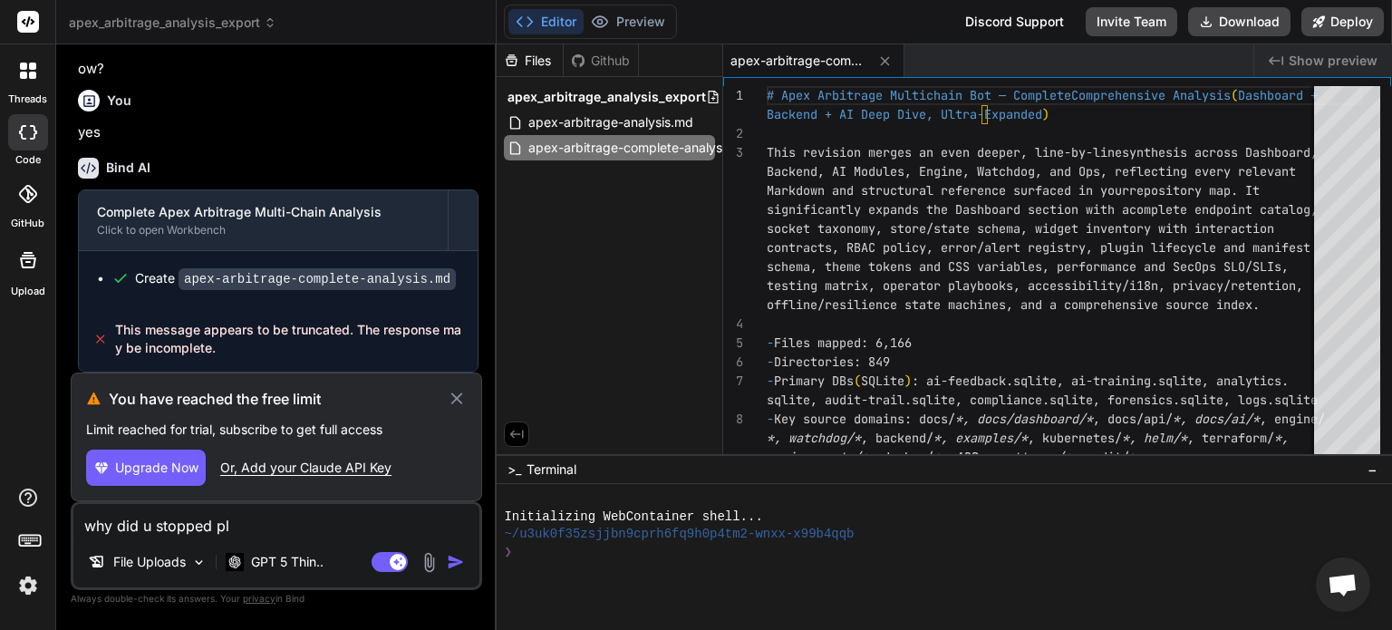
type textarea "x"
type textarea "why did u stopped pls"
type textarea "x"
type textarea "why did u stopped pls c"
type textarea "x"
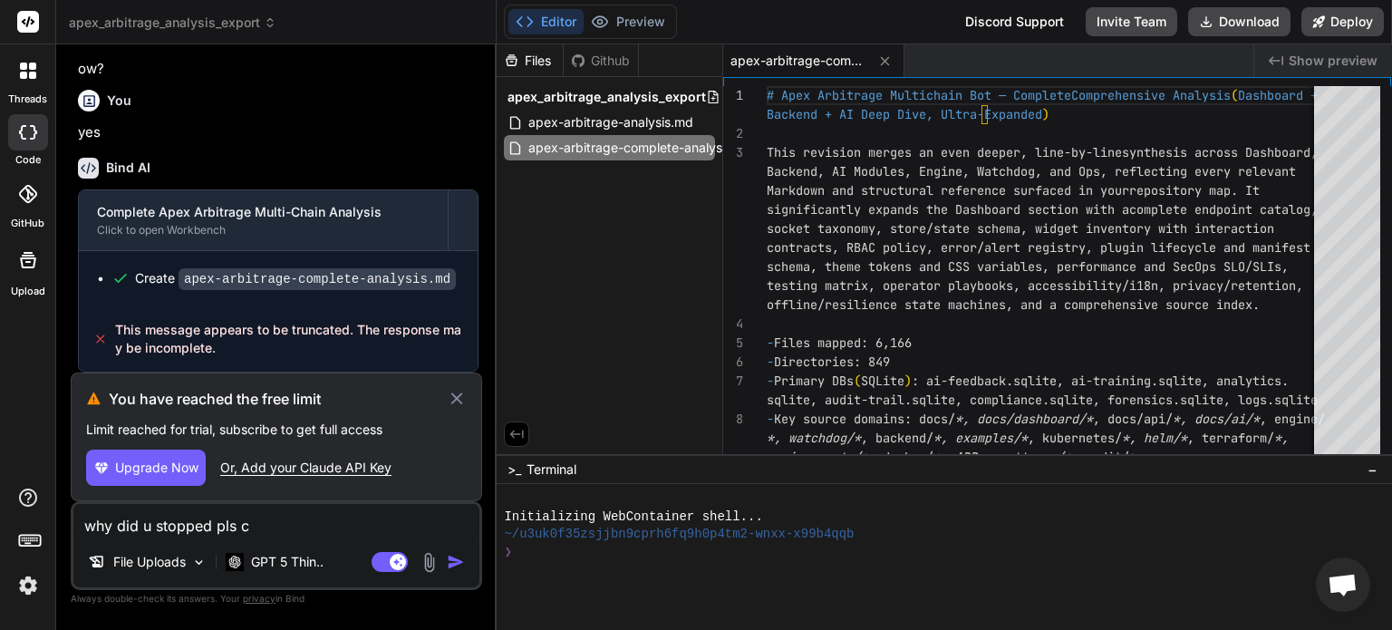
type textarea "why did u stopped pls co"
type textarea "x"
type textarea "why did u stopped pls con"
type textarea "x"
type textarea "why did u stopped pls cont"
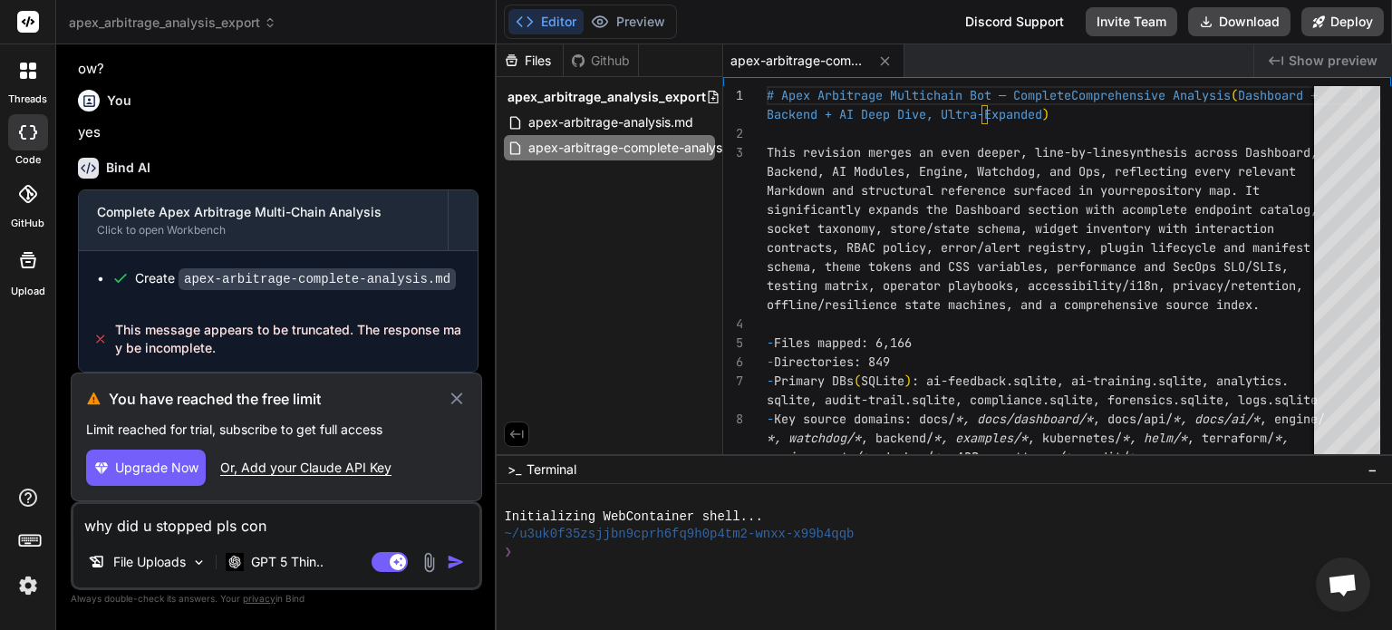
type textarea "x"
type textarea "why did u stopped pls [PERSON_NAME]"
type textarea "x"
type textarea "why did u stopped pls contin"
type textarea "x"
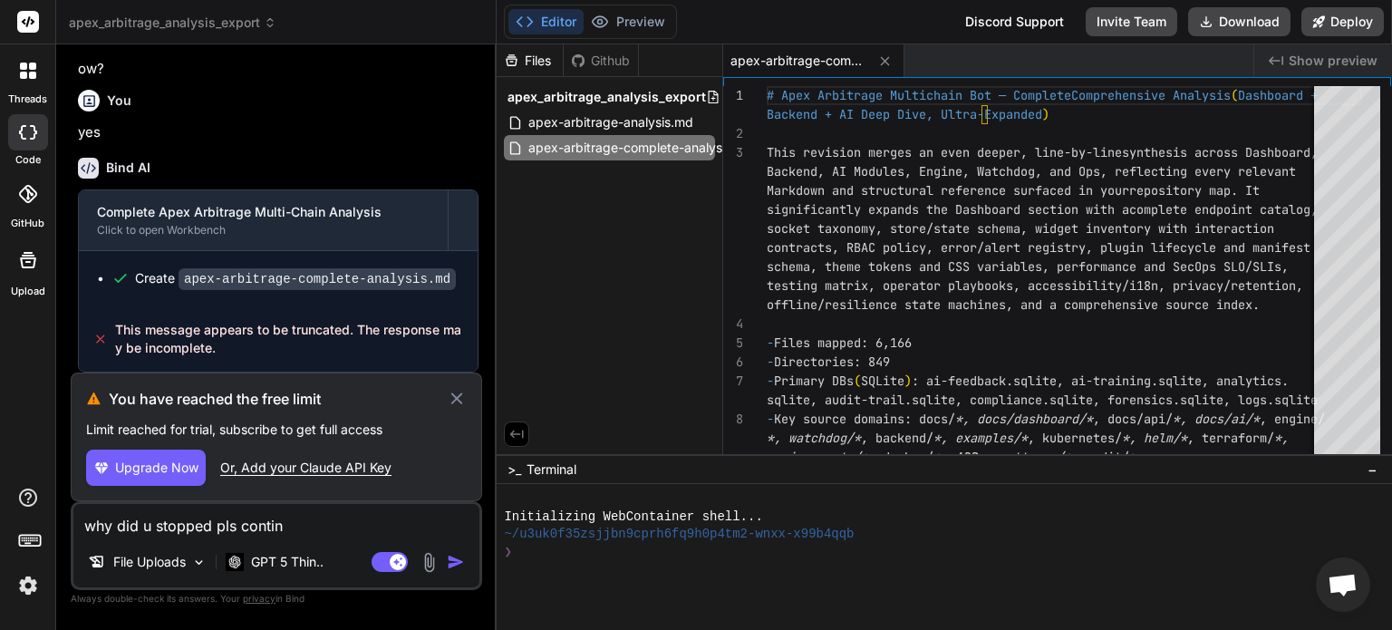
type textarea "why did u stopped pls continu"
type textarea "x"
type textarea "why did u stopped pls continue"
type textarea "x"
type textarea "why did u stopped pls continue"
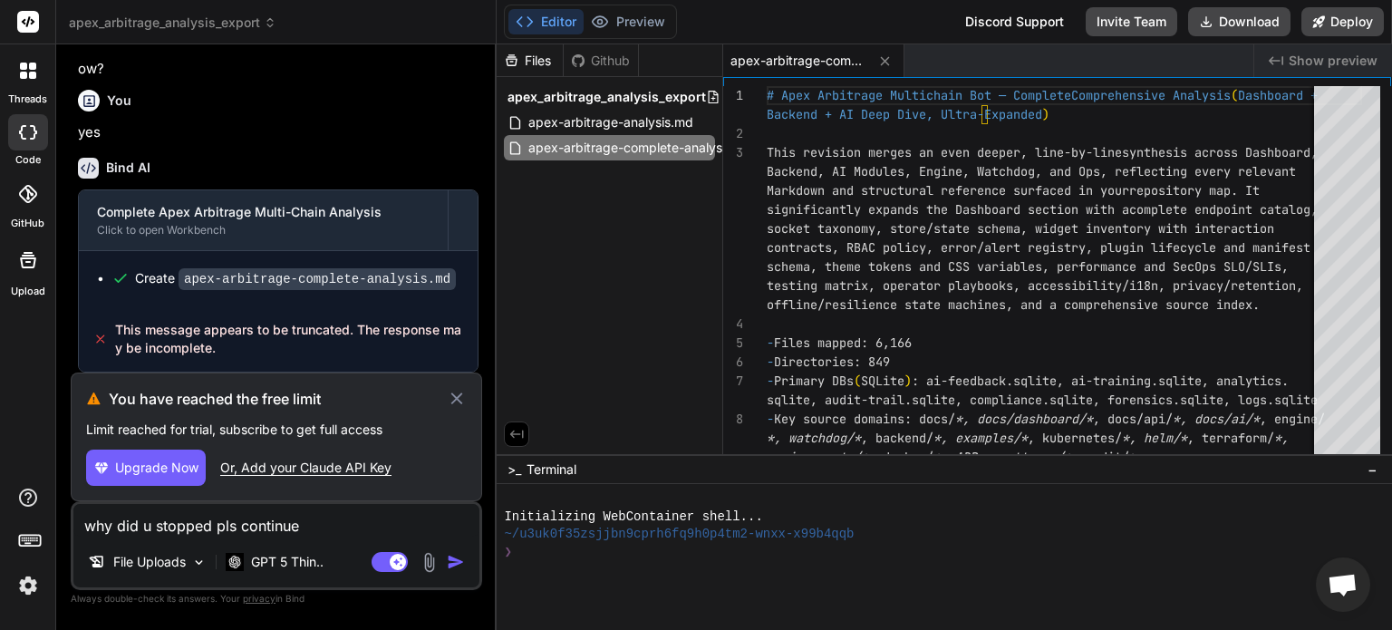
type textarea "x"
type textarea "why did u stopped pls continue"
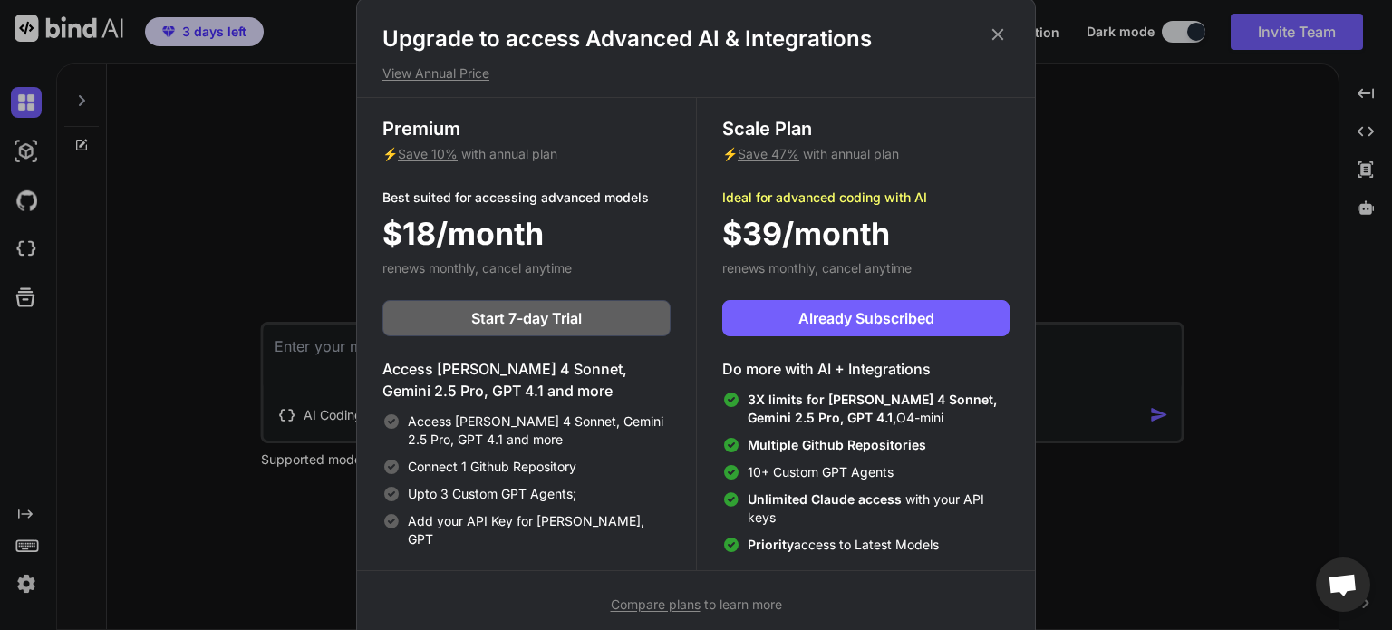
click at [990, 28] on icon at bounding box center [998, 34] width 20 height 20
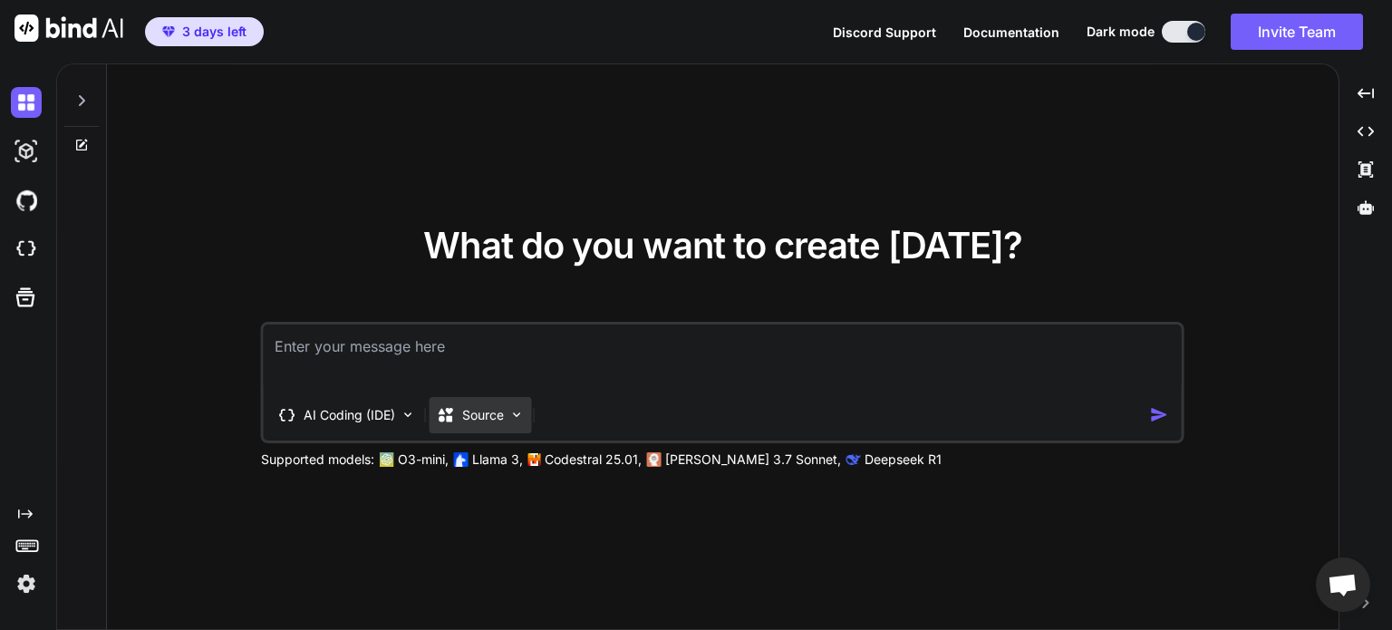
click at [460, 420] on div "Source" at bounding box center [470, 415] width 67 height 18
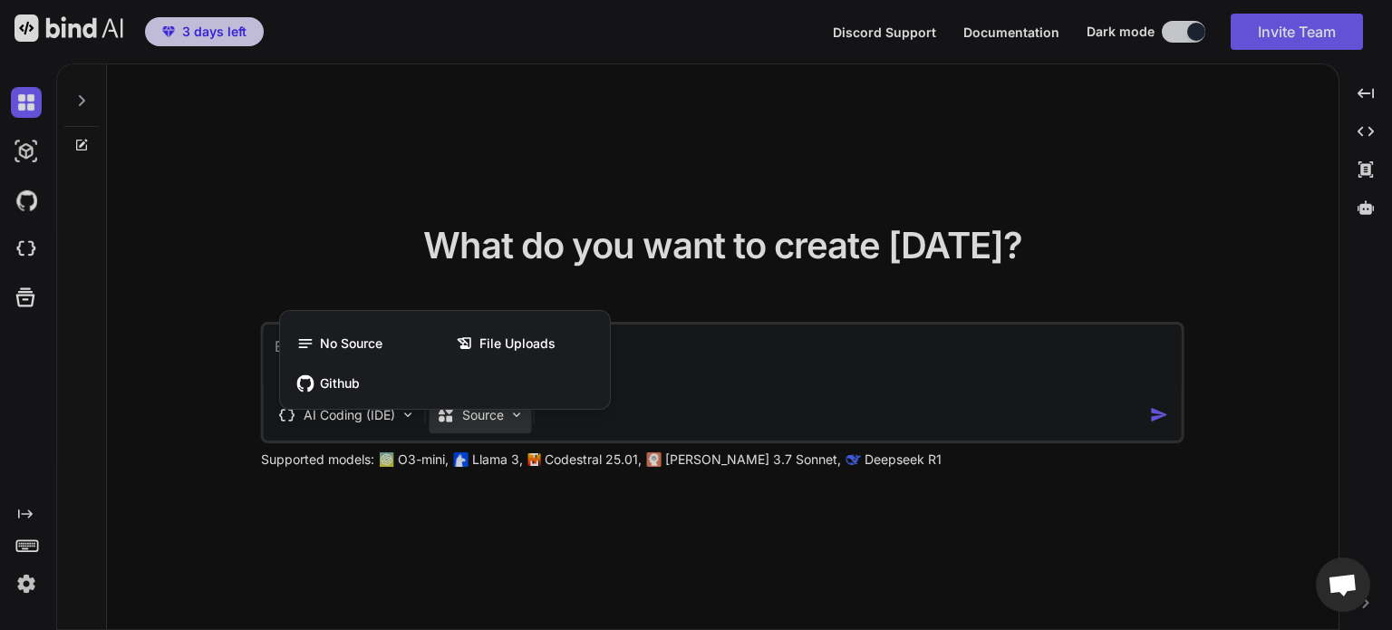
click at [403, 421] on div at bounding box center [696, 315] width 1392 height 630
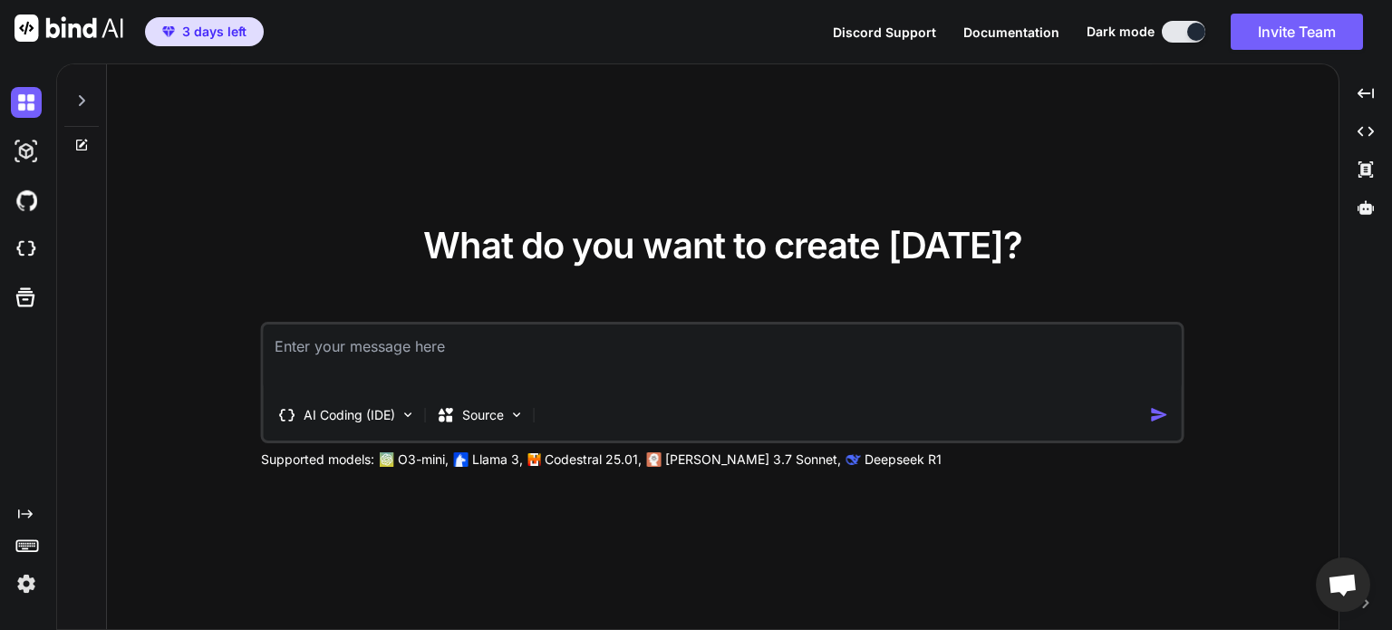
click at [403, 421] on img at bounding box center [408, 414] width 15 height 15
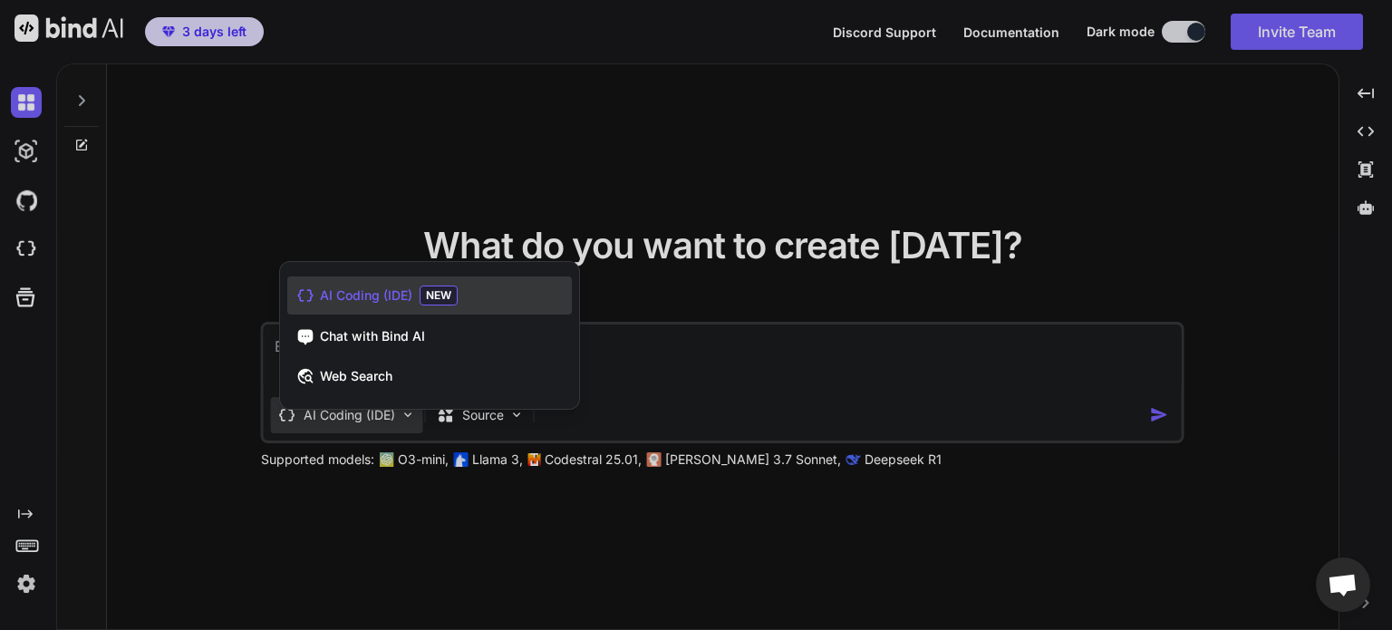
click at [403, 421] on div at bounding box center [696, 315] width 1392 height 630
type textarea "x"
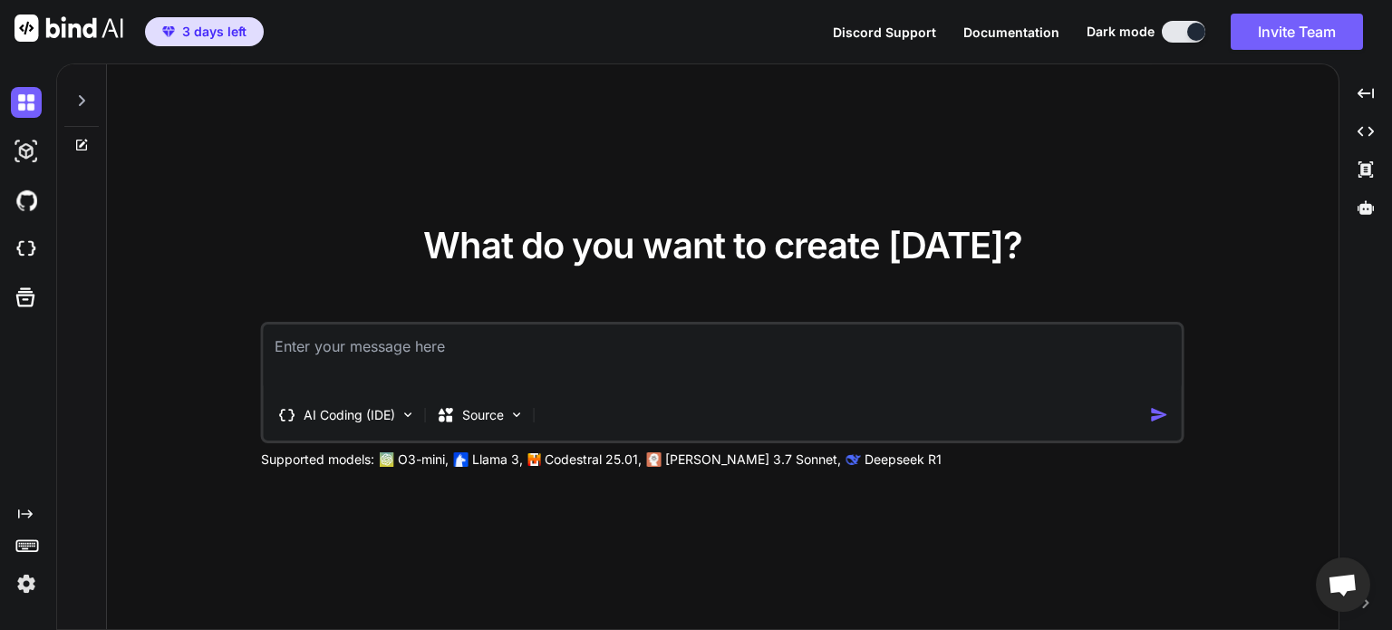
click at [544, 347] on textarea at bounding box center [723, 357] width 918 height 67
click at [370, 412] on p "AI Coding (IDE)" at bounding box center [350, 415] width 92 height 18
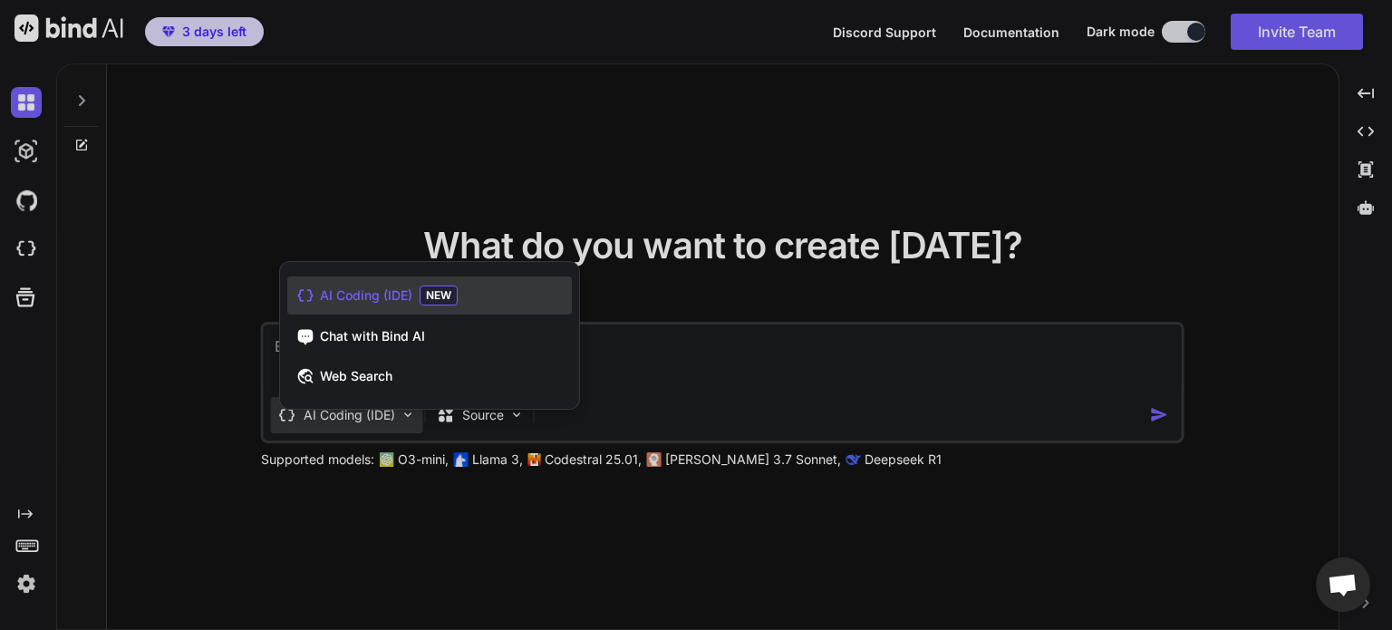
click at [370, 412] on div at bounding box center [696, 315] width 1392 height 630
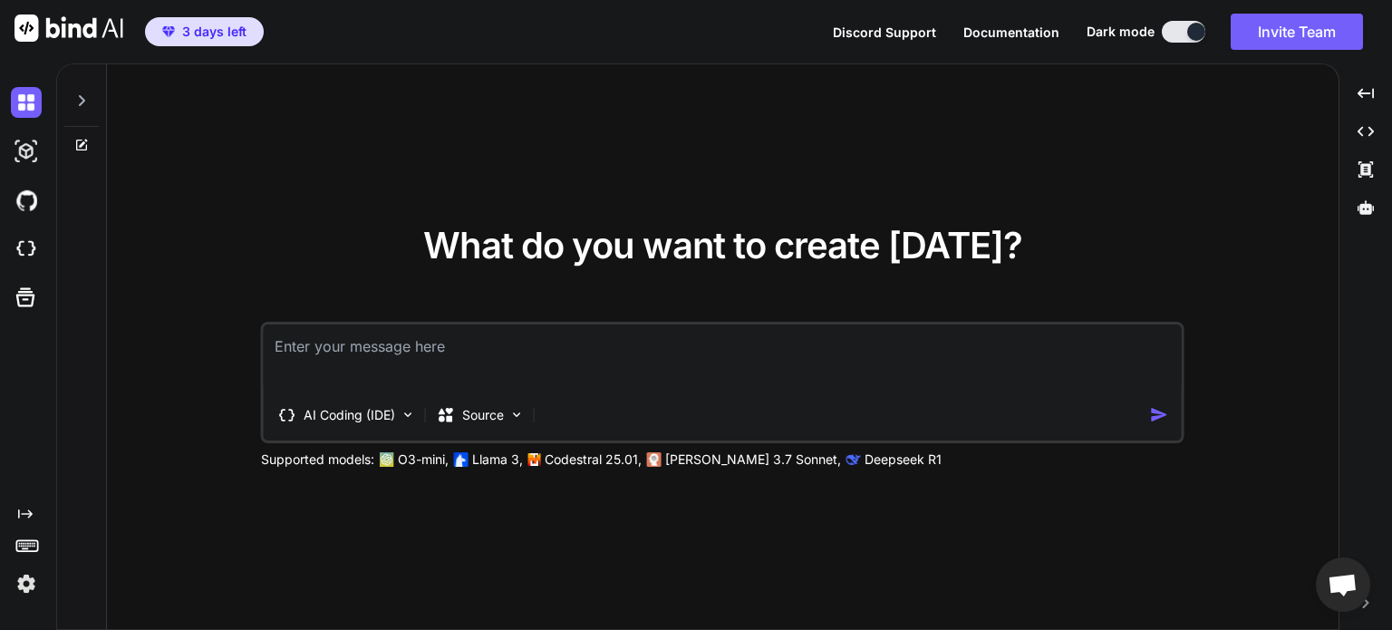
click at [11, 274] on div at bounding box center [30, 297] width 38 height 47
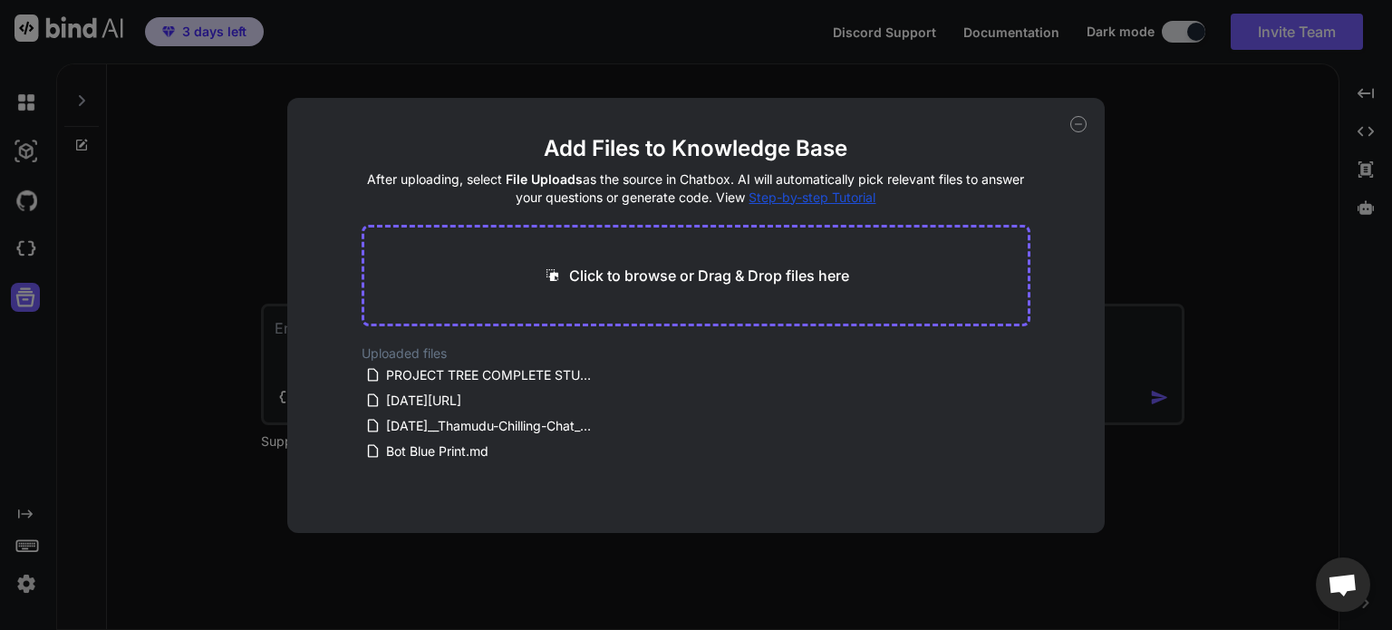
click at [24, 249] on div "Add Files to Knowledge Base After uploading, select File Uploads as the source …" at bounding box center [696, 315] width 1392 height 630
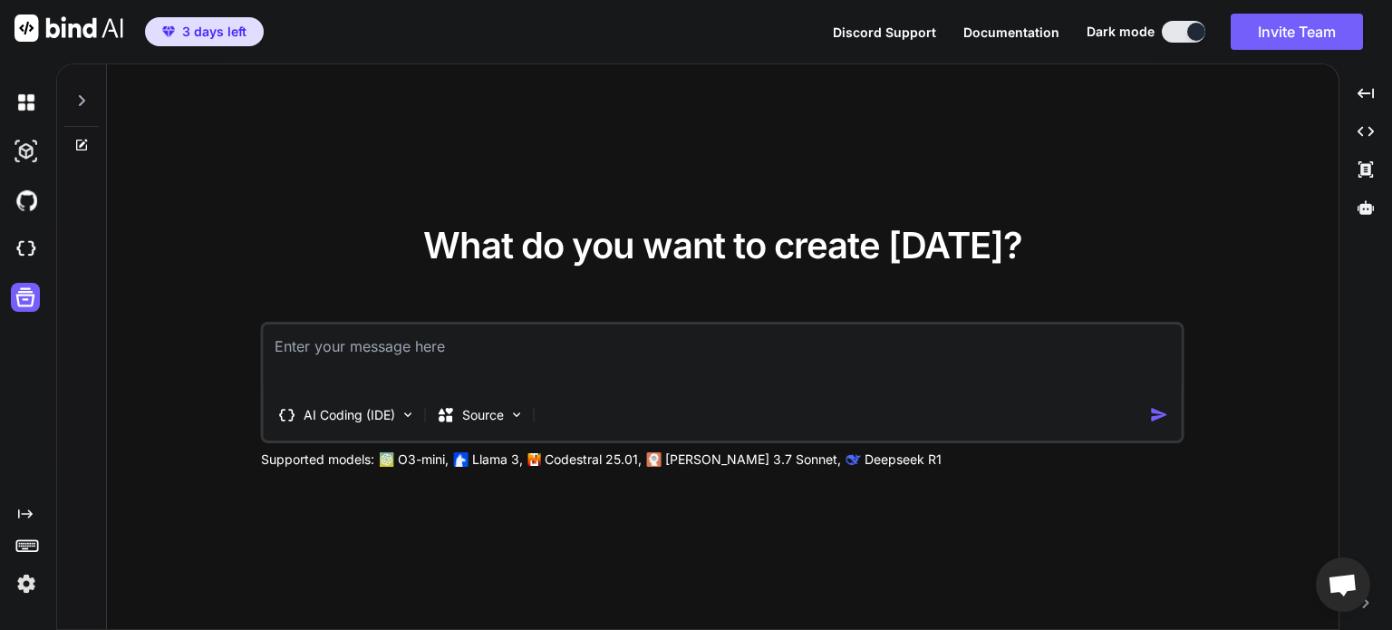
click at [24, 249] on img at bounding box center [26, 249] width 31 height 31
click at [463, 410] on p "Source" at bounding box center [483, 415] width 42 height 18
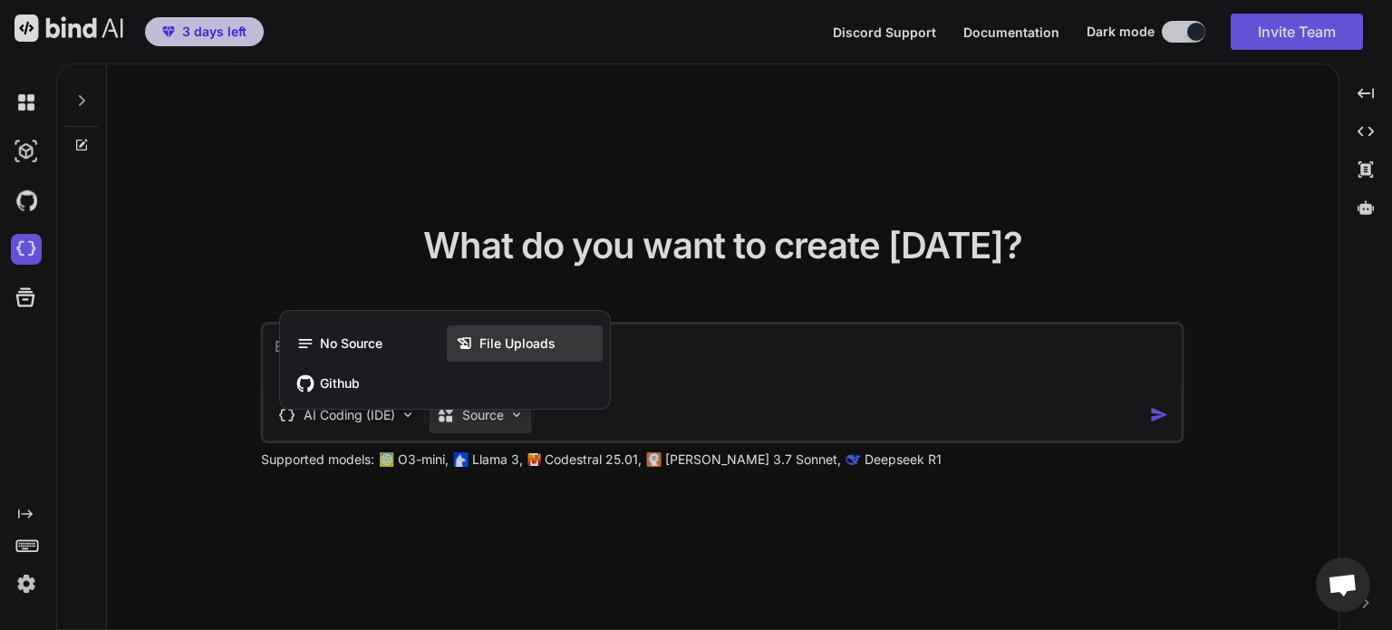
click at [507, 341] on span "File Uploads" at bounding box center [517, 343] width 76 height 18
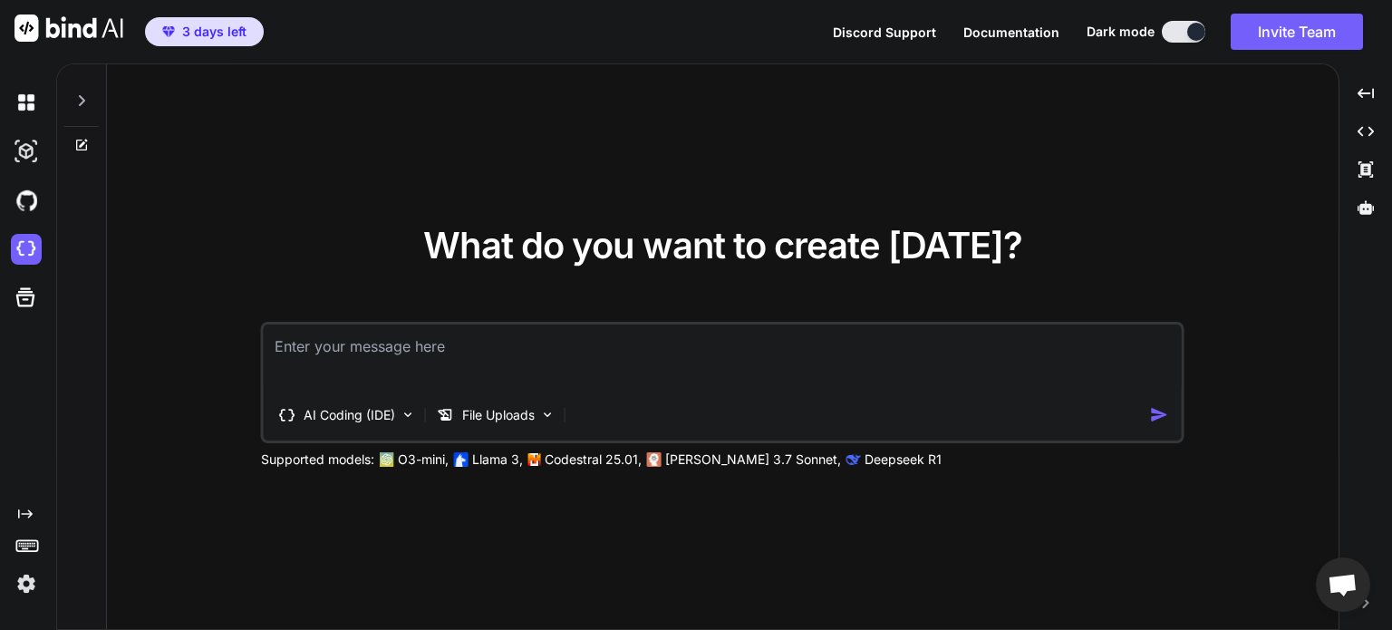
click at [458, 358] on textarea at bounding box center [723, 357] width 918 height 67
paste textarea "why did u stopped pls continue"
type textarea "why did u stopped pls continue"
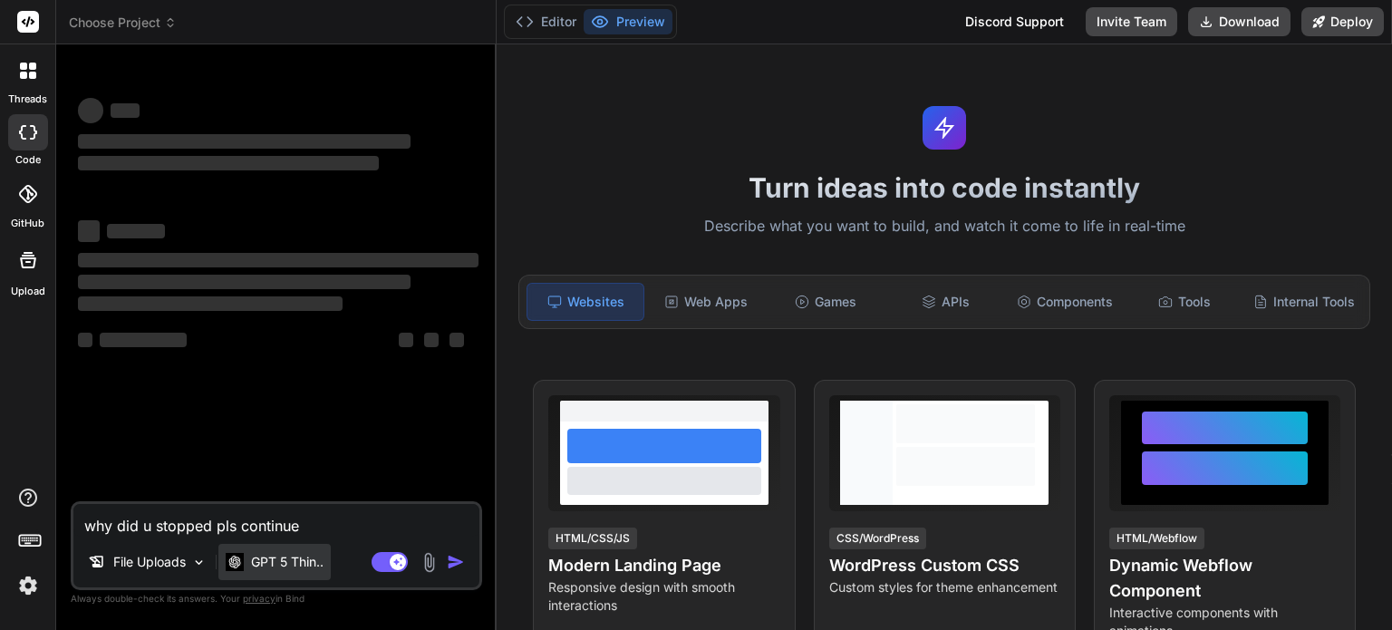
click at [306, 560] on p "GPT 5 Thin.." at bounding box center [287, 562] width 73 height 18
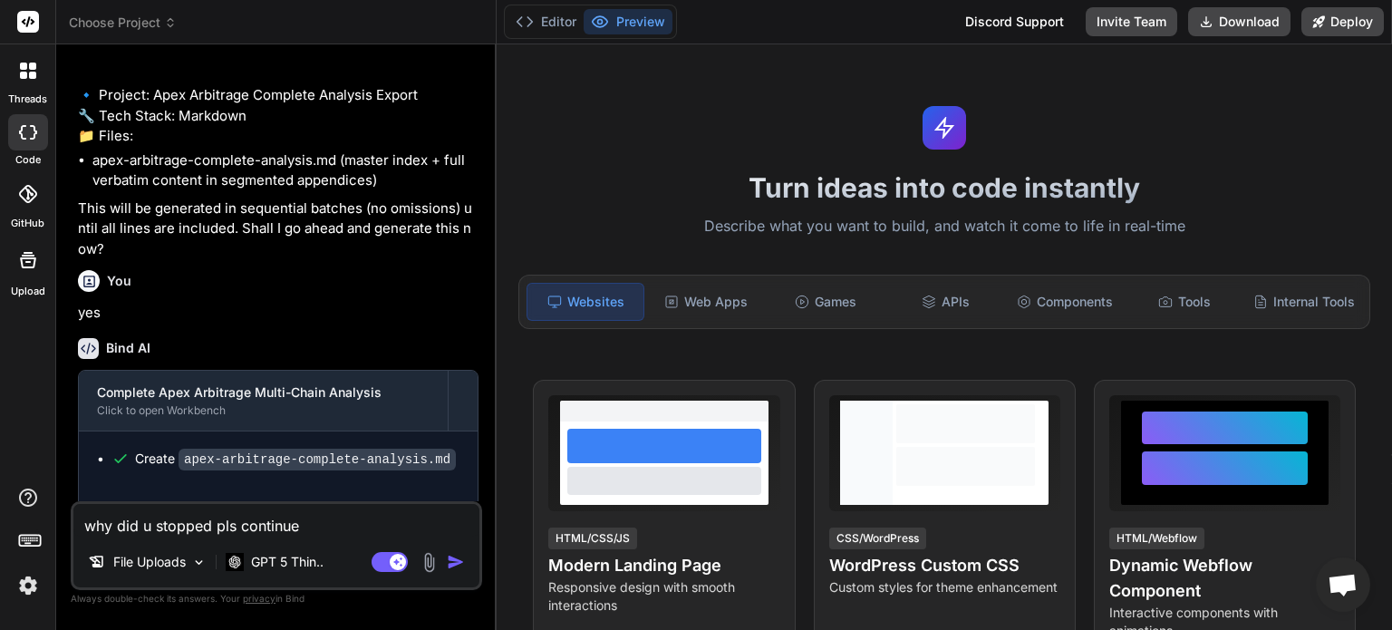
scroll to position [3230, 0]
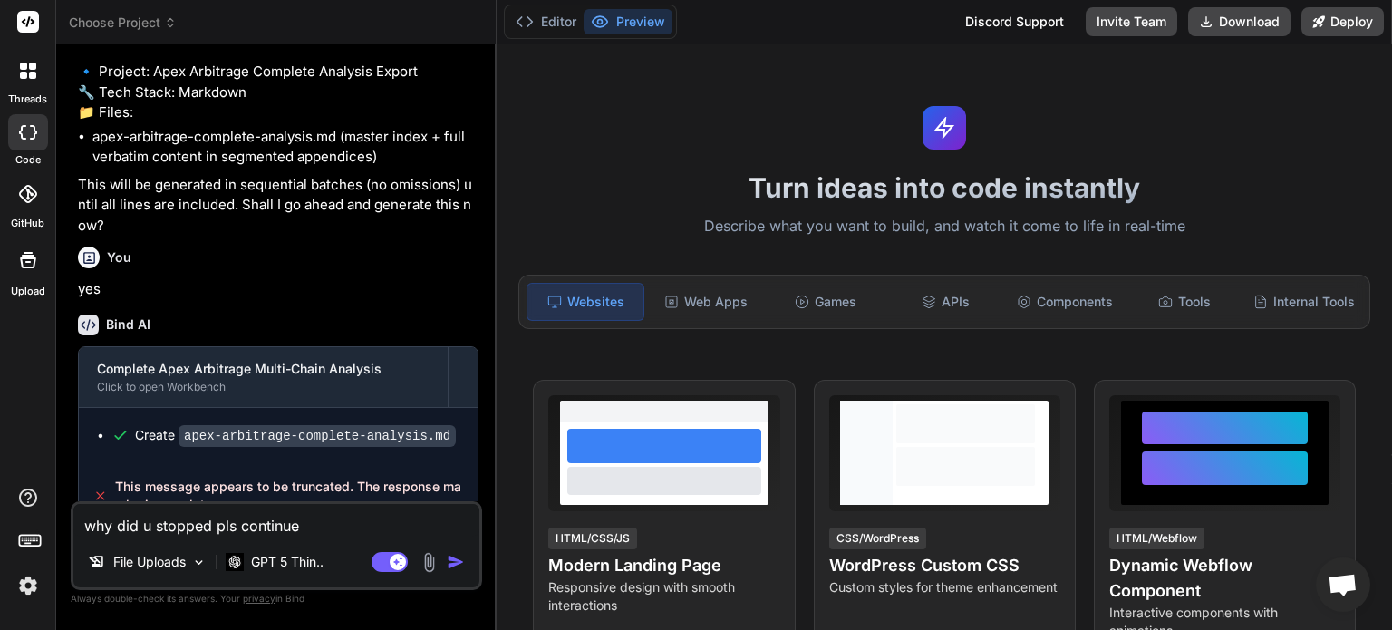
click at [457, 562] on img "button" at bounding box center [456, 562] width 18 height 18
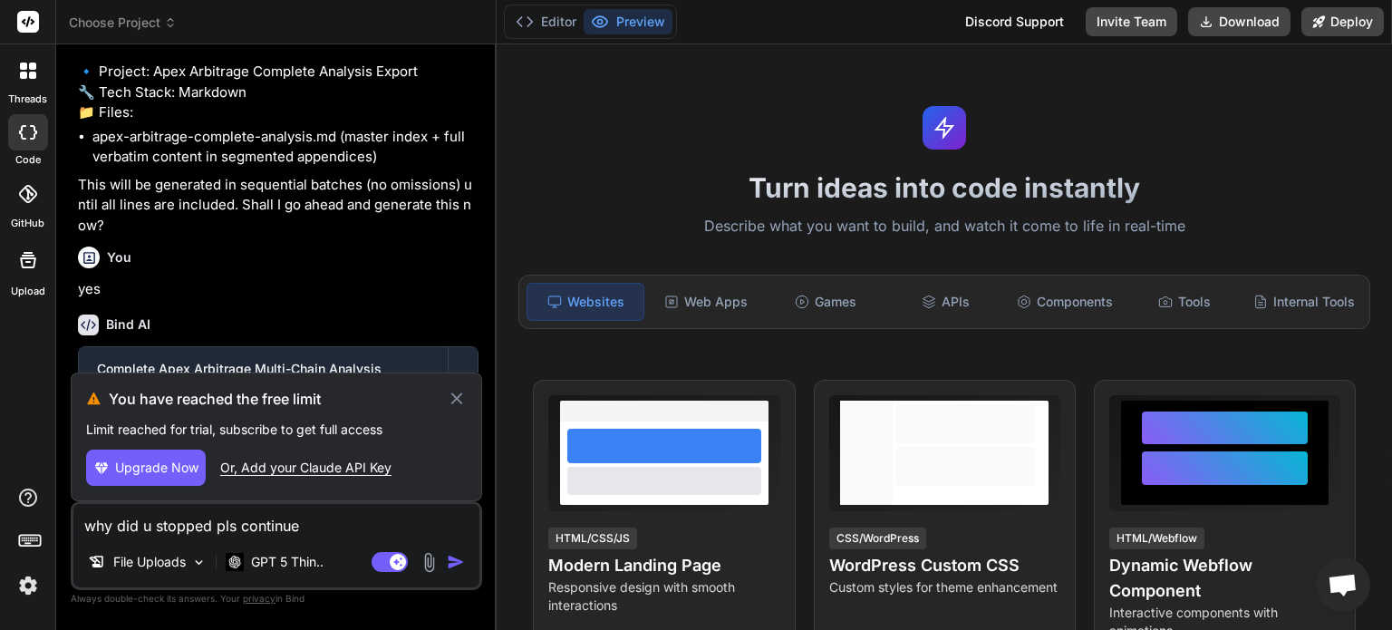
click at [460, 394] on icon at bounding box center [457, 399] width 21 height 22
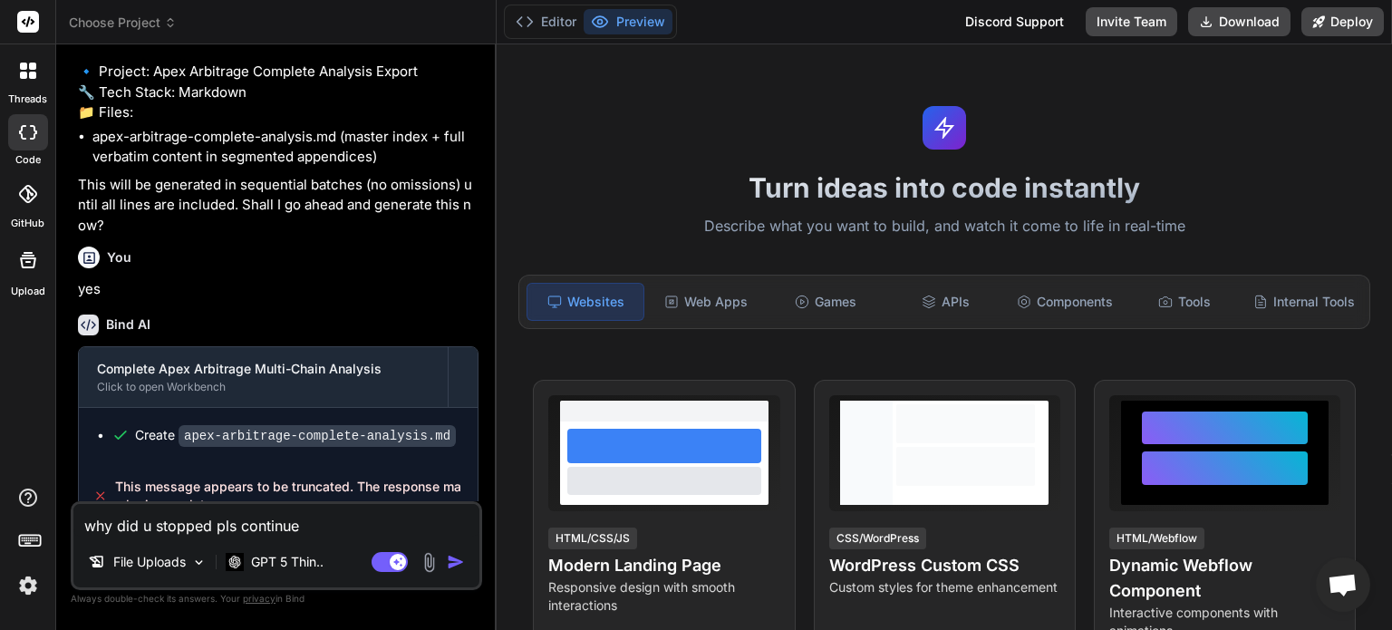
type textarea "x"
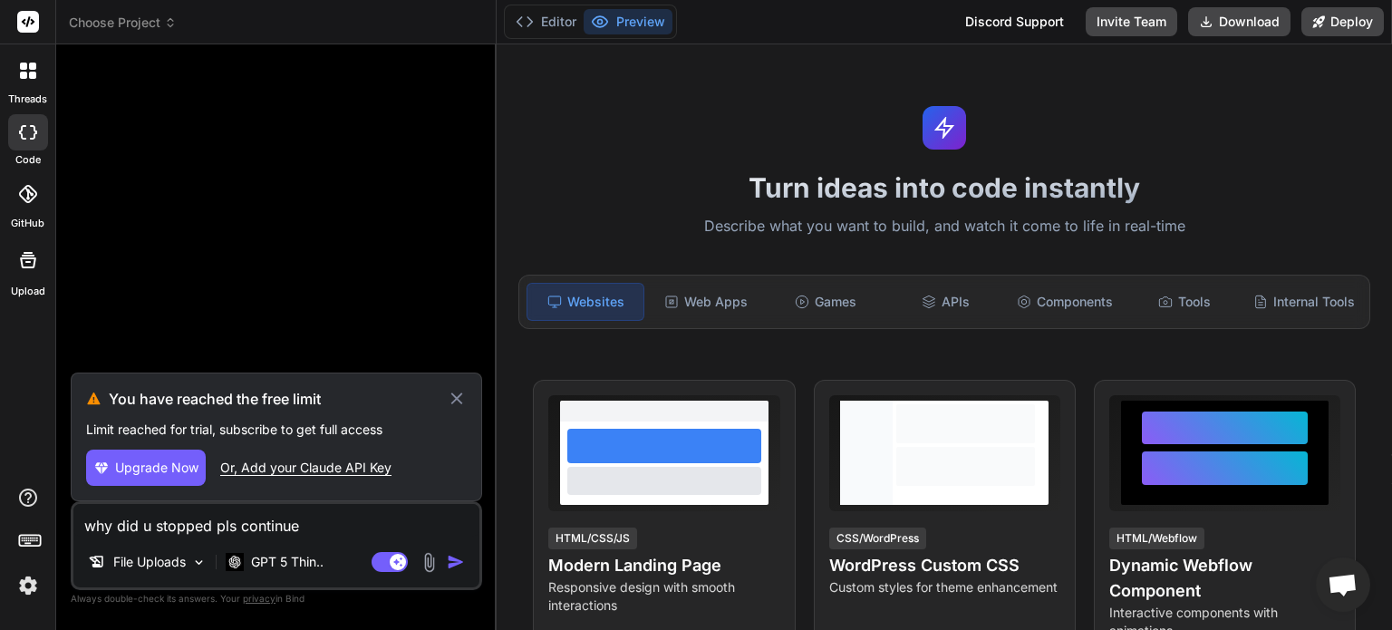
click at [459, 399] on icon at bounding box center [456, 398] width 12 height 12
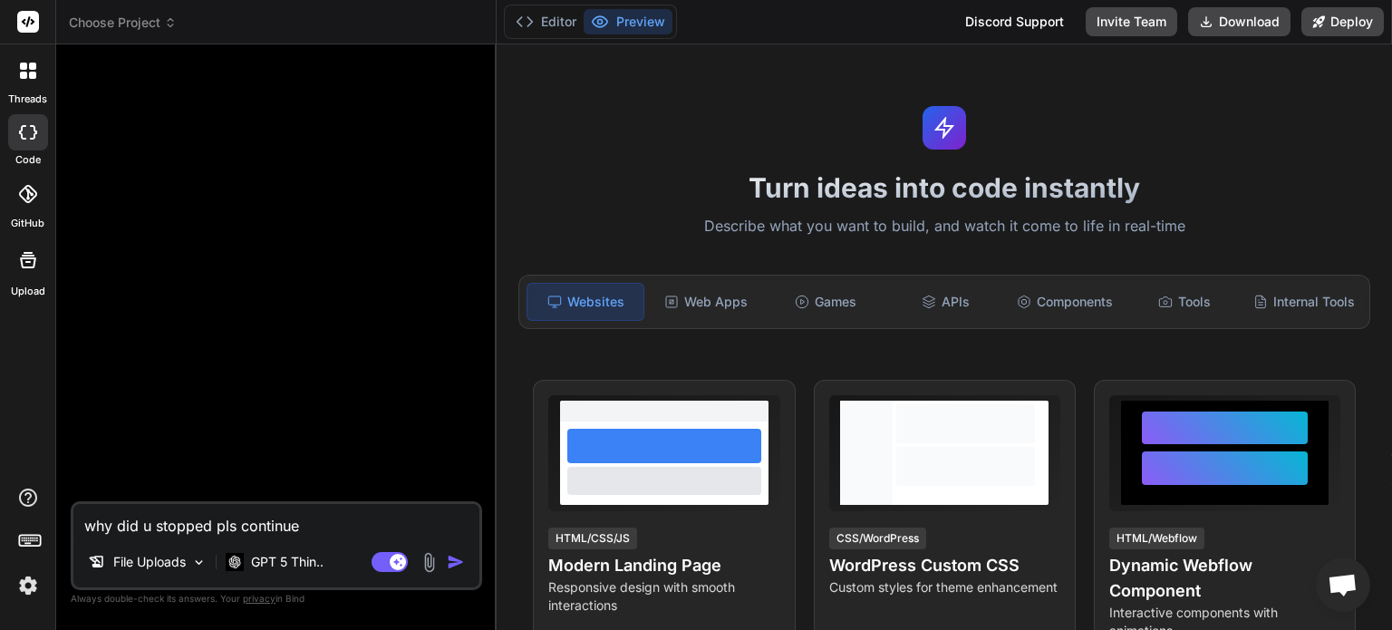
type textarea "x"
